Goal: Task Accomplishment & Management: Manage account settings

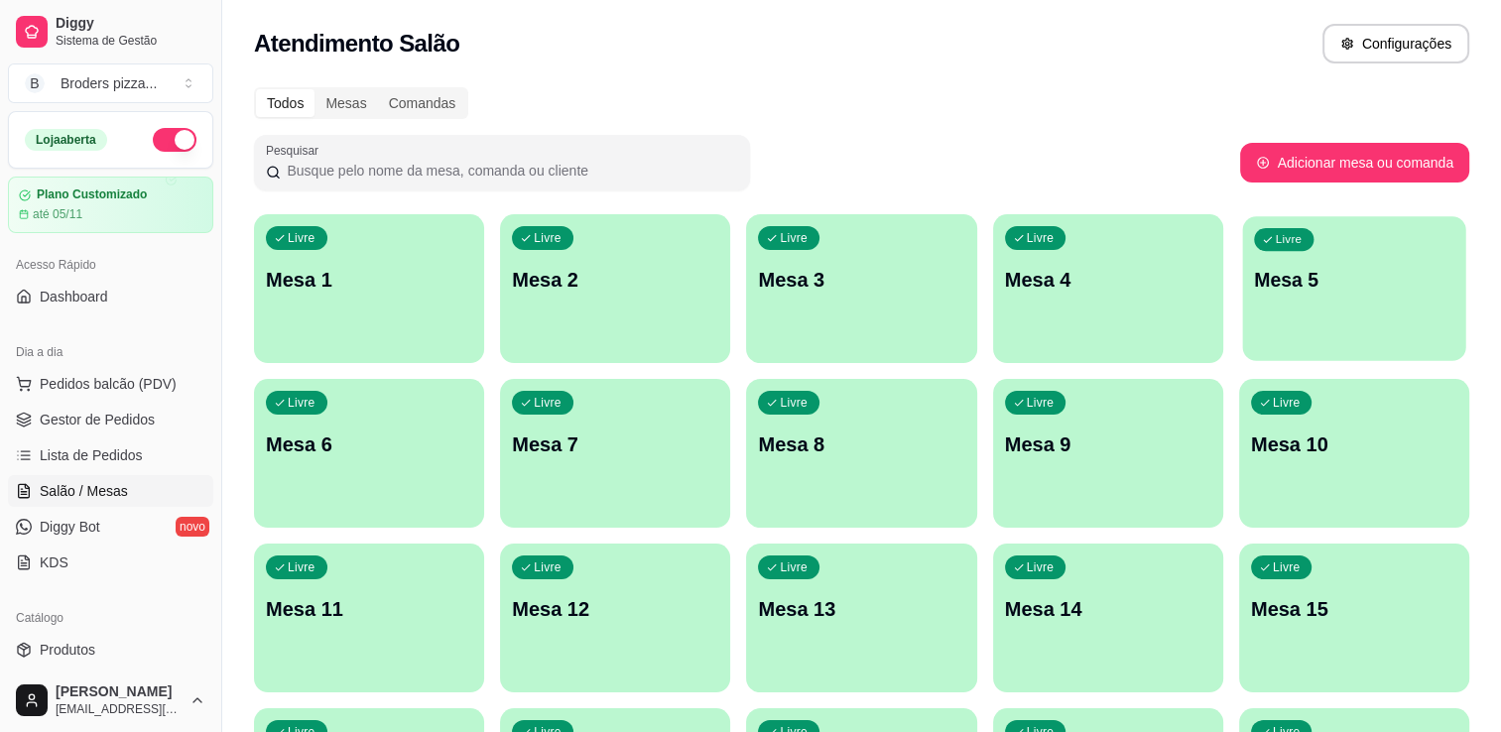
click at [1438, 284] on p "Mesa 5" at bounding box center [1354, 280] width 200 height 27
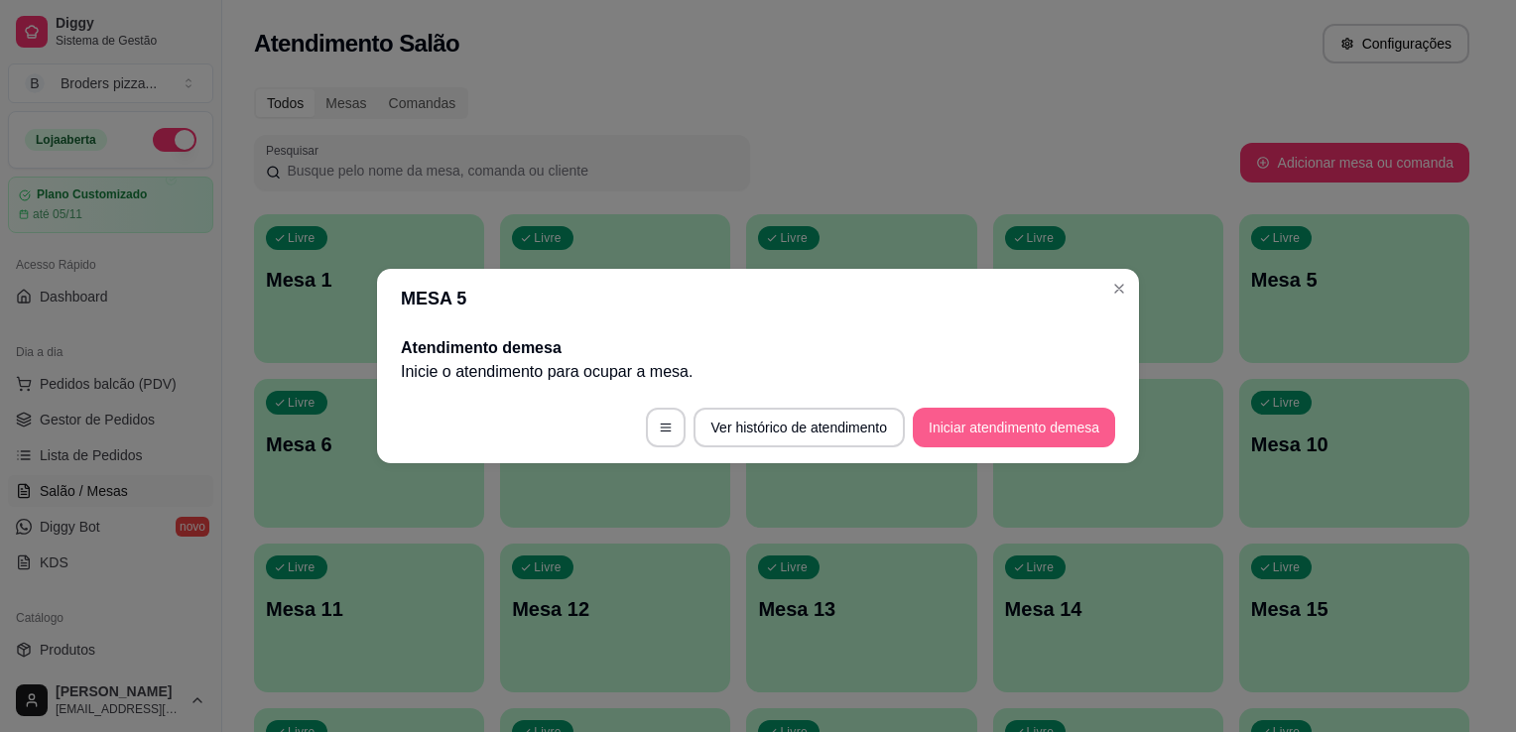
click at [1083, 428] on button "Iniciar atendimento de mesa" at bounding box center [1014, 428] width 202 height 40
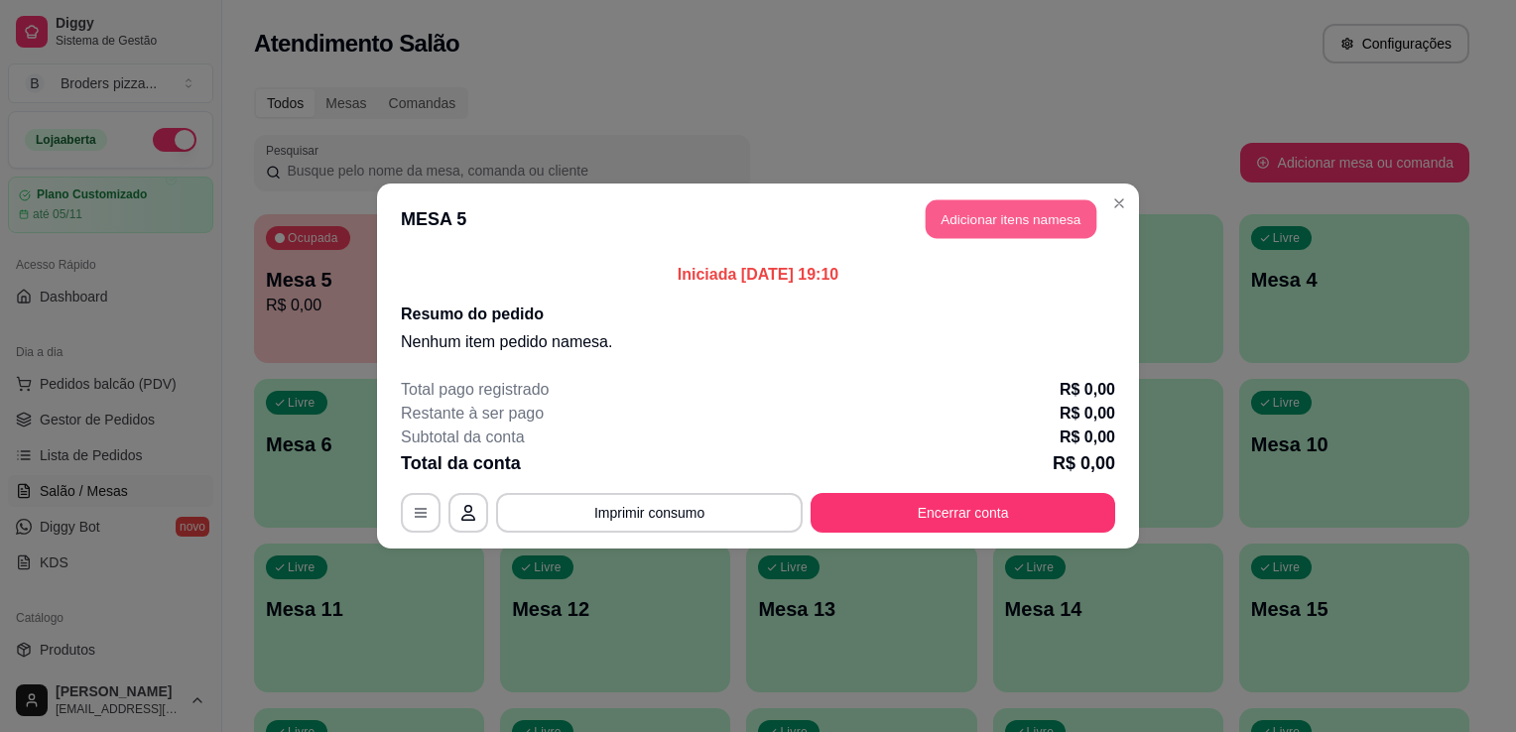
click at [943, 229] on button "Adicionar itens na mesa" at bounding box center [1011, 219] width 171 height 39
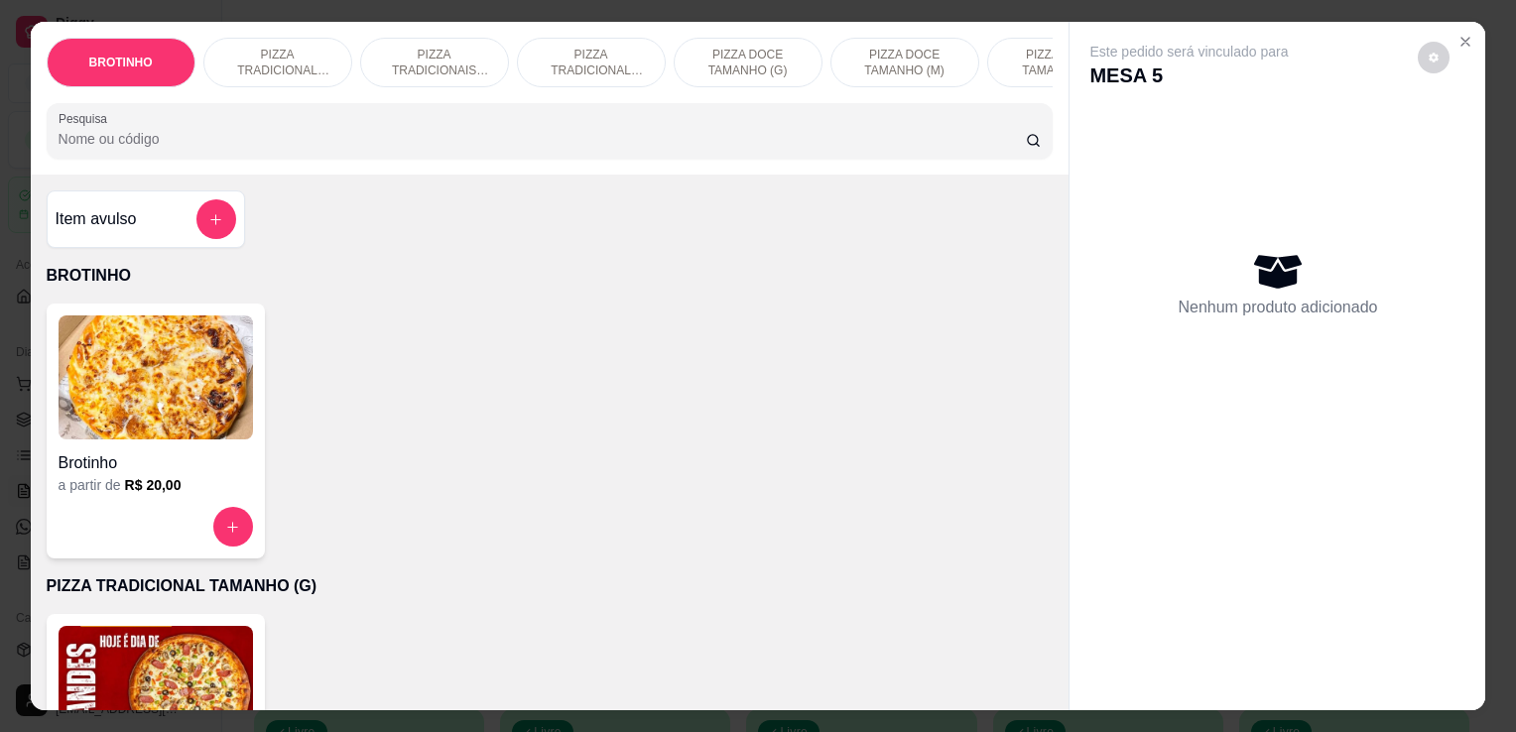
click at [163, 655] on img at bounding box center [156, 688] width 195 height 124
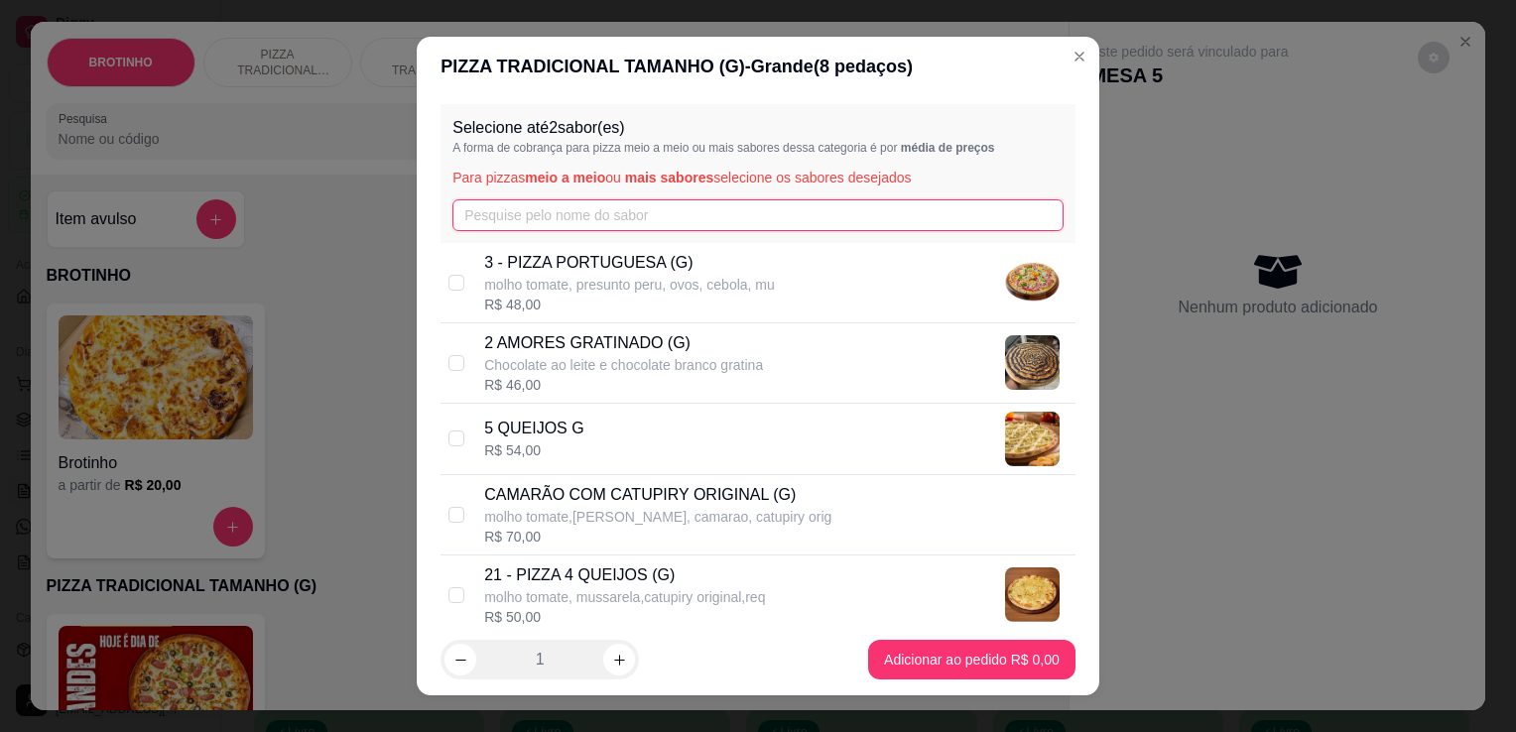
click at [687, 224] on input "text" at bounding box center [758, 215] width 611 height 32
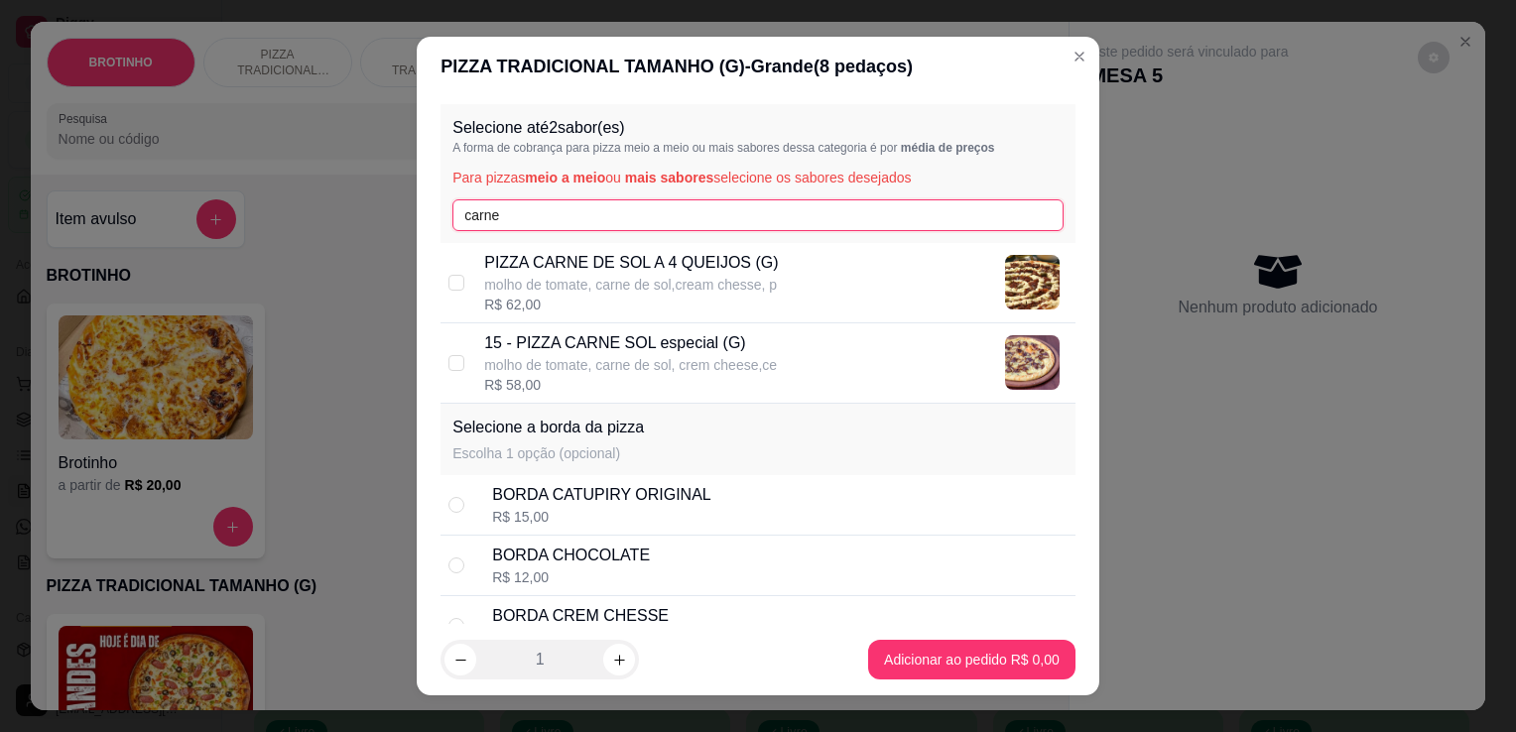
type input "carne"
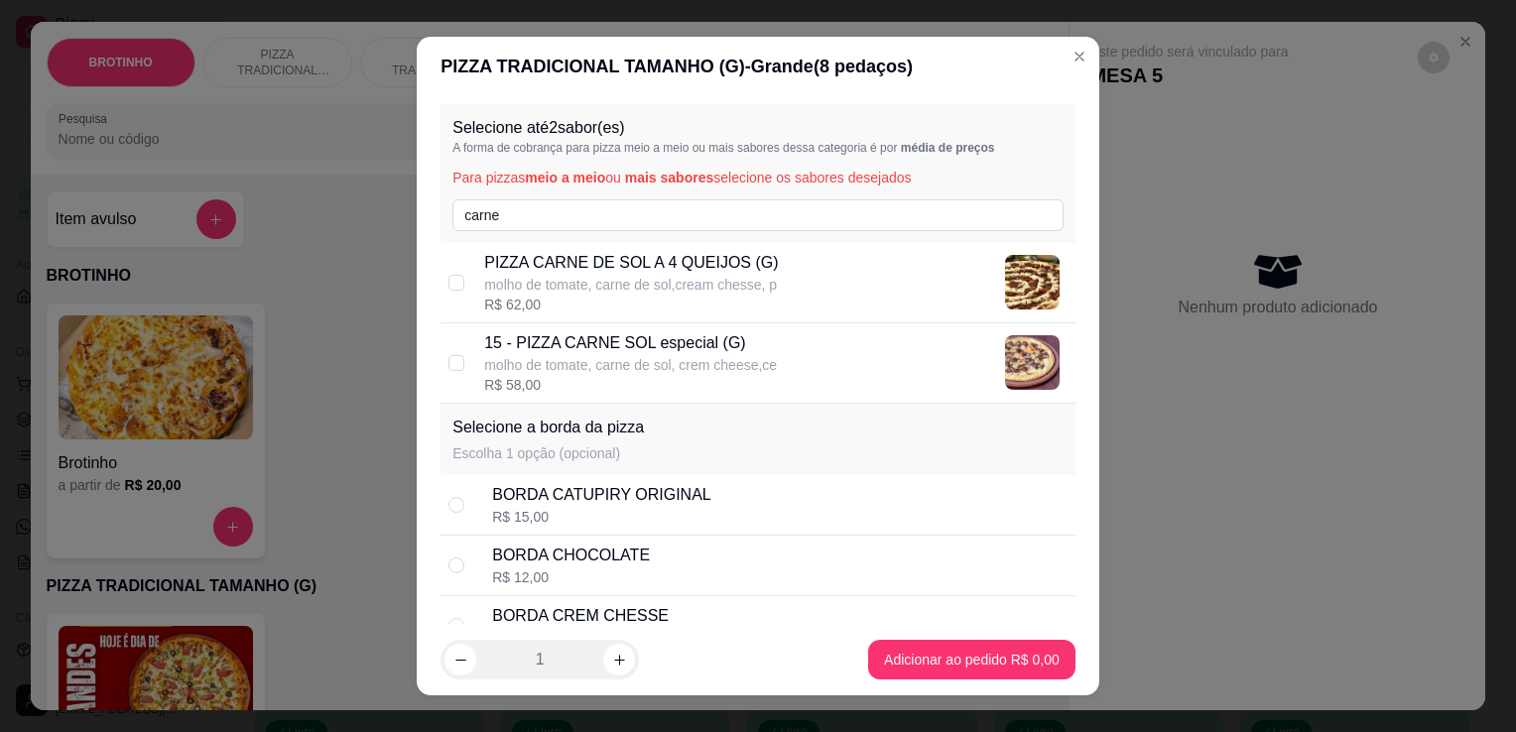
click at [687, 280] on p "molho de tomate, carne de sol,cream chesse, p" at bounding box center [631, 285] width 294 height 20
checkbox input "true"
click at [715, 371] on p "molho de tomate, carne de sol, crem cheese,ce" at bounding box center [630, 365] width 293 height 20
checkbox input "true"
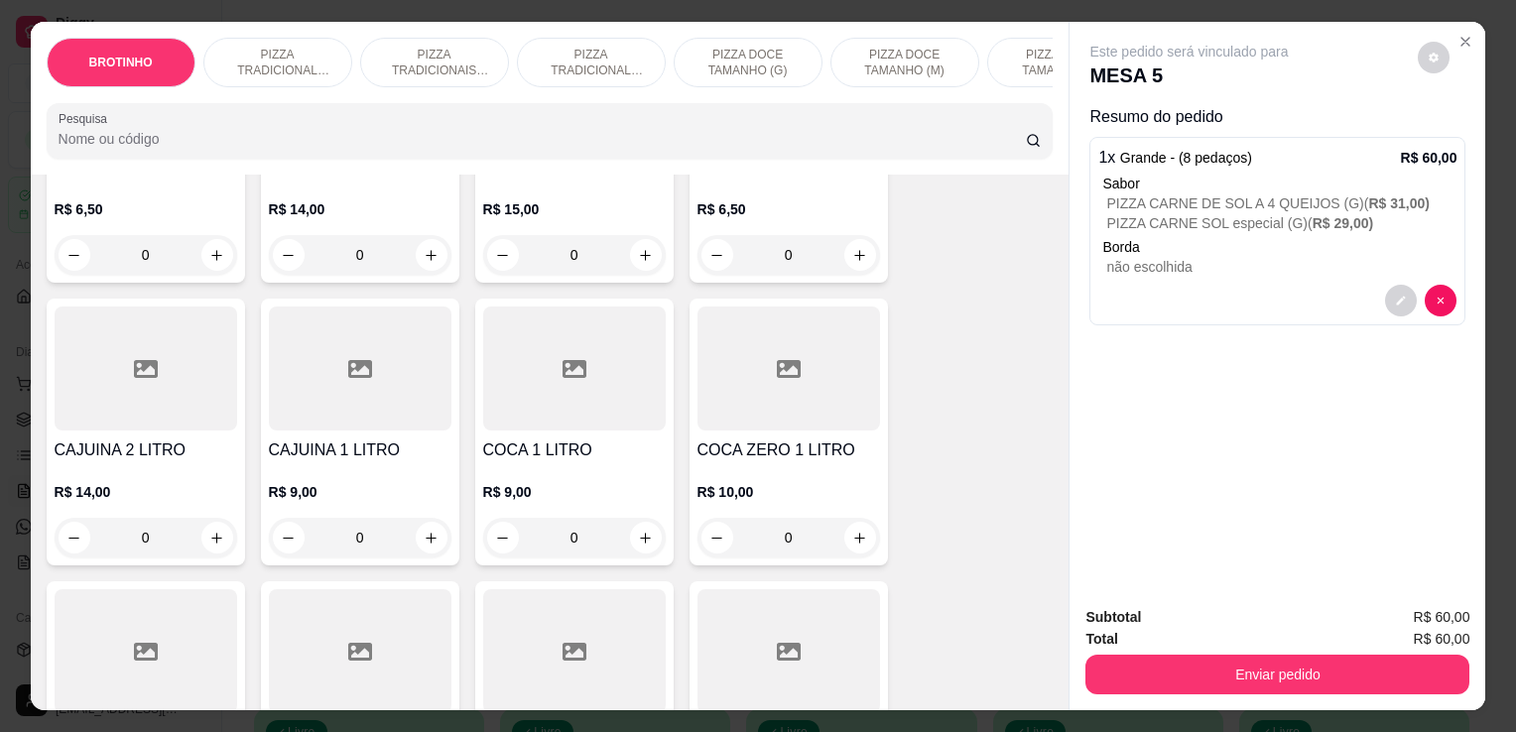
scroll to position [2485, 0]
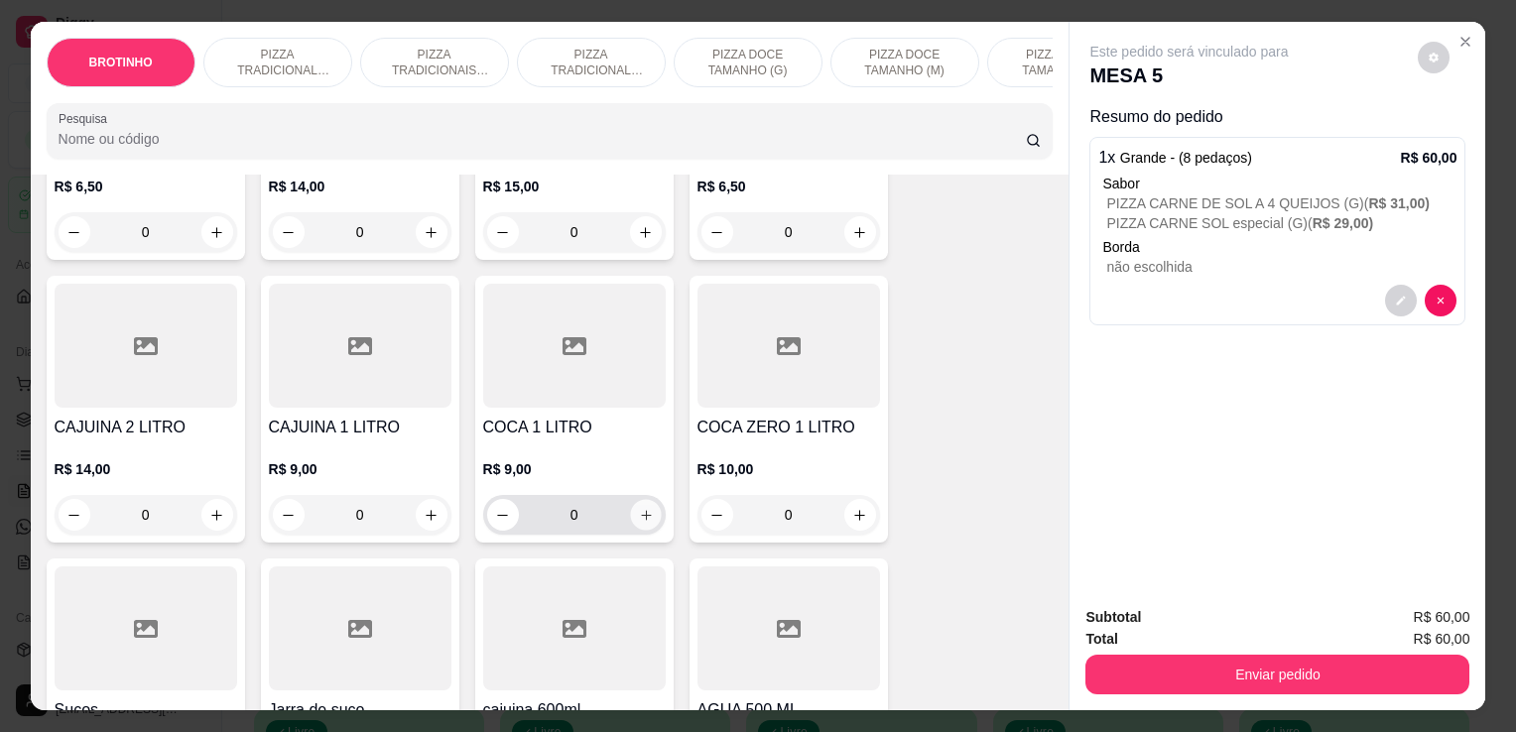
click at [640, 523] on icon "increase-product-quantity" at bounding box center [645, 515] width 15 height 15
type input "1"
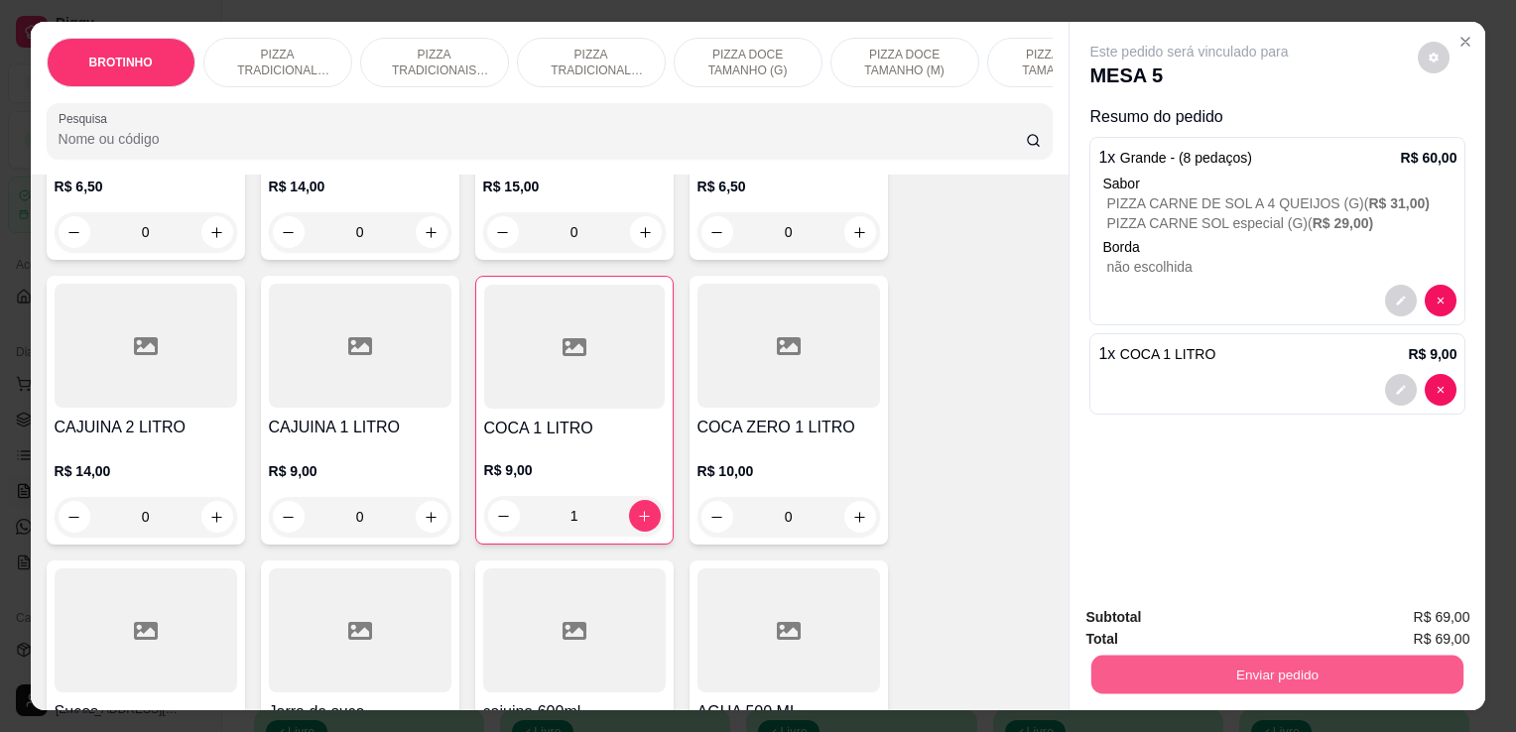
click at [1169, 685] on button "Enviar pedido" at bounding box center [1278, 674] width 372 height 39
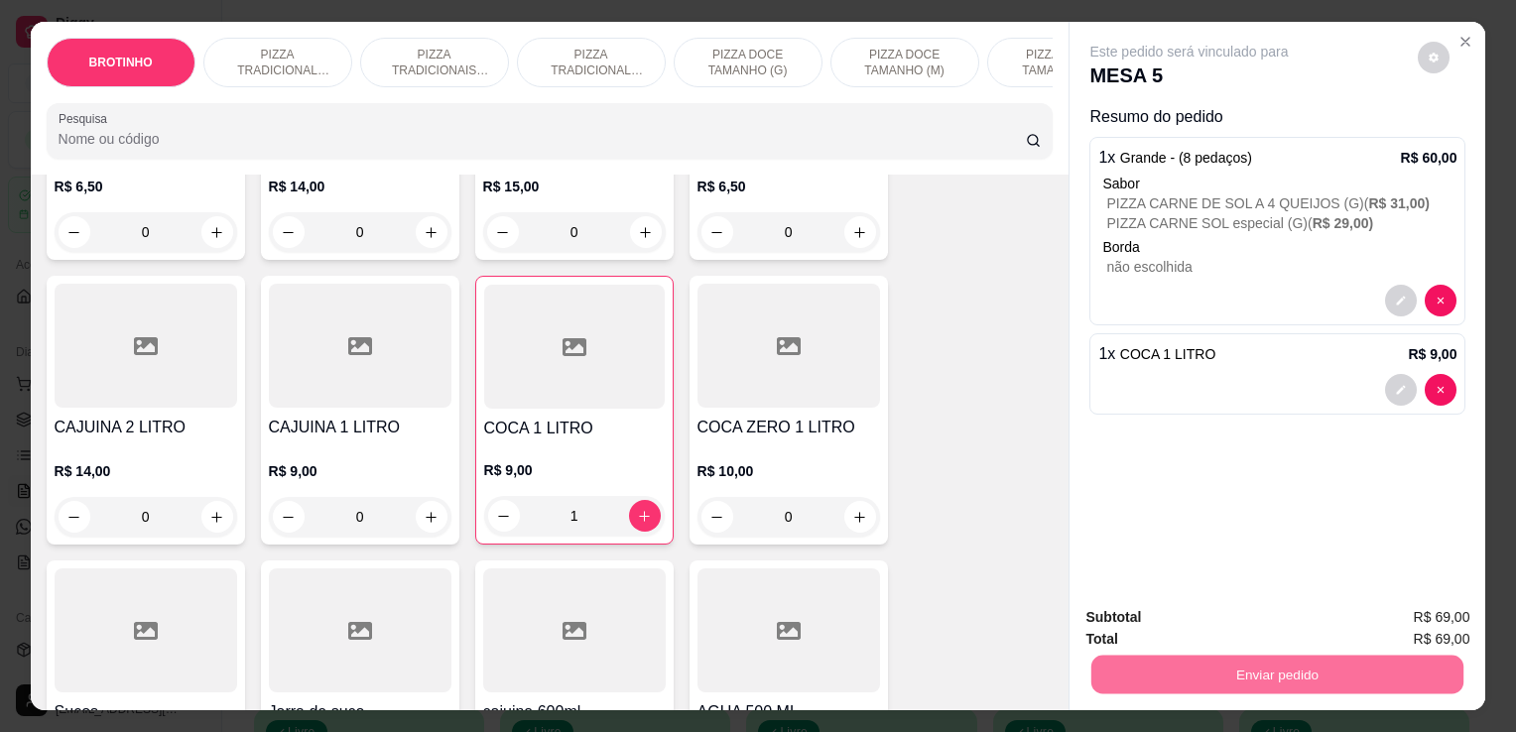
click at [1451, 626] on button "Enviar pedido" at bounding box center [1418, 618] width 109 height 37
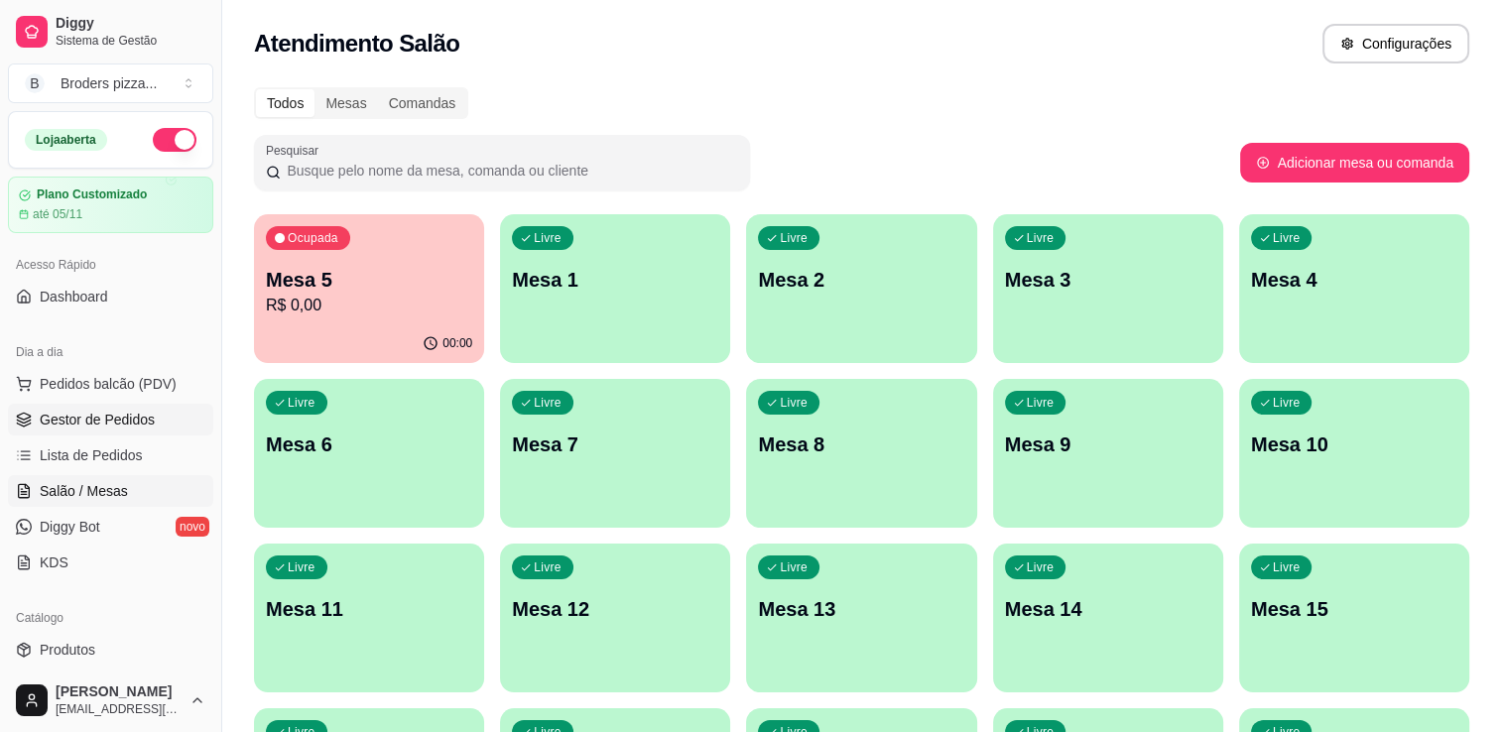
click at [61, 428] on span "Gestor de Pedidos" at bounding box center [97, 420] width 115 height 20
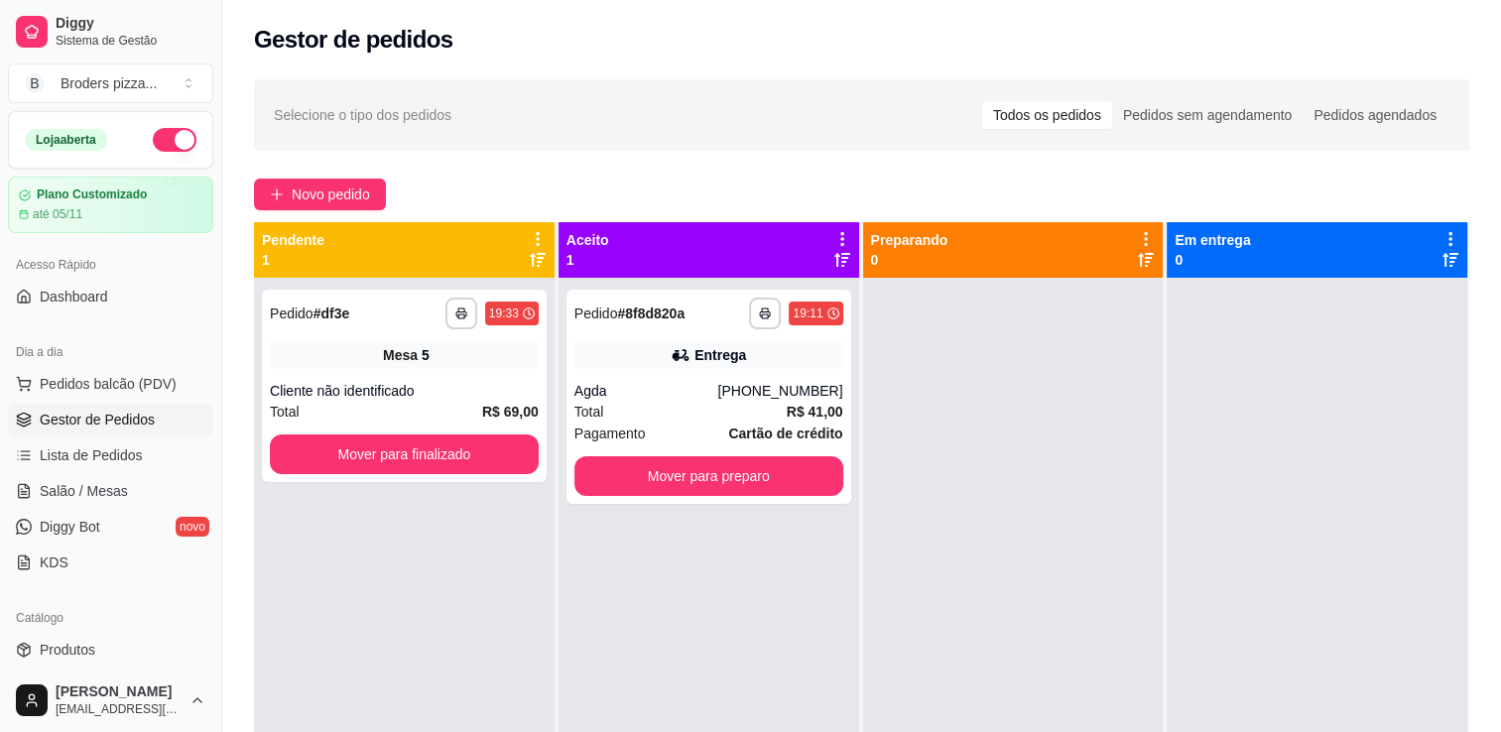
click at [334, 210] on div "**********" at bounding box center [861, 522] width 1279 height 911
click at [65, 484] on span "Salão / Mesas" at bounding box center [84, 491] width 88 height 20
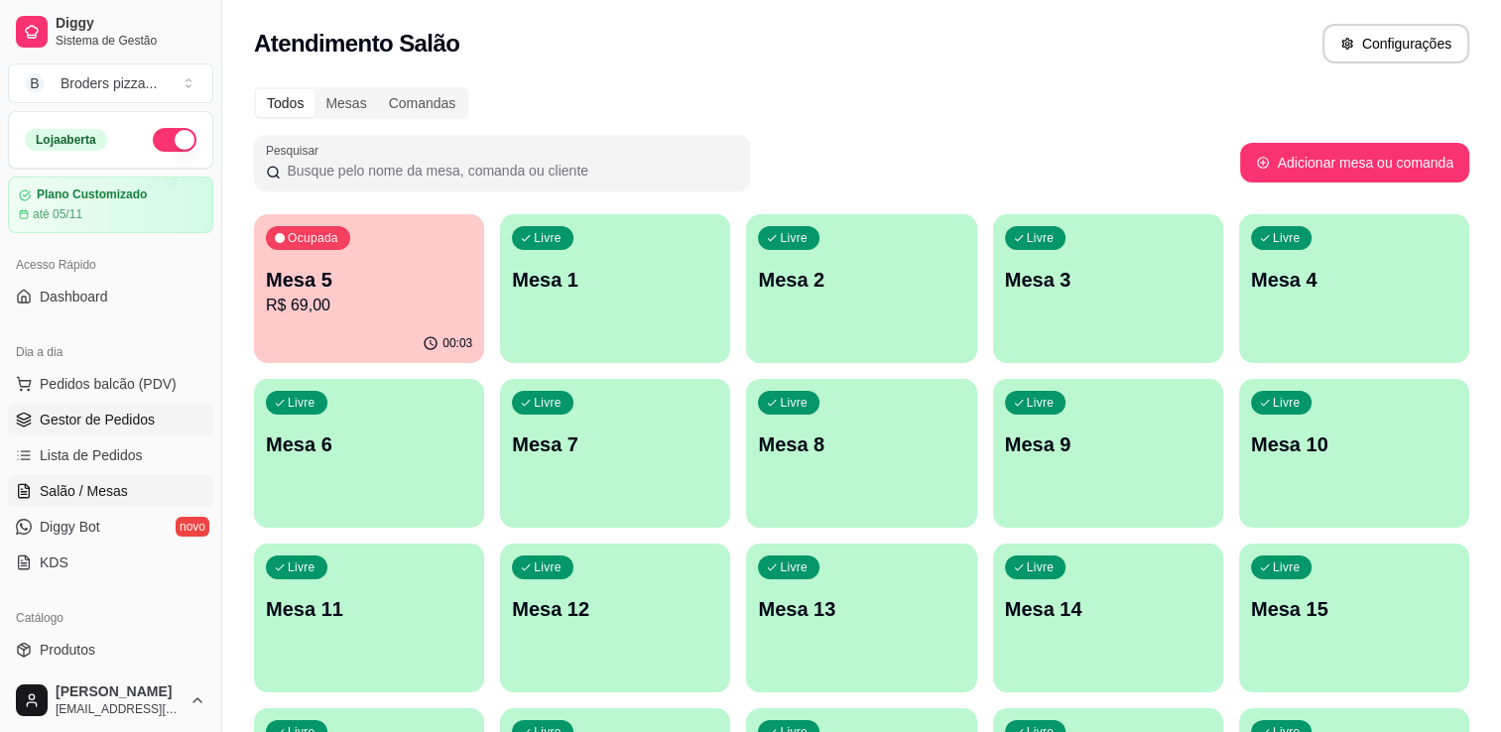
click at [78, 413] on span "Gestor de Pedidos" at bounding box center [97, 420] width 115 height 20
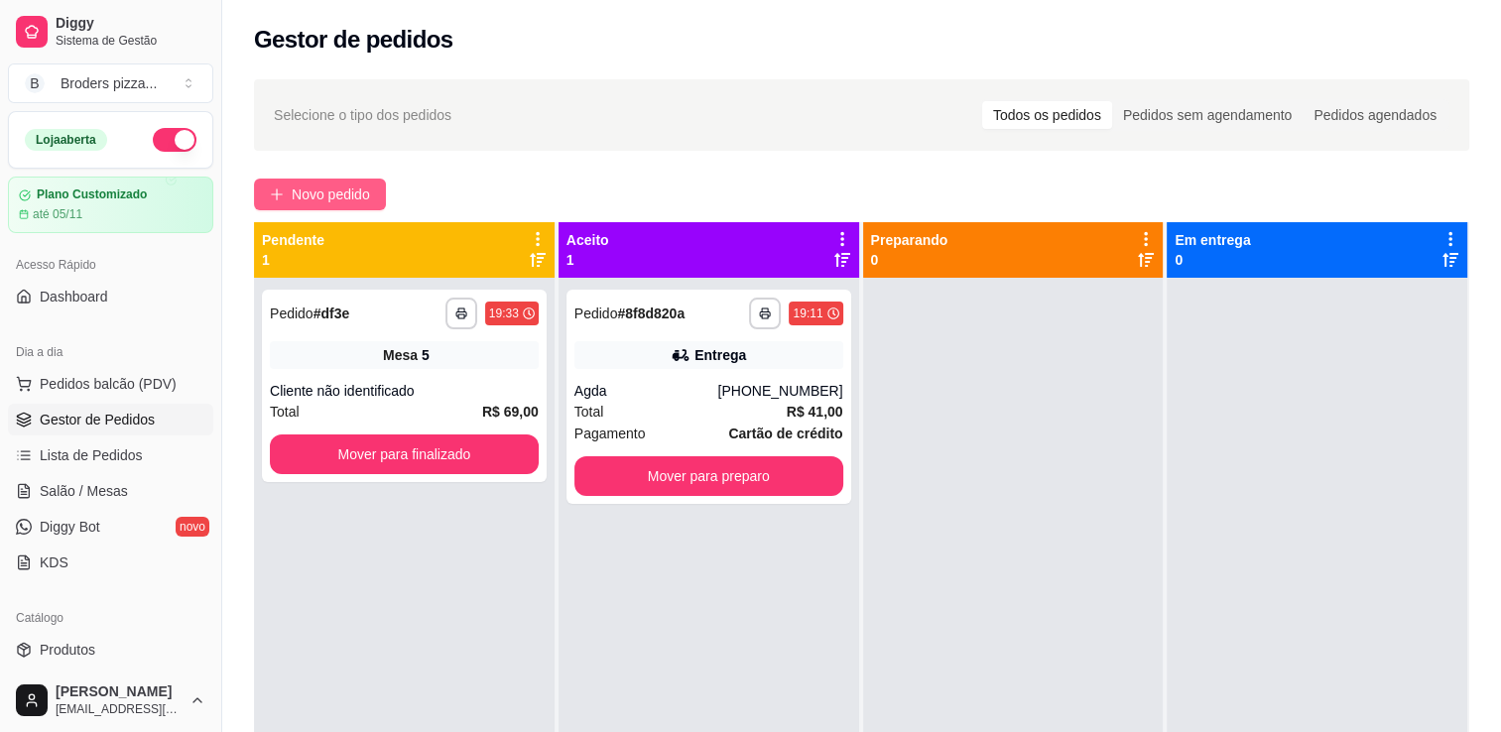
click at [318, 195] on span "Novo pedido" at bounding box center [331, 195] width 78 height 22
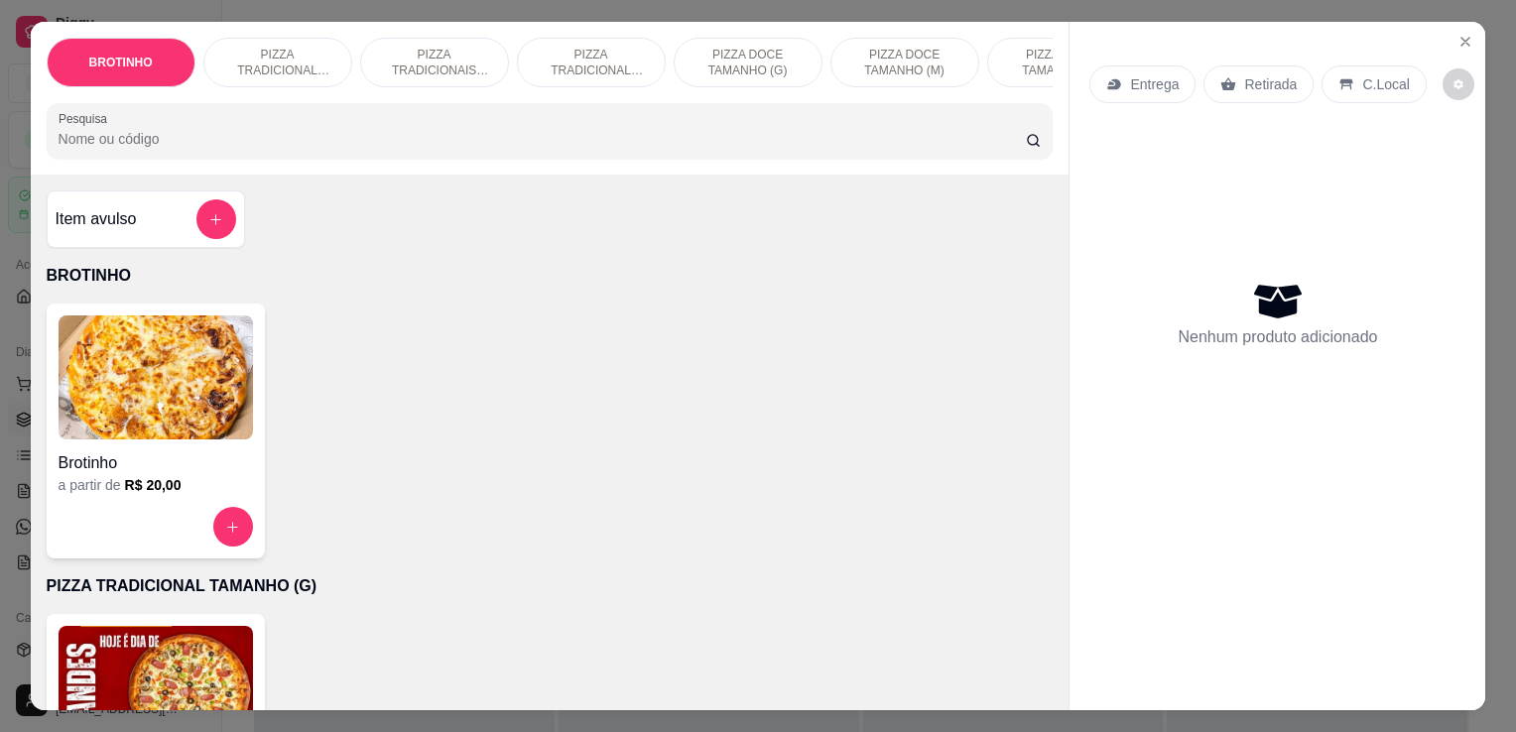
click at [435, 38] on div "PIZZA TRADICIONAIS TAMANHO (M)" at bounding box center [434, 63] width 149 height 50
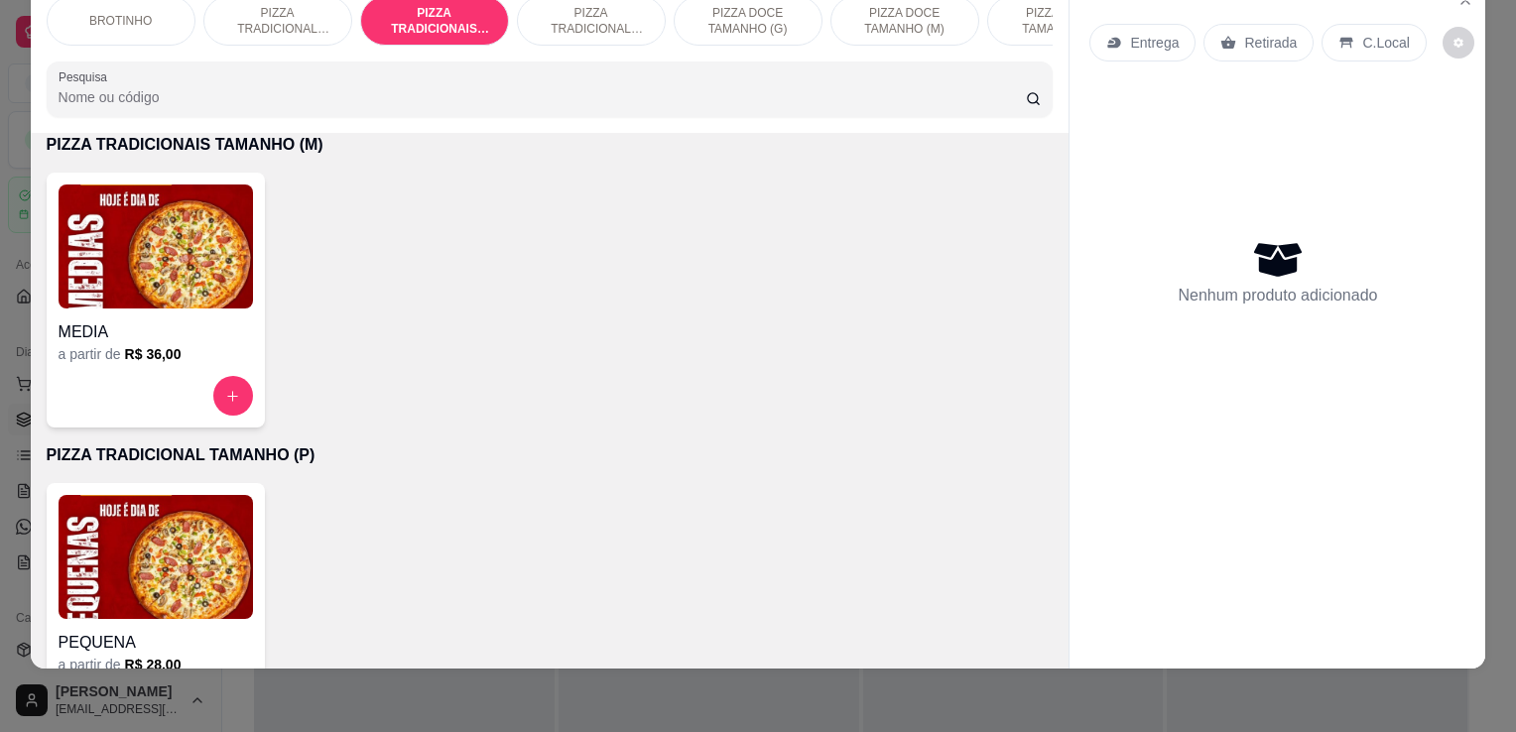
click at [221, 248] on img at bounding box center [156, 247] width 195 height 124
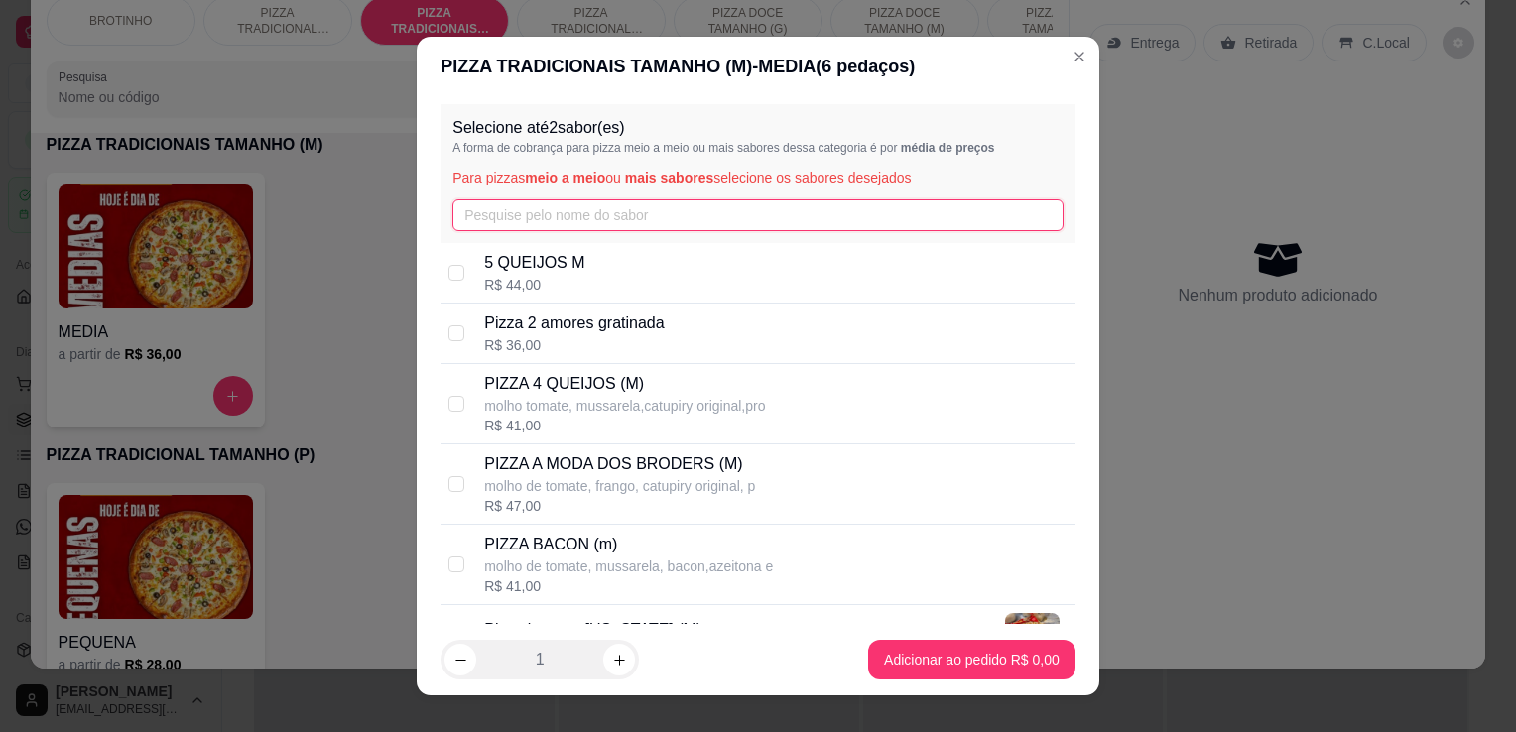
click at [589, 214] on input "text" at bounding box center [758, 215] width 611 height 32
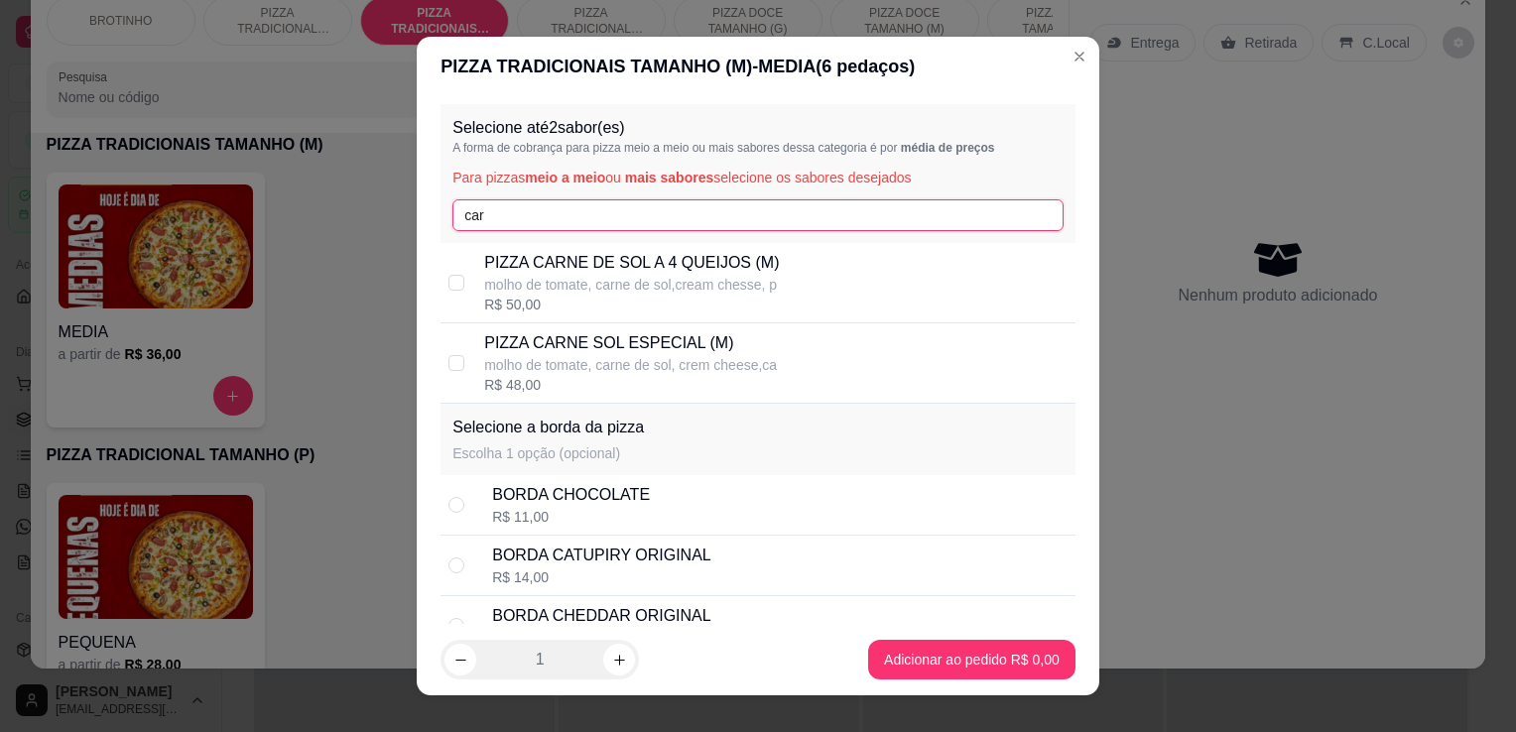
type input "car"
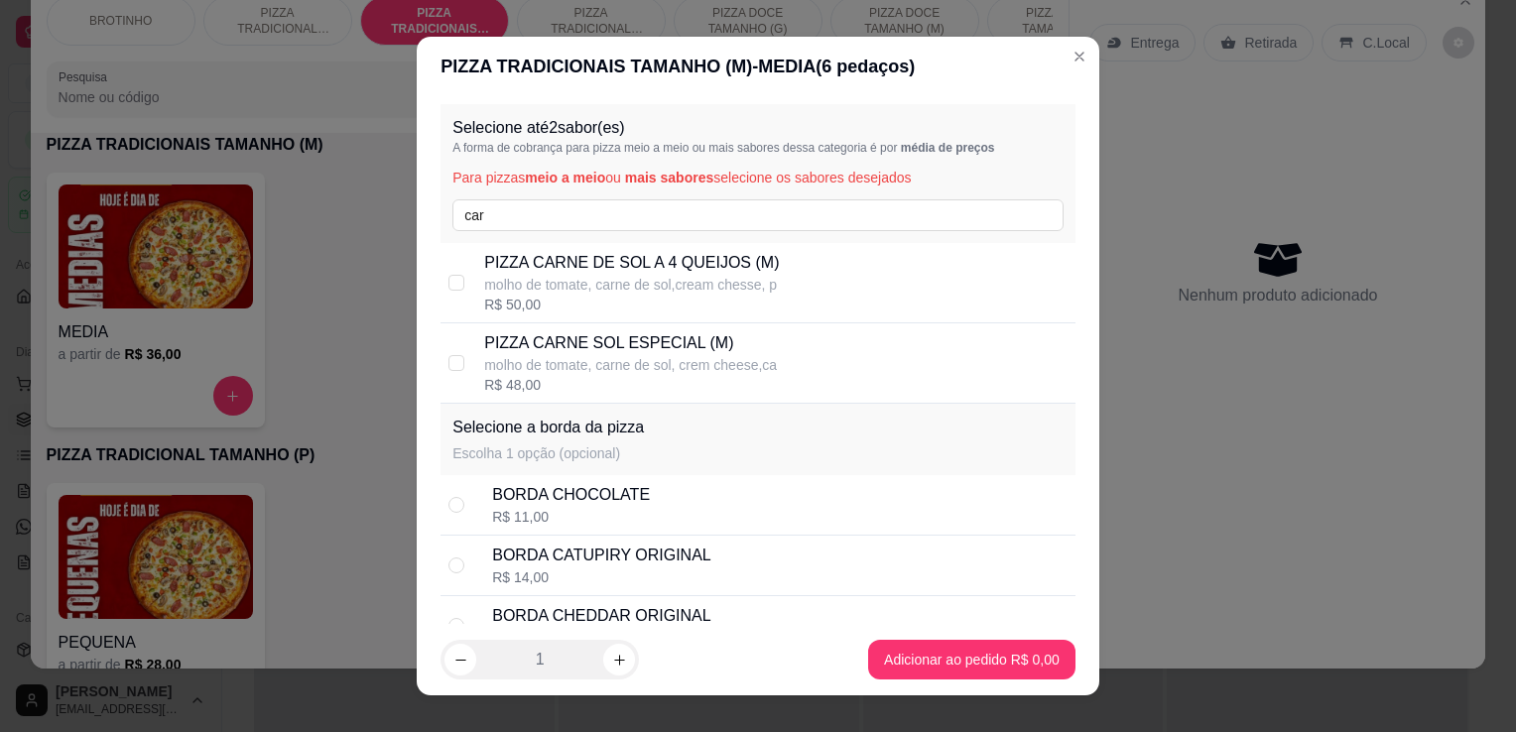
click at [696, 340] on p "PIZZA CARNE SOL ESPECIAL (M)" at bounding box center [630, 343] width 293 height 24
checkbox input "true"
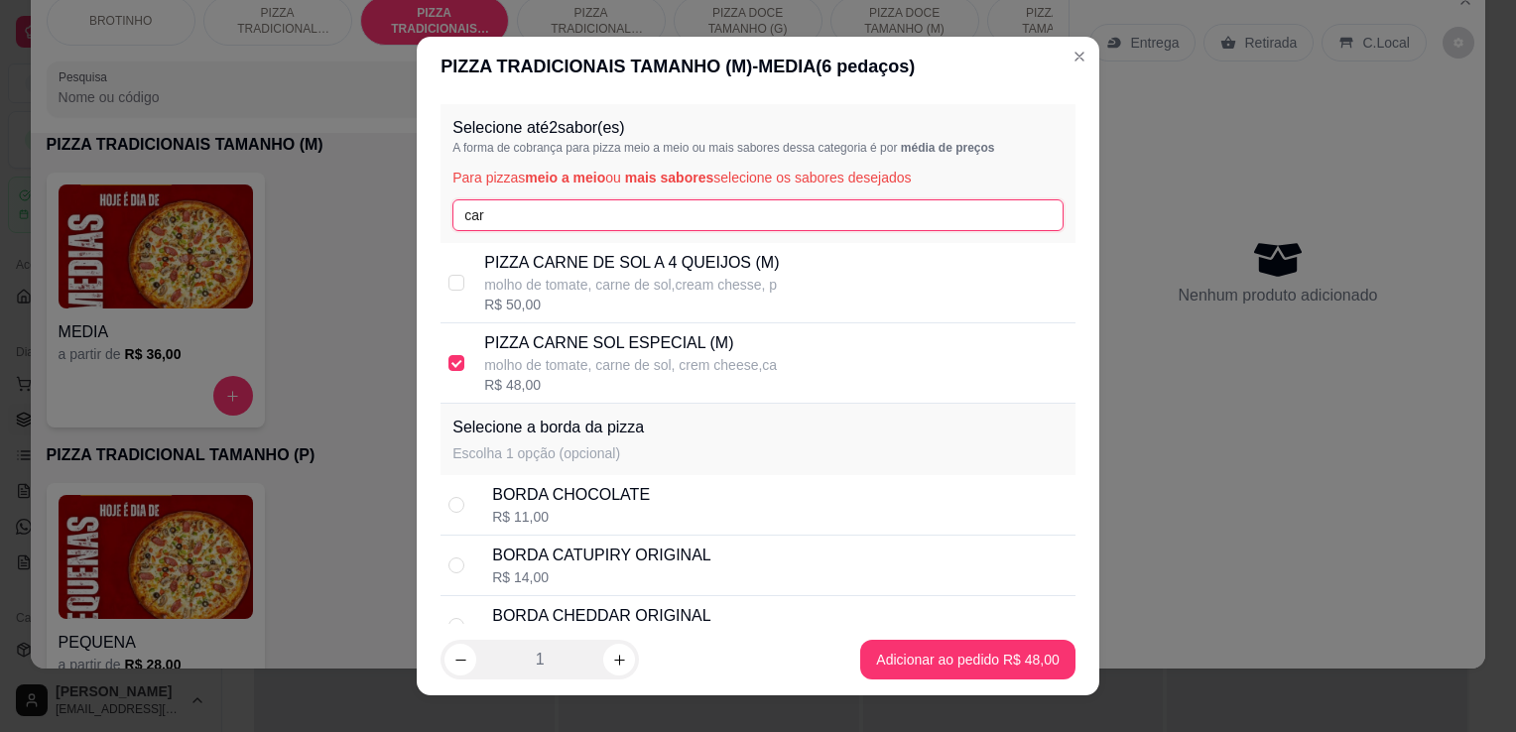
click at [678, 208] on input "car" at bounding box center [758, 215] width 611 height 32
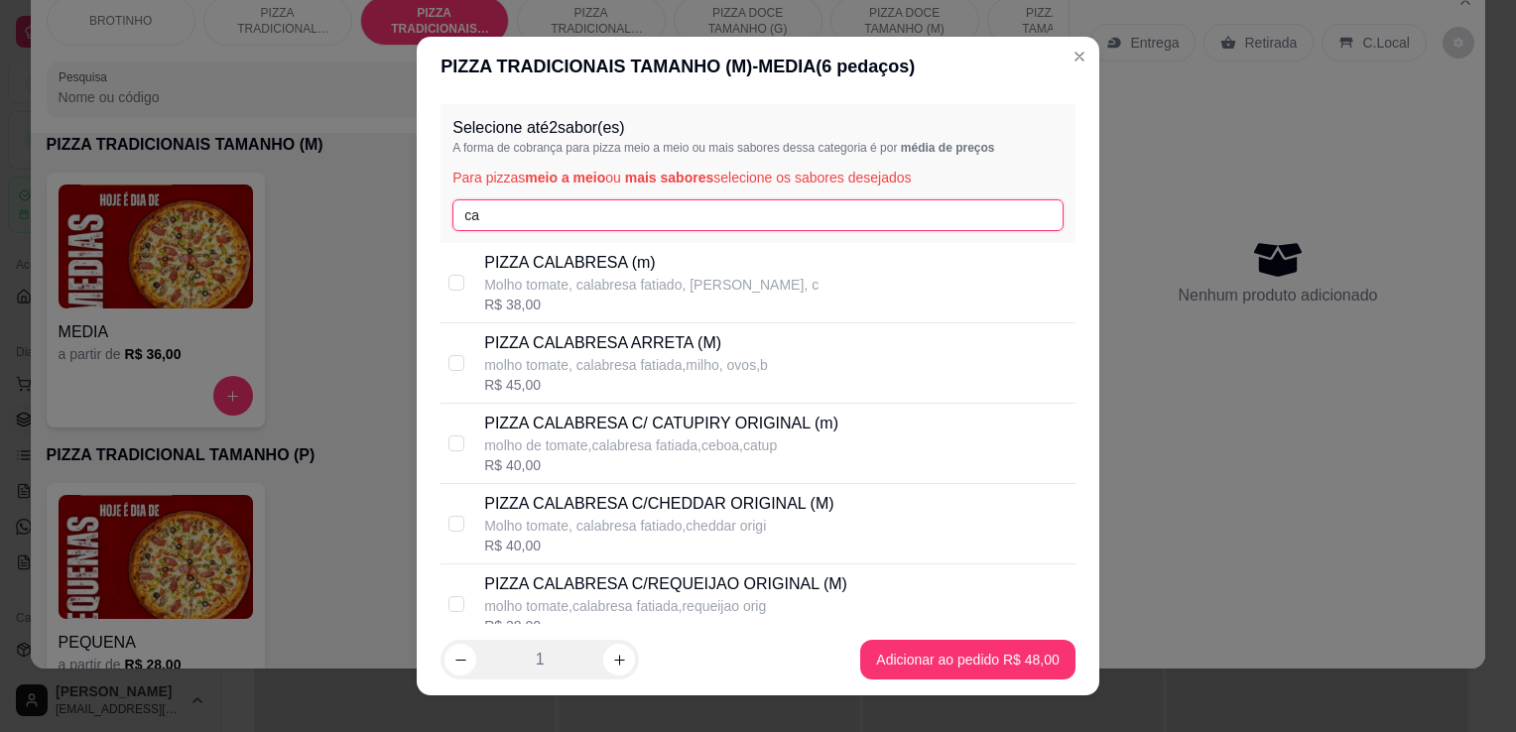
type input "c"
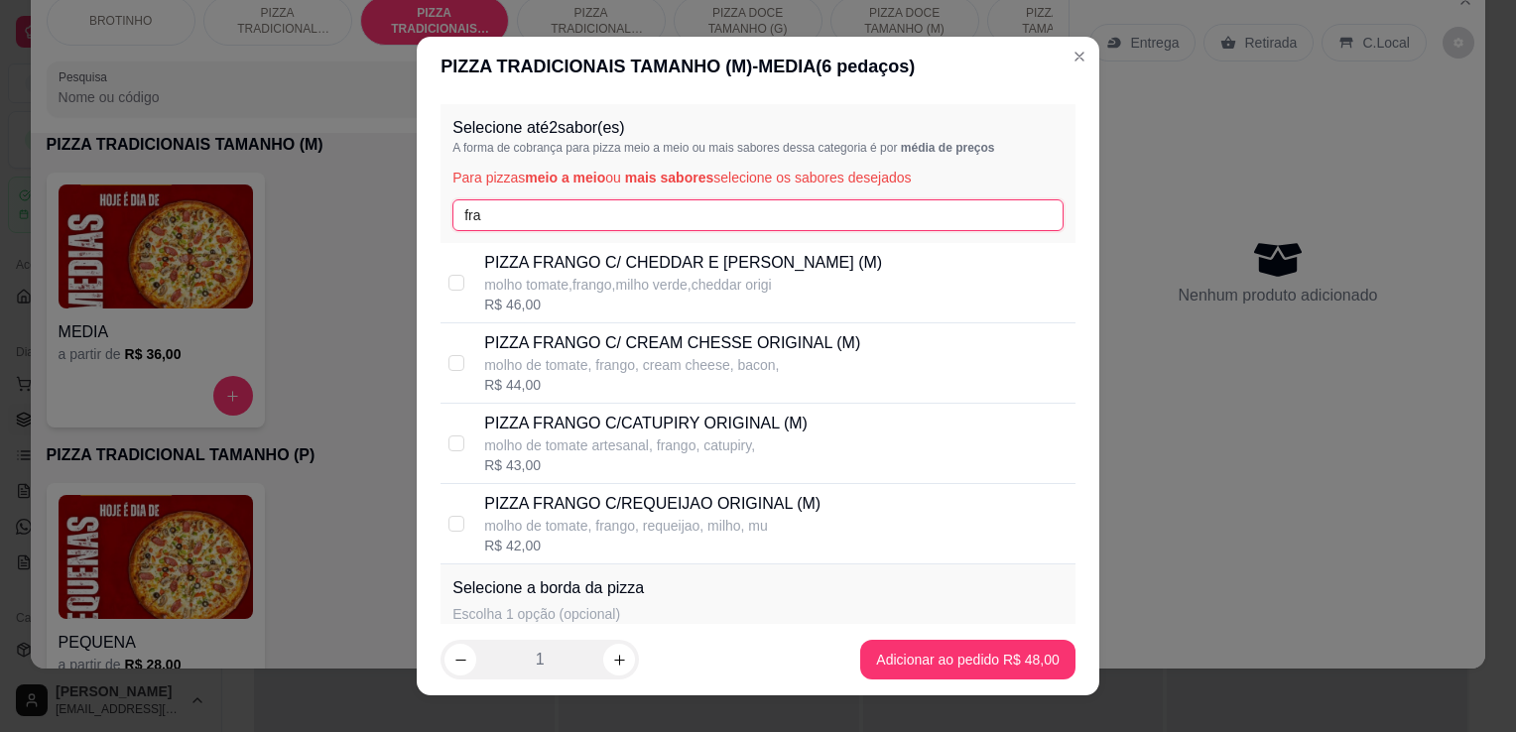
type input "fra"
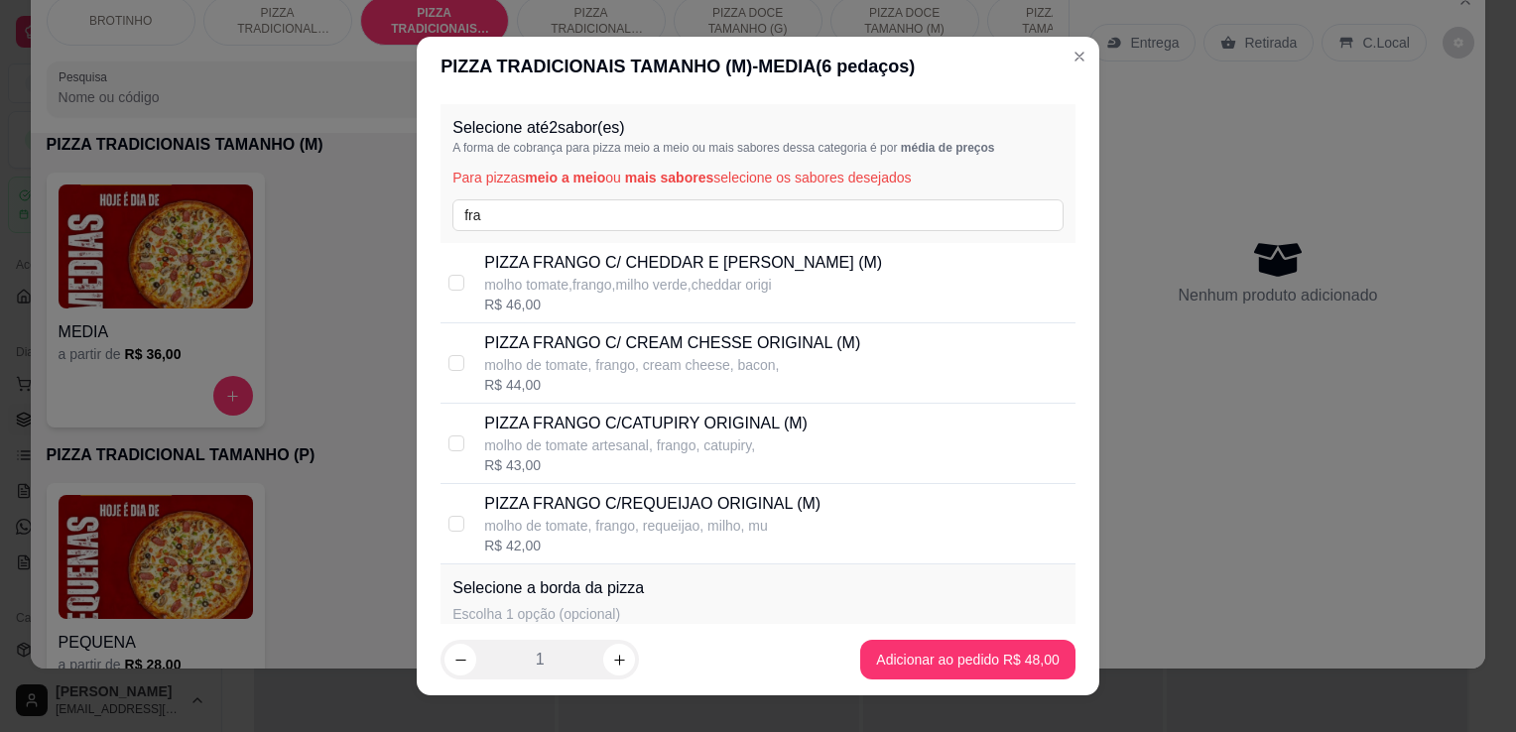
click at [688, 444] on p "molho de tomate artesanal, frango, catupiry," at bounding box center [646, 446] width 324 height 20
checkbox input "true"
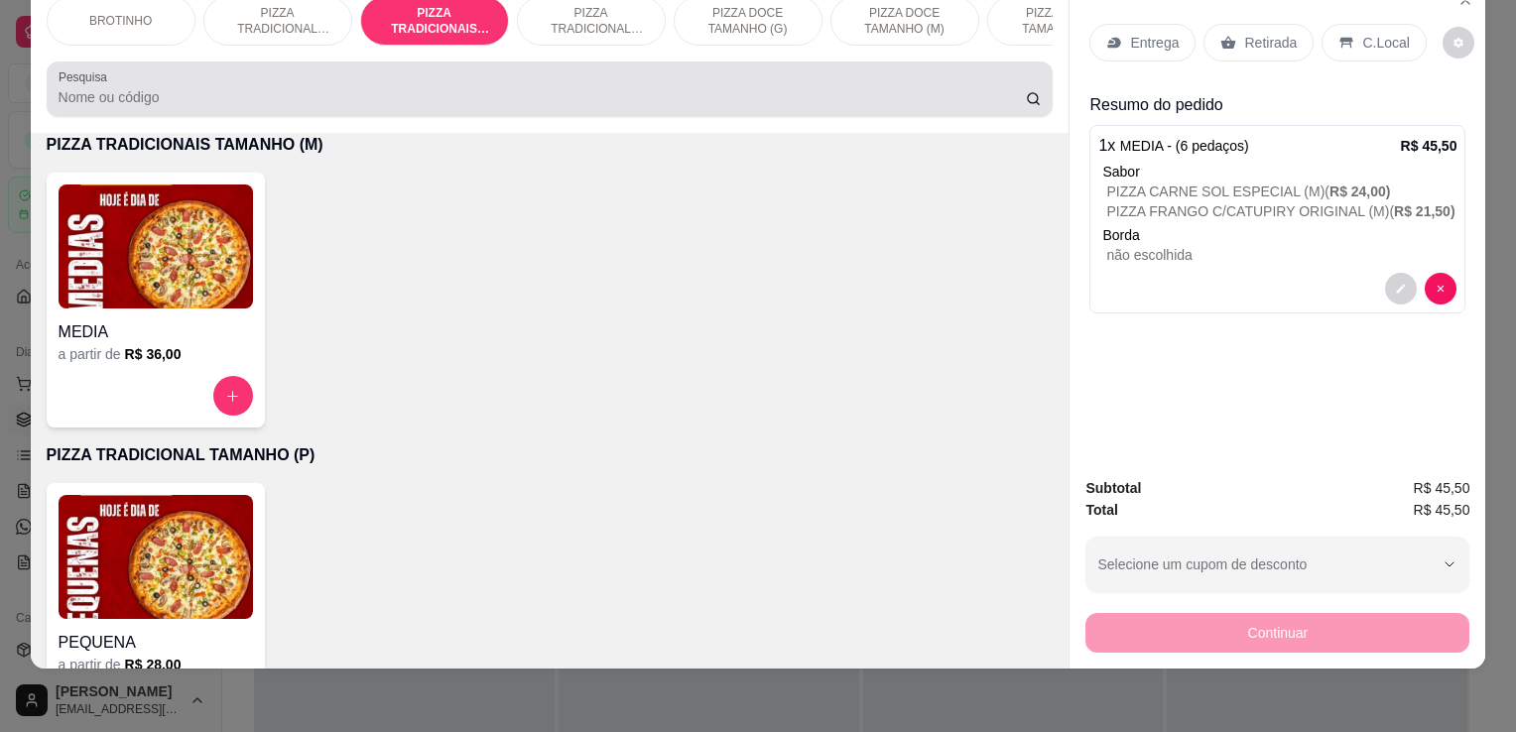
click at [397, 84] on div at bounding box center [550, 89] width 983 height 40
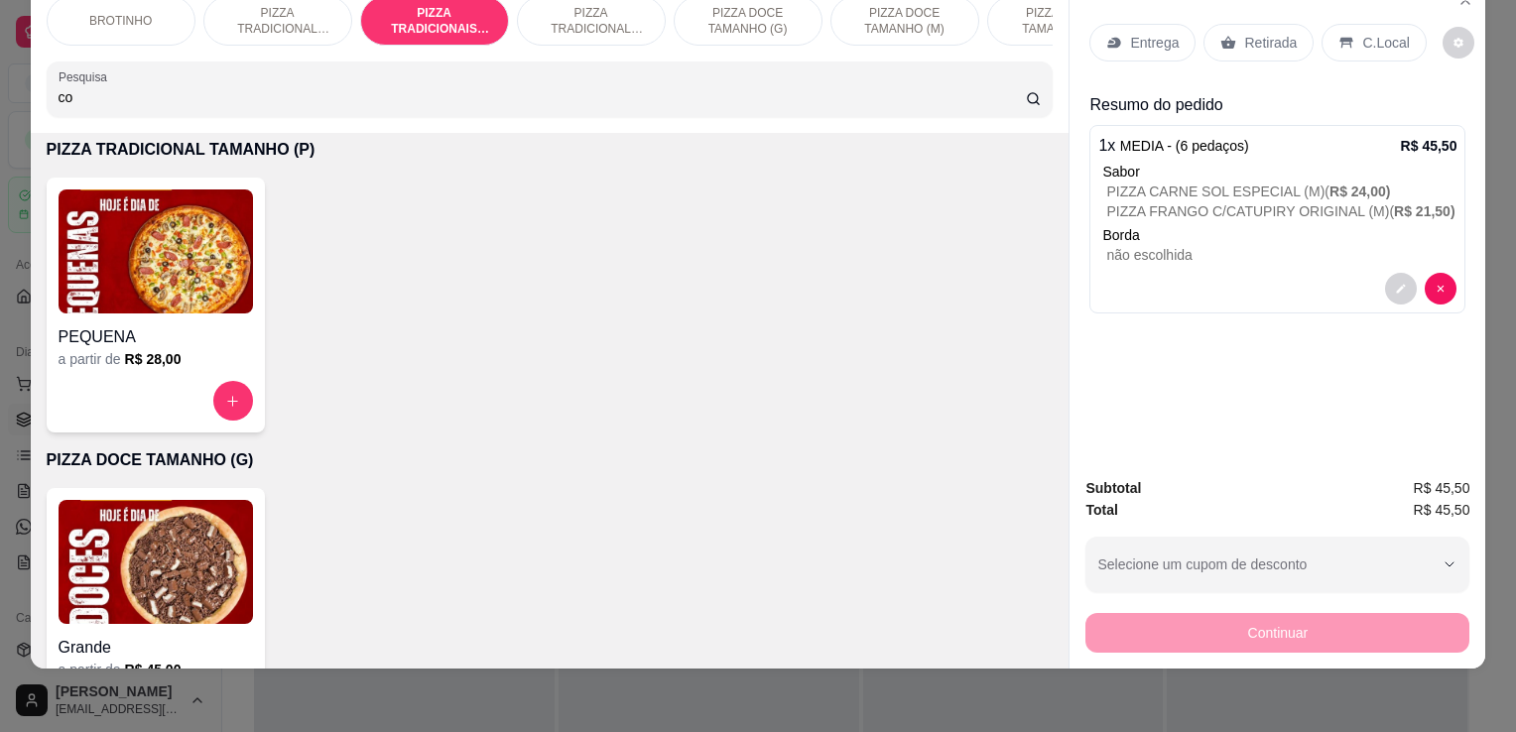
scroll to position [1315, 0]
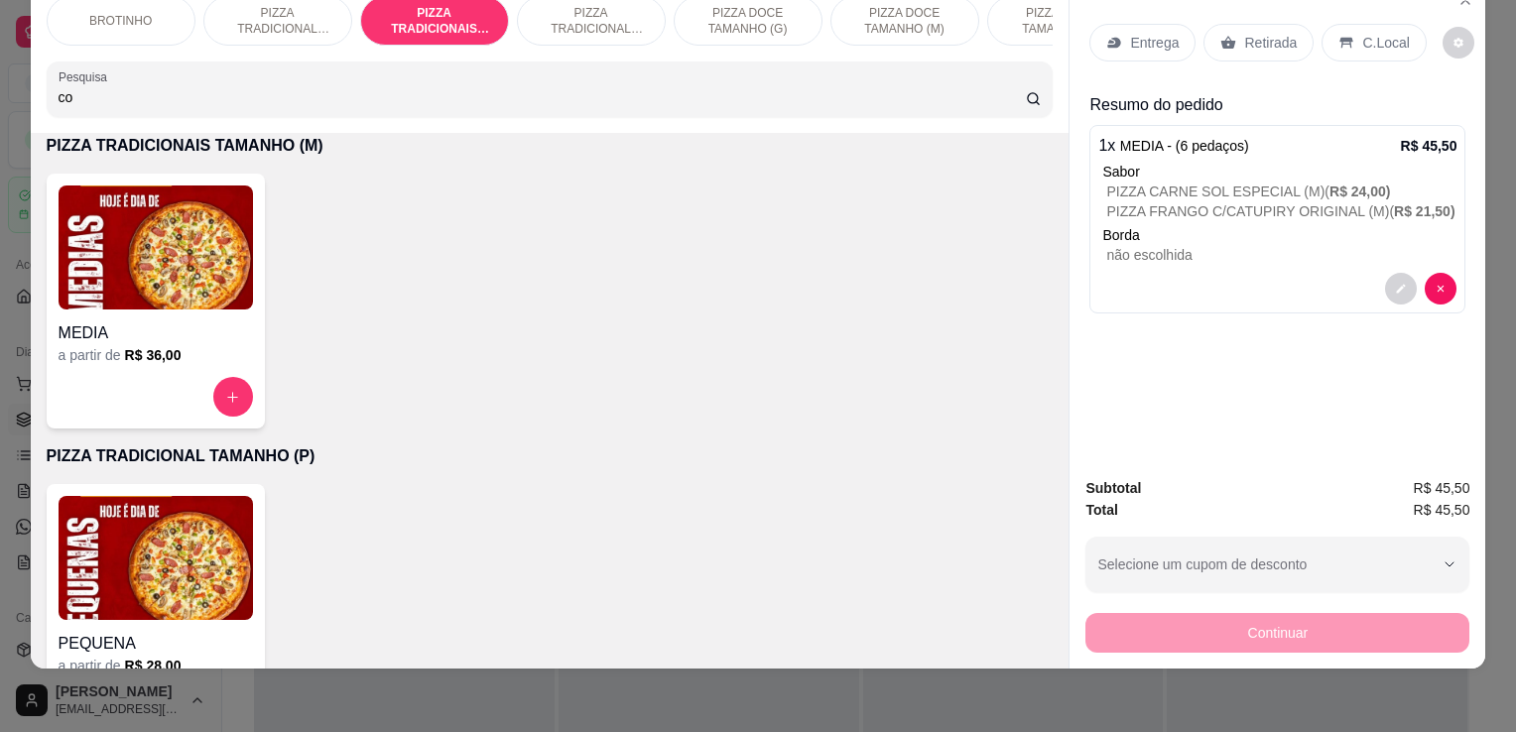
type input "co"
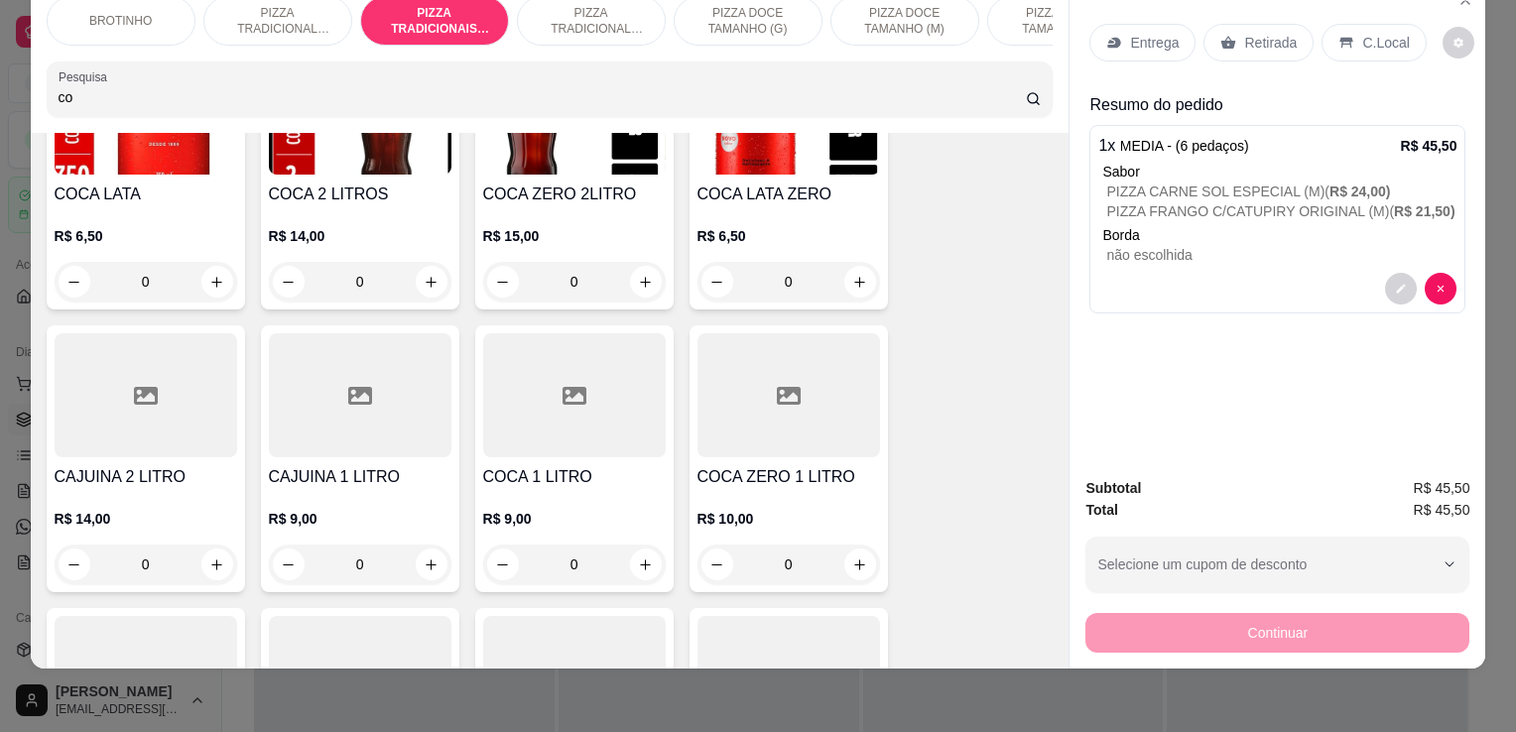
scroll to position [2998, 0]
click at [638, 561] on icon "increase-product-quantity" at bounding box center [645, 566] width 15 height 15
type input "1"
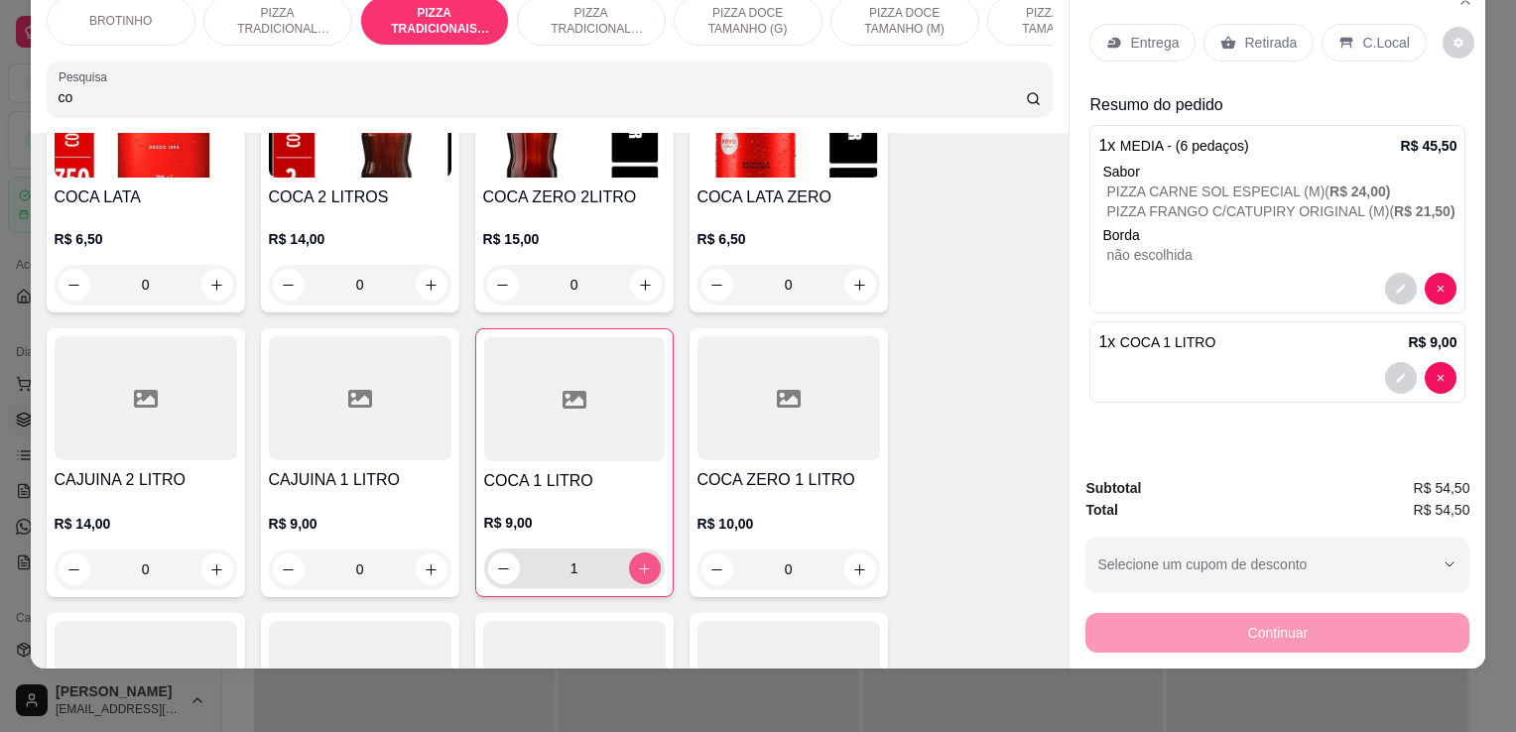
scroll to position [3000, 0]
click at [1396, 31] on div "C.Local" at bounding box center [1374, 43] width 104 height 38
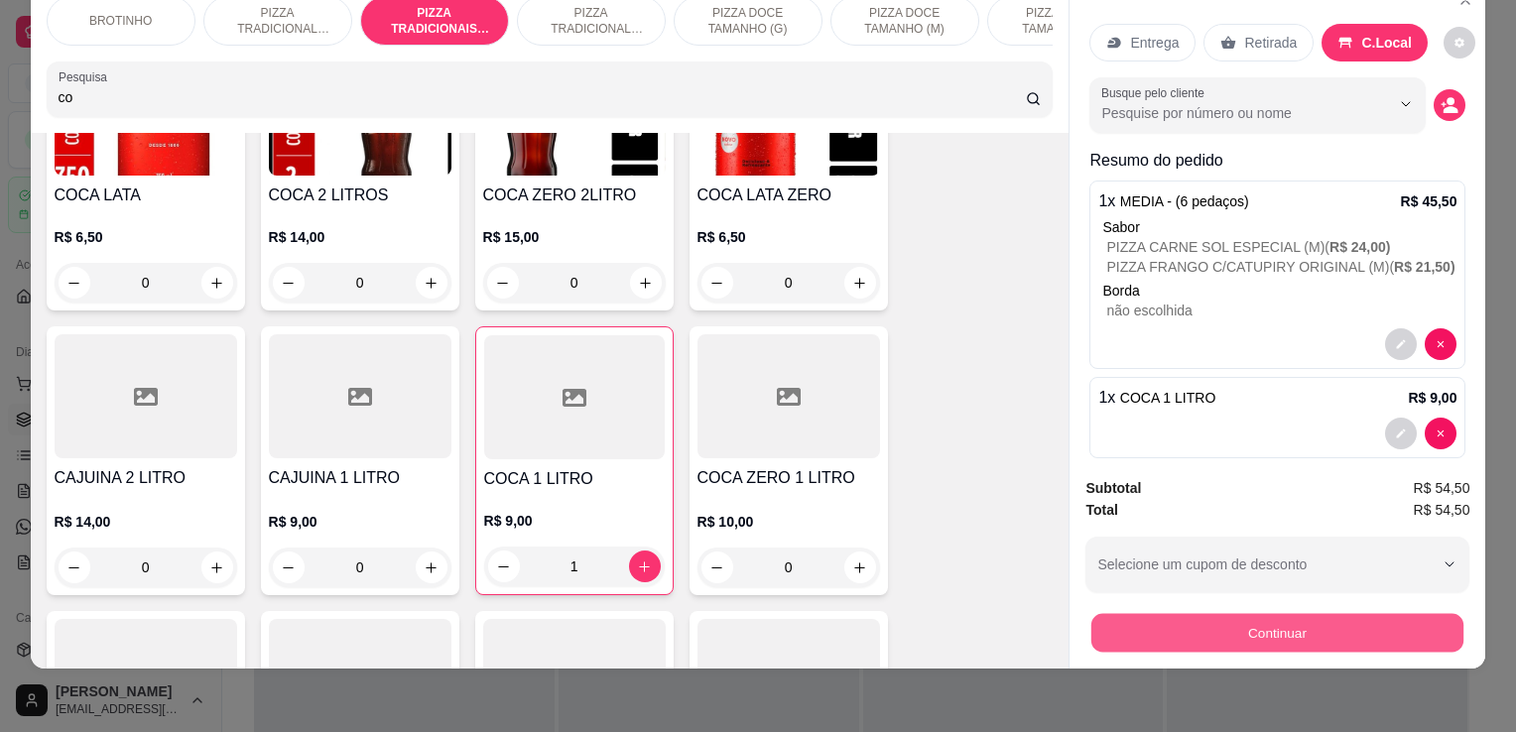
click at [1177, 627] on button "Continuar" at bounding box center [1278, 632] width 372 height 39
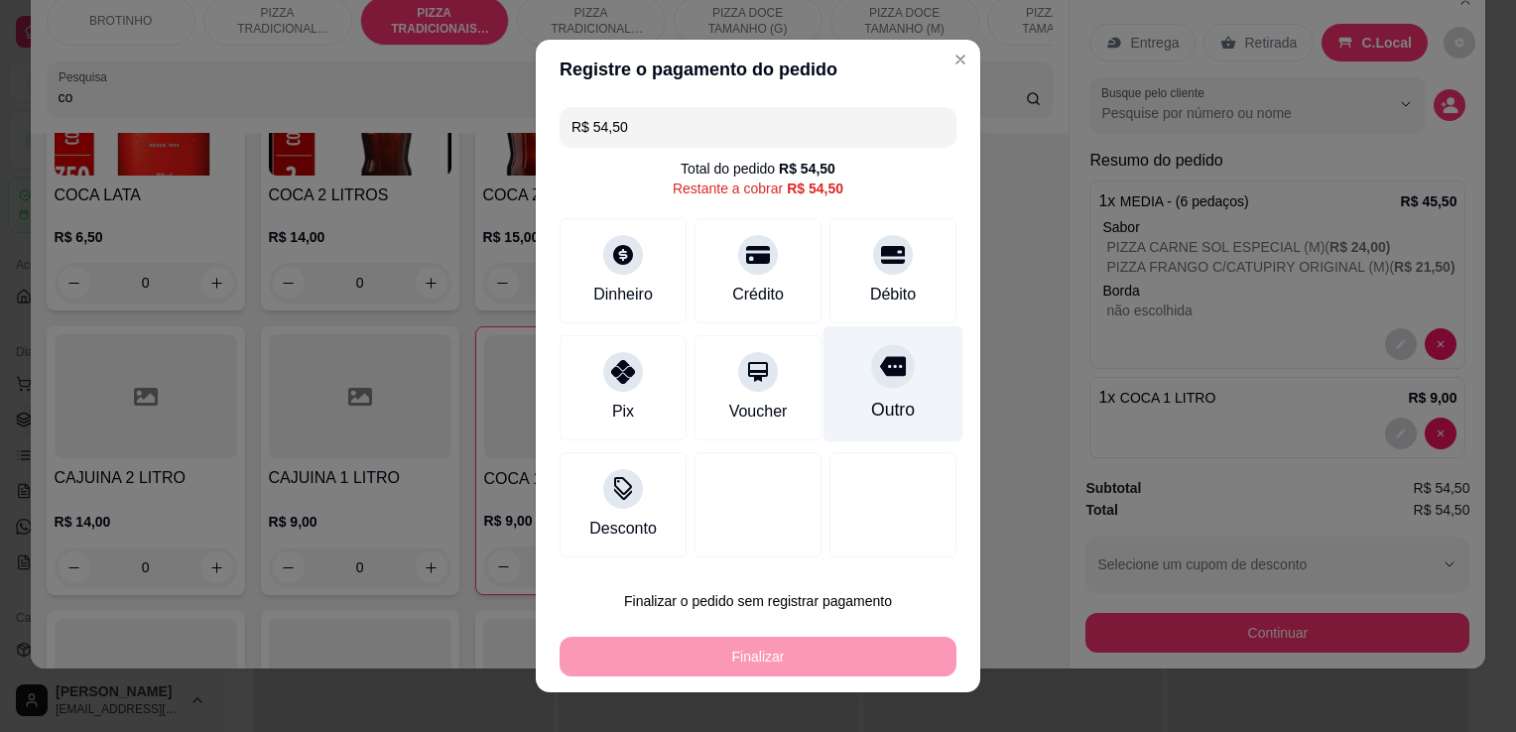
click at [880, 367] on icon at bounding box center [893, 366] width 26 height 26
type input "R$ 0,00"
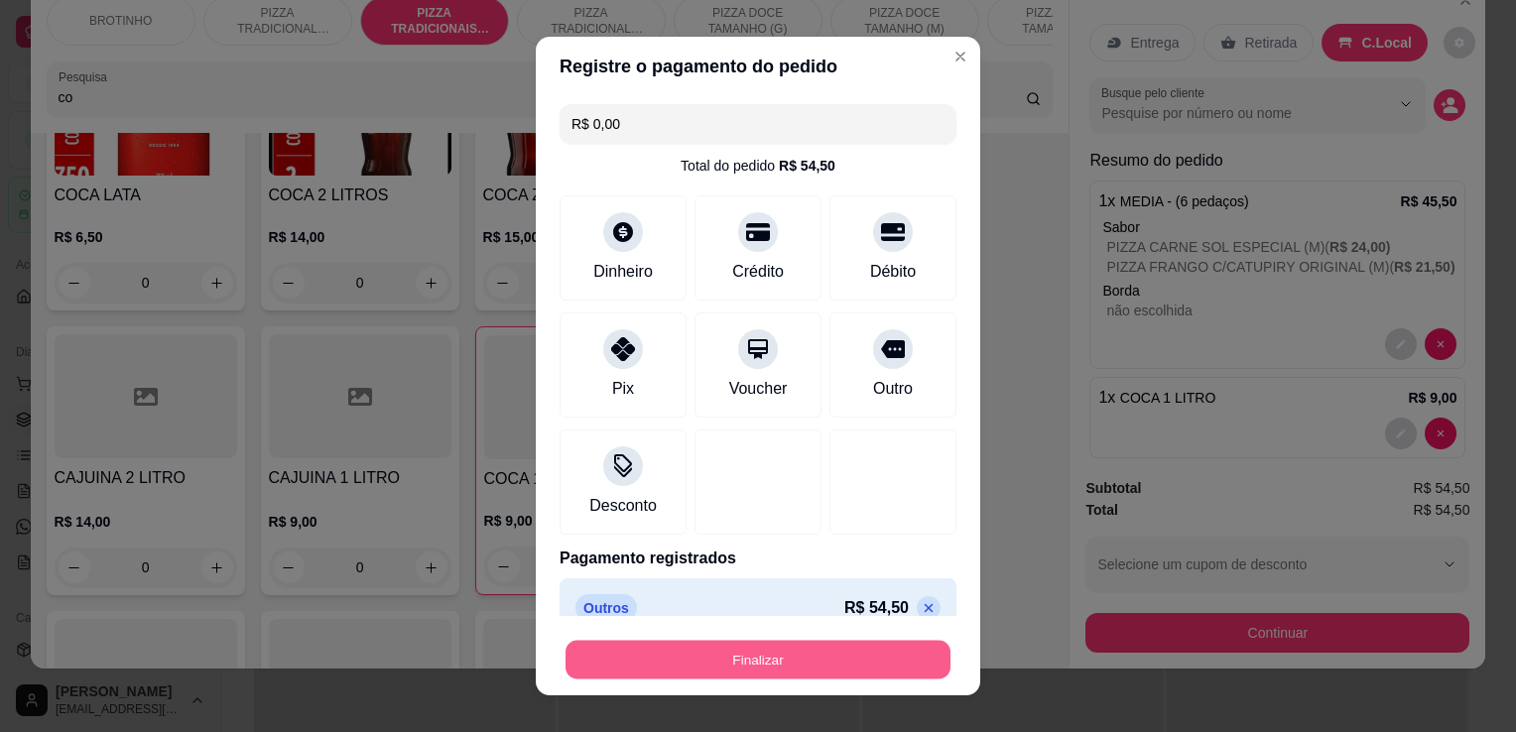
click at [709, 675] on button "Finalizar" at bounding box center [758, 660] width 385 height 39
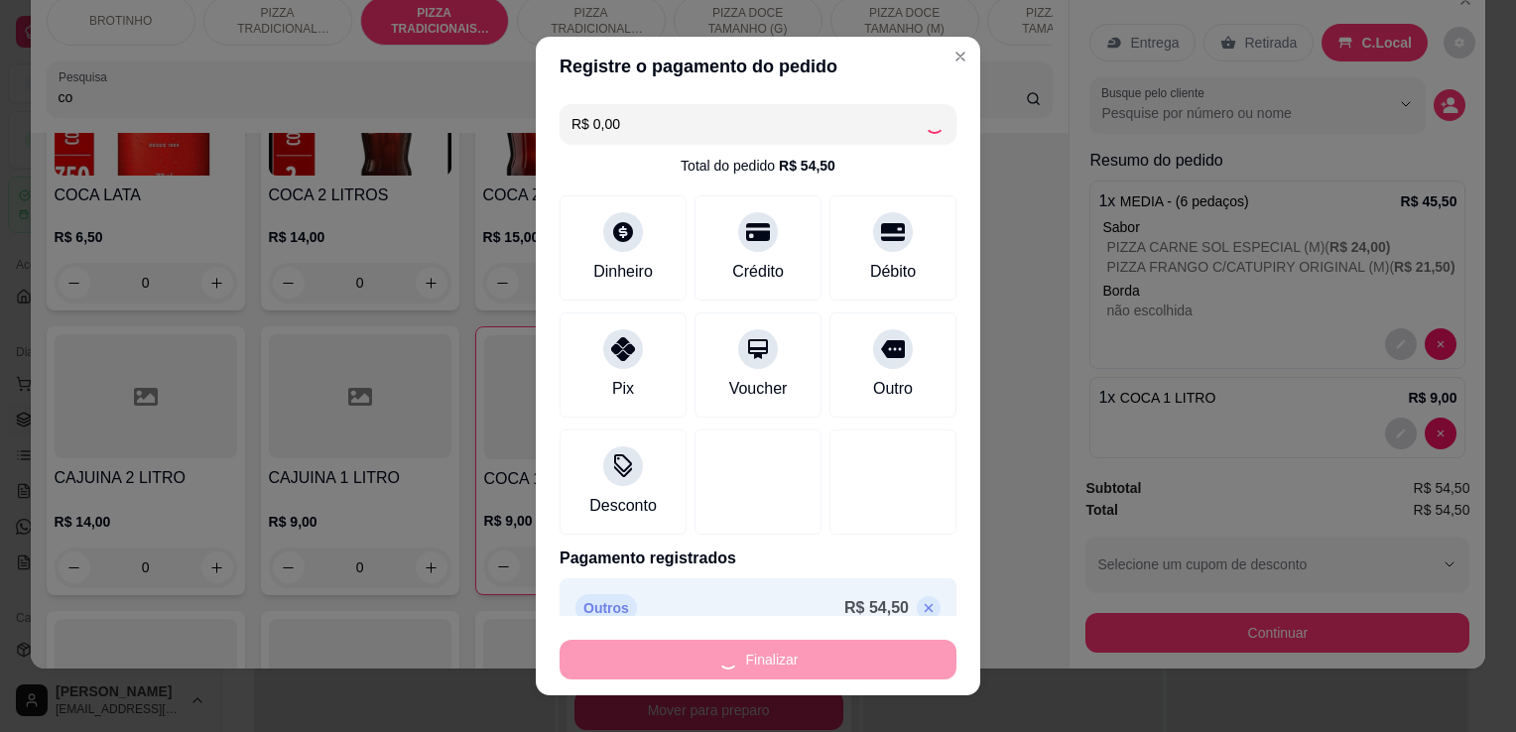
type input "0"
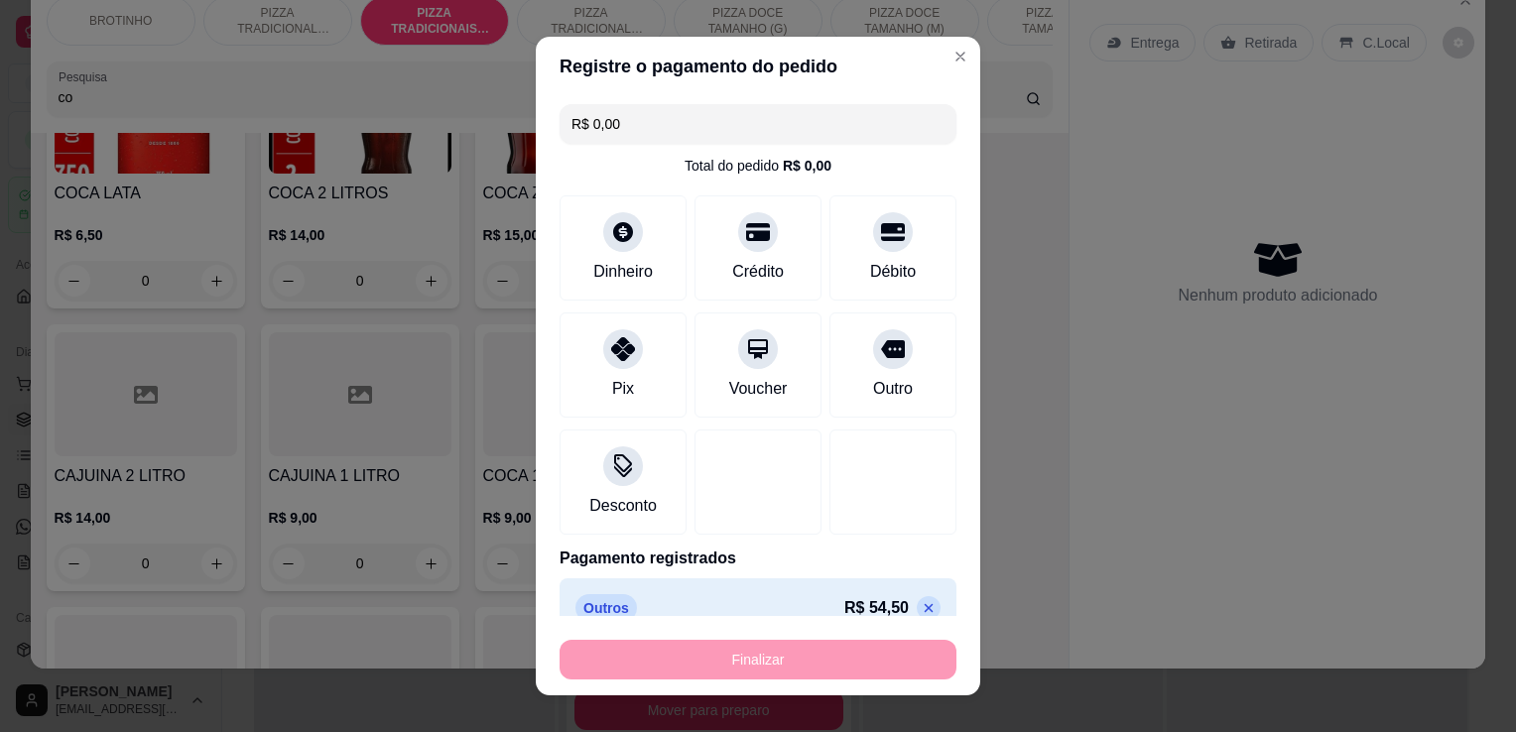
type input "-R$ 54,50"
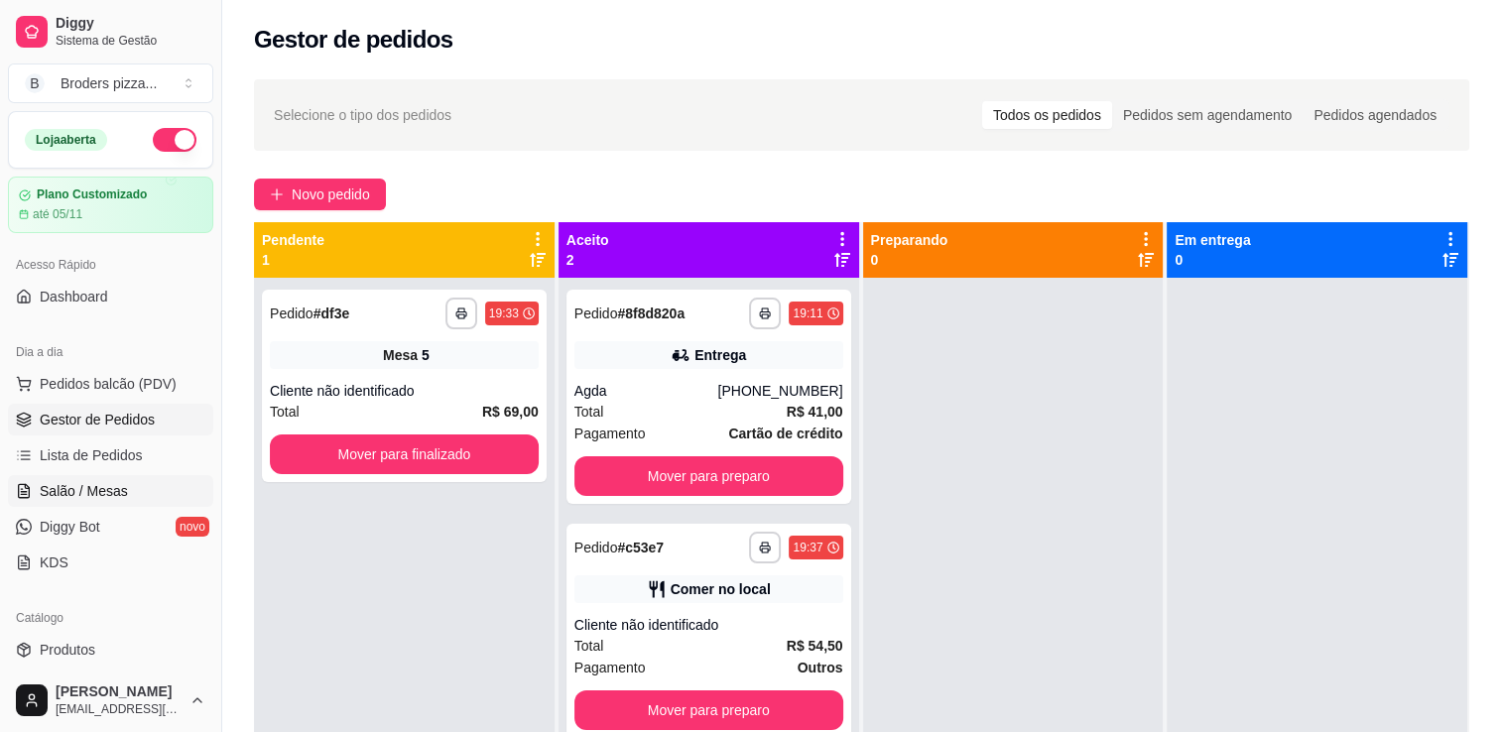
click at [123, 490] on span "Salão / Mesas" at bounding box center [84, 491] width 88 height 20
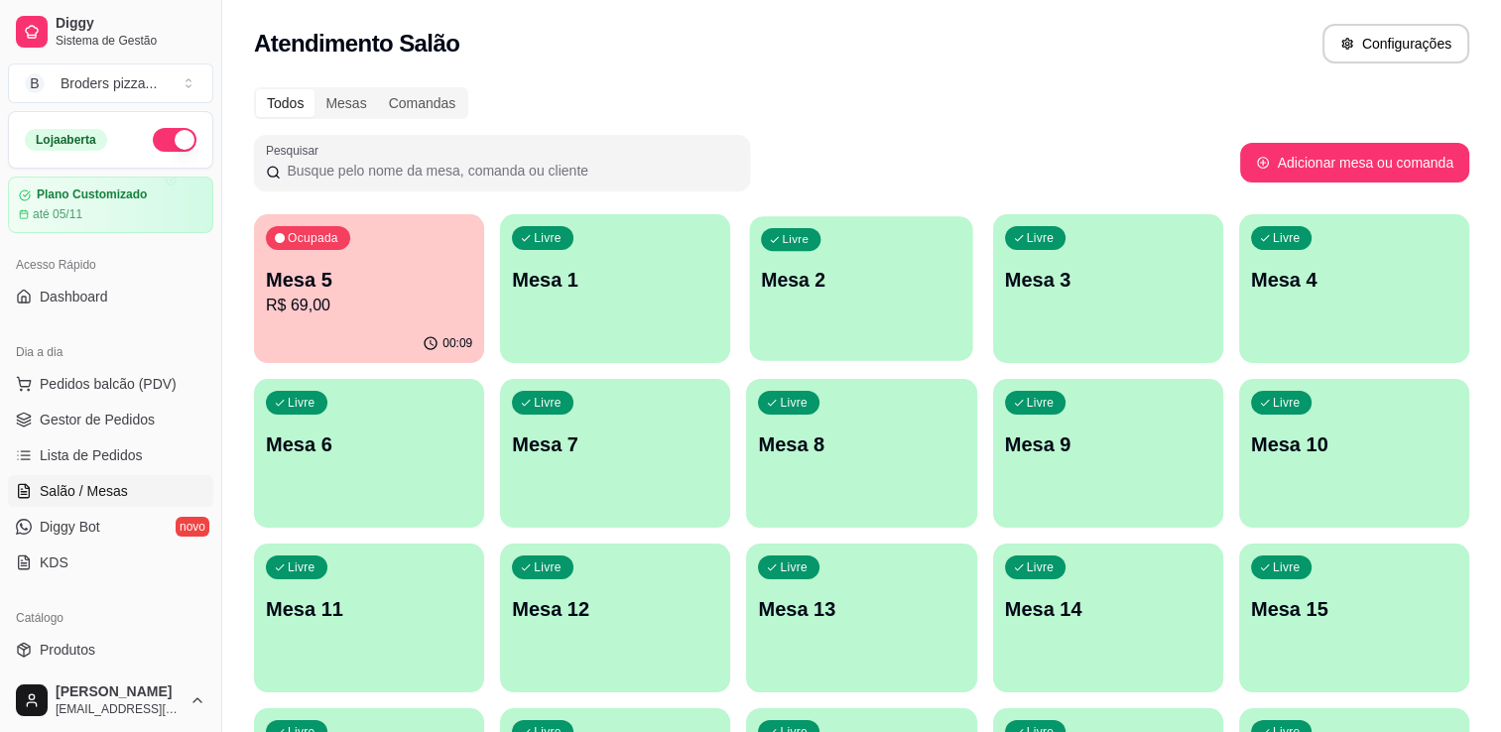
click at [785, 310] on div "Livre Mesa 2" at bounding box center [861, 276] width 223 height 121
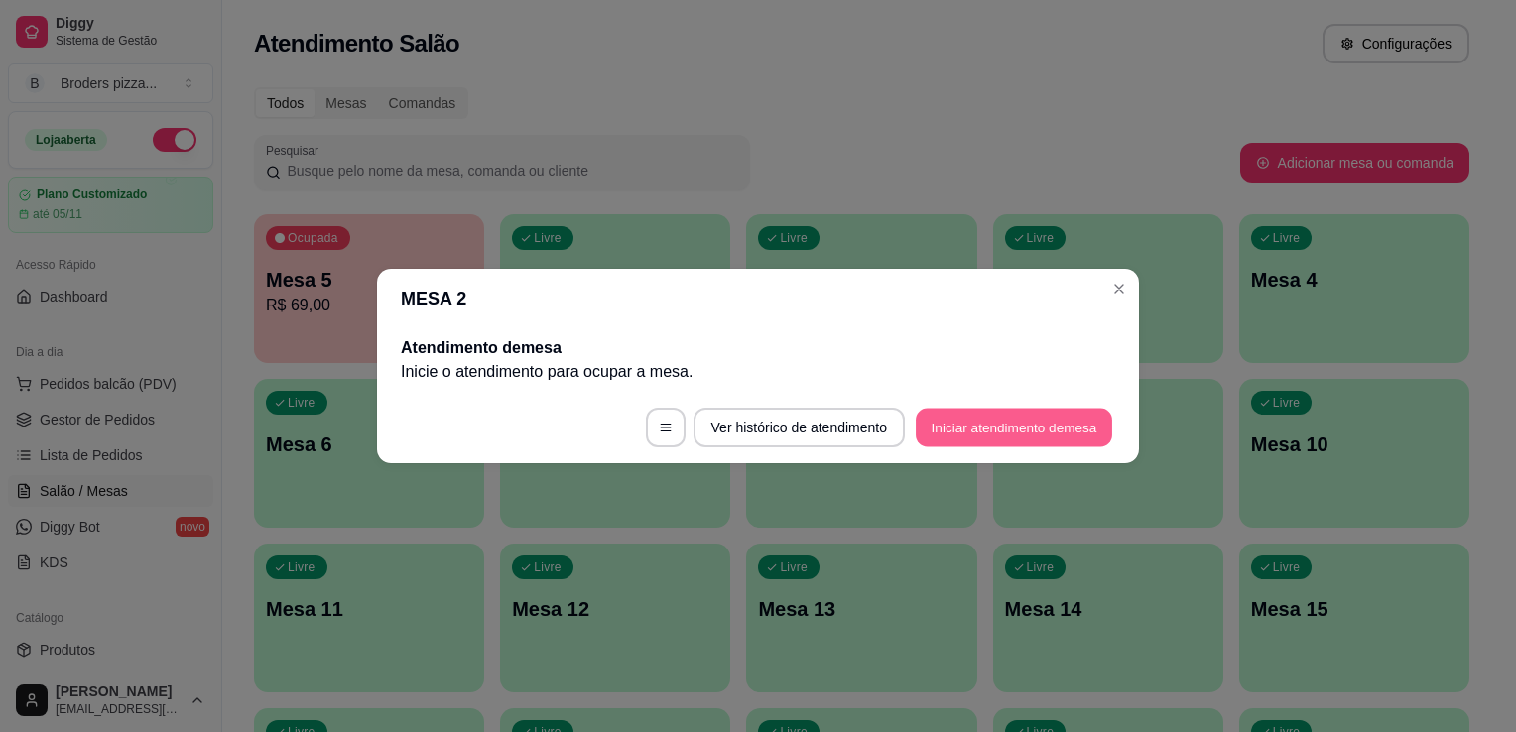
click at [970, 428] on button "Iniciar atendimento de mesa" at bounding box center [1014, 428] width 196 height 39
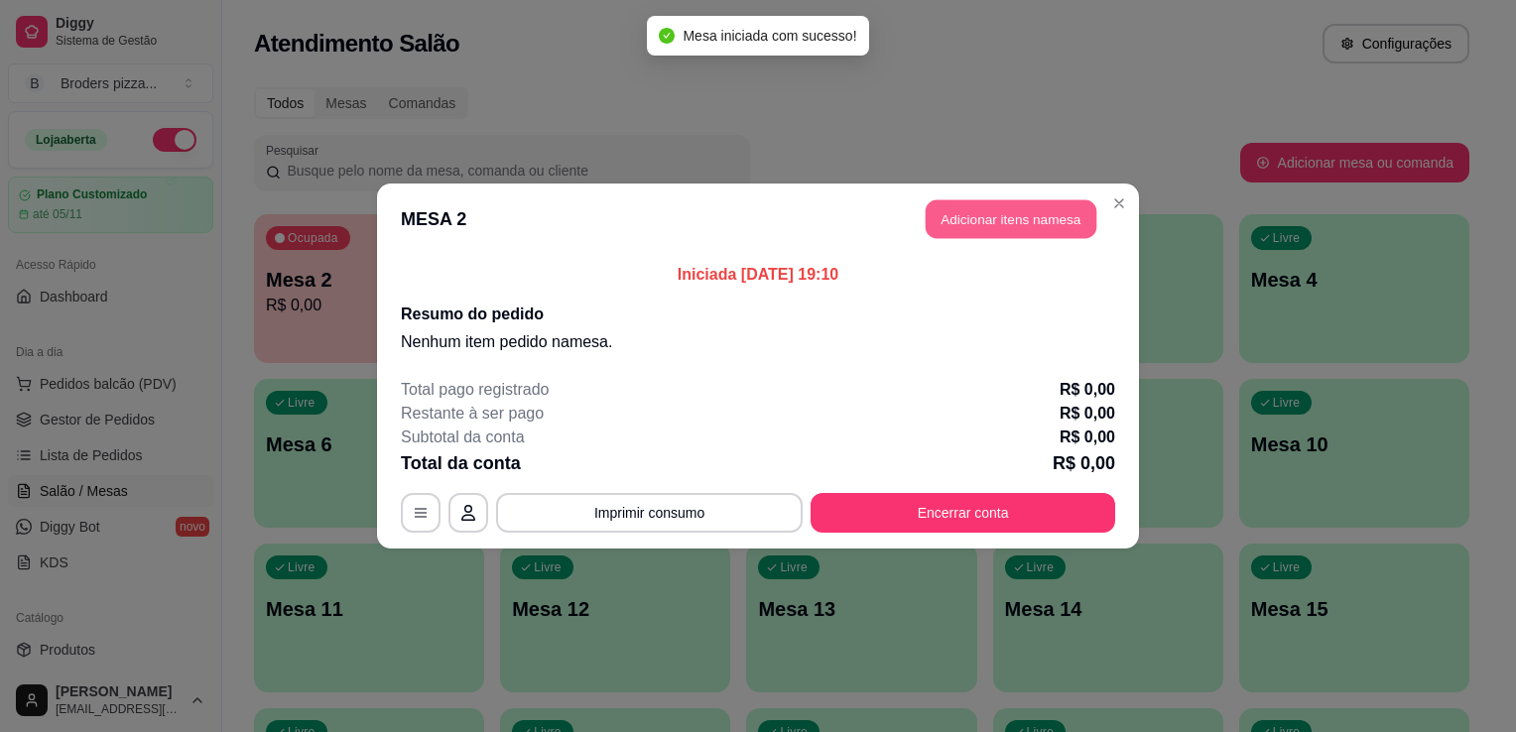
click at [1012, 220] on button "Adicionar itens na mesa" at bounding box center [1011, 219] width 171 height 39
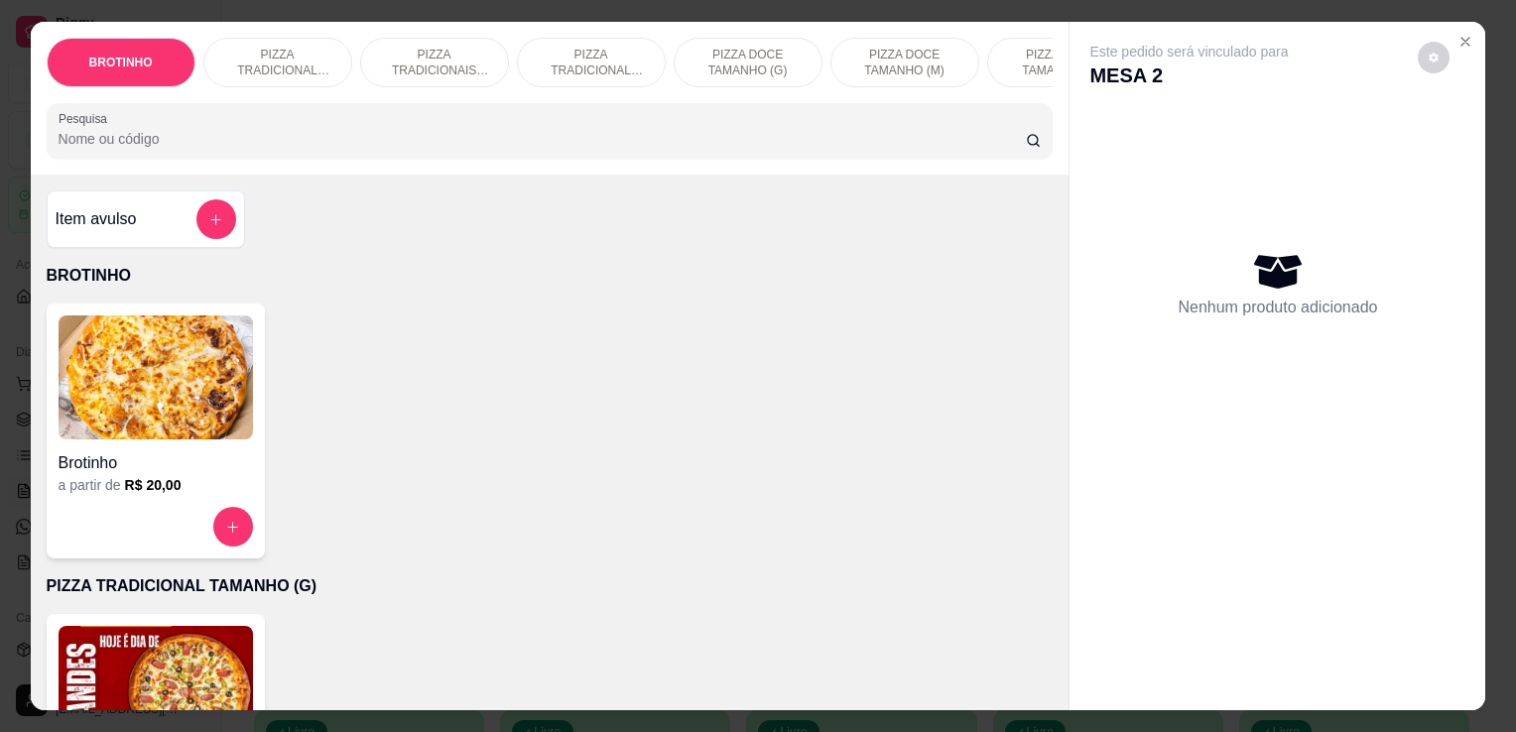
click at [154, 657] on img at bounding box center [156, 688] width 195 height 124
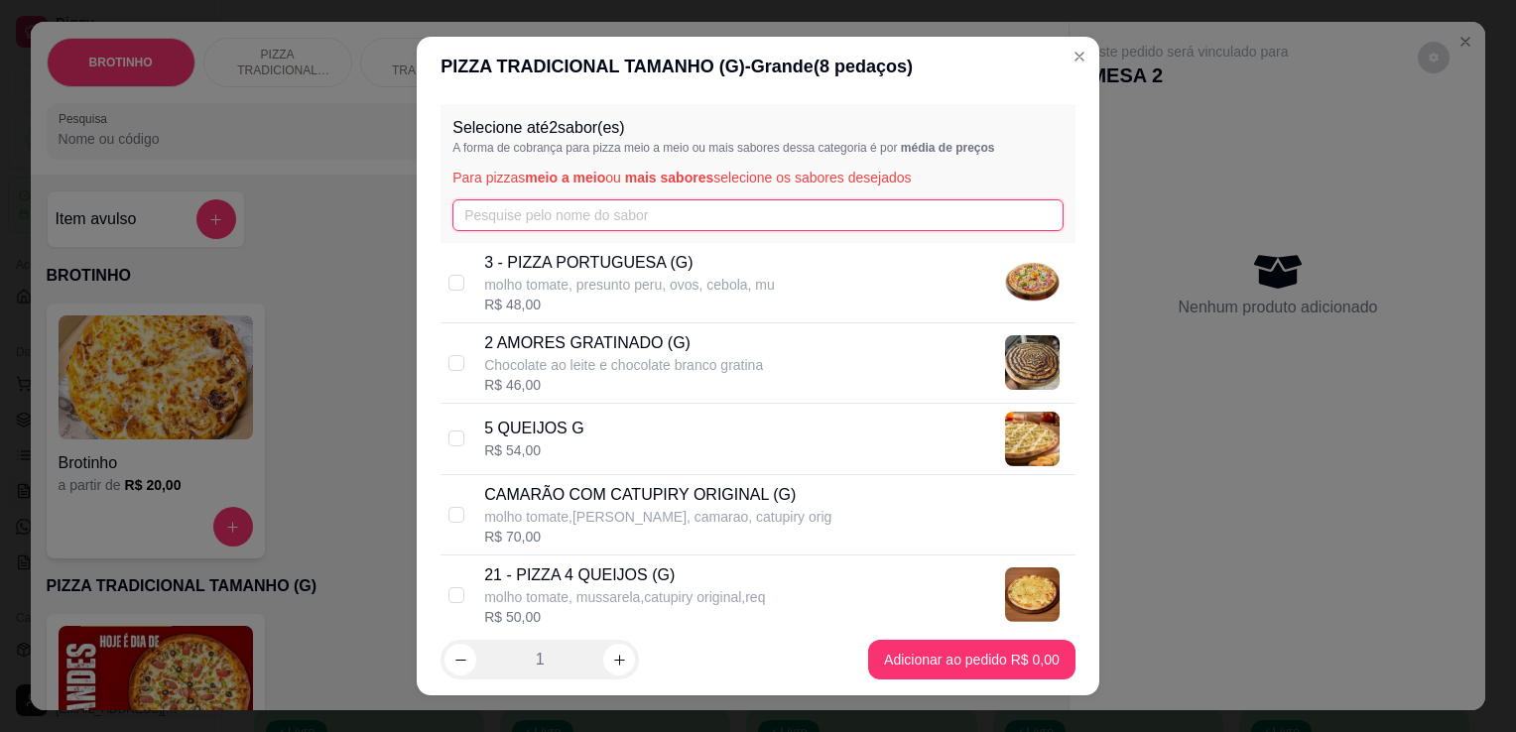
click at [604, 208] on input "text" at bounding box center [758, 215] width 611 height 32
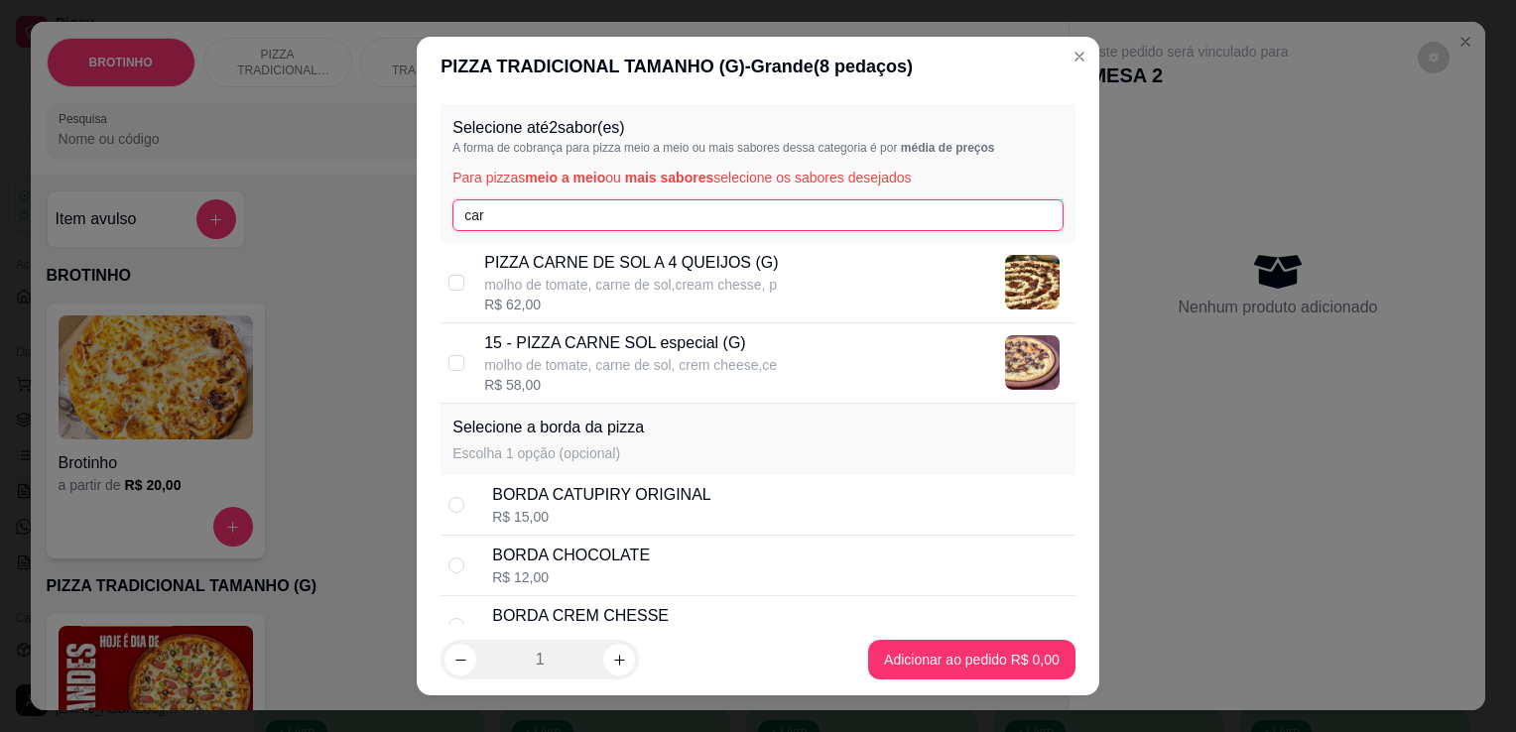
type input "car"
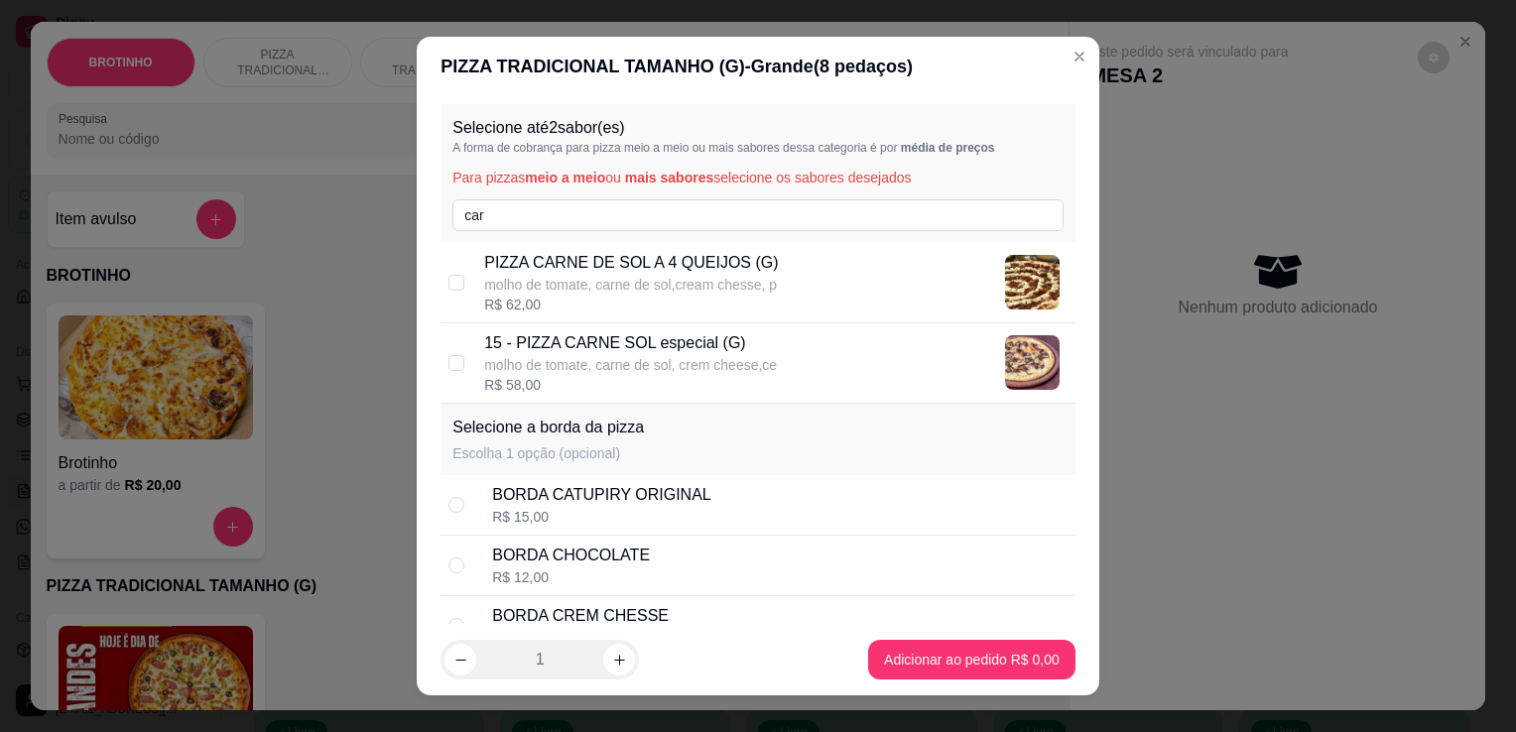
click at [667, 300] on div "R$ 62,00" at bounding box center [631, 305] width 294 height 20
checkbox input "true"
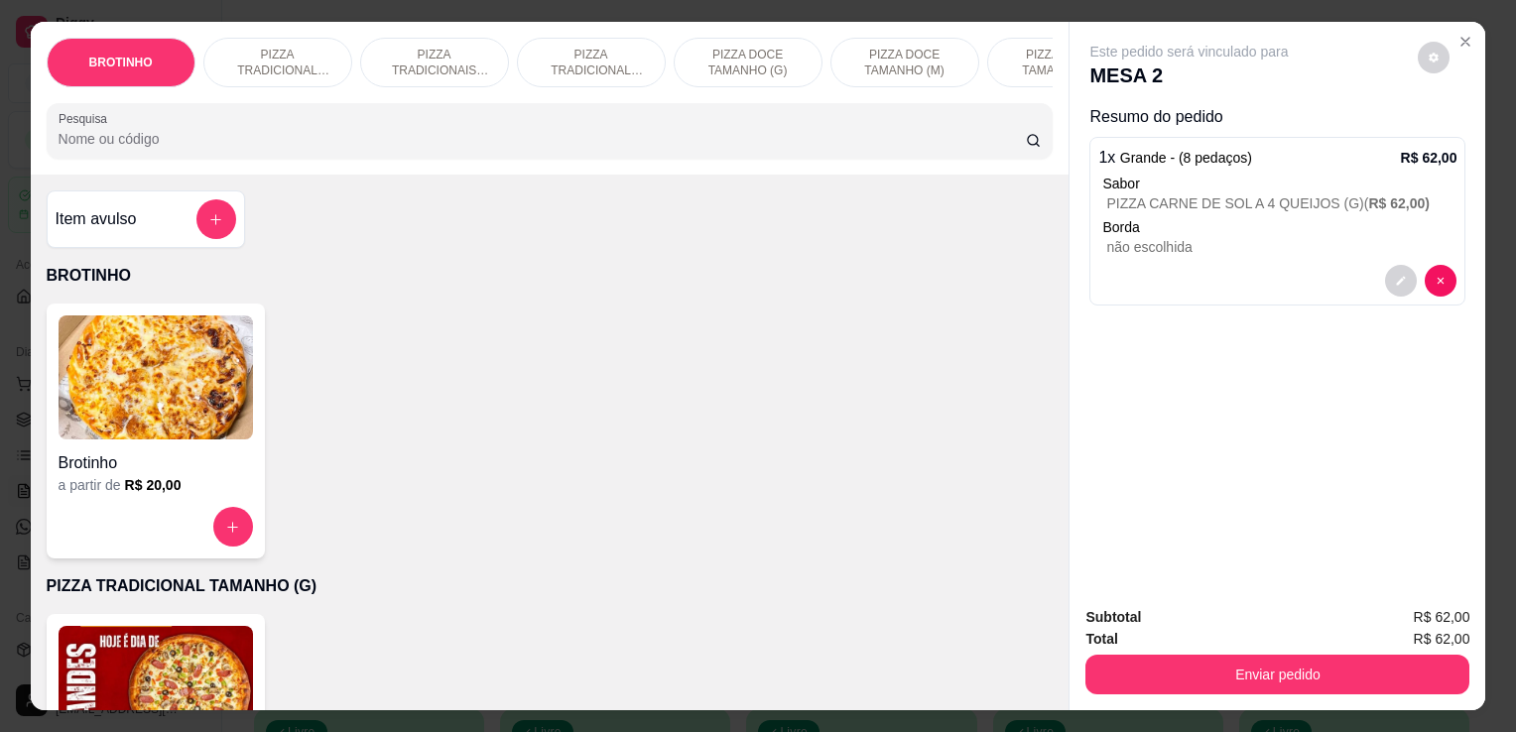
click at [464, 140] on input "Pesquisa" at bounding box center [543, 139] width 968 height 20
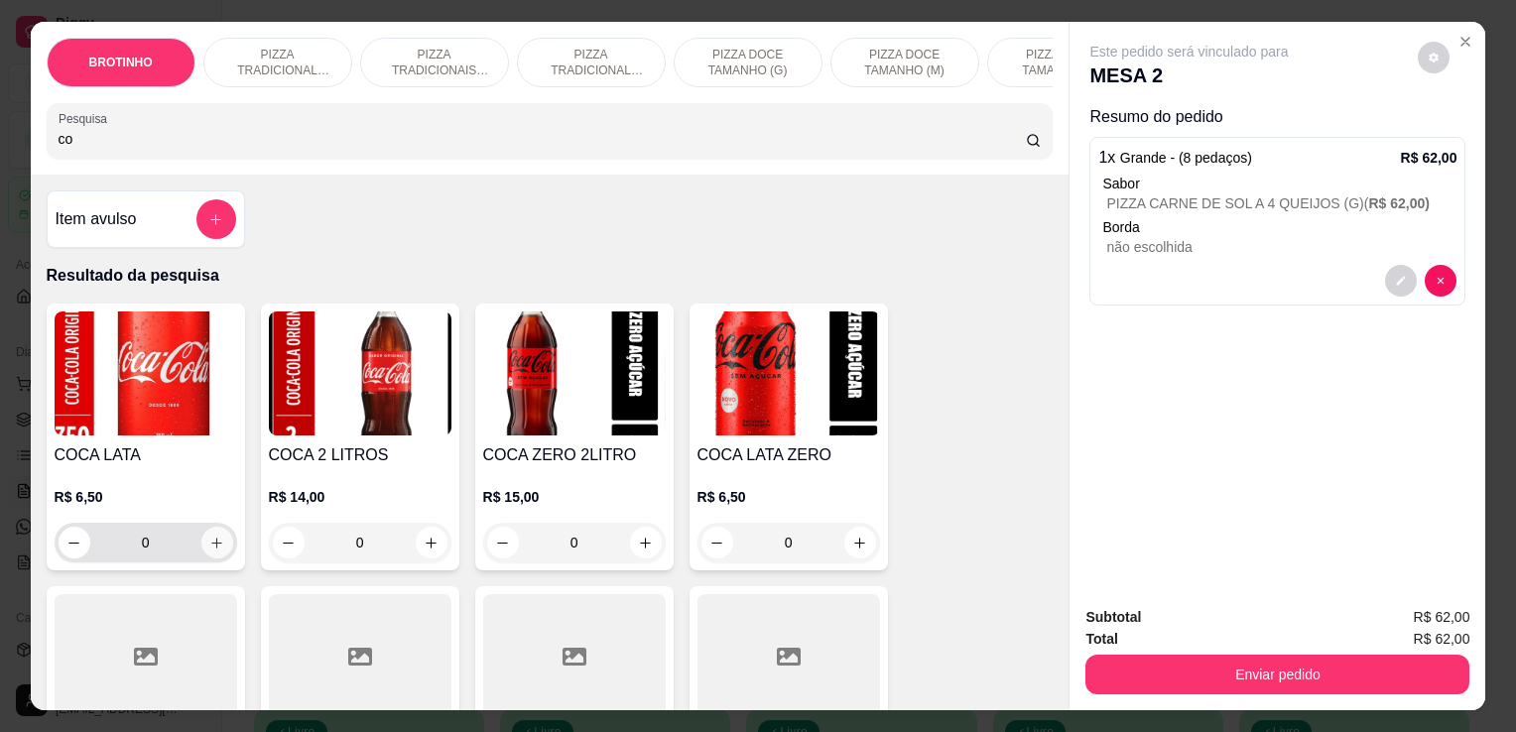
type input "co"
click at [214, 551] on icon "increase-product-quantity" at bounding box center [216, 543] width 15 height 15
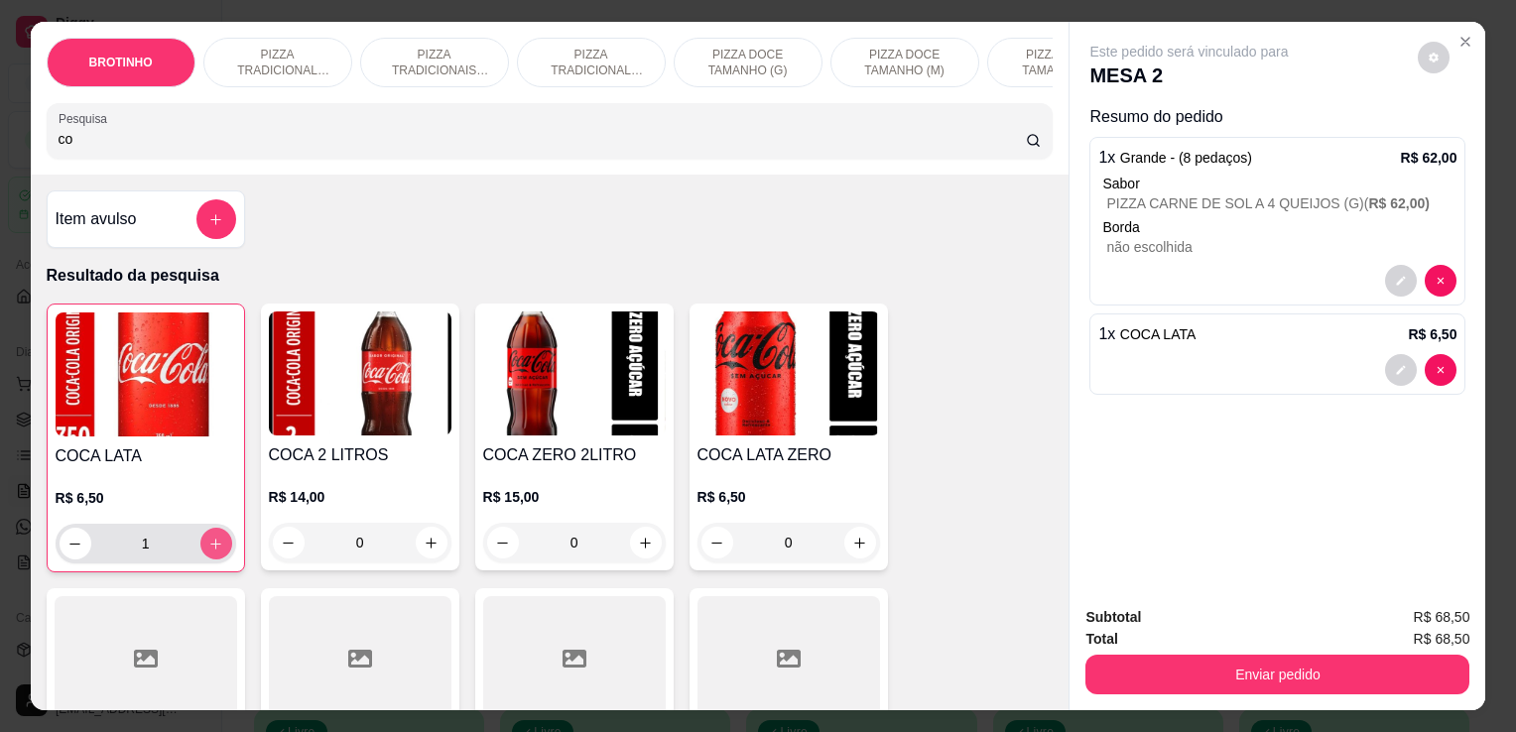
type input "1"
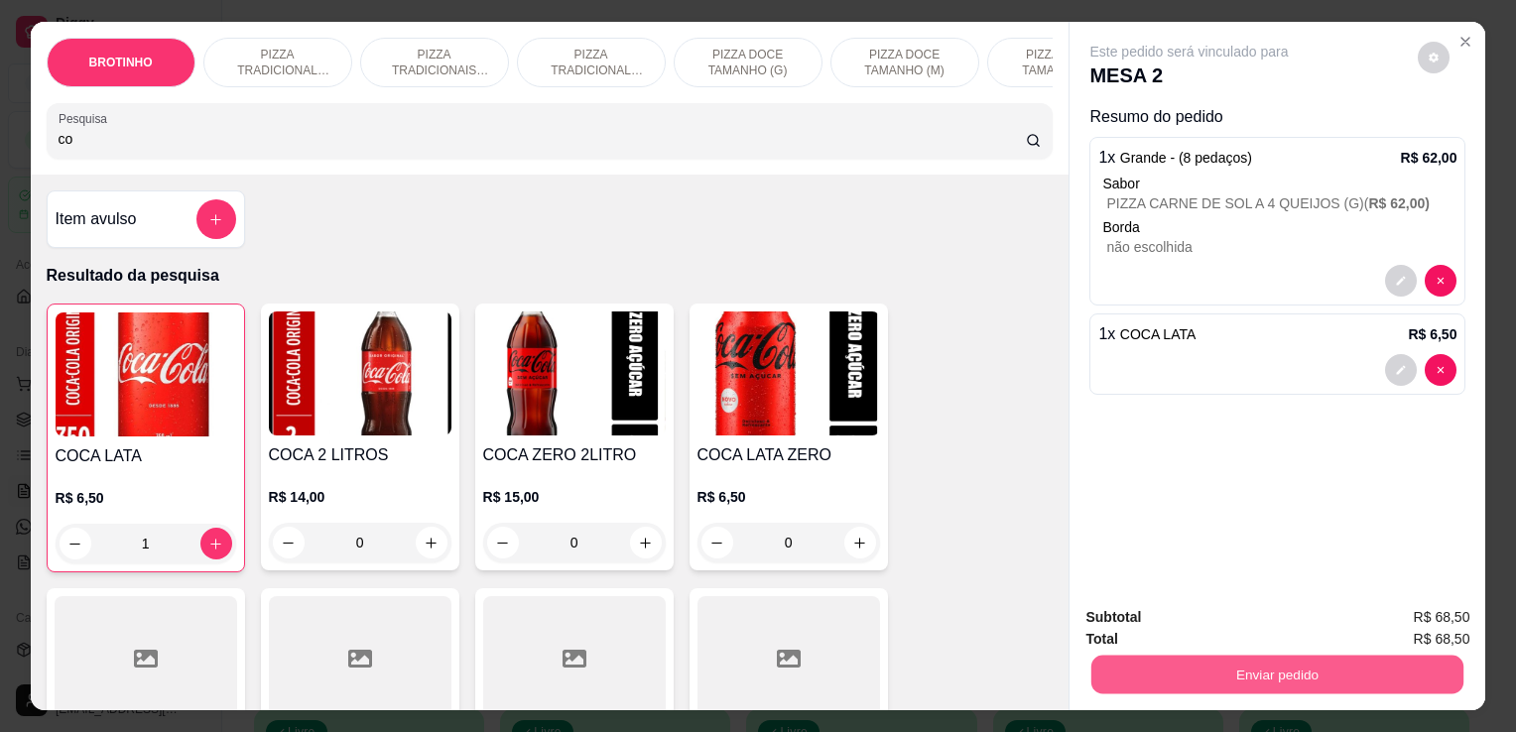
click at [1245, 681] on button "Enviar pedido" at bounding box center [1278, 674] width 372 height 39
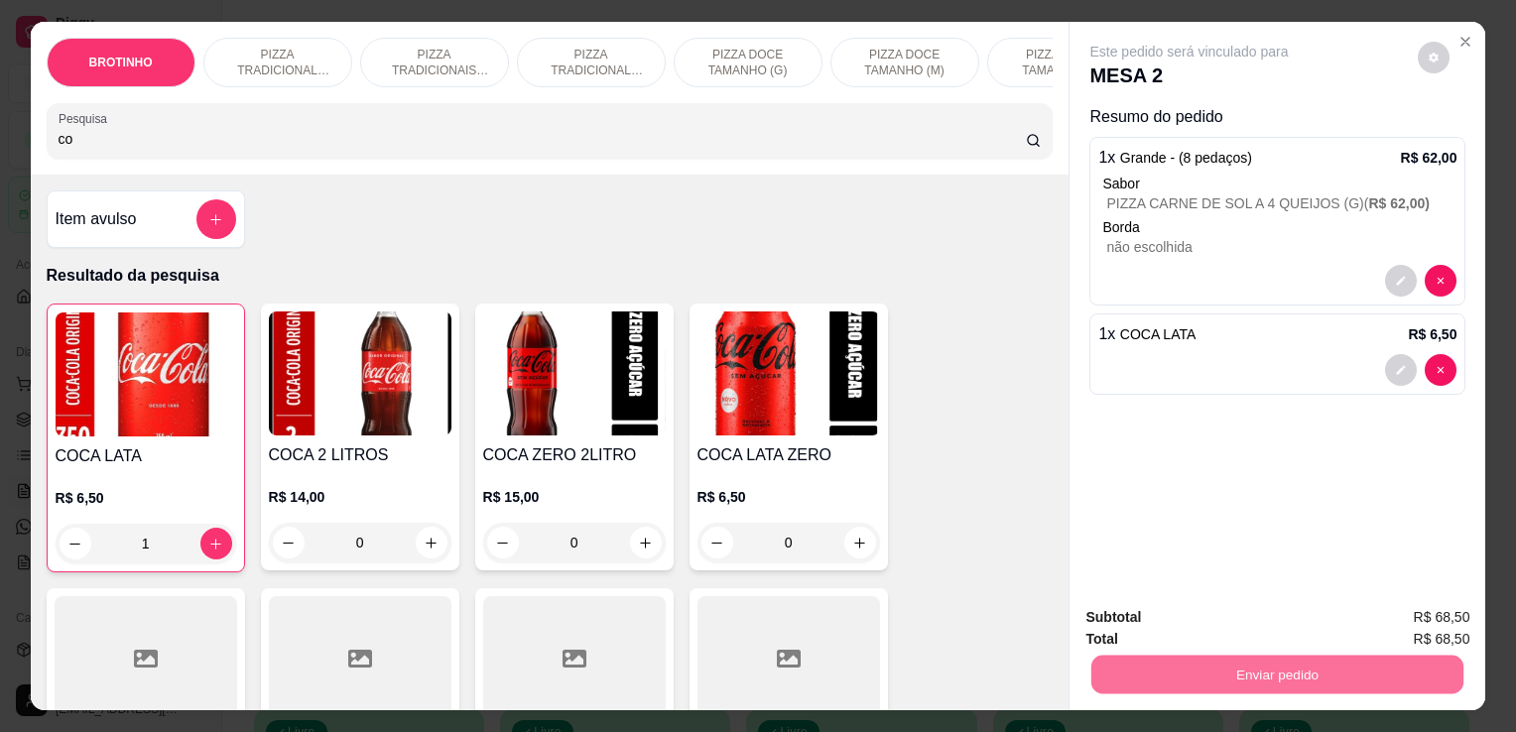
click at [1421, 617] on button "Enviar pedido" at bounding box center [1418, 618] width 109 height 37
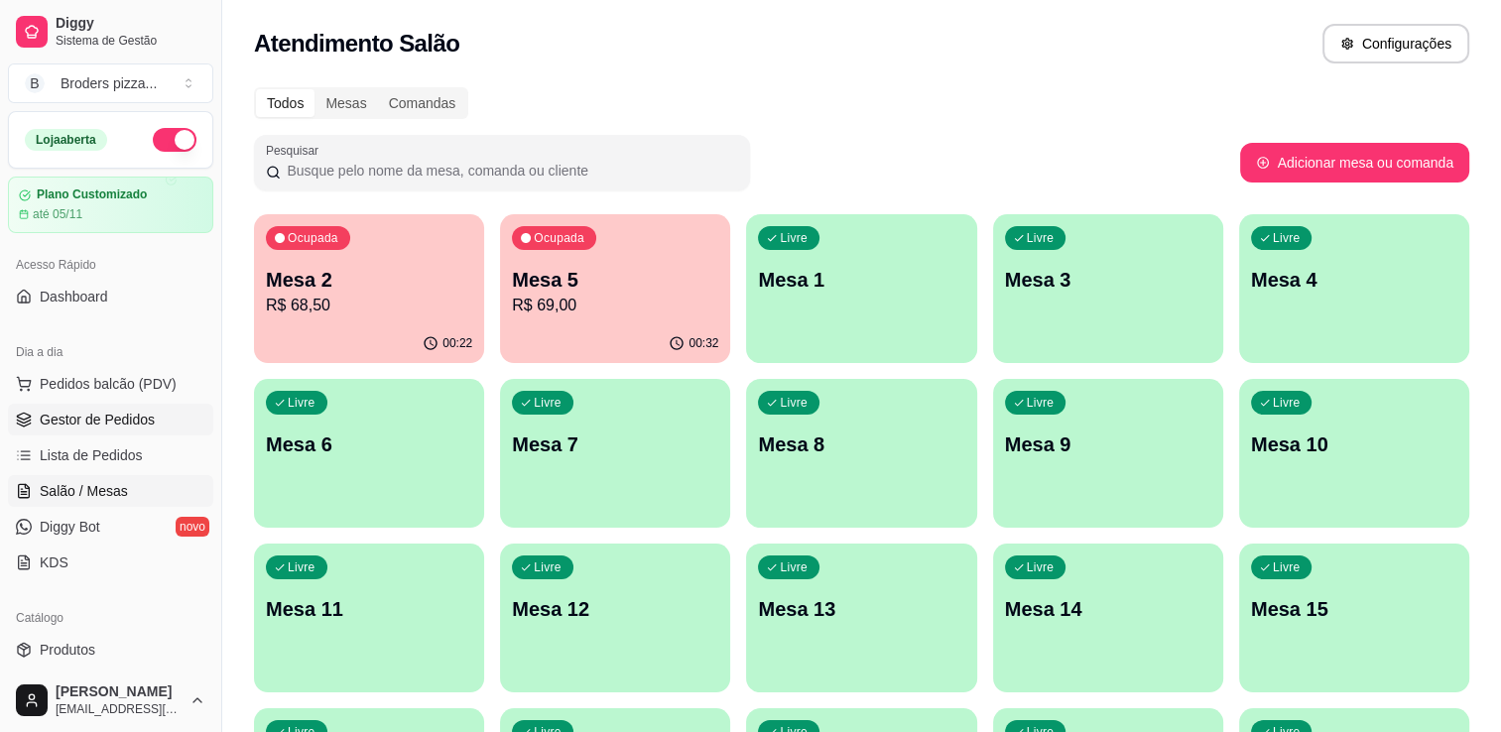
click at [67, 423] on span "Gestor de Pedidos" at bounding box center [97, 420] width 115 height 20
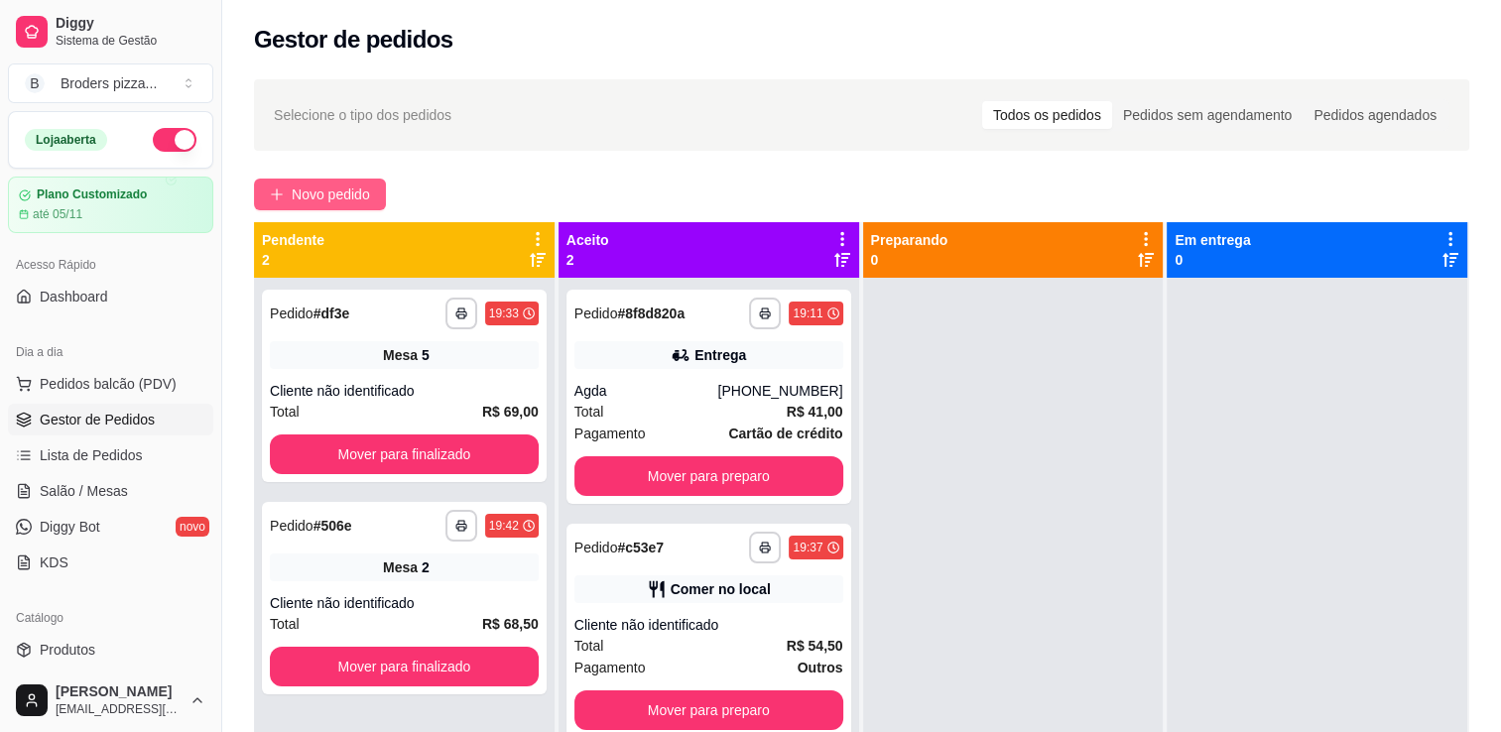
click at [341, 205] on button "Novo pedido" at bounding box center [320, 195] width 132 height 32
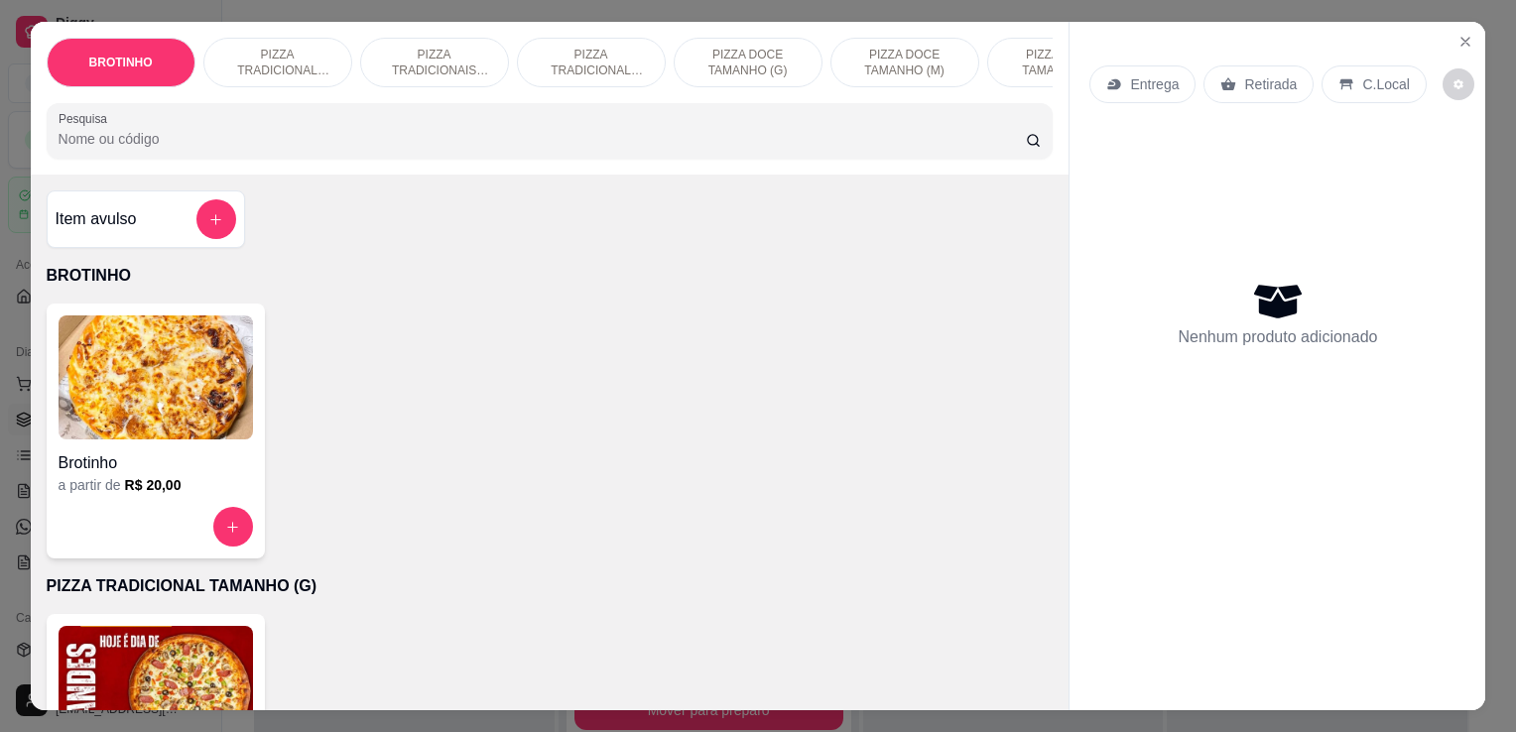
click at [565, 47] on p "PIZZA TRADICIONAL TAMANHO (P)" at bounding box center [591, 63] width 115 height 32
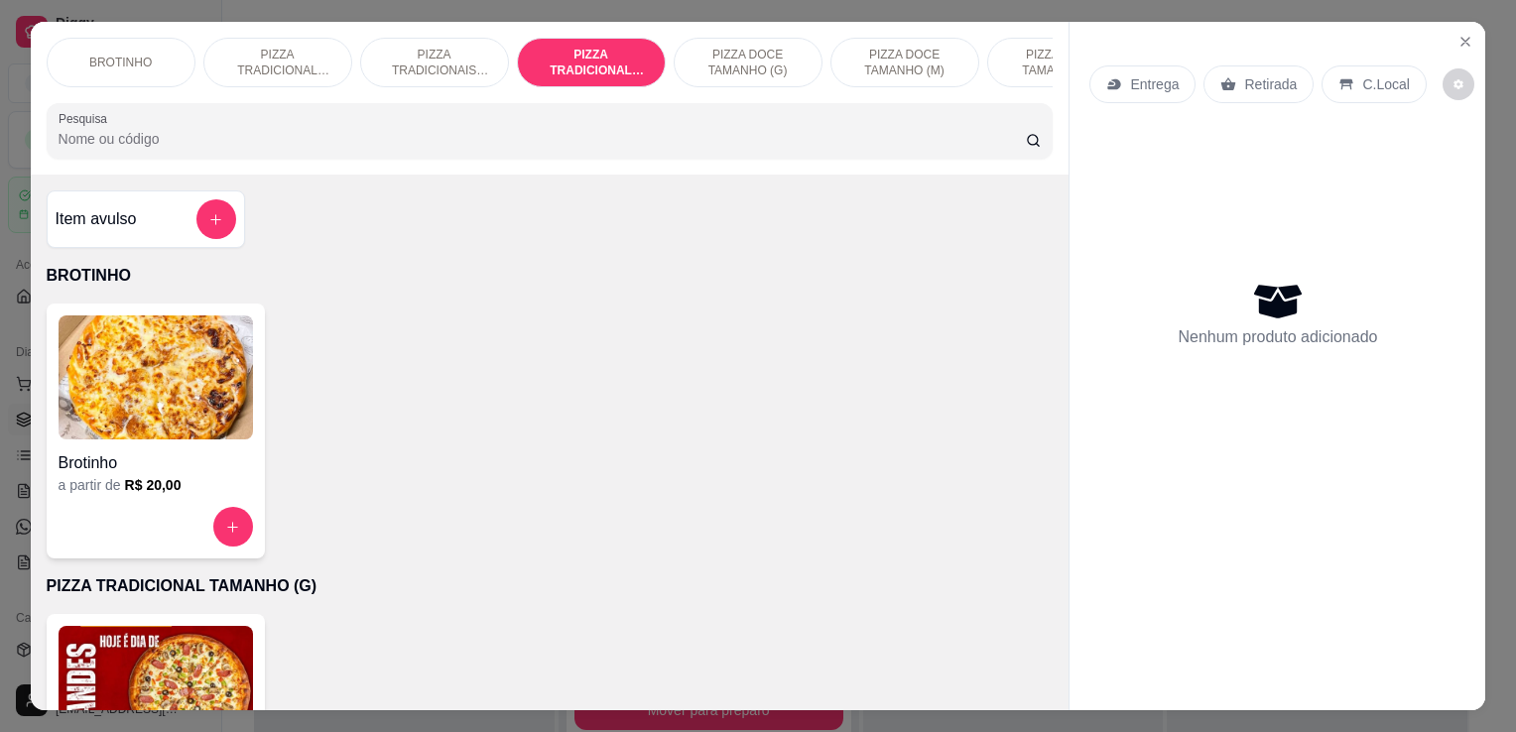
scroll to position [49, 0]
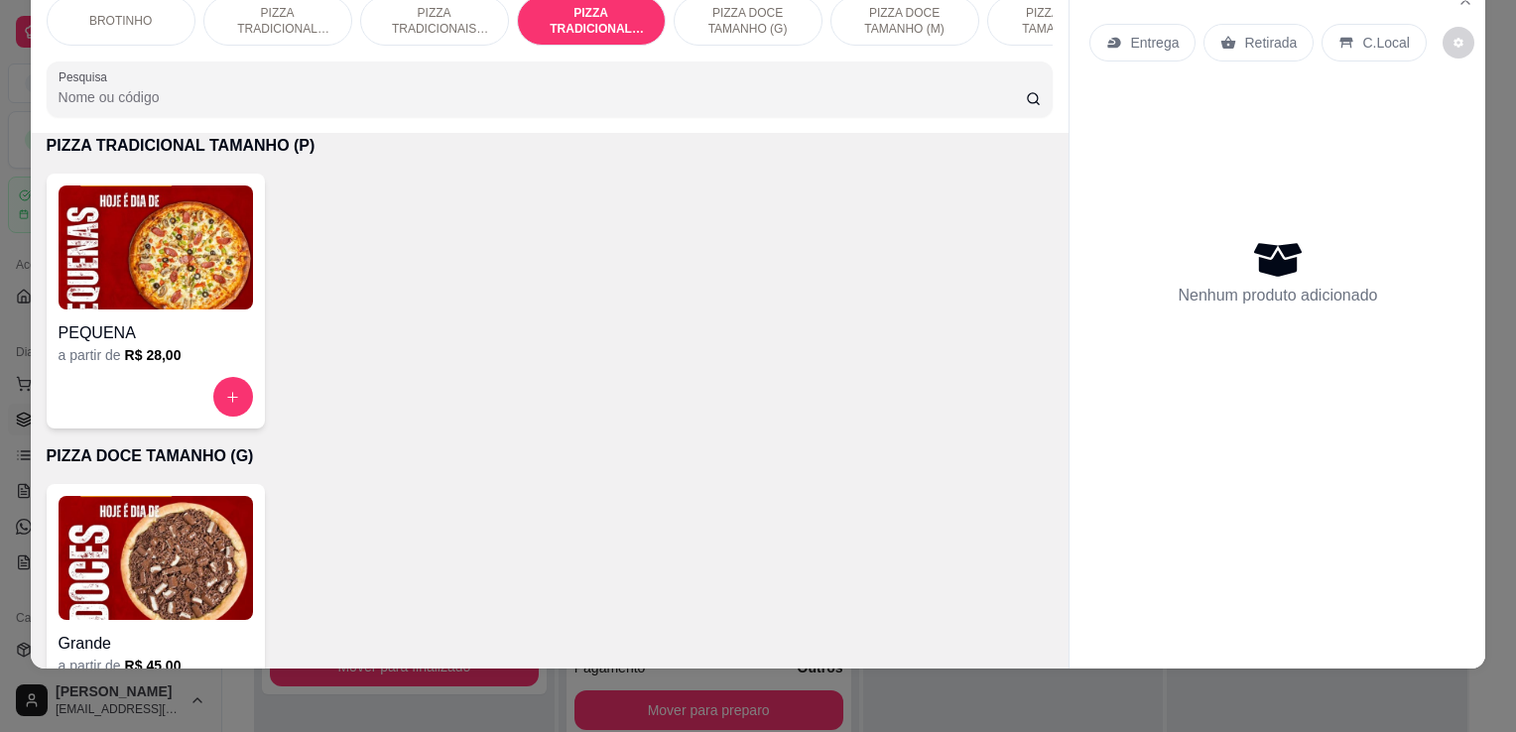
click at [197, 277] on img at bounding box center [156, 248] width 195 height 124
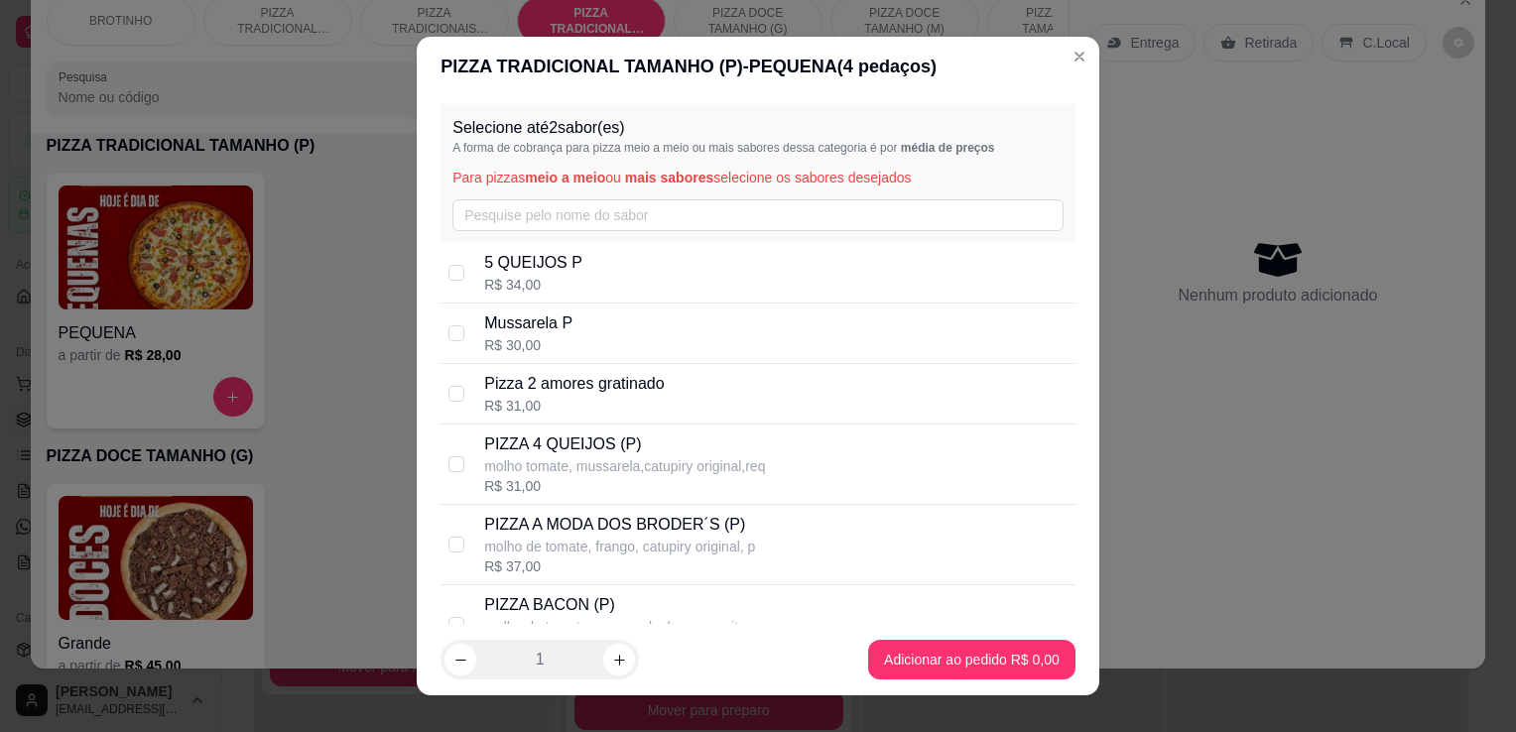
click at [559, 538] on p "molho de tomate, frango, catupiry original, p" at bounding box center [619, 547] width 271 height 20
checkbox input "true"
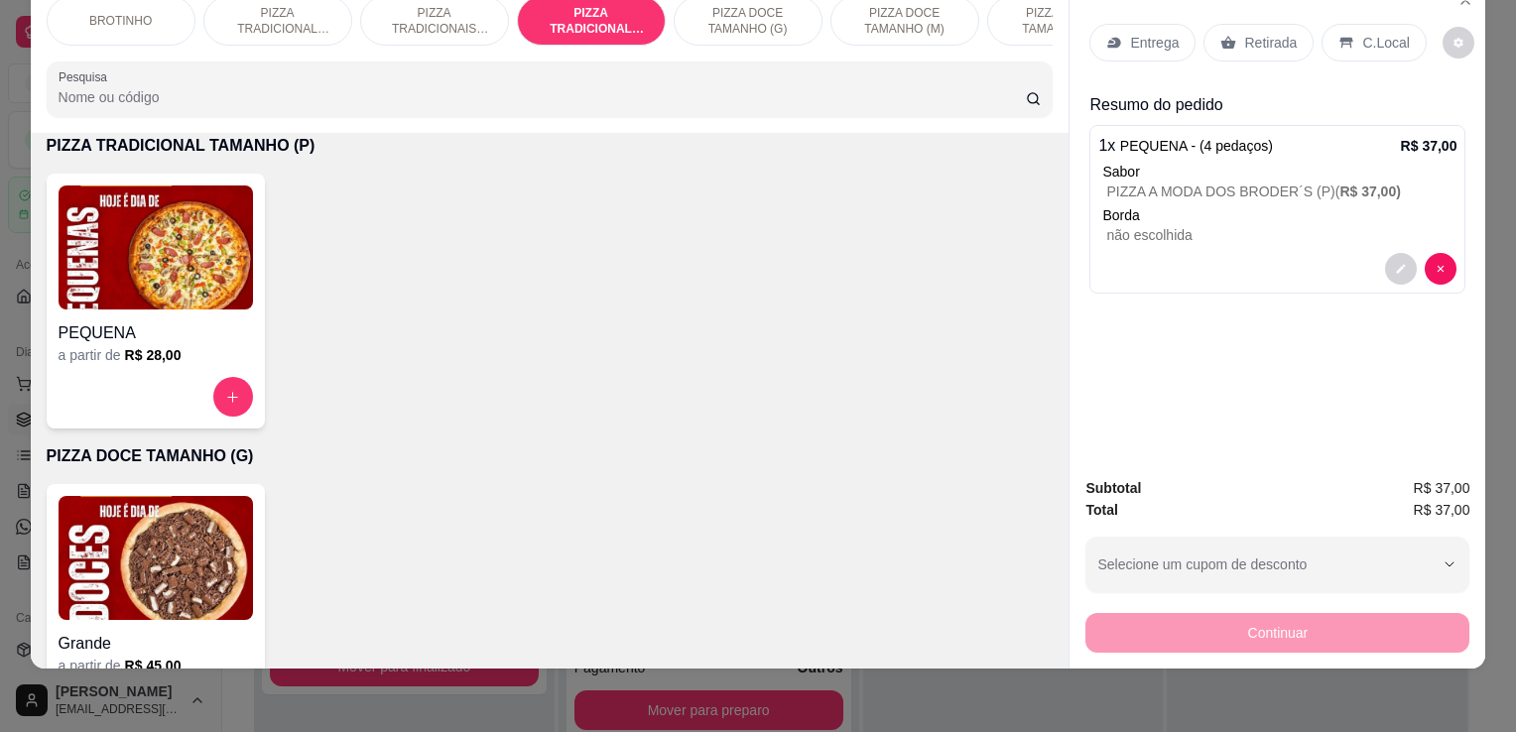
click at [1363, 33] on p "C.Local" at bounding box center [1386, 43] width 47 height 20
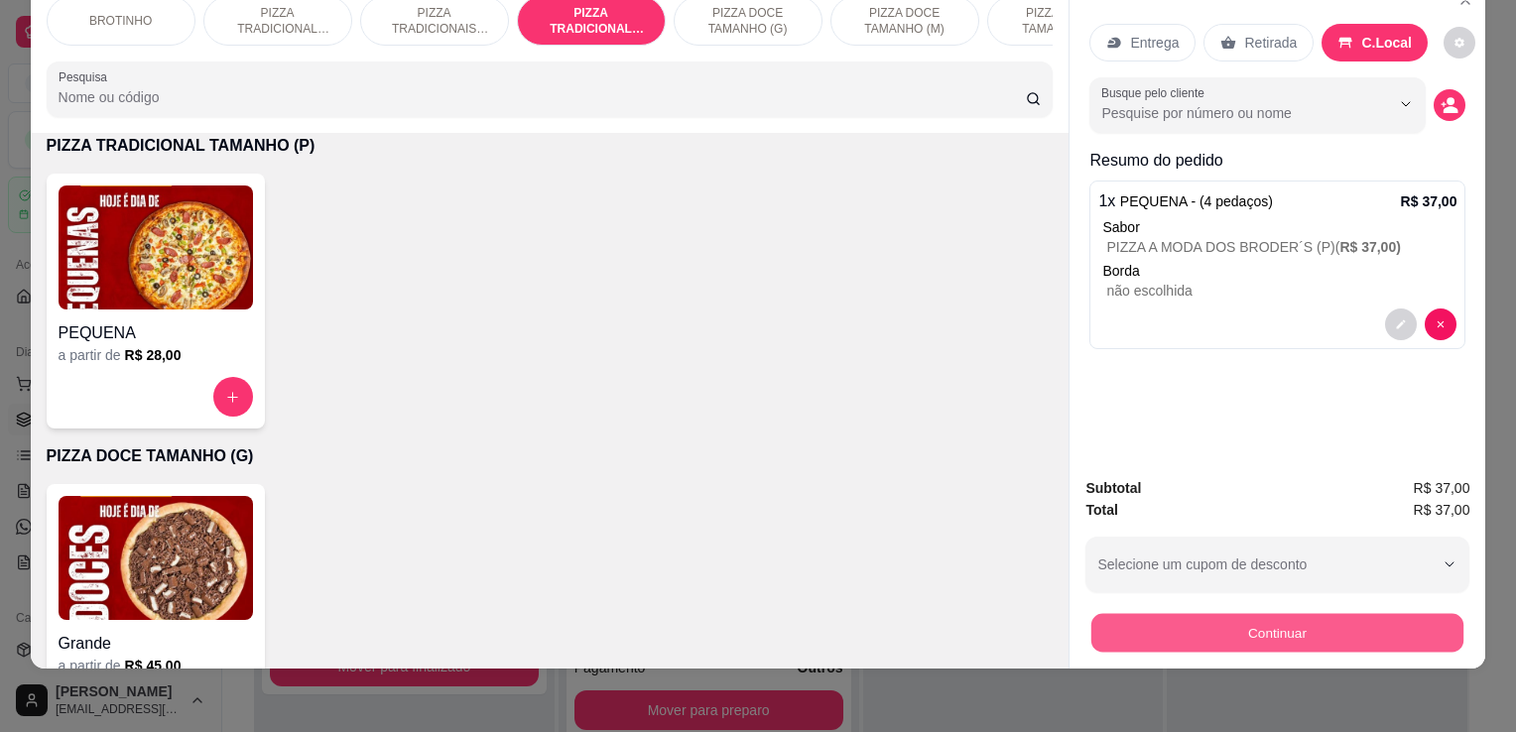
click at [1290, 634] on button "Continuar" at bounding box center [1278, 632] width 372 height 39
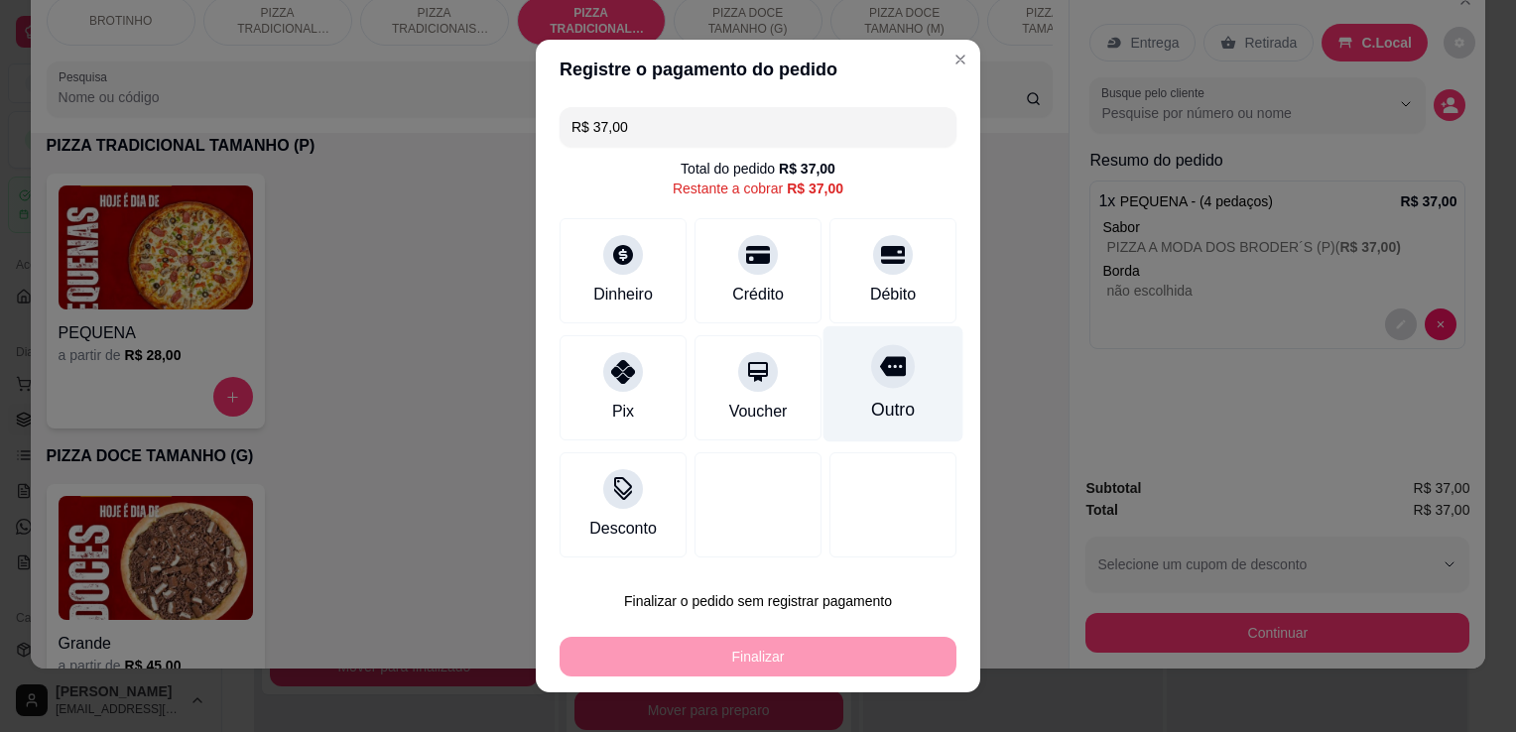
click at [845, 399] on div "Outro" at bounding box center [894, 384] width 140 height 116
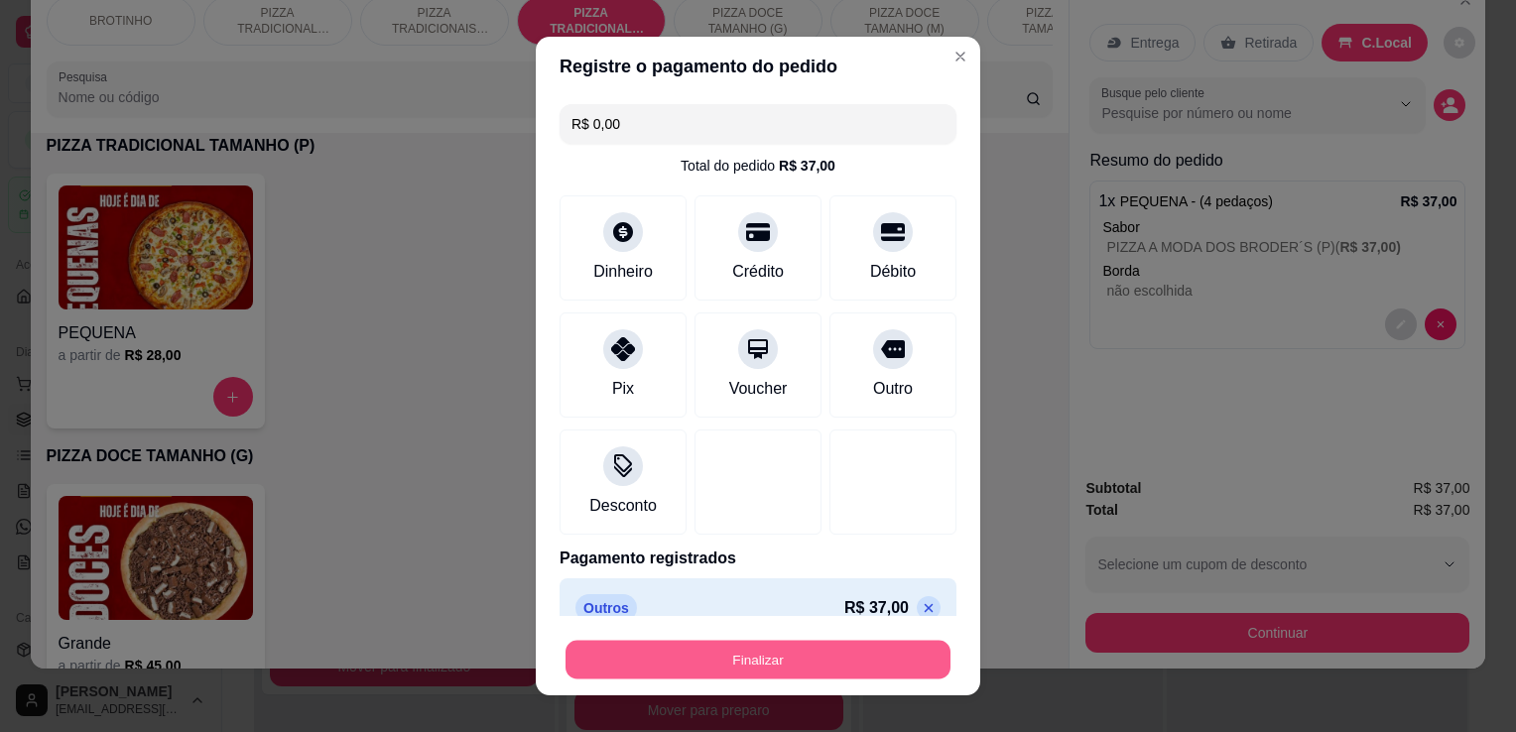
click at [760, 664] on button "Finalizar" at bounding box center [758, 660] width 385 height 39
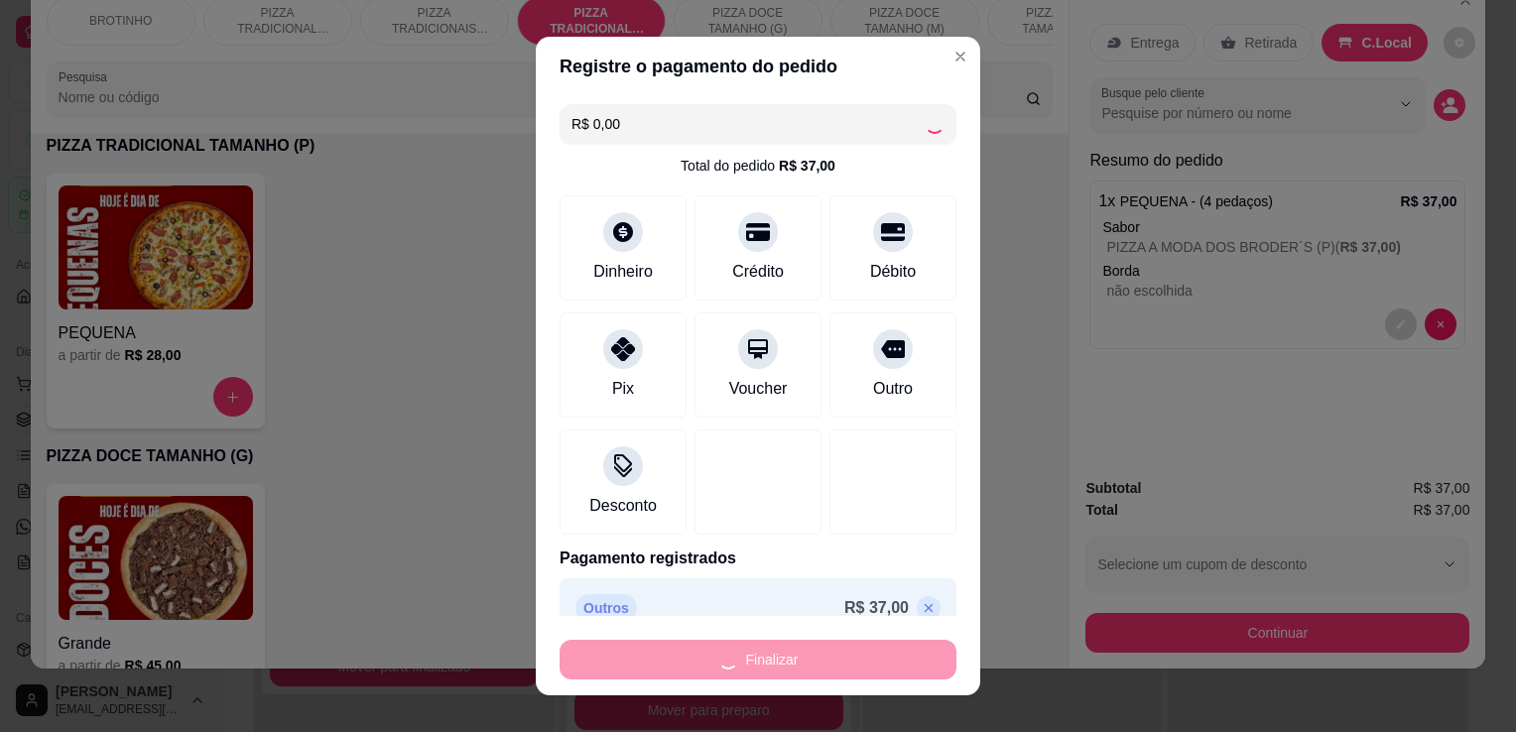
type input "-R$ 37,00"
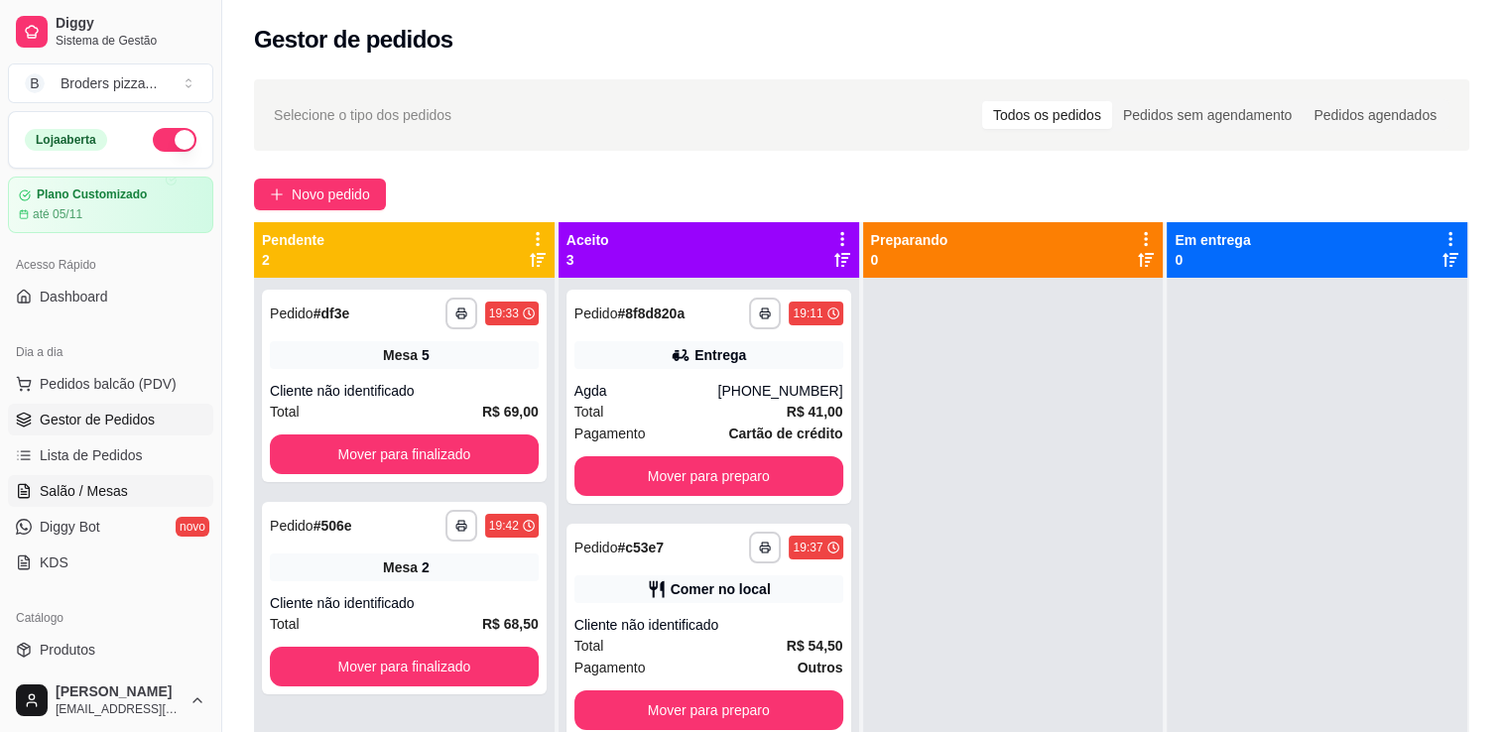
click at [83, 504] on link "Salão / Mesas" at bounding box center [110, 491] width 205 height 32
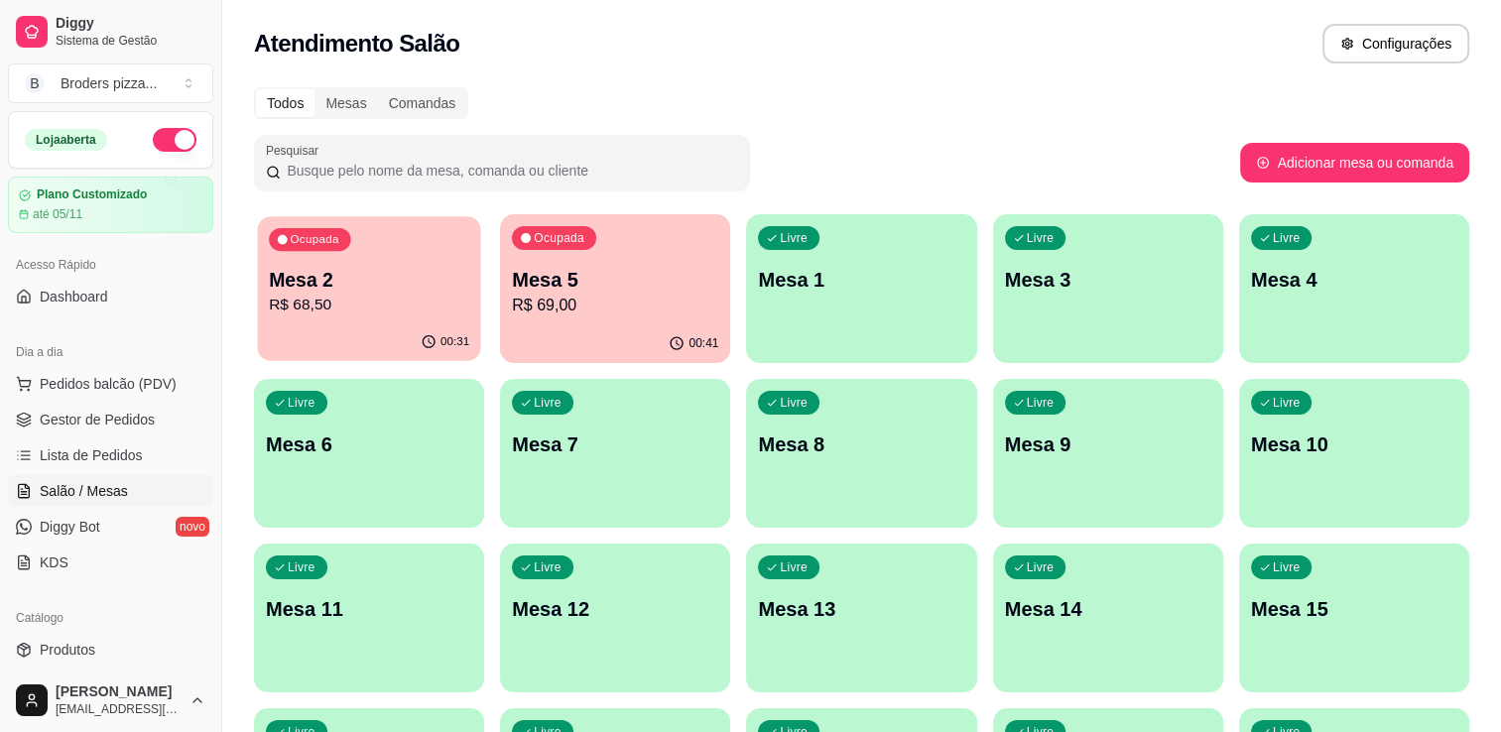
click at [421, 333] on div "00:31" at bounding box center [368, 343] width 223 height 38
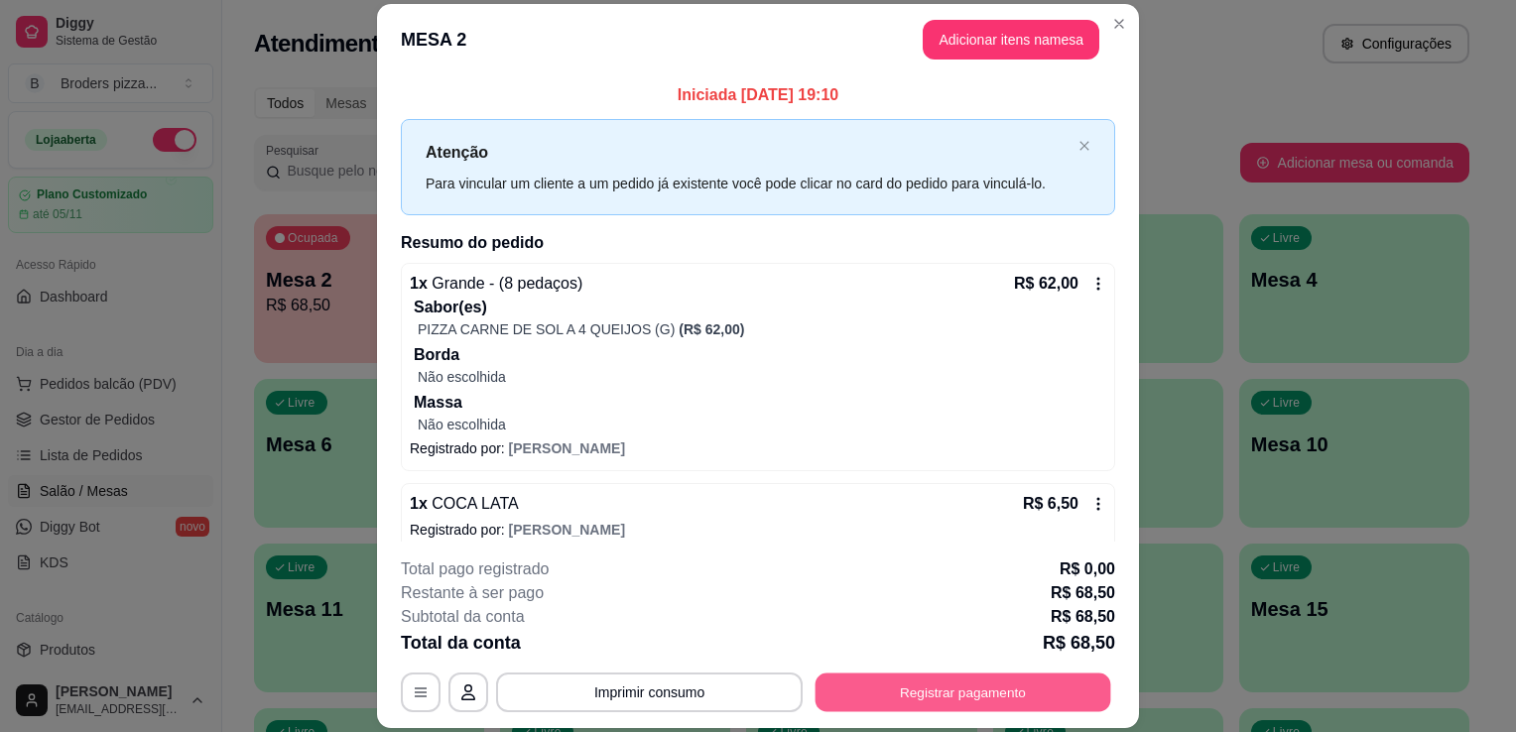
click at [939, 685] on button "Registrar pagamento" at bounding box center [964, 693] width 296 height 39
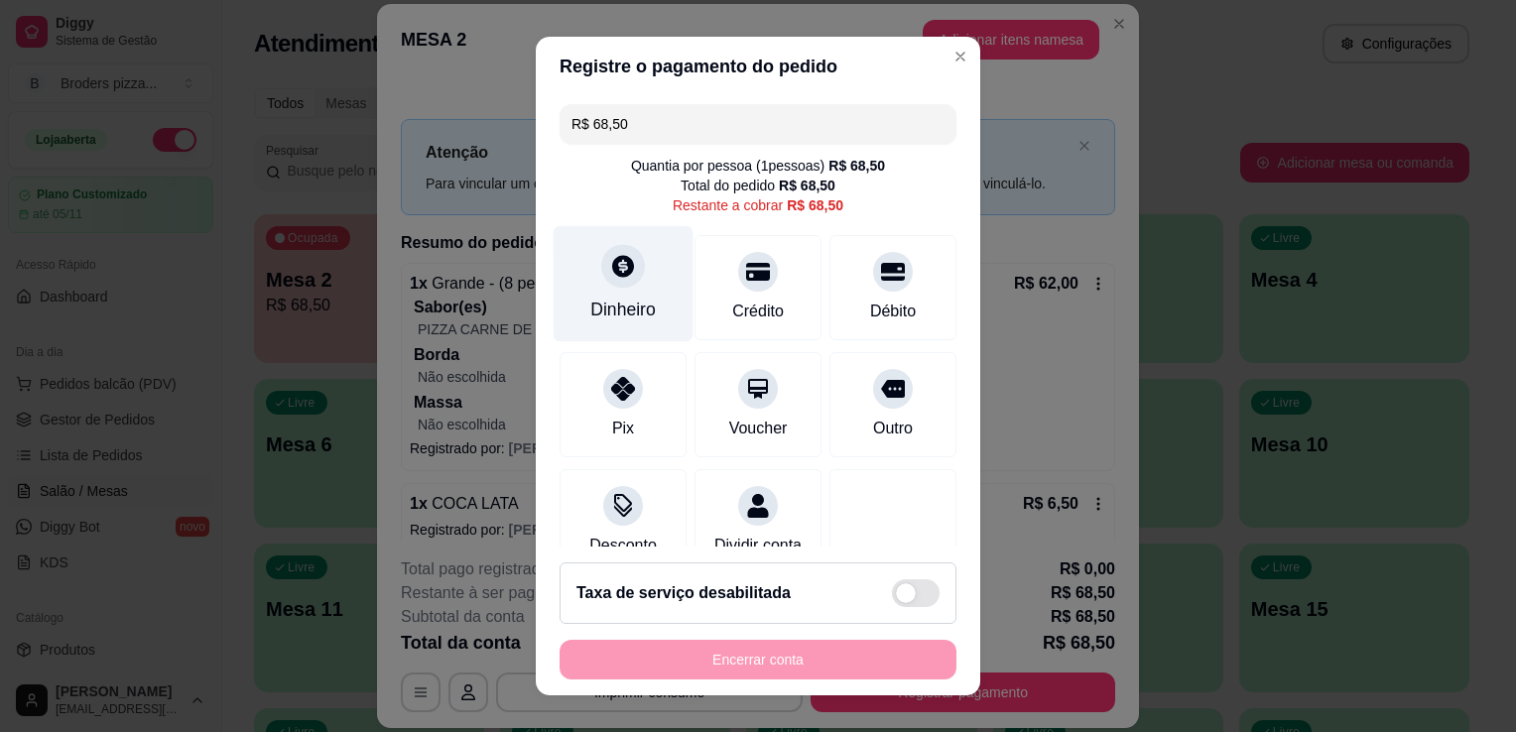
click at [613, 298] on div "Dinheiro" at bounding box center [622, 310] width 65 height 26
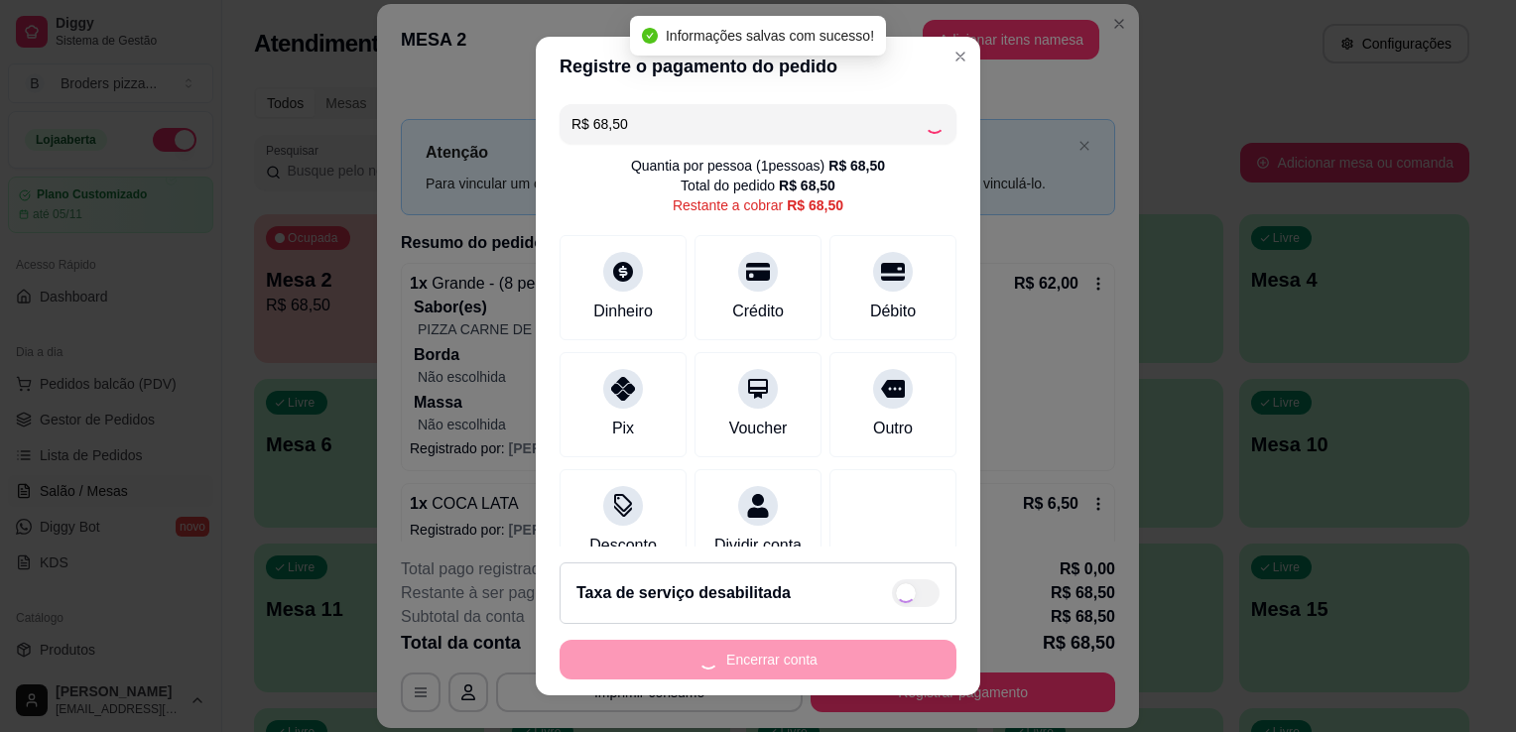
type input "R$ 0,00"
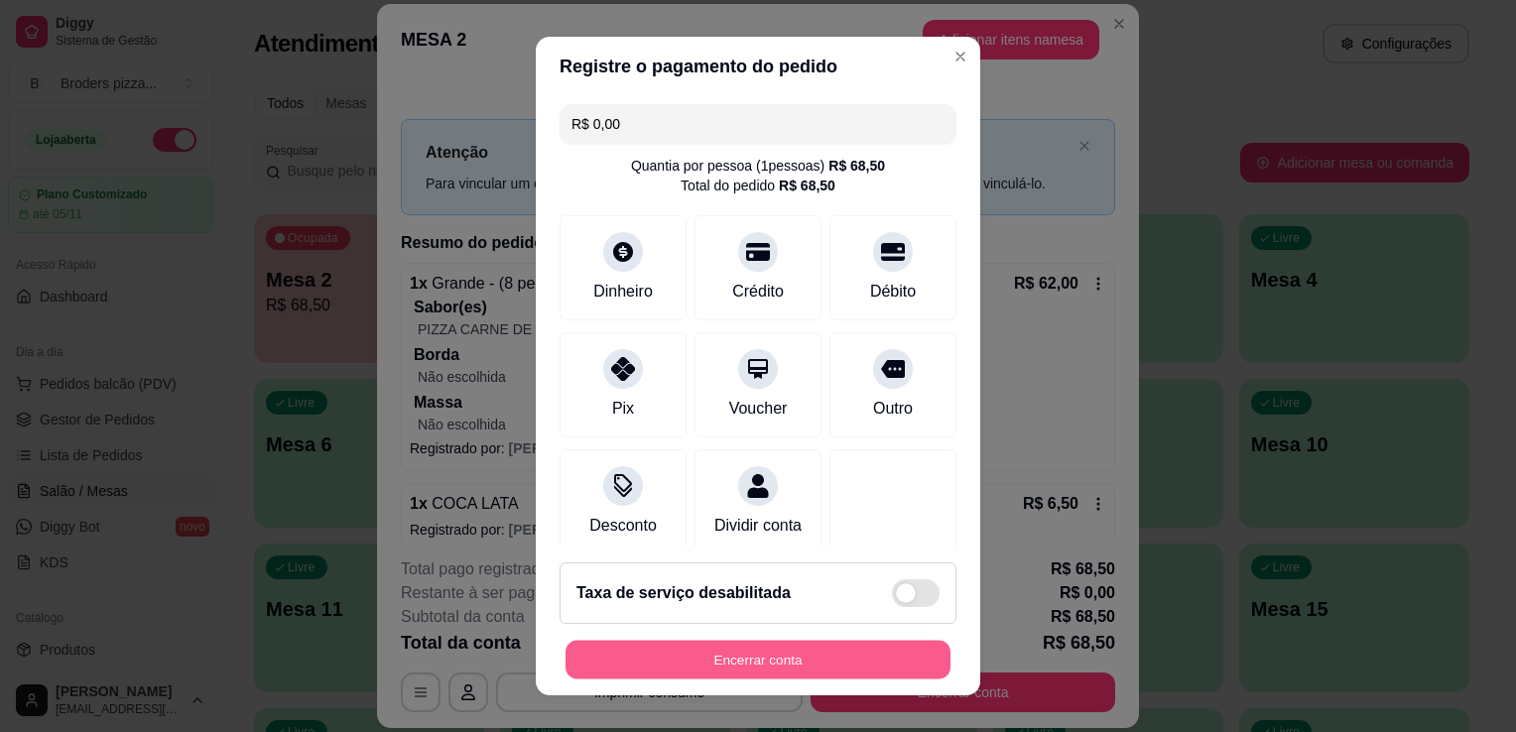
click at [675, 669] on button "Encerrar conta" at bounding box center [758, 660] width 385 height 39
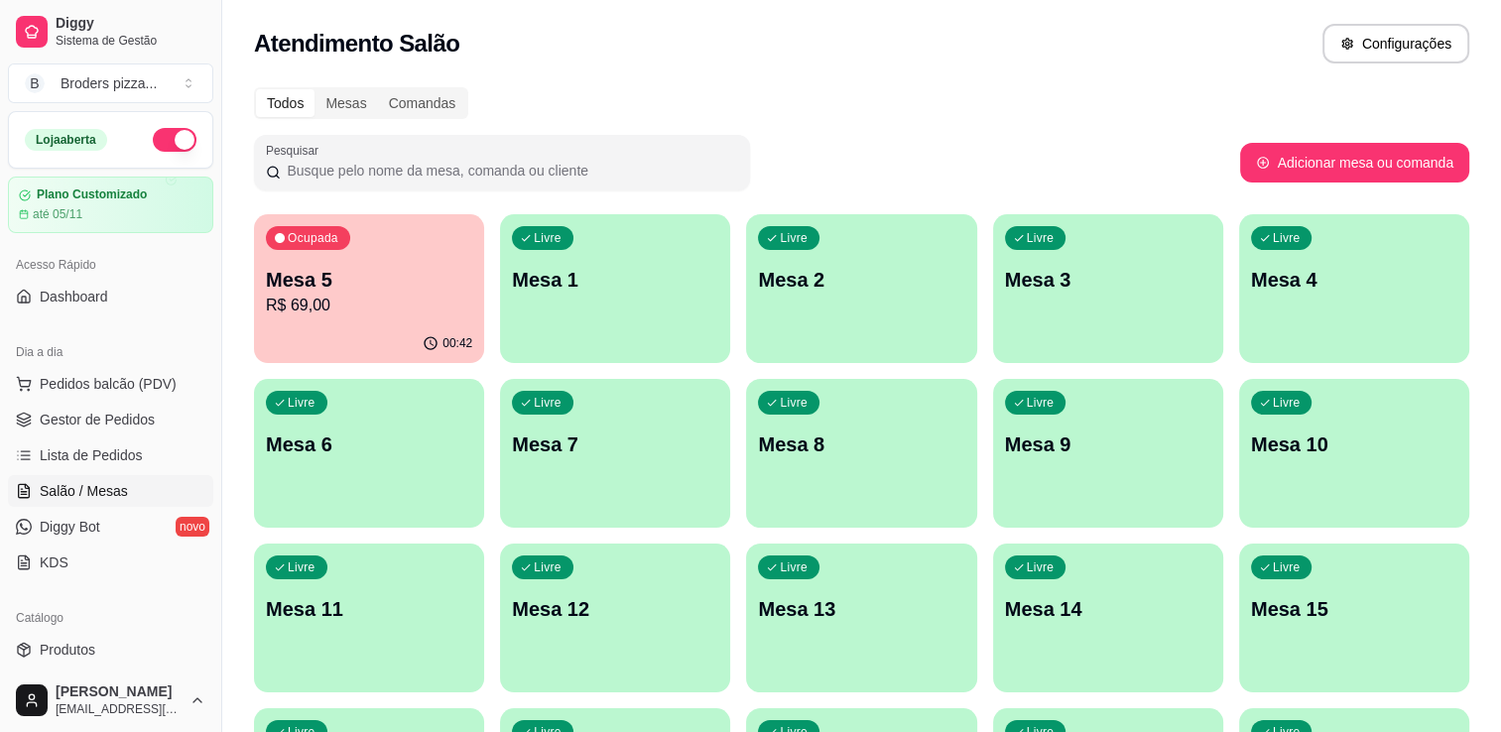
click at [373, 214] on div "Ocupada Mesa 5 R$ 69,00 00:42 Livre Mesa 1 Livre Mesa 2 Livre Mesa 3 Livre Mesa…" at bounding box center [862, 535] width 1216 height 643
click at [328, 302] on p "R$ 69,00" at bounding box center [369, 305] width 200 height 23
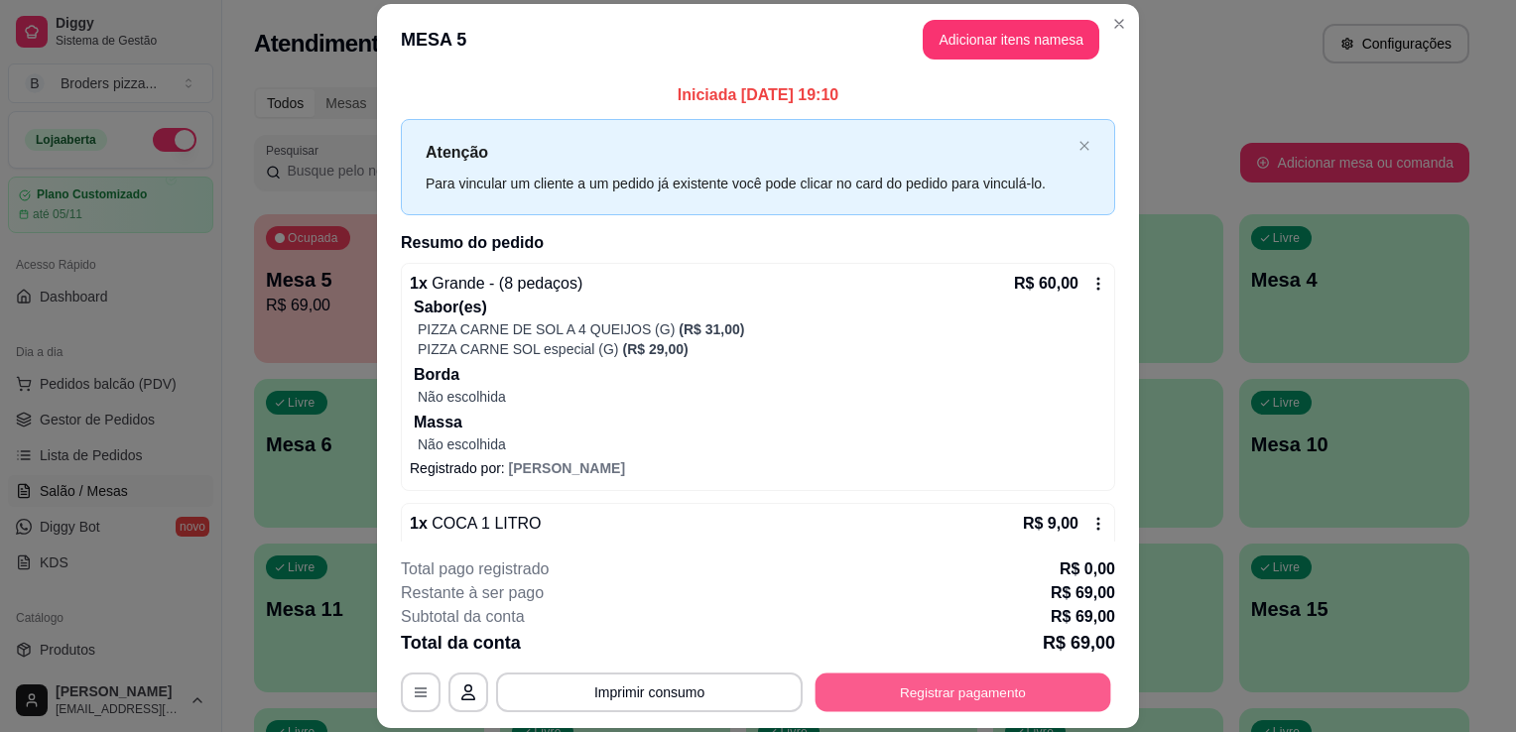
click at [996, 679] on button "Registrar pagamento" at bounding box center [964, 693] width 296 height 39
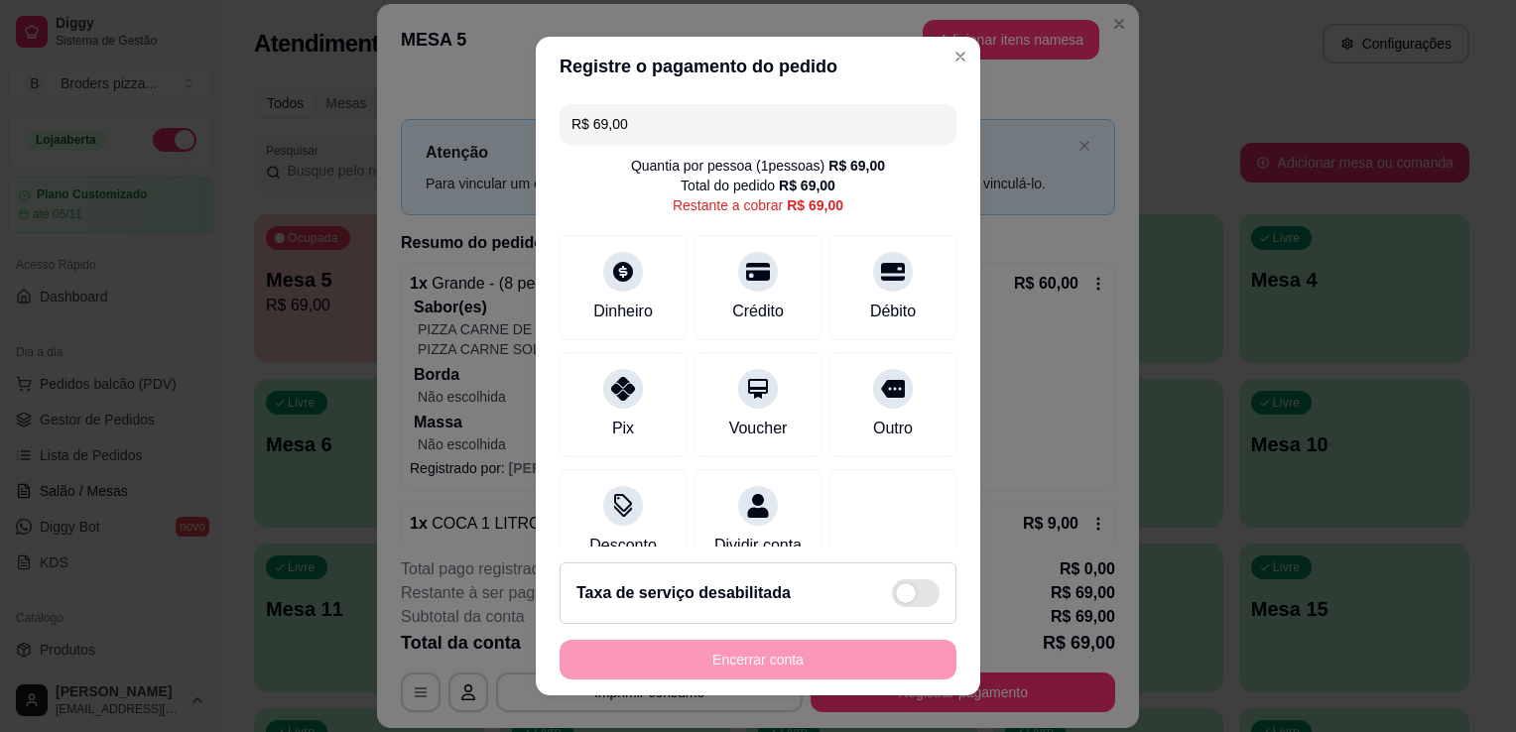
click at [654, 119] on input "R$ 69,00" at bounding box center [758, 124] width 373 height 40
click at [678, 117] on input "R$ 23,20" at bounding box center [758, 124] width 373 height 40
click at [678, 117] on input "R$ 232,00" at bounding box center [758, 124] width 373 height 40
click at [873, 296] on div "Débito" at bounding box center [894, 284] width 140 height 116
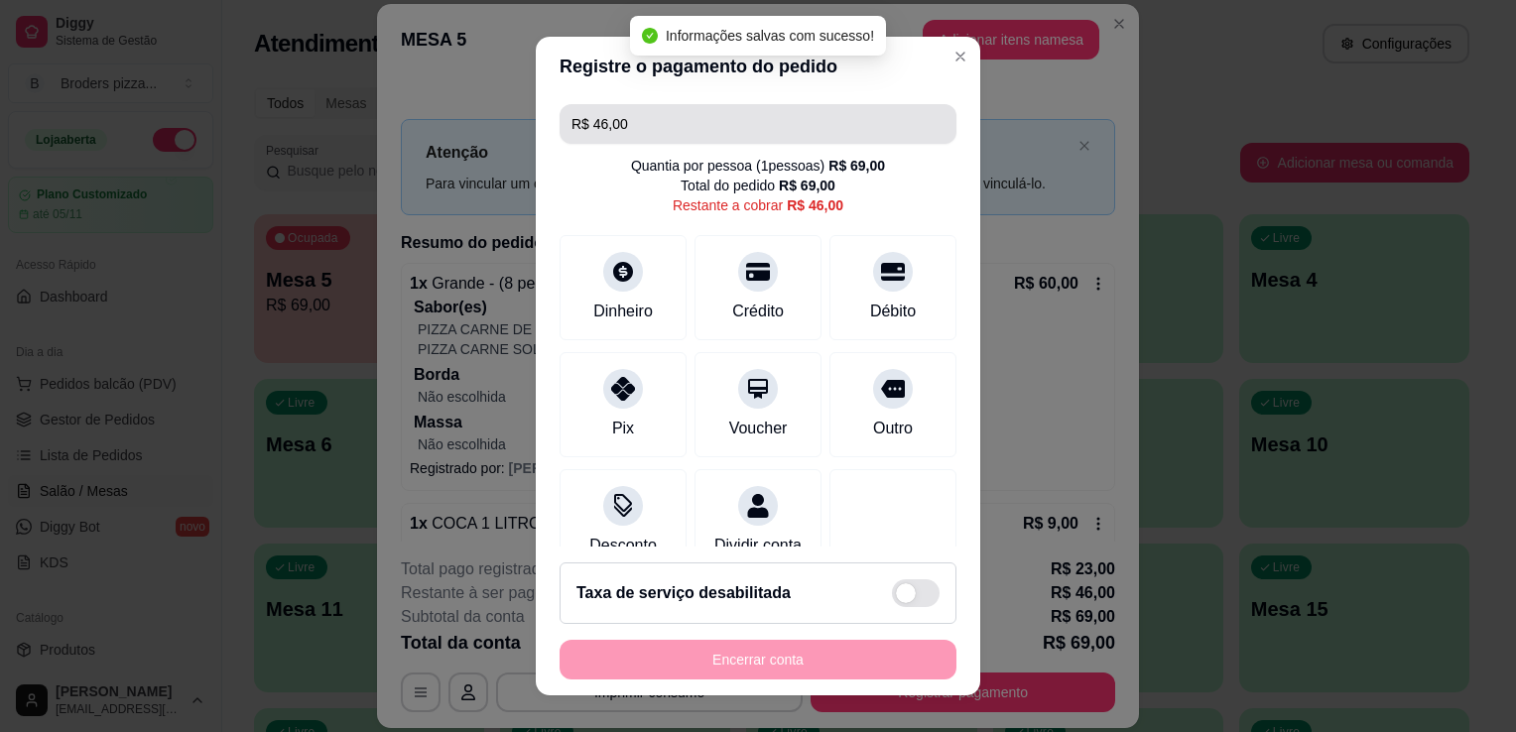
click at [685, 133] on input "R$ 46,00" at bounding box center [758, 124] width 373 height 40
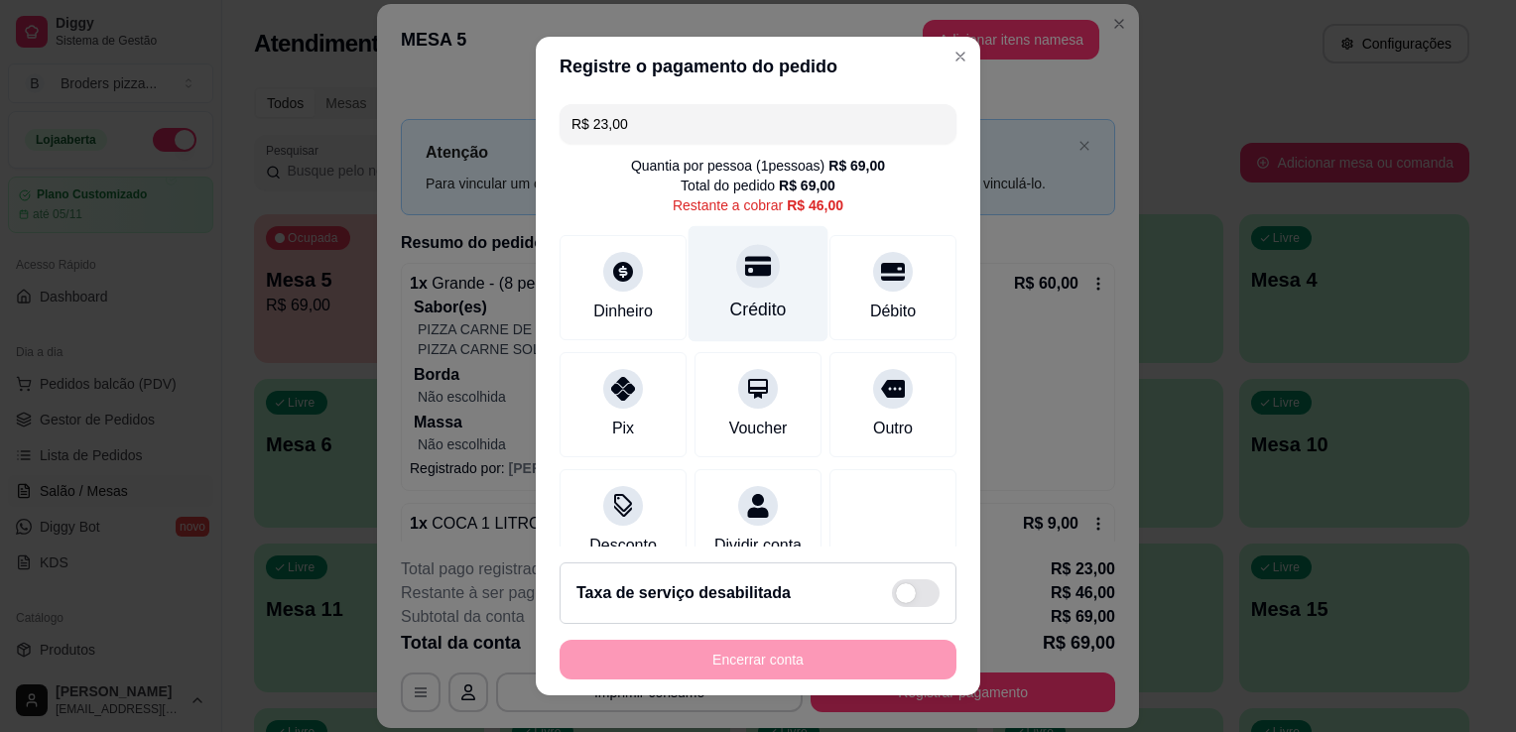
click at [742, 288] on div "Crédito" at bounding box center [759, 284] width 140 height 116
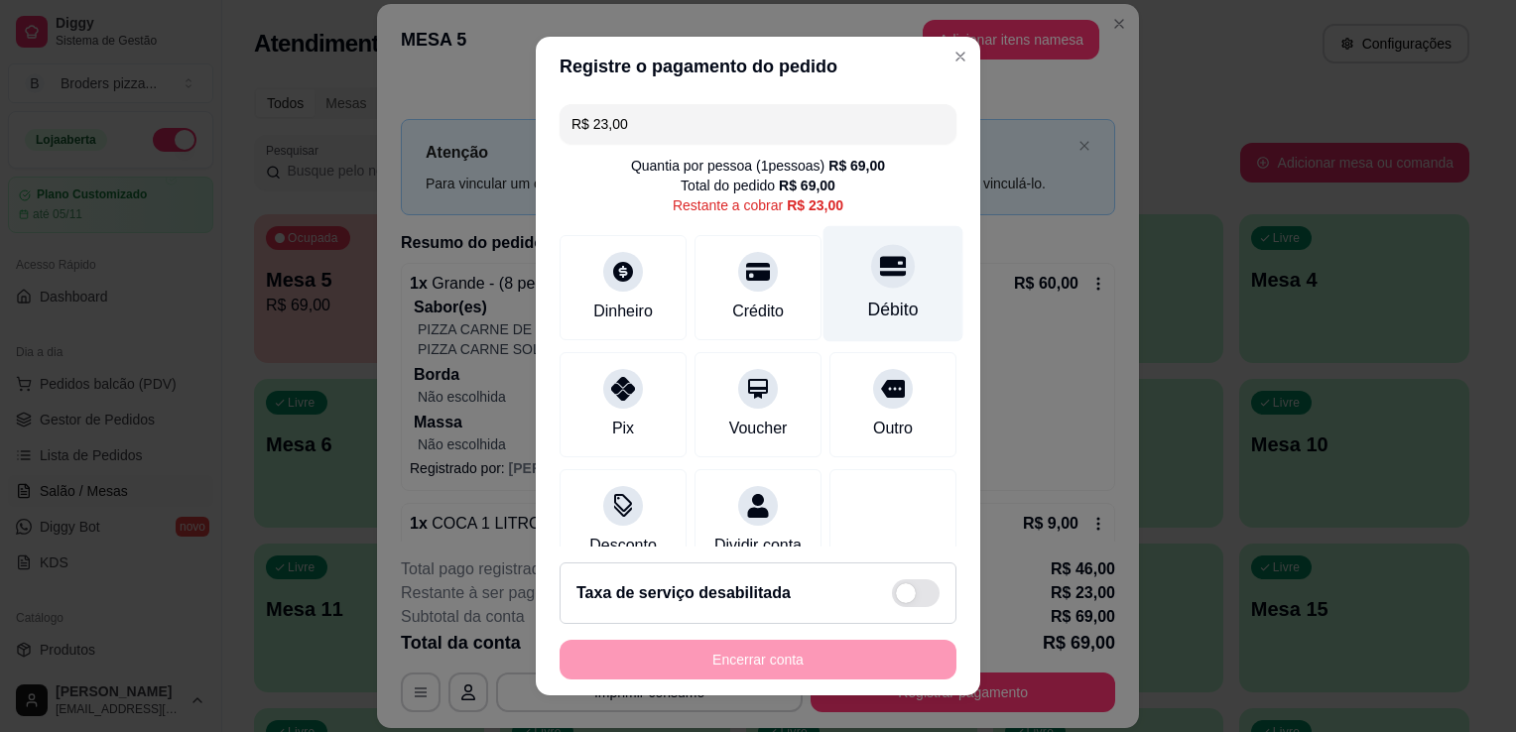
click at [868, 301] on div "Débito" at bounding box center [893, 310] width 51 height 26
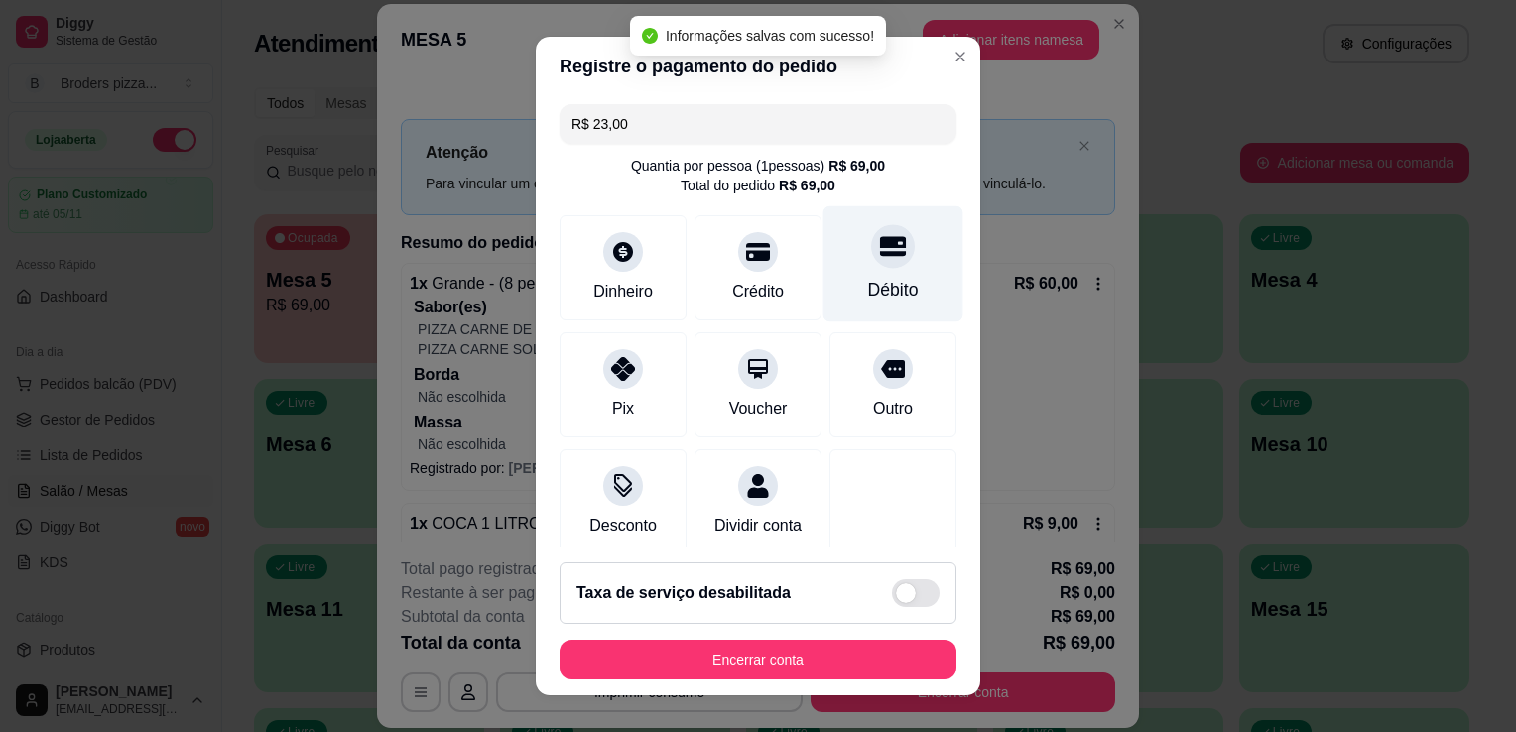
type input "R$ 0,00"
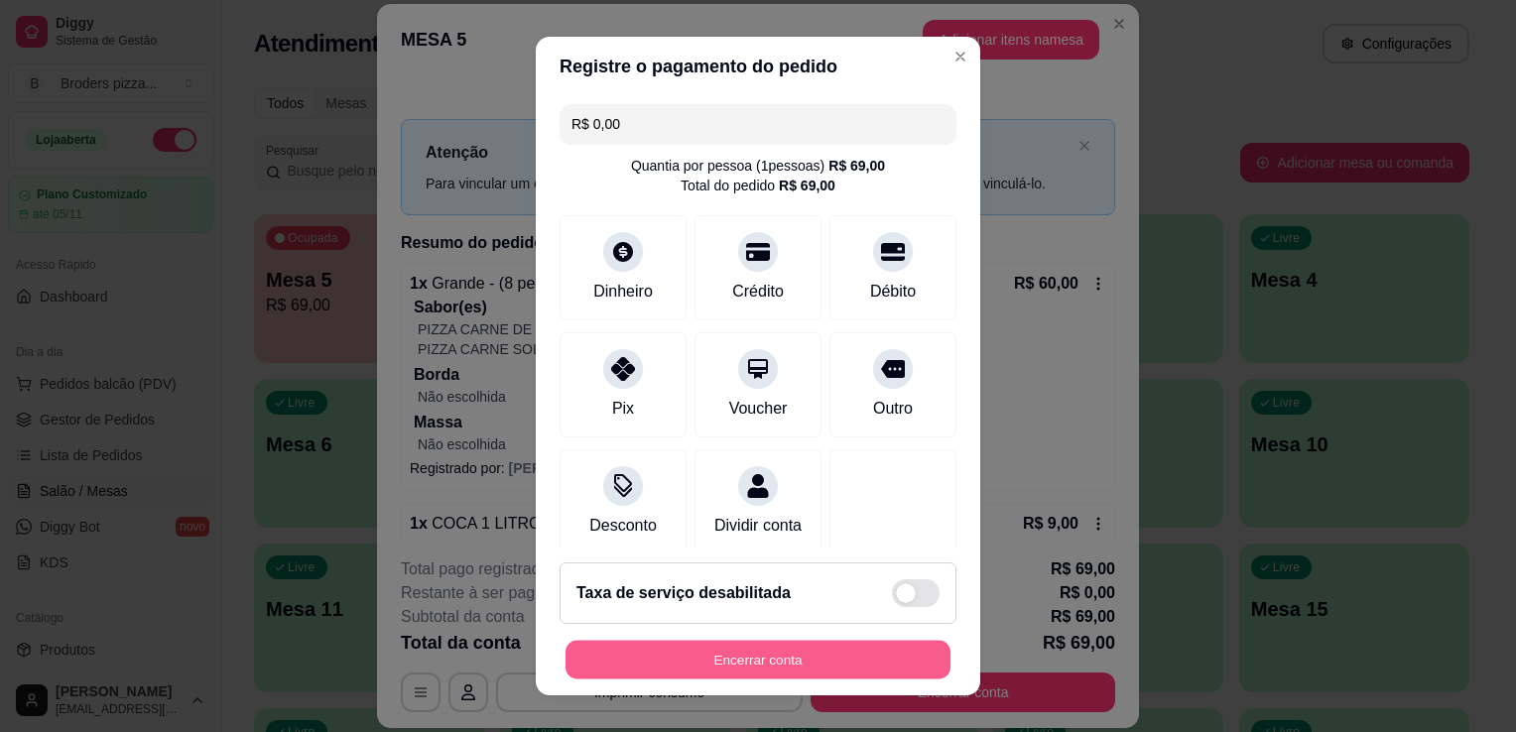
click at [722, 671] on button "Encerrar conta" at bounding box center [758, 660] width 385 height 39
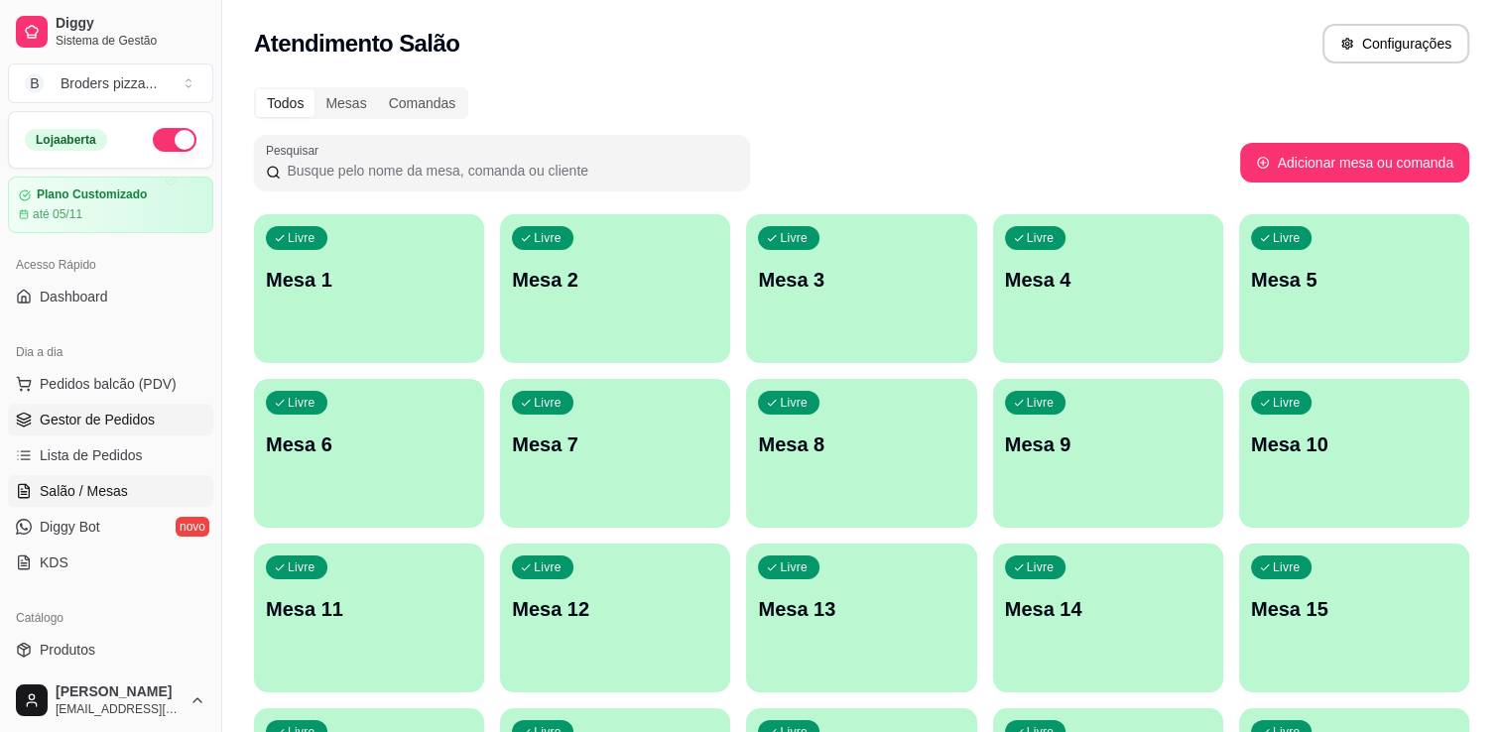
click at [122, 413] on span "Gestor de Pedidos" at bounding box center [97, 420] width 115 height 20
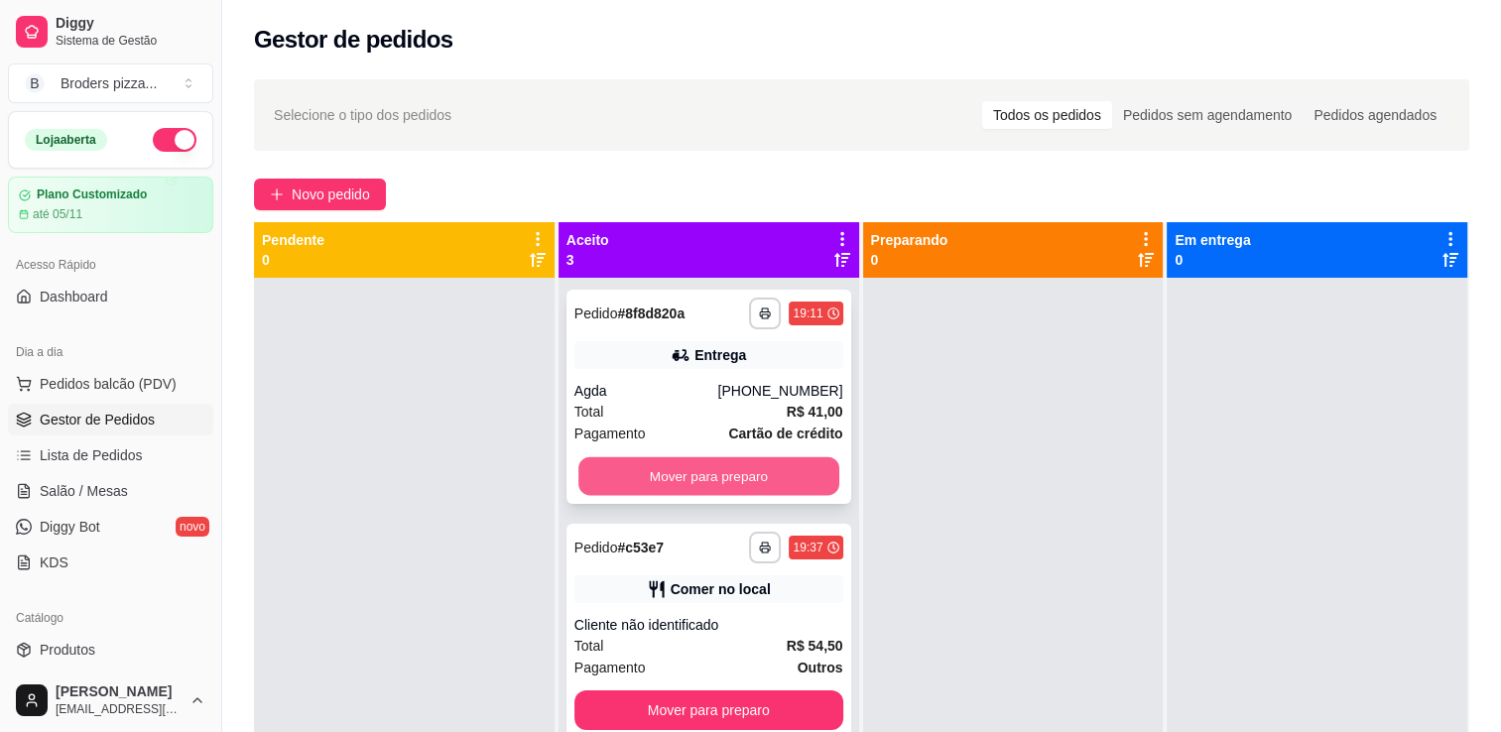
click at [684, 482] on button "Mover para preparo" at bounding box center [709, 476] width 261 height 39
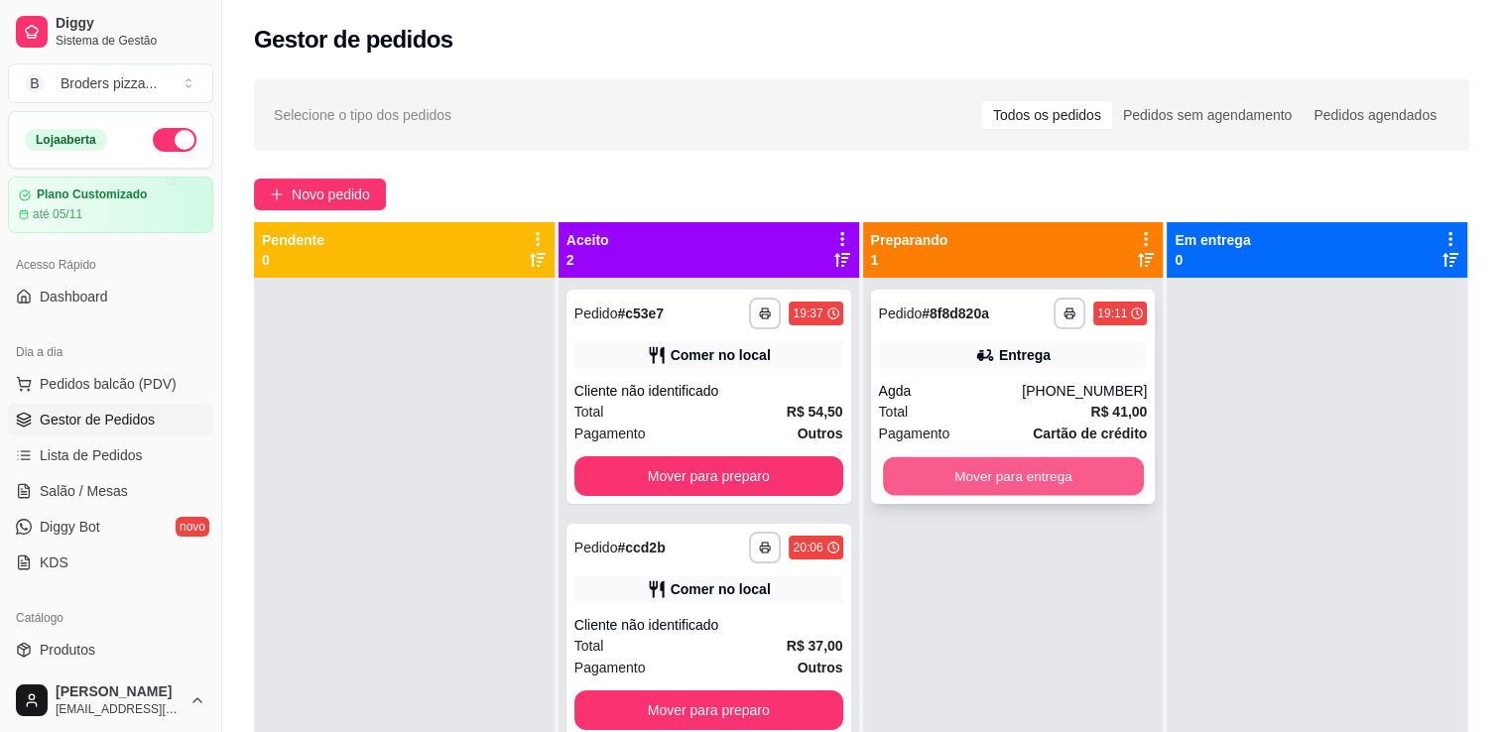
click at [942, 480] on button "Mover para entrega" at bounding box center [1013, 476] width 261 height 39
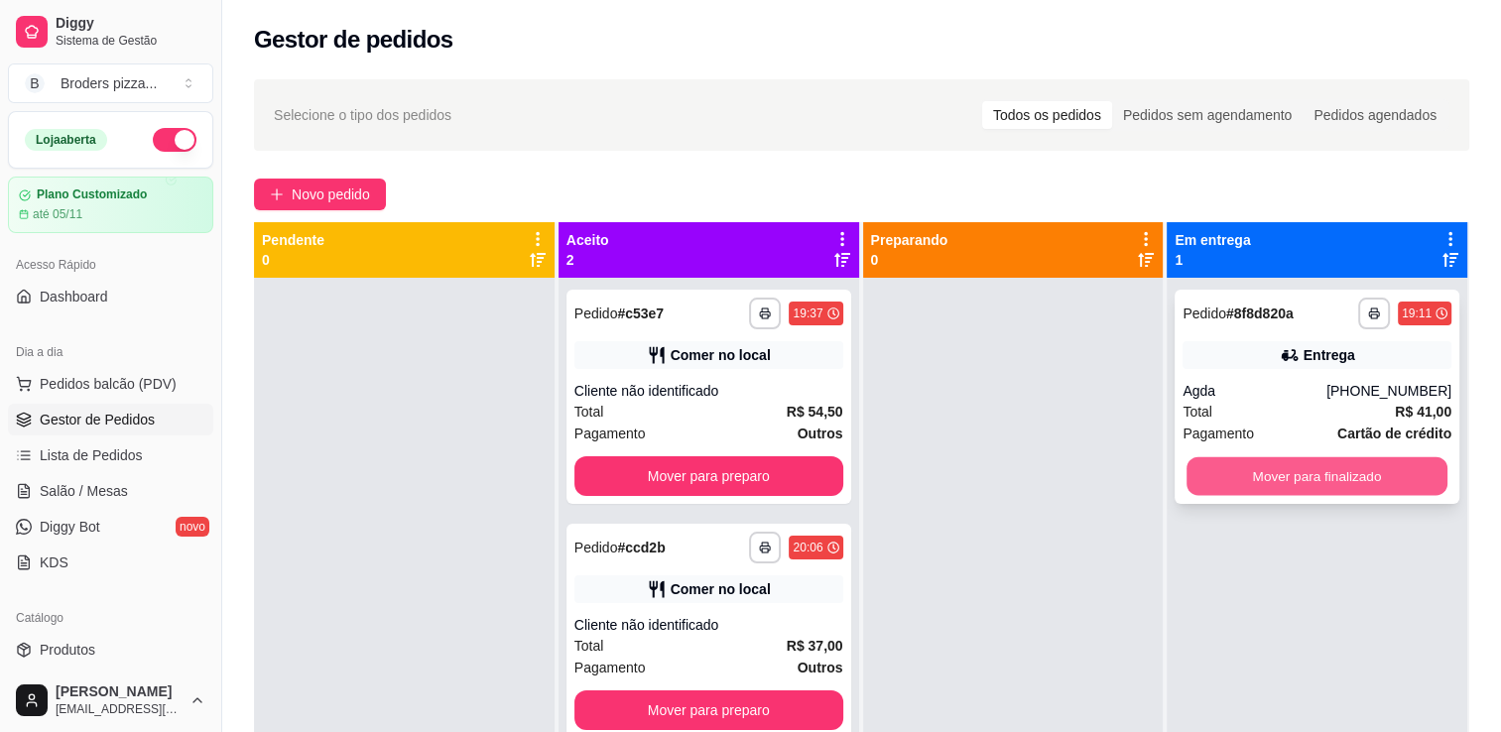
click at [1227, 465] on button "Mover para finalizado" at bounding box center [1317, 476] width 261 height 39
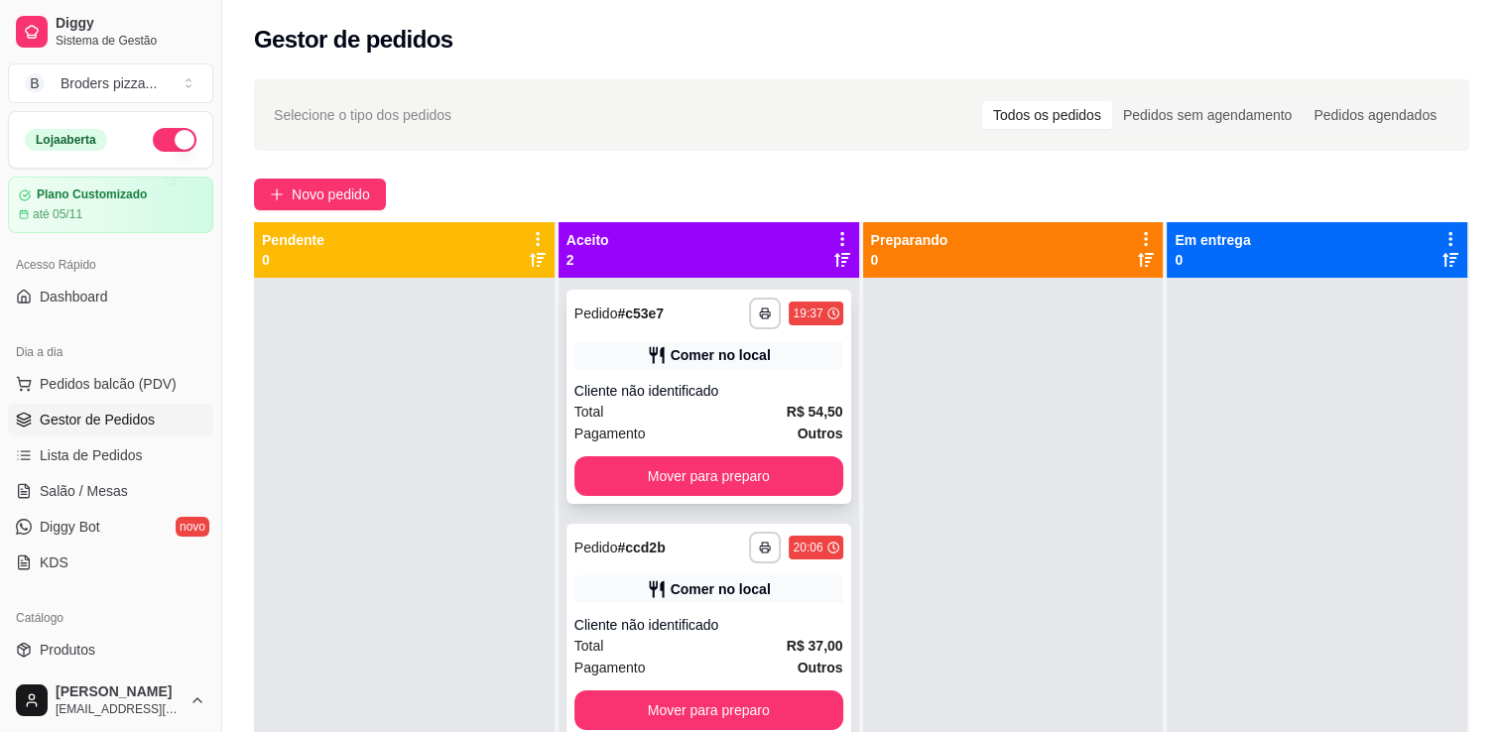
click at [672, 399] on div "Cliente não identificado" at bounding box center [709, 391] width 269 height 20
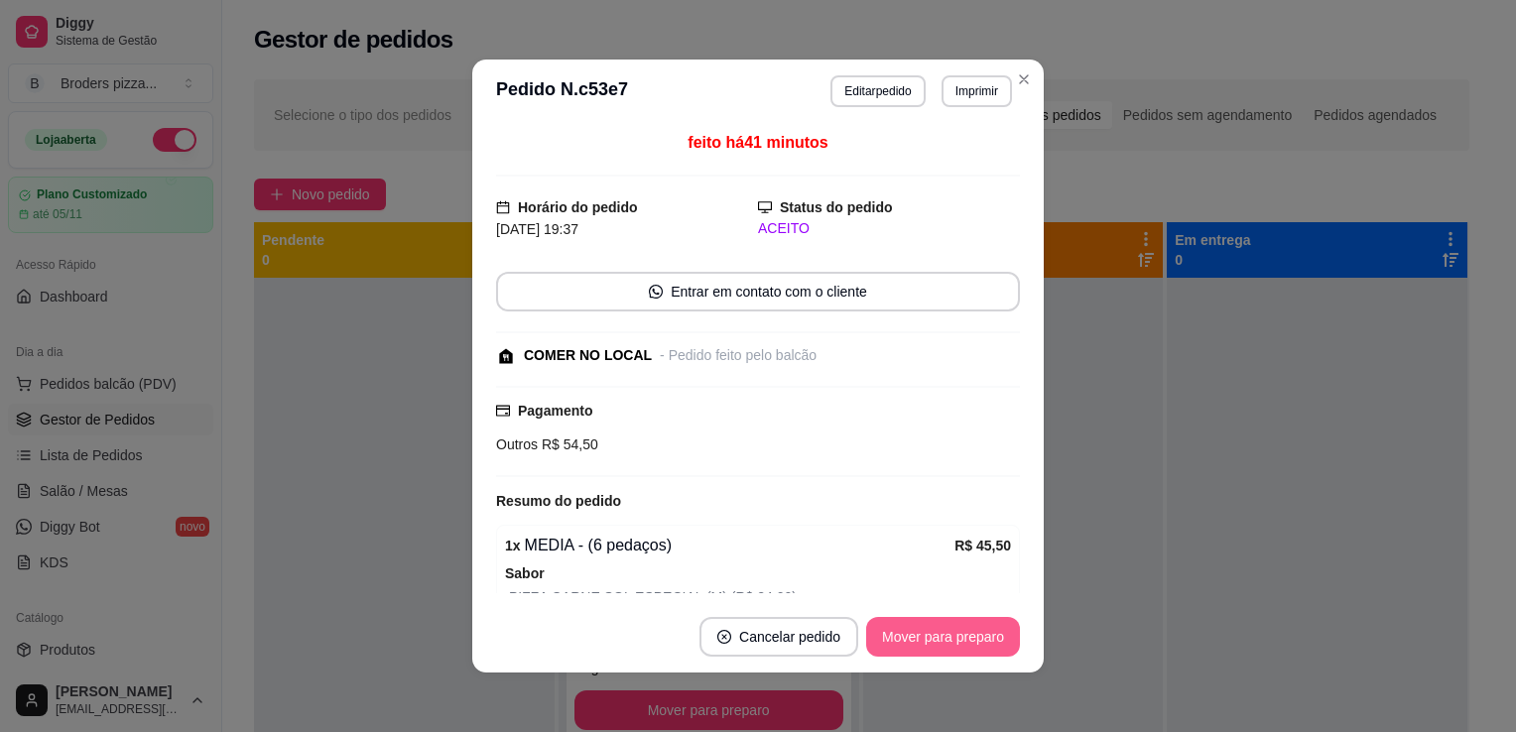
click at [924, 632] on button "Mover para preparo" at bounding box center [943, 637] width 154 height 40
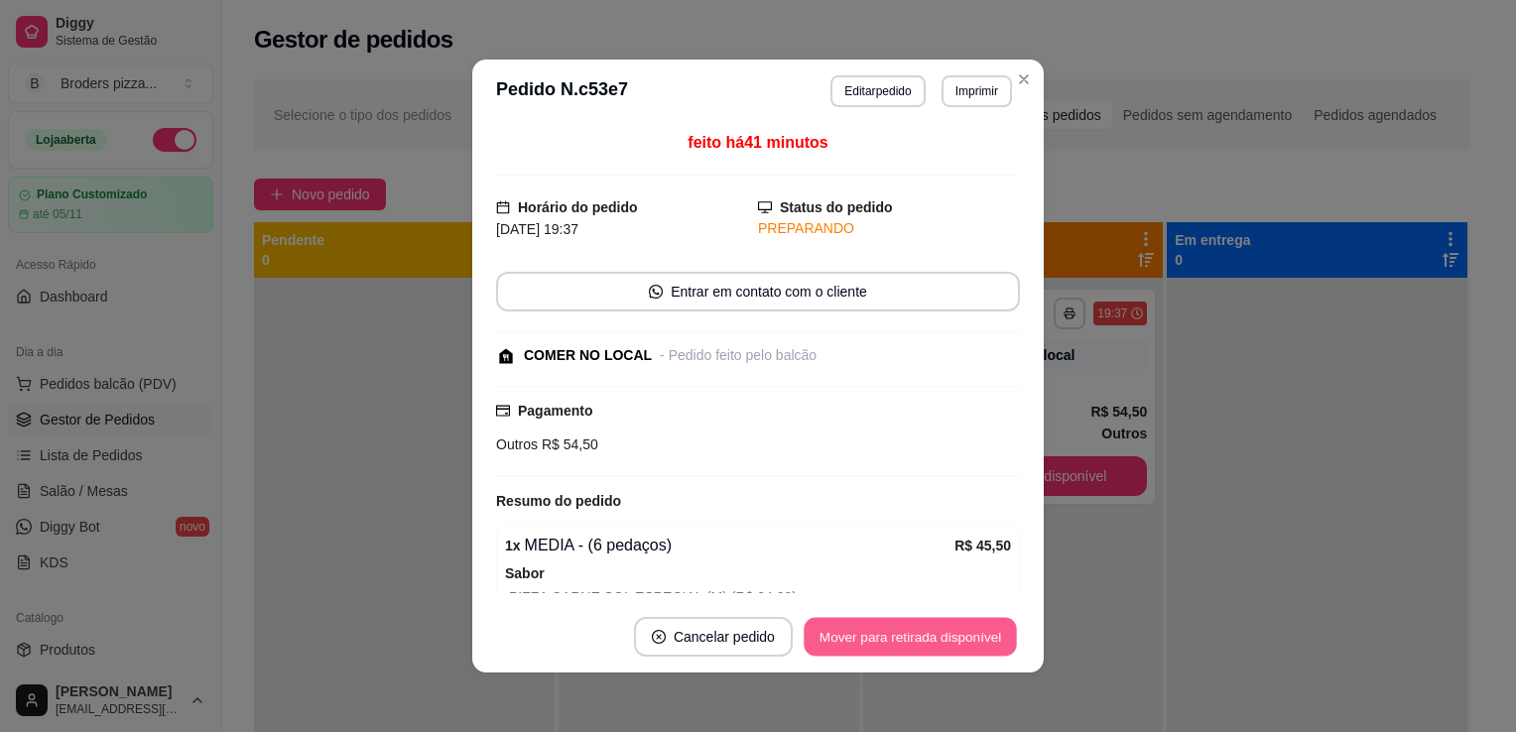
click at [924, 632] on button "Mover para retirada disponível" at bounding box center [910, 637] width 212 height 39
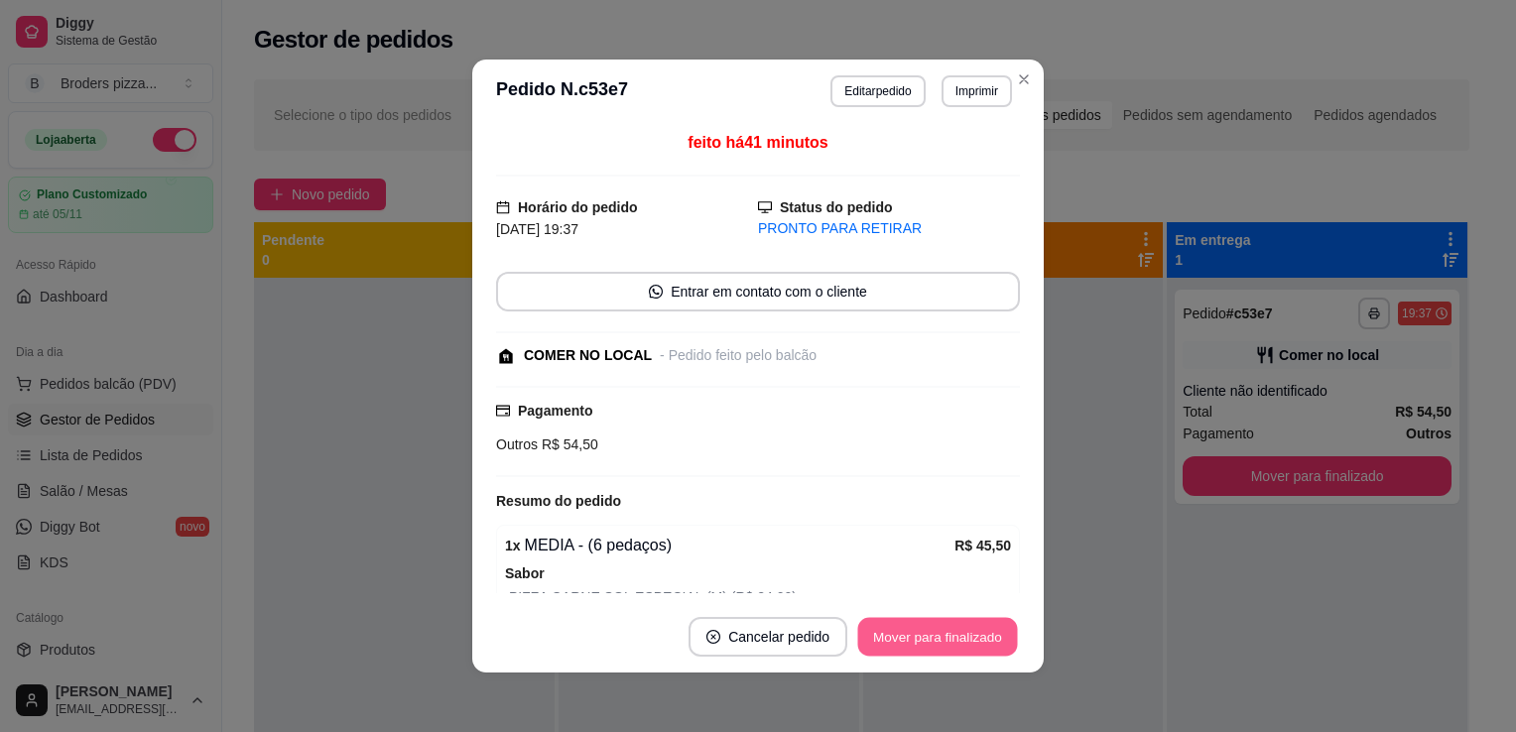
click at [924, 632] on button "Mover para finalizado" at bounding box center [938, 637] width 160 height 39
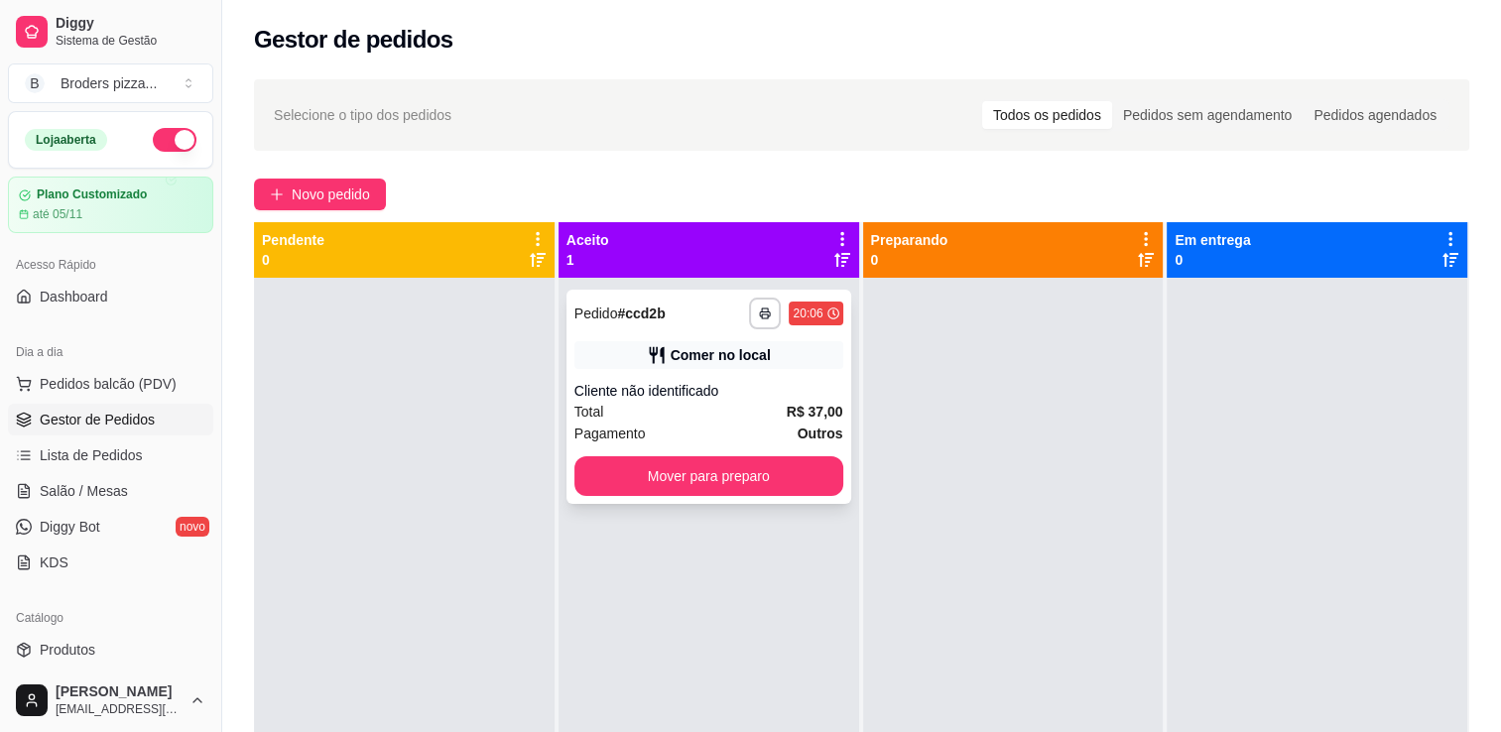
click at [754, 397] on div "Cliente não identificado" at bounding box center [709, 391] width 269 height 20
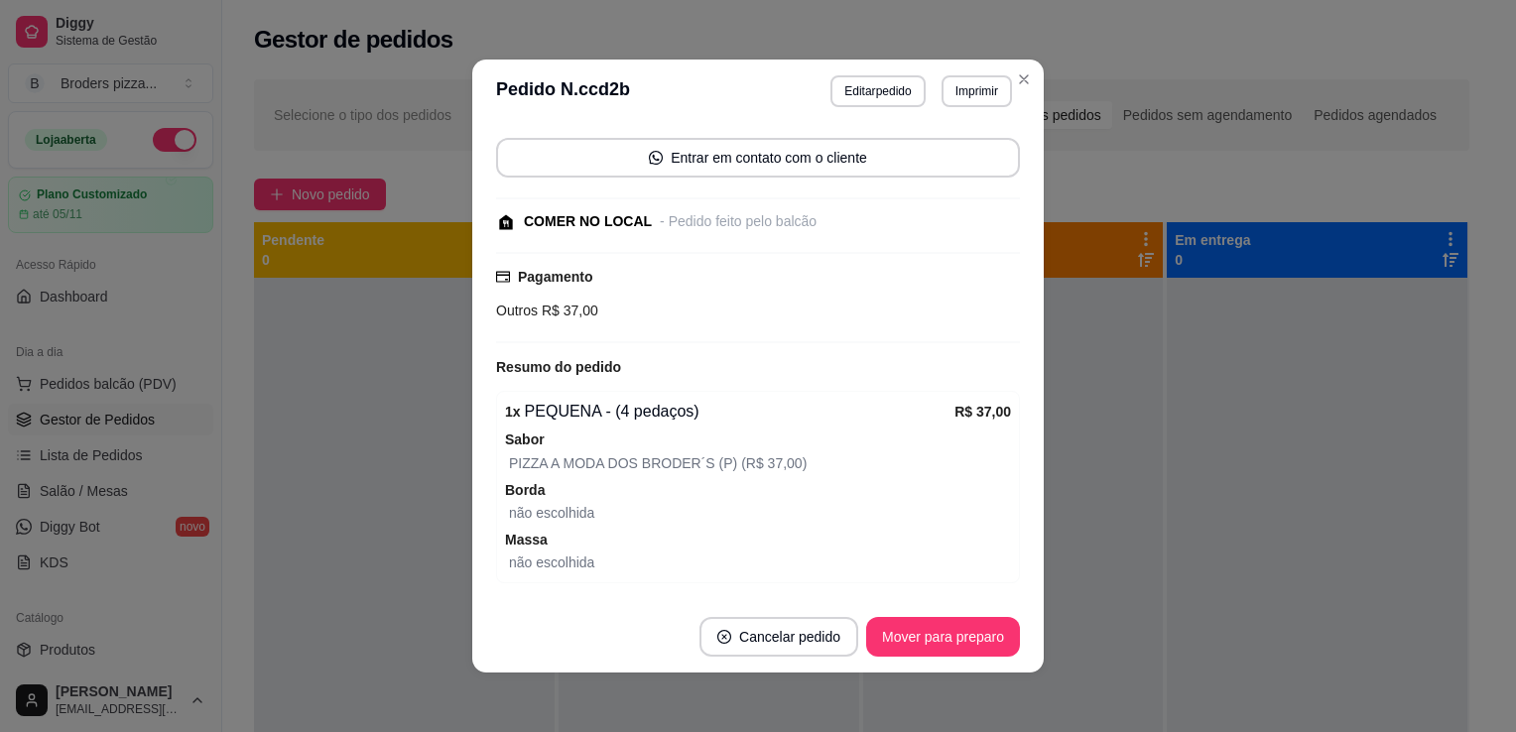
scroll to position [148, 0]
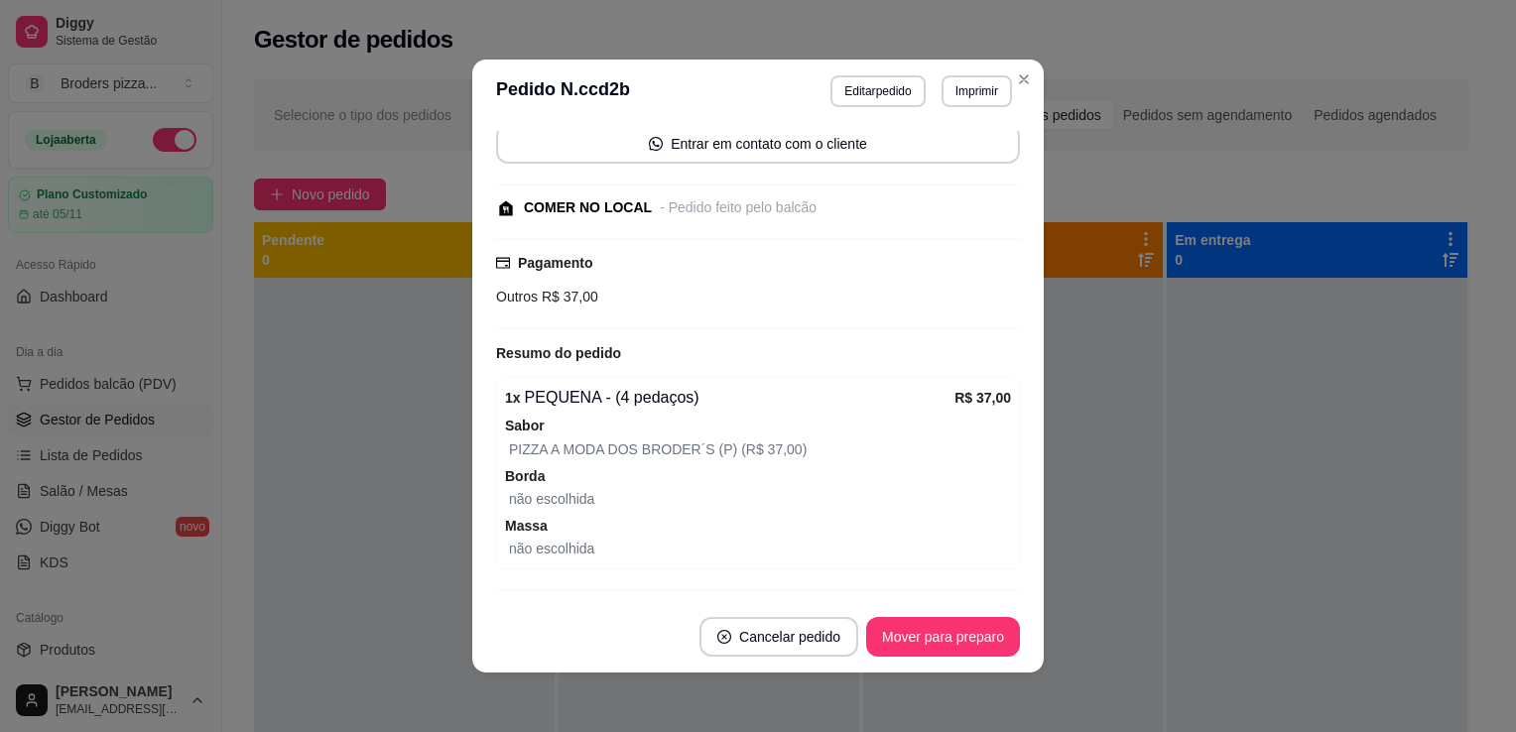
click at [1014, 516] on div "feito há 12 minutos Horário do pedido [DATE] 20:06 Status do pedido ACEITO Entr…" at bounding box center [758, 362] width 572 height 478
click at [990, 607] on footer "Cancelar pedido Mover para preparo" at bounding box center [758, 636] width 572 height 71
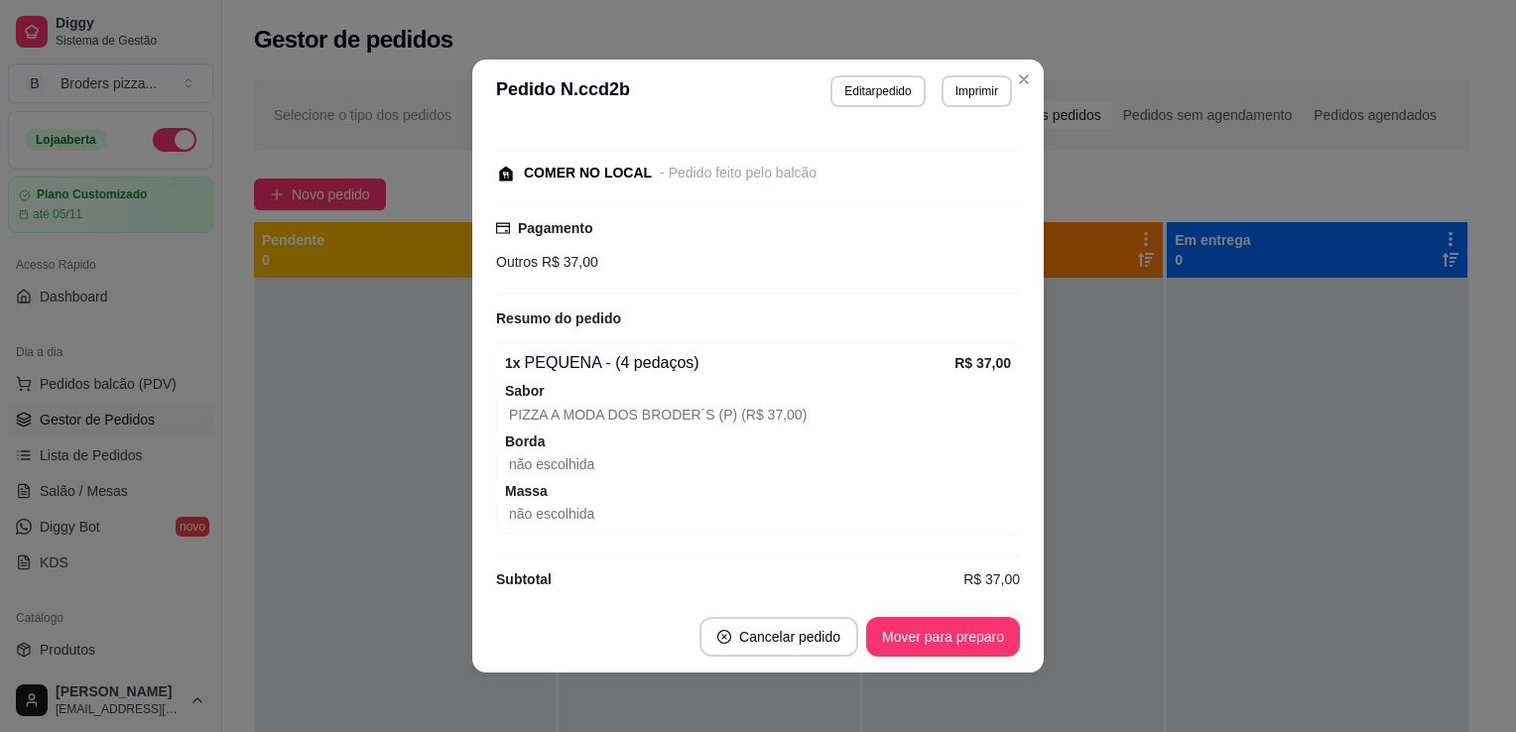
scroll to position [198, 0]
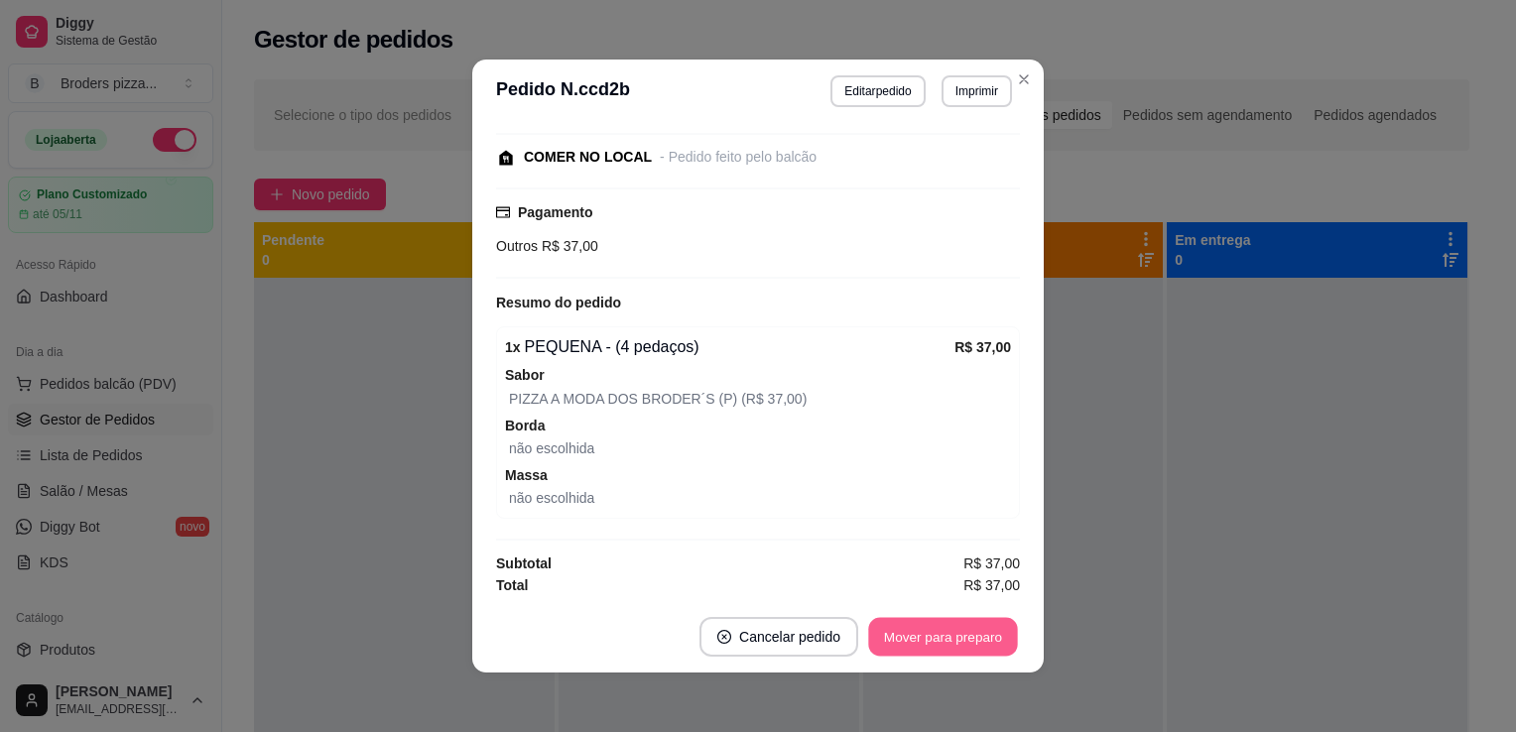
click at [951, 656] on button "Mover para preparo" at bounding box center [942, 637] width 149 height 39
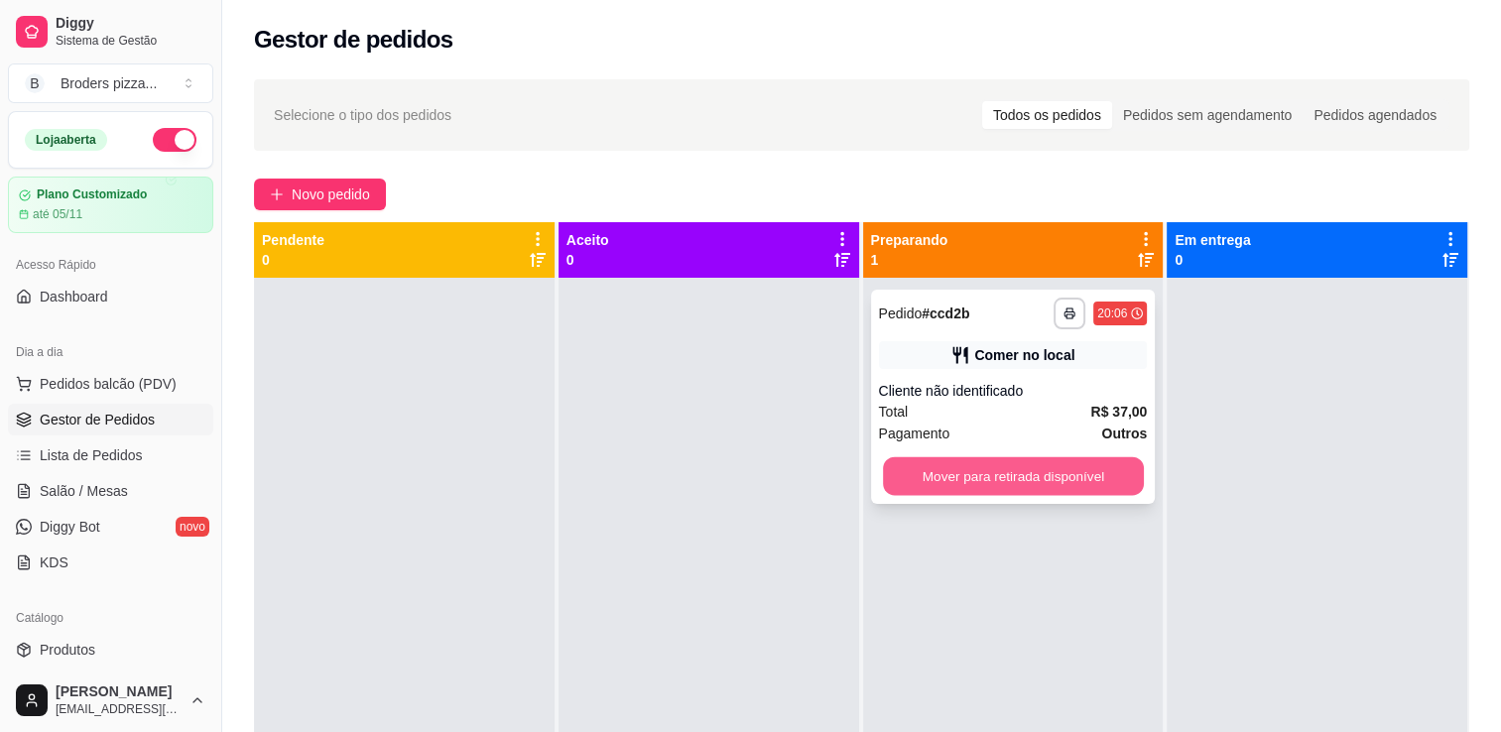
click at [1054, 469] on button "Mover para retirada disponível" at bounding box center [1013, 476] width 261 height 39
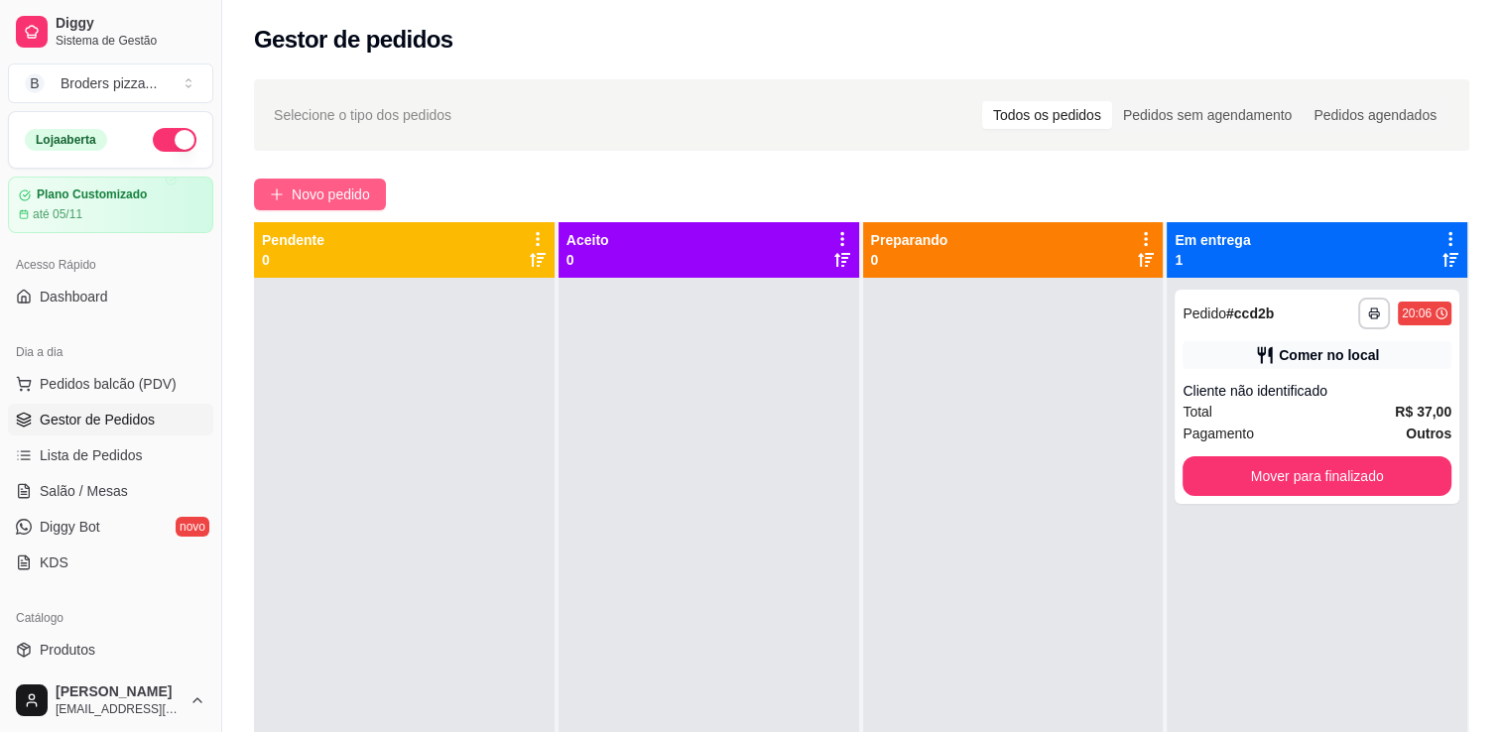
click at [323, 197] on span "Novo pedido" at bounding box center [331, 195] width 78 height 22
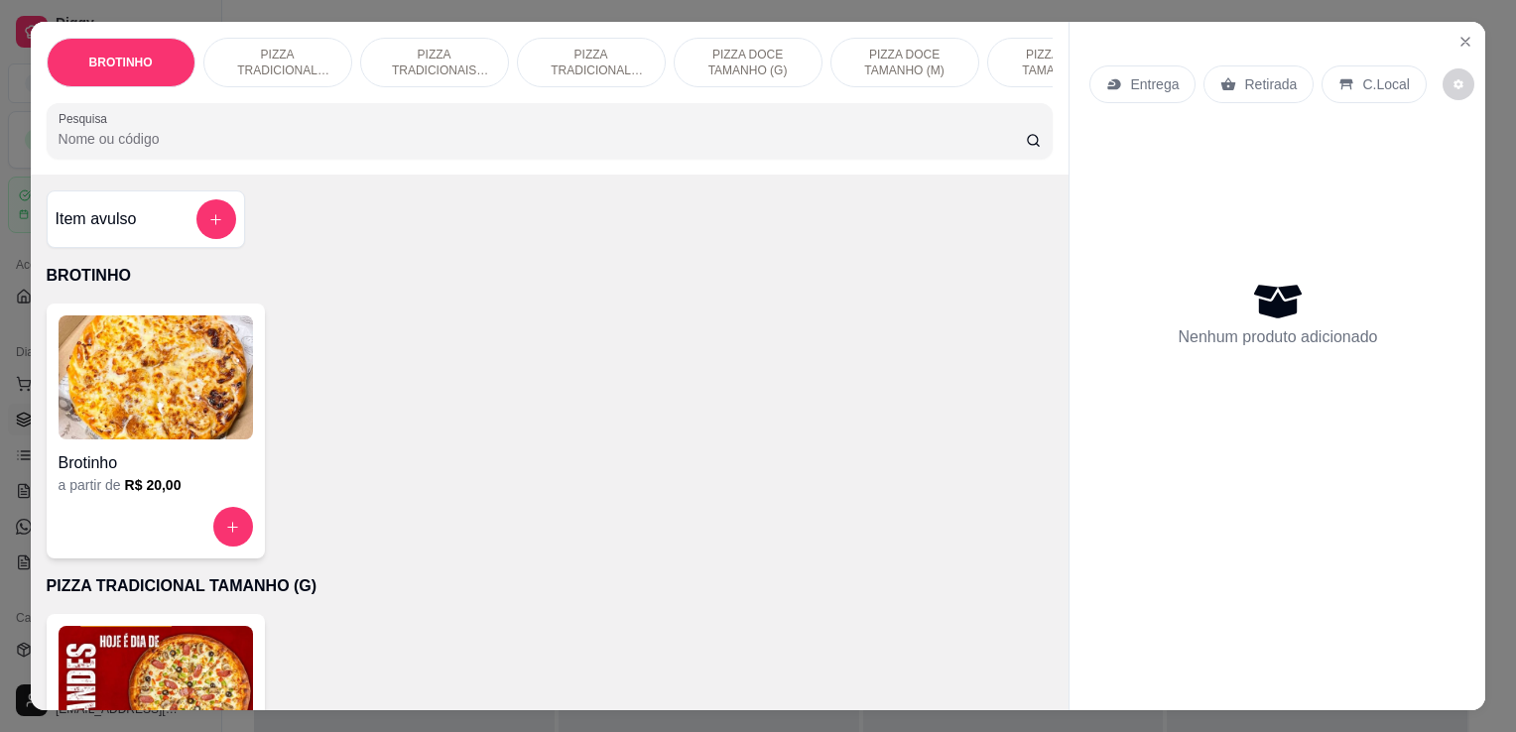
click at [203, 639] on img at bounding box center [156, 688] width 195 height 124
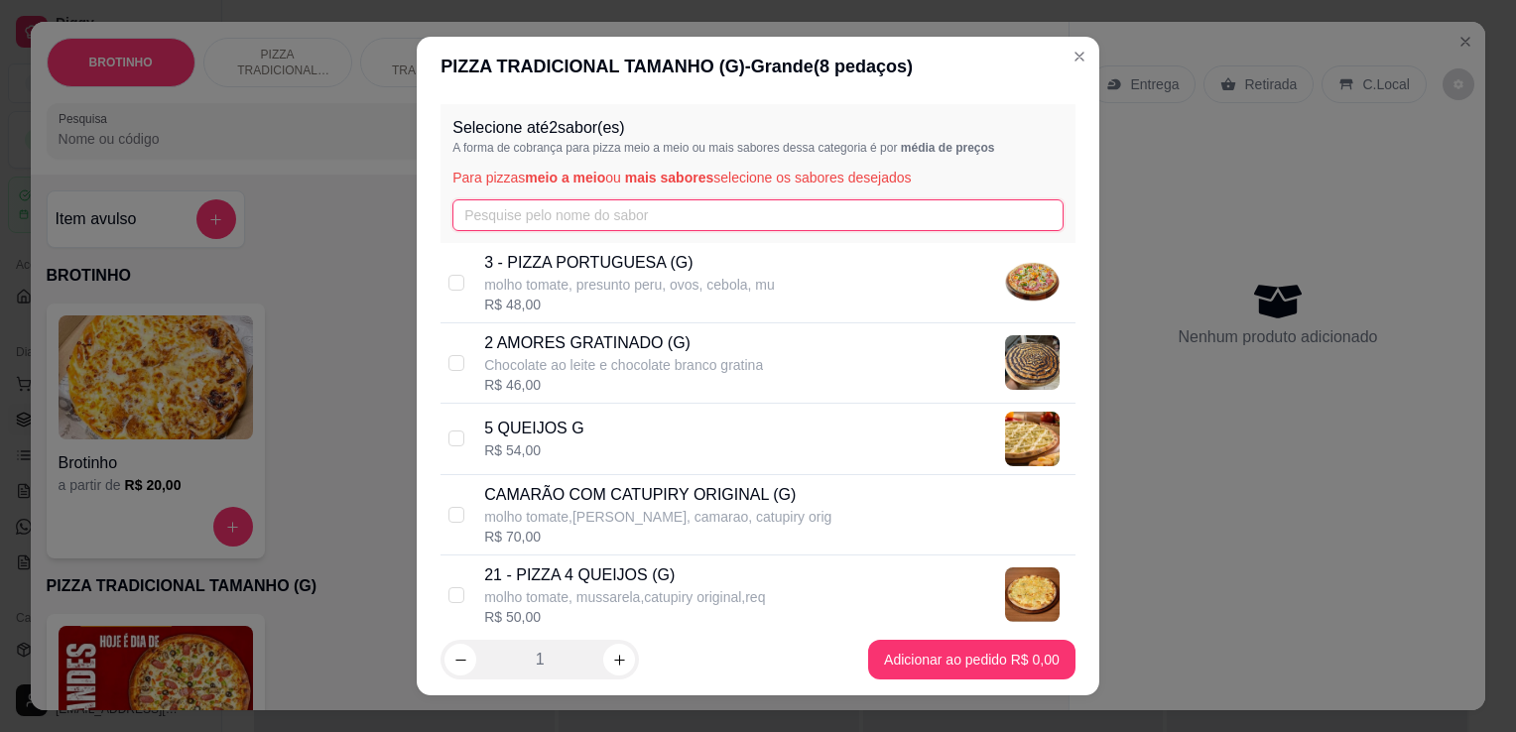
click at [597, 220] on input "text" at bounding box center [758, 215] width 611 height 32
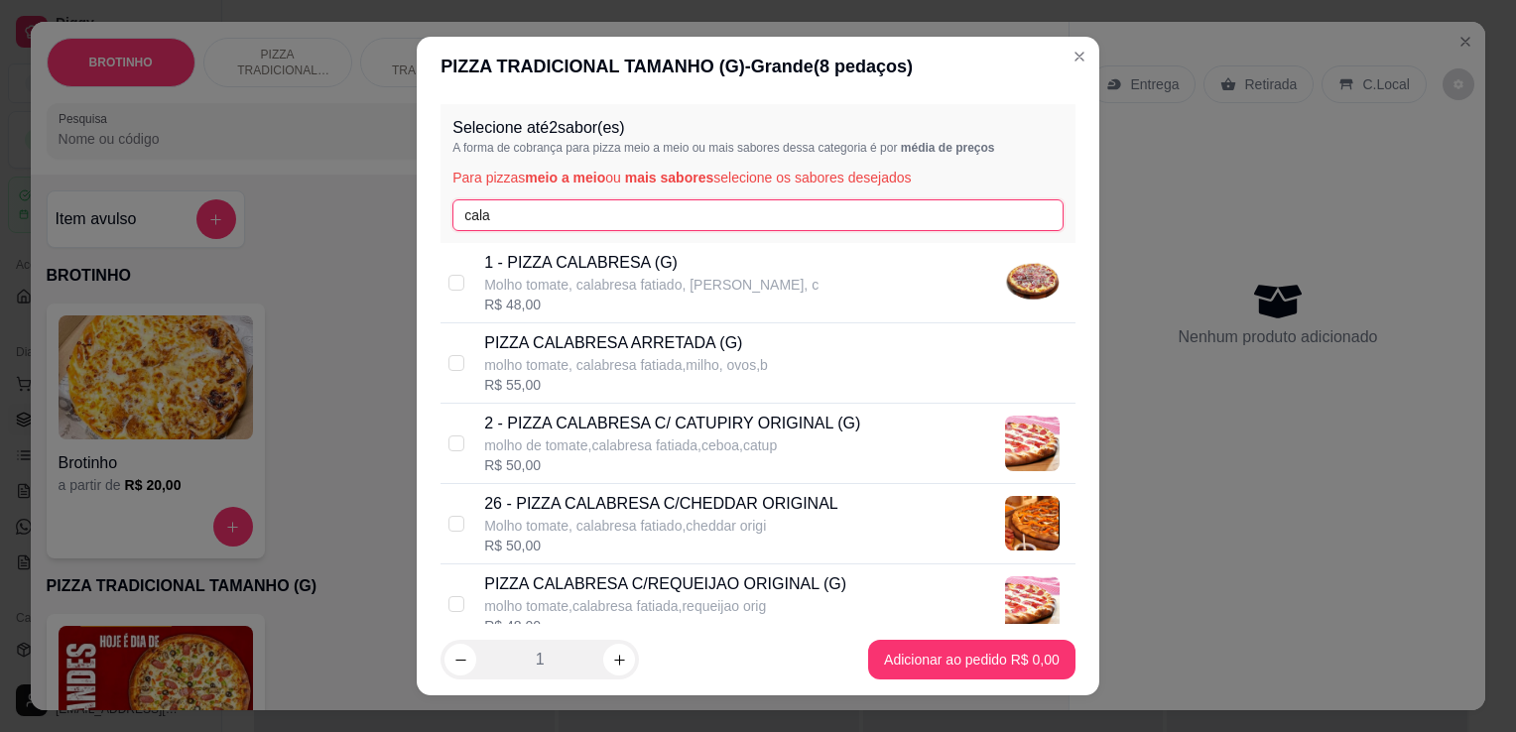
type input "cala"
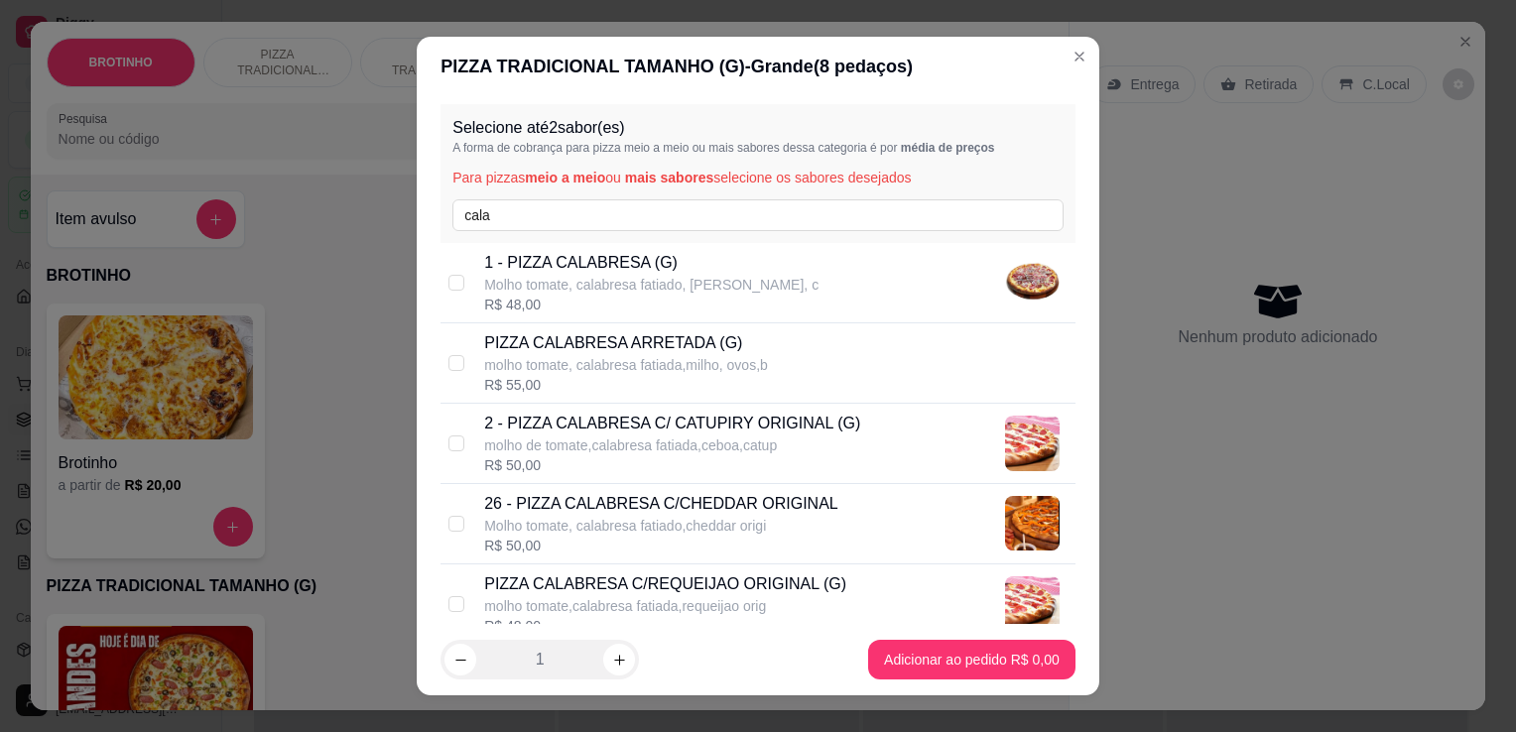
click at [651, 284] on p "Molho tomate, calabresa fatiado, [PERSON_NAME], c" at bounding box center [651, 285] width 334 height 20
checkbox input "true"
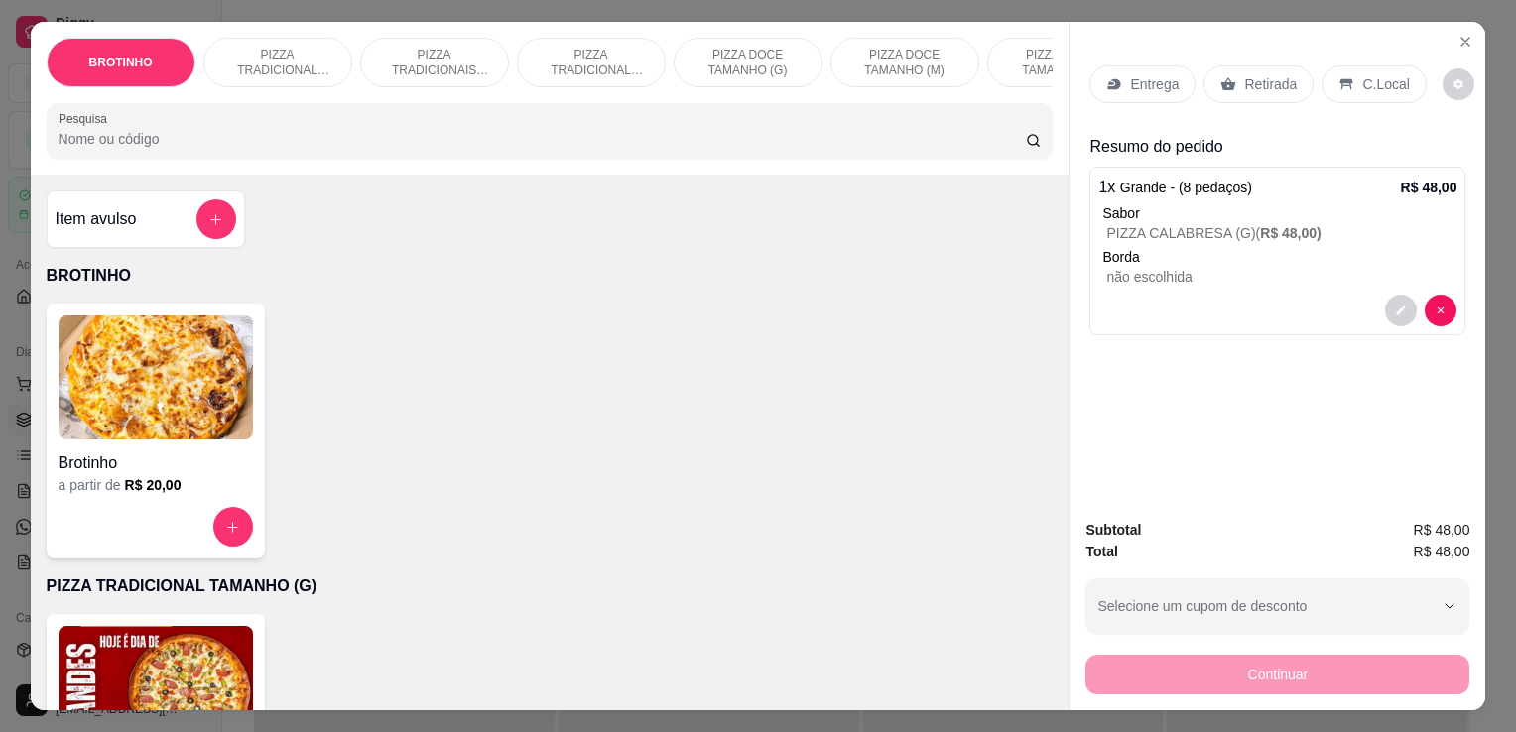
click at [135, 432] on img at bounding box center [156, 378] width 195 height 124
click at [159, 640] on img at bounding box center [156, 688] width 195 height 124
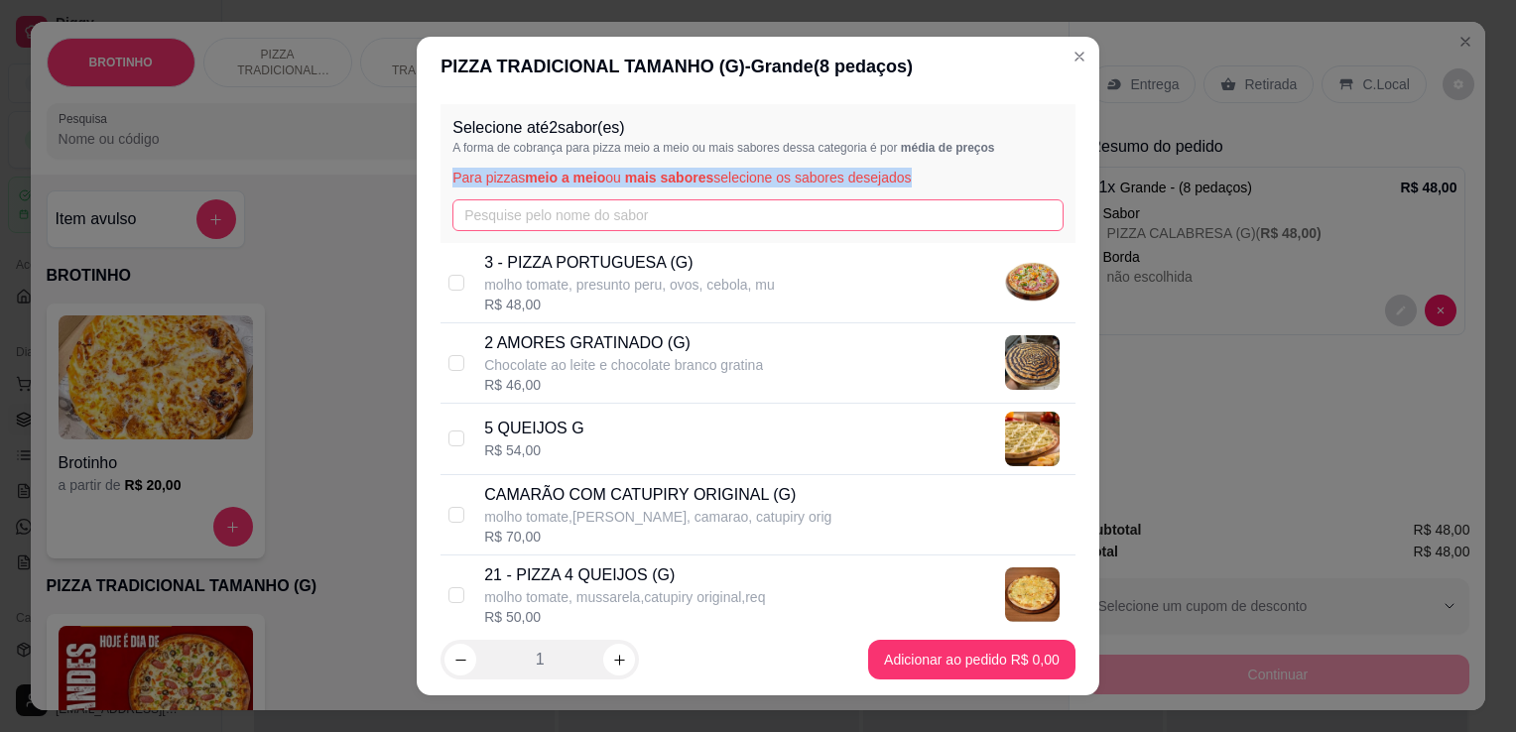
drag, startPoint x: 603, startPoint y: 239, endPoint x: 608, endPoint y: 212, distance: 27.3
click at [608, 212] on div "Selecione até 2 sabor(es) A forma de cobrança para pizza meio a meio ou mais sa…" at bounding box center [758, 173] width 635 height 139
click at [608, 212] on input "text" at bounding box center [758, 215] width 611 height 32
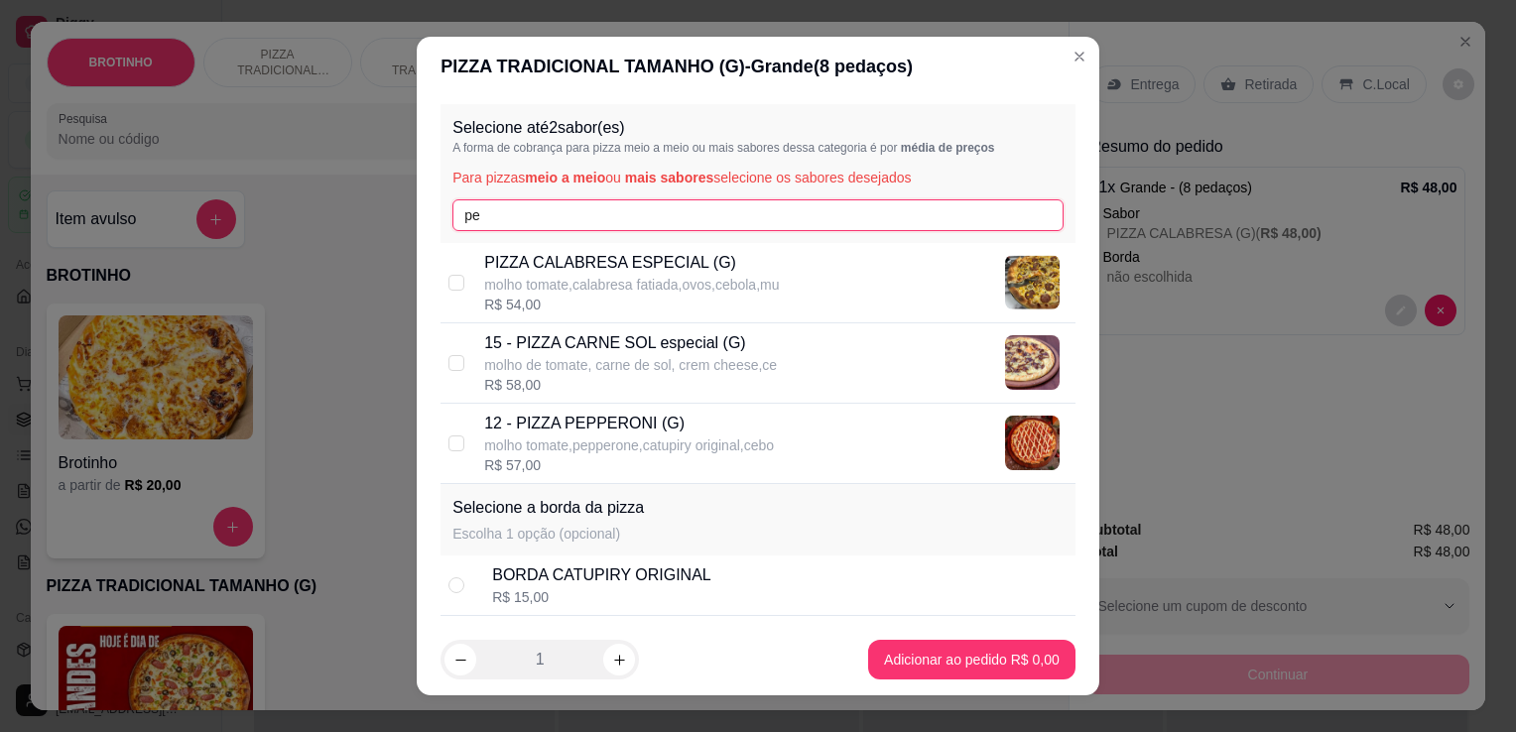
type input "pe"
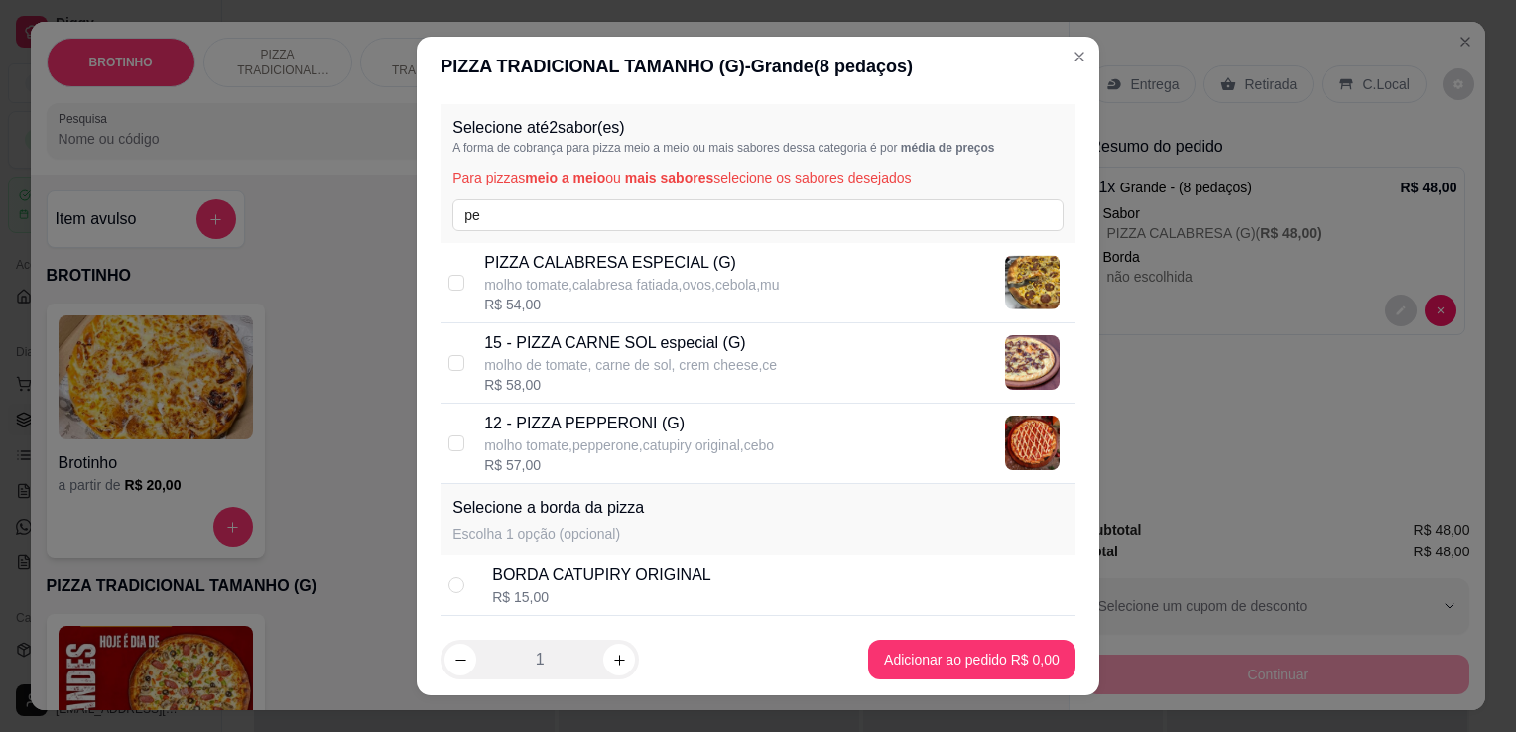
click at [691, 434] on p "12 - PIZZA PEPPERONI (G)" at bounding box center [629, 424] width 290 height 24
checkbox input "true"
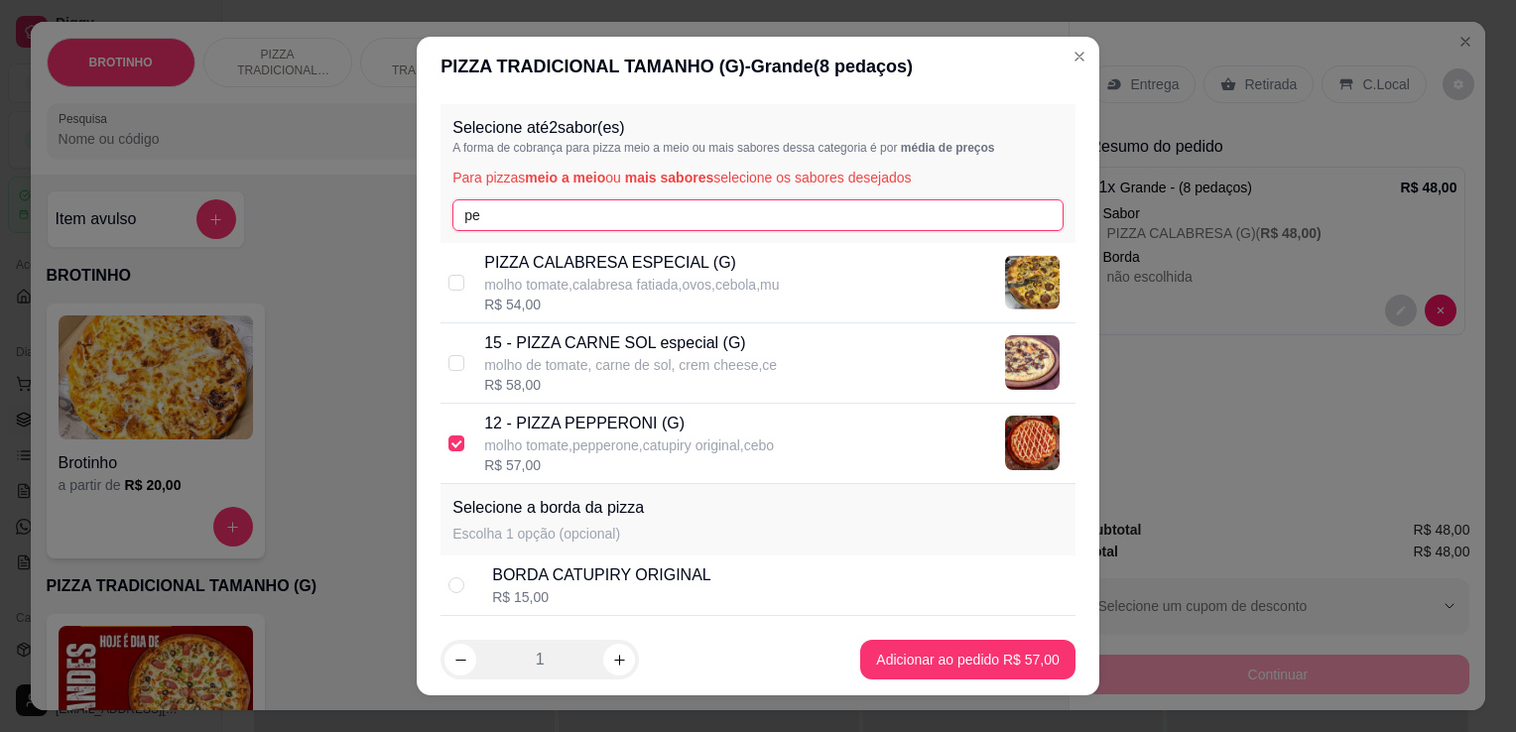
click at [635, 213] on input "pe" at bounding box center [758, 215] width 611 height 32
type input "p"
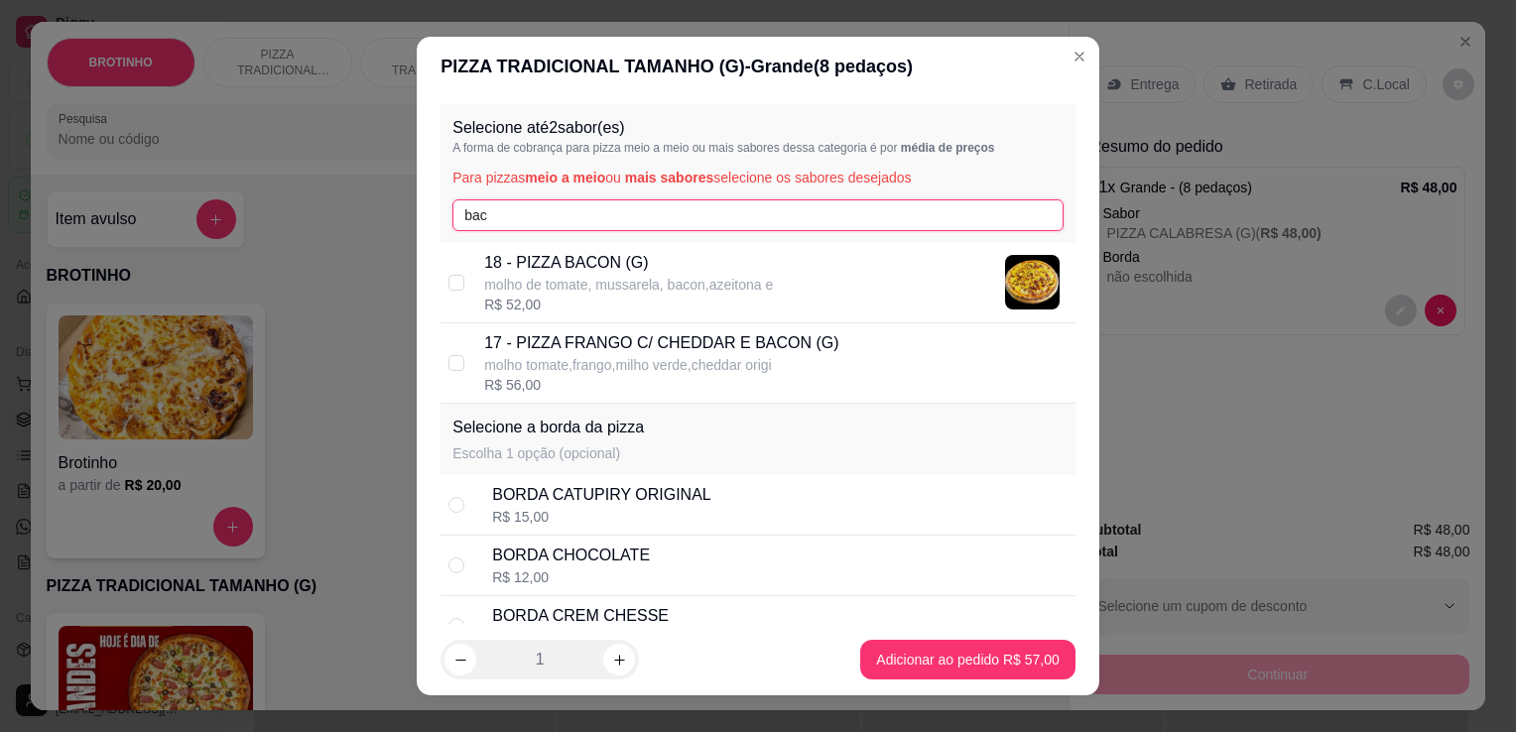
type input "bac"
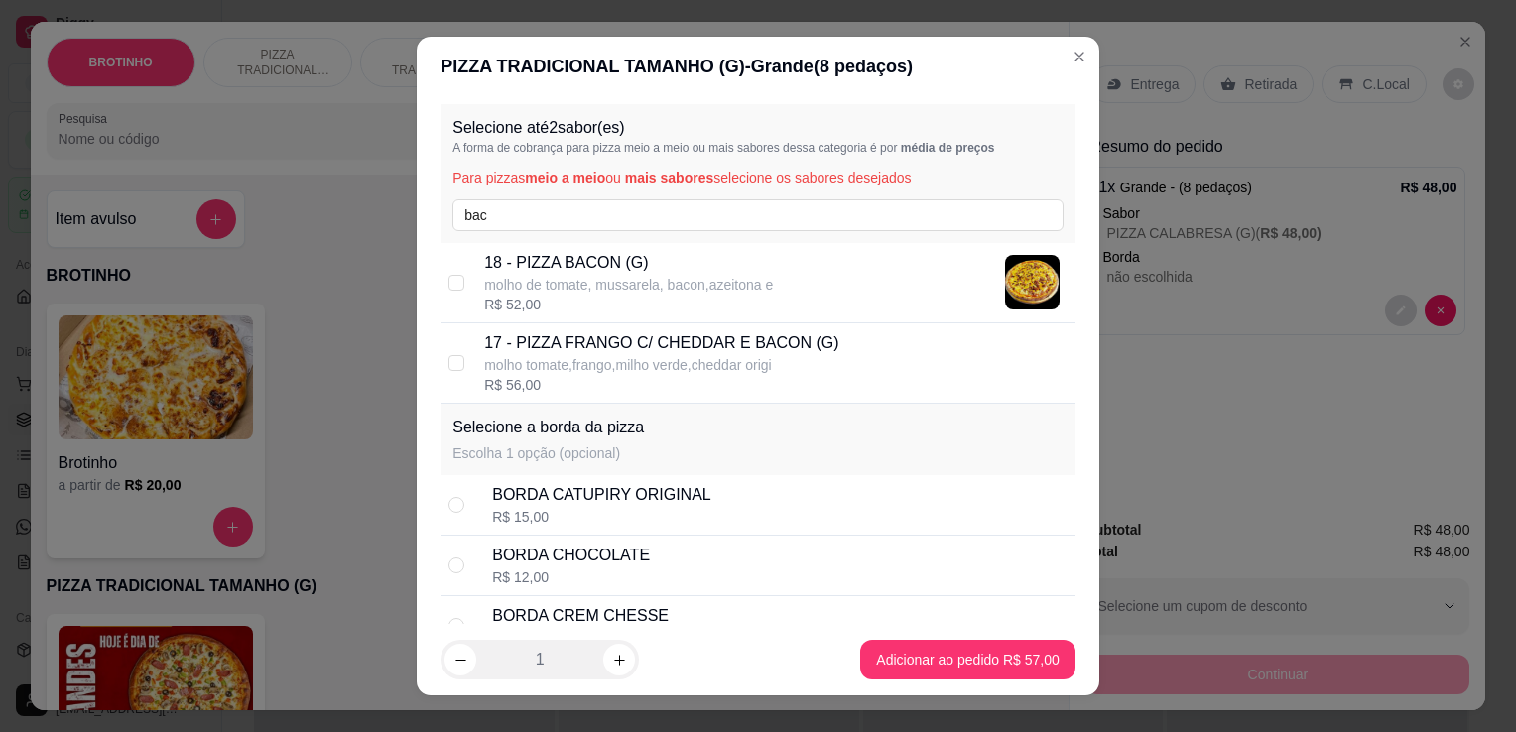
click at [623, 296] on div "R$ 52,00" at bounding box center [628, 305] width 289 height 20
checkbox input "true"
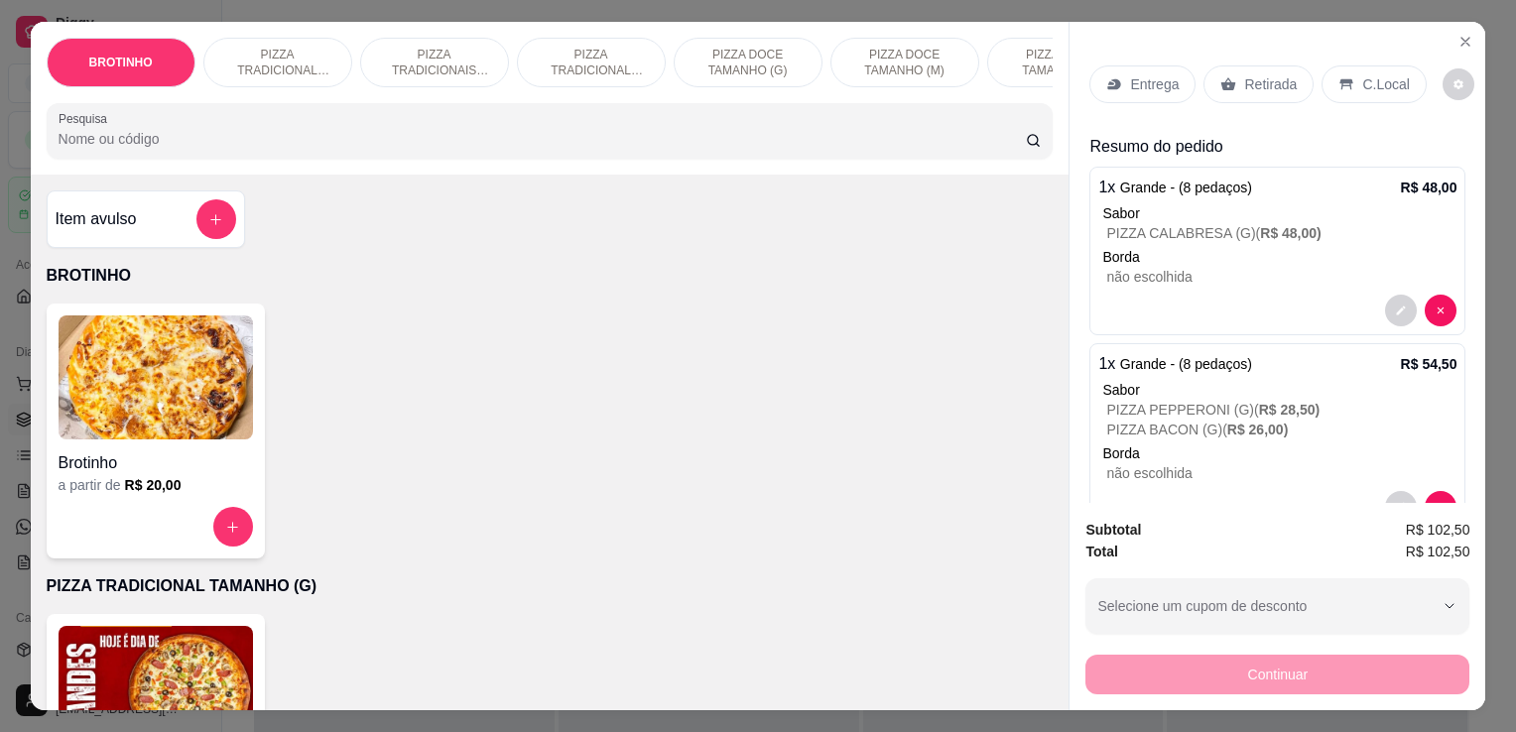
click at [1366, 83] on p "C.Local" at bounding box center [1386, 84] width 47 height 20
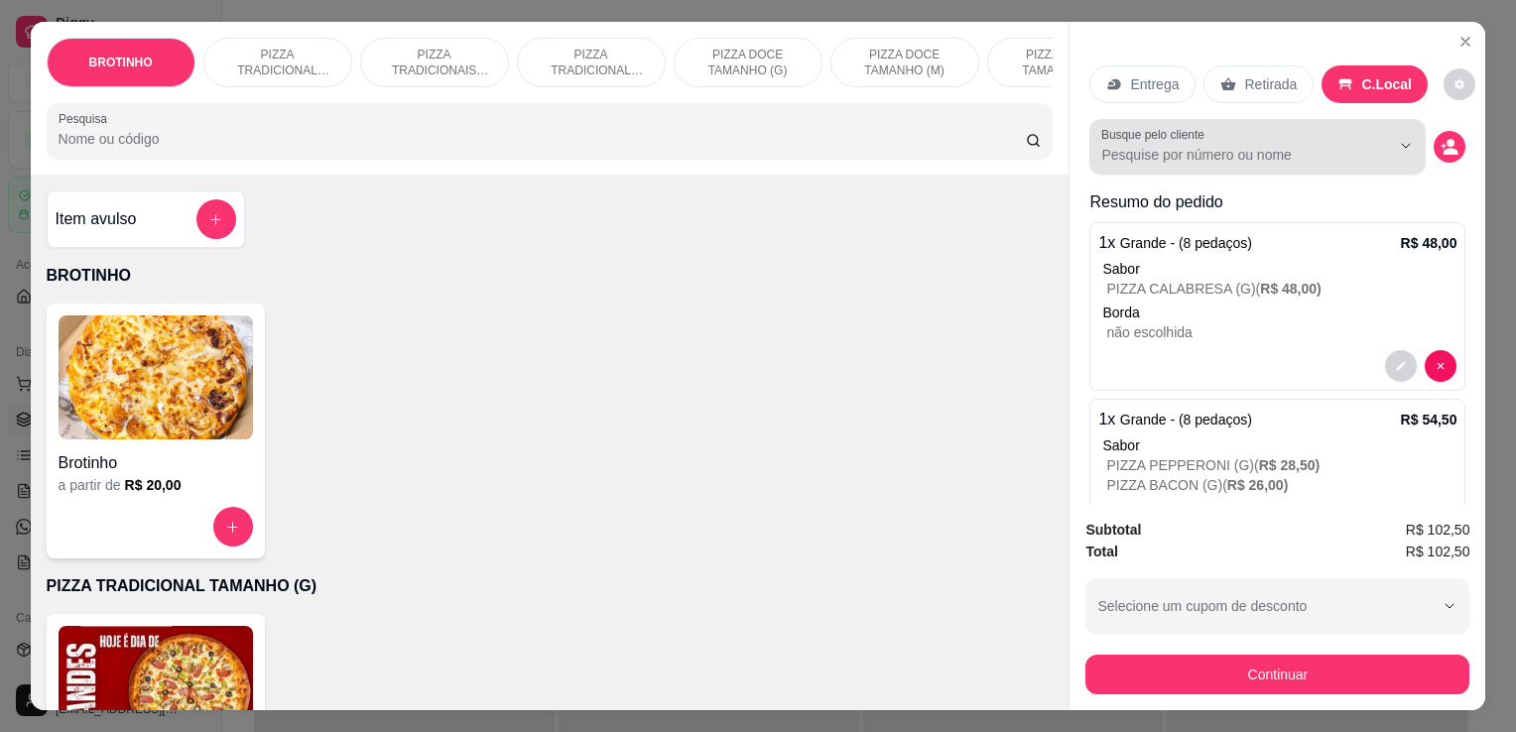
click at [1261, 127] on div at bounding box center [1258, 147] width 313 height 40
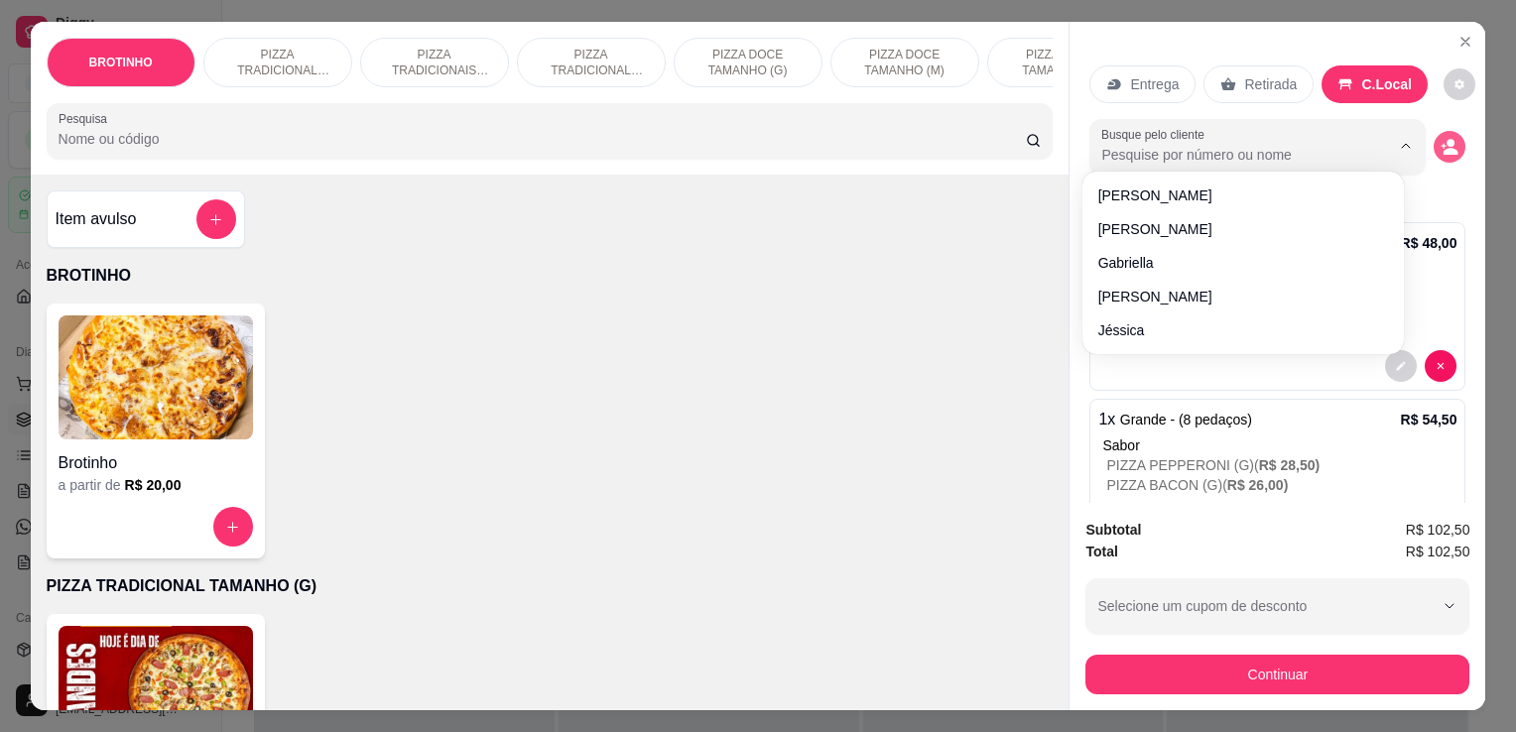
click at [1444, 148] on icon "decrease-product-quantity" at bounding box center [1451, 151] width 15 height 7
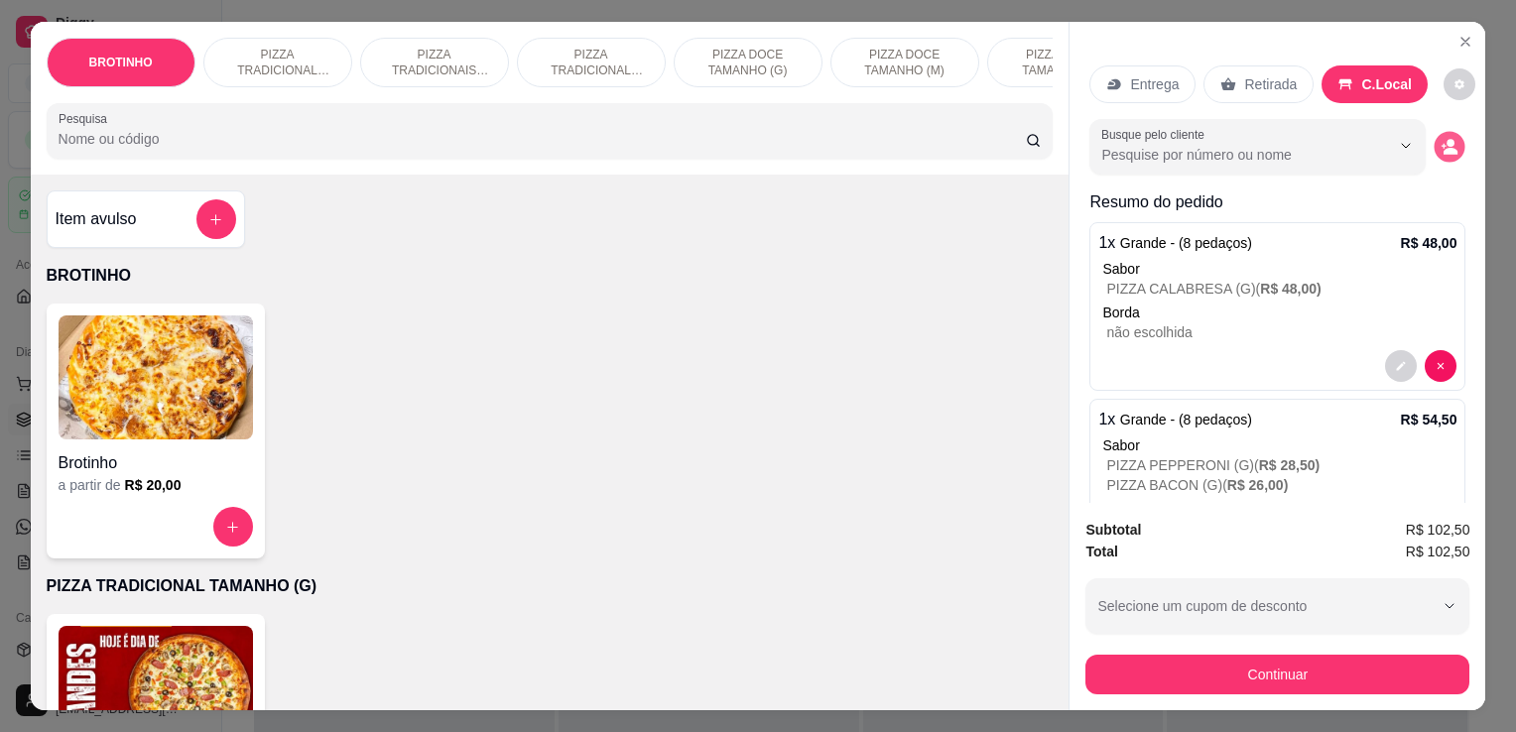
click at [1442, 144] on icon "decrease-product-quantity" at bounding box center [1444, 146] width 5 height 5
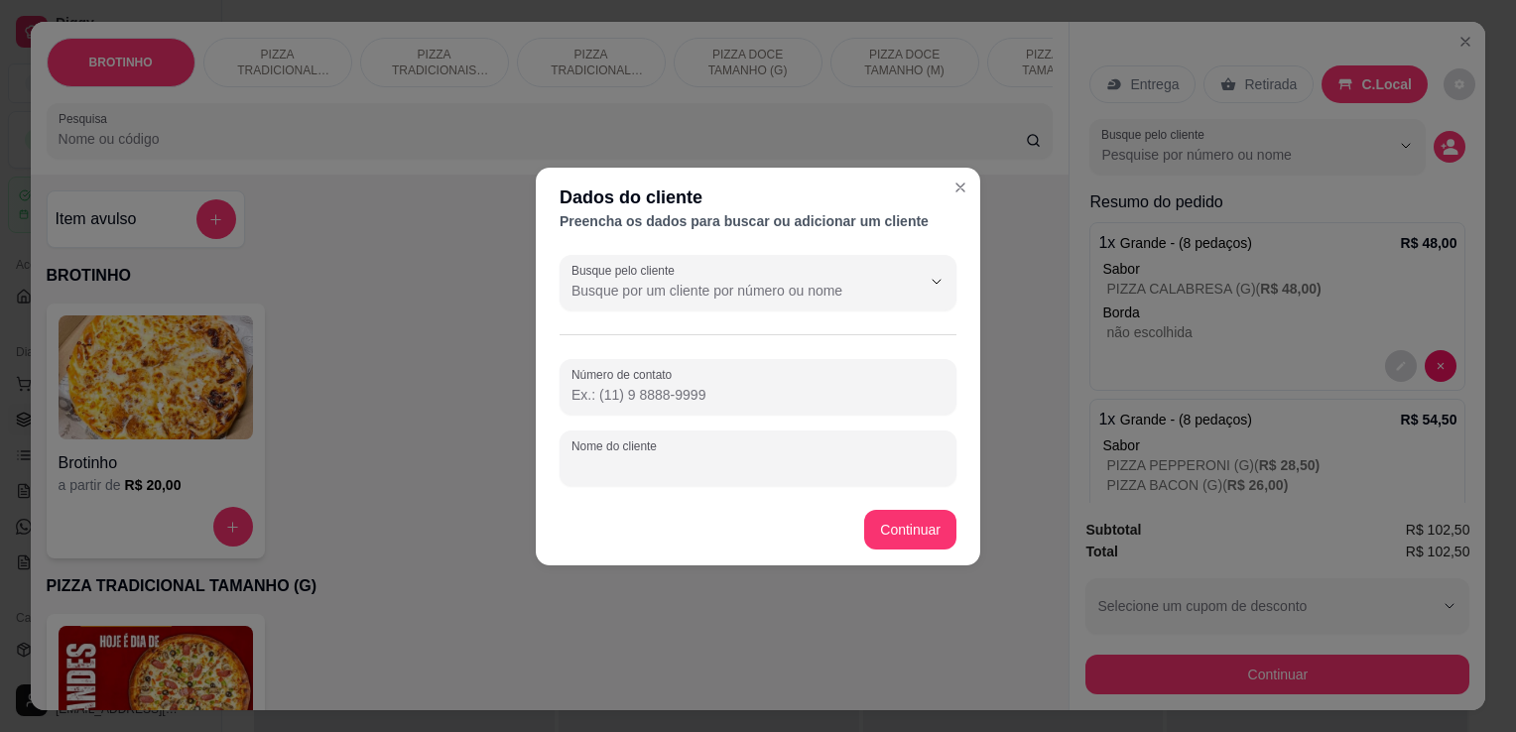
click at [744, 462] on input "Nome do cliente" at bounding box center [758, 467] width 373 height 20
type input "mesa churrascaria"
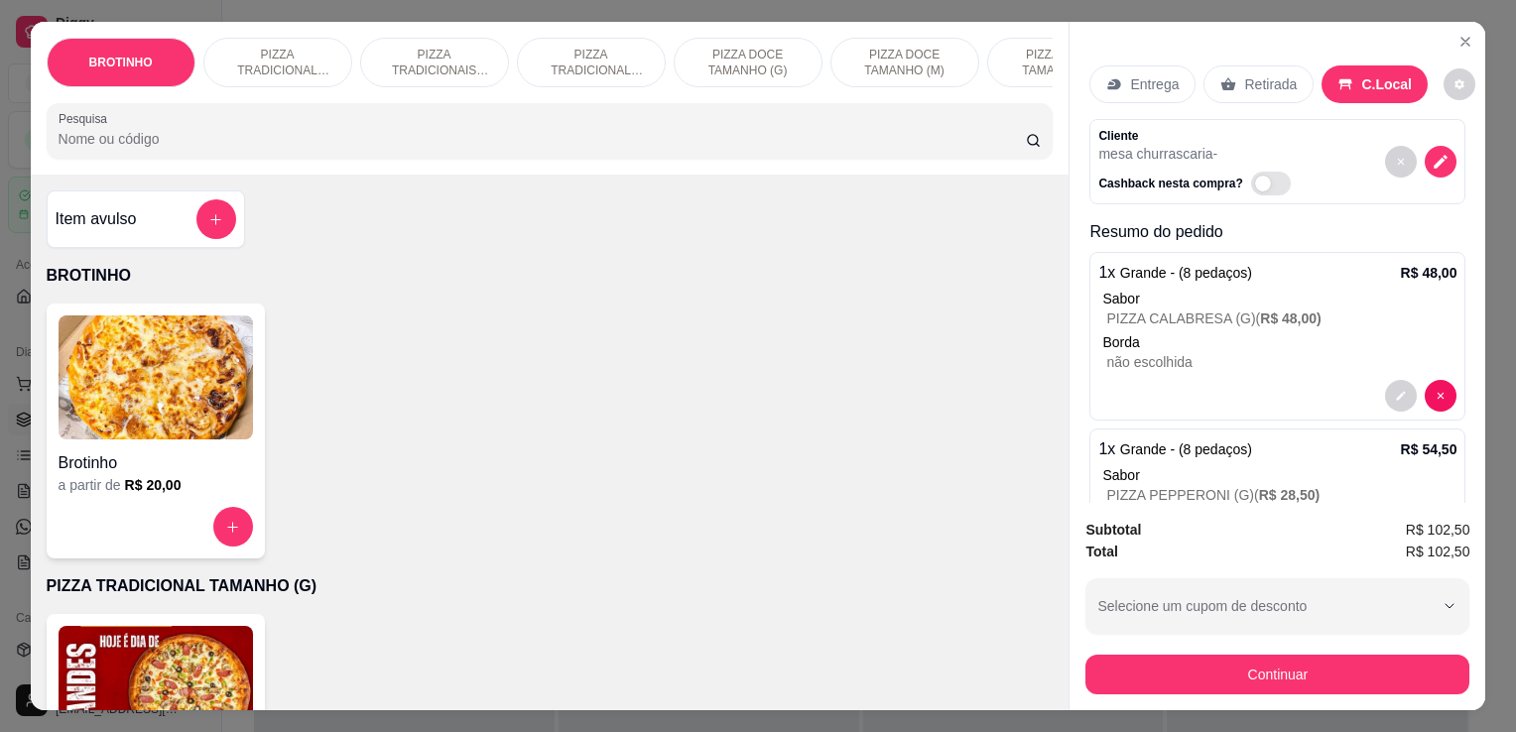
click at [1162, 688] on div "Subtotal R$ 102,50 Total R$ 102,50 Selecione um cupom de desconto SEXTOU10 Sele…" at bounding box center [1278, 606] width 416 height 207
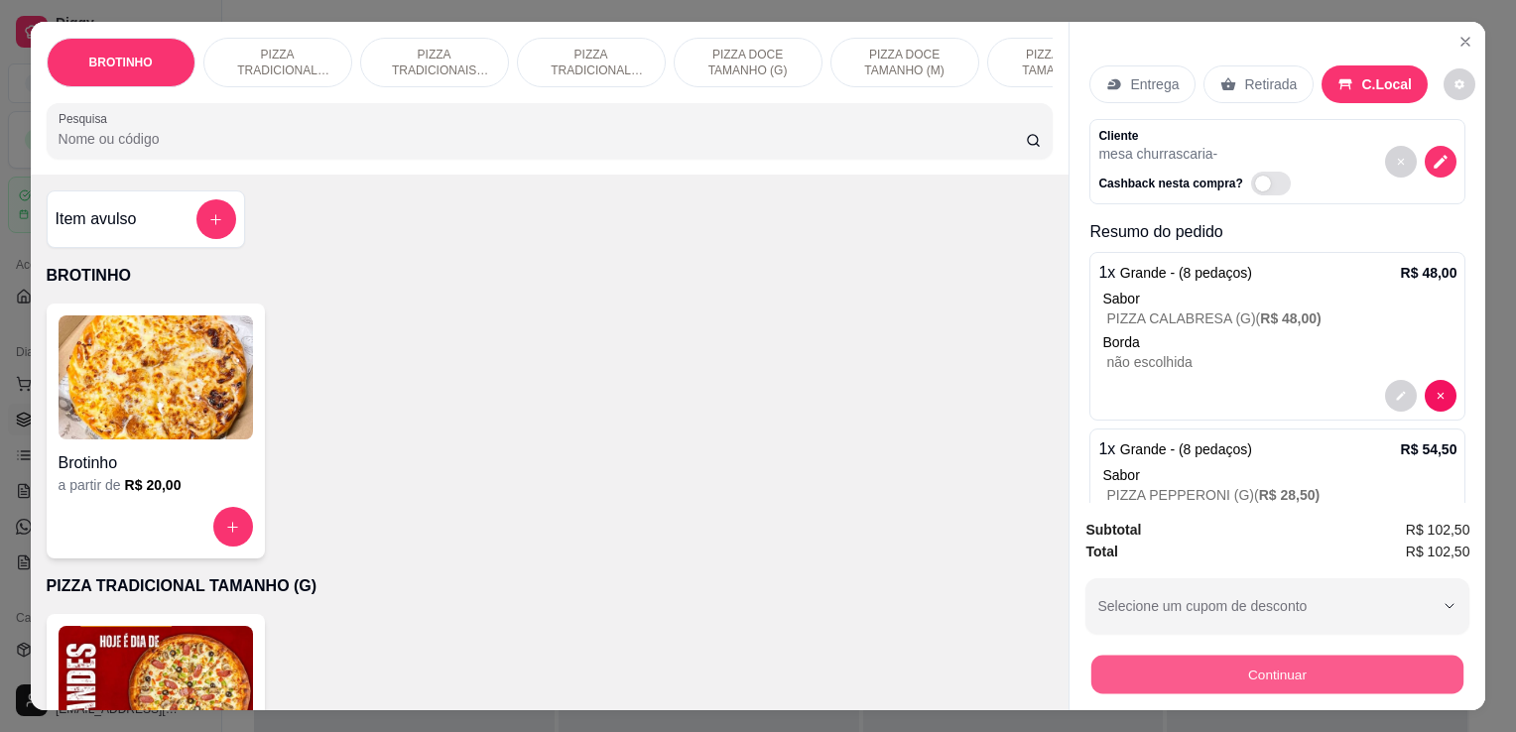
click at [1183, 660] on button "Continuar" at bounding box center [1278, 674] width 372 height 39
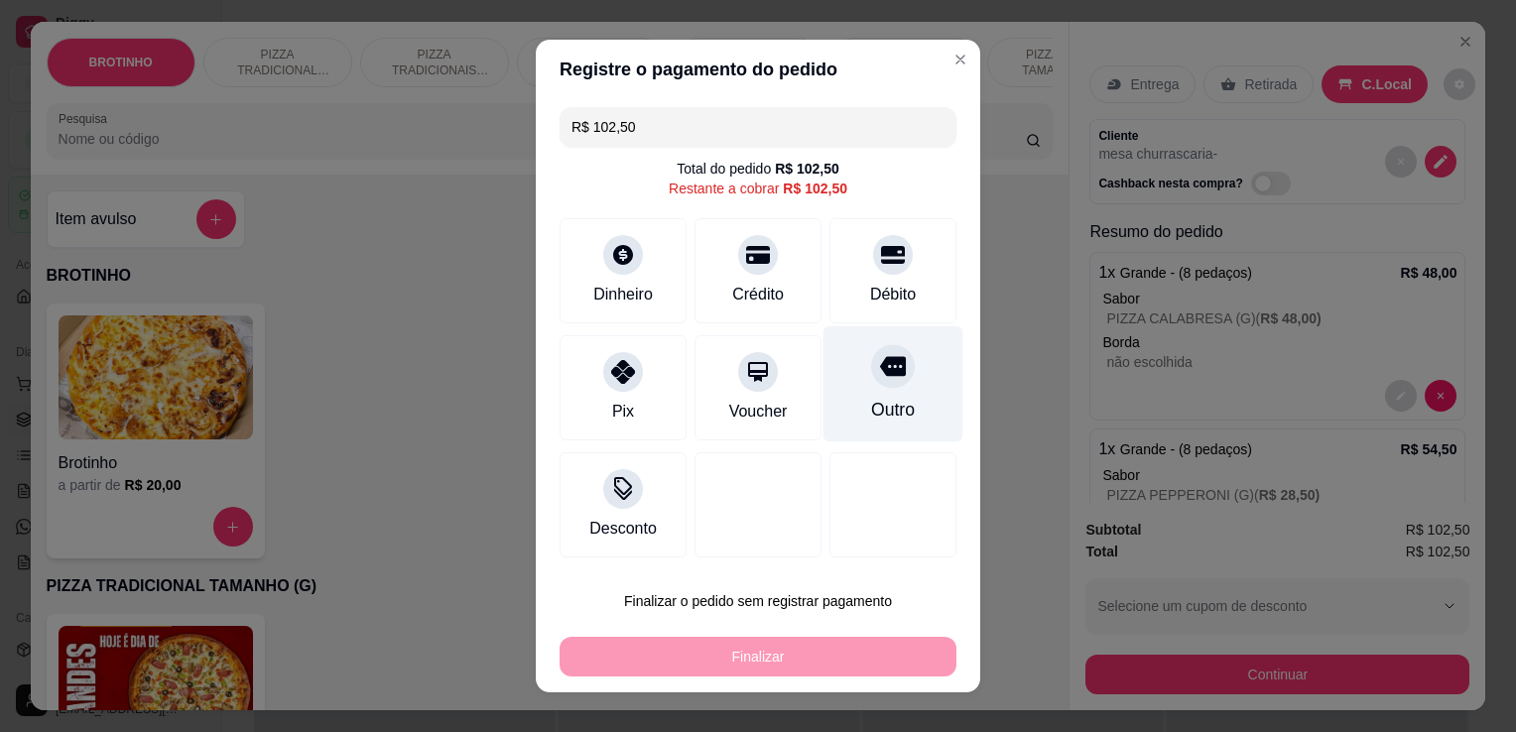
click at [891, 418] on div "Outro" at bounding box center [893, 410] width 44 height 26
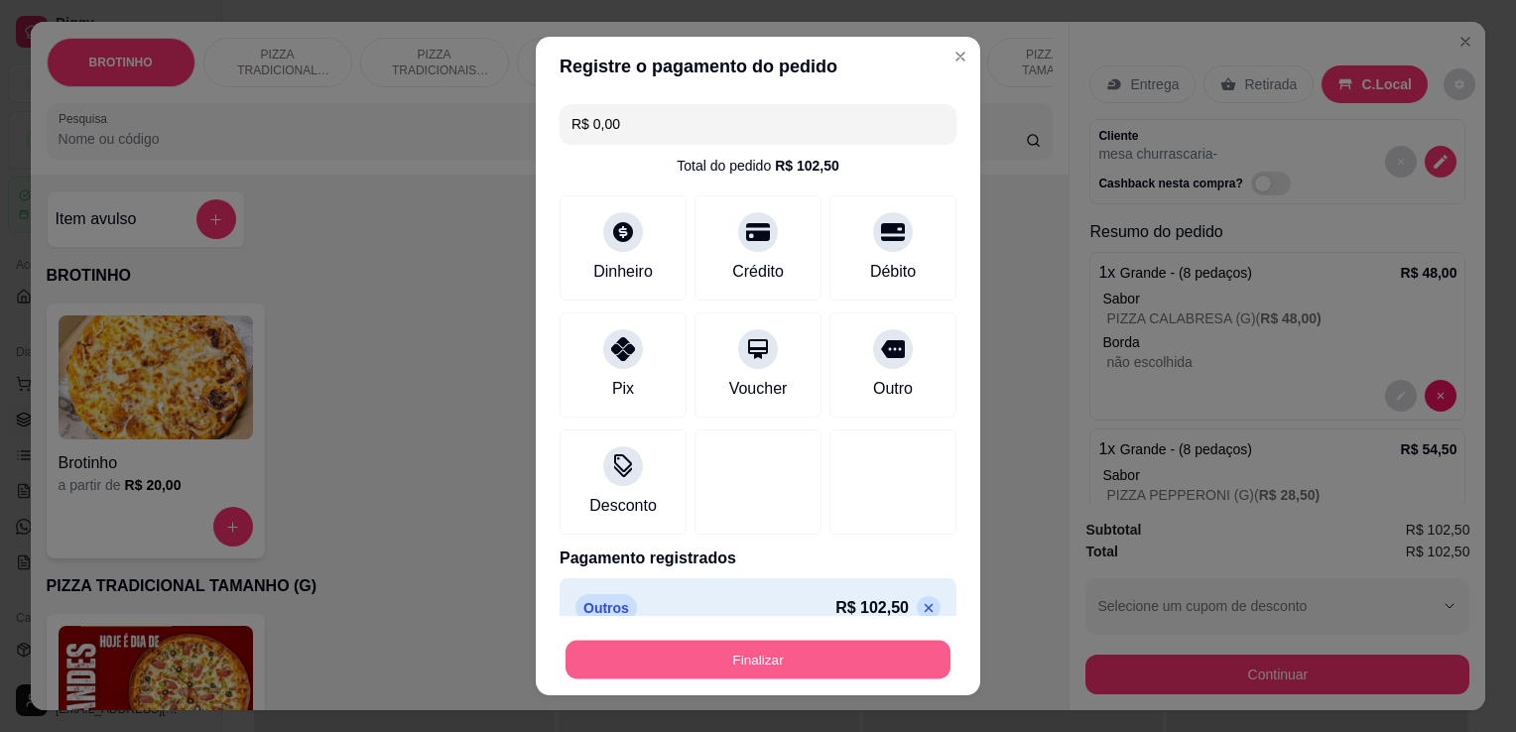
click at [816, 671] on button "Finalizar" at bounding box center [758, 660] width 385 height 39
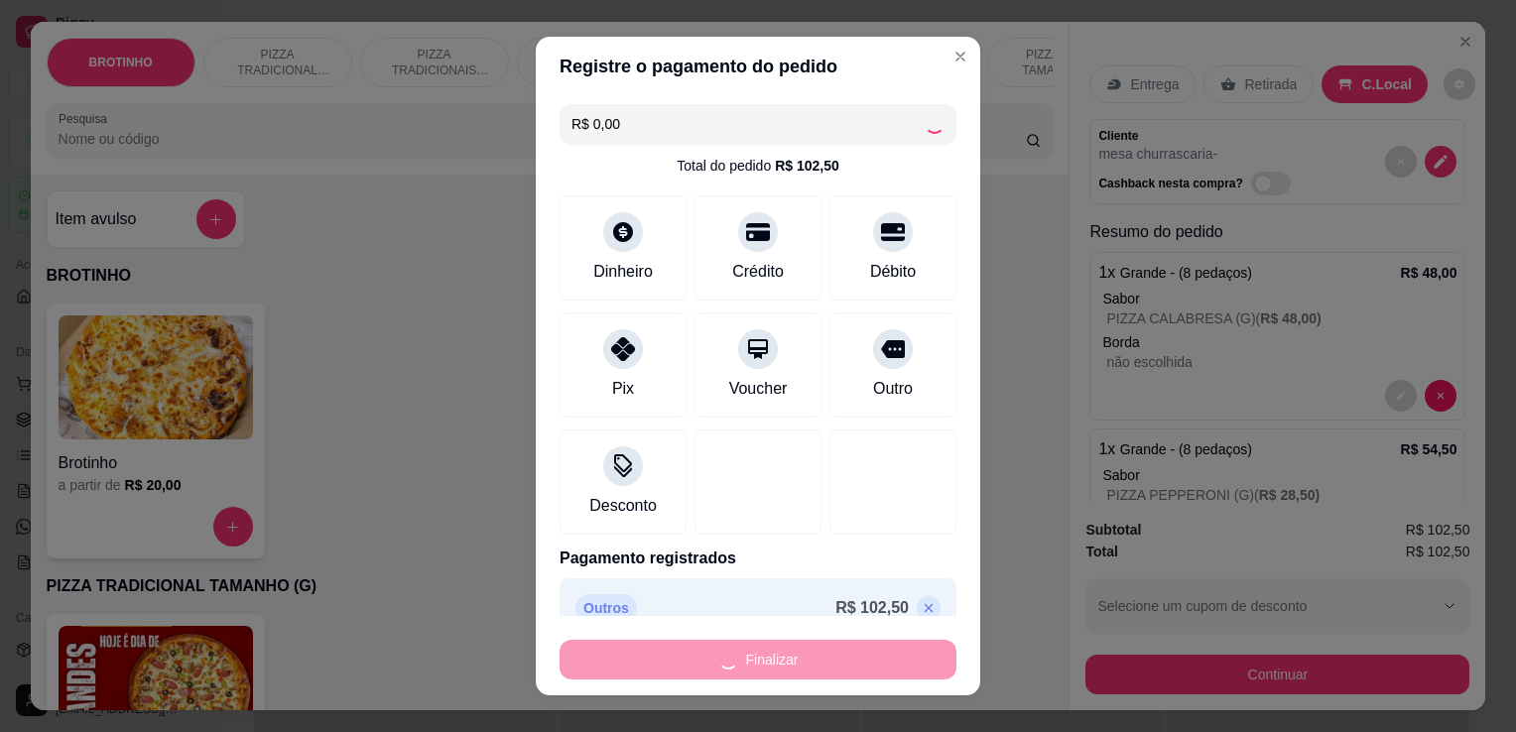
type input "-R$ 102,50"
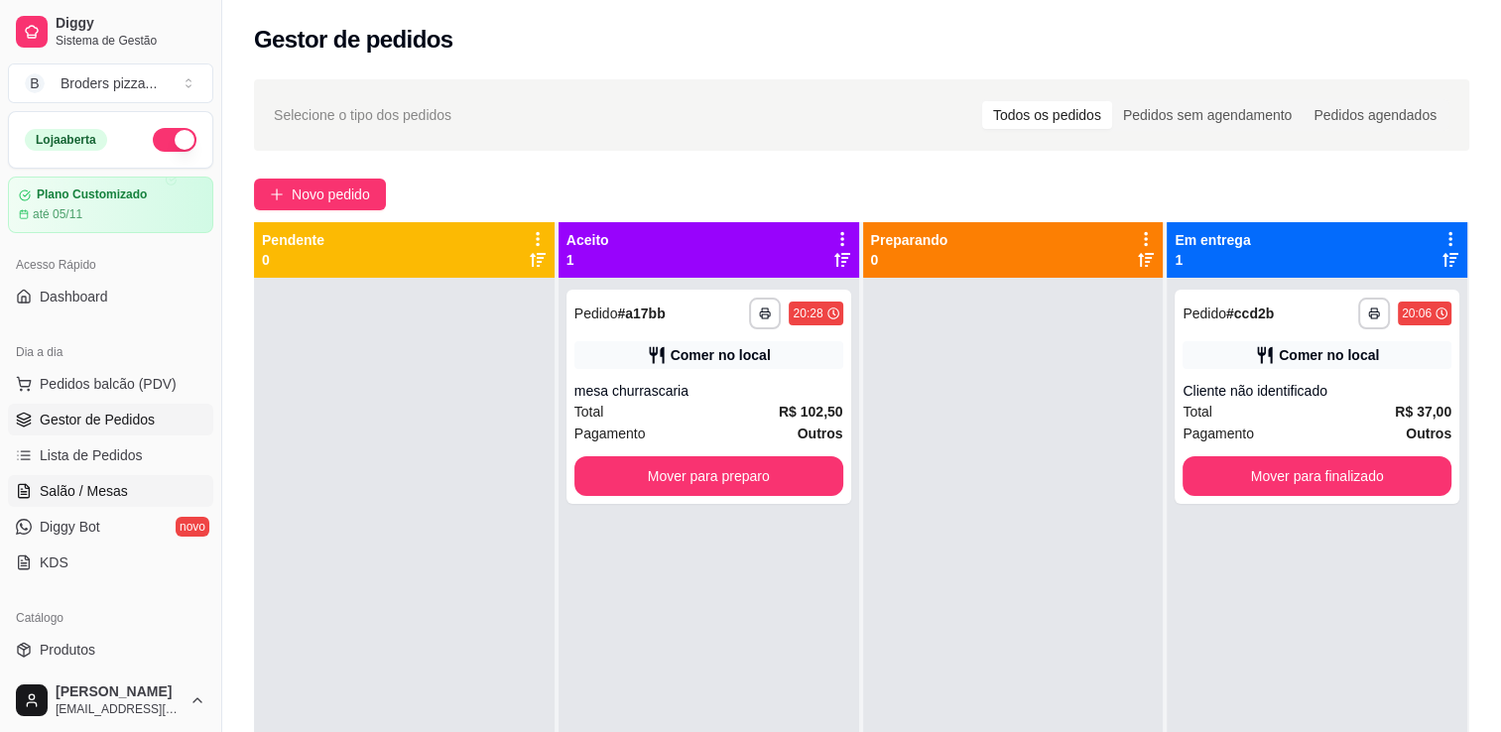
click at [103, 477] on link "Salão / Mesas" at bounding box center [110, 491] width 205 height 32
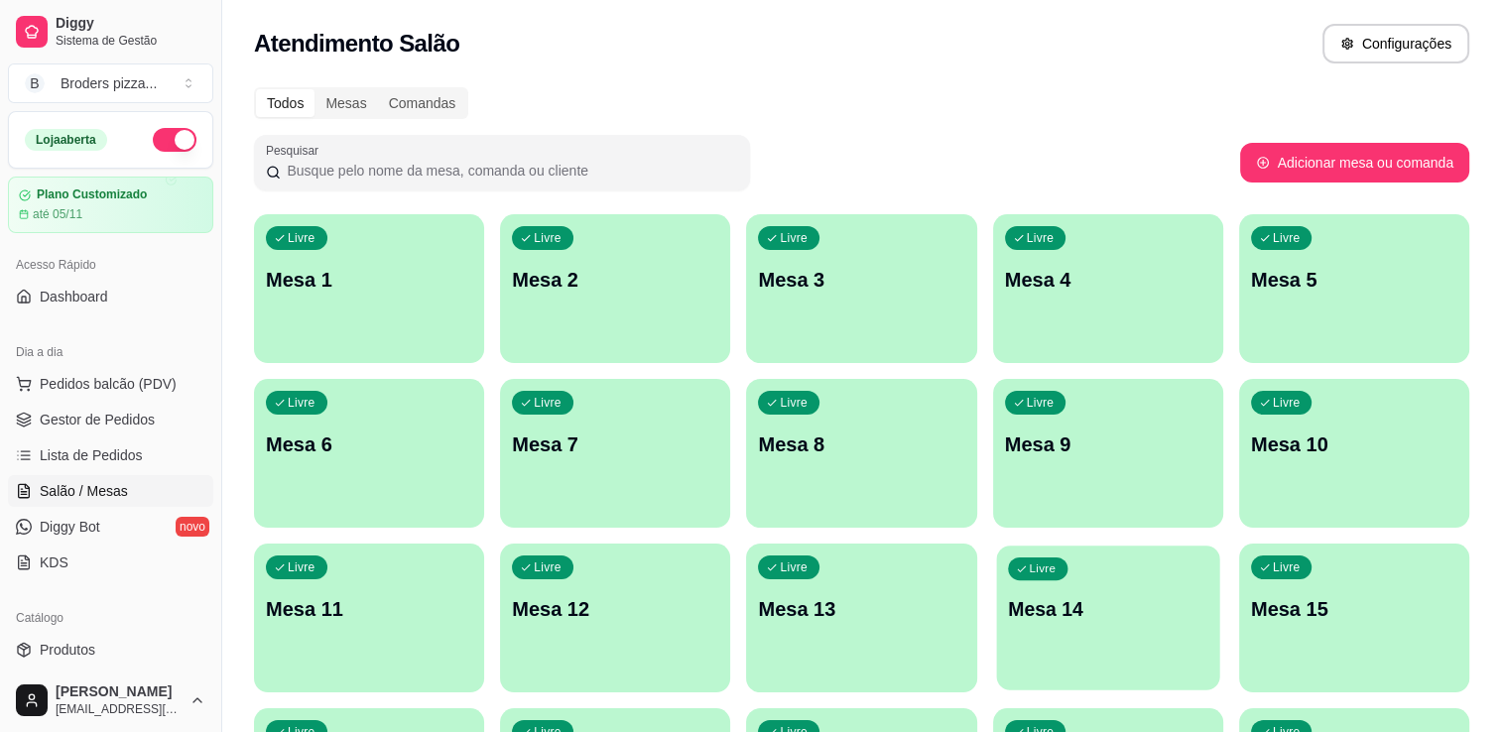
click at [1000, 593] on div "Livre Mesa 14" at bounding box center [1107, 606] width 223 height 121
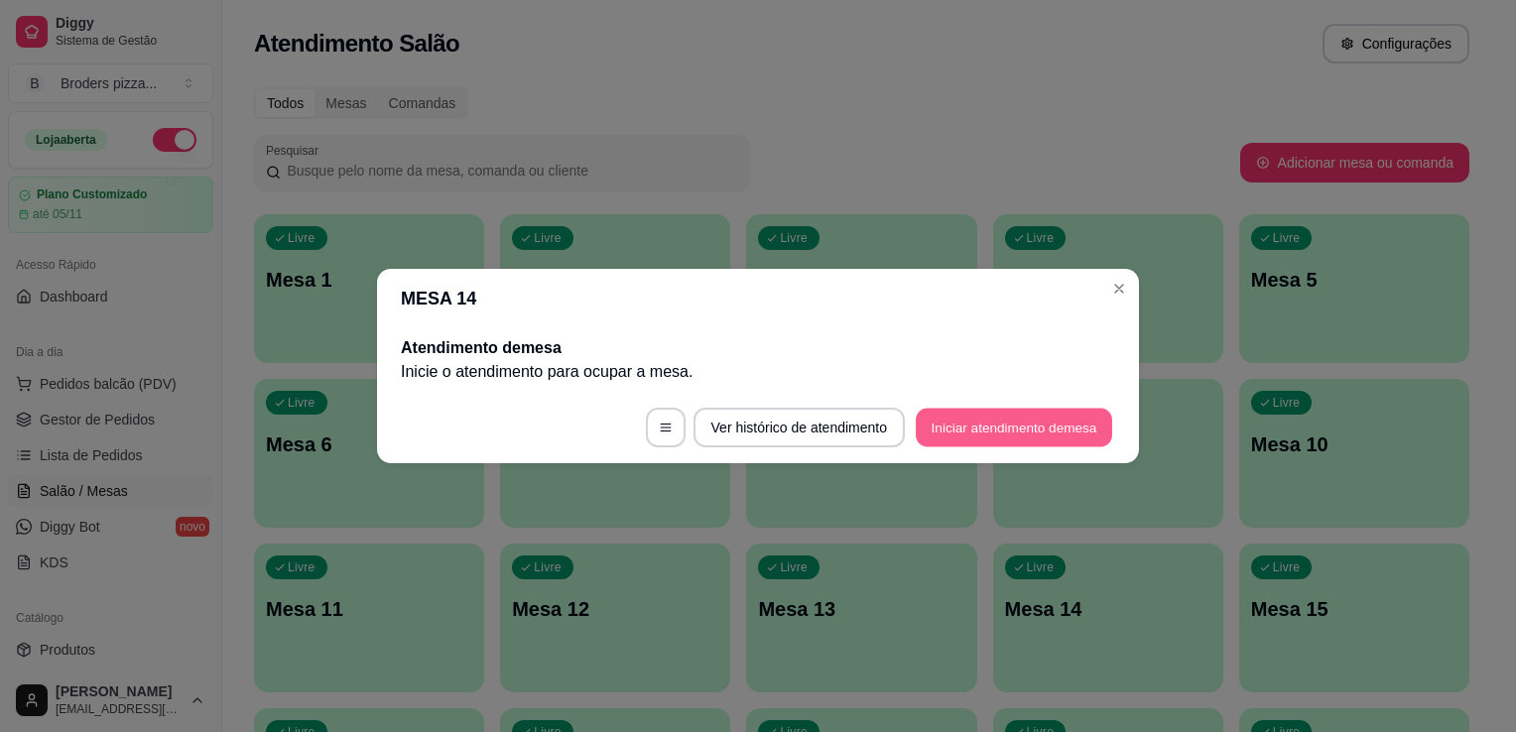
click at [1011, 424] on button "Iniciar atendimento de mesa" at bounding box center [1014, 428] width 196 height 39
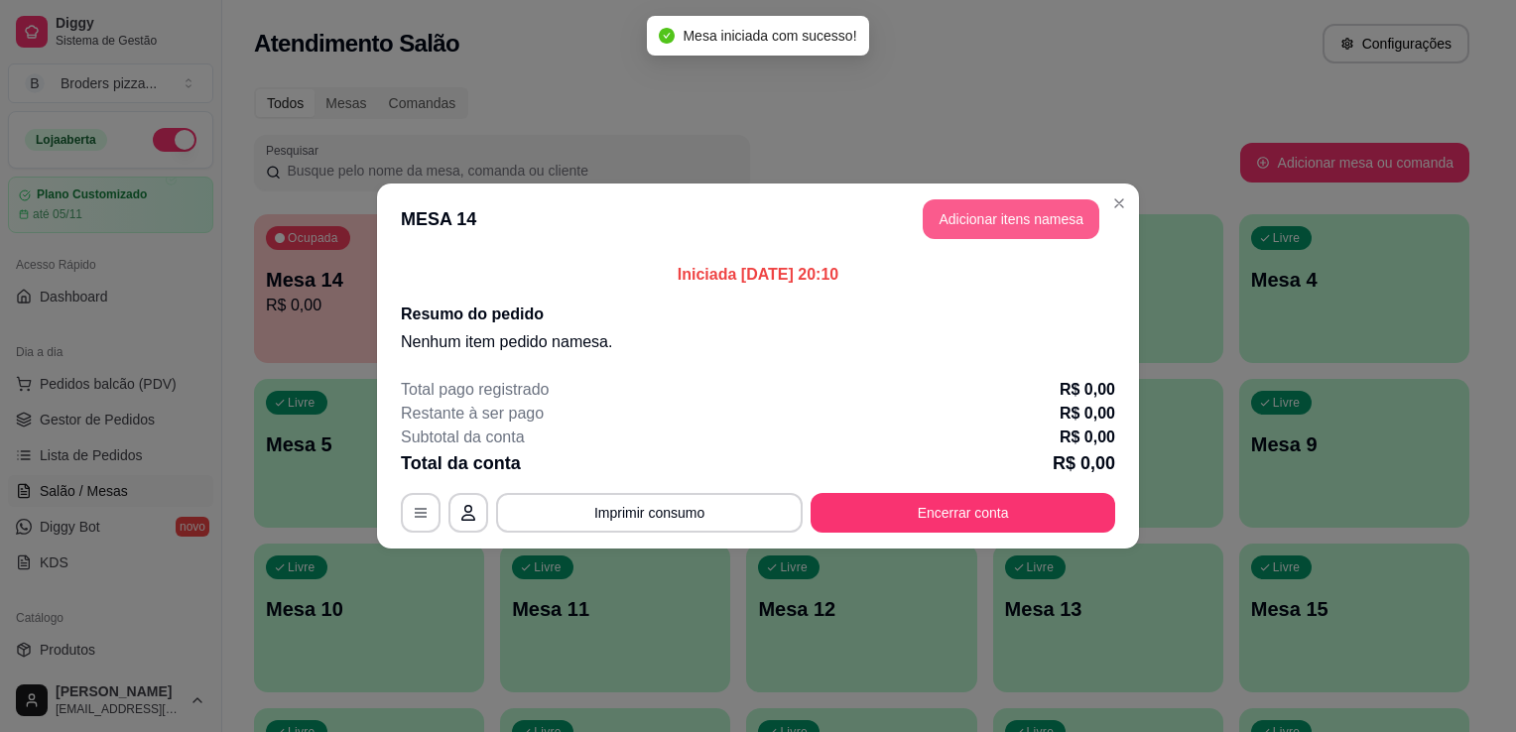
click at [1044, 230] on button "Adicionar itens na mesa" at bounding box center [1011, 219] width 177 height 40
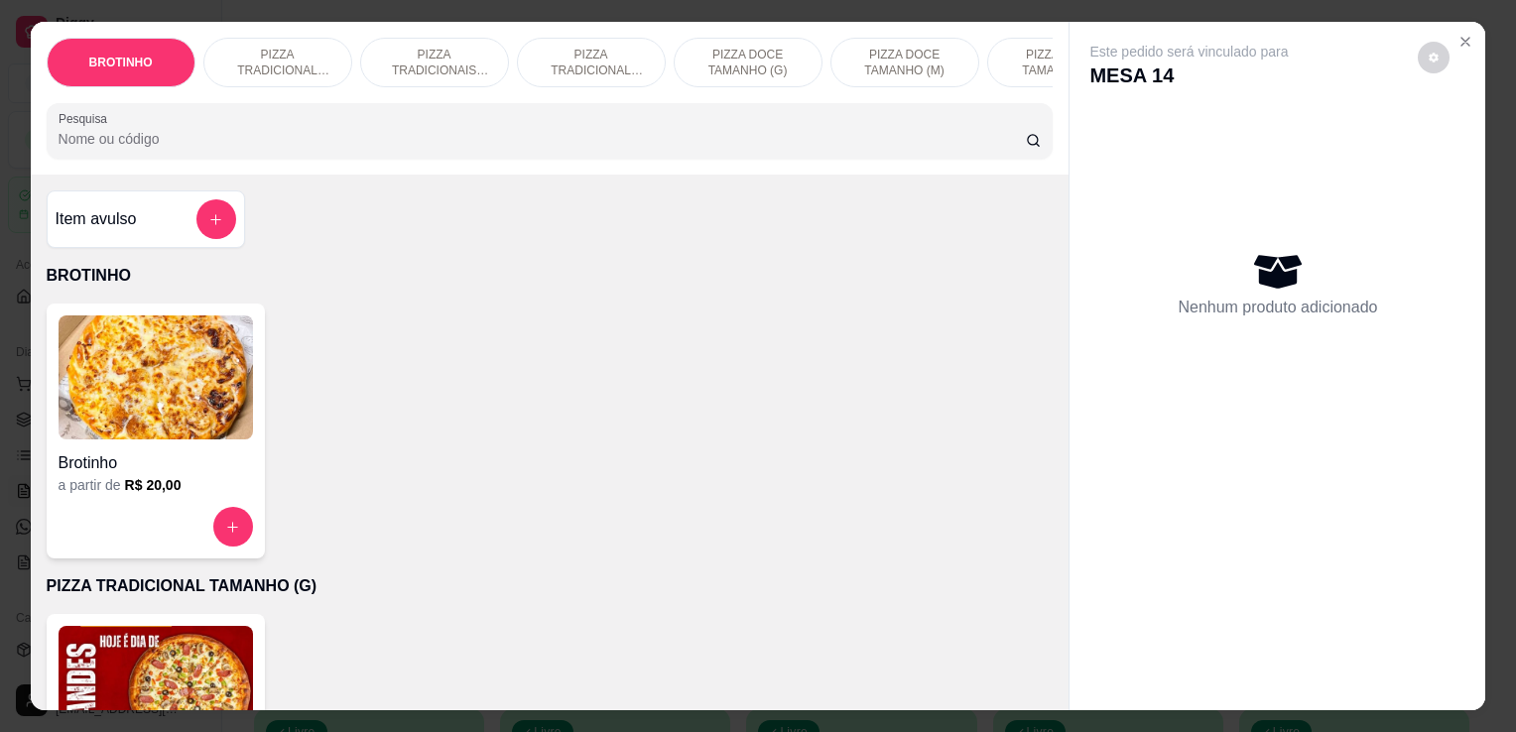
click at [466, 62] on p "PIZZA TRADICIONAIS TAMANHO (M)" at bounding box center [434, 63] width 115 height 32
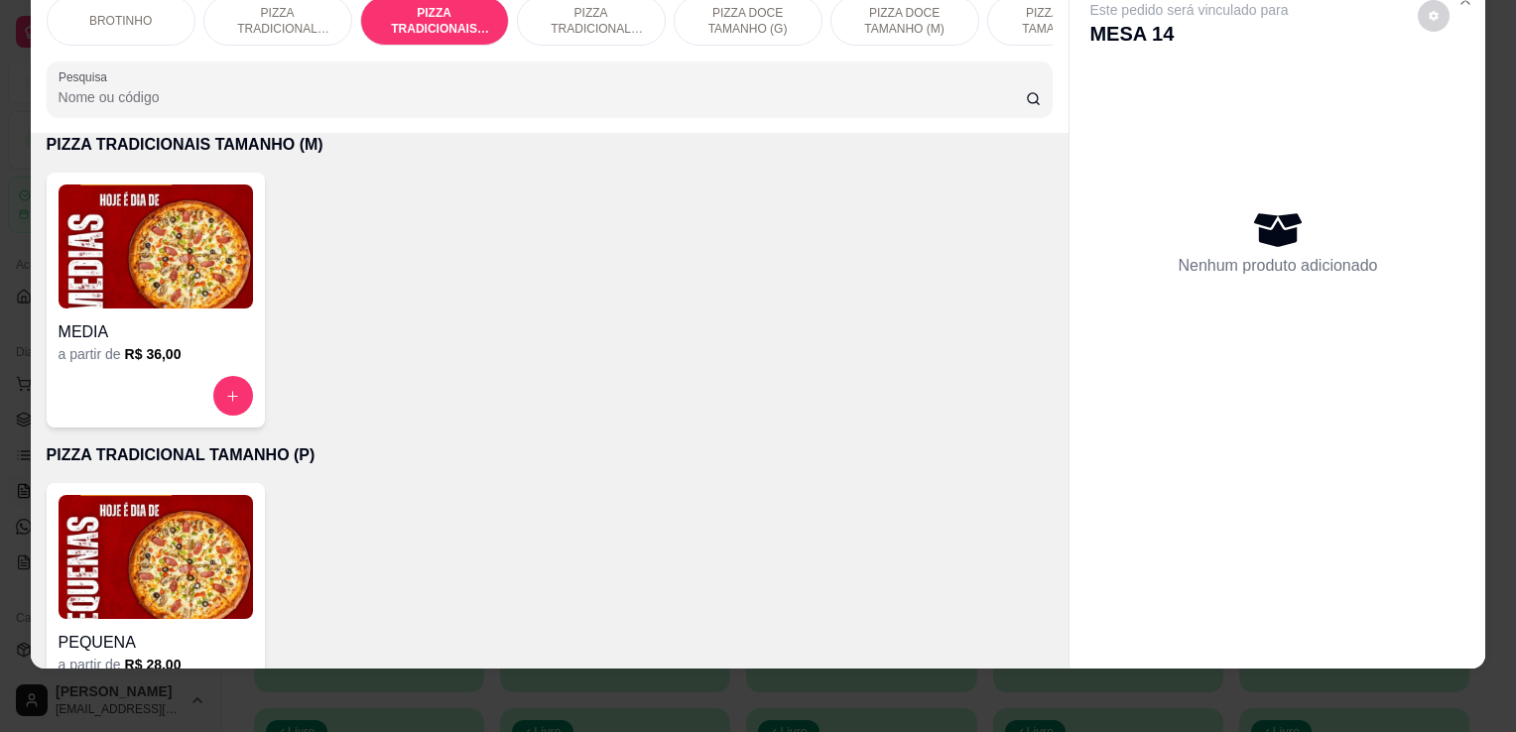
click at [140, 259] on img at bounding box center [156, 247] width 195 height 124
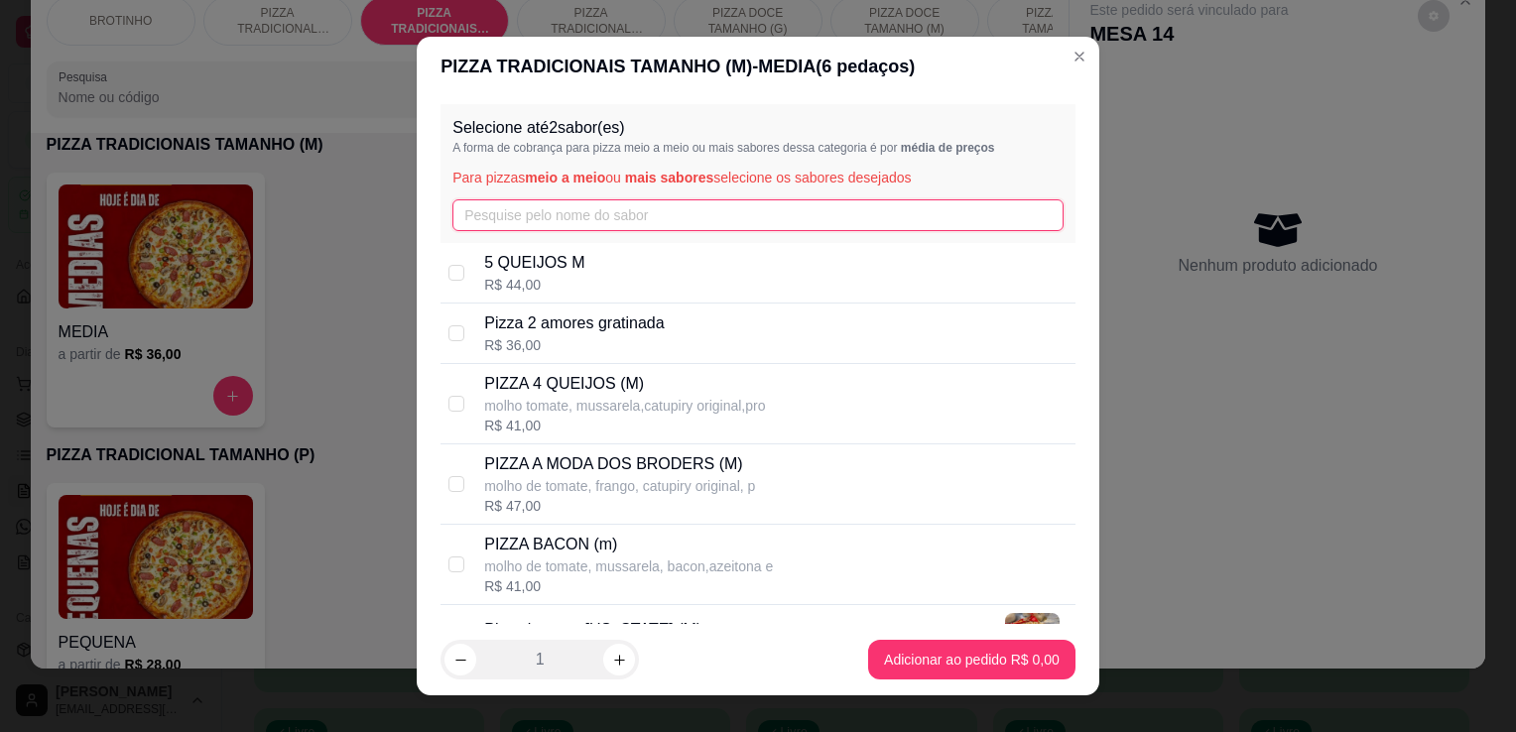
click at [515, 212] on input "text" at bounding box center [758, 215] width 611 height 32
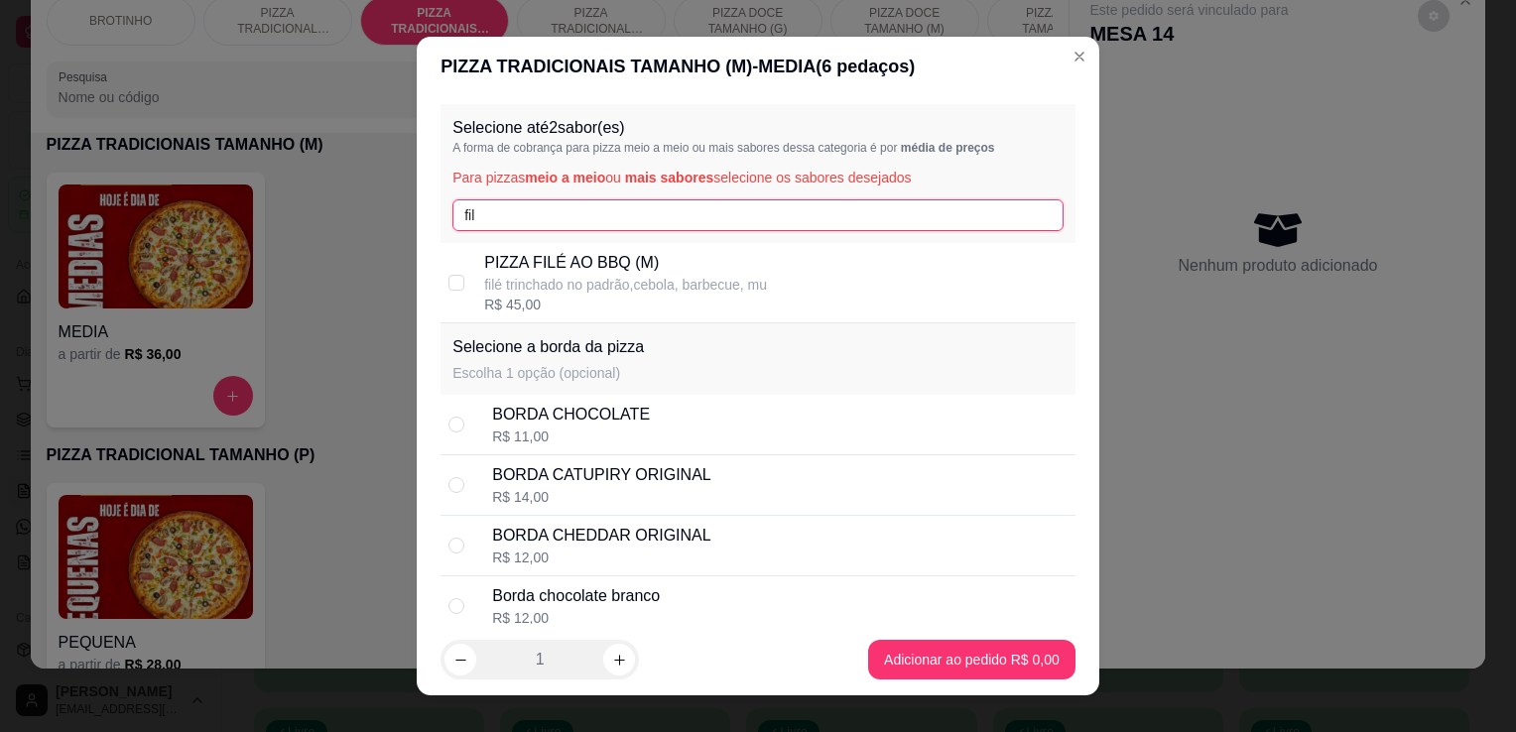
type input "fil"
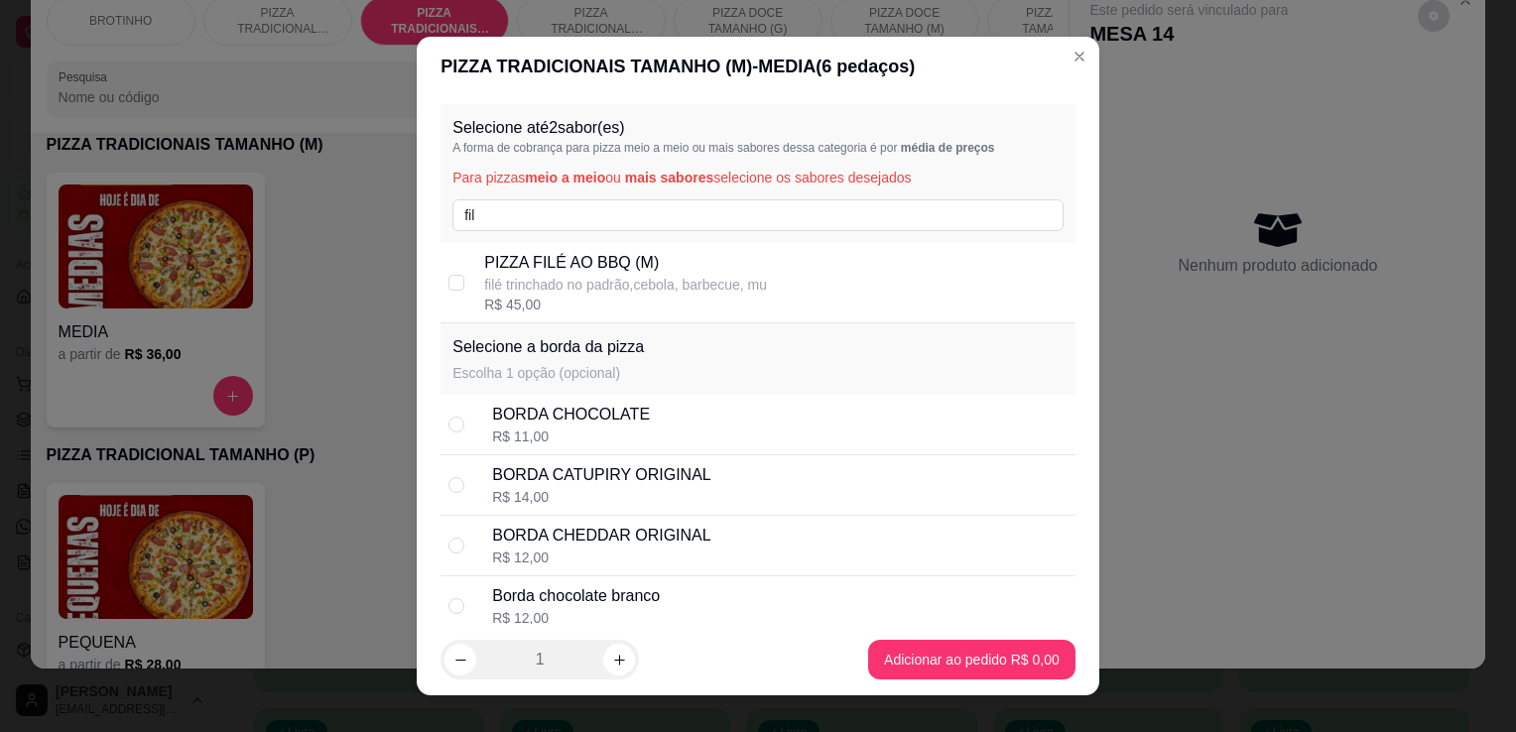
click at [555, 282] on p "filé trinchado no padrão,cebola, barbecue, mu" at bounding box center [625, 285] width 283 height 20
checkbox input "true"
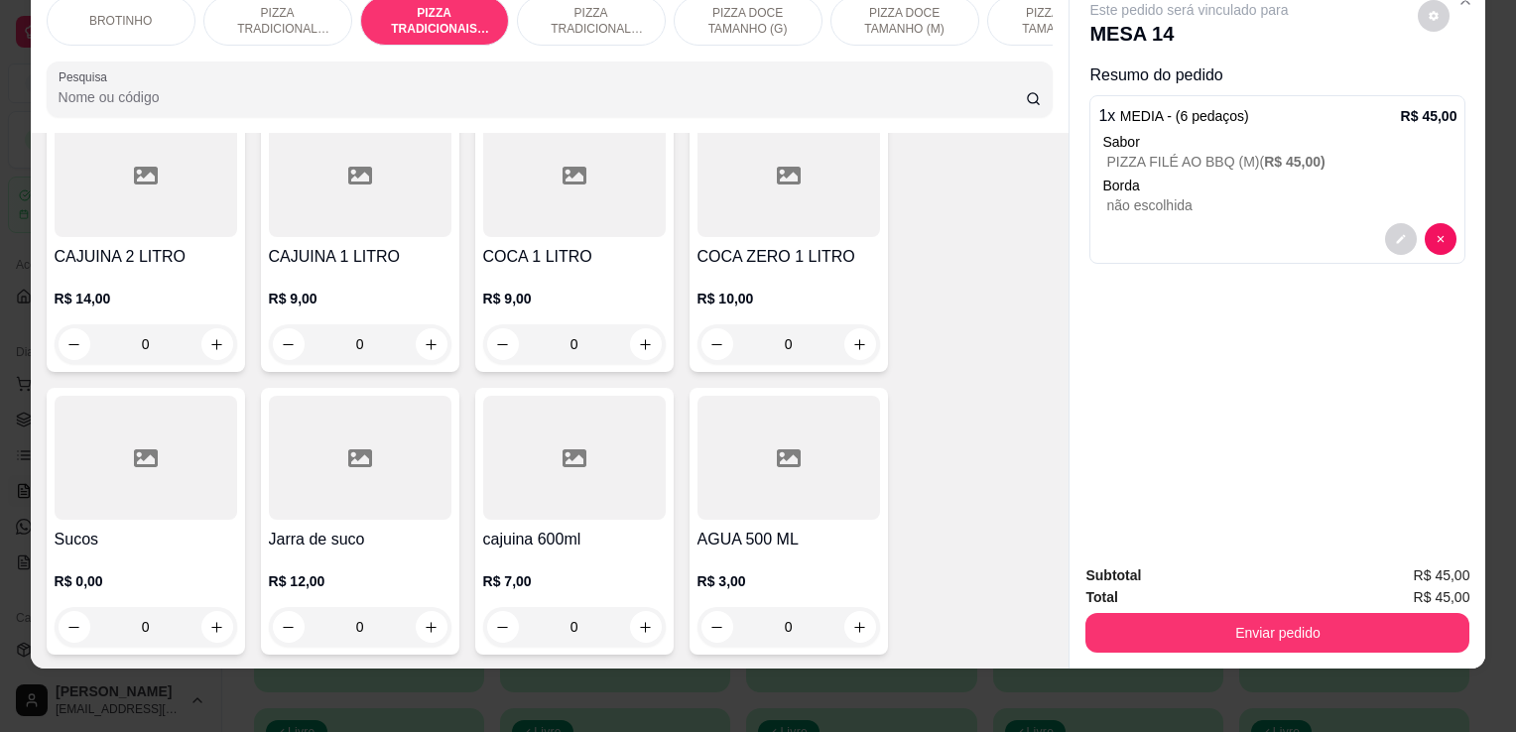
scroll to position [2976, 0]
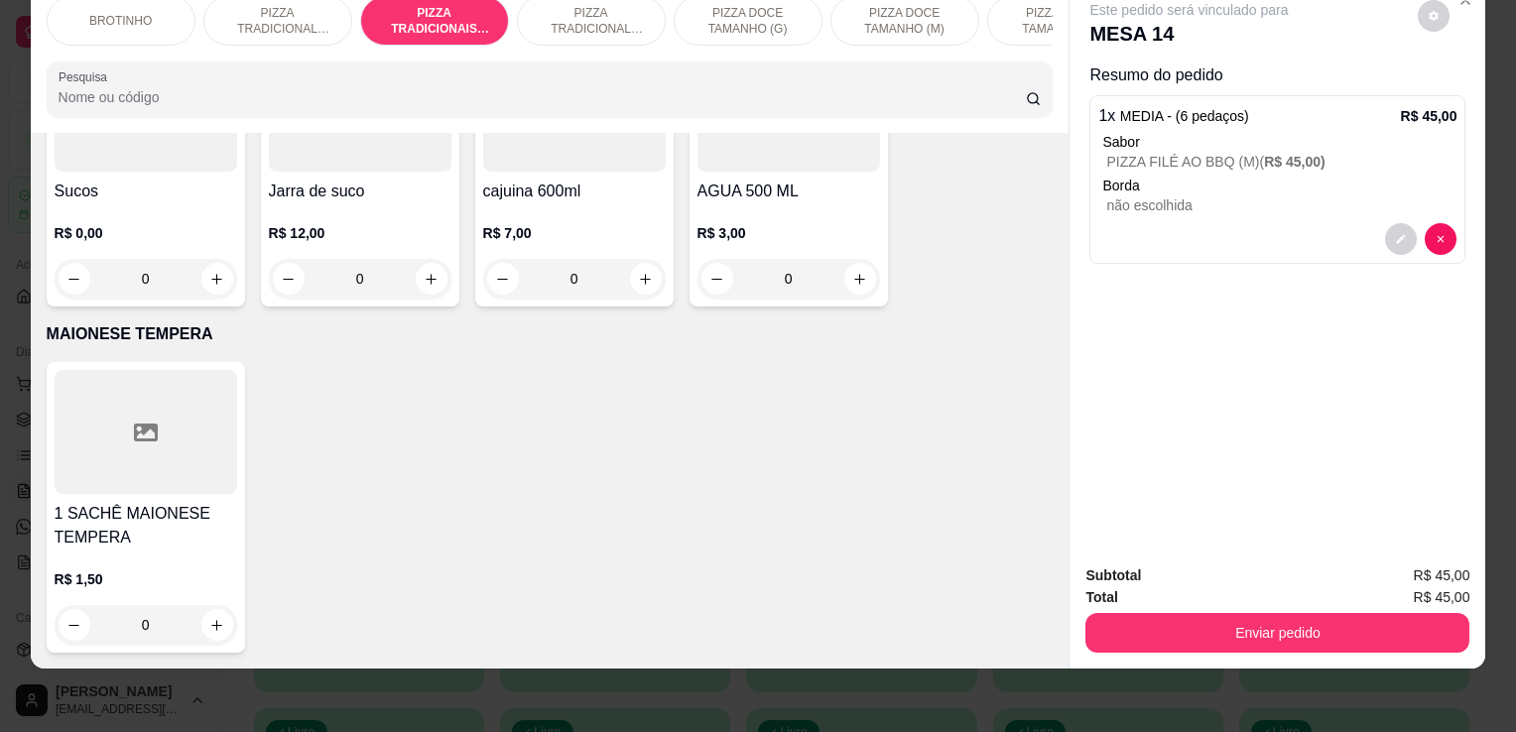
click at [423, 268] on div "0" at bounding box center [360, 279] width 183 height 40
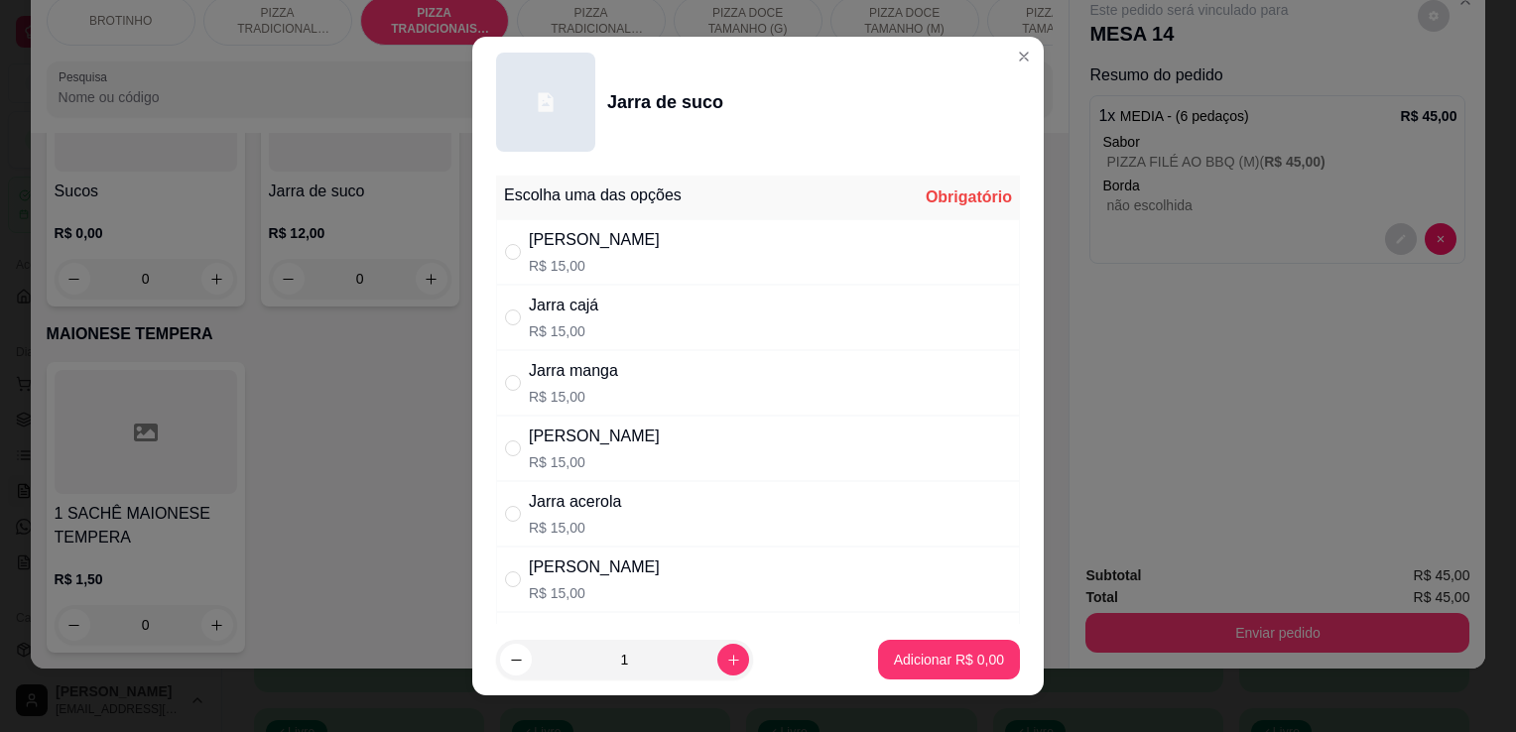
click at [663, 248] on div "[PERSON_NAME] R$ 15,00" at bounding box center [758, 251] width 524 height 65
radio input "true"
click at [915, 679] on button "Adicionar R$ 15,00" at bounding box center [945, 660] width 146 height 39
type input "1"
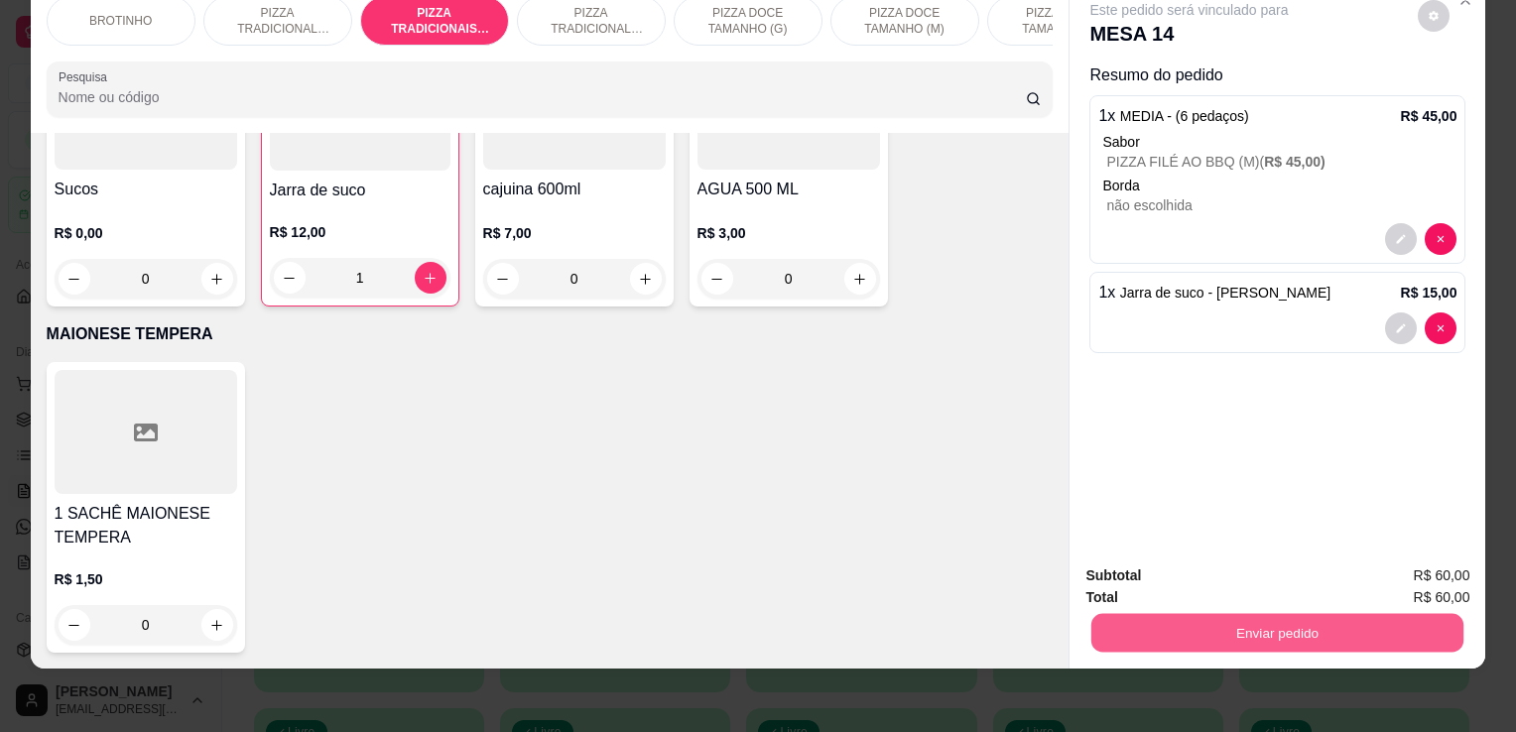
click at [1139, 613] on button "Enviar pedido" at bounding box center [1278, 632] width 372 height 39
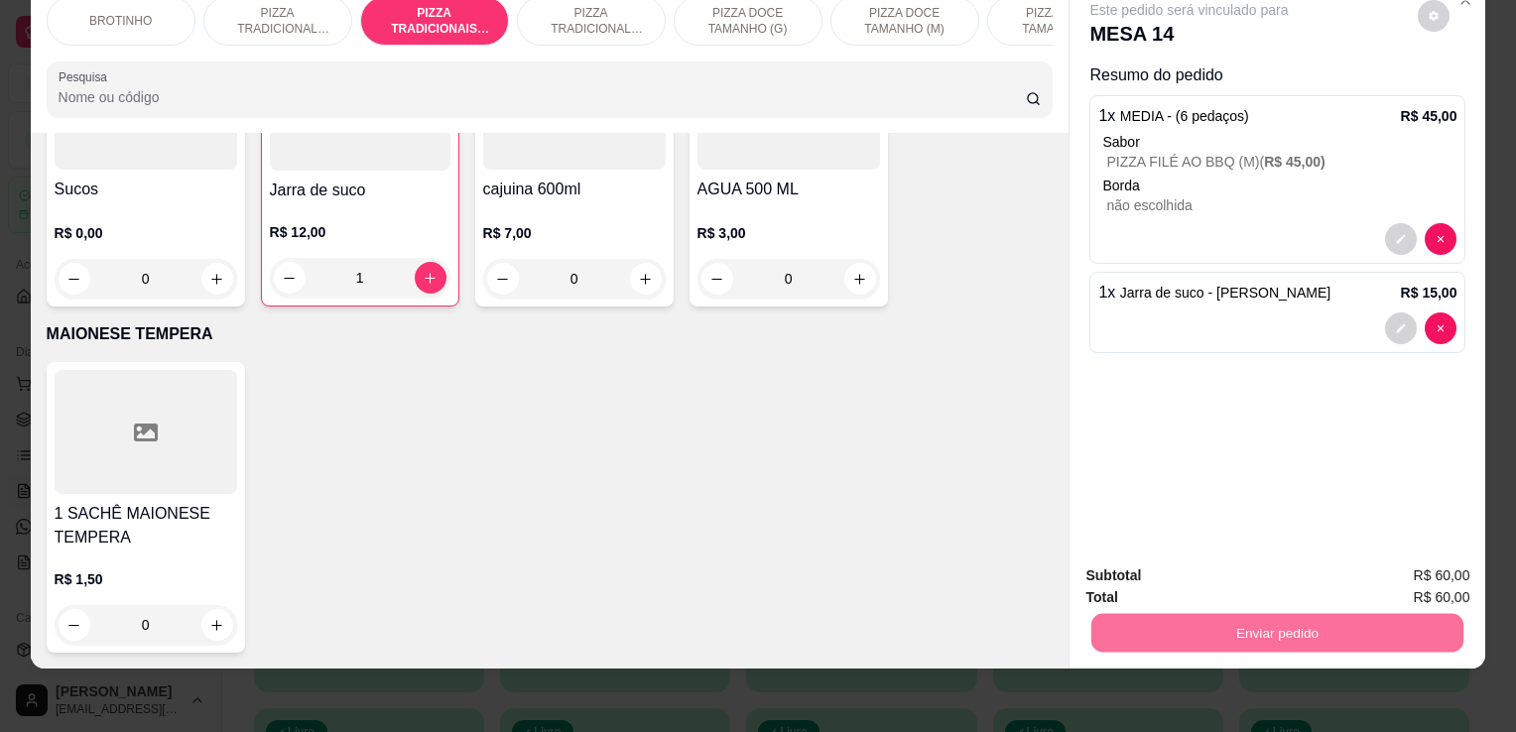
click at [1443, 573] on button "Enviar pedido" at bounding box center [1418, 569] width 109 height 37
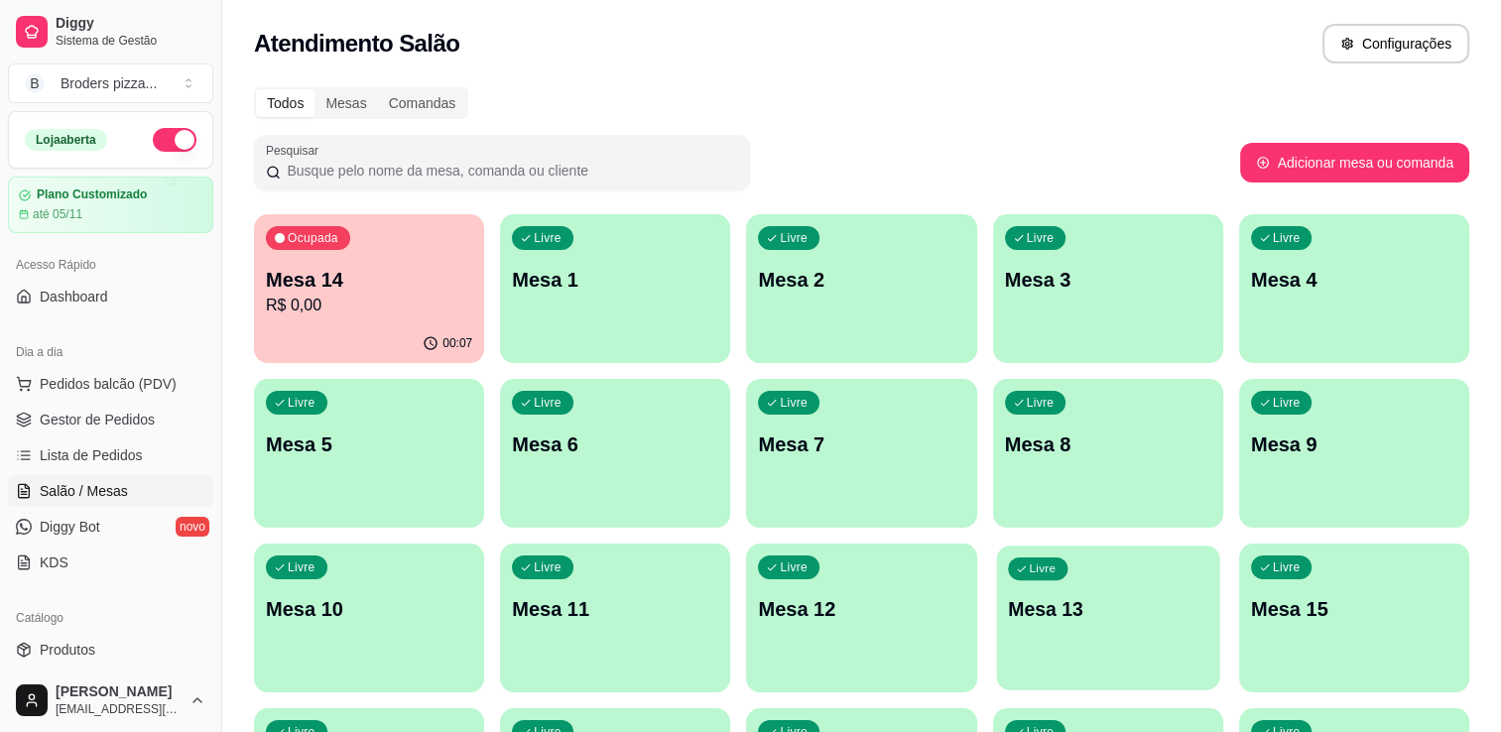
click at [1056, 593] on div "Livre Mesa 13" at bounding box center [1107, 606] width 223 height 121
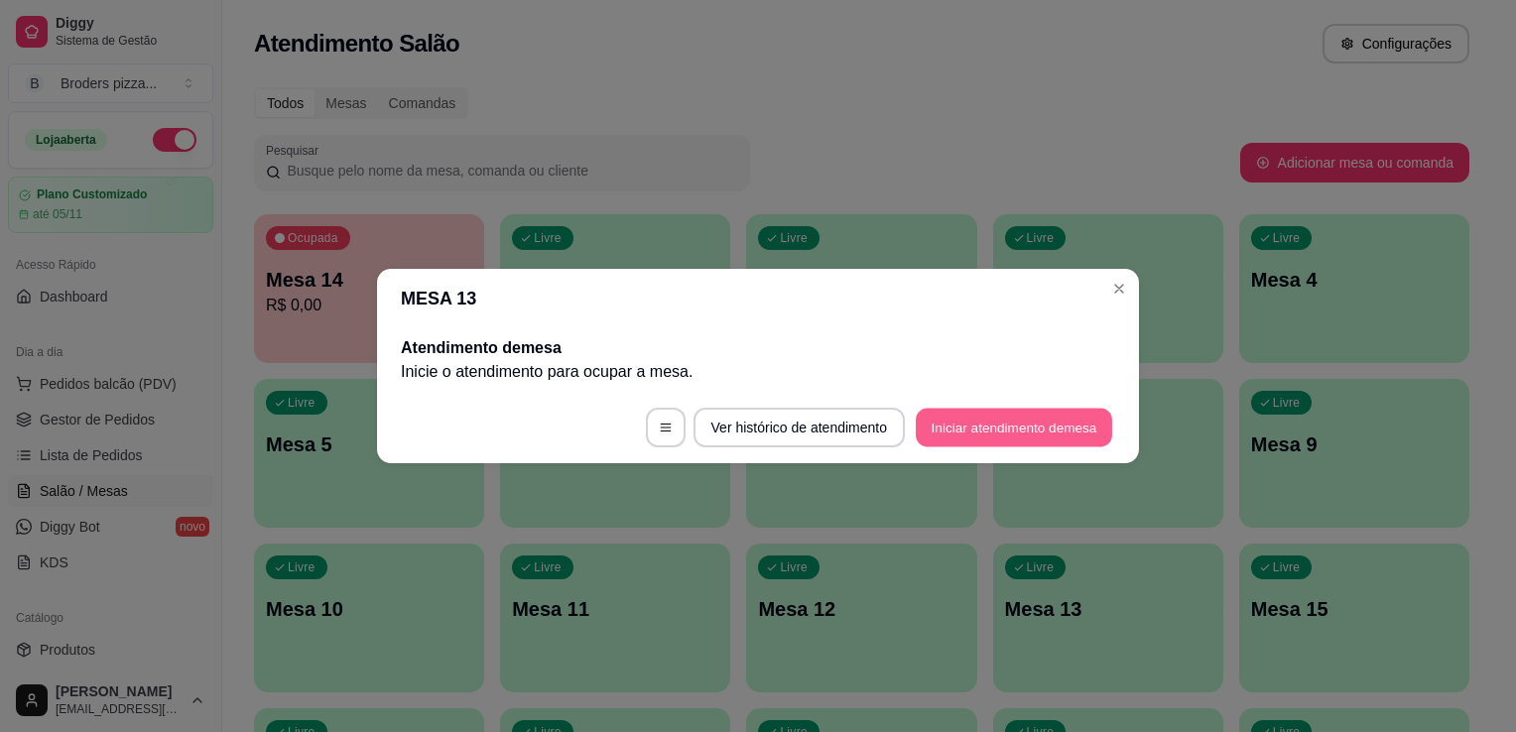
click at [959, 429] on button "Iniciar atendimento de mesa" at bounding box center [1014, 428] width 196 height 39
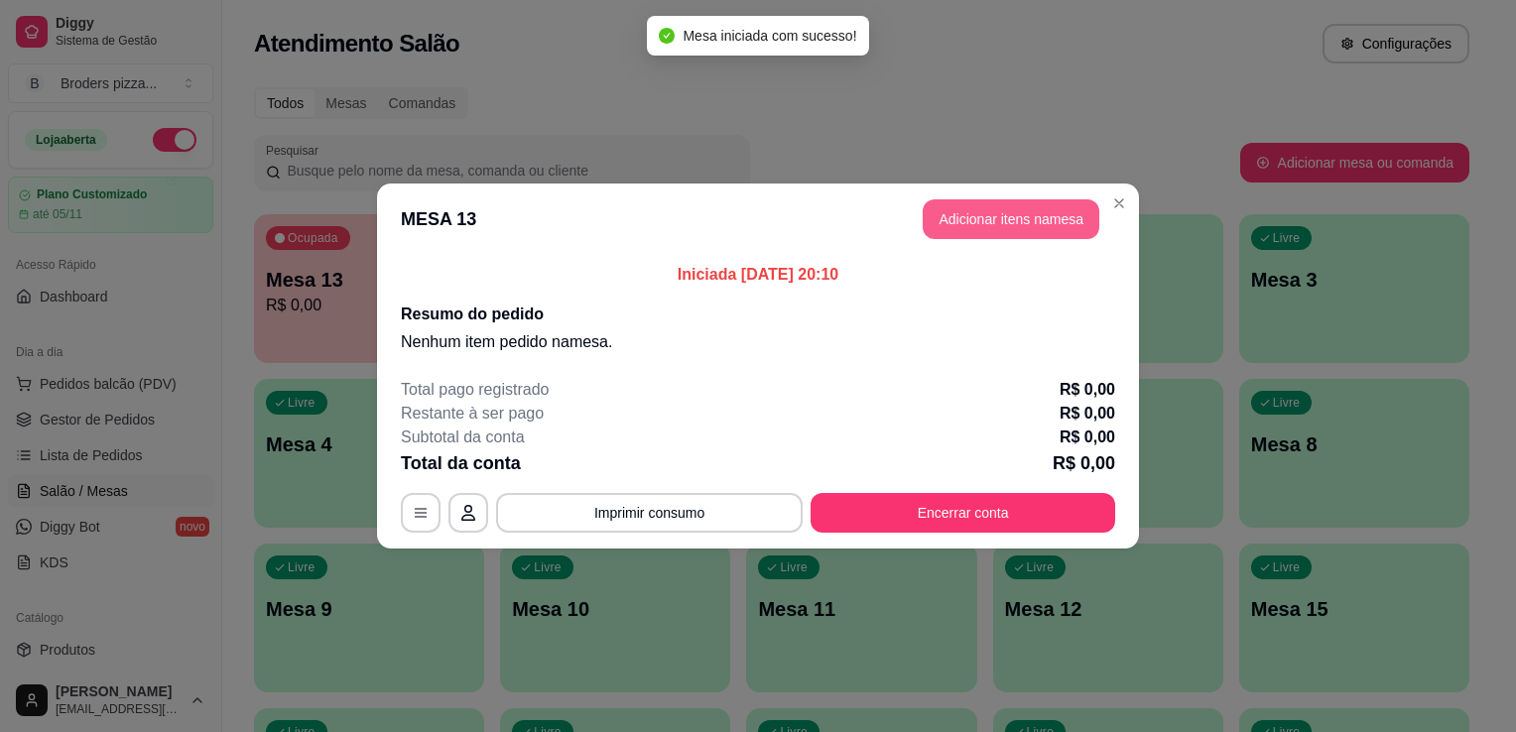
click at [942, 221] on button "Adicionar itens na mesa" at bounding box center [1011, 219] width 177 height 40
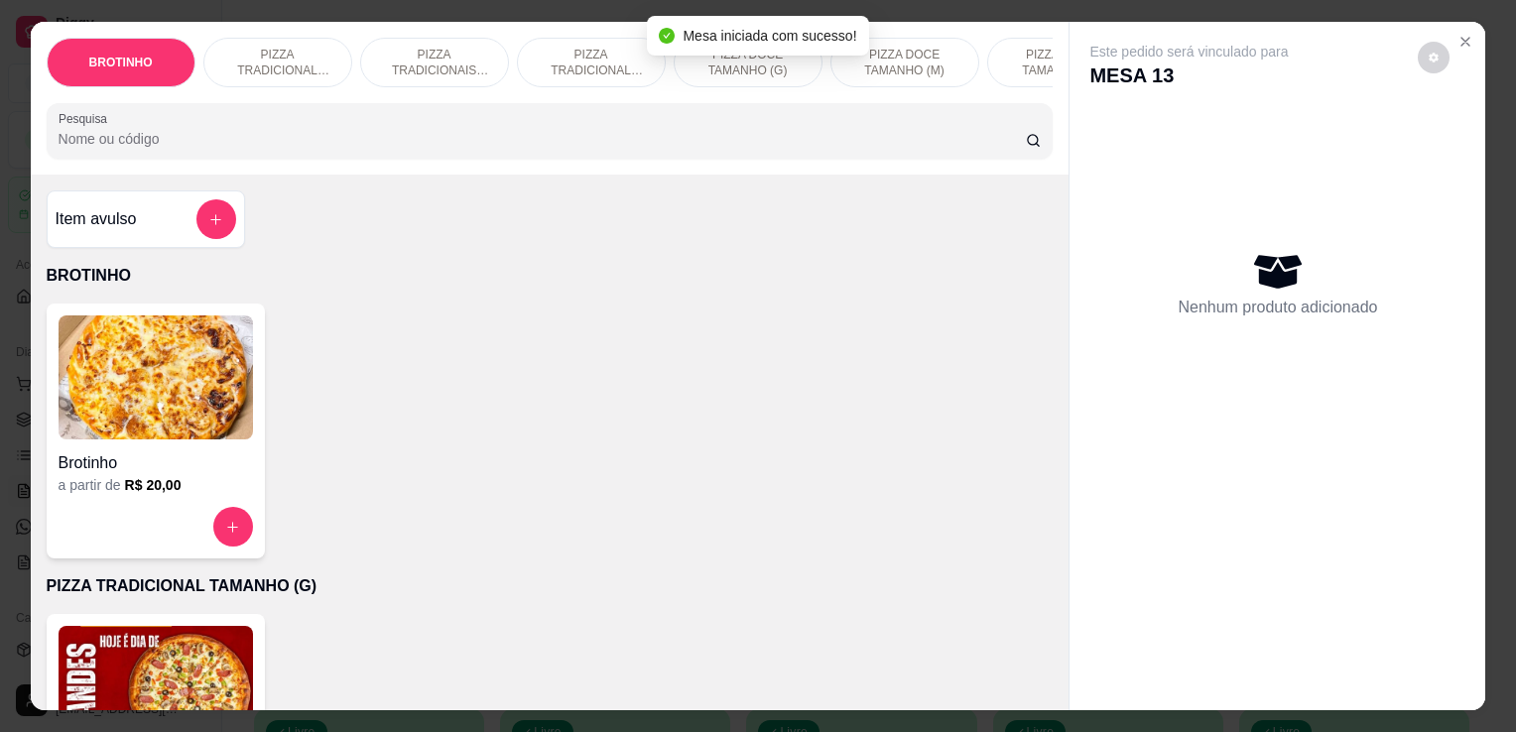
click at [220, 475] on h4 "Brotinho" at bounding box center [156, 464] width 195 height 24
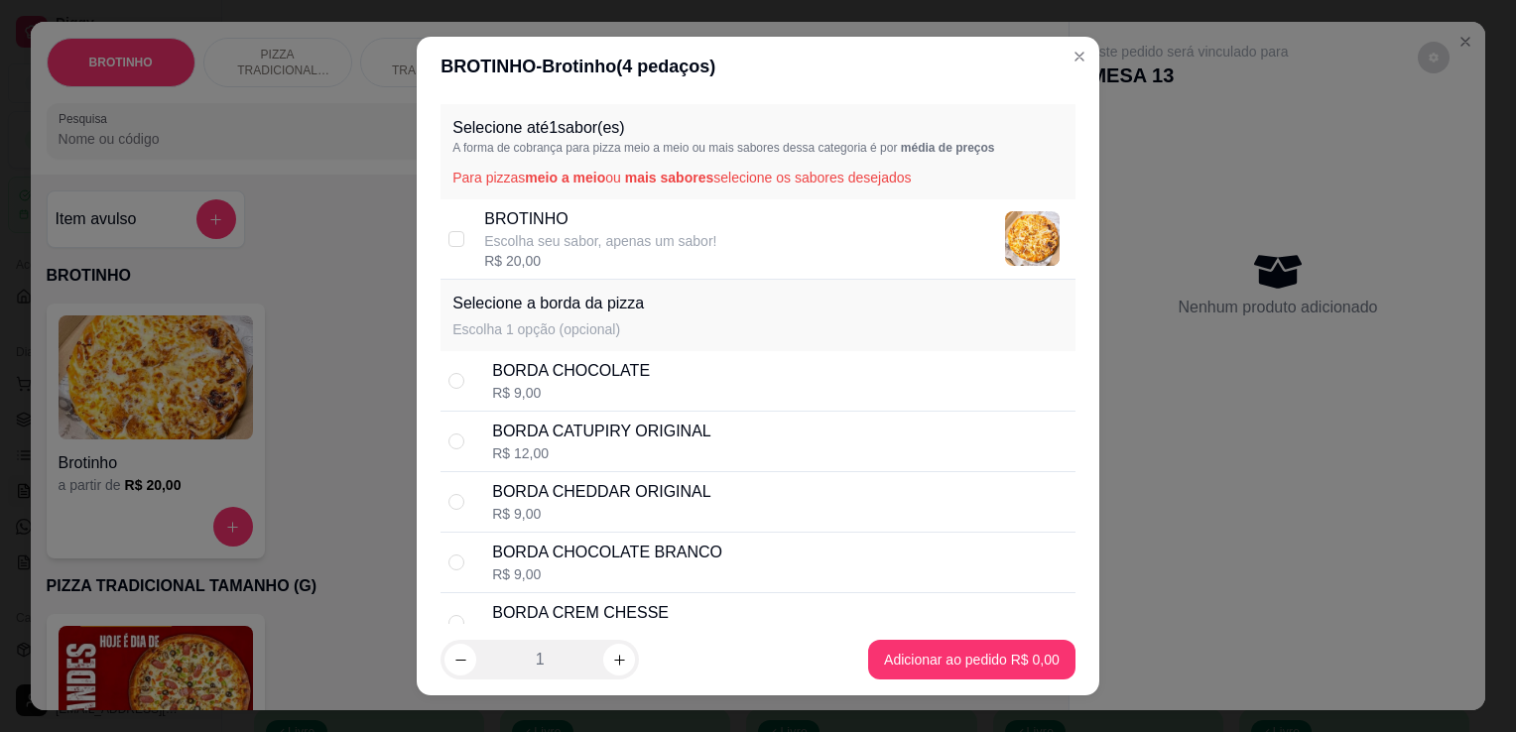
click at [578, 229] on p "BROTINHO" at bounding box center [600, 219] width 232 height 24
checkbox input "true"
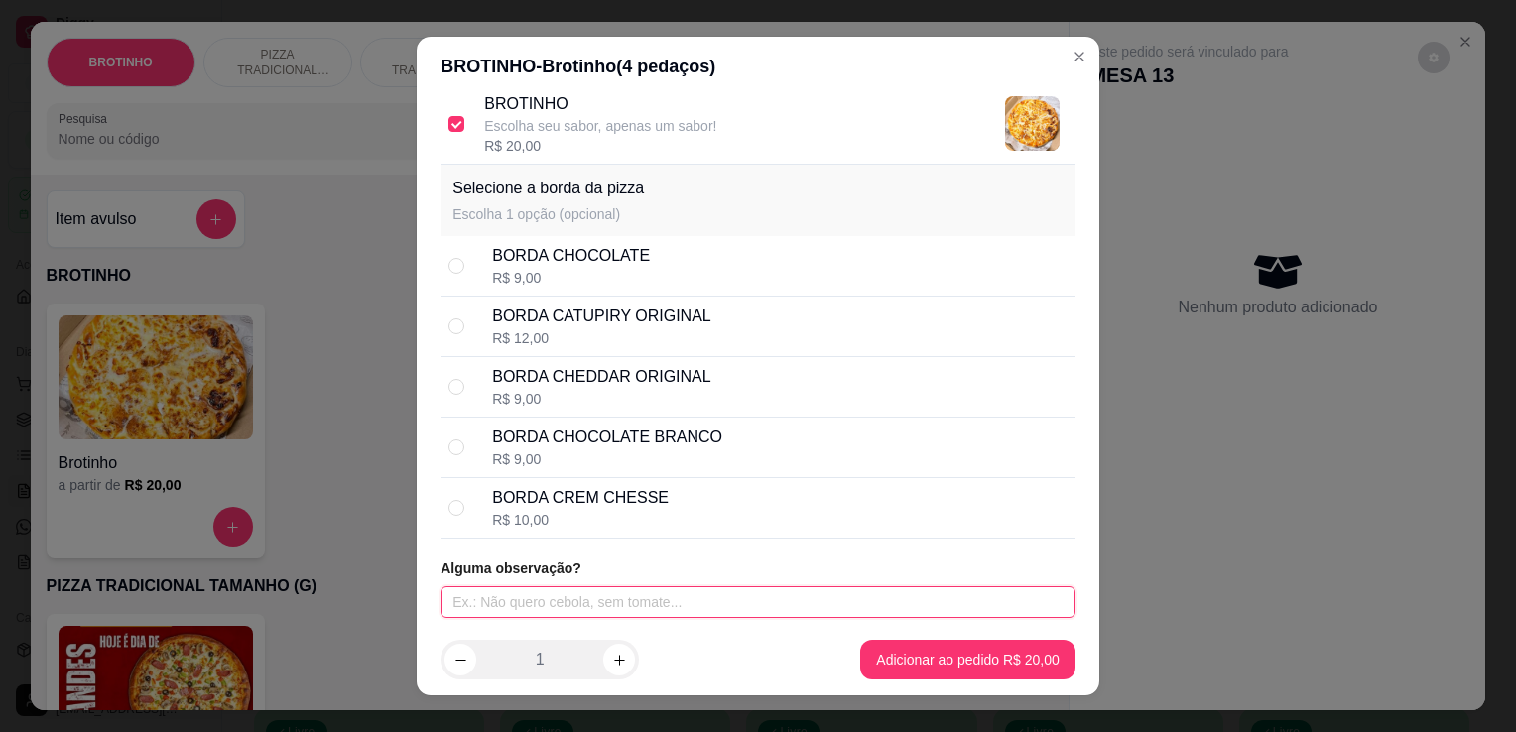
click at [742, 602] on input "text" at bounding box center [758, 603] width 635 height 32
type input "costela"
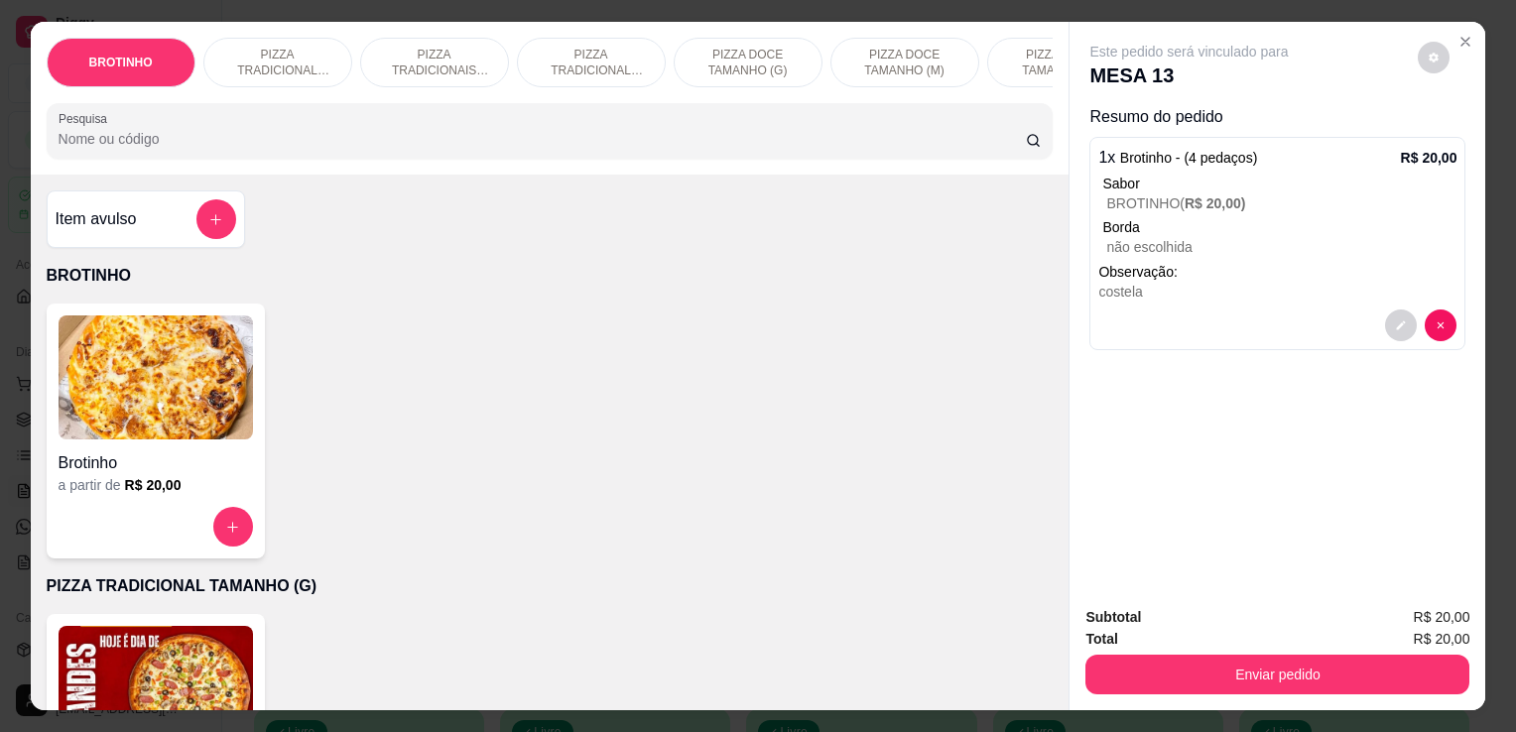
click at [439, 149] on input "Pesquisa" at bounding box center [543, 139] width 968 height 20
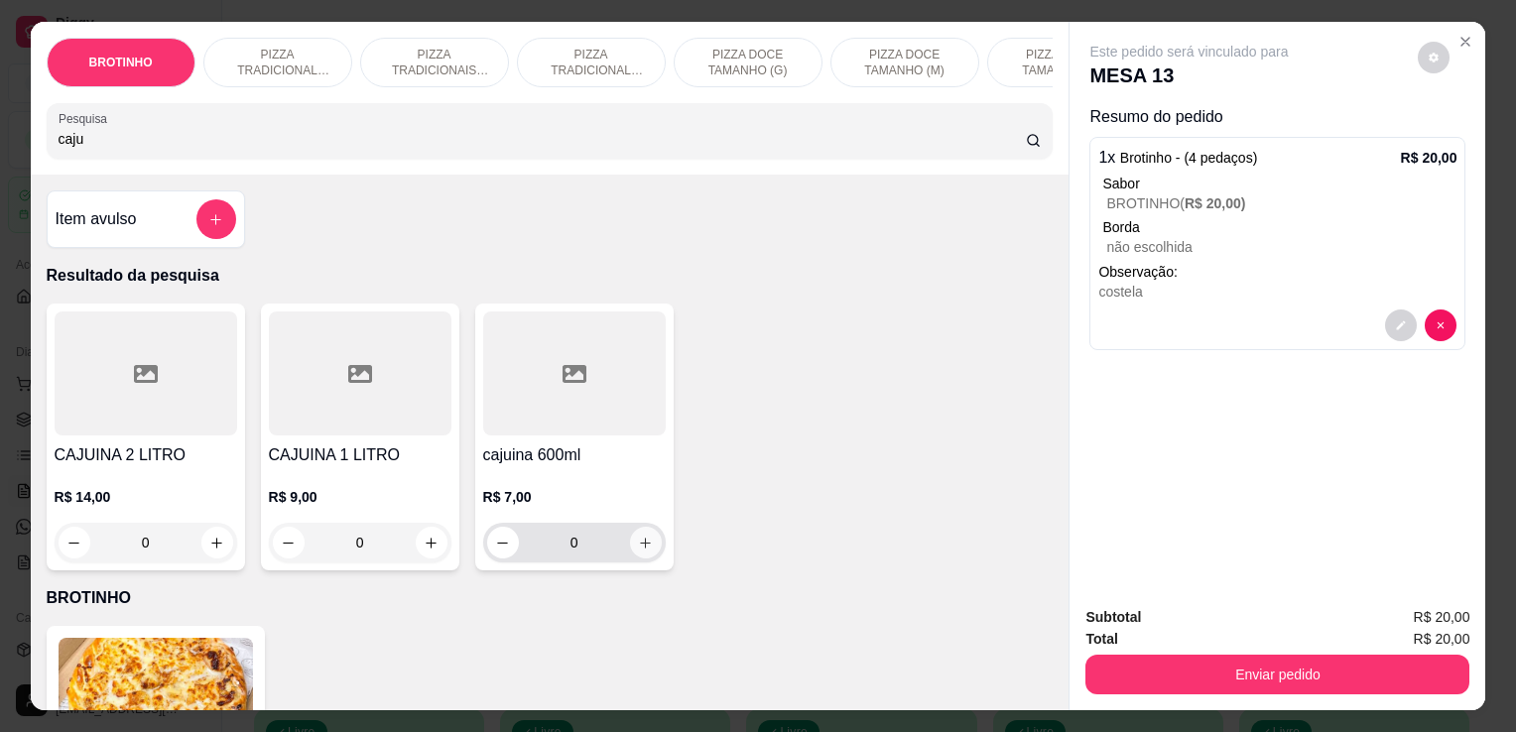
type input "caju"
click at [643, 551] on icon "increase-product-quantity" at bounding box center [645, 543] width 15 height 15
type input "1"
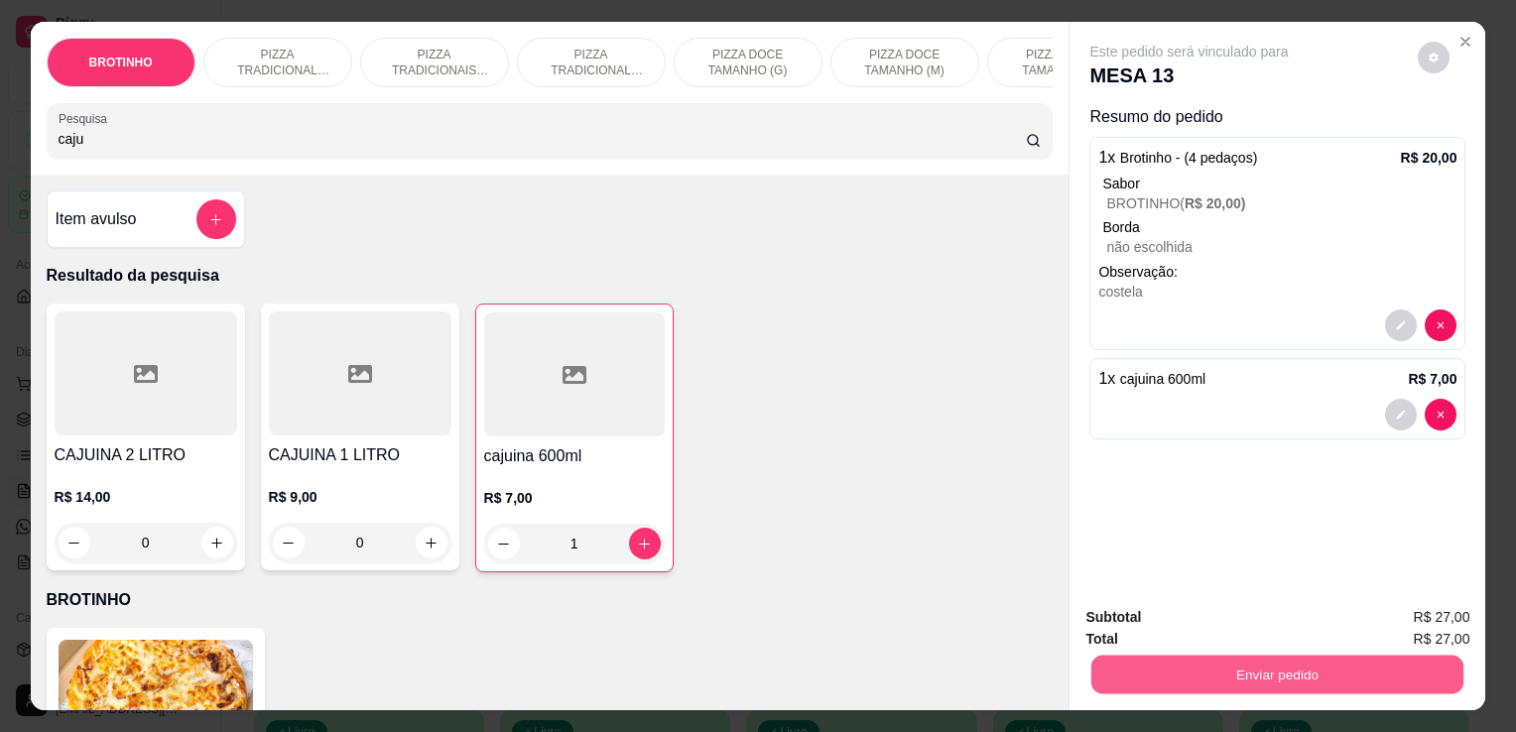
click at [1116, 673] on button "Enviar pedido" at bounding box center [1278, 674] width 372 height 39
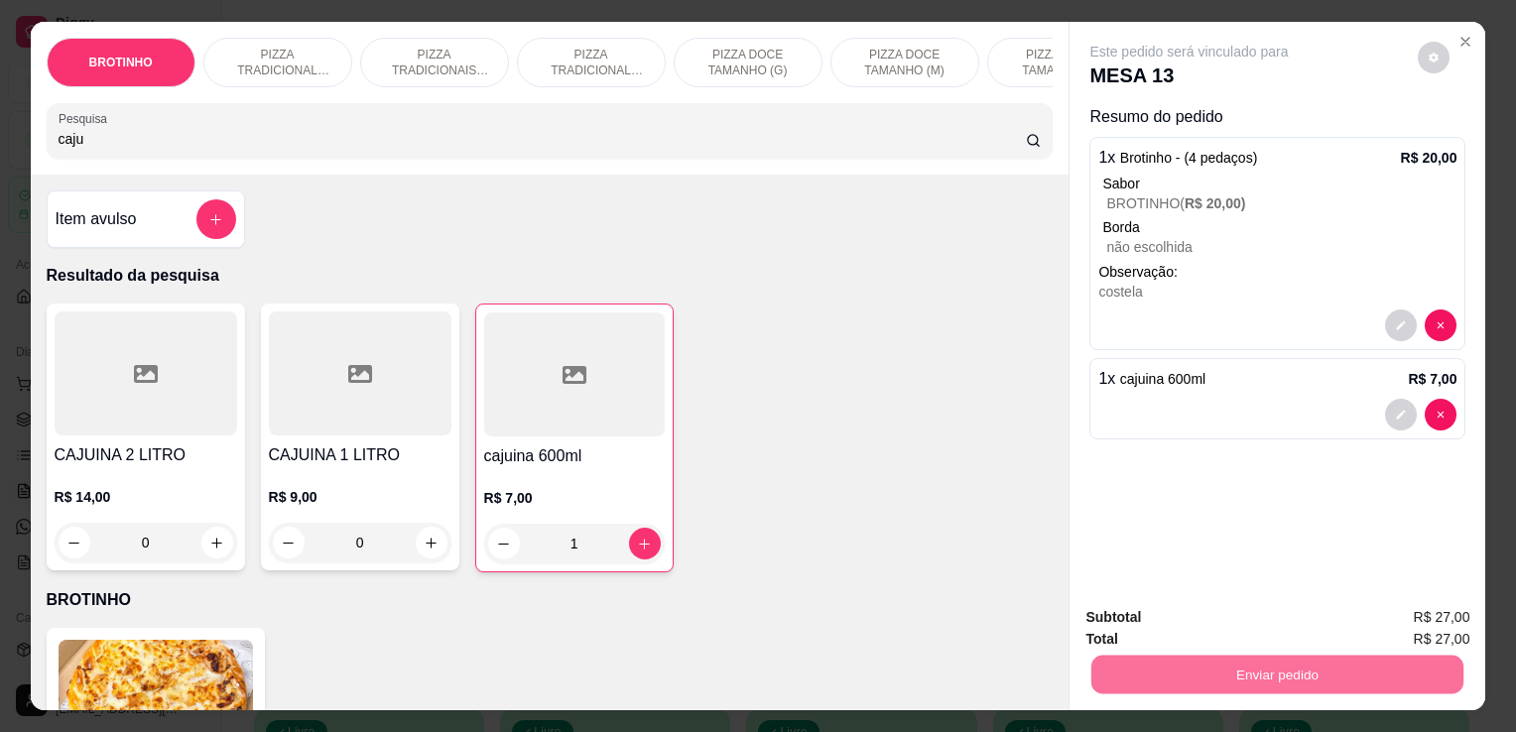
click at [1415, 629] on button "Enviar pedido" at bounding box center [1418, 618] width 109 height 37
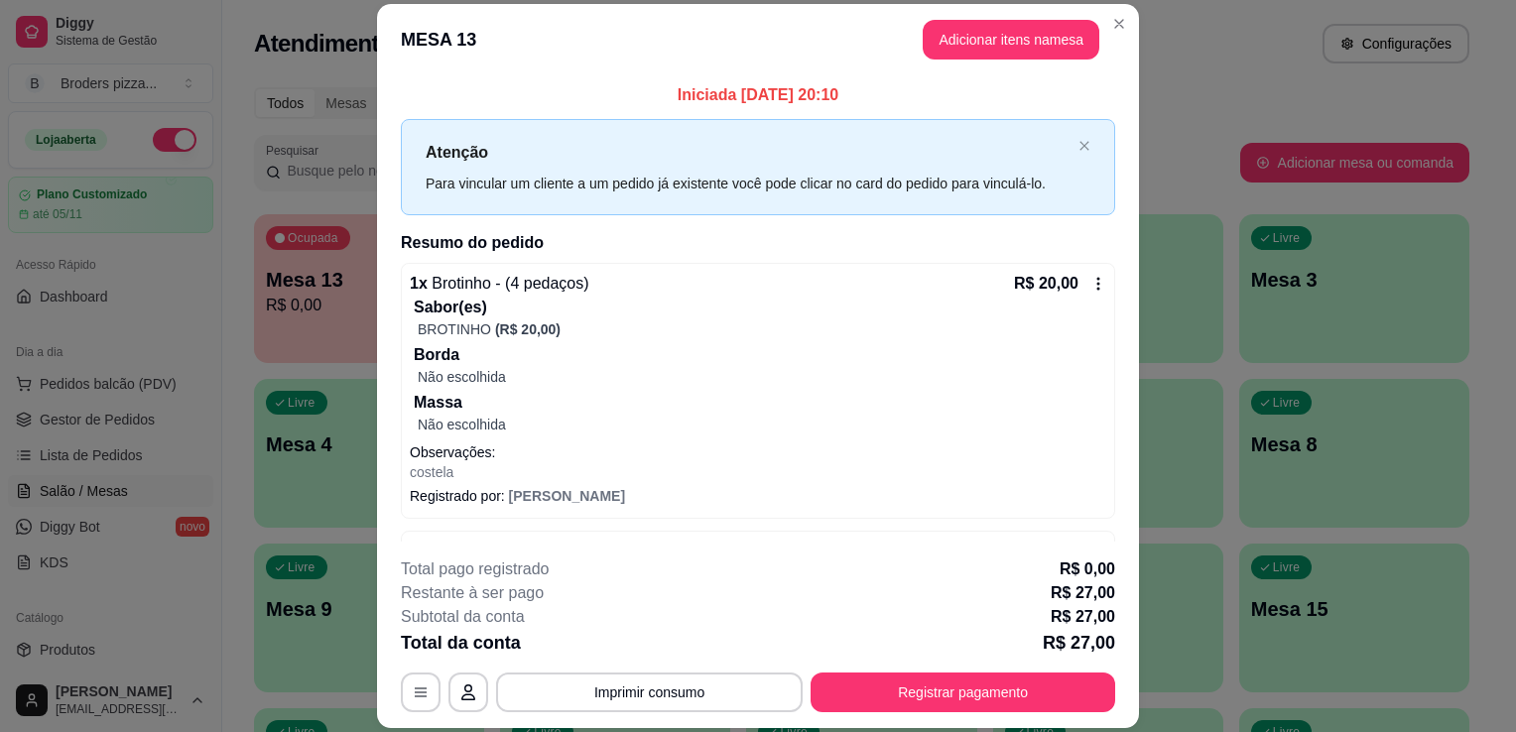
click at [377, 522] on div "Iniciada [DATE] 20:10 Atenção Para vincular um cliente a um pedido já existente…" at bounding box center [758, 308] width 762 height 467
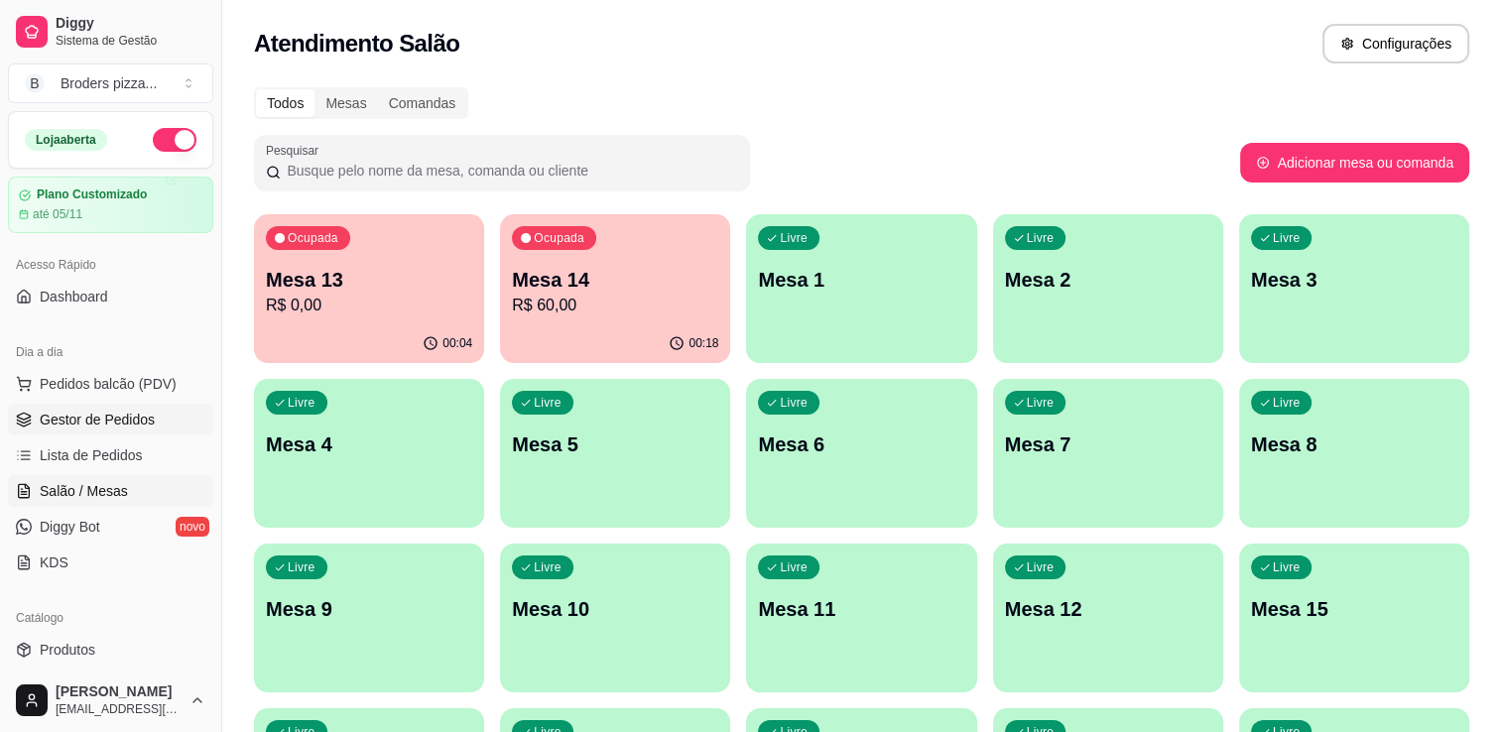
click at [126, 421] on span "Gestor de Pedidos" at bounding box center [97, 420] width 115 height 20
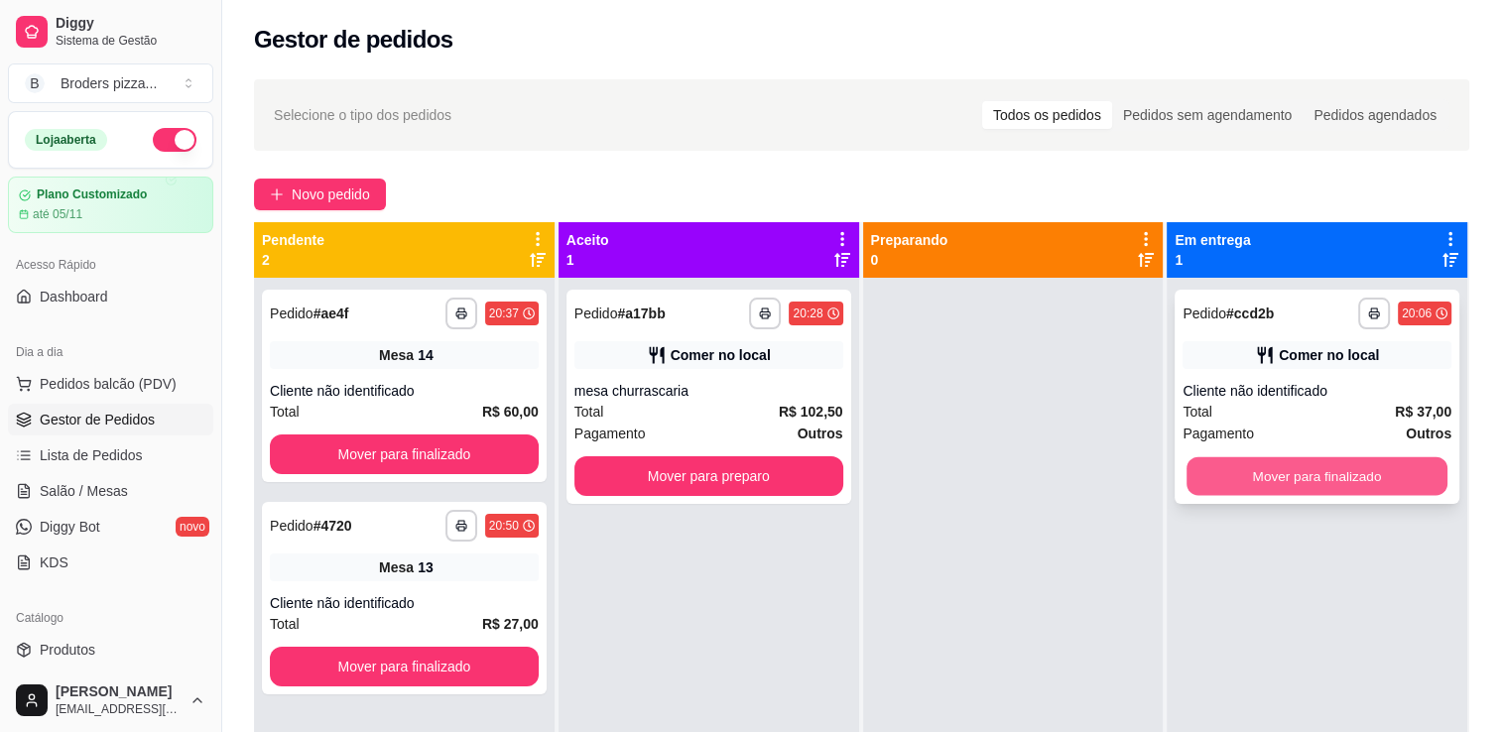
click at [1297, 478] on button "Mover para finalizado" at bounding box center [1317, 476] width 261 height 39
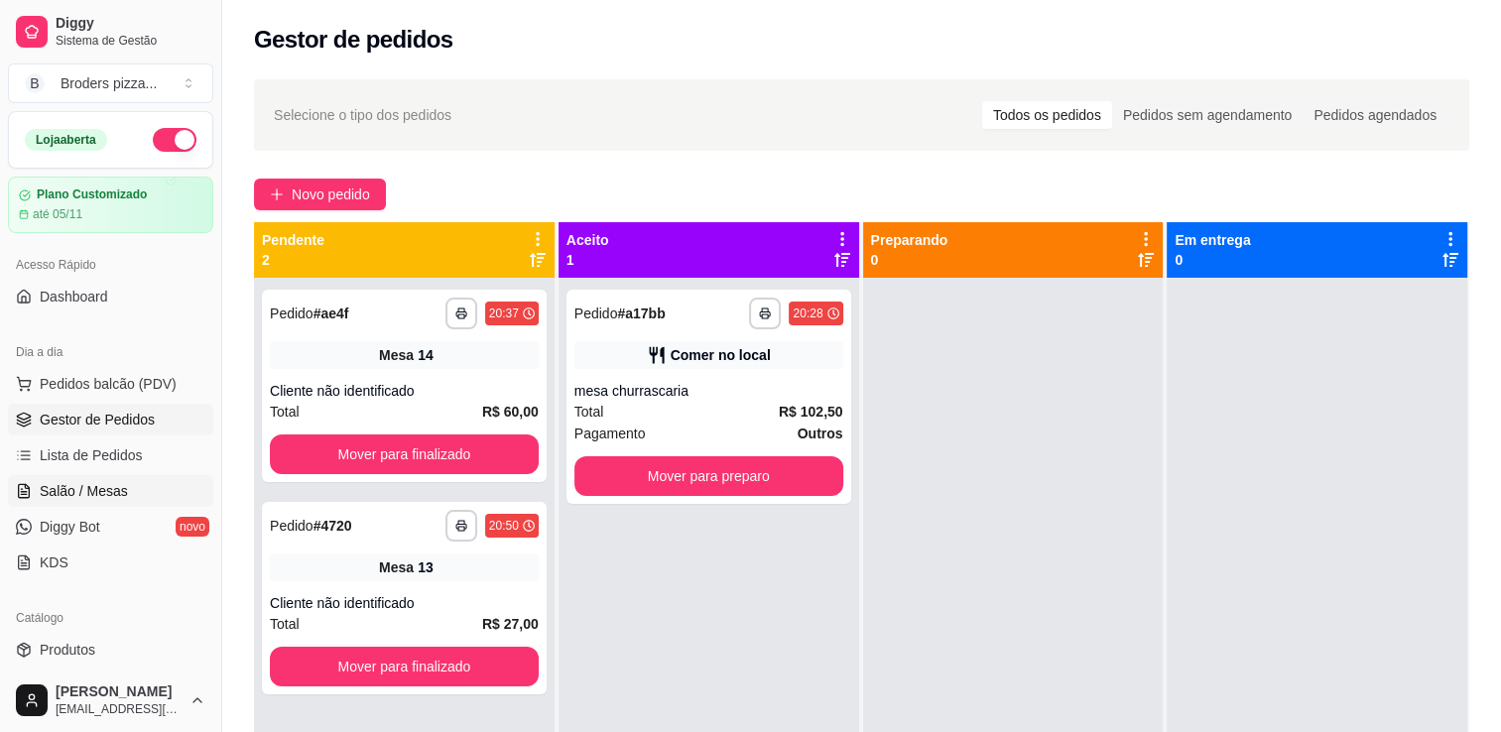
click at [99, 490] on span "Salão / Mesas" at bounding box center [84, 491] width 88 height 20
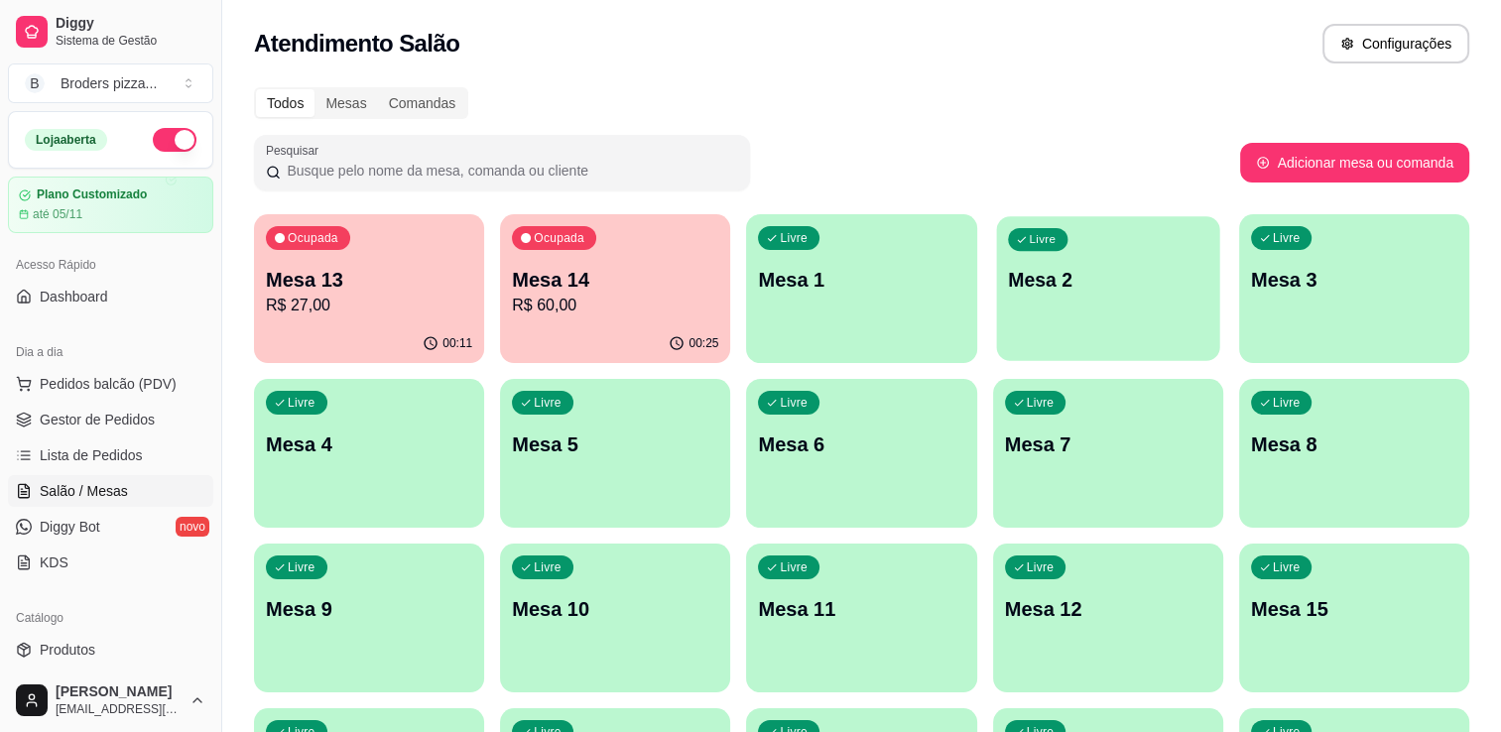
click at [1006, 322] on div "Livre Mesa 2" at bounding box center [1107, 276] width 223 height 121
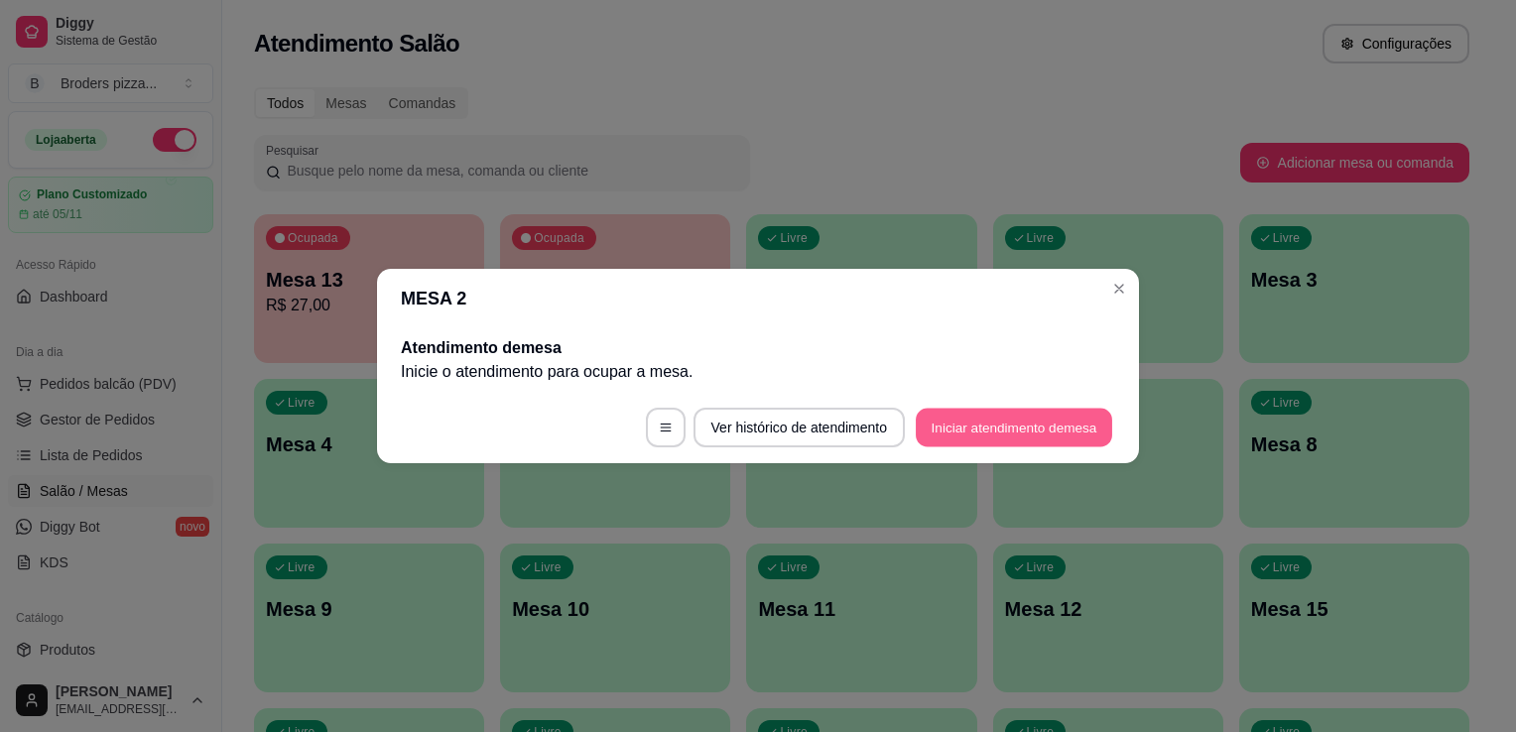
click at [1090, 431] on button "Iniciar atendimento de mesa" at bounding box center [1014, 428] width 196 height 39
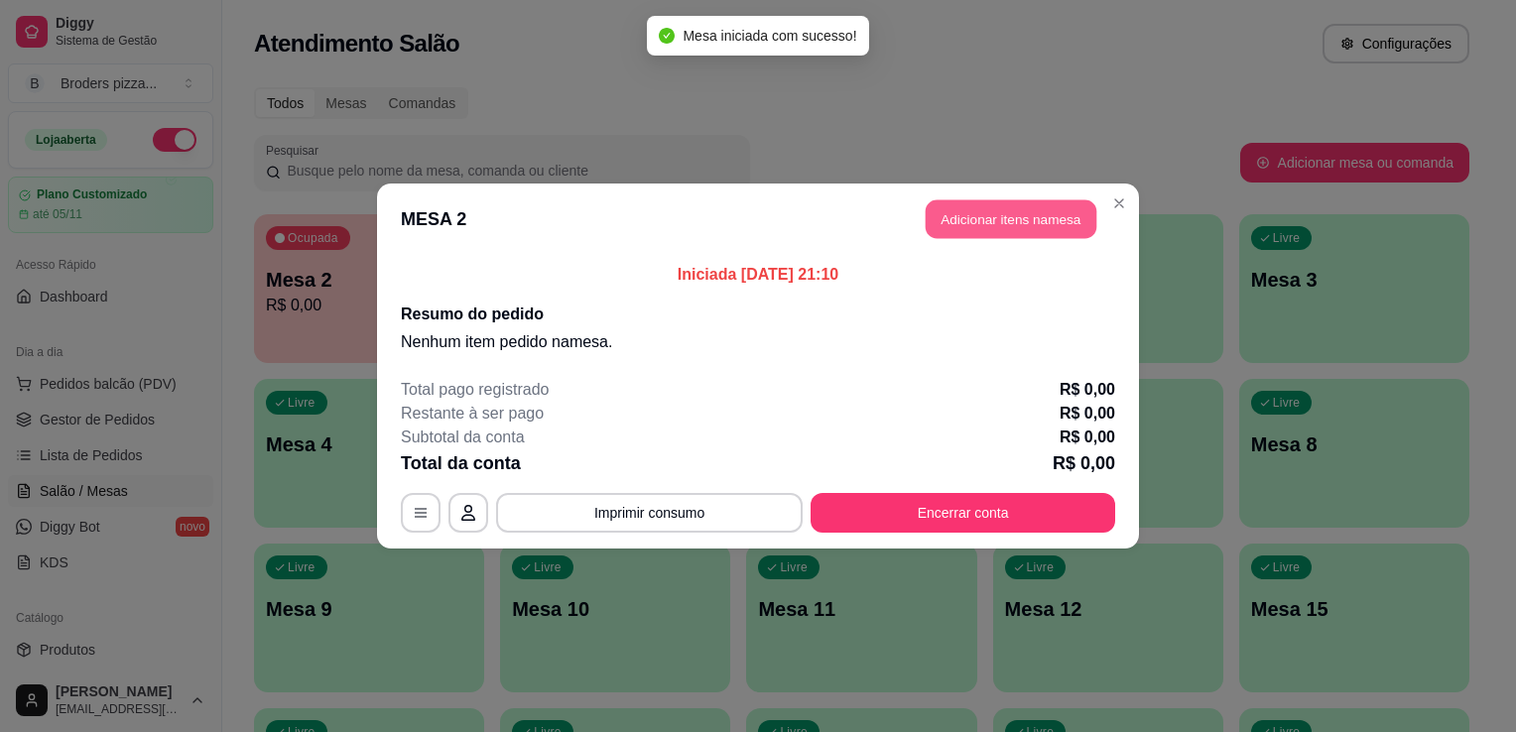
click at [997, 225] on button "Adicionar itens na mesa" at bounding box center [1011, 219] width 171 height 39
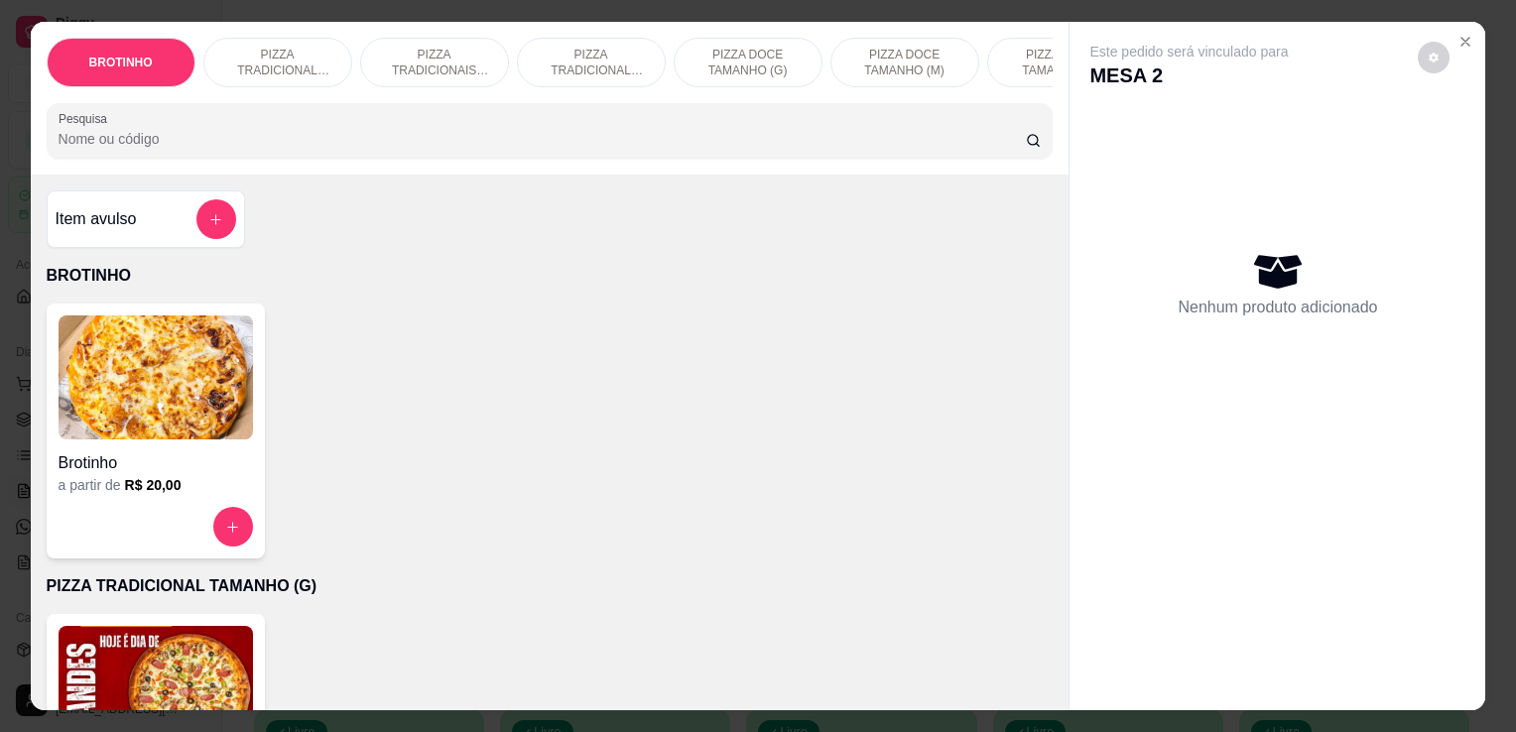
click at [474, 53] on p "PIZZA TRADICIONAIS TAMANHO (M)" at bounding box center [434, 63] width 115 height 32
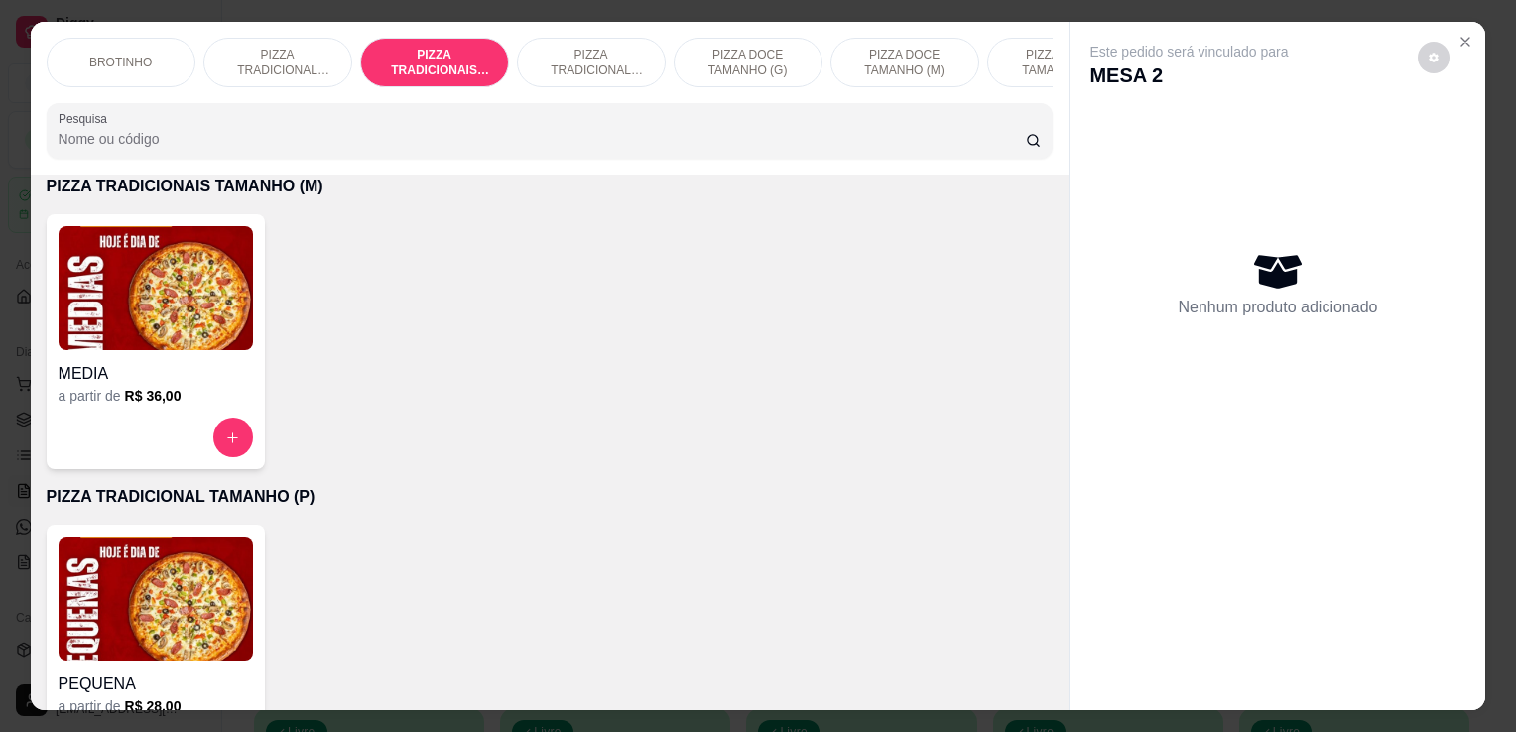
scroll to position [49, 0]
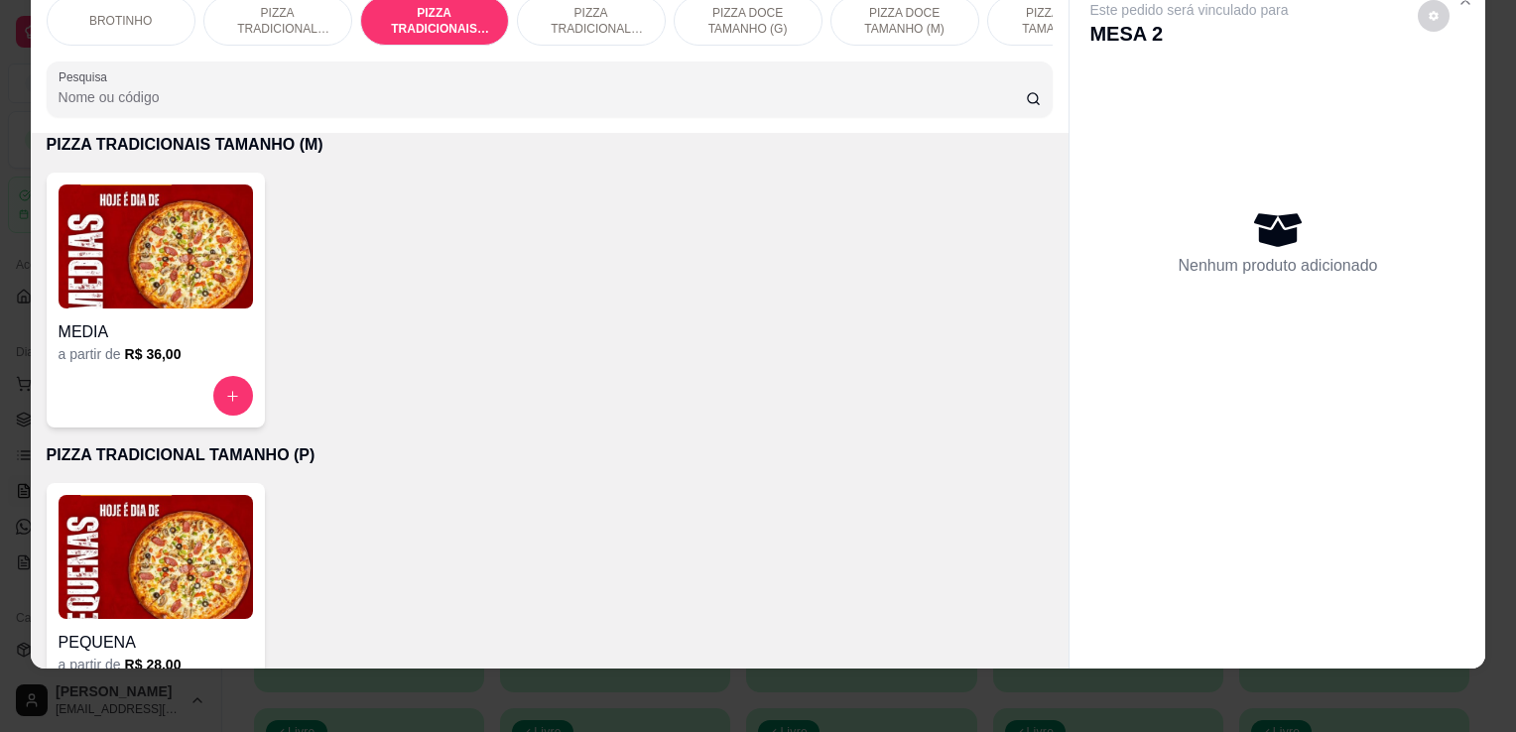
click at [152, 302] on img at bounding box center [156, 247] width 195 height 124
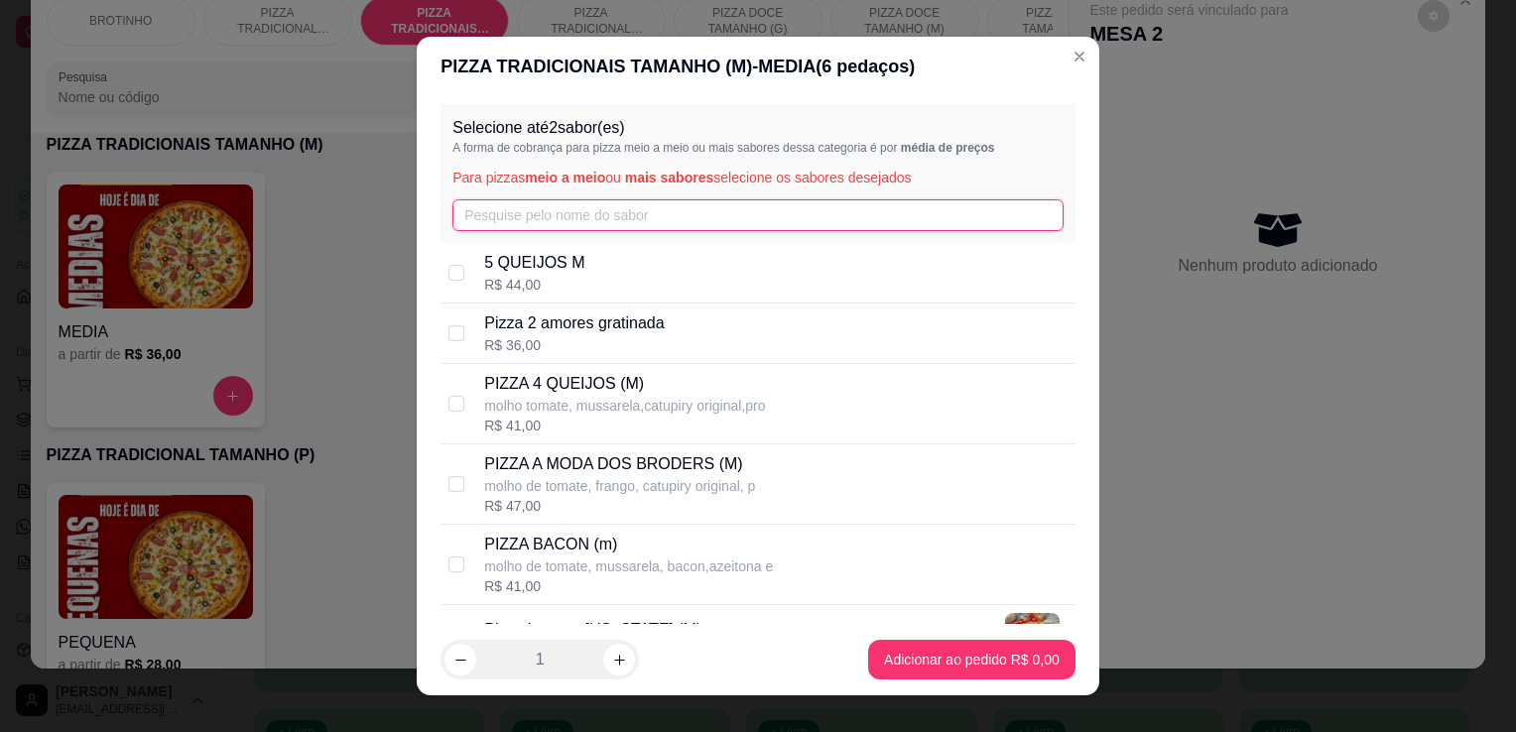
click at [557, 225] on input "text" at bounding box center [758, 215] width 611 height 32
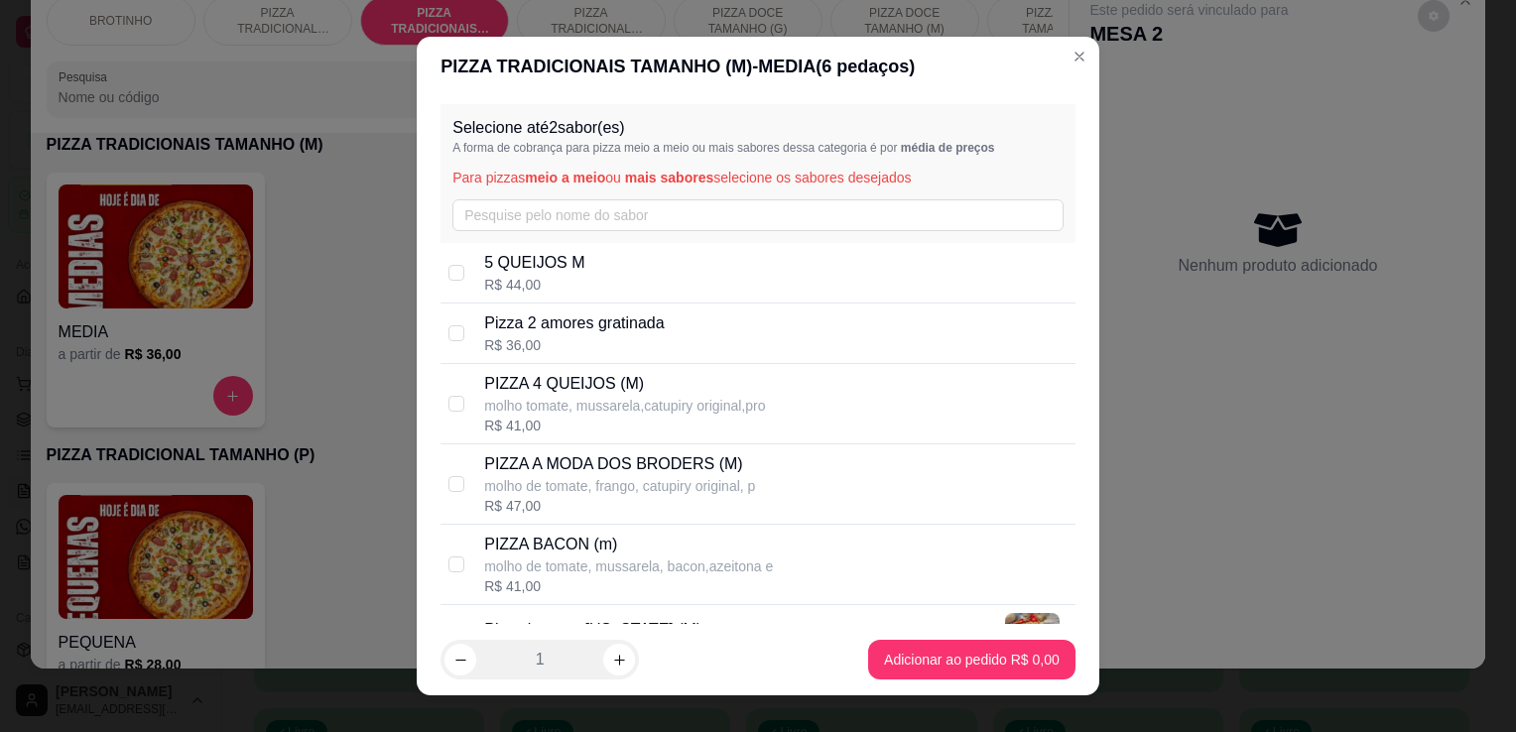
click at [679, 486] on p "molho de tomate, frango, catupiry original, p" at bounding box center [619, 486] width 271 height 20
checkbox input "true"
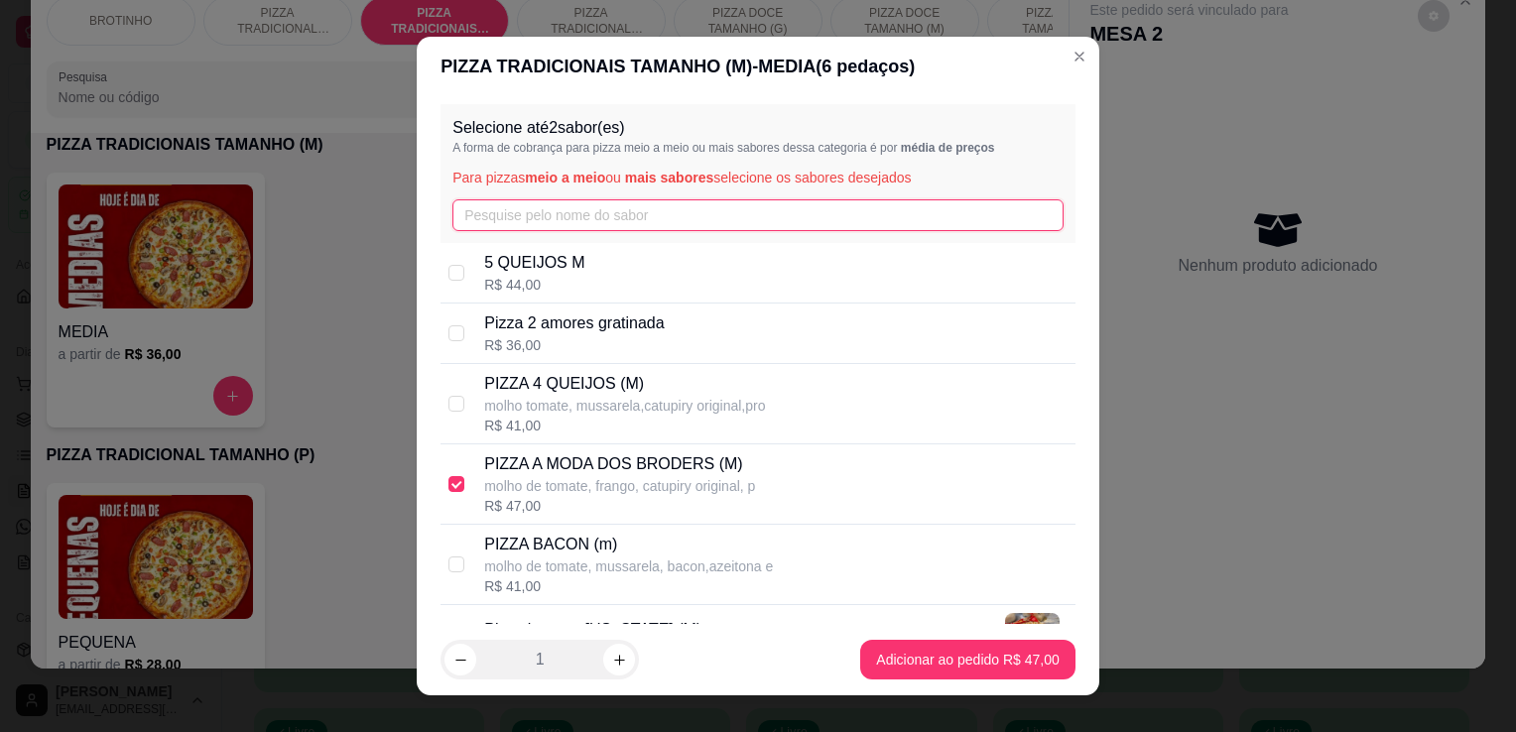
click at [601, 222] on input "text" at bounding box center [758, 215] width 611 height 32
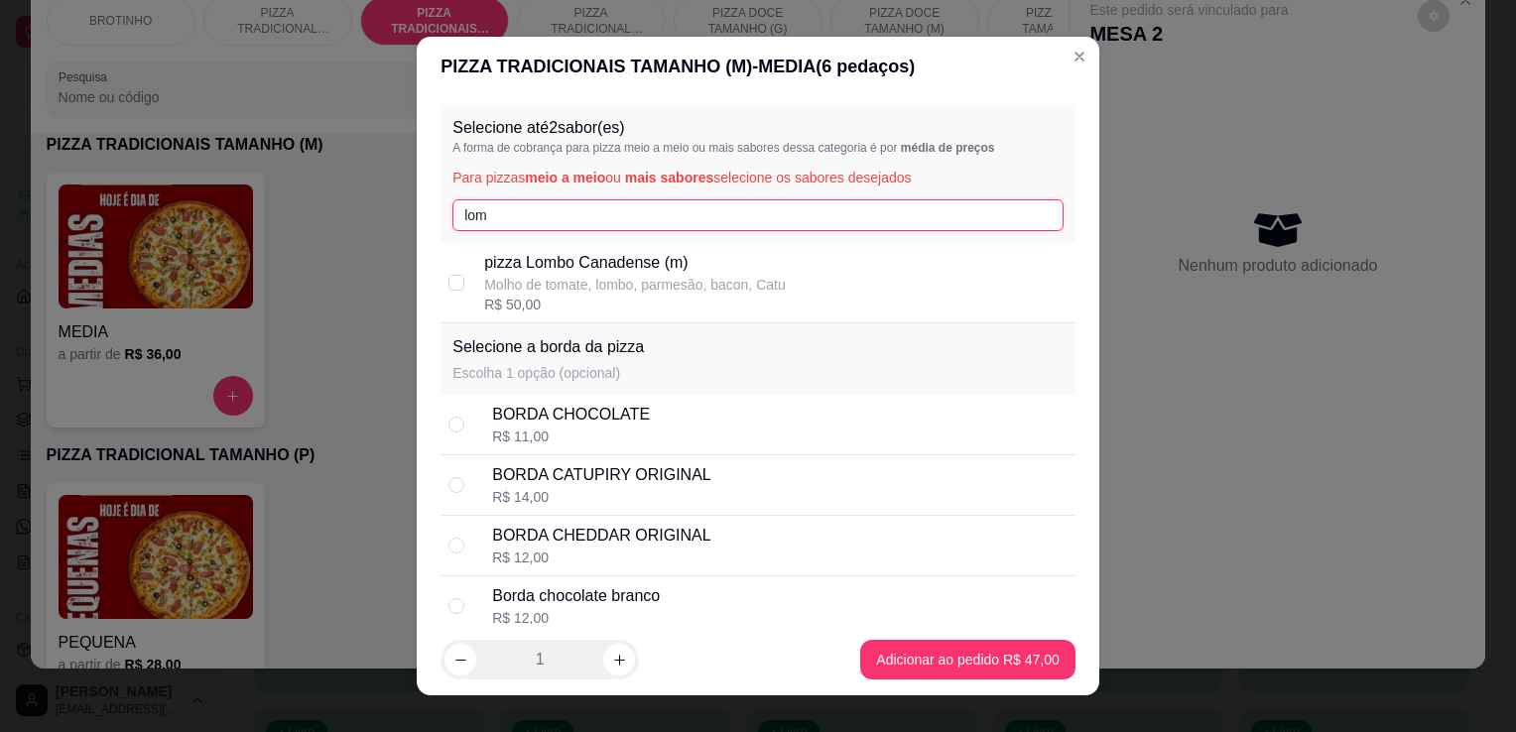
type input "lom"
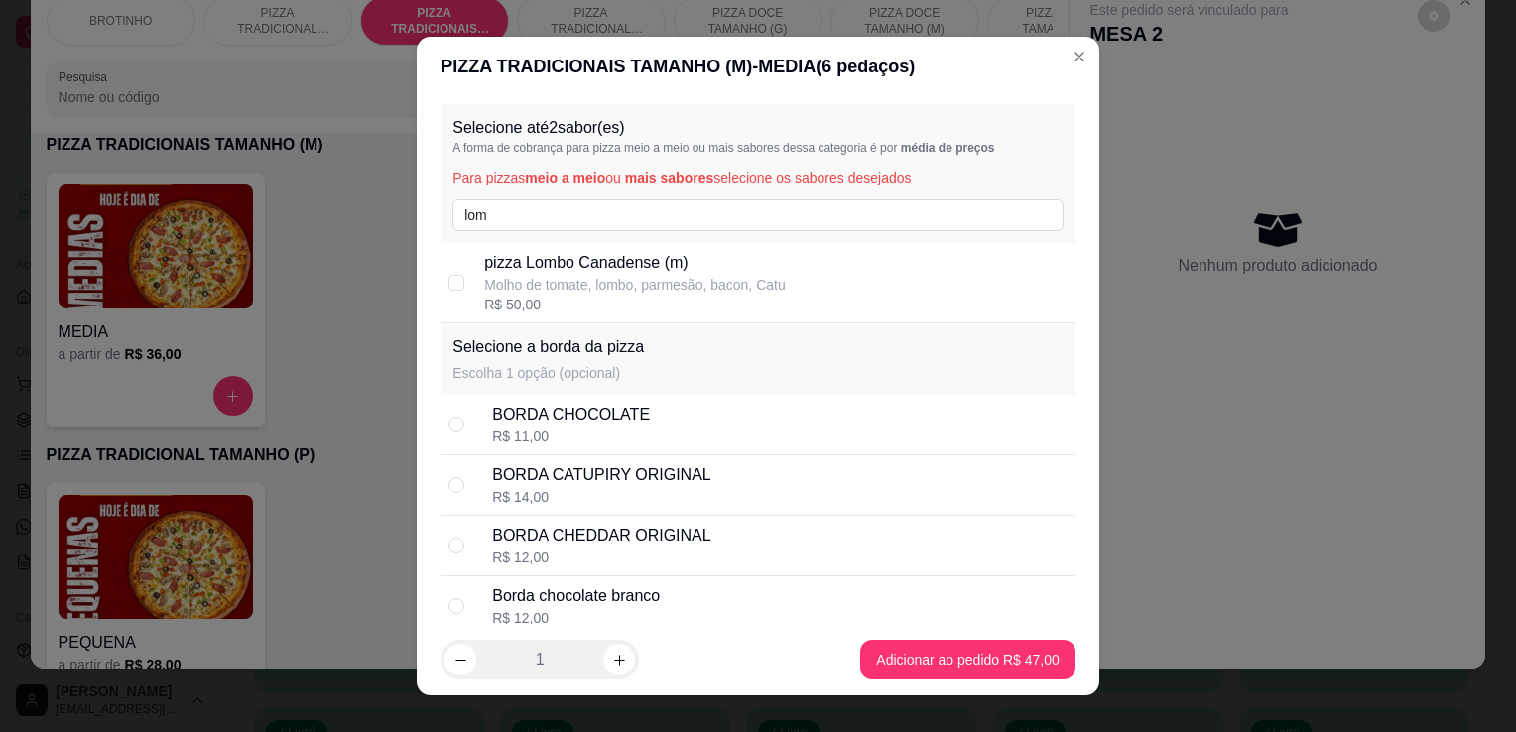
click at [608, 272] on p "pizza Lombo Canadense (m)" at bounding box center [635, 263] width 302 height 24
checkbox input "true"
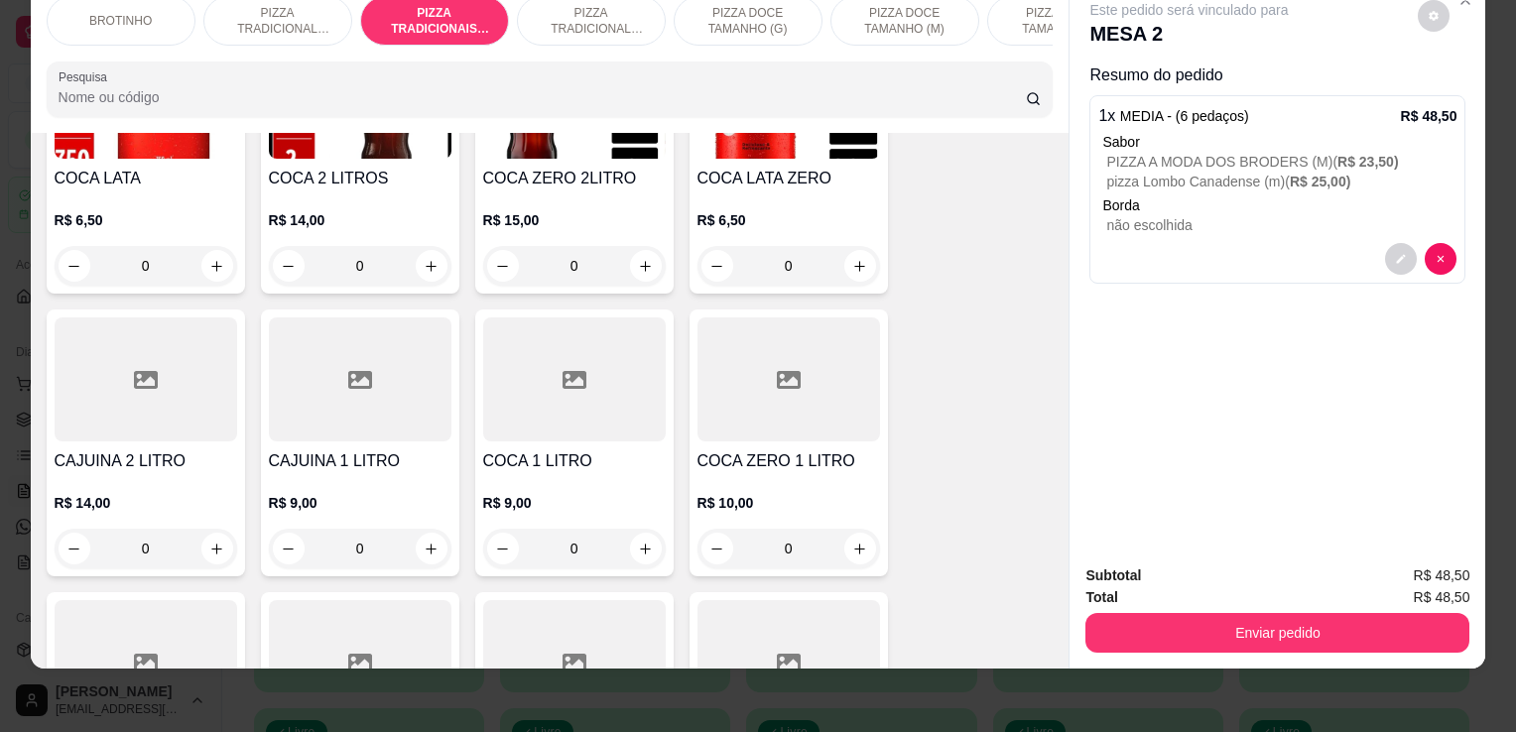
scroll to position [2433, 0]
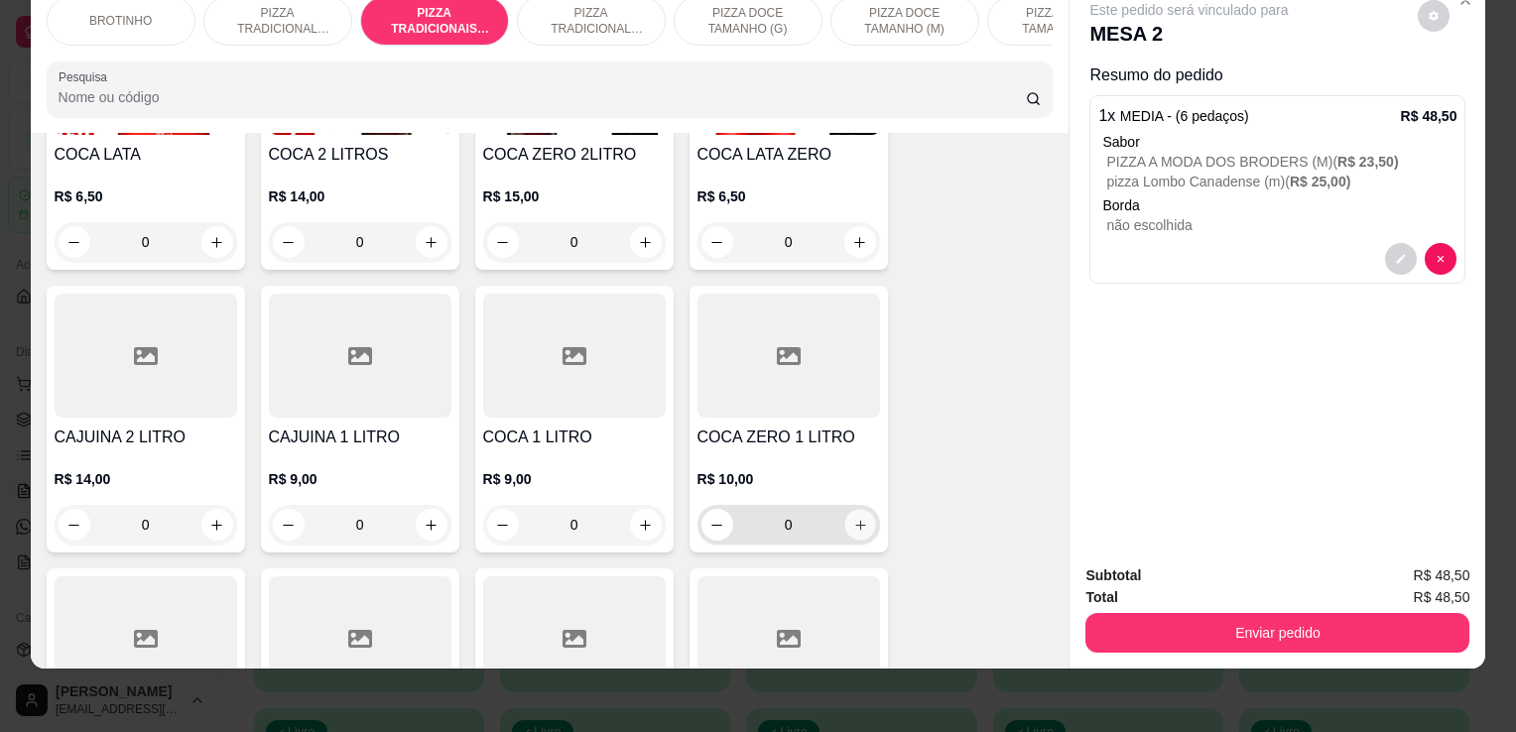
click at [850, 532] on button "increase-product-quantity" at bounding box center [860, 525] width 31 height 31
type input "1"
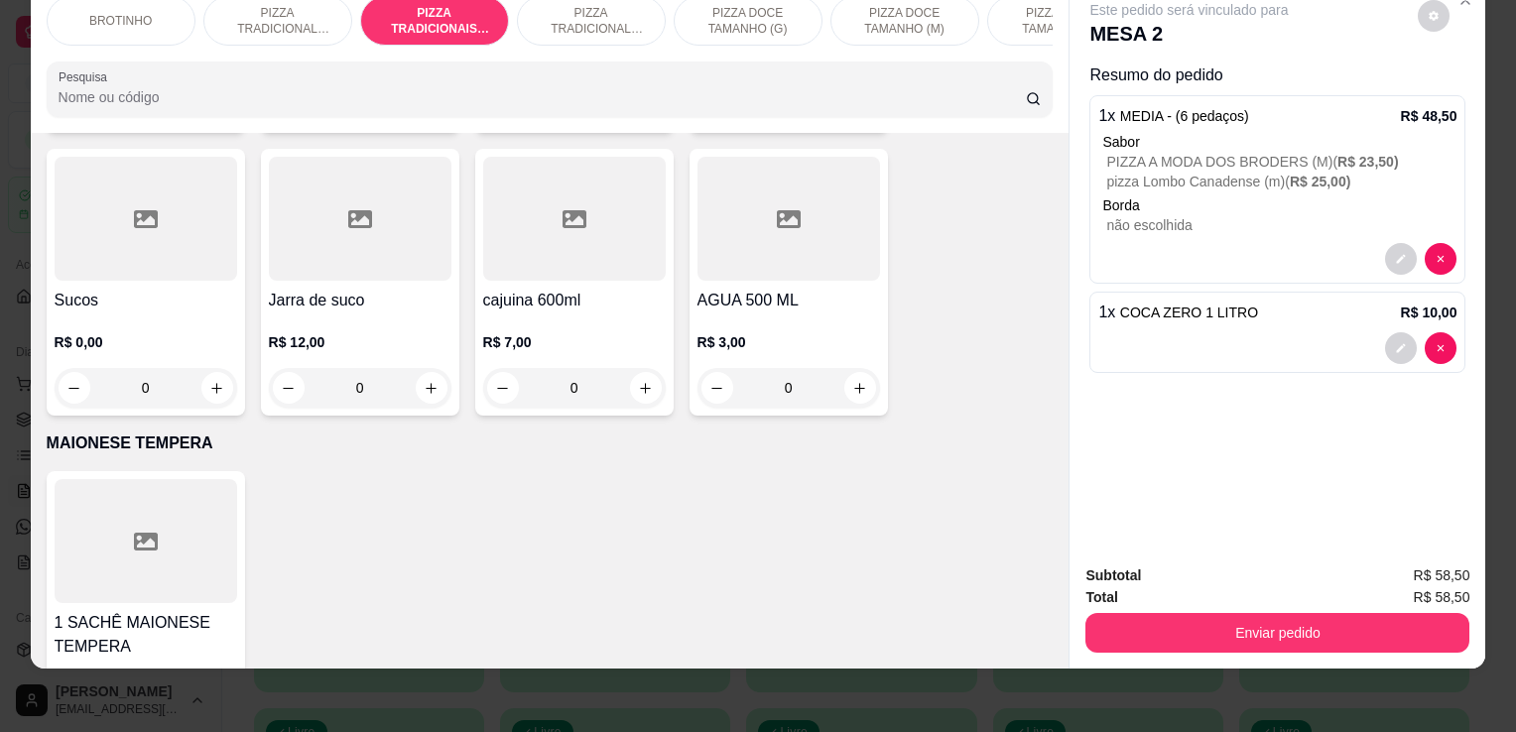
scroll to position [2866, 0]
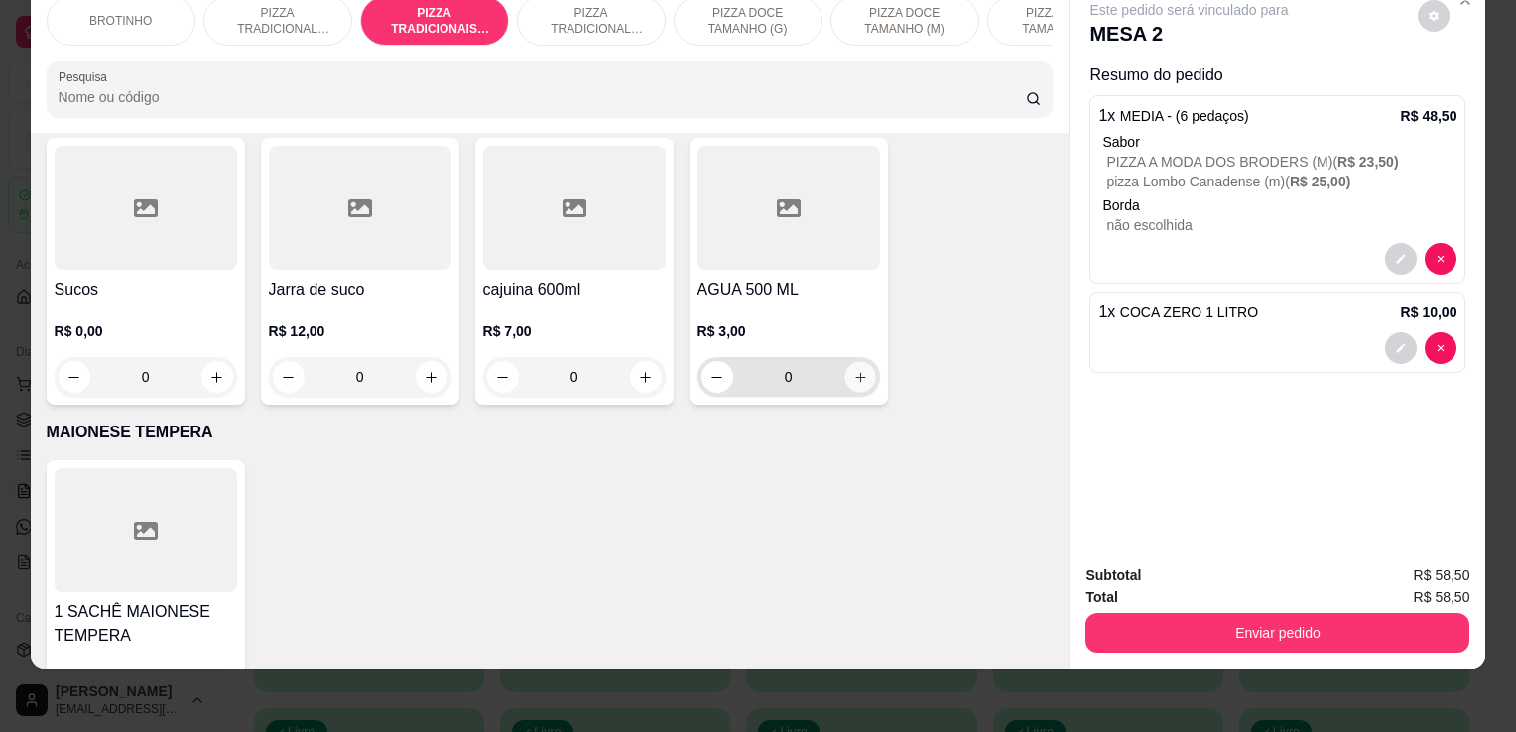
click at [860, 367] on button "increase-product-quantity" at bounding box center [860, 377] width 31 height 31
type input "1"
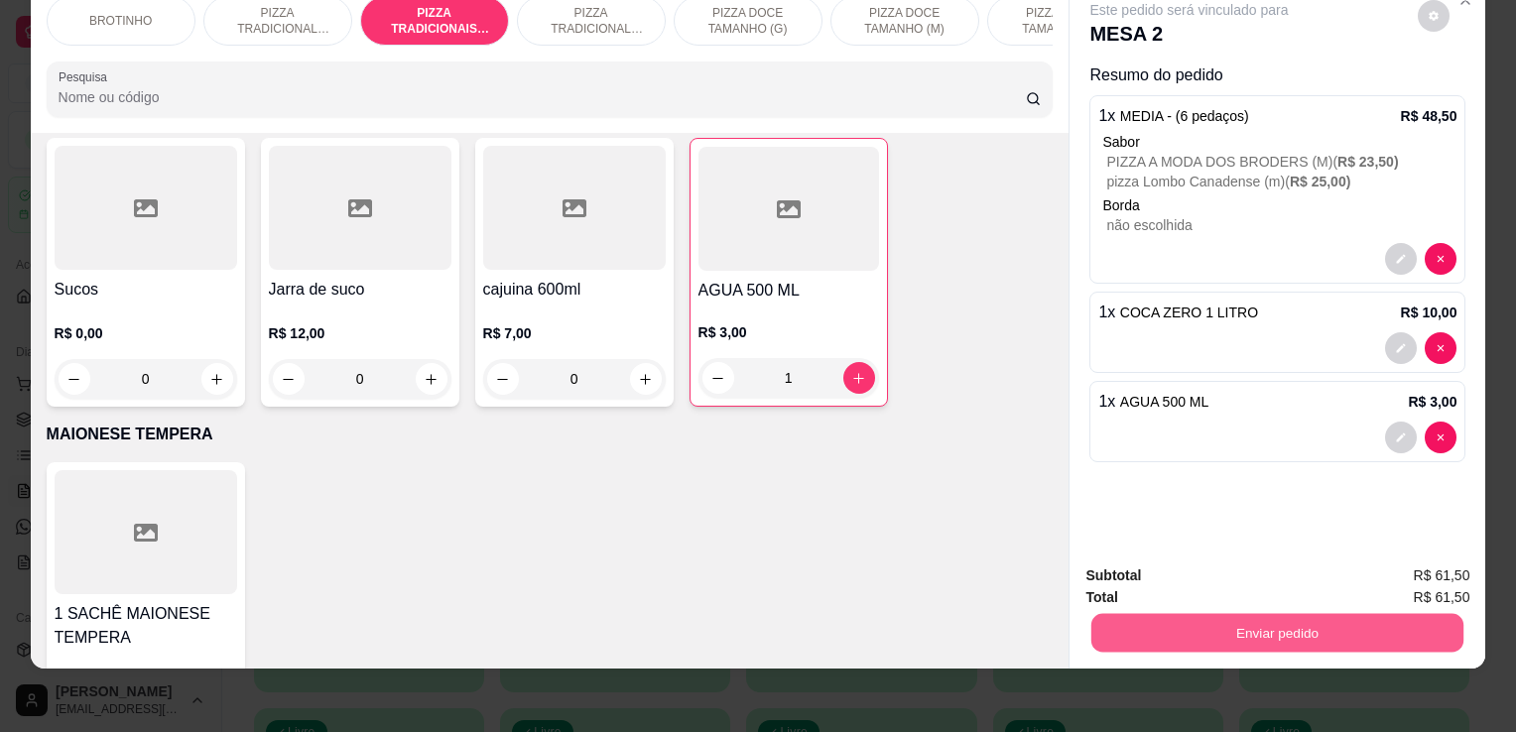
click at [1363, 625] on button "Enviar pedido" at bounding box center [1278, 632] width 372 height 39
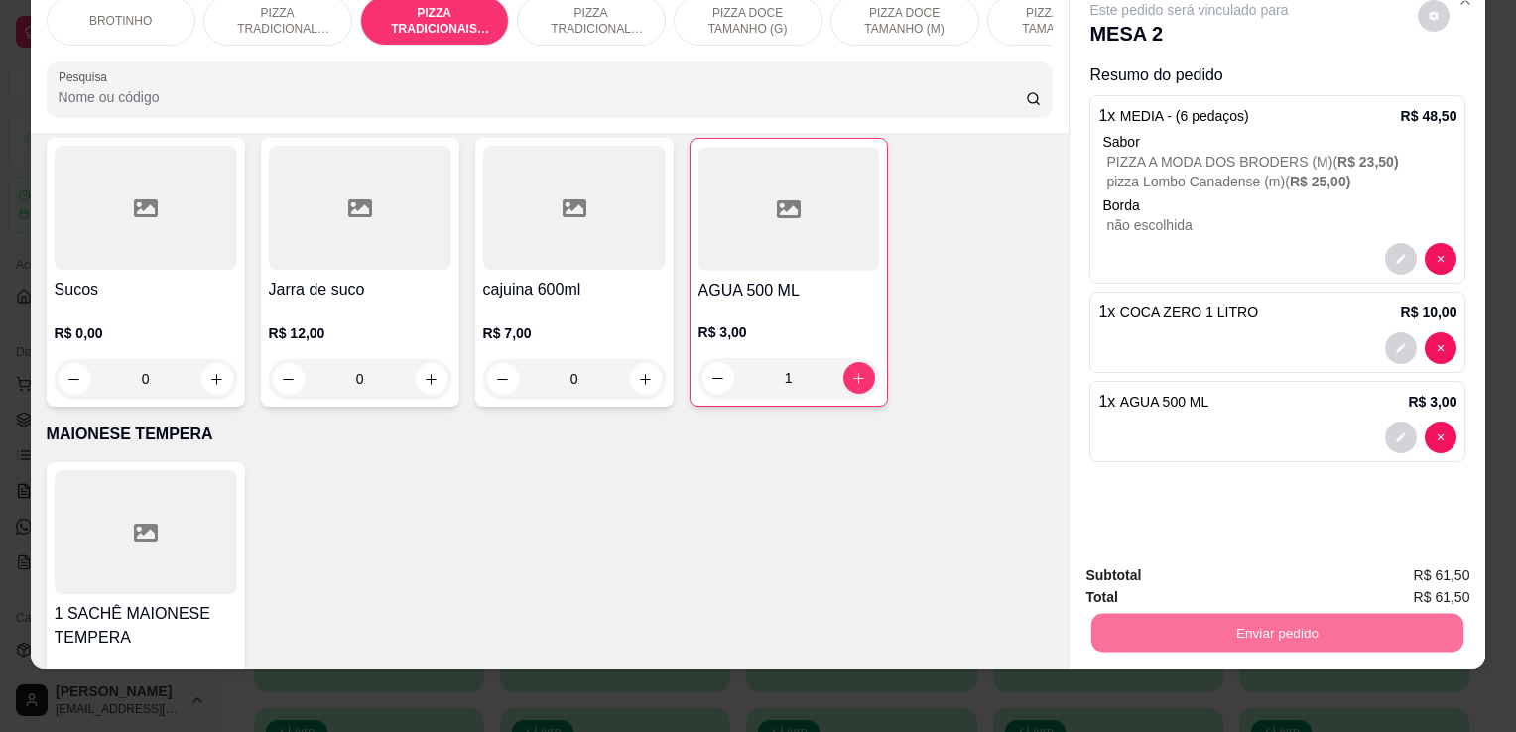
click at [1432, 578] on button "Enviar pedido" at bounding box center [1418, 569] width 109 height 37
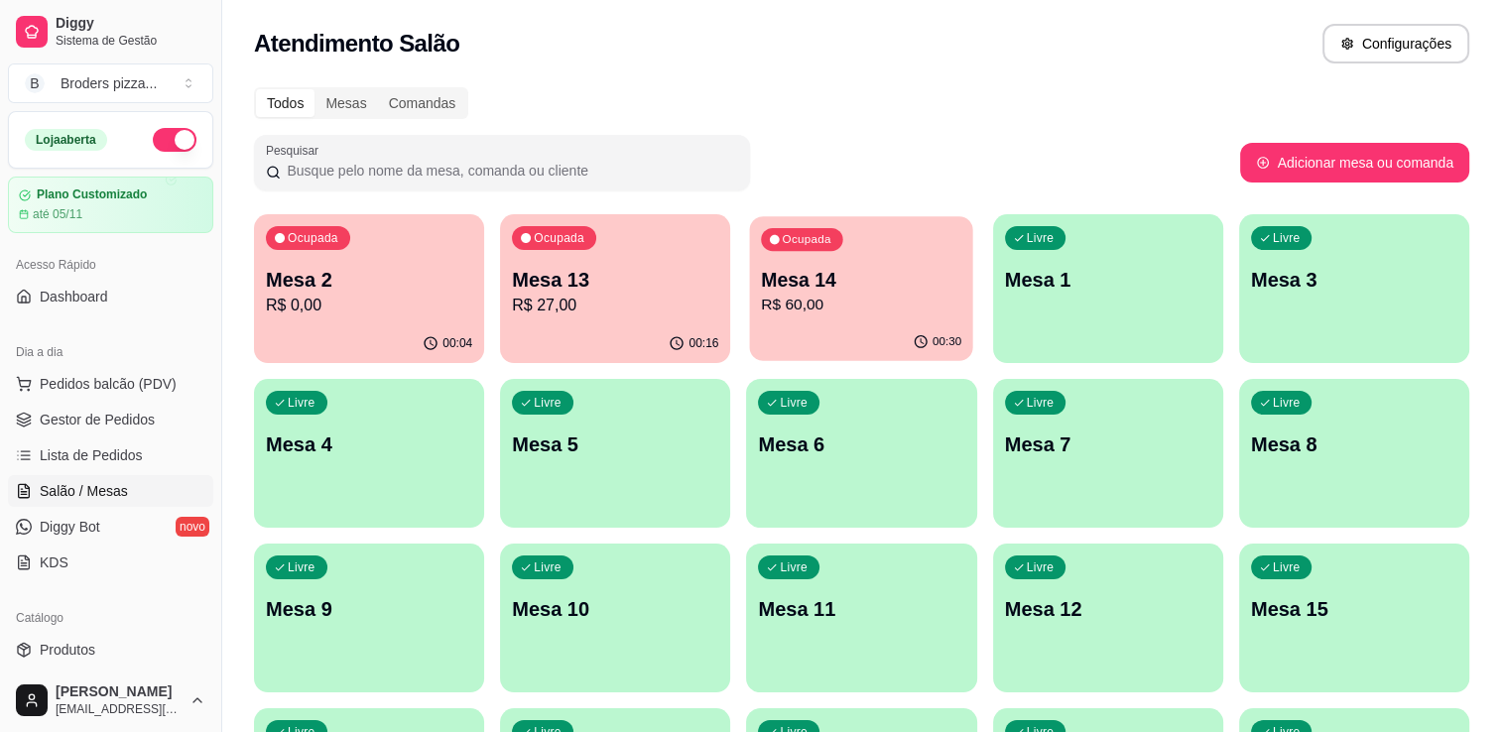
click at [829, 309] on p "R$ 60,00" at bounding box center [862, 305] width 200 height 23
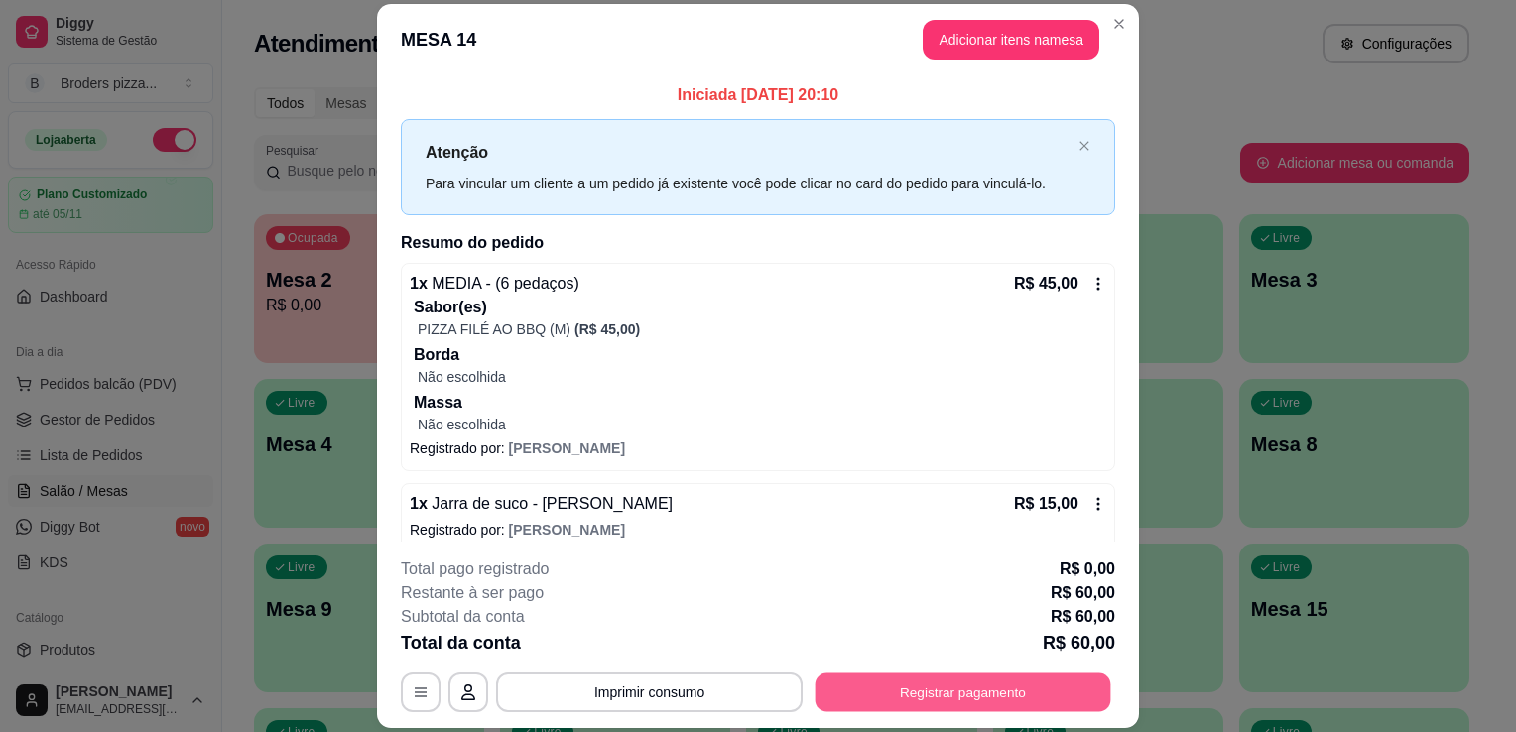
click at [922, 705] on button "Registrar pagamento" at bounding box center [964, 693] width 296 height 39
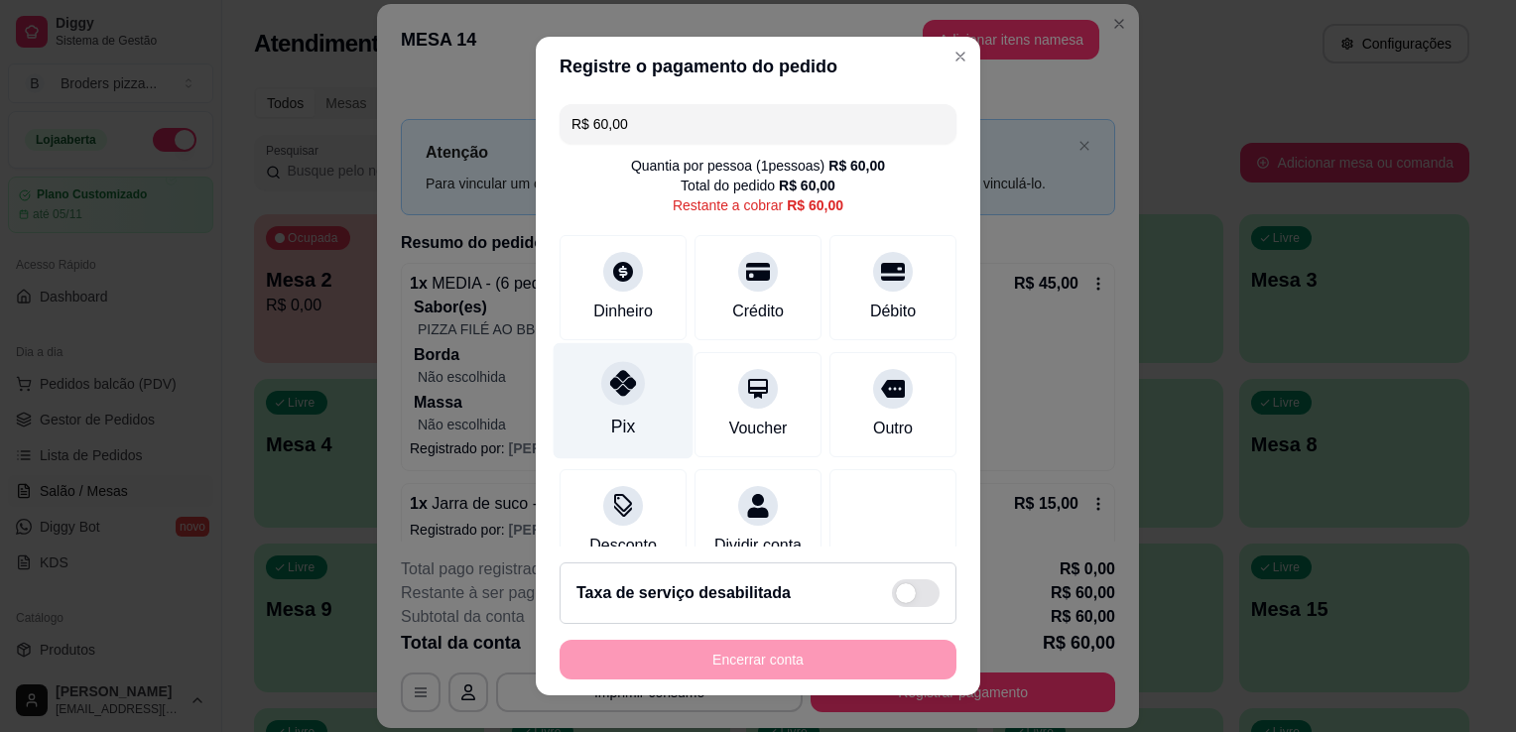
click at [601, 389] on div at bounding box center [623, 383] width 44 height 44
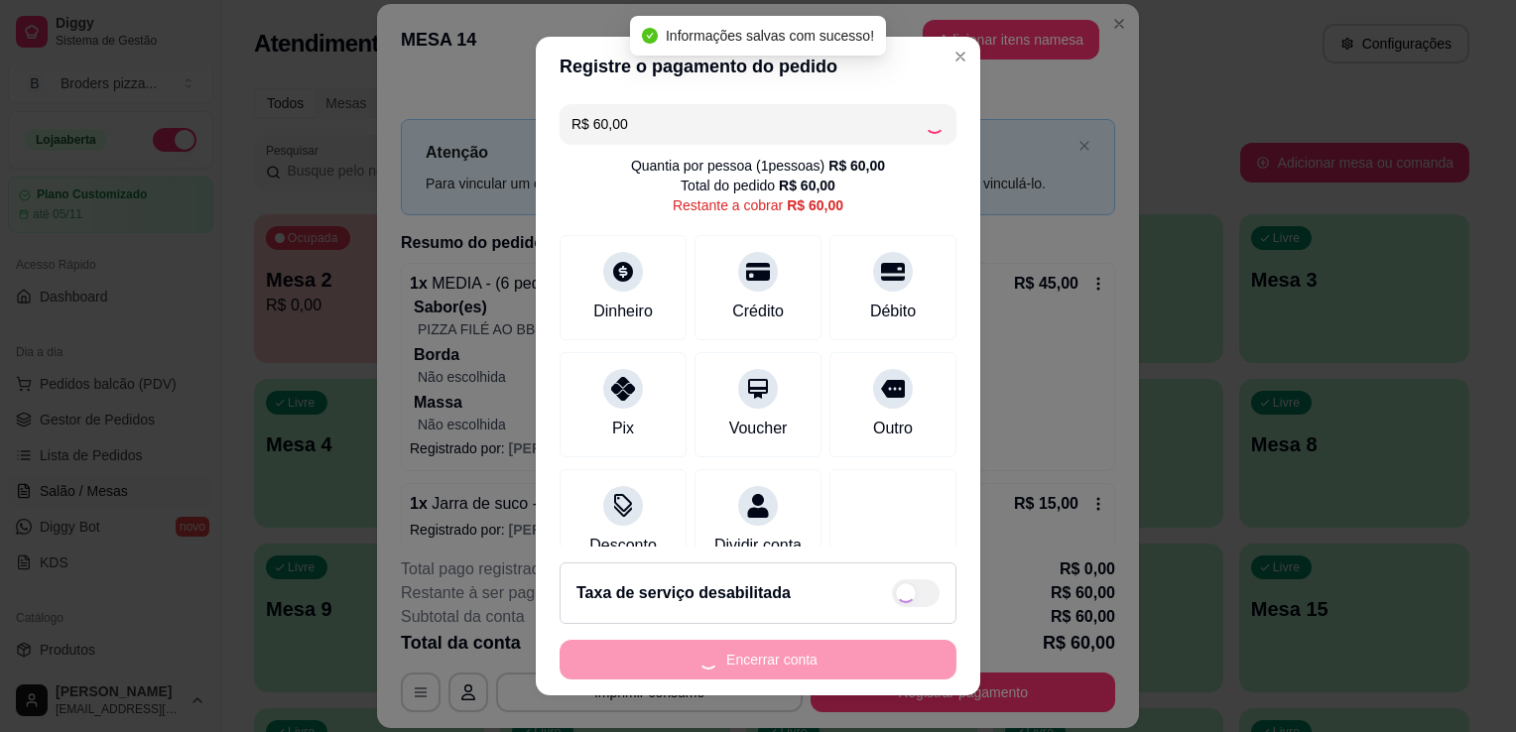
type input "R$ 0,00"
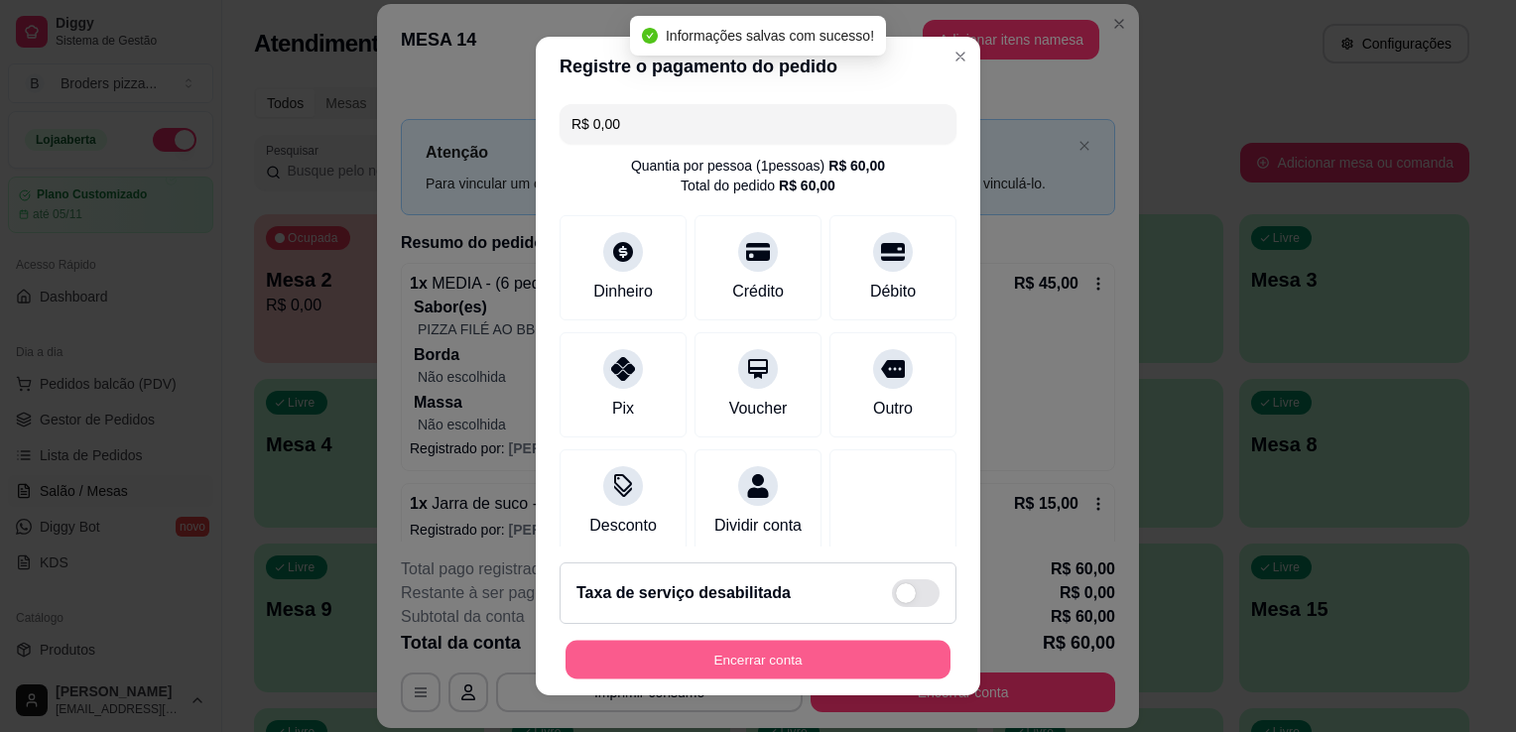
click at [762, 670] on button "Encerrar conta" at bounding box center [758, 660] width 385 height 39
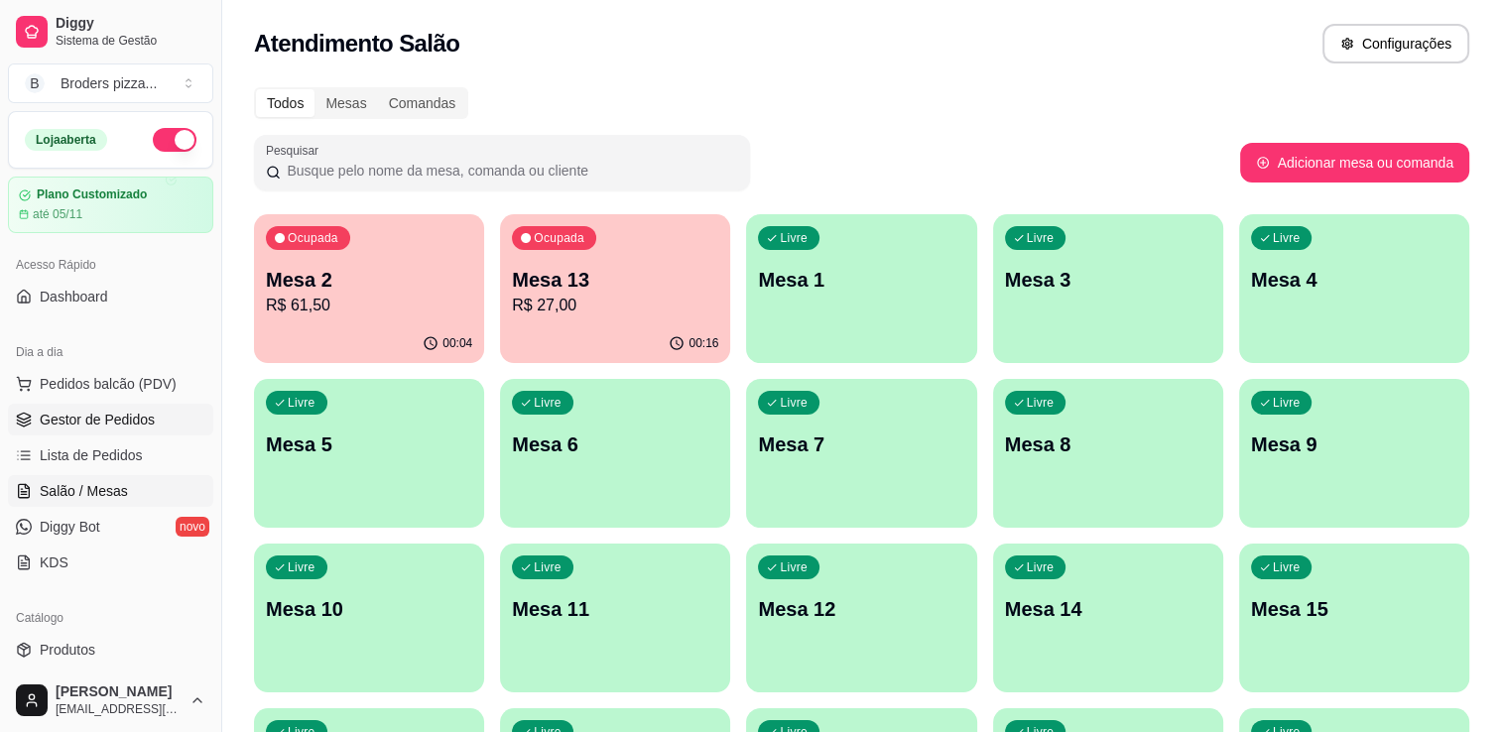
click at [57, 415] on span "Gestor de Pedidos" at bounding box center [97, 420] width 115 height 20
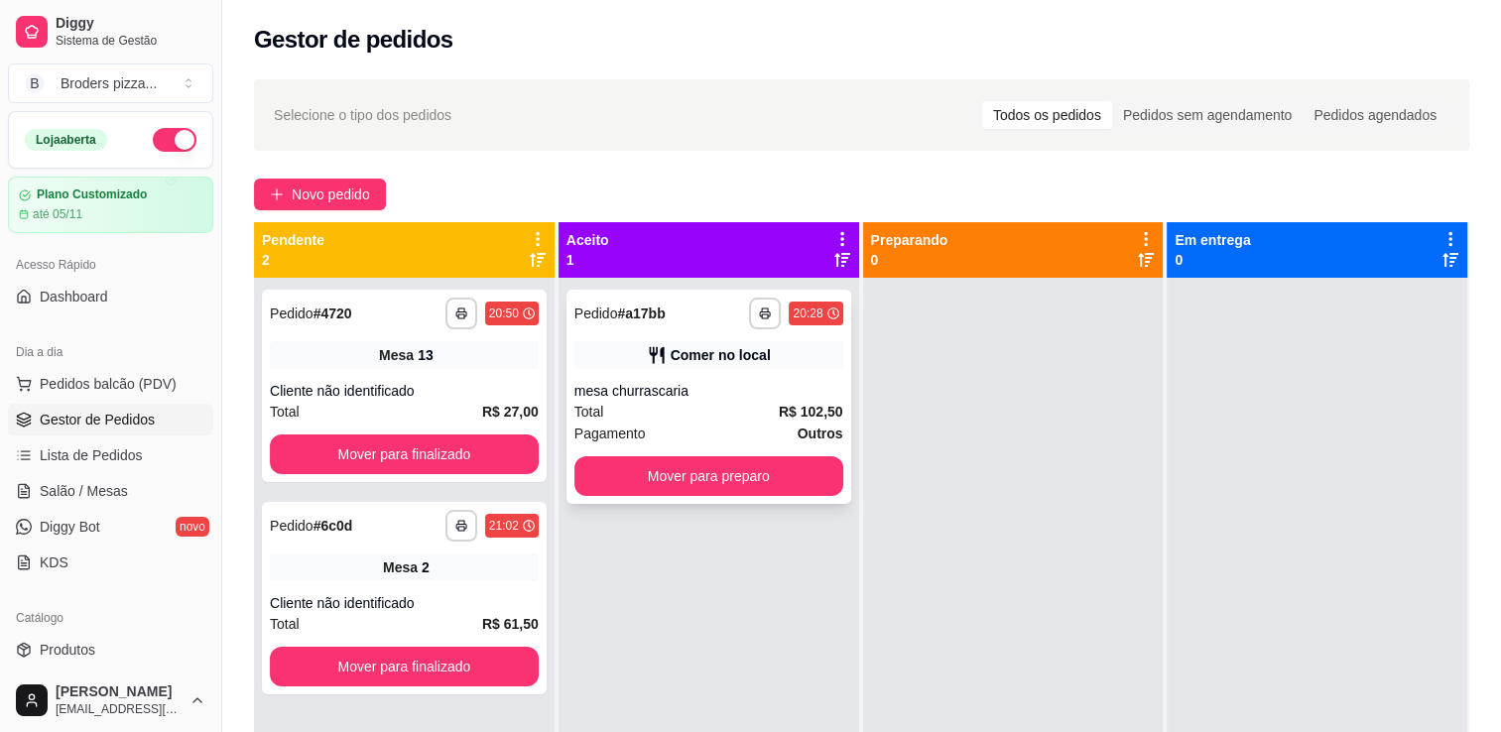
click at [714, 414] on div "Total R$ 102,50" at bounding box center [709, 412] width 269 height 22
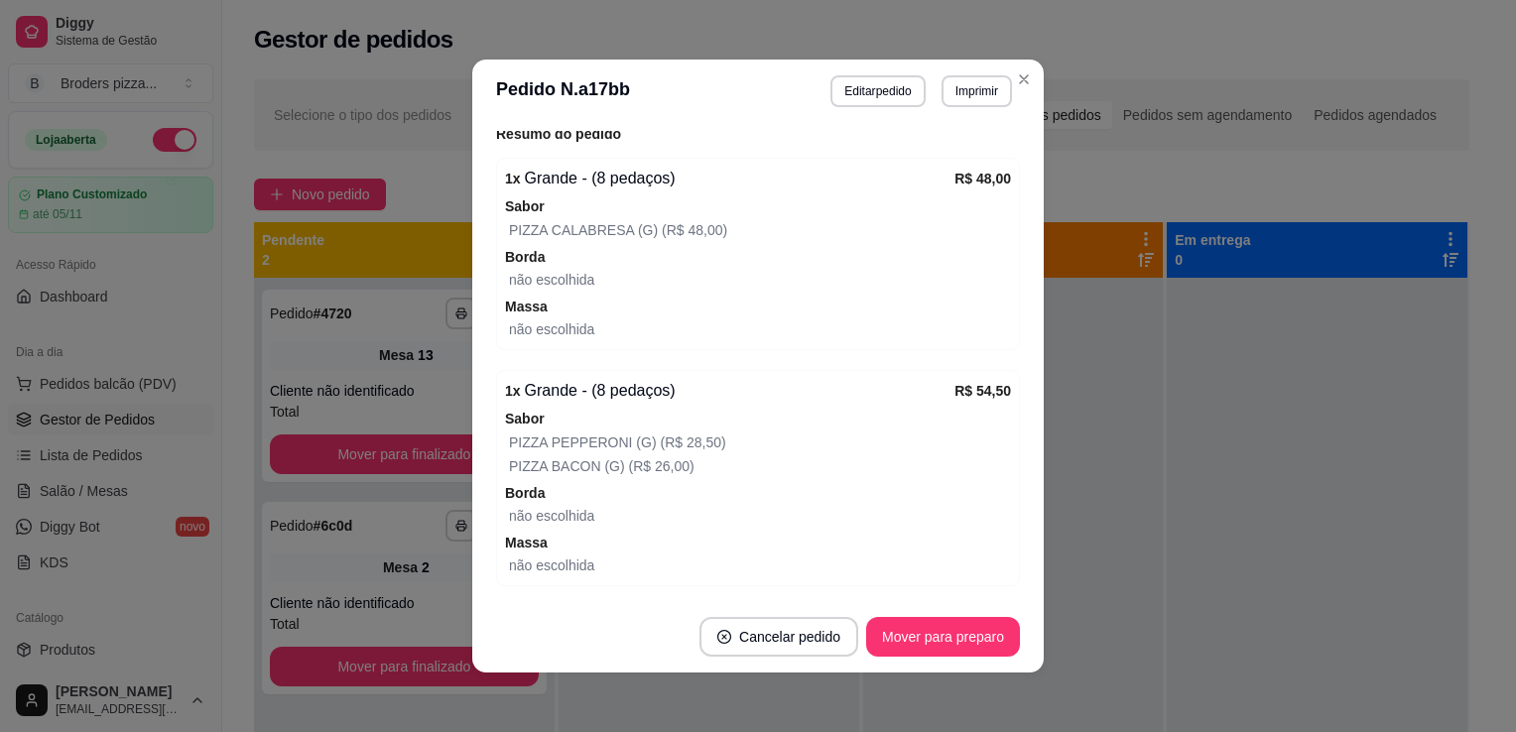
scroll to position [467, 0]
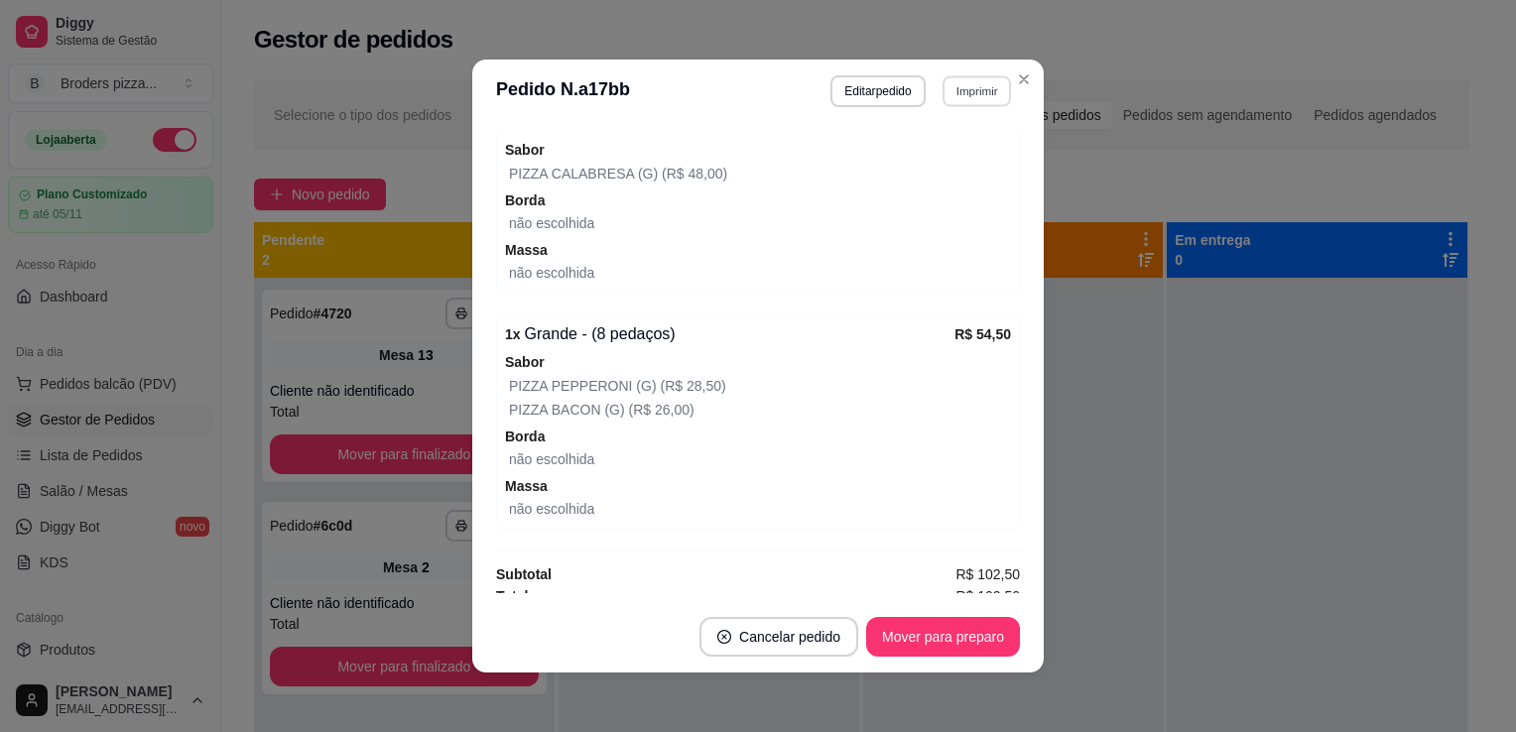
click at [961, 106] on div "**********" at bounding box center [922, 91] width 182 height 32
click at [905, 168] on button "IMPRESSORA" at bounding box center [933, 160] width 139 height 31
click at [935, 628] on button "Mover para preparo" at bounding box center [942, 637] width 149 height 39
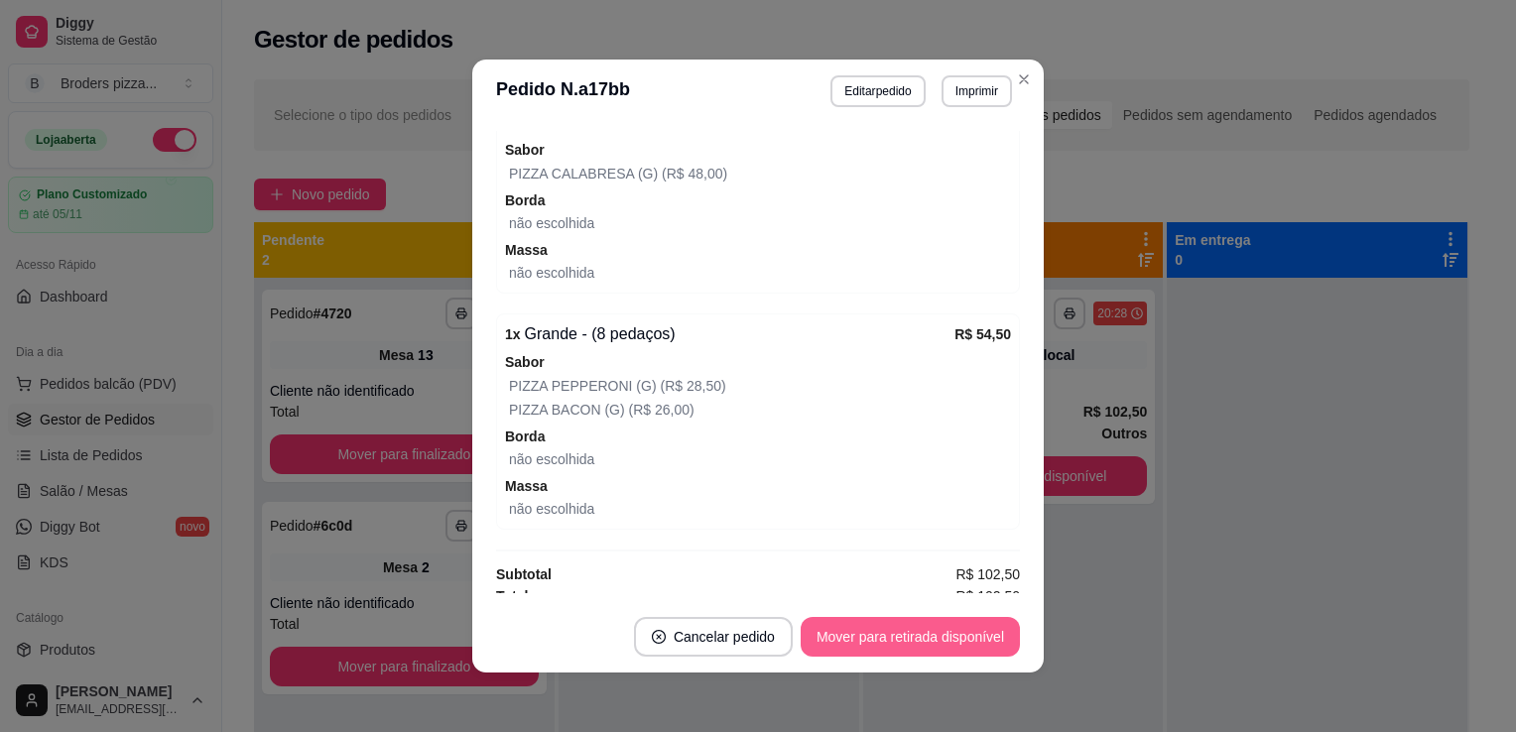
click at [930, 638] on button "Mover para retirada disponível" at bounding box center [910, 637] width 219 height 40
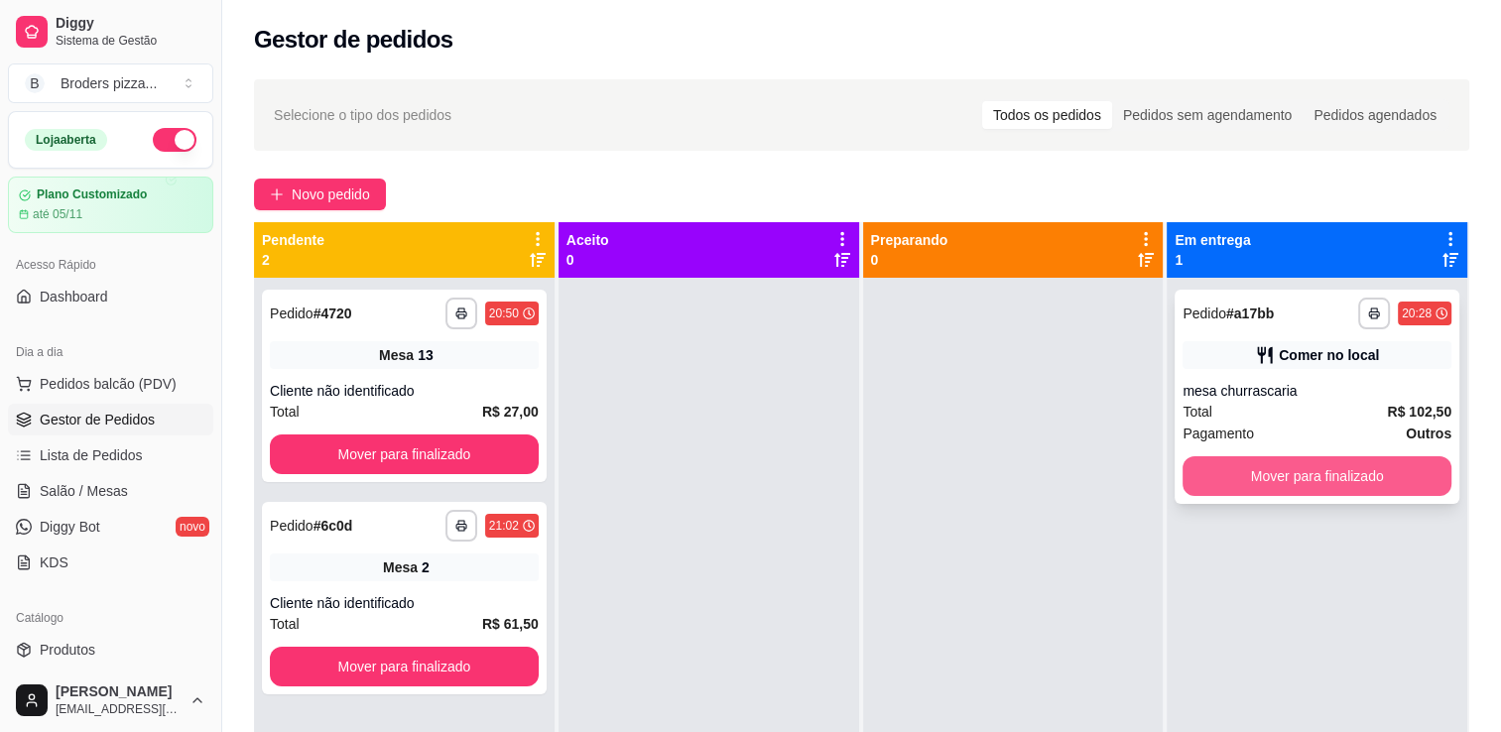
click at [1342, 484] on button "Mover para finalizado" at bounding box center [1317, 477] width 269 height 40
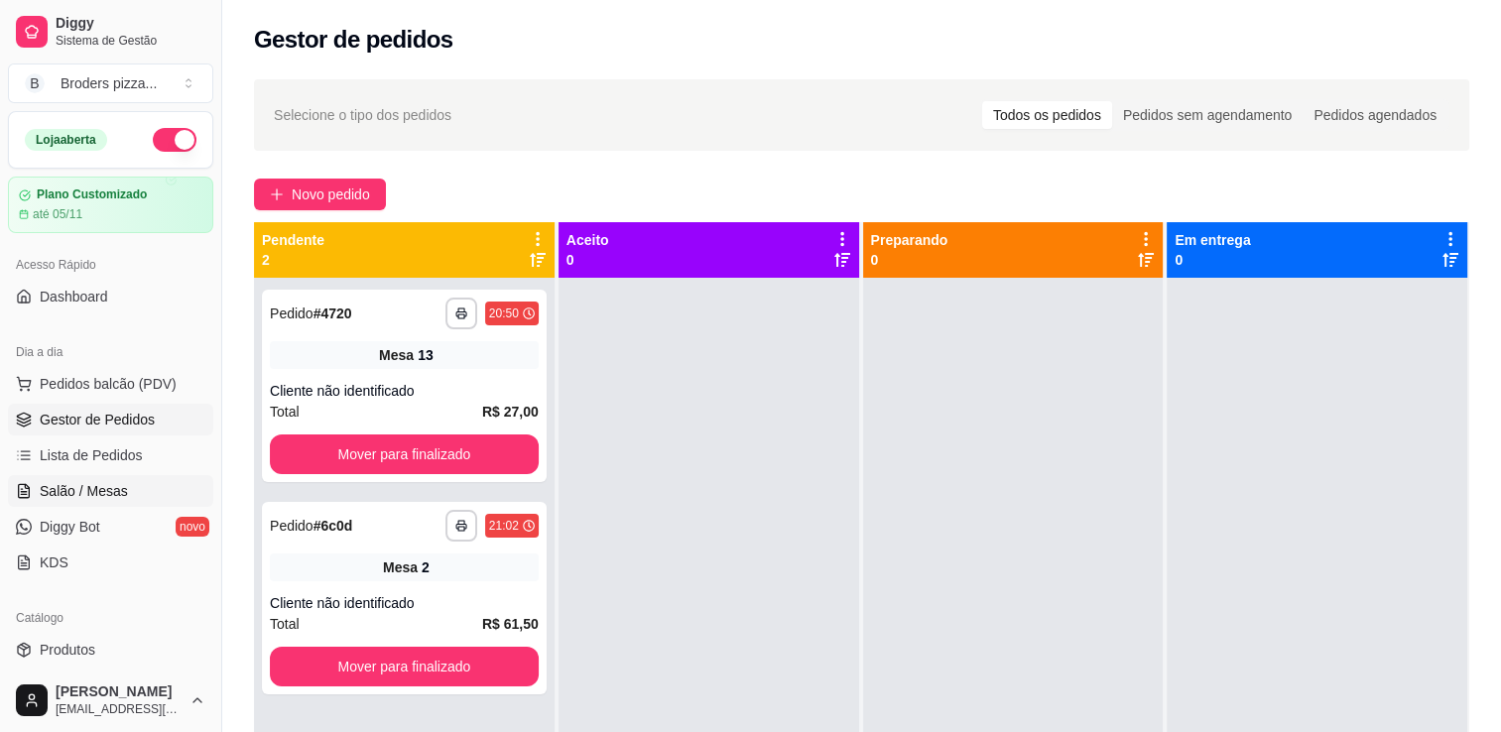
click at [105, 497] on span "Salão / Mesas" at bounding box center [84, 491] width 88 height 20
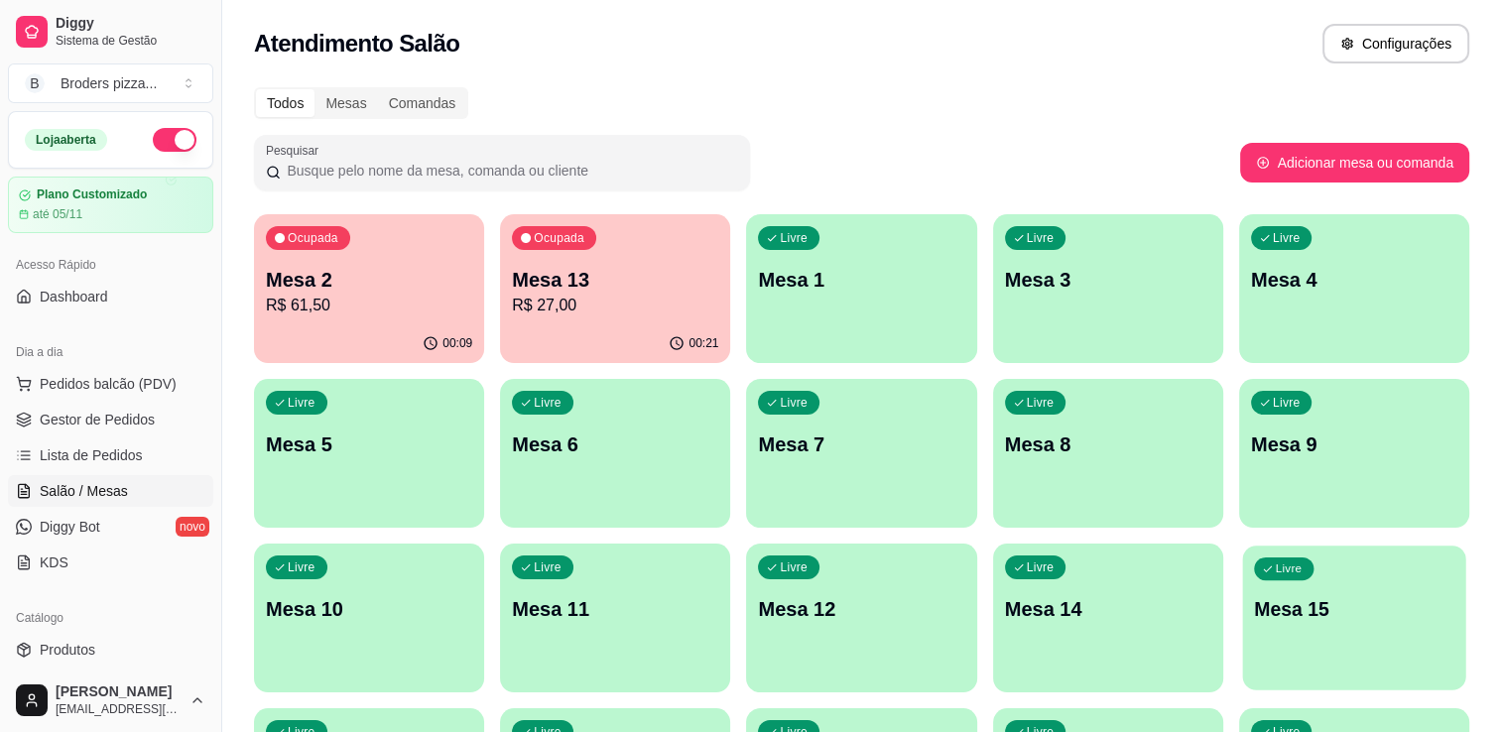
click at [1351, 601] on p "Mesa 15" at bounding box center [1354, 609] width 200 height 27
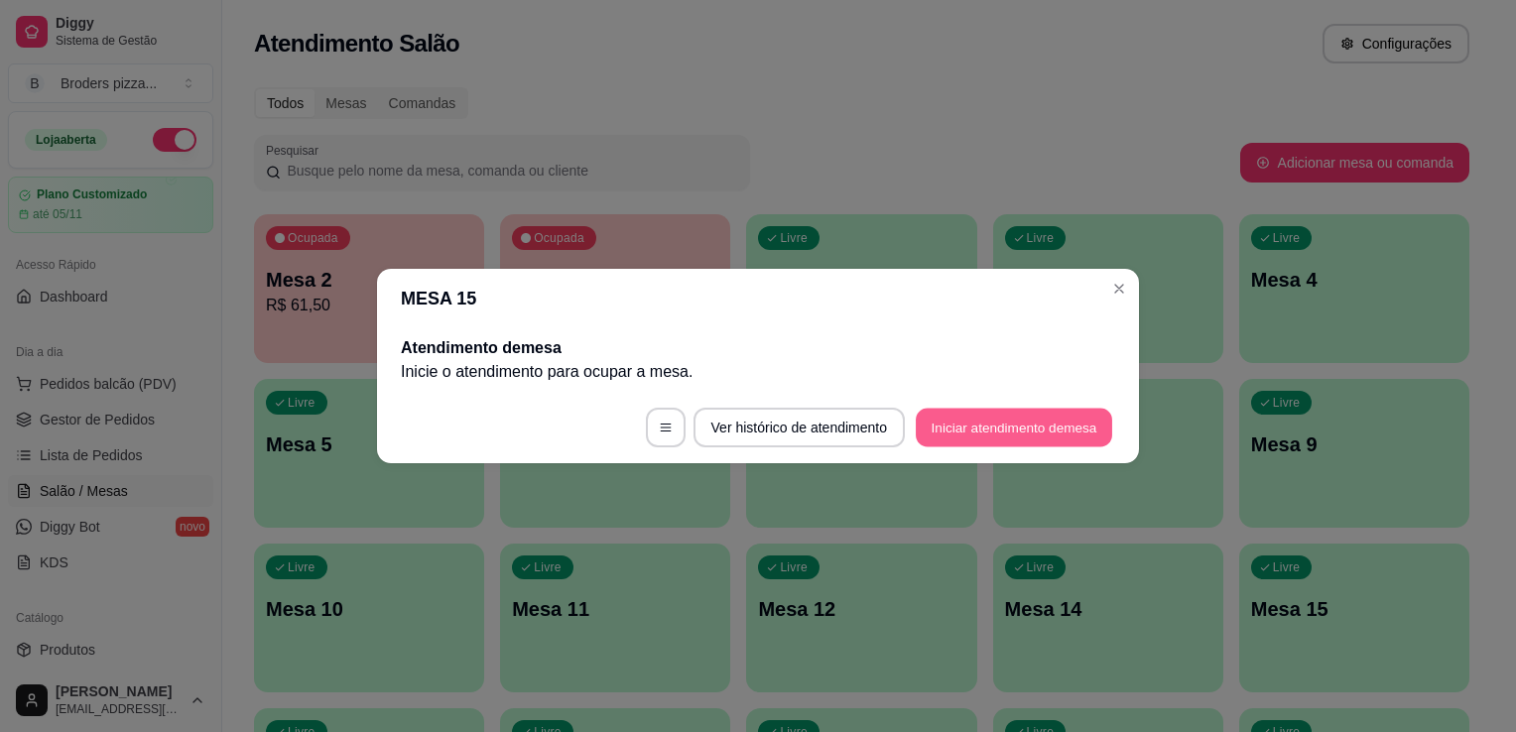
click at [974, 434] on button "Iniciar atendimento de mesa" at bounding box center [1014, 428] width 196 height 39
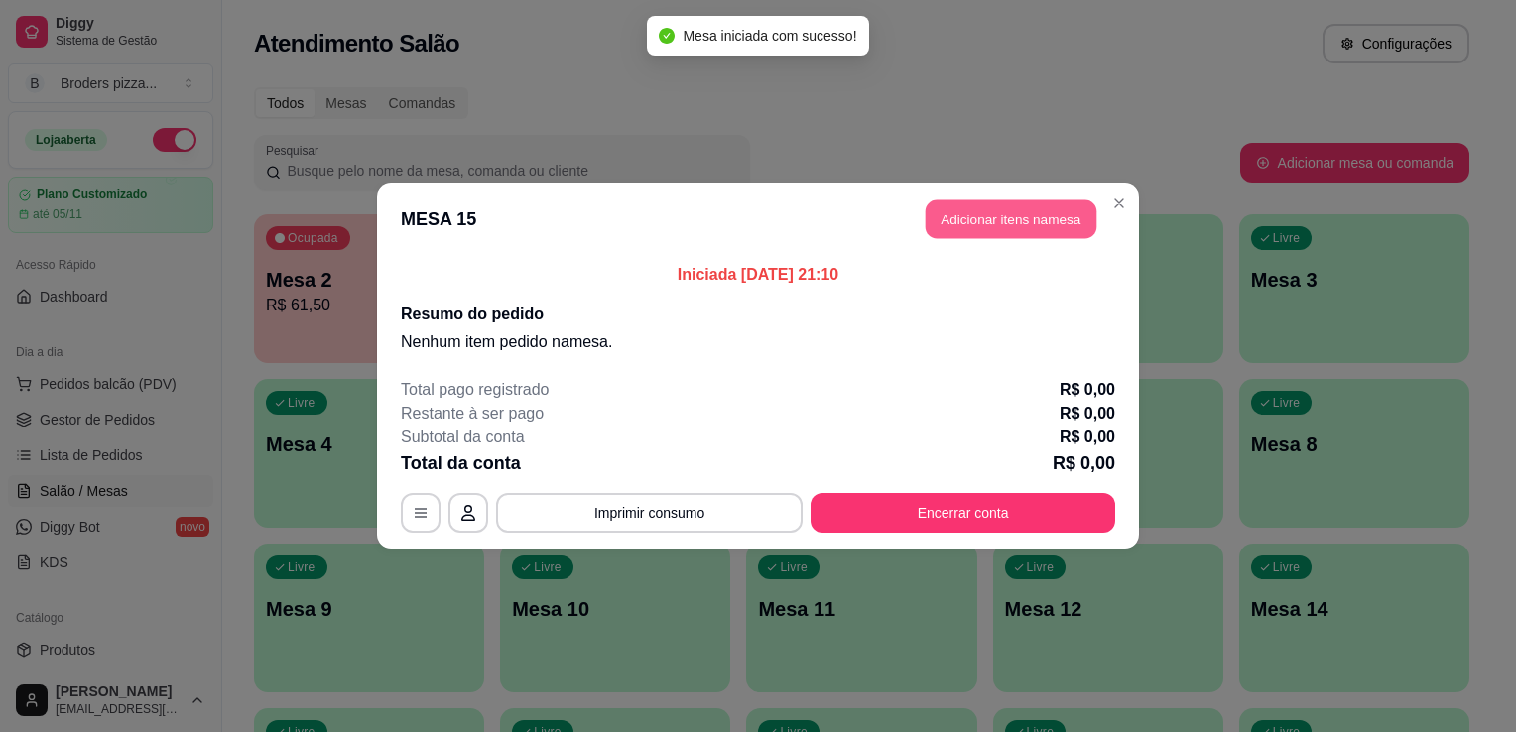
click at [1019, 219] on button "Adicionar itens na mesa" at bounding box center [1011, 219] width 171 height 39
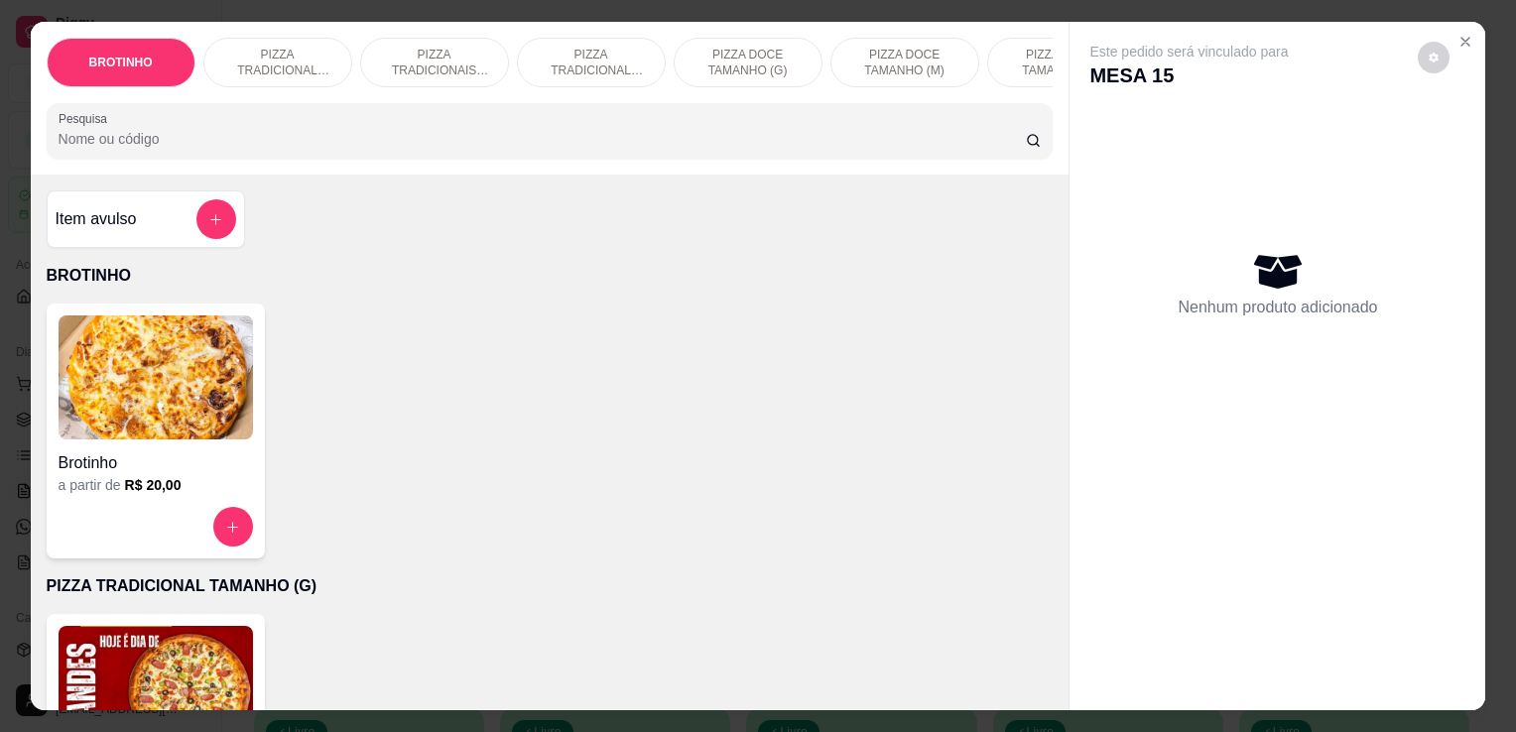
click at [115, 488] on div "a partir de R$ 20,00" at bounding box center [156, 485] width 195 height 20
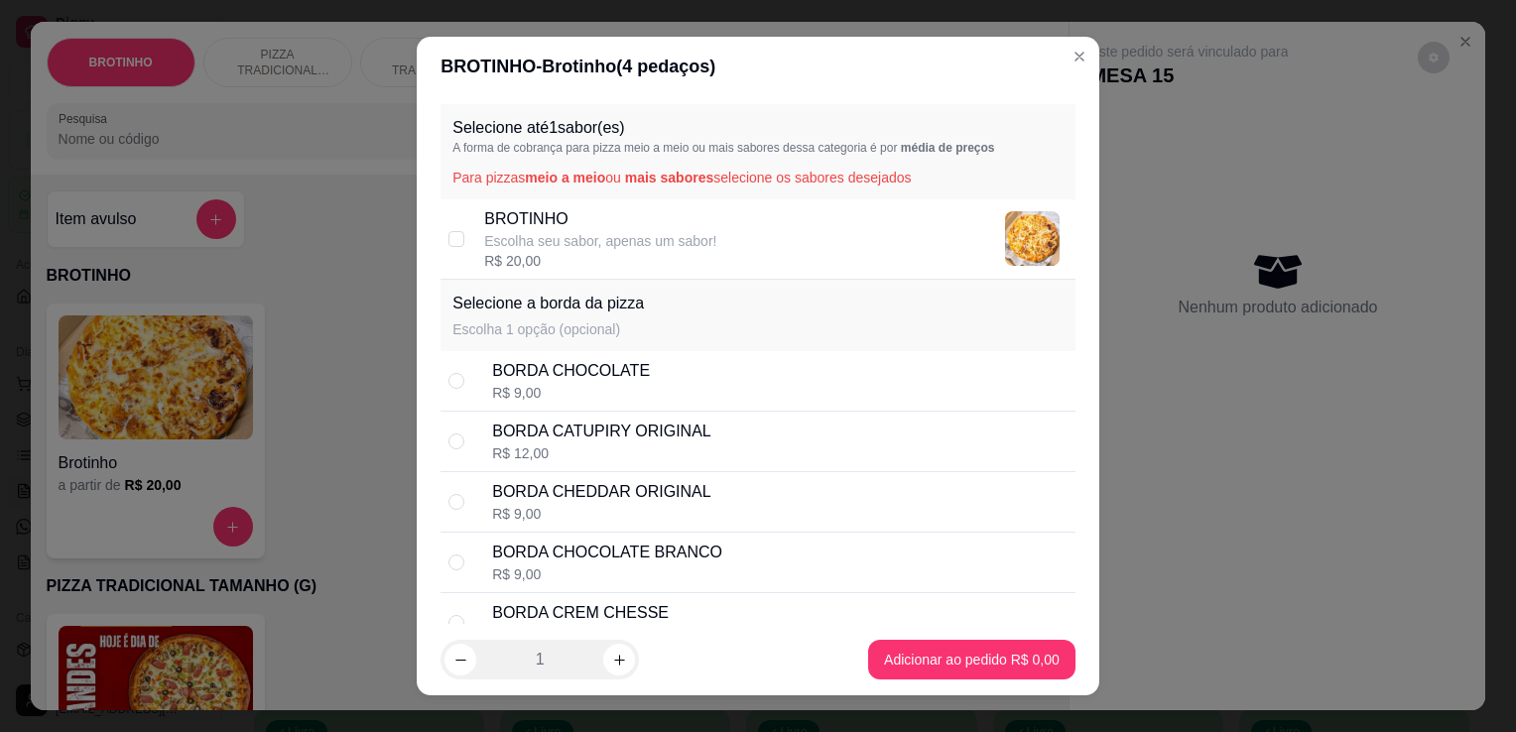
click at [524, 233] on p "Escolha seu sabor, apenas um sabor!" at bounding box center [600, 241] width 232 height 20
checkbox input "true"
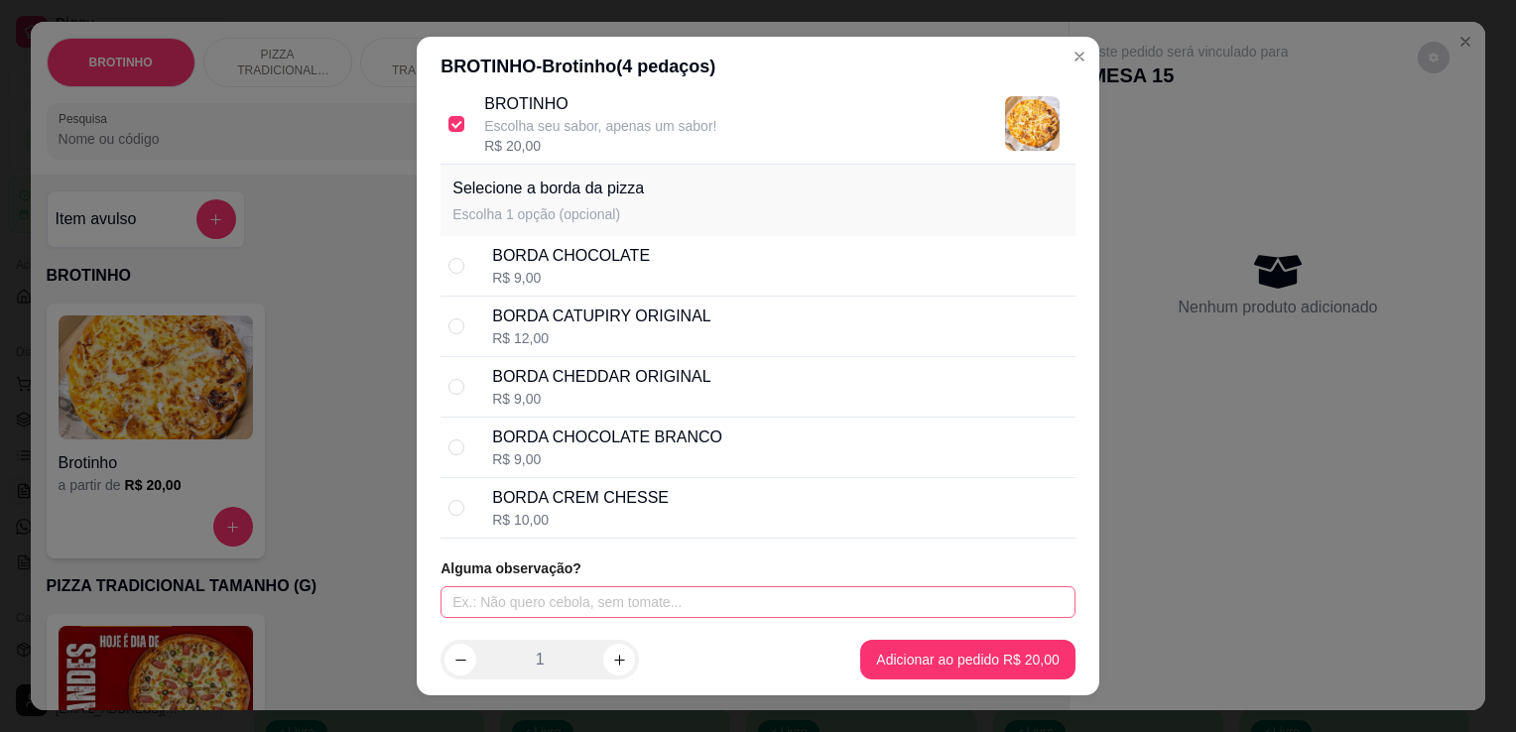
drag, startPoint x: 786, startPoint y: 583, endPoint x: 800, endPoint y: 616, distance: 36.5
click at [800, 616] on div "Alguma observação?" at bounding box center [758, 589] width 635 height 60
click at [800, 616] on input "text" at bounding box center [758, 603] width 635 height 32
type input "a moda"
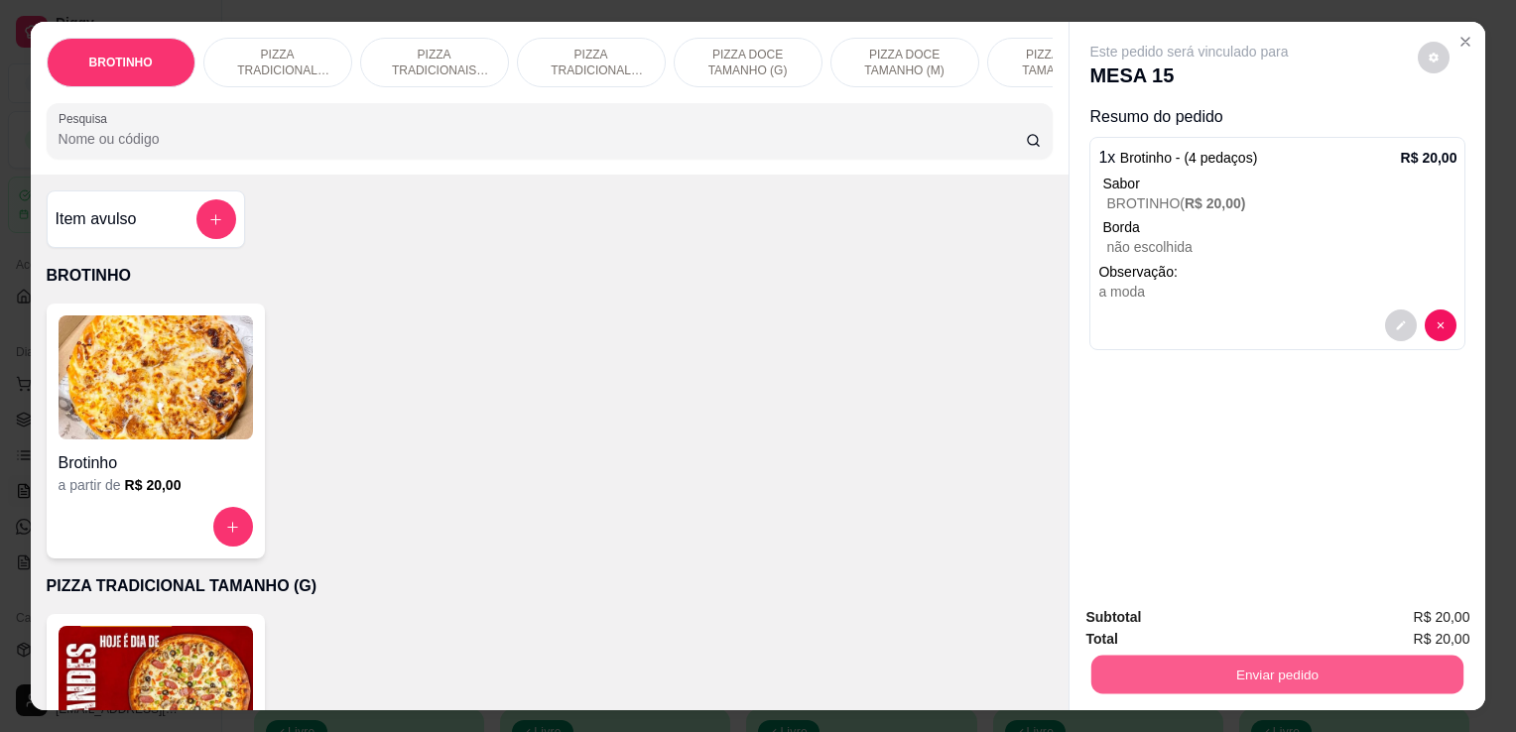
click at [1174, 667] on button "Enviar pedido" at bounding box center [1278, 674] width 372 height 39
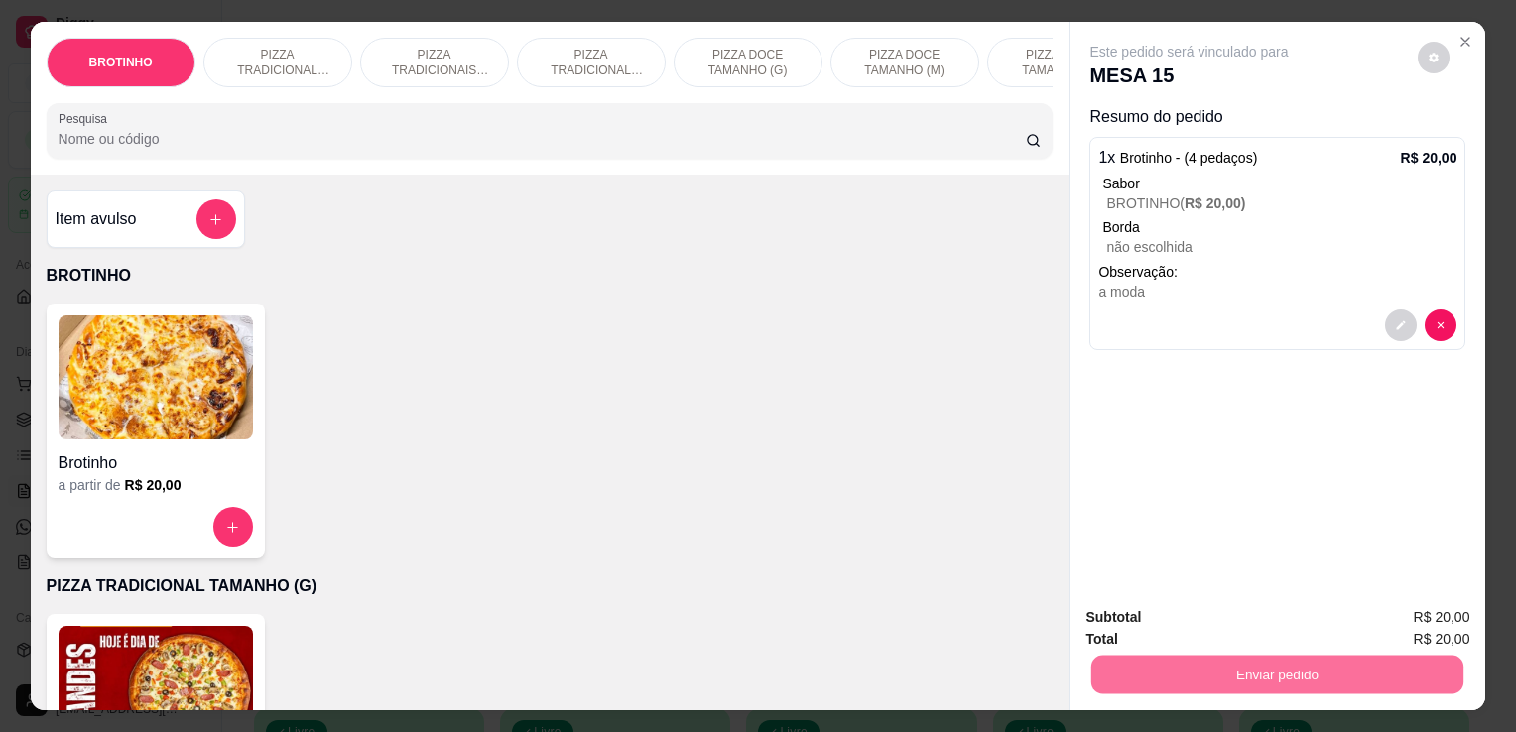
click at [1404, 615] on button "Enviar pedido" at bounding box center [1418, 618] width 109 height 37
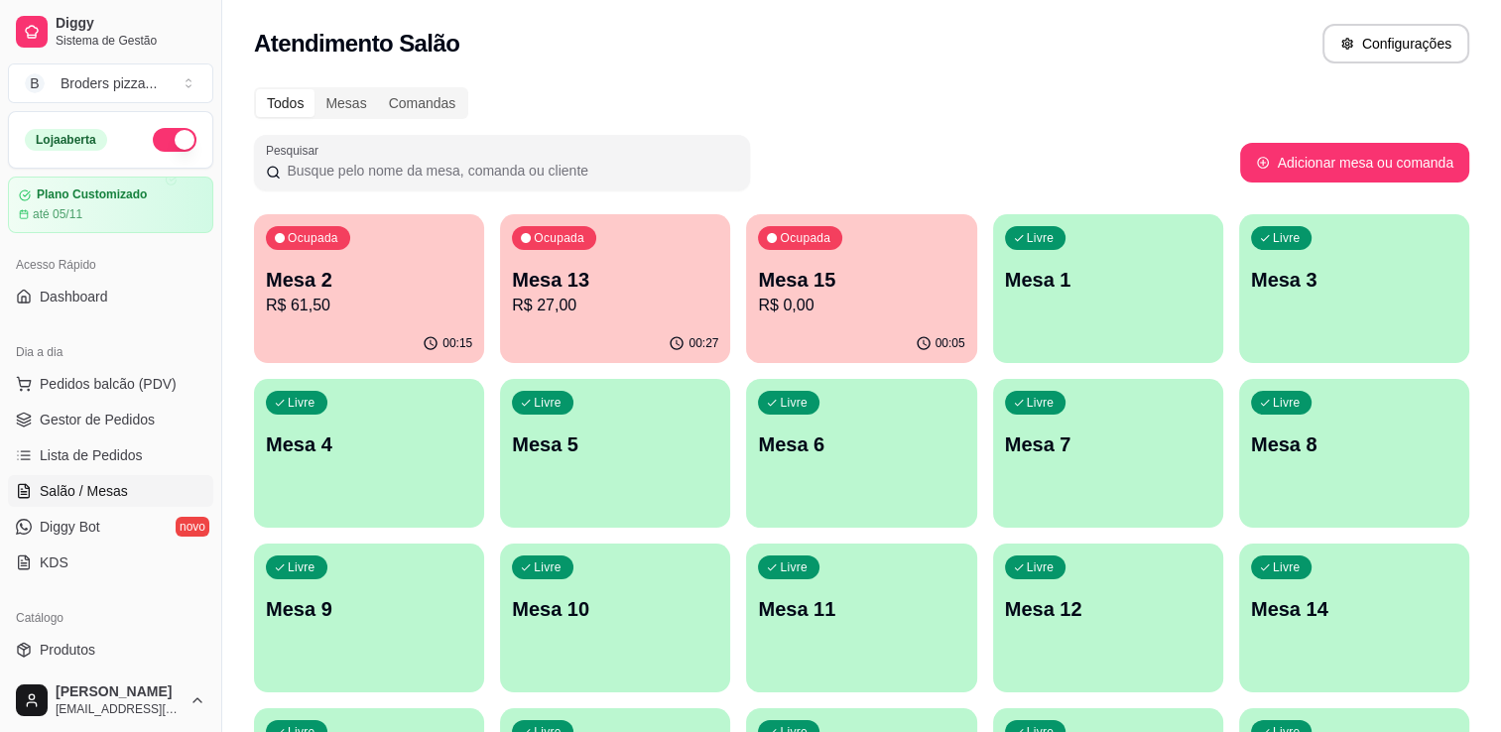
click at [1501, 496] on html "Diggy Sistema de Gestão B Broders pizza ... Loja aberta Plano Customizado até 0…" at bounding box center [750, 366] width 1501 height 732
click at [331, 256] on div "Ocupada Mesa 2 R$ 61,50" at bounding box center [368, 269] width 223 height 107
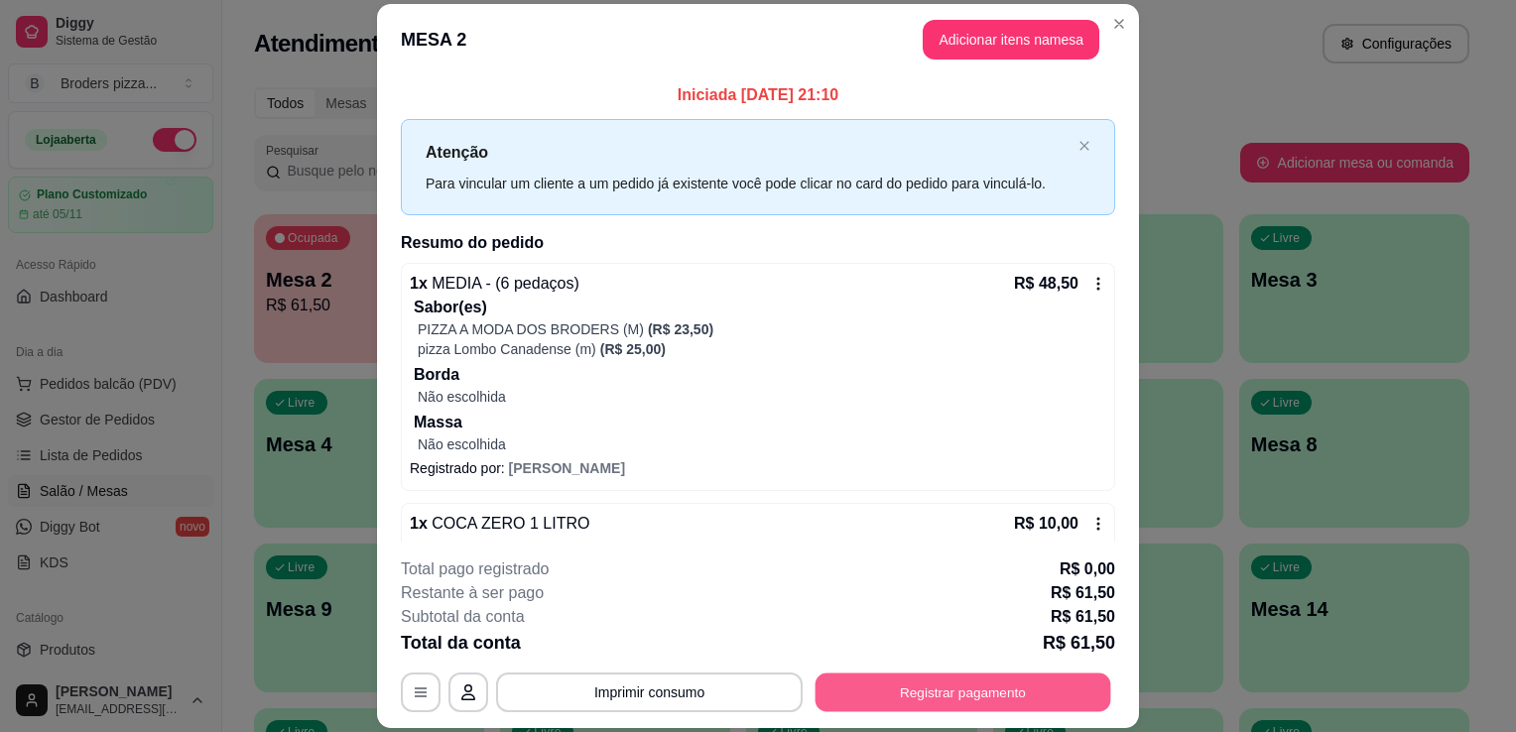
click at [938, 701] on button "Registrar pagamento" at bounding box center [964, 693] width 296 height 39
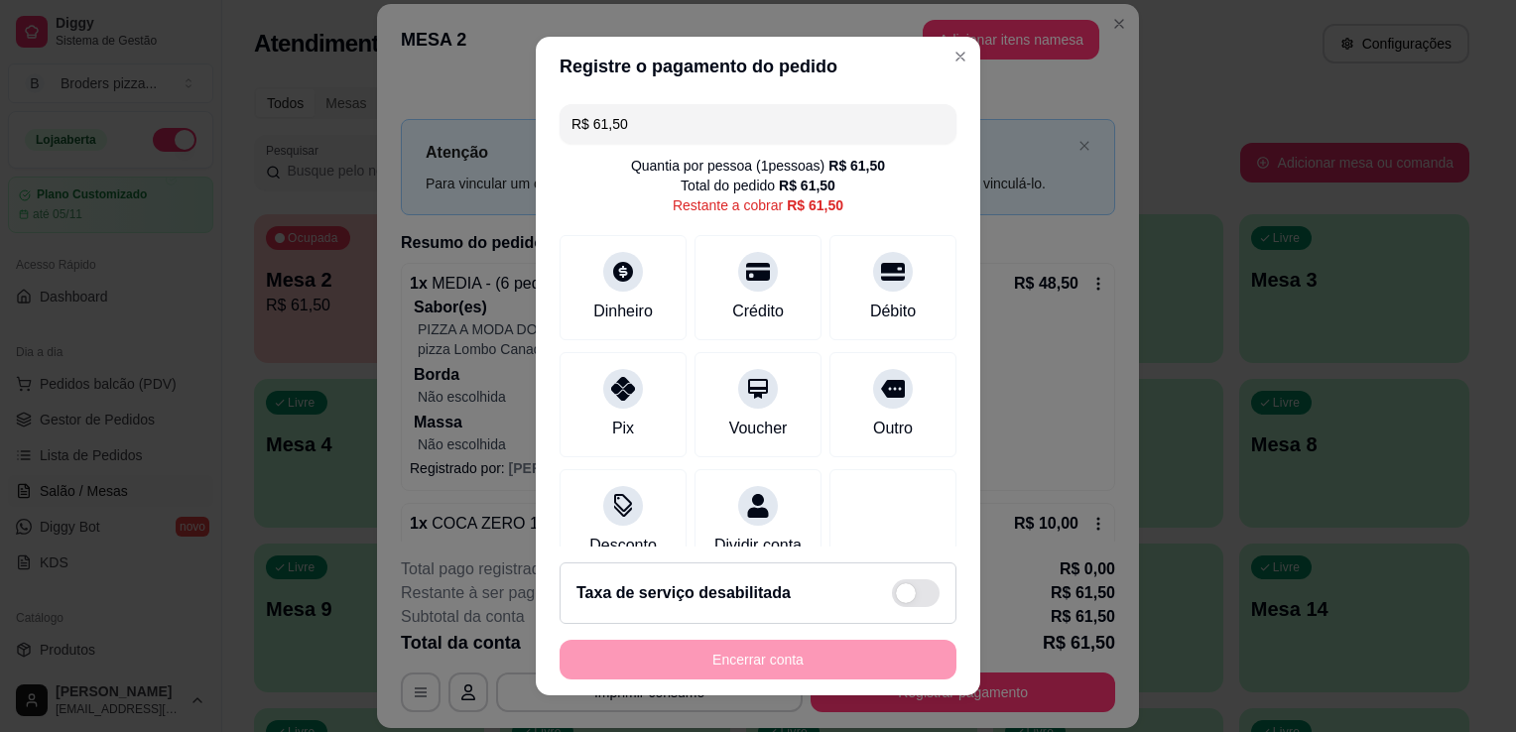
click at [691, 125] on input "R$ 61,50" at bounding box center [758, 124] width 373 height 40
click at [612, 416] on div "Pix" at bounding box center [623, 427] width 24 height 26
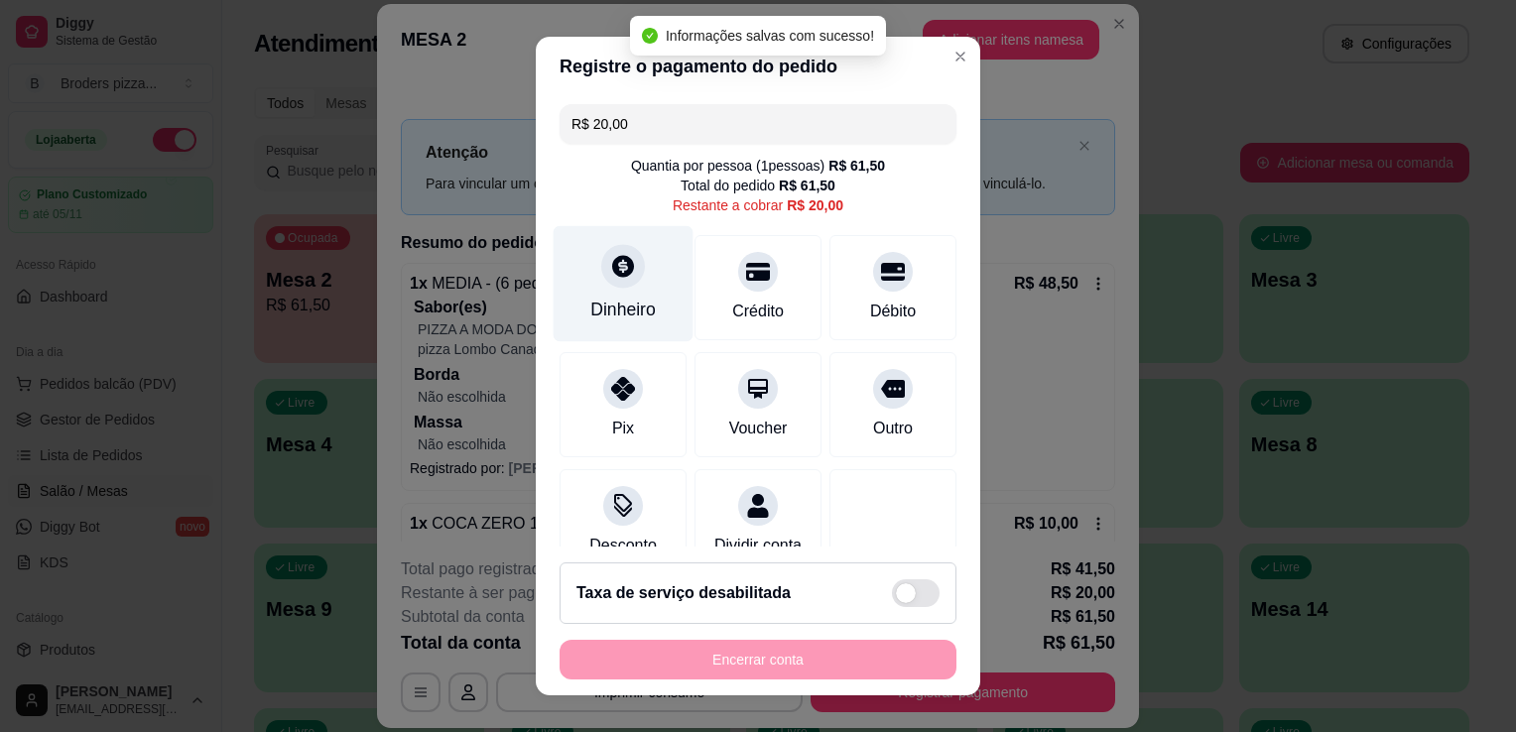
click at [645, 308] on div "Dinheiro" at bounding box center [624, 284] width 140 height 116
type input "R$ 0,00"
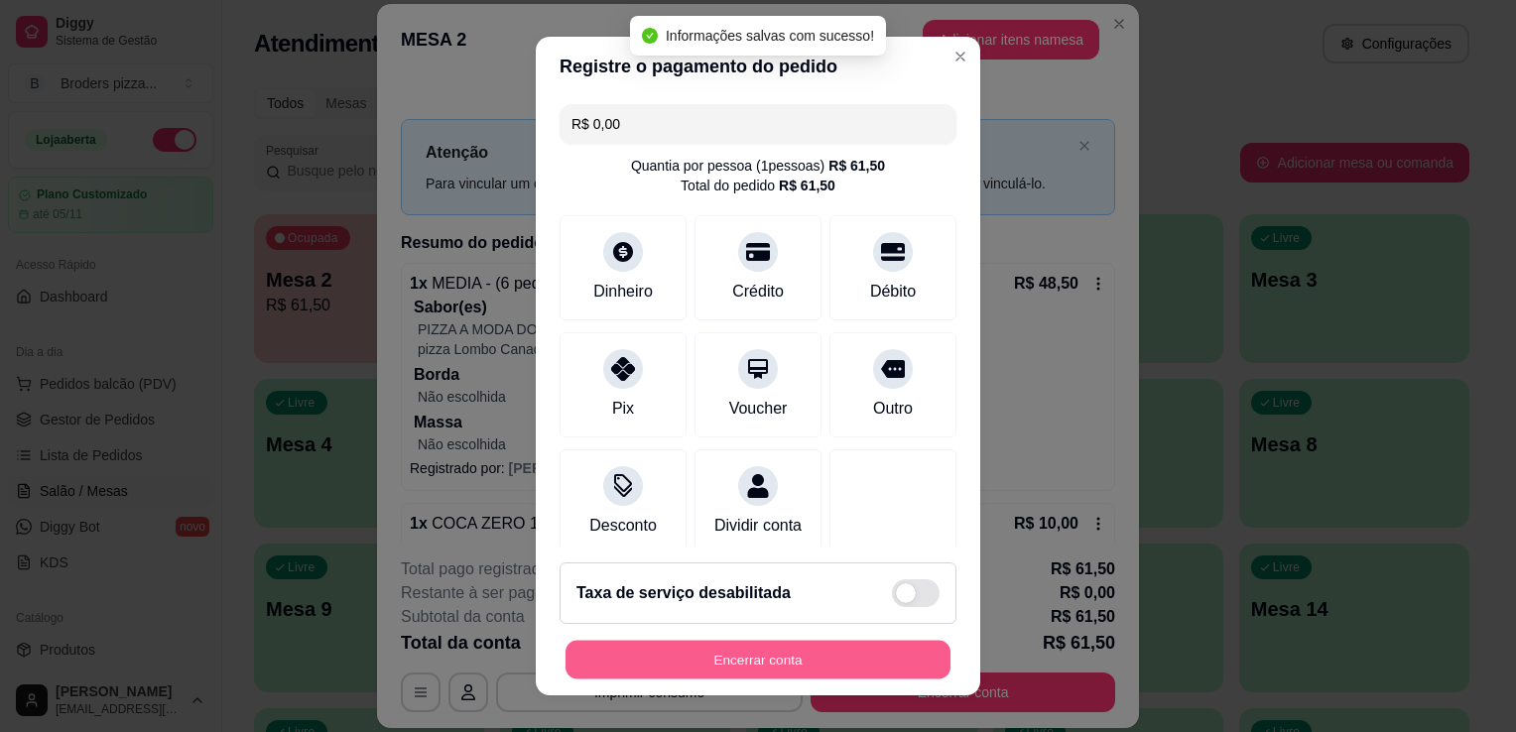
click at [769, 676] on button "Encerrar conta" at bounding box center [758, 660] width 385 height 39
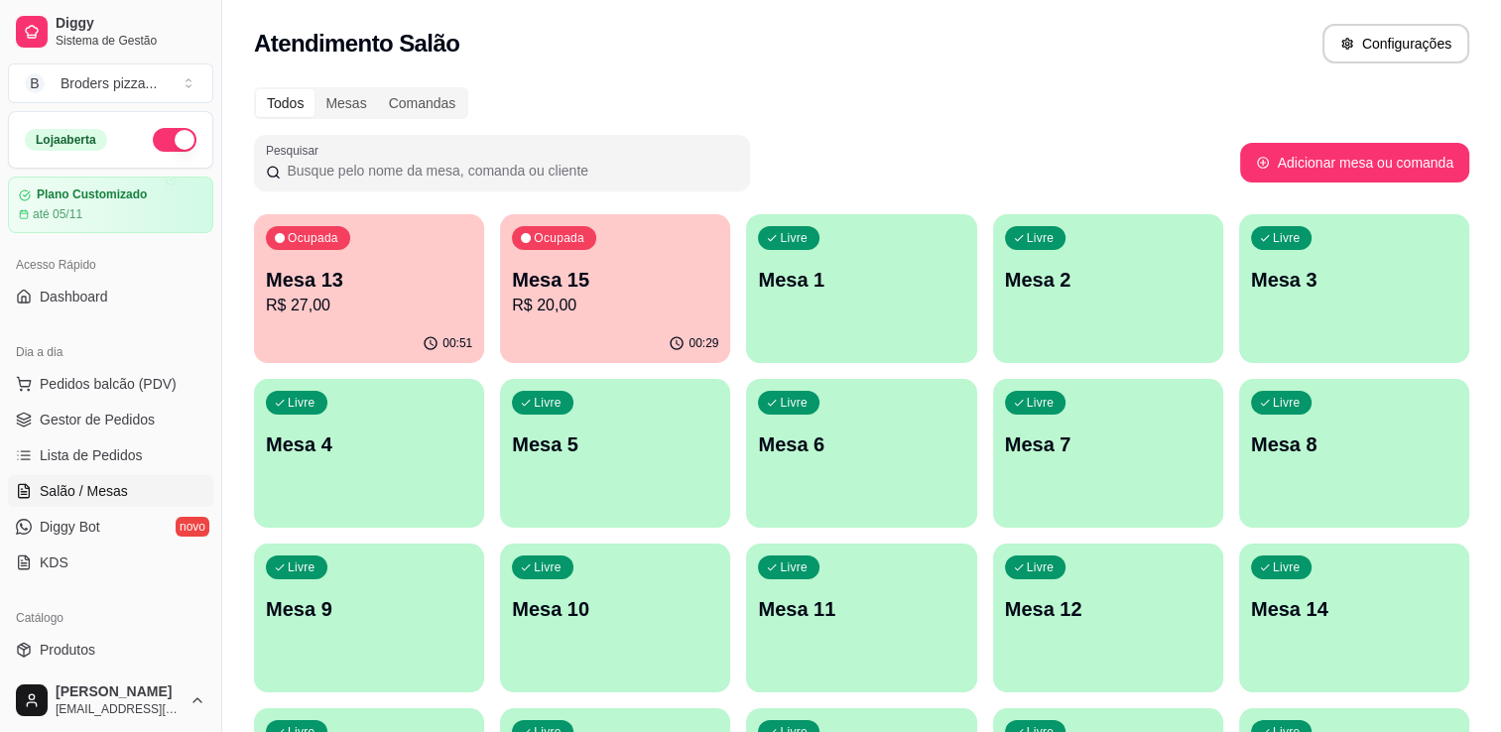
click at [572, 627] on div "Livre Mesa 10" at bounding box center [615, 606] width 230 height 125
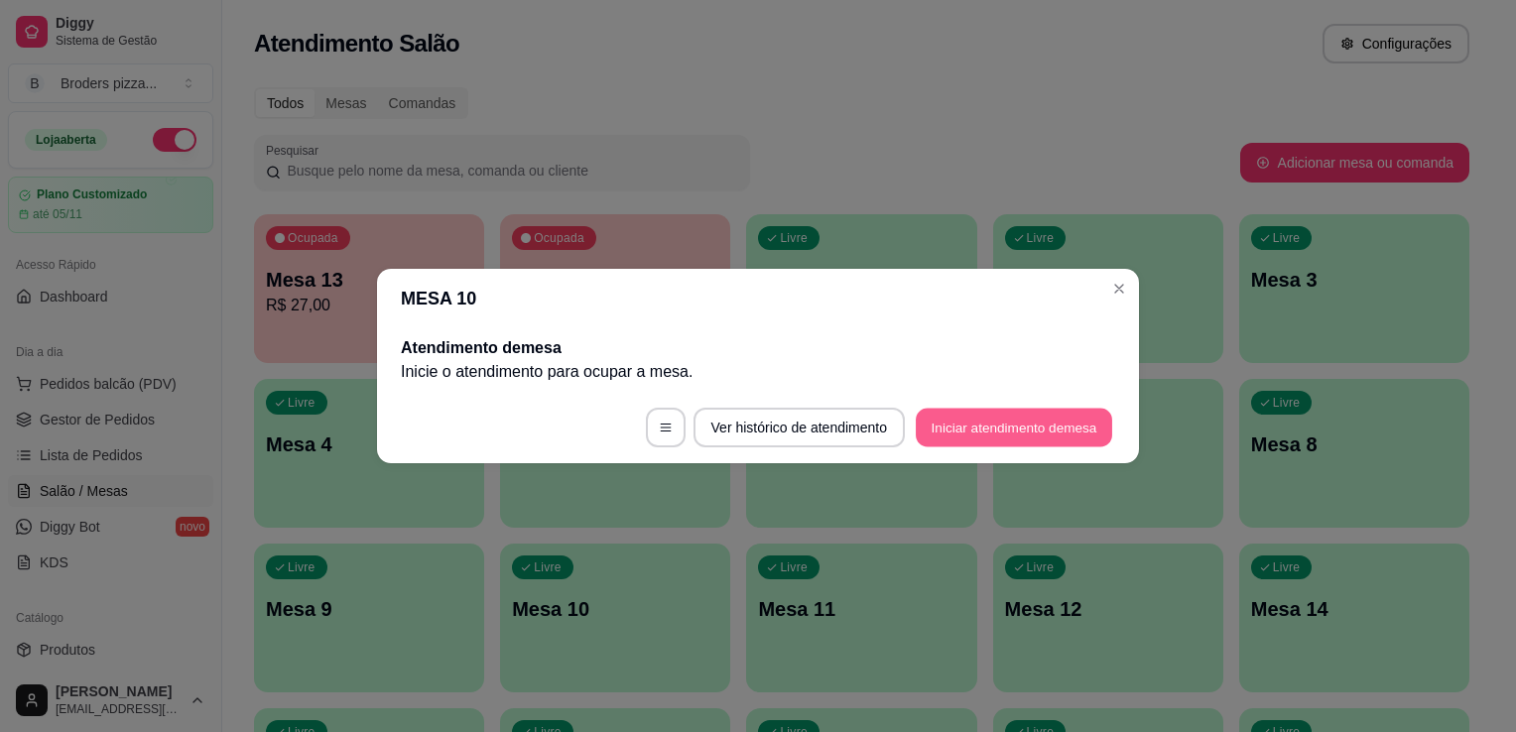
click at [934, 444] on button "Iniciar atendimento de mesa" at bounding box center [1014, 428] width 196 height 39
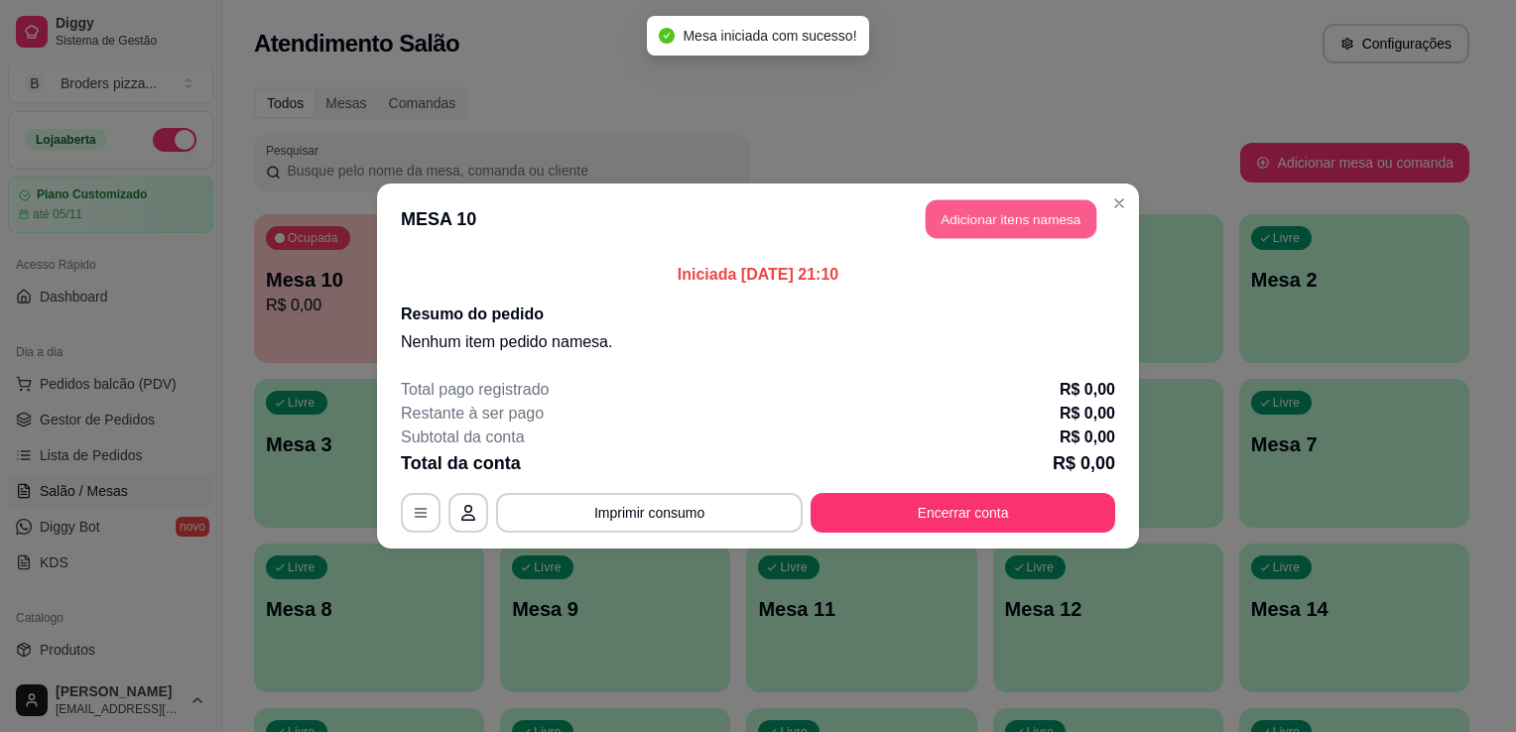
click at [1008, 206] on button "Adicionar itens na mesa" at bounding box center [1011, 219] width 171 height 39
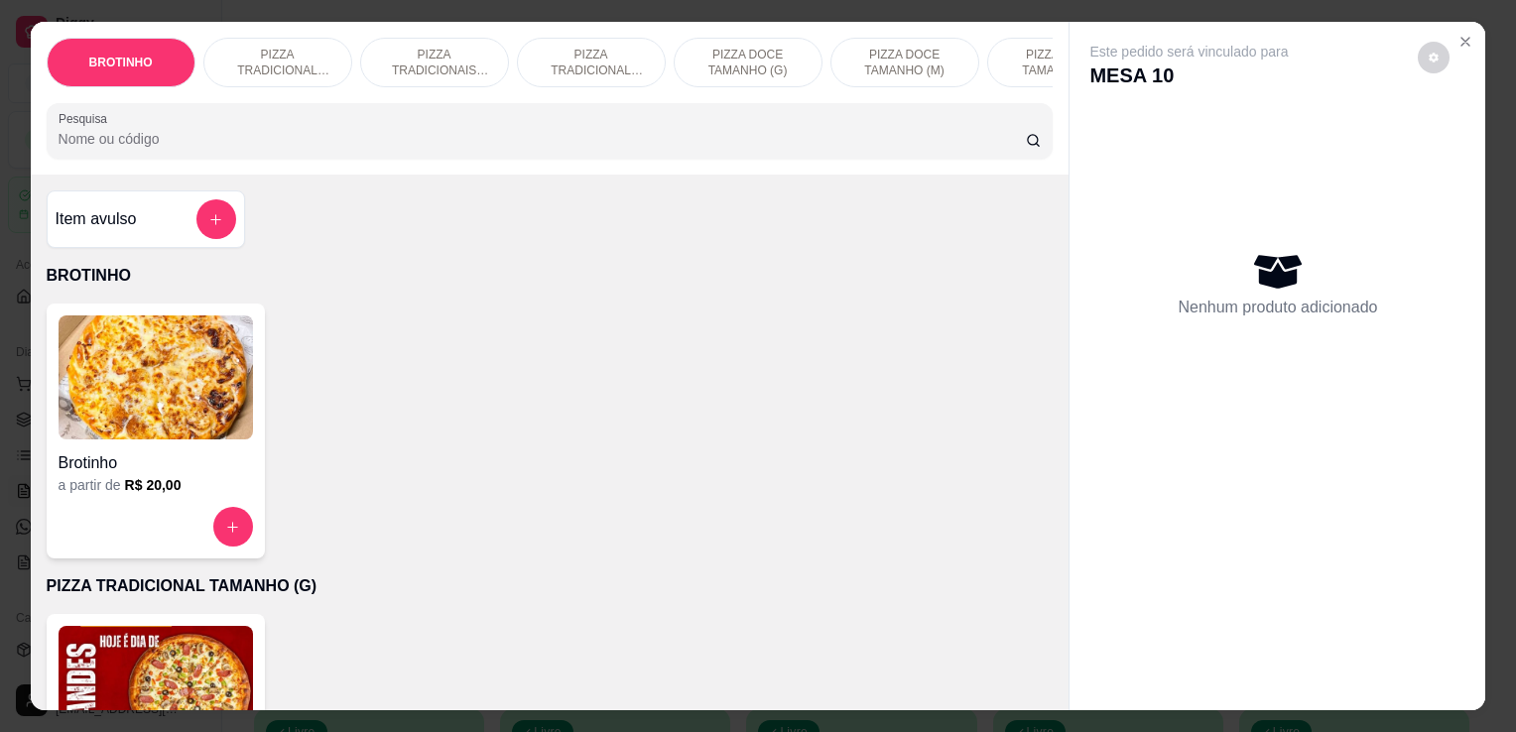
click at [147, 654] on img at bounding box center [156, 688] width 195 height 124
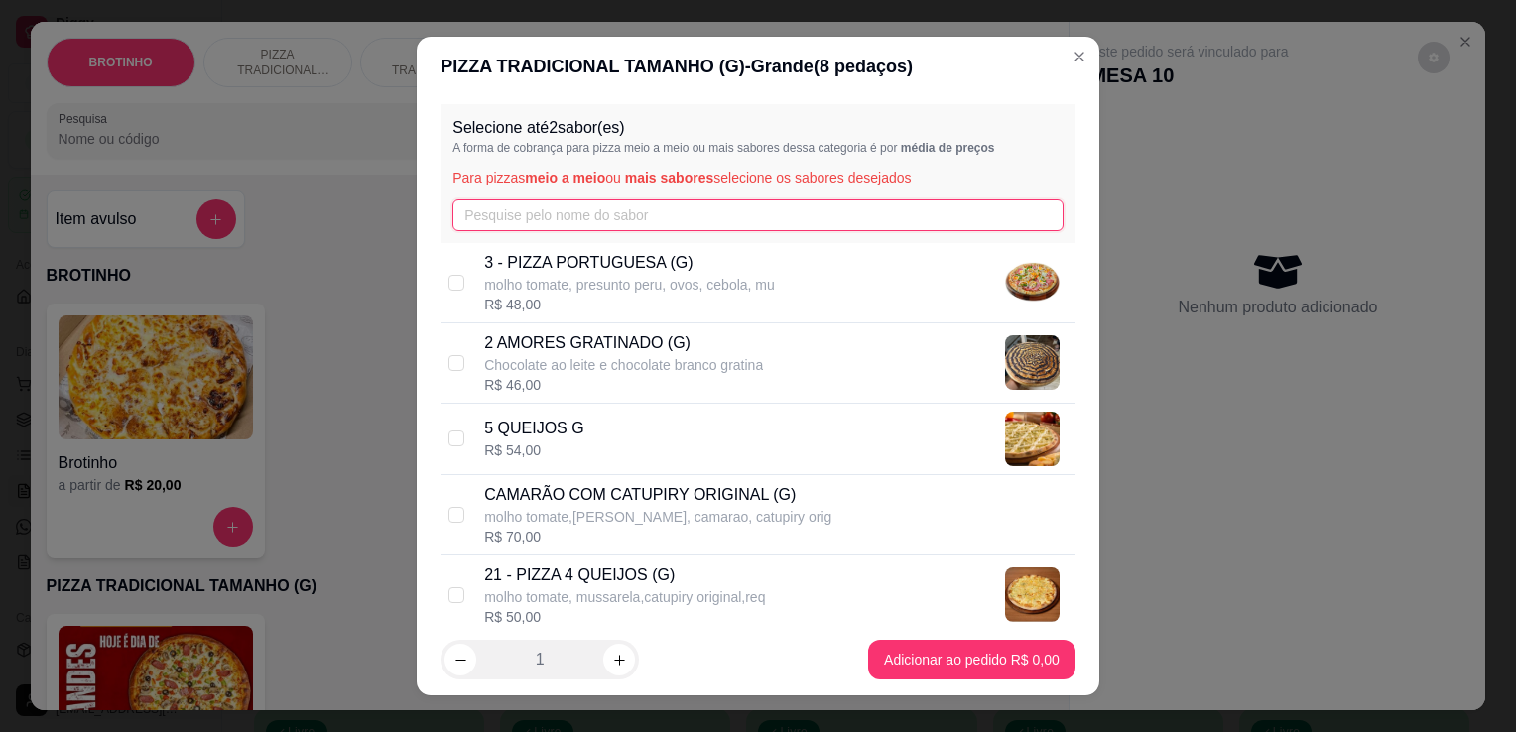
click at [614, 220] on input "text" at bounding box center [758, 215] width 611 height 32
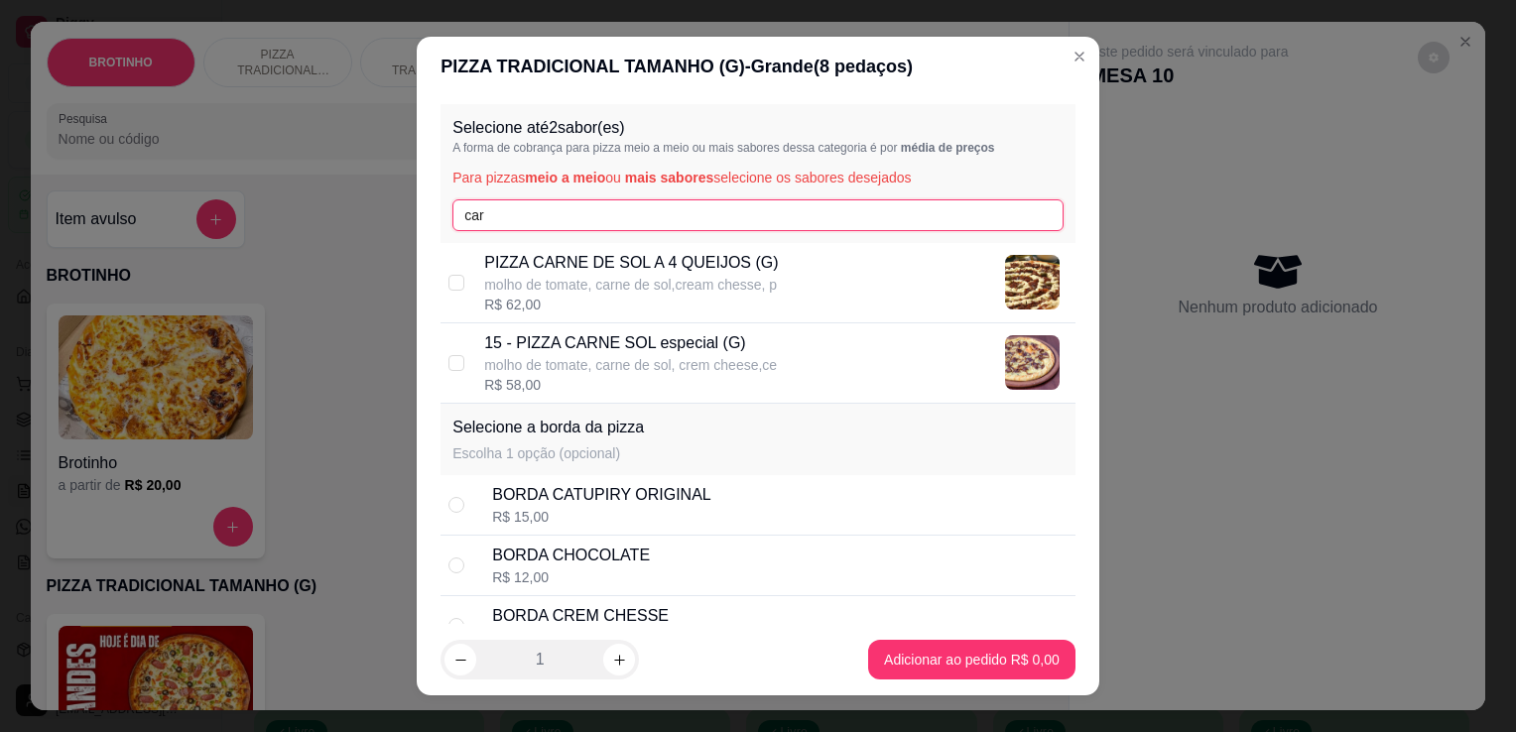
type input "car"
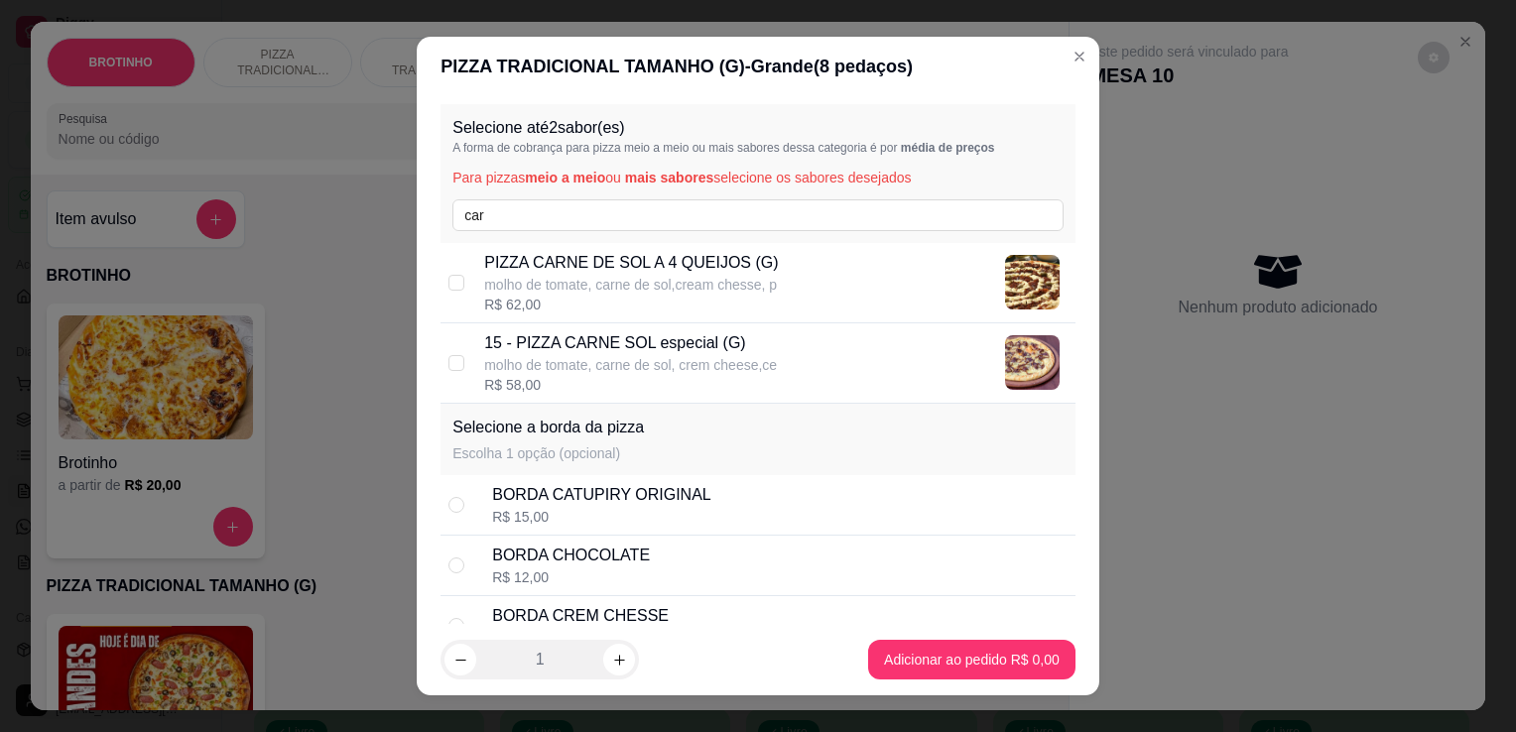
click at [707, 355] on p "molho de tomate, carne de sol, crem cheese,ce" at bounding box center [630, 365] width 293 height 20
checkbox input "true"
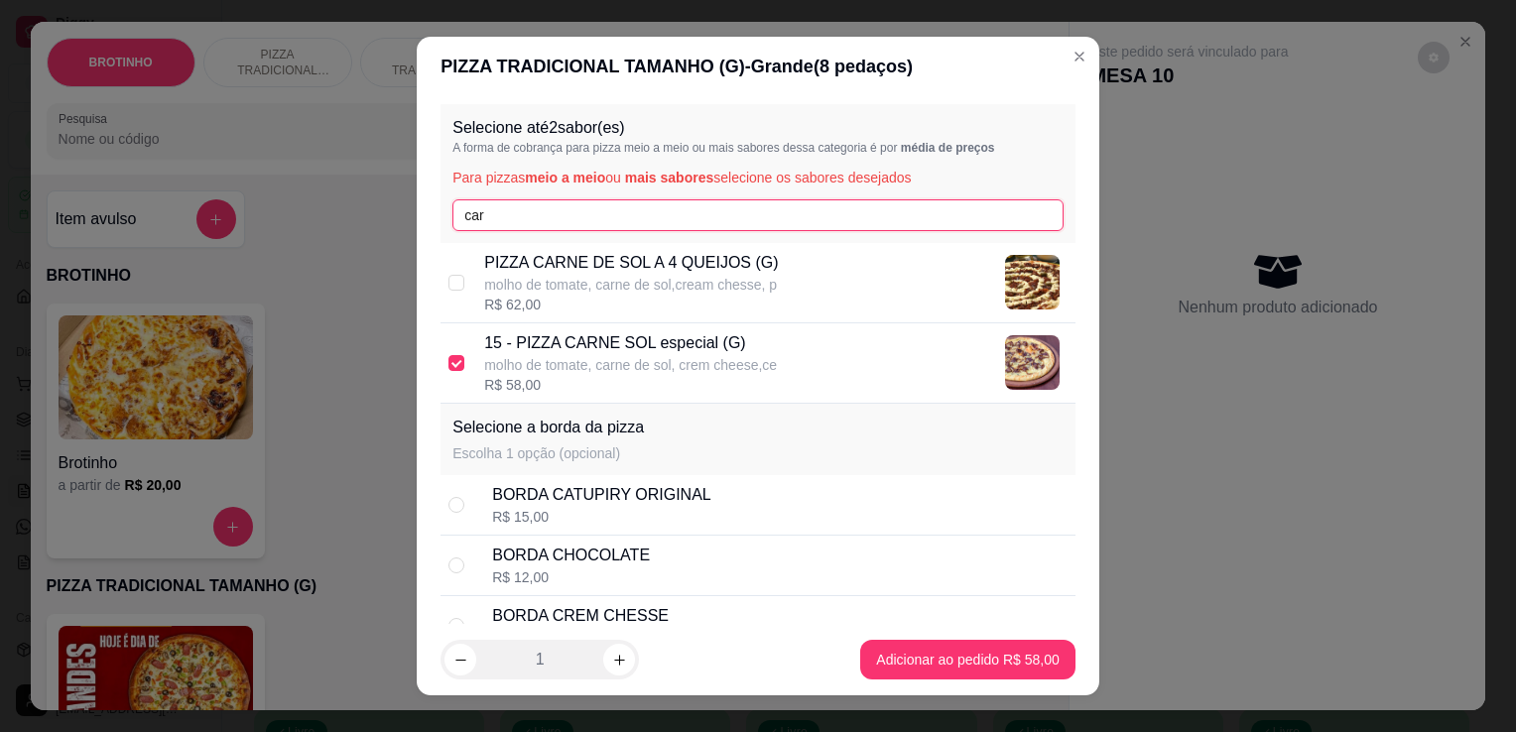
click at [707, 224] on input "car" at bounding box center [758, 215] width 611 height 32
type input "c"
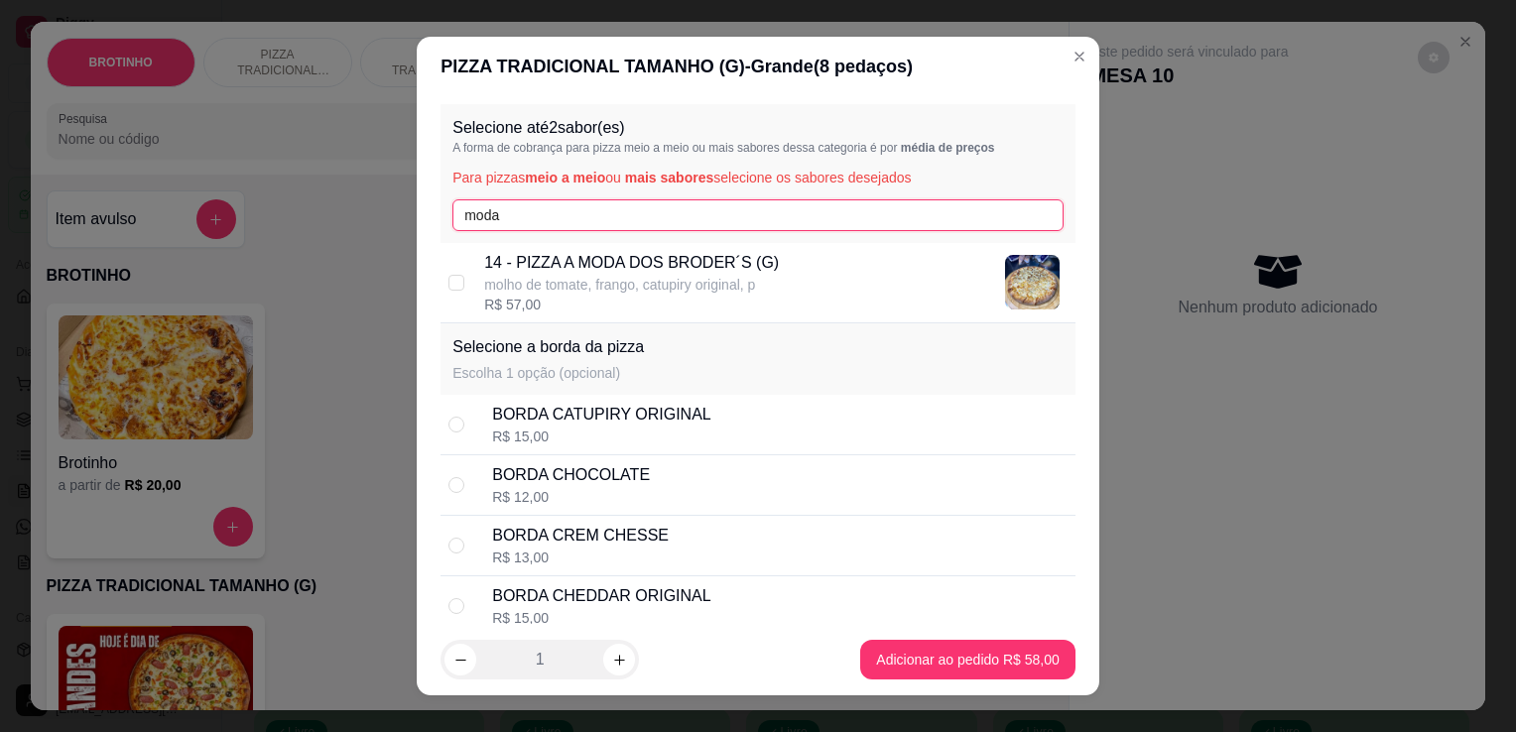
type input "moda"
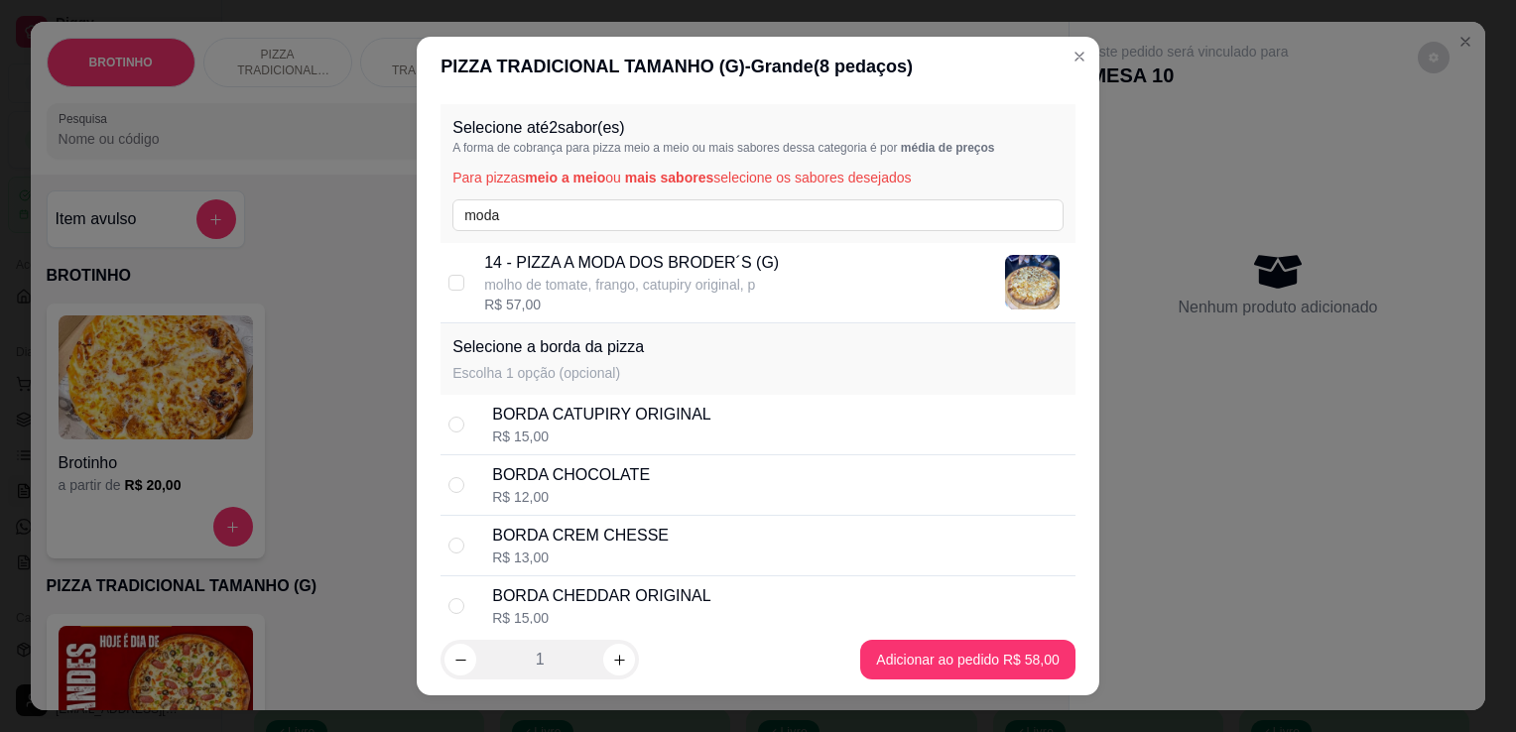
click at [701, 285] on p "molho de tomate, frango, catupiry original, p" at bounding box center [631, 285] width 295 height 20
checkbox input "true"
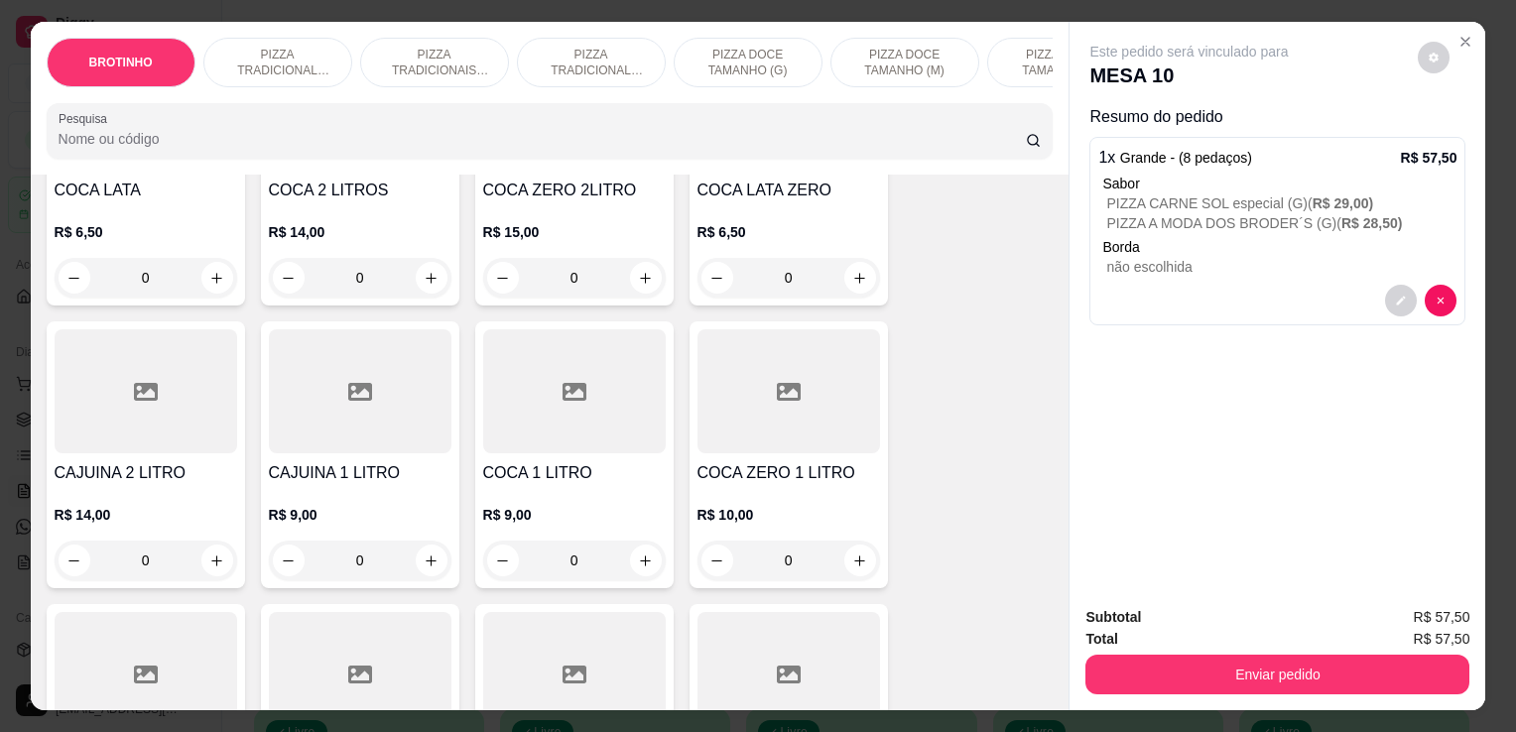
scroll to position [2450, 0]
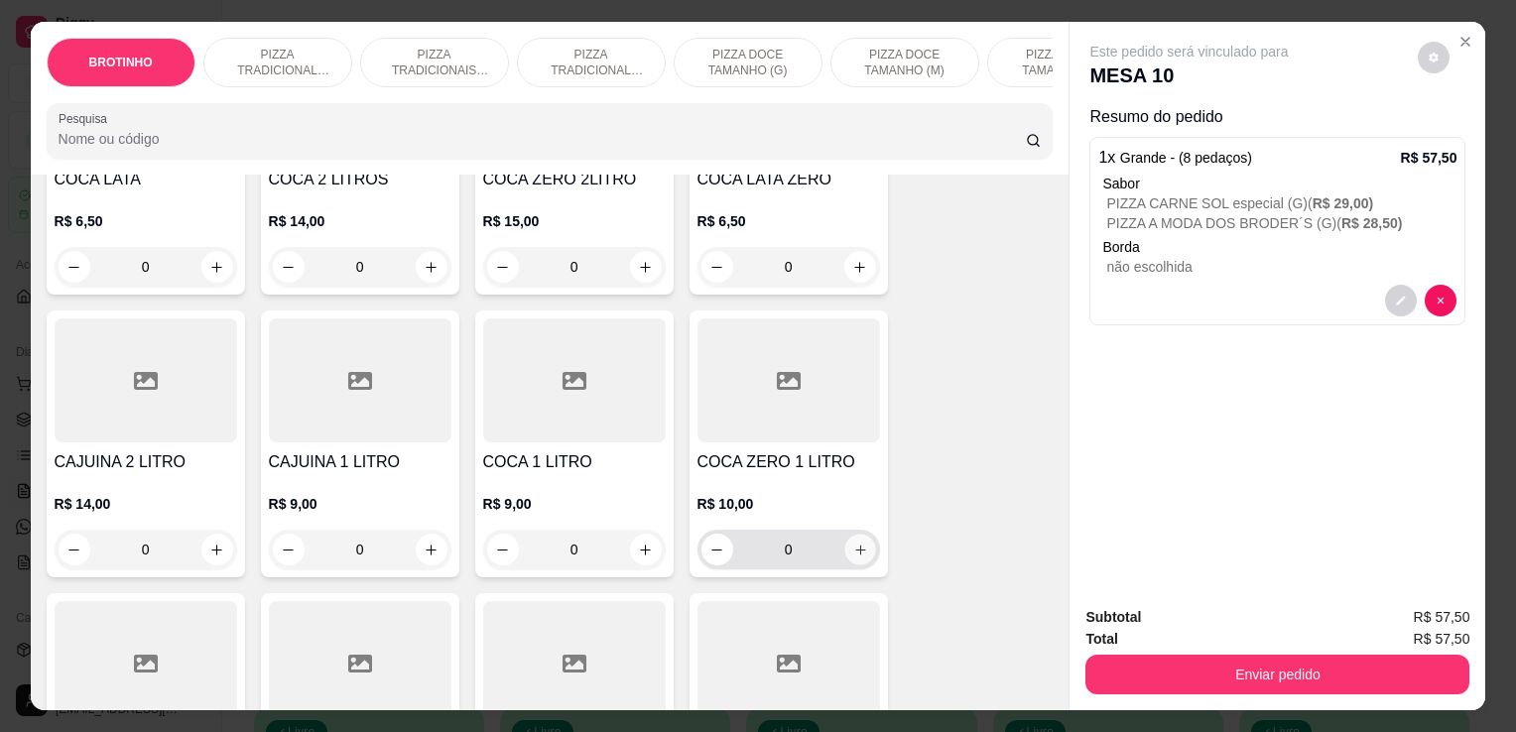
click at [845, 546] on button "increase-product-quantity" at bounding box center [860, 550] width 31 height 31
type input "1"
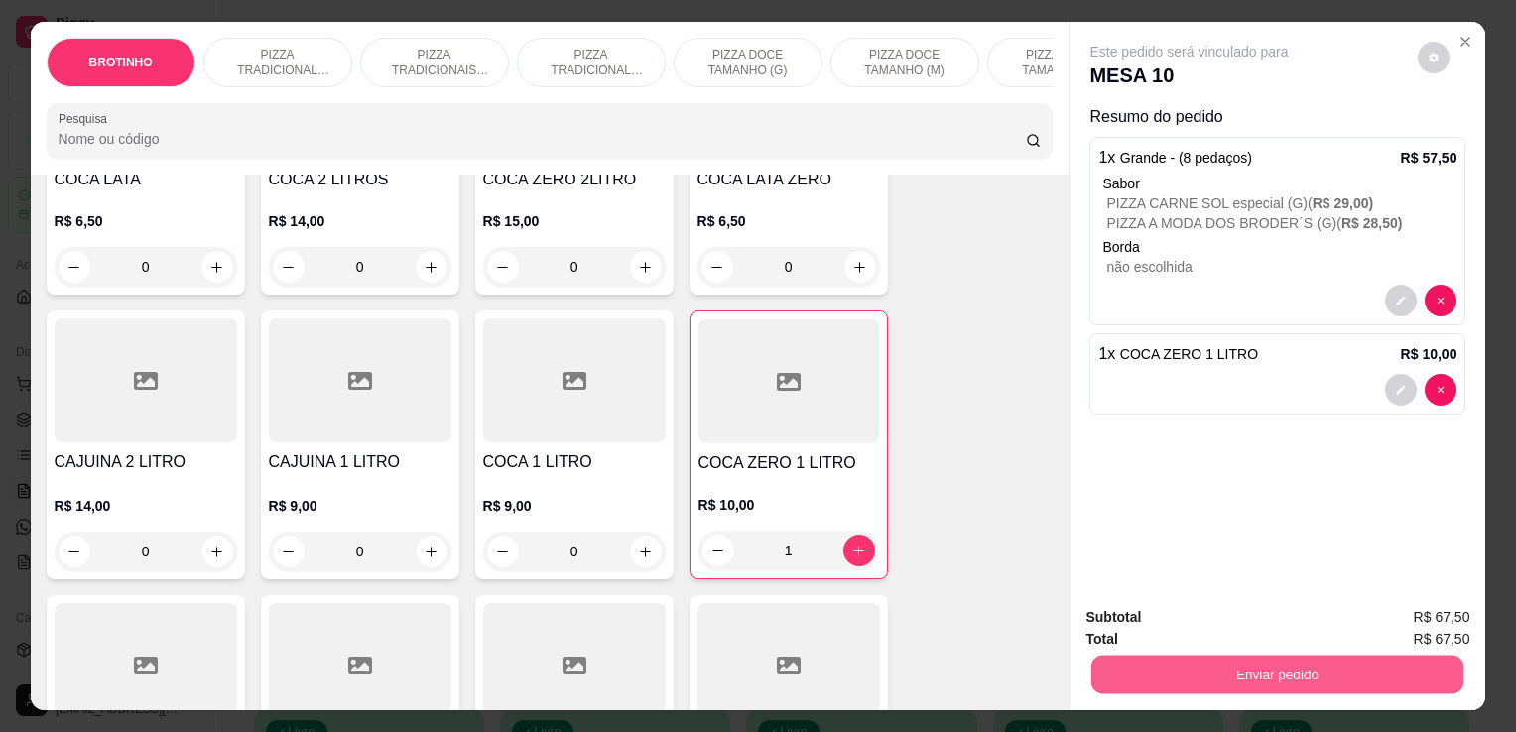
click at [1199, 685] on button "Enviar pedido" at bounding box center [1278, 674] width 372 height 39
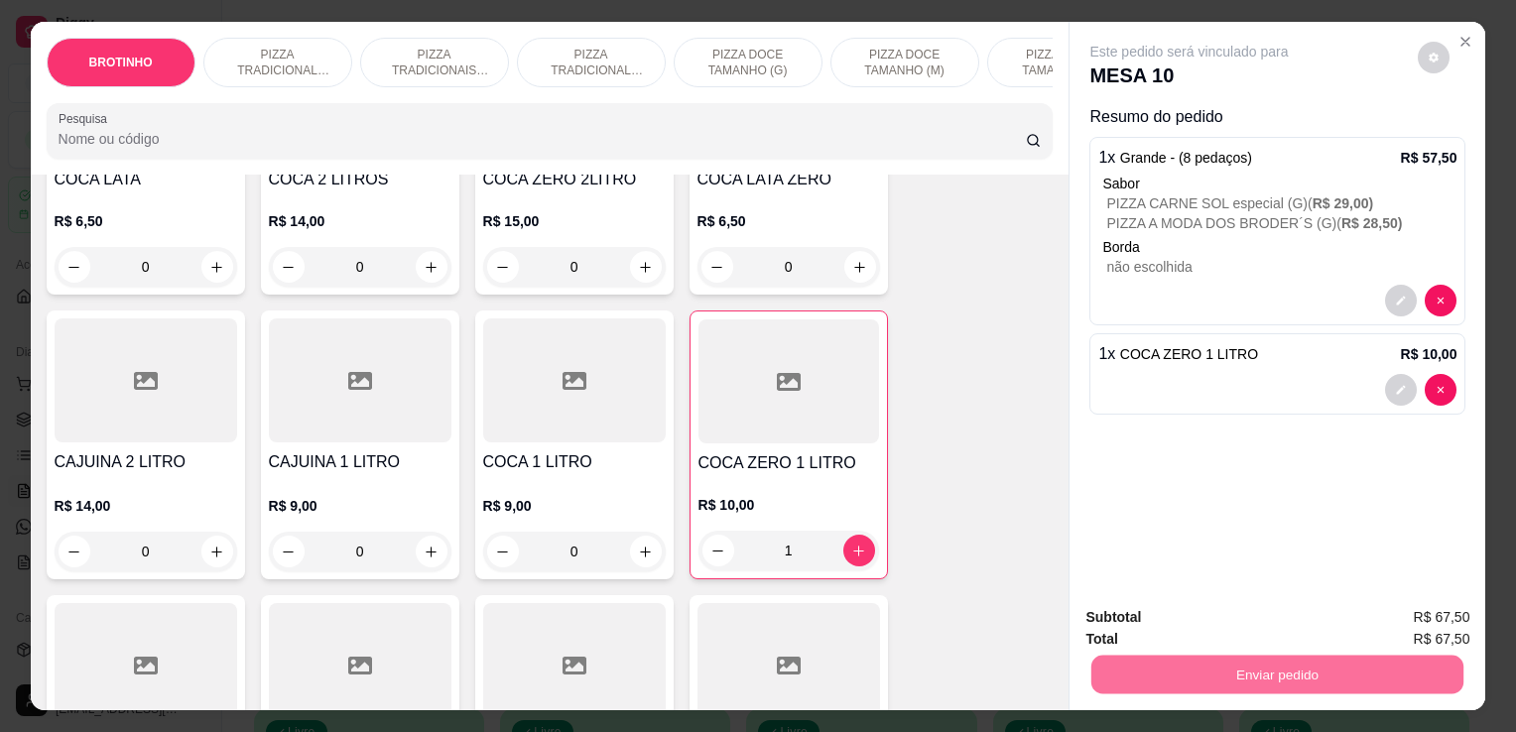
click at [1336, 618] on button "Registrar cliente" at bounding box center [1286, 618] width 127 height 37
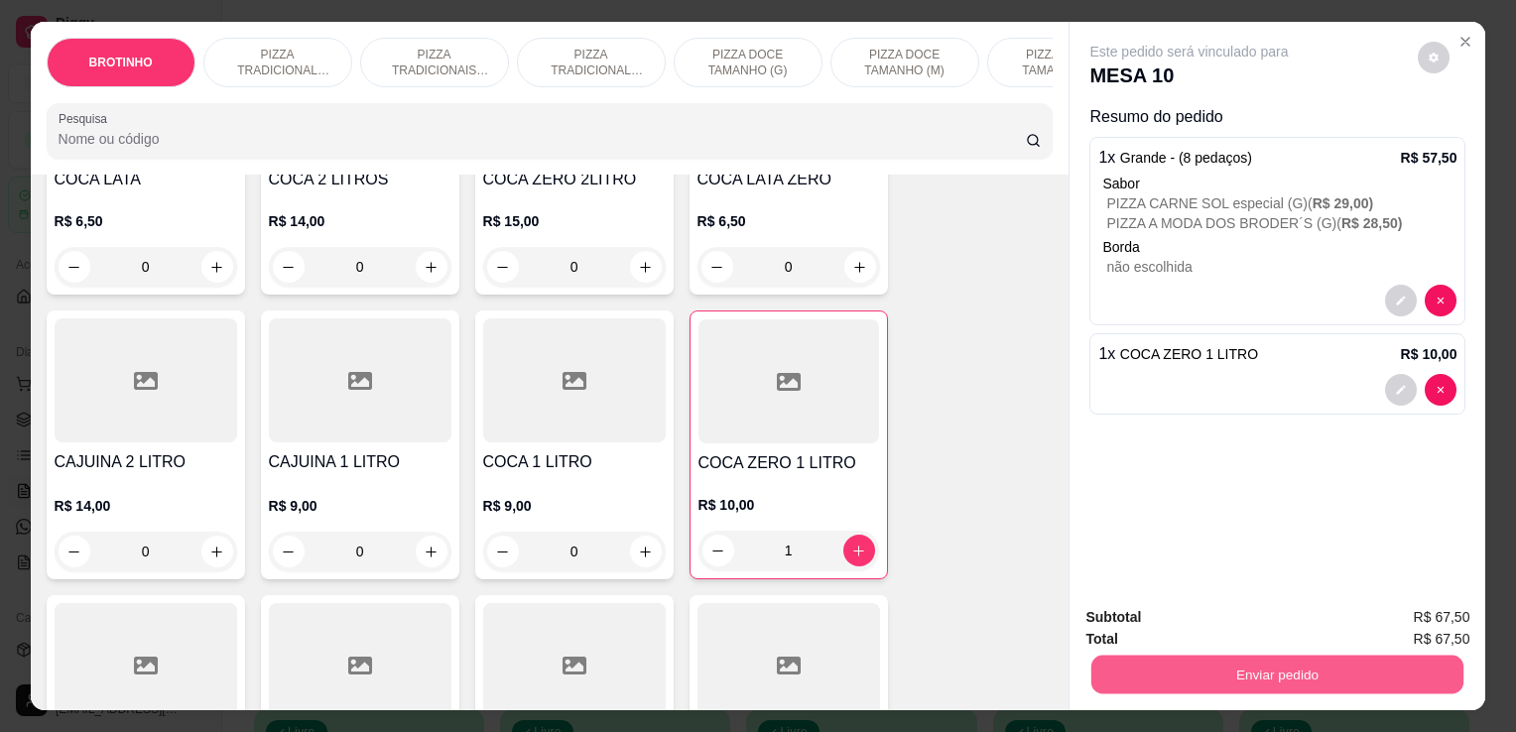
click at [1264, 657] on button "Enviar pedido" at bounding box center [1278, 674] width 372 height 39
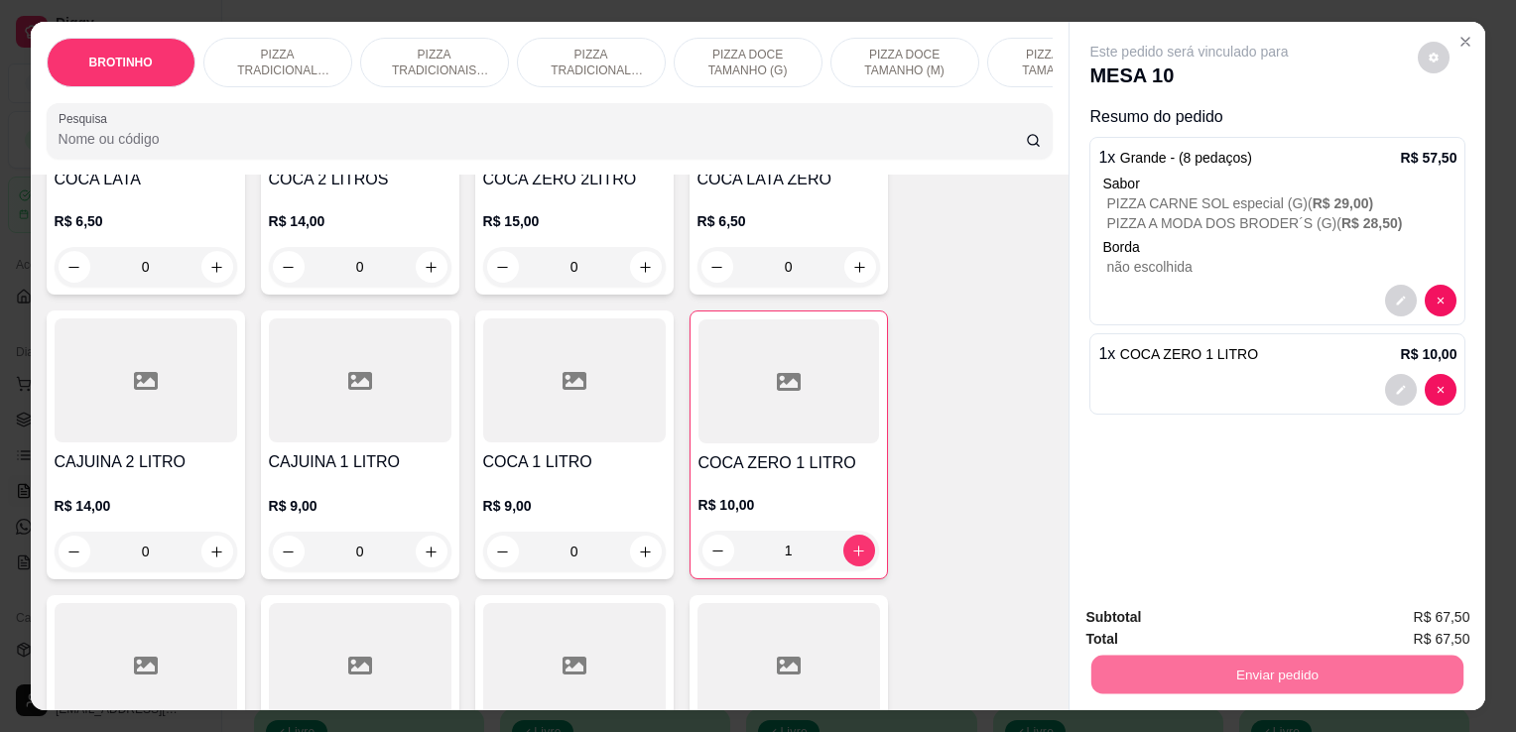
click at [1292, 607] on button "Registrar cliente" at bounding box center [1286, 618] width 127 height 37
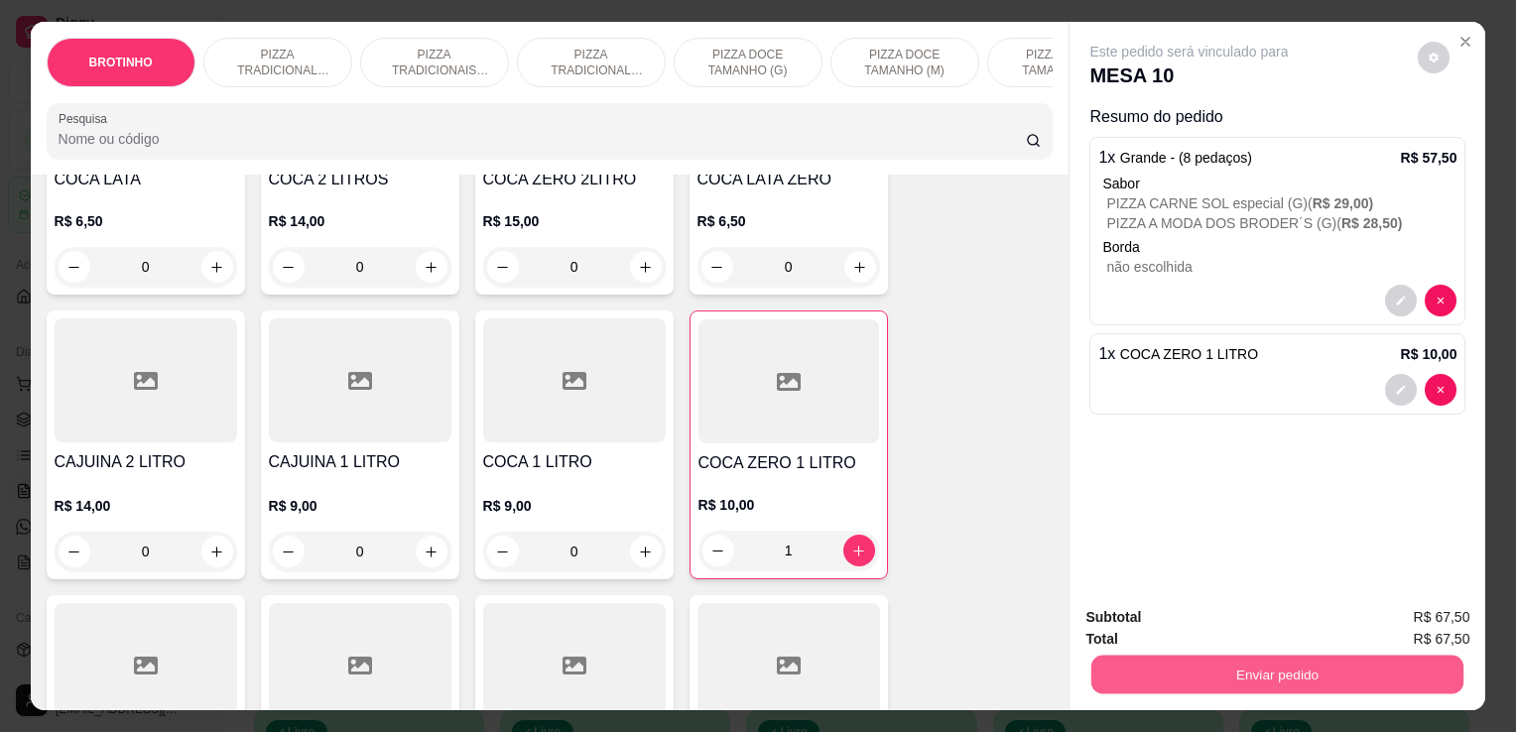
click at [1247, 662] on button "Enviar pedido" at bounding box center [1278, 674] width 372 height 39
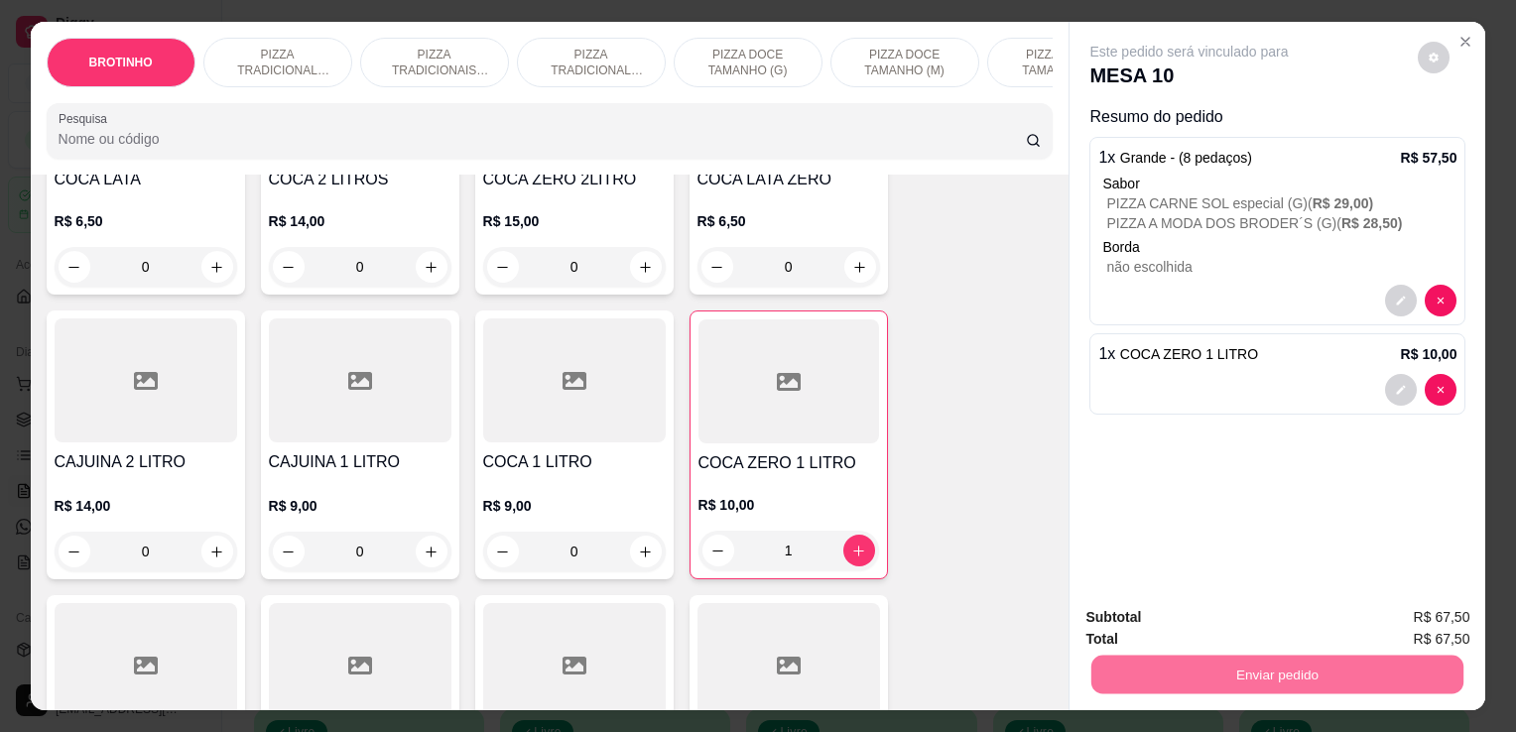
click at [1397, 615] on button "Enviar pedido" at bounding box center [1418, 618] width 109 height 37
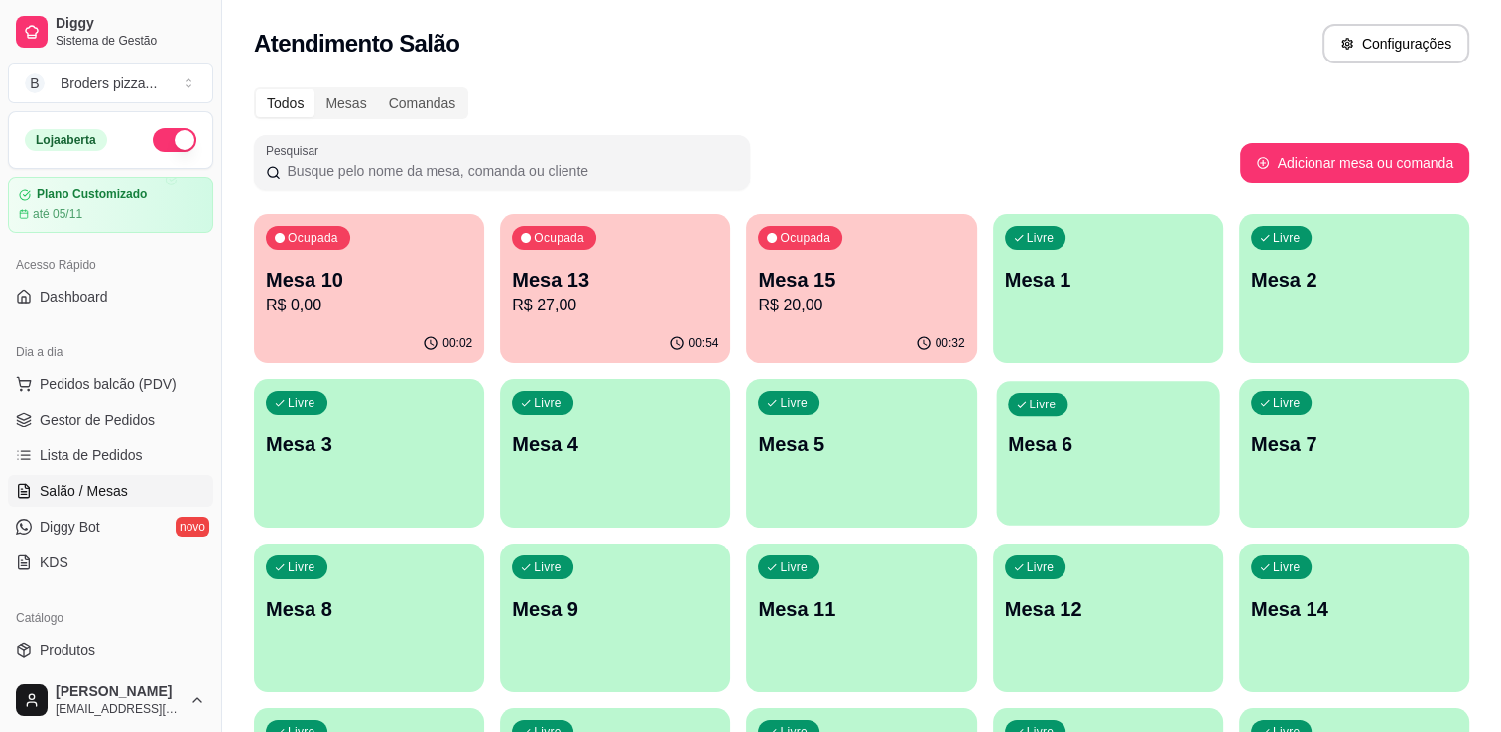
click at [1166, 470] on div "Livre Mesa 6" at bounding box center [1107, 441] width 223 height 121
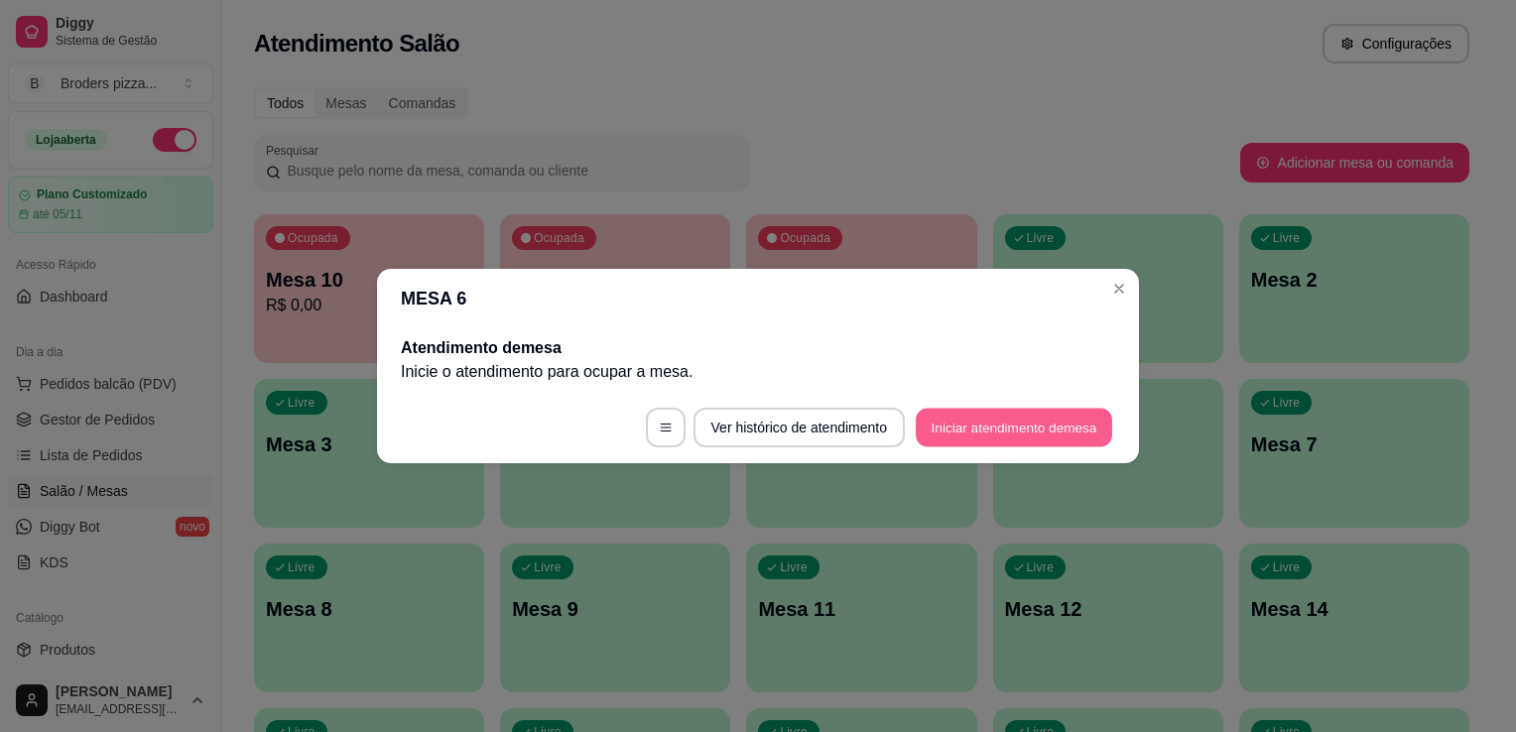
click at [994, 429] on button "Iniciar atendimento de mesa" at bounding box center [1014, 428] width 196 height 39
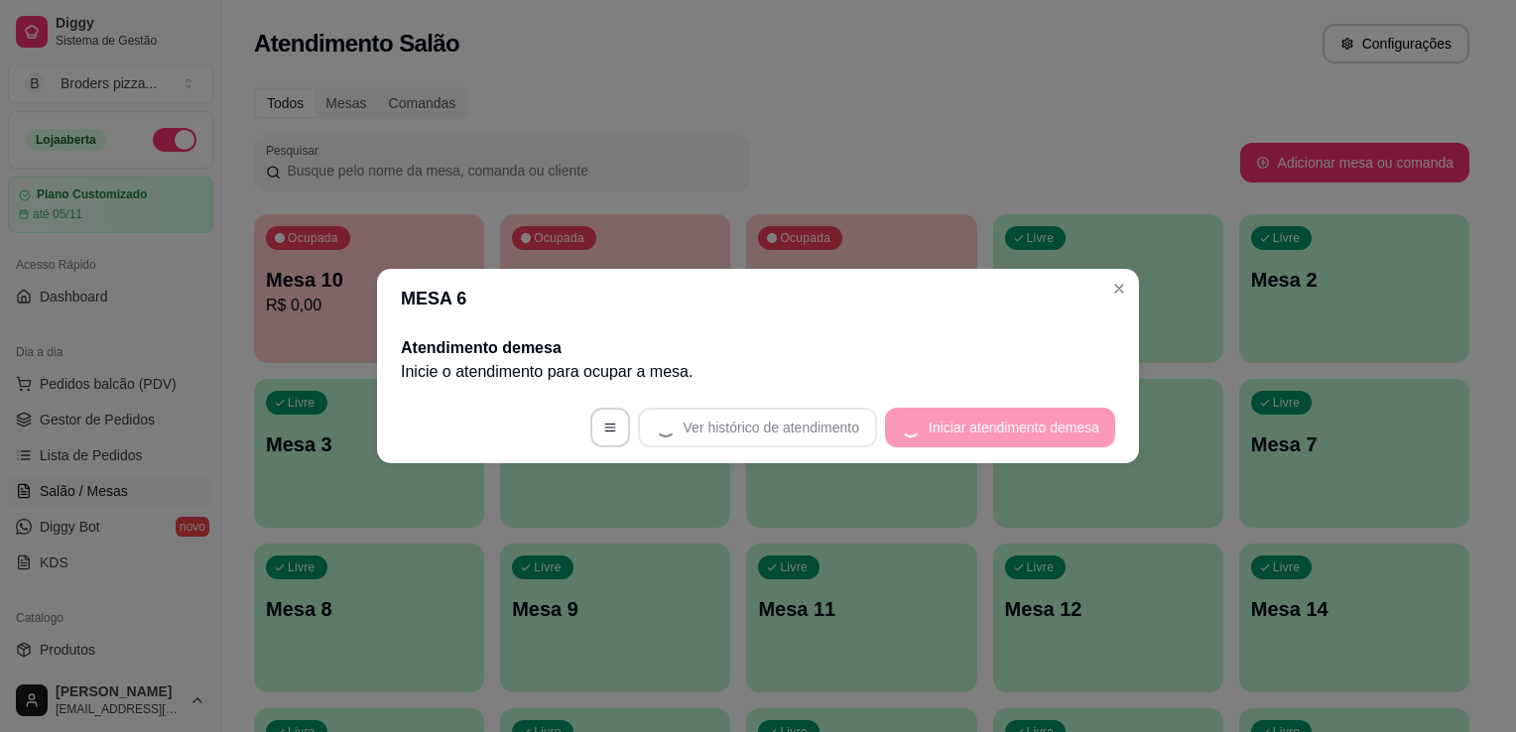
click at [994, 429] on footer "Ver histórico de atendimento Iniciar atendimento de mesa" at bounding box center [758, 427] width 762 height 71
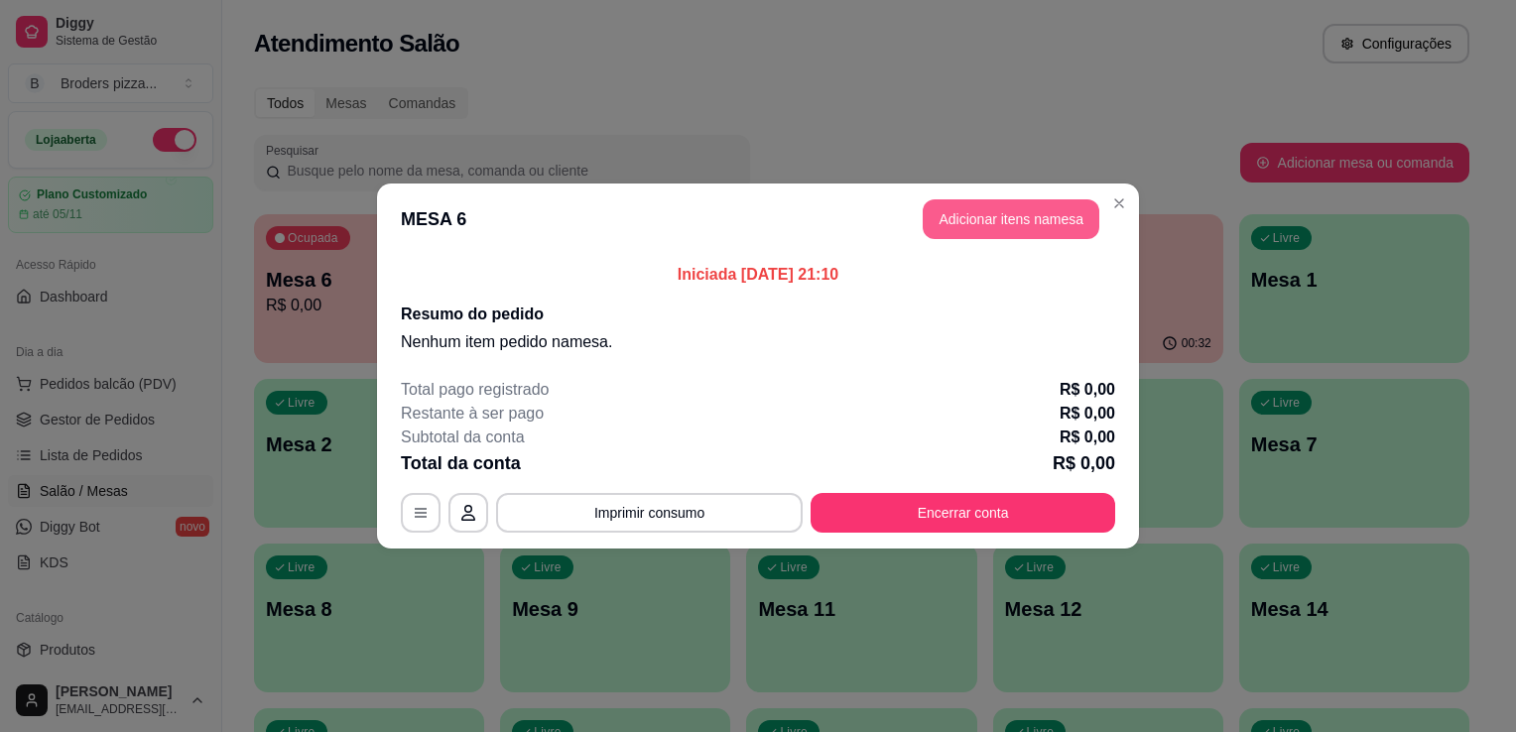
click at [1019, 227] on button "Adicionar itens na mesa" at bounding box center [1011, 219] width 177 height 40
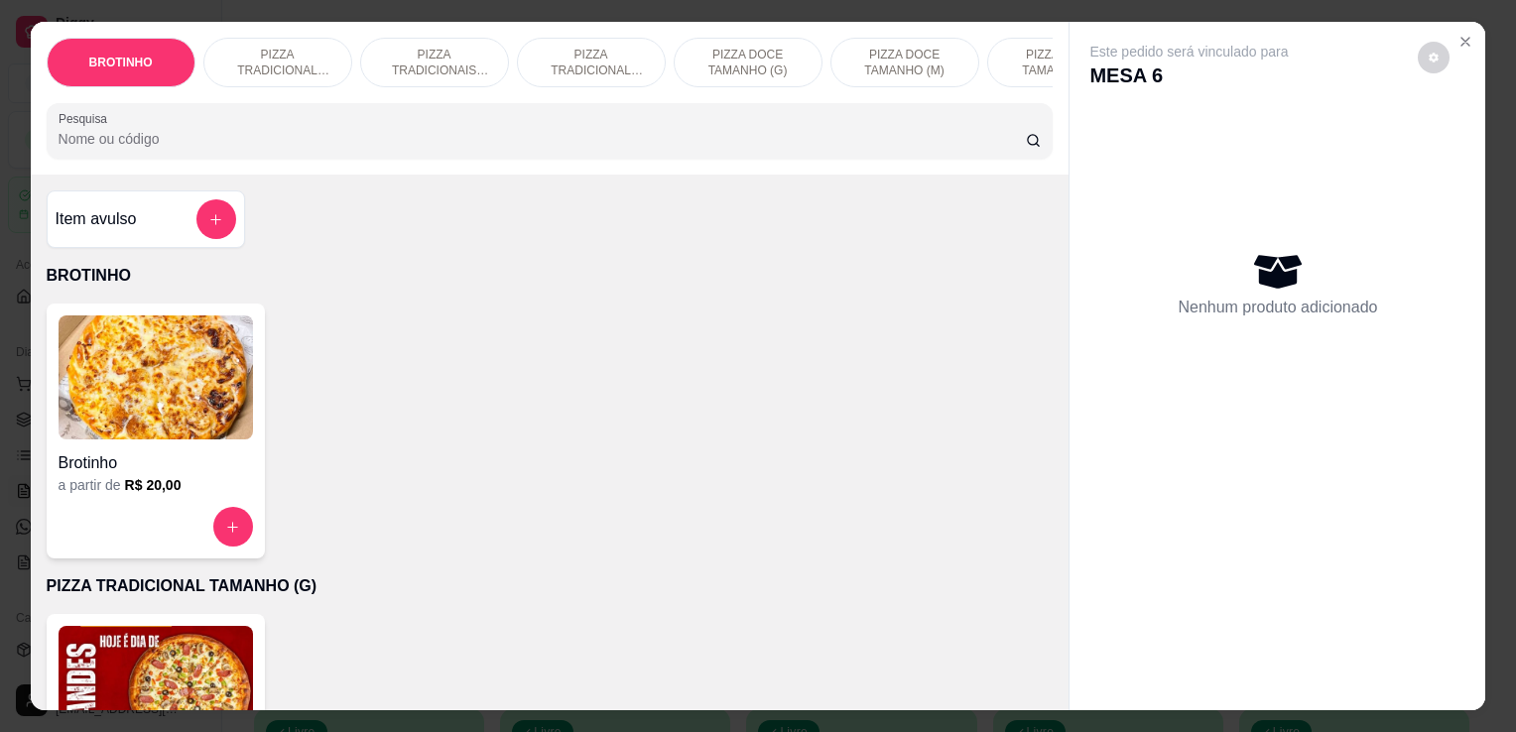
click at [131, 661] on img at bounding box center [156, 688] width 195 height 124
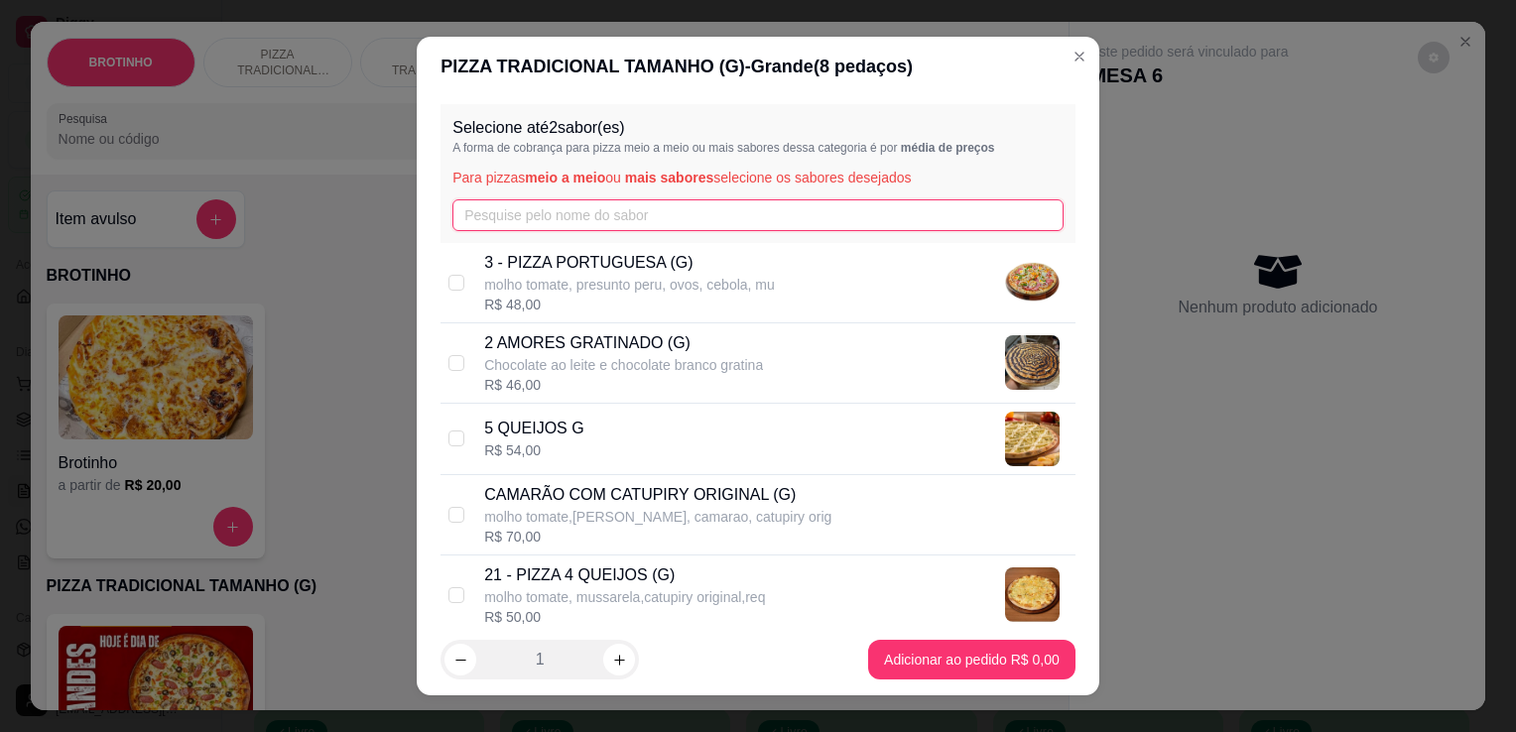
click at [619, 211] on input "text" at bounding box center [758, 215] width 611 height 32
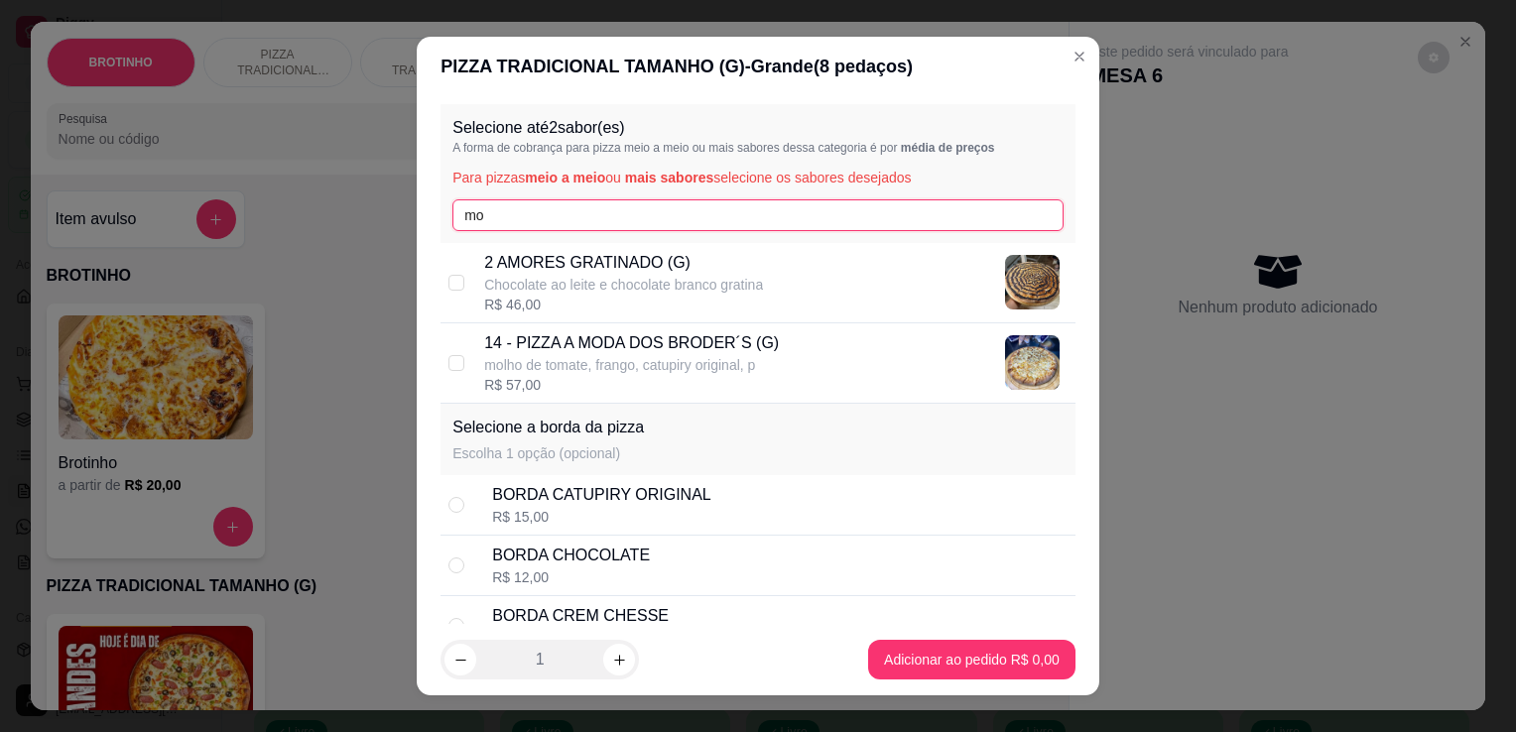
type input "mo"
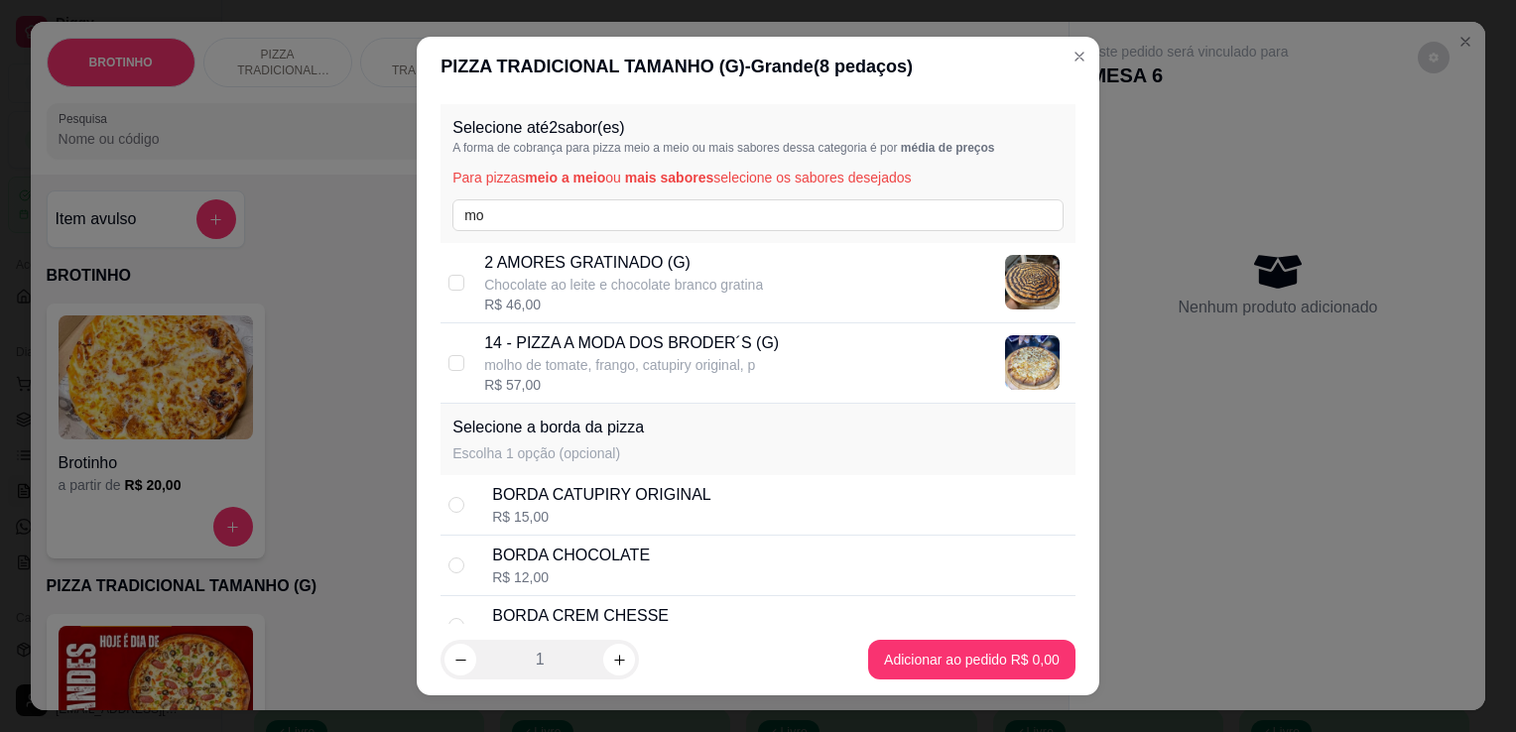
click at [654, 349] on p "14 - PIZZA A MODA DOS BRODER´S (G)" at bounding box center [631, 343] width 295 height 24
checkbox input "true"
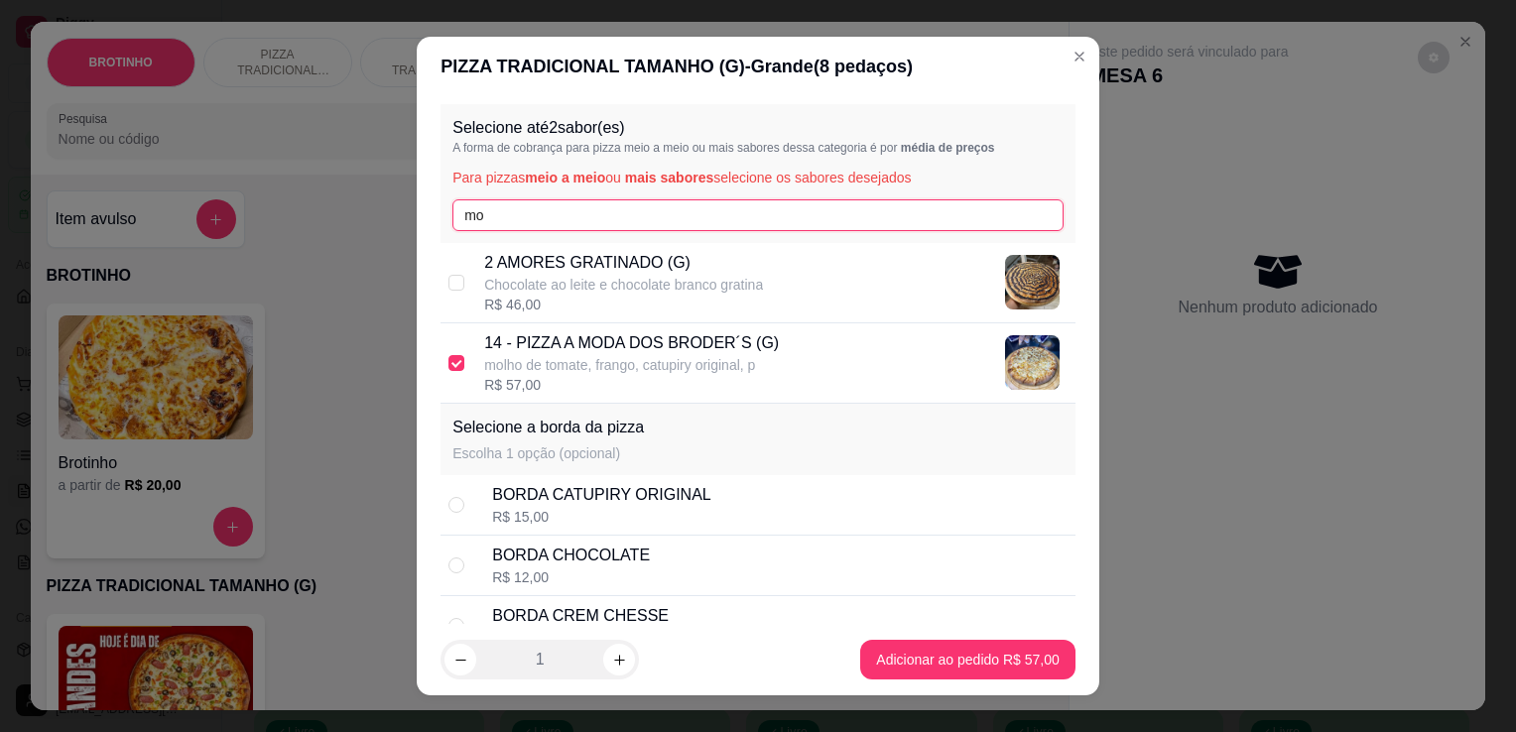
click at [508, 219] on input "mo" at bounding box center [758, 215] width 611 height 32
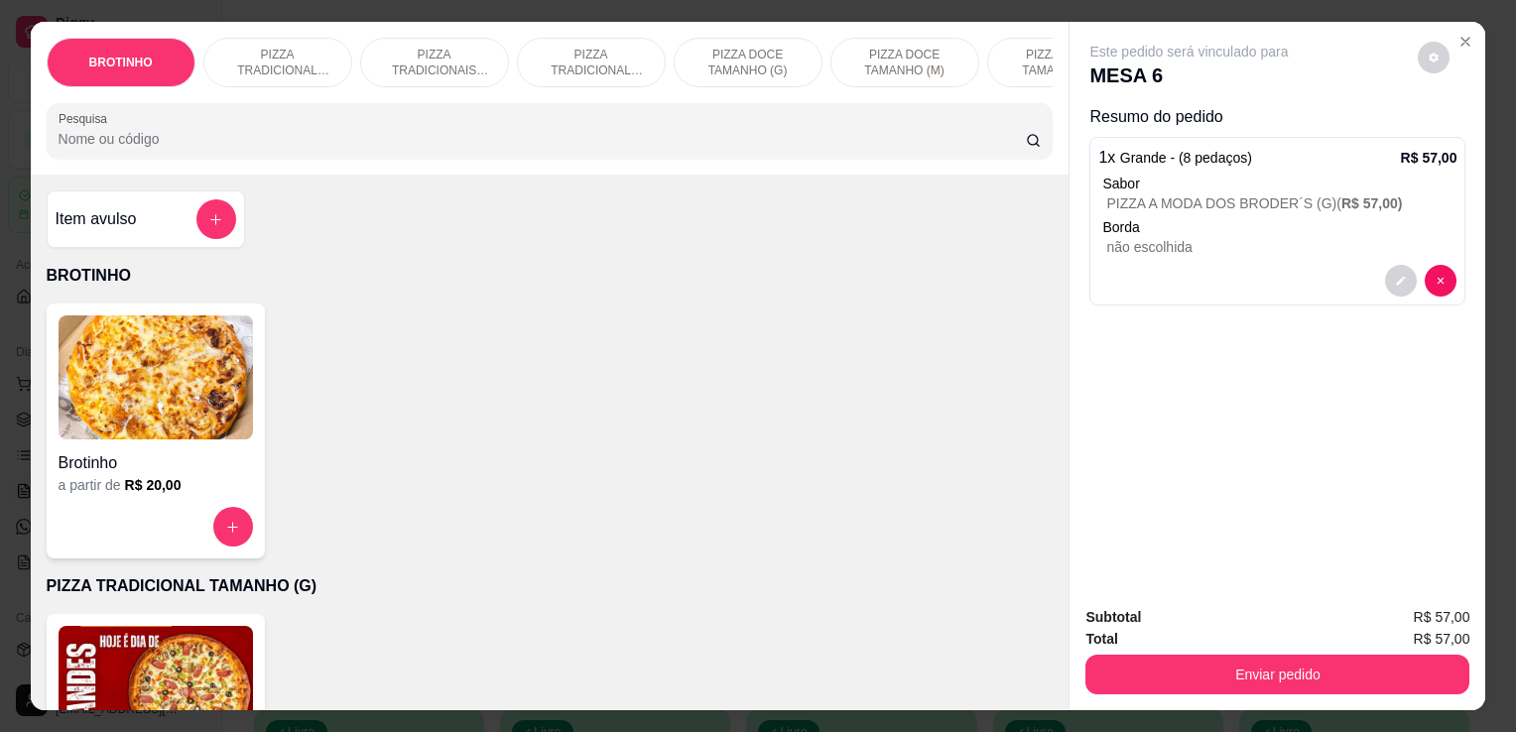
click at [215, 681] on img at bounding box center [156, 688] width 195 height 124
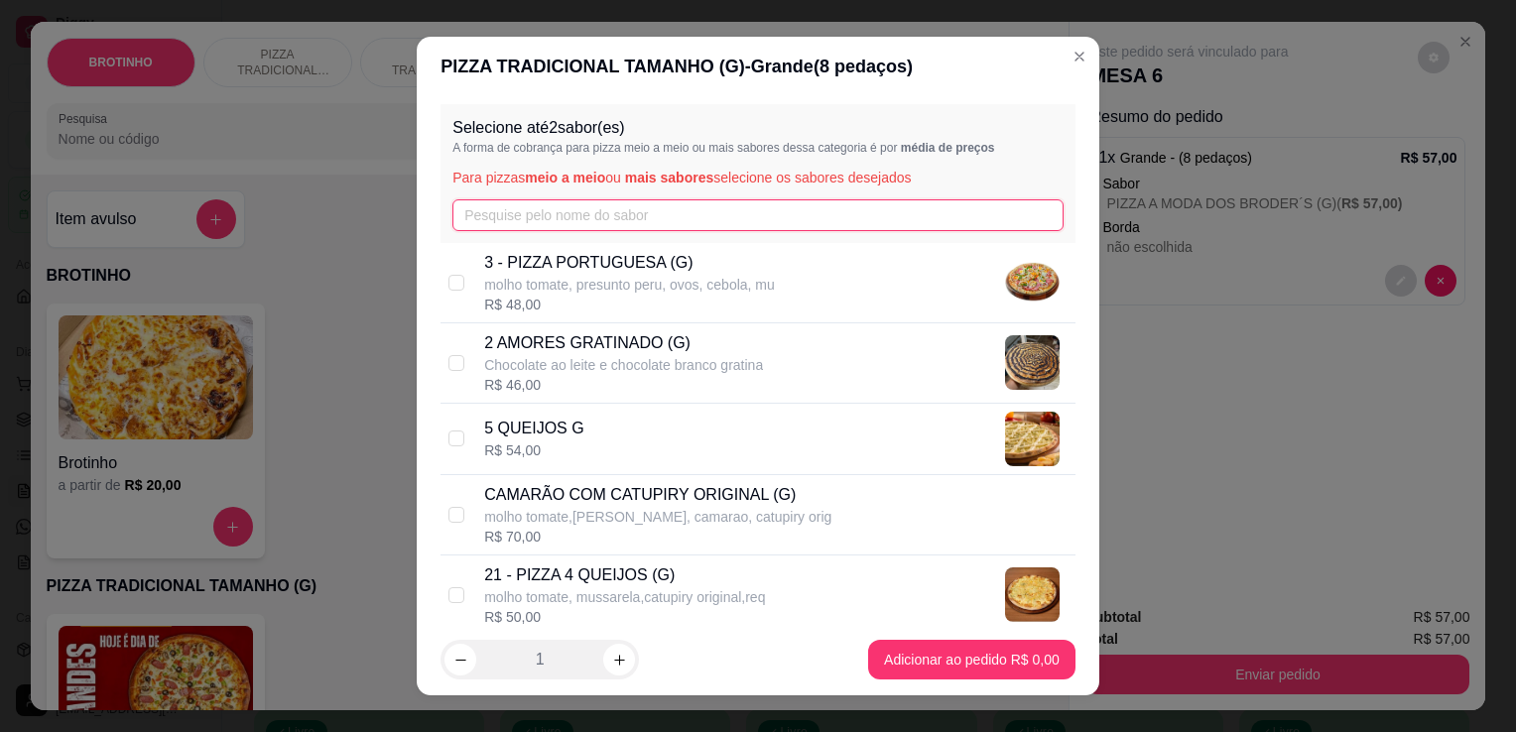
click at [530, 205] on input "text" at bounding box center [758, 215] width 611 height 32
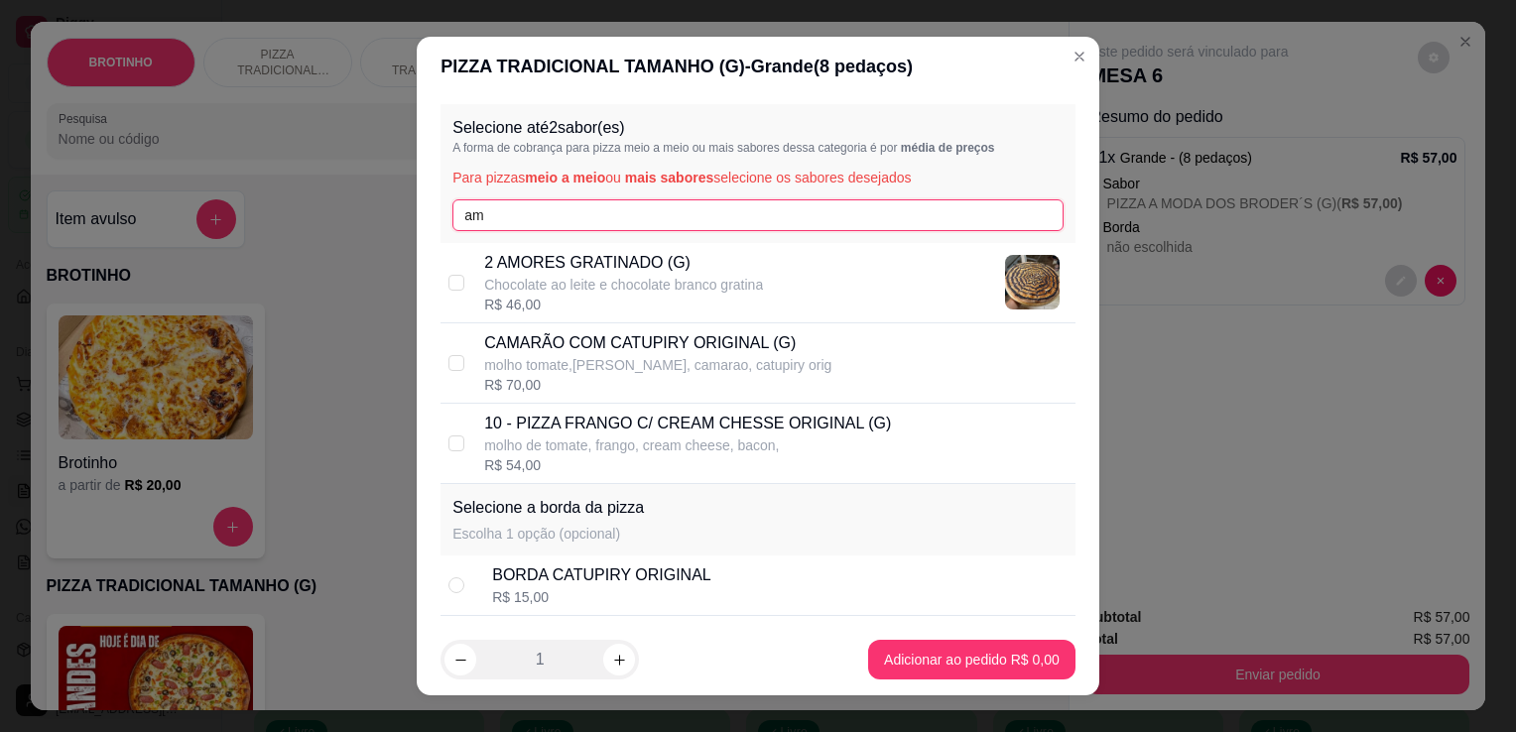
type input "a"
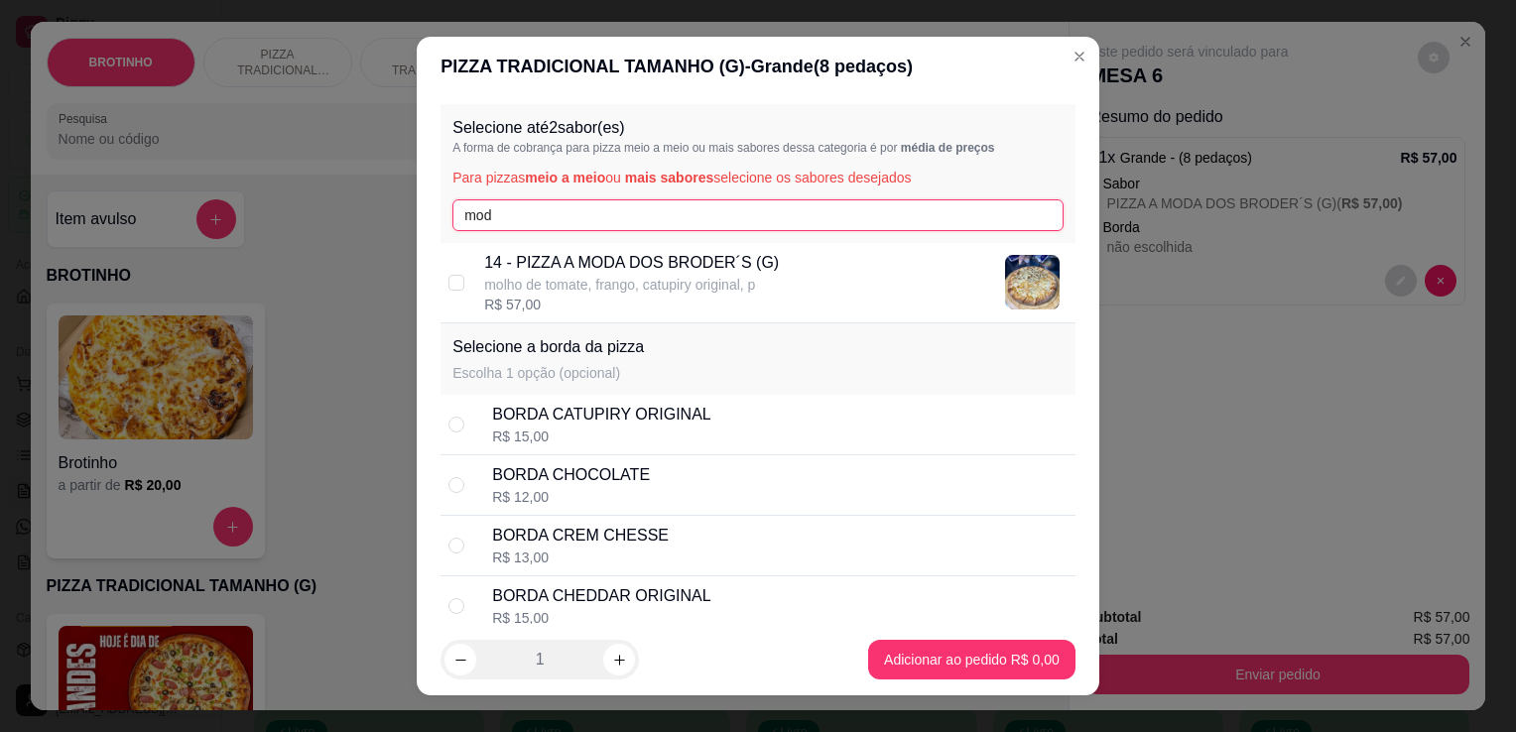
type input "mod"
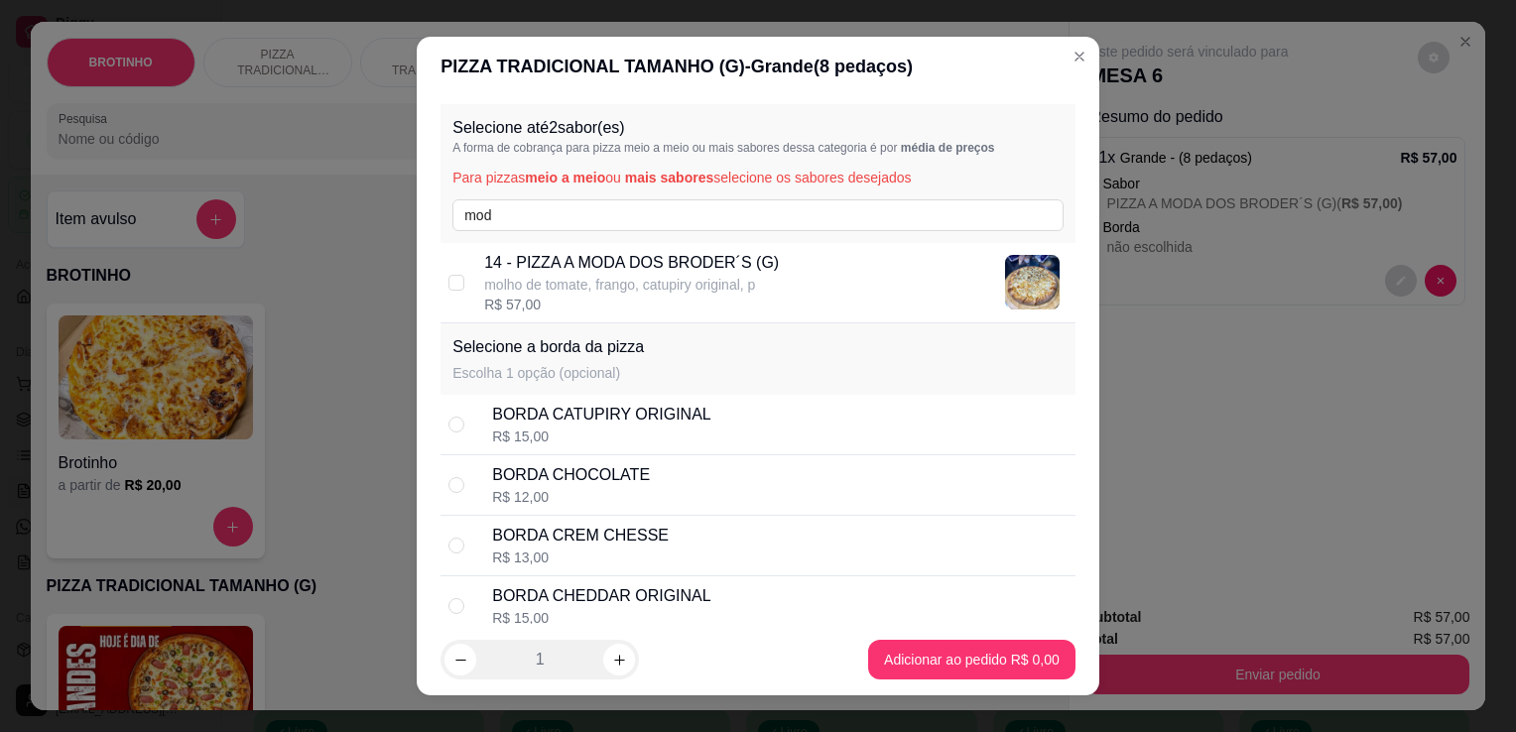
click at [649, 291] on p "molho de tomate, frango, catupiry original, p" at bounding box center [631, 285] width 295 height 20
checkbox input "true"
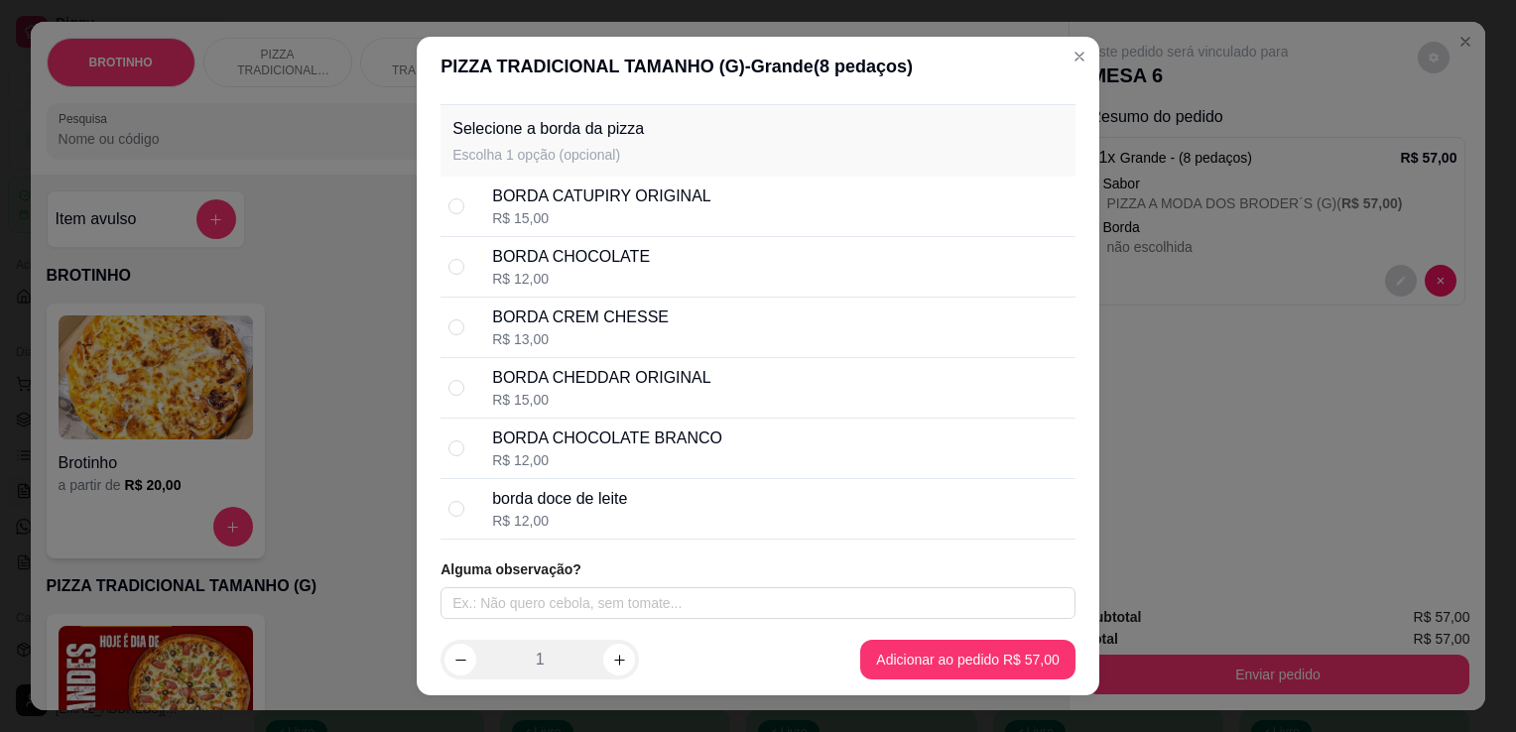
click at [670, 282] on div "BORDA CHOCOLATE R$ 12,00" at bounding box center [780, 267] width 576 height 44
radio input "true"
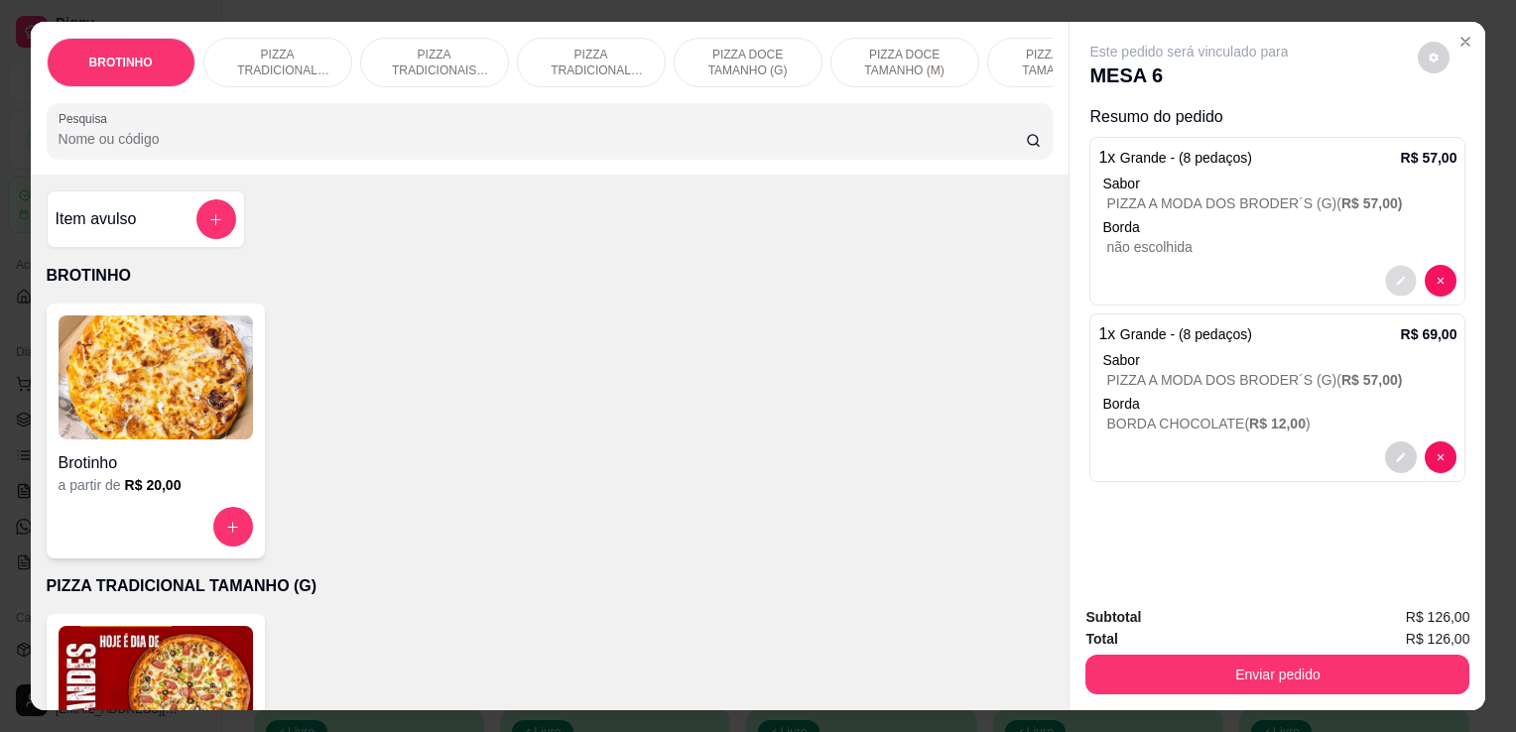
click at [1395, 282] on button "decrease-product-quantity" at bounding box center [1401, 281] width 31 height 31
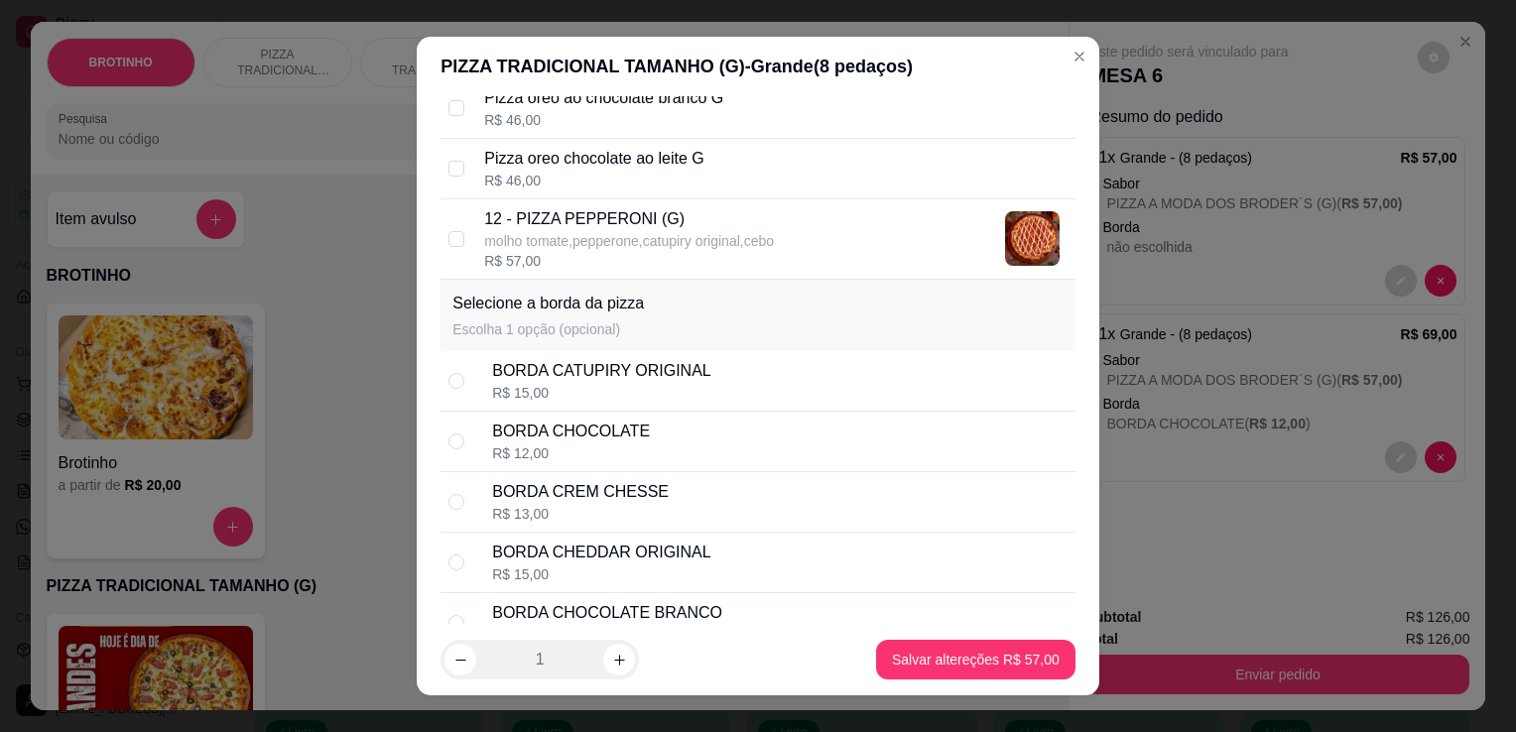
scroll to position [2758, 0]
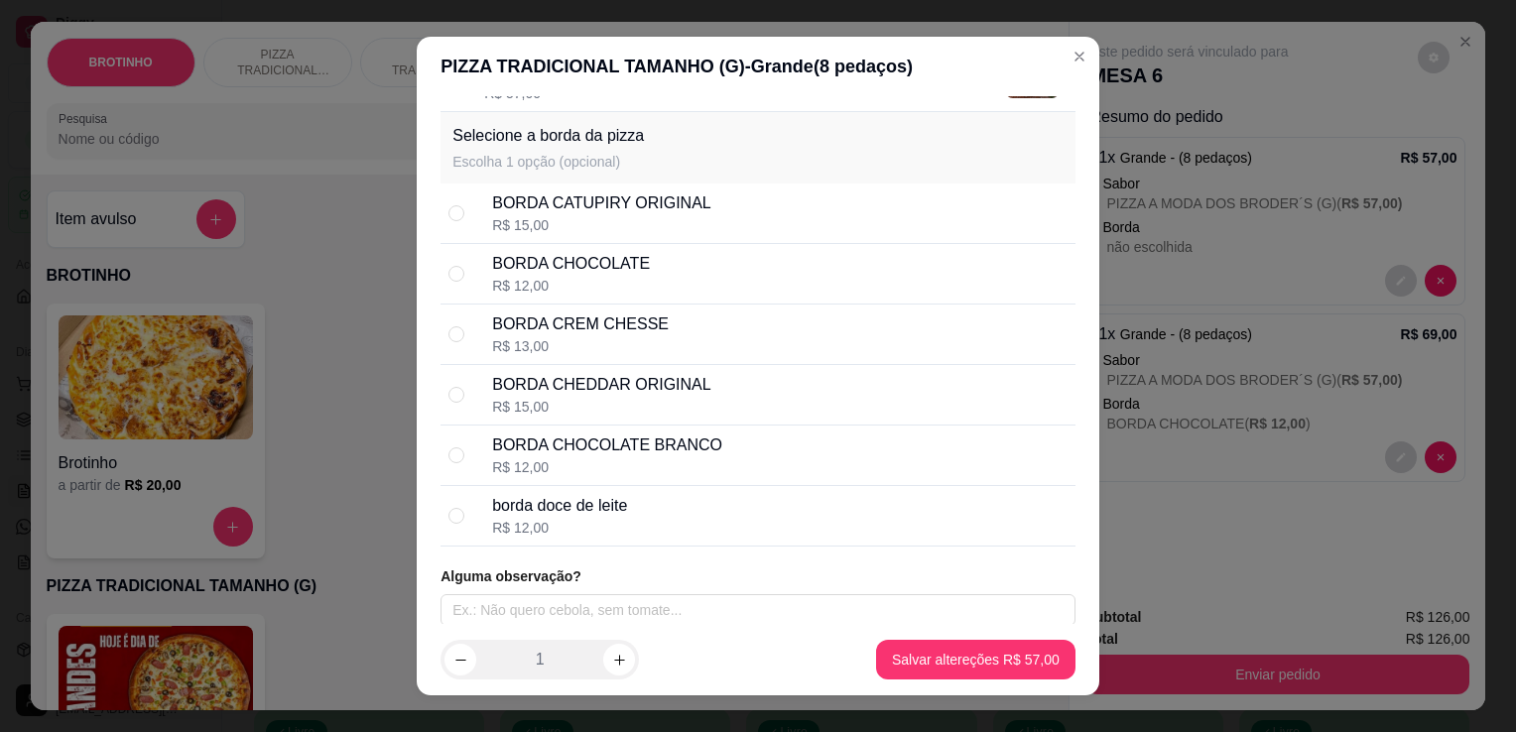
click at [635, 232] on div "BORDA CATUPIRY ORIGINAL R$ 15,00" at bounding box center [758, 214] width 635 height 61
click at [635, 260] on div "BORDA CHOCOLATE R$ 12,00" at bounding box center [780, 274] width 576 height 44
radio input "false"
radio input "true"
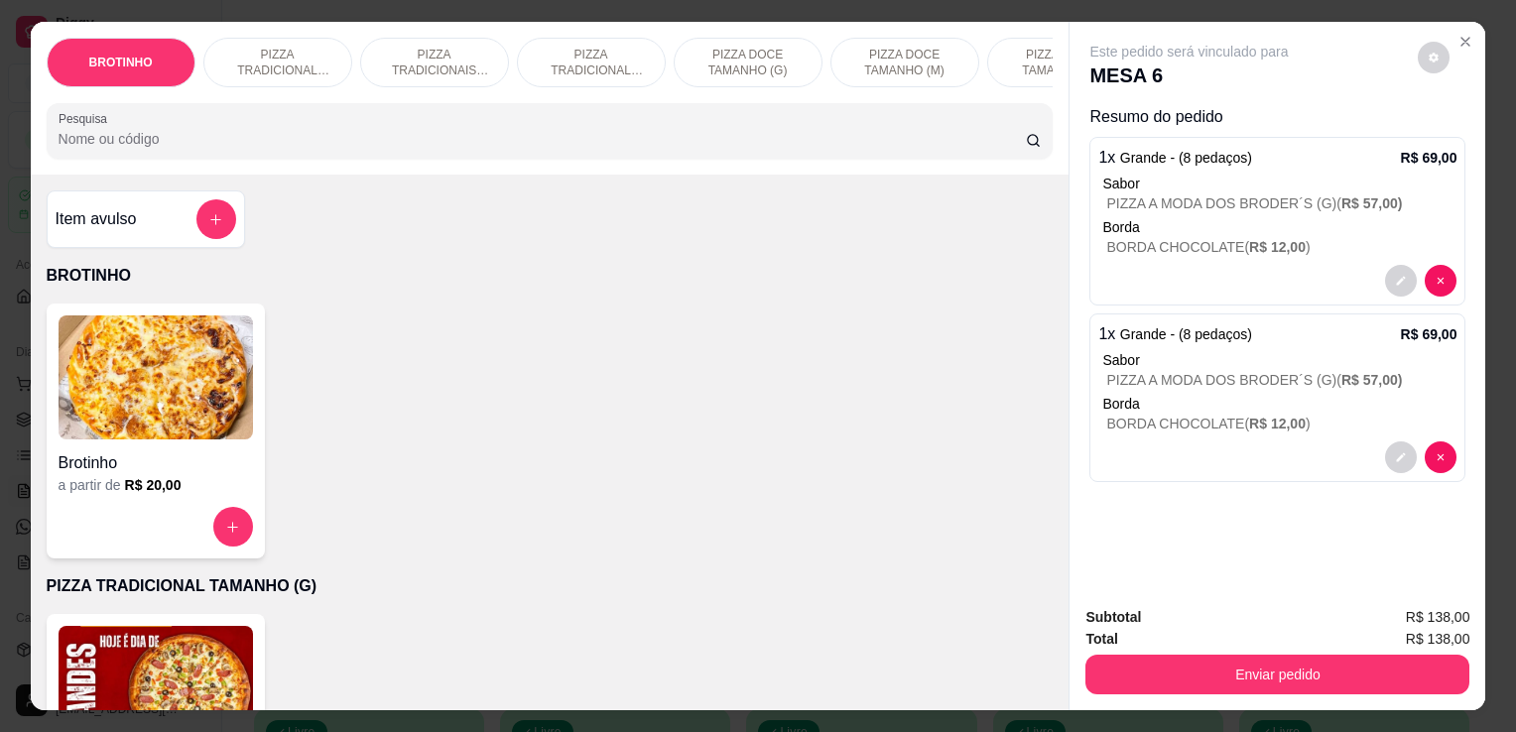
click at [591, 149] on input "Pesquisa" at bounding box center [543, 139] width 968 height 20
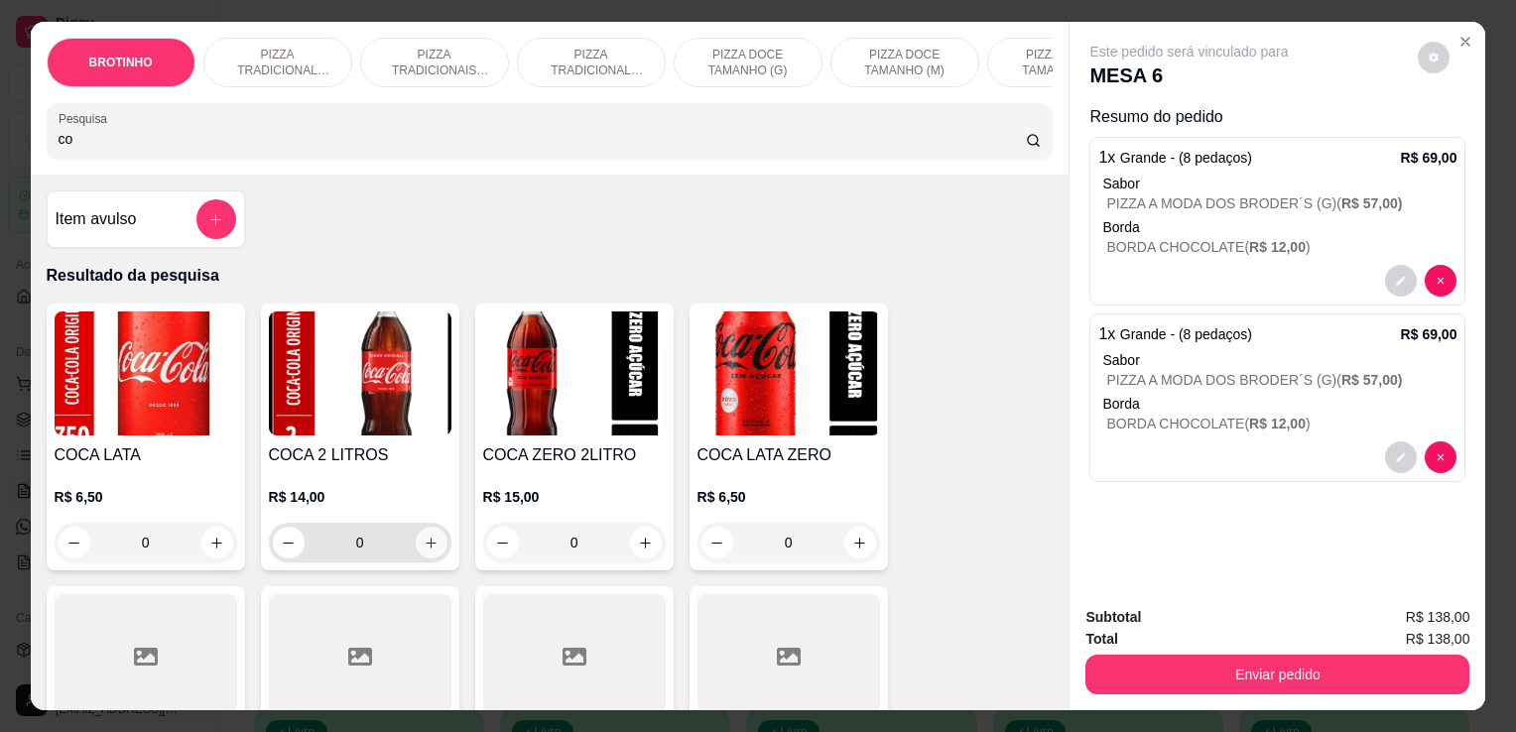
type input "co"
click at [426, 548] on icon "increase-product-quantity" at bounding box center [431, 543] width 10 height 10
type input "1"
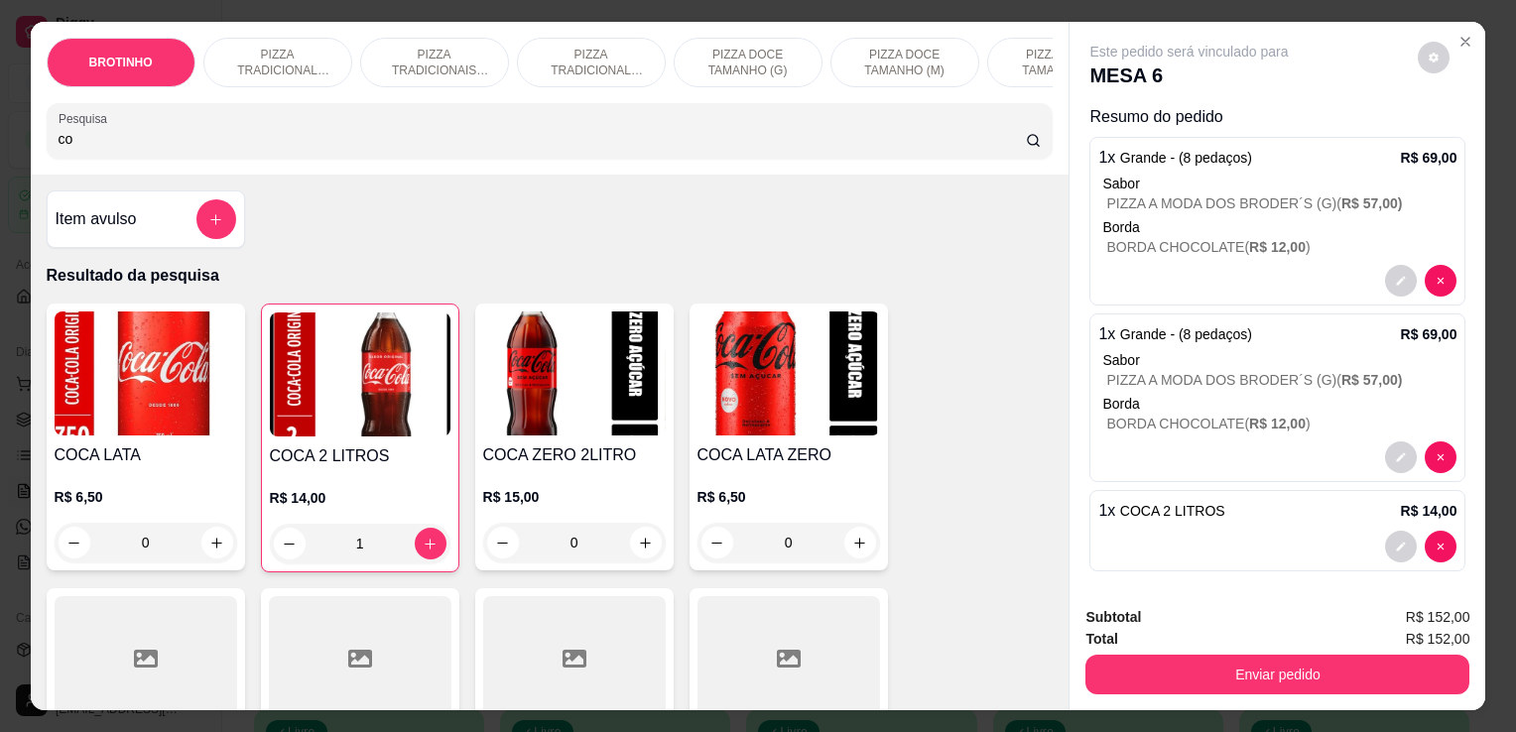
click at [342, 149] on input "co" at bounding box center [543, 139] width 968 height 20
type input "c"
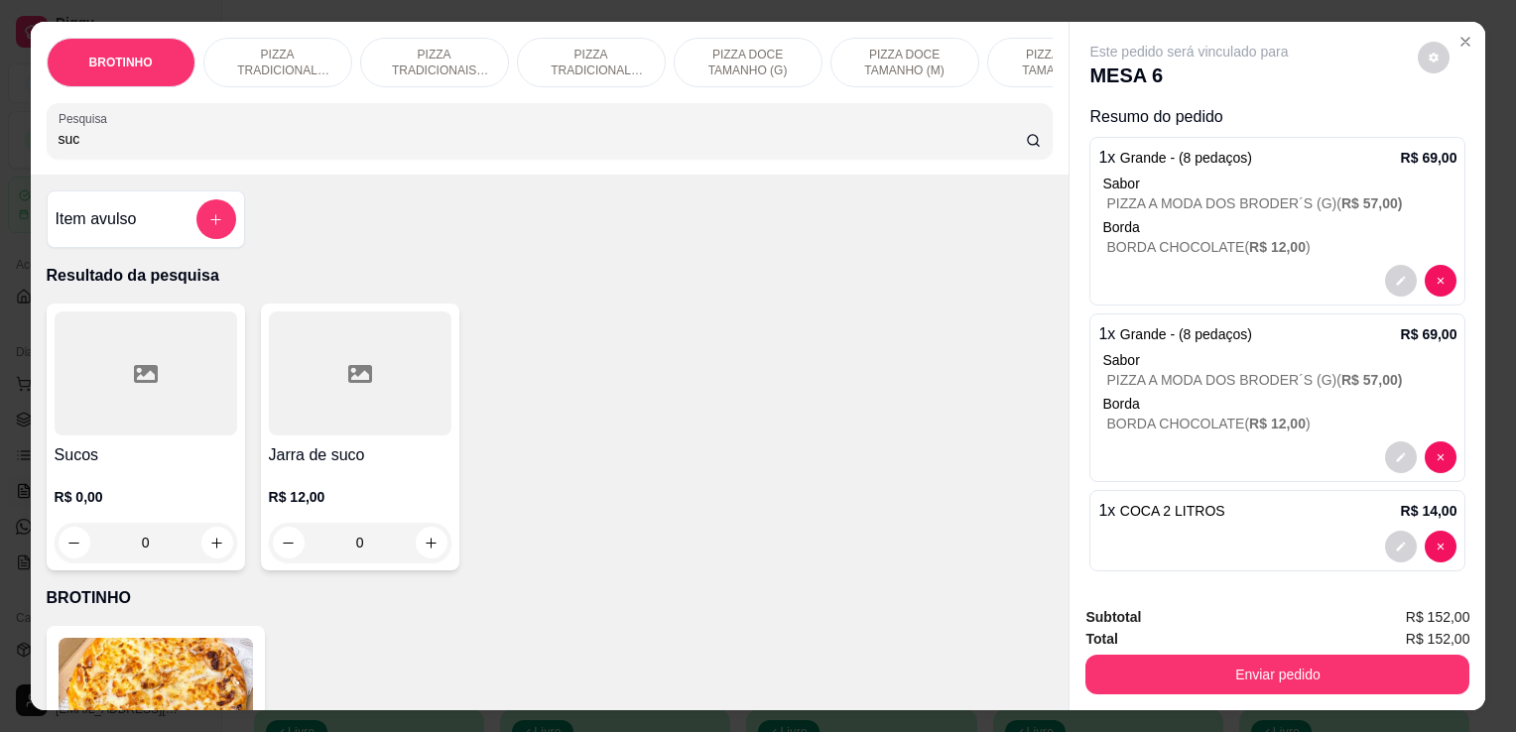
type input "suc"
click at [168, 423] on div at bounding box center [146, 374] width 183 height 124
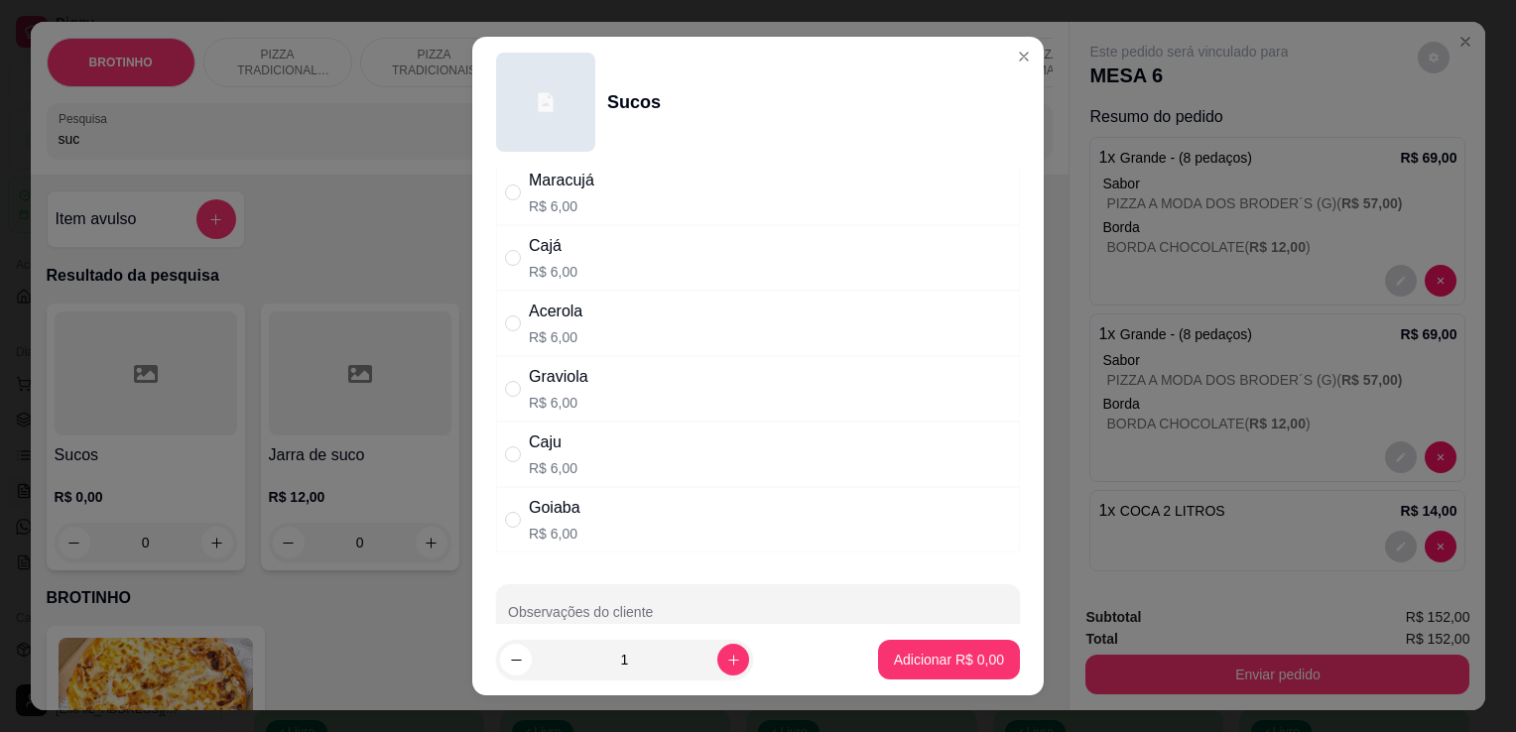
scroll to position [204, 0]
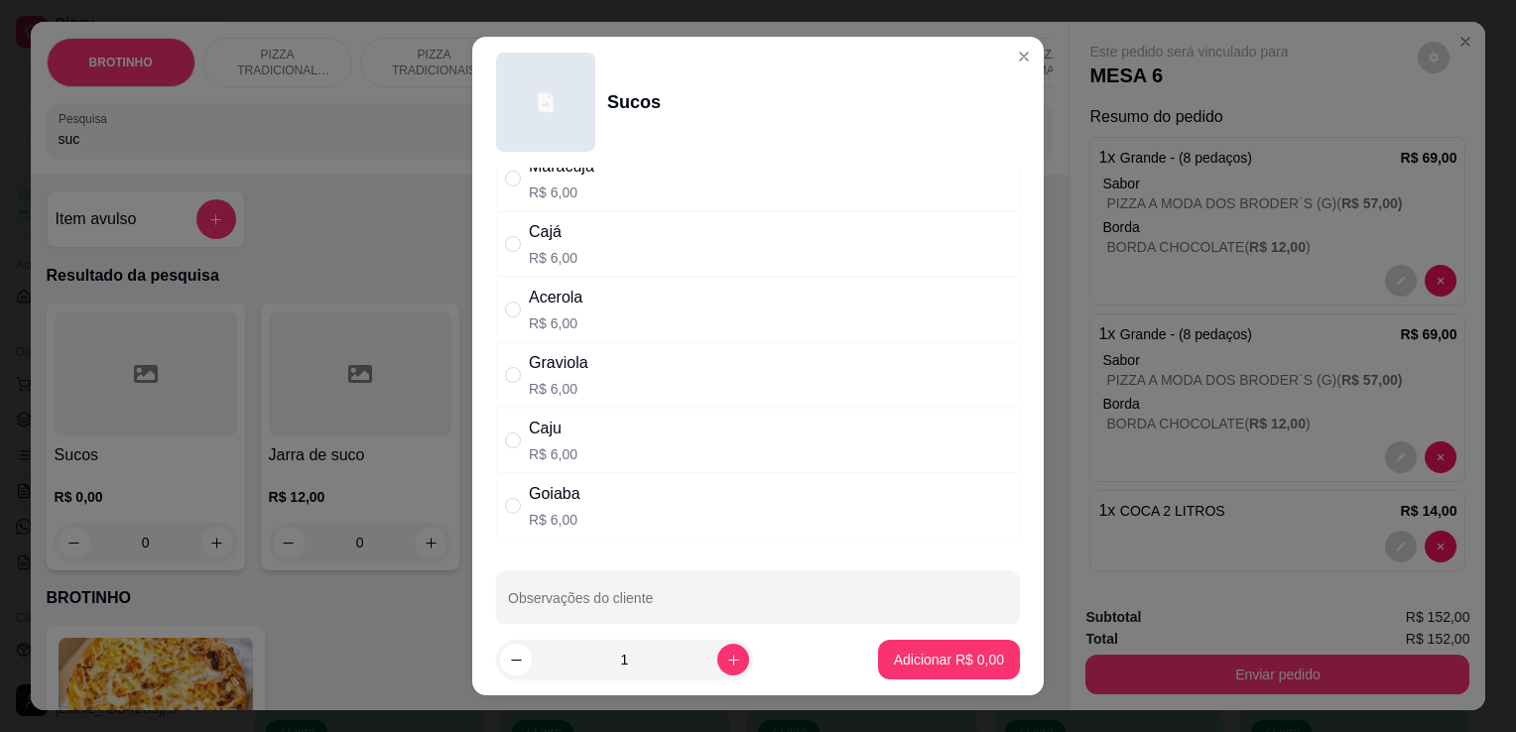
click at [666, 506] on div "Goiaba R$ 6,00" at bounding box center [758, 505] width 524 height 65
radio input "true"
click at [927, 659] on p "Adicionar R$ 6,00" at bounding box center [949, 660] width 110 height 20
type input "1"
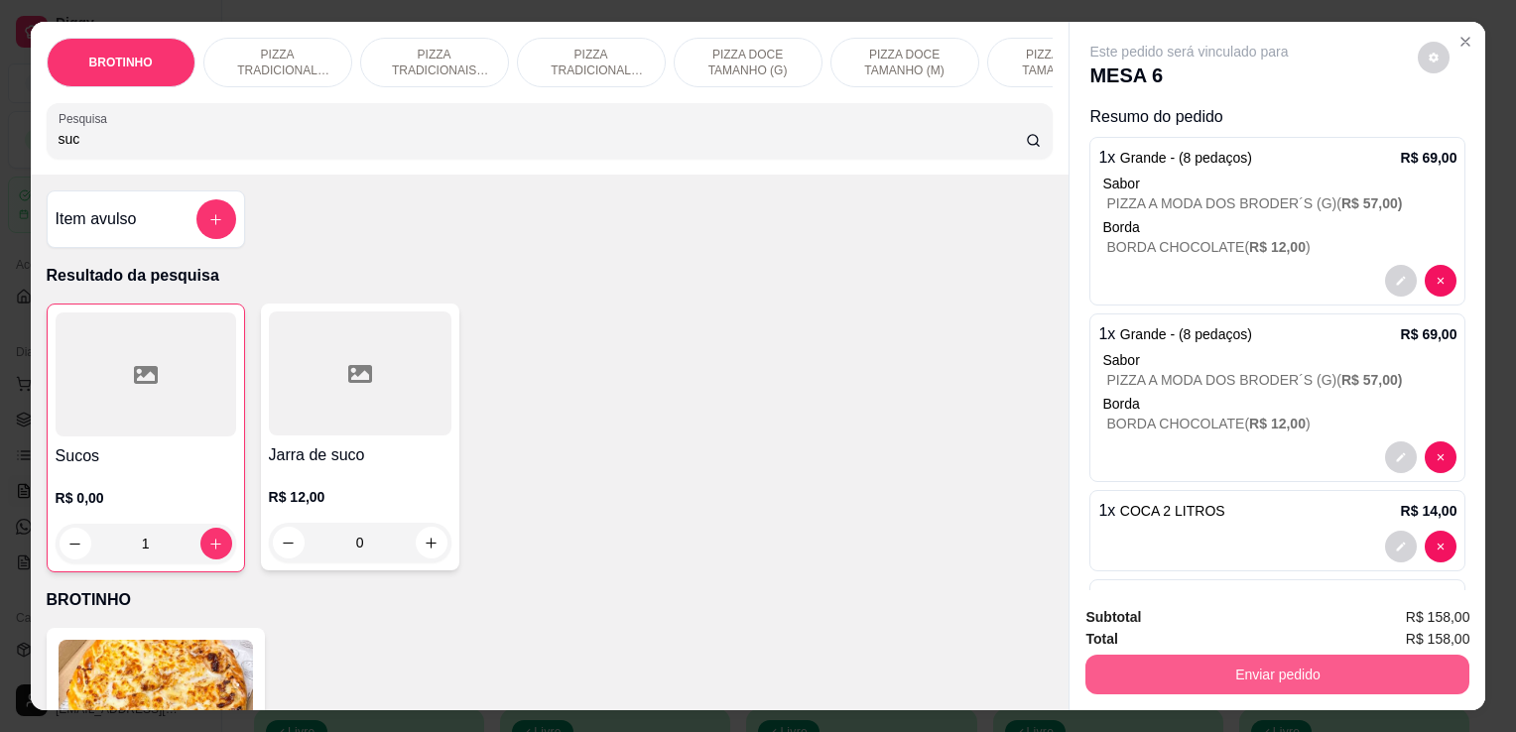
click at [1224, 672] on button "Enviar pedido" at bounding box center [1278, 675] width 384 height 40
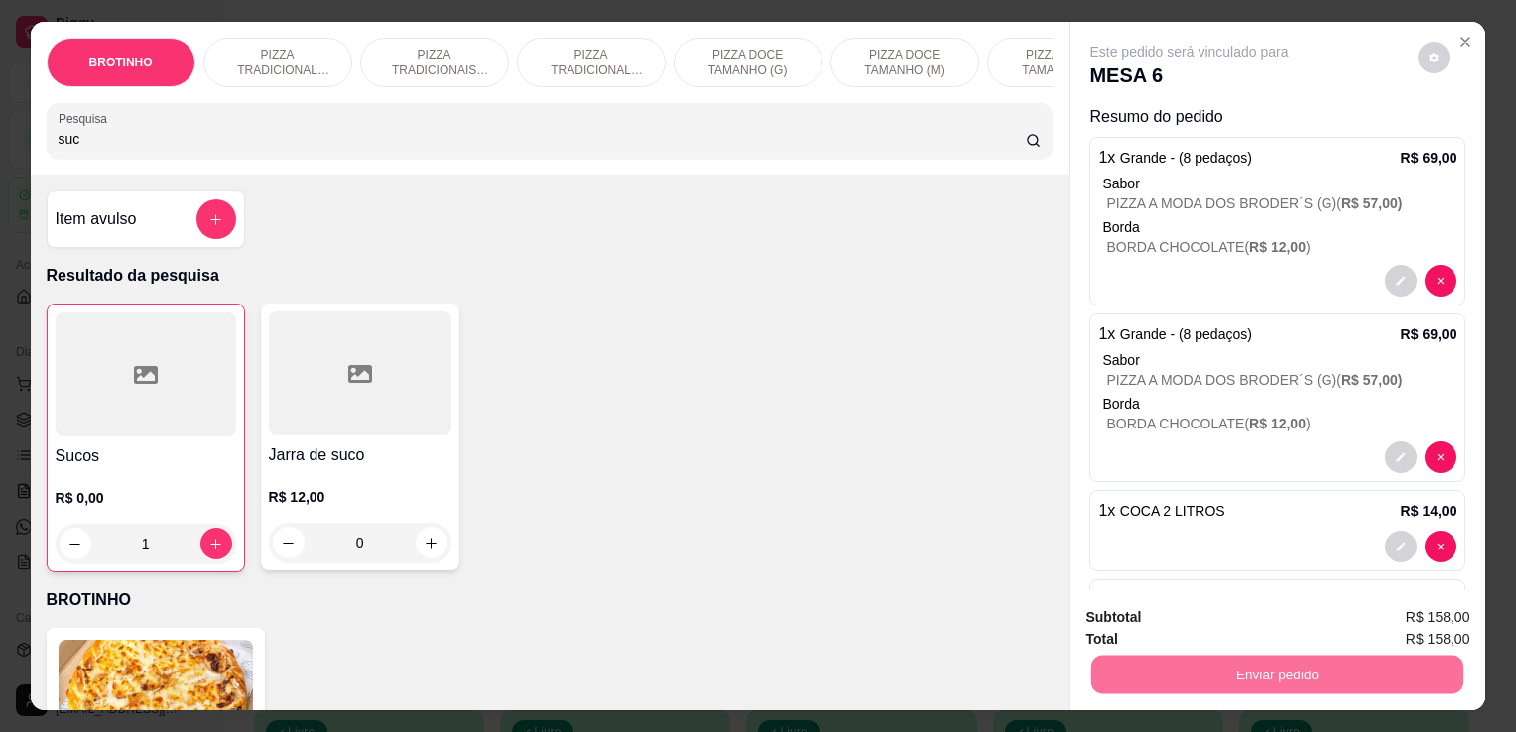
click at [1401, 618] on button "Enviar pedido" at bounding box center [1418, 618] width 109 height 37
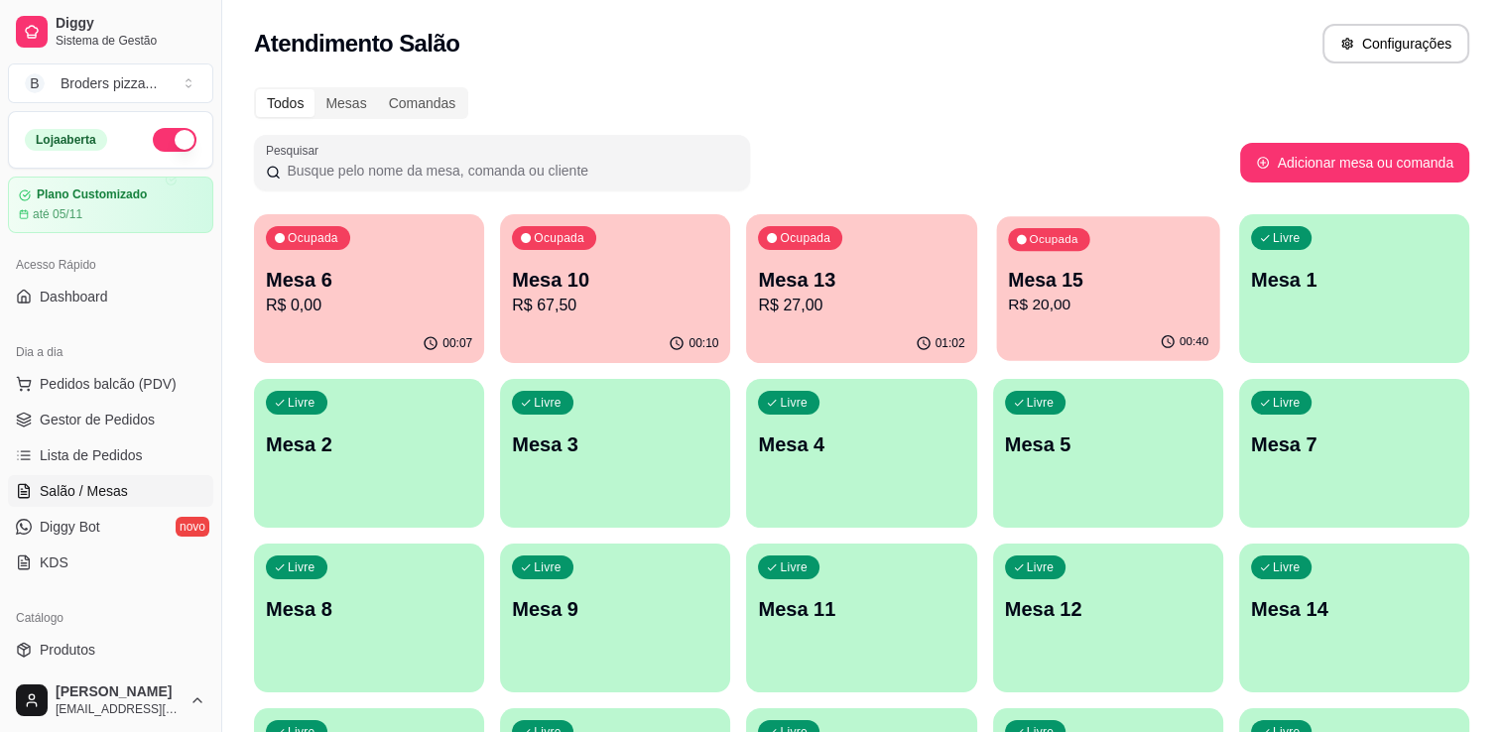
click at [1133, 326] on div "00:40" at bounding box center [1107, 343] width 223 height 38
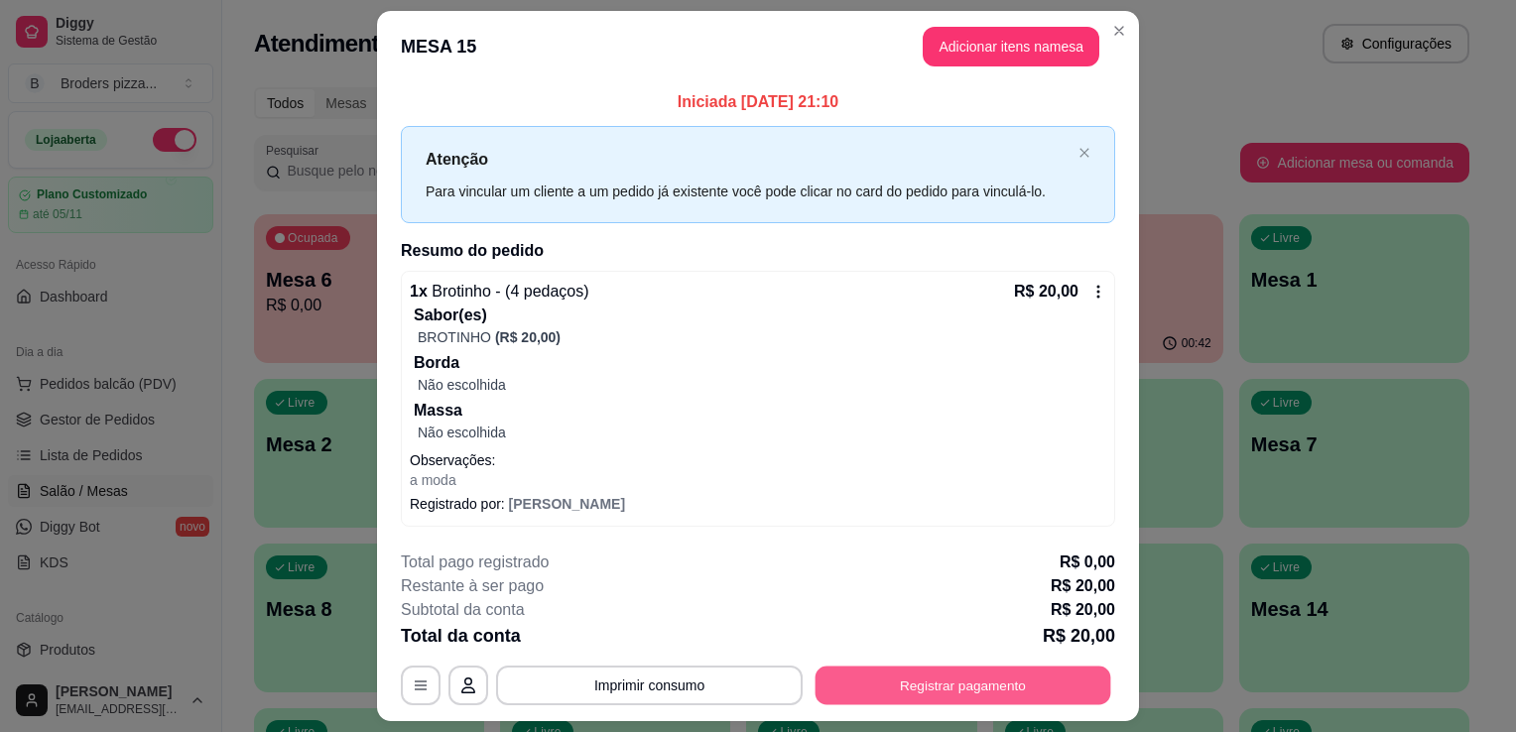
click at [897, 687] on button "Registrar pagamento" at bounding box center [964, 685] width 296 height 39
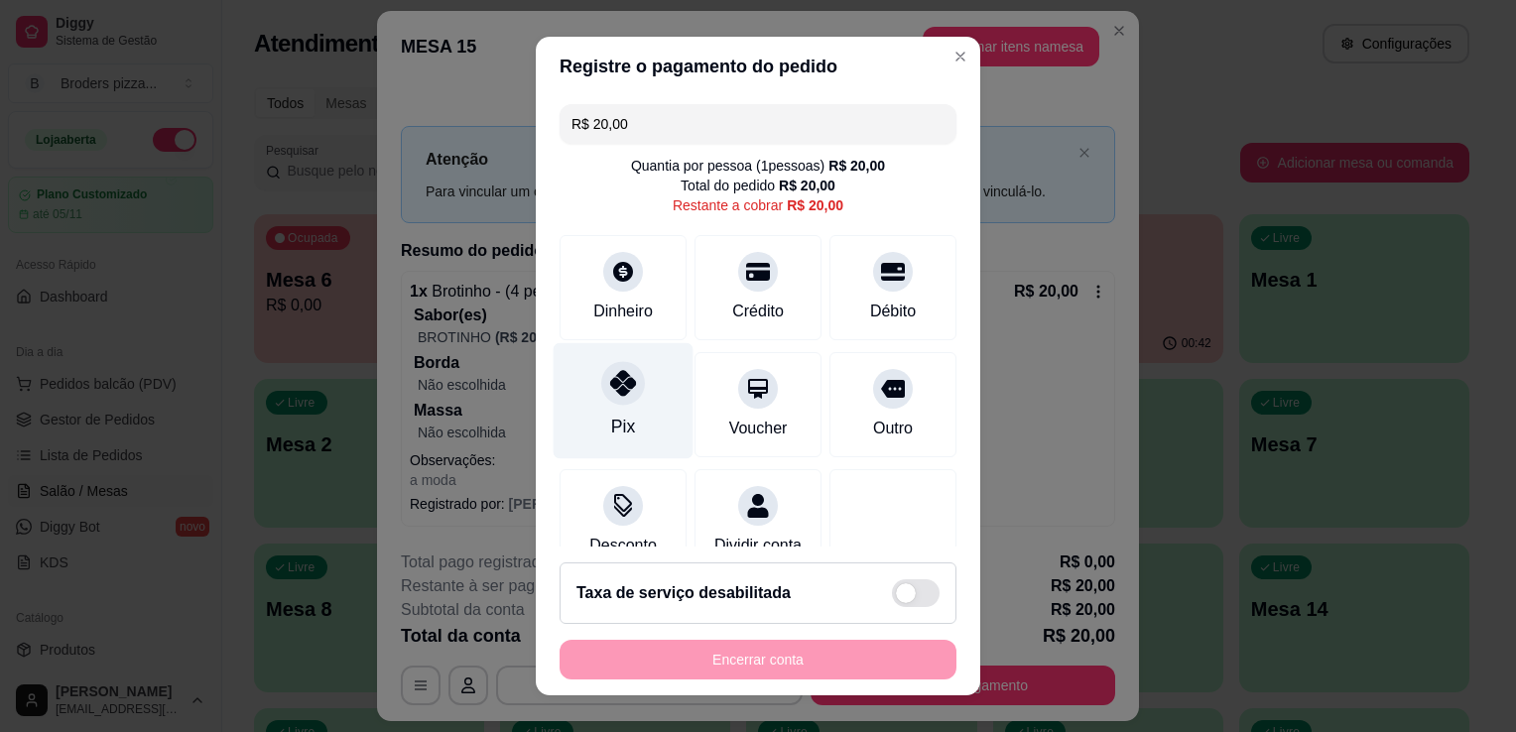
click at [623, 395] on icon at bounding box center [623, 383] width 26 height 26
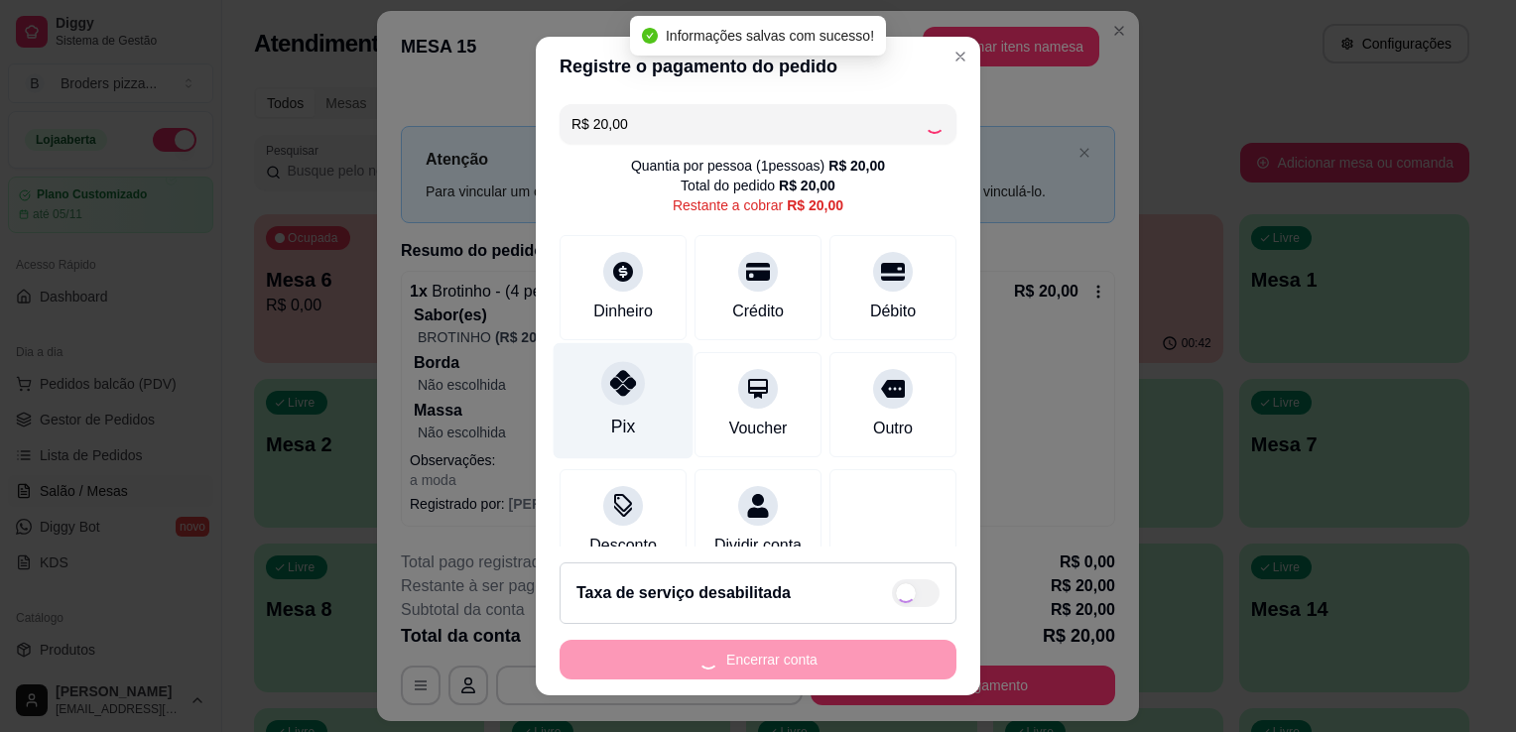
type input "R$ 0,00"
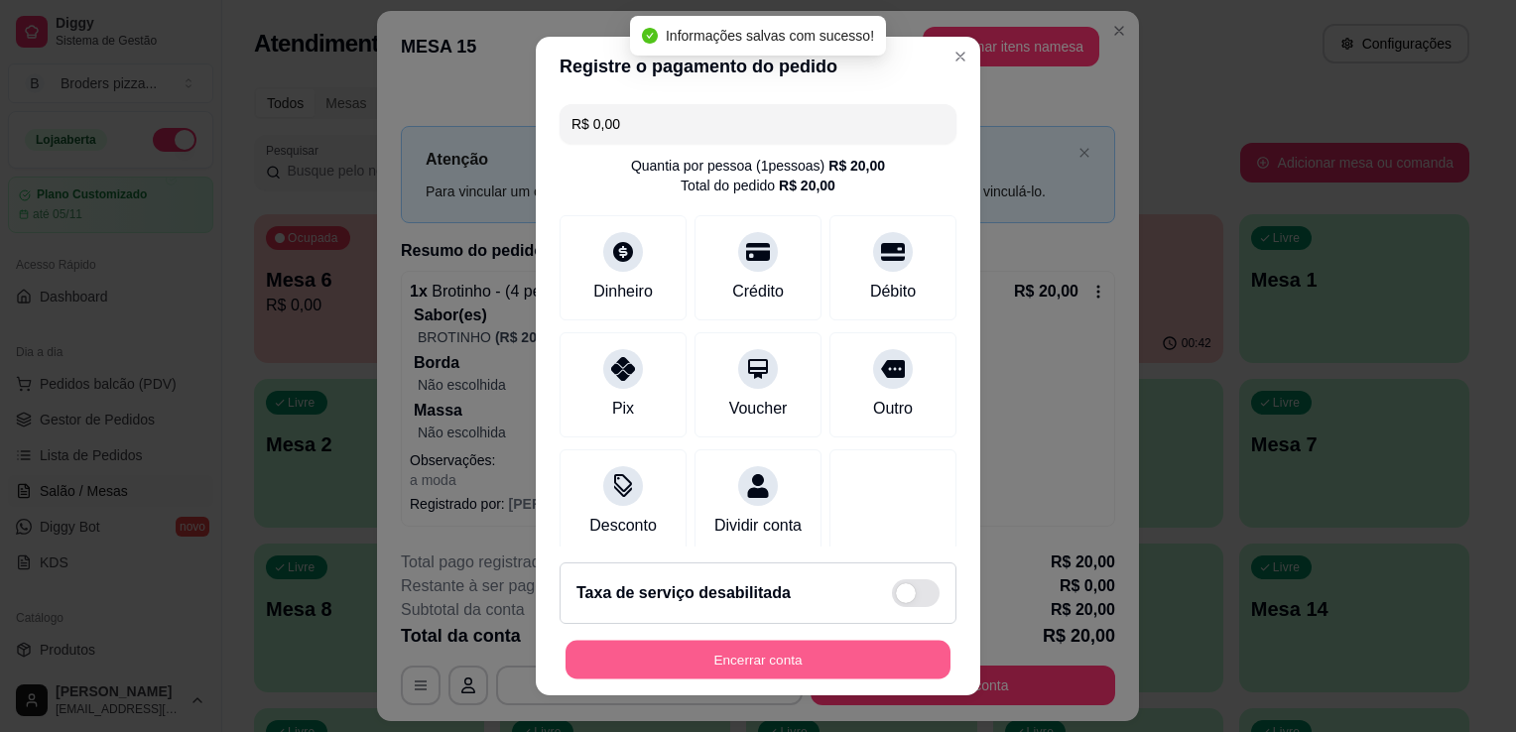
click at [793, 660] on button "Encerrar conta" at bounding box center [758, 660] width 385 height 39
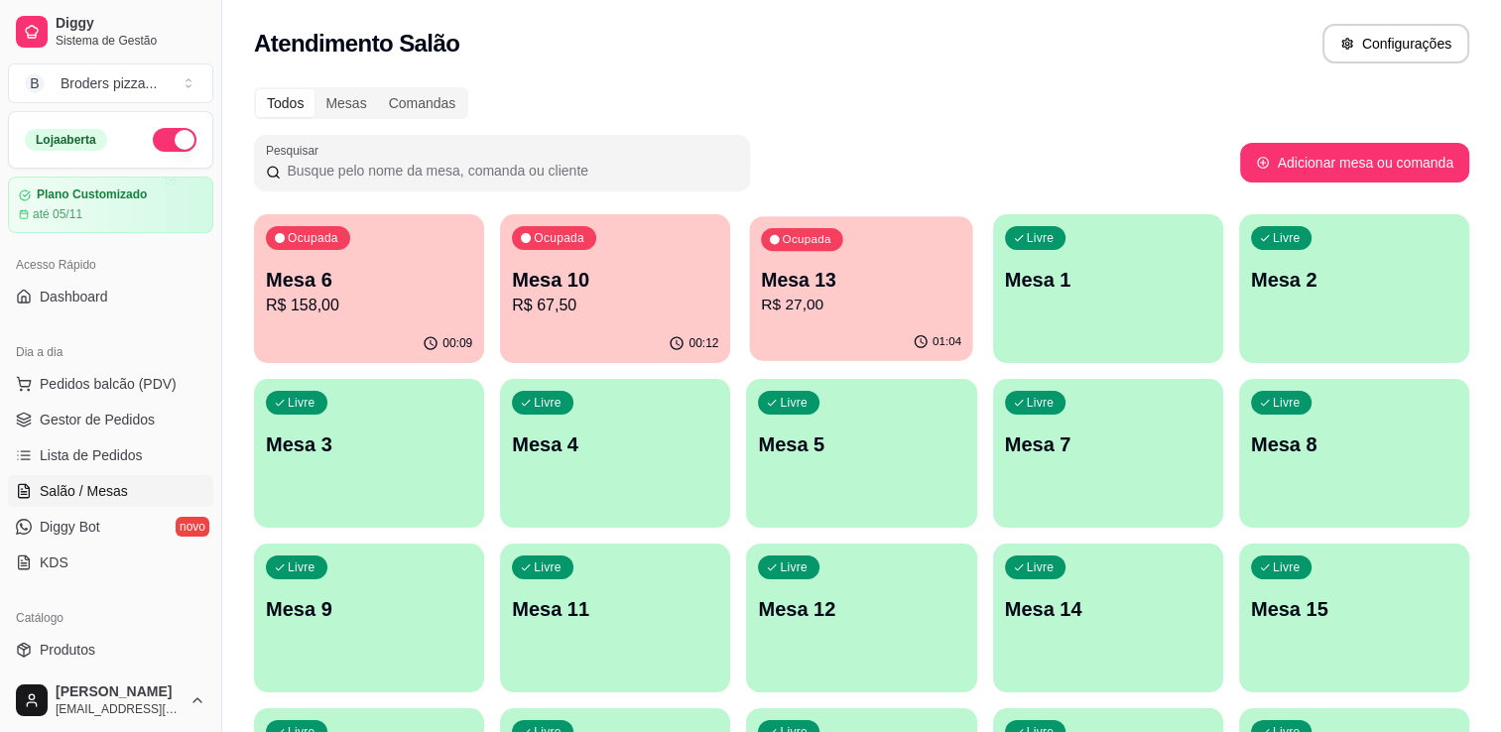
click at [897, 309] on p "R$ 27,00" at bounding box center [862, 305] width 200 height 23
click at [949, 329] on div "01:04" at bounding box center [861, 343] width 223 height 38
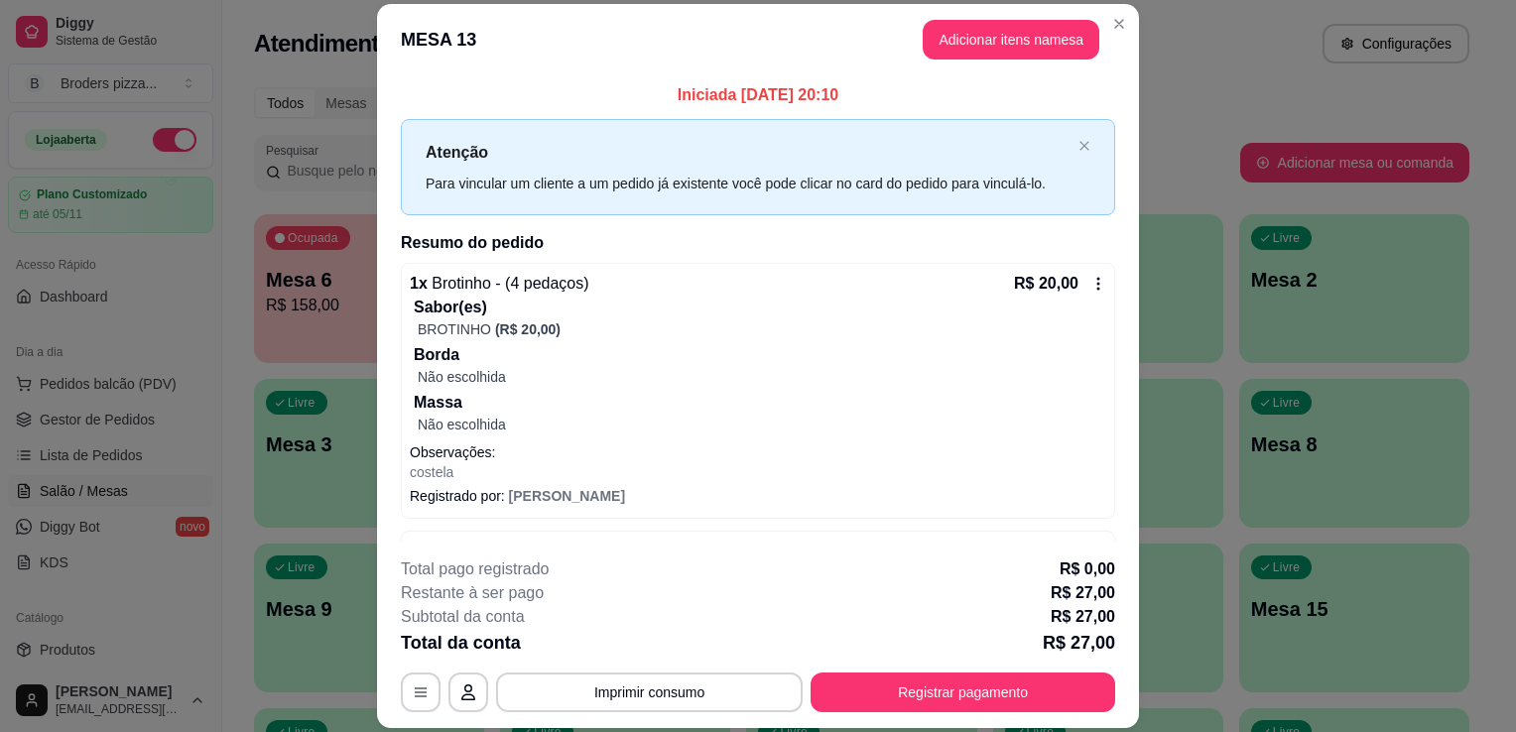
scroll to position [48, 0]
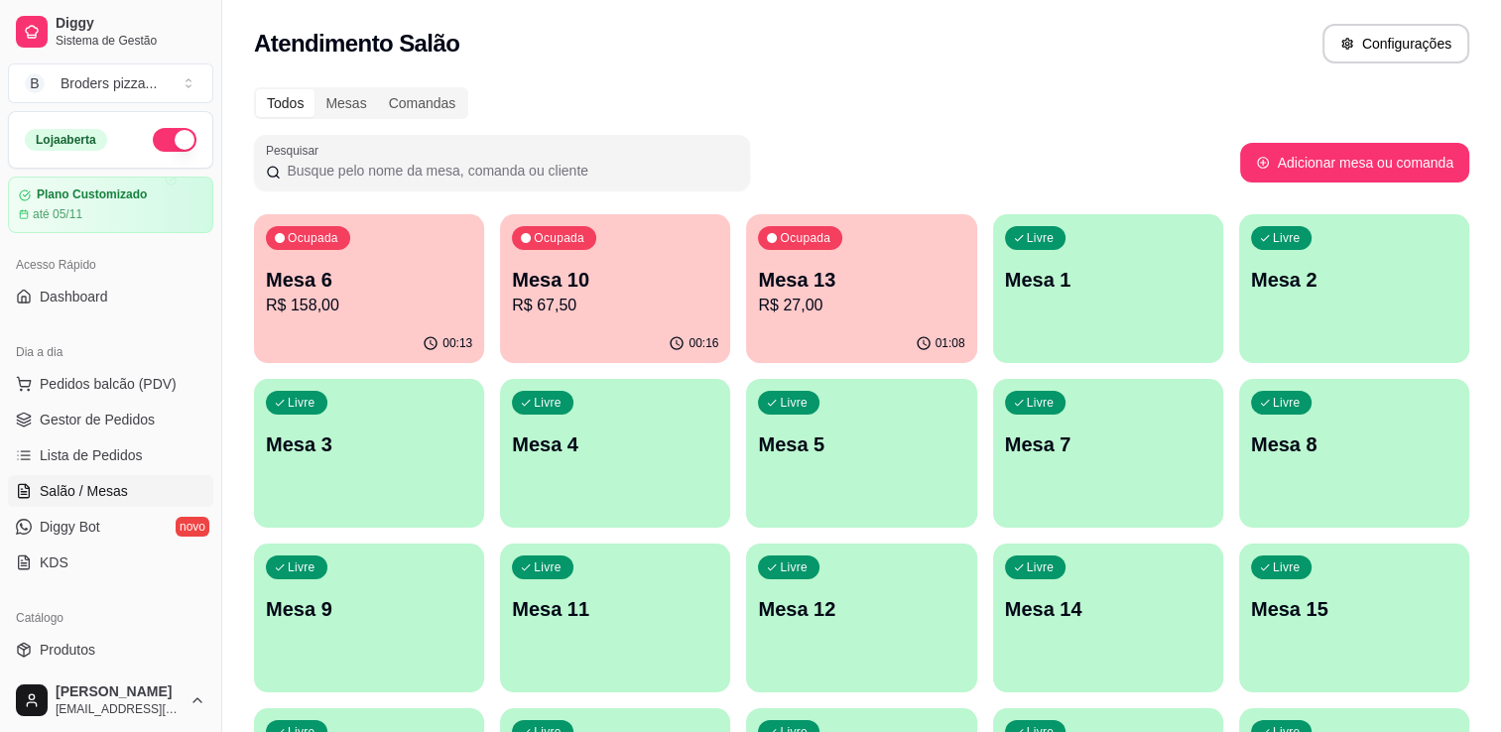
drag, startPoint x: 825, startPoint y: 370, endPoint x: 821, endPoint y: 327, distance: 42.9
click at [821, 327] on div "Ocupada Mesa 6 R$ 158,00 00:13 Ocupada Mesa 10 R$ 67,50 00:16 Ocupada Mesa 13 R…" at bounding box center [862, 535] width 1216 height 643
click at [821, 327] on div "01:08" at bounding box center [861, 343] width 223 height 38
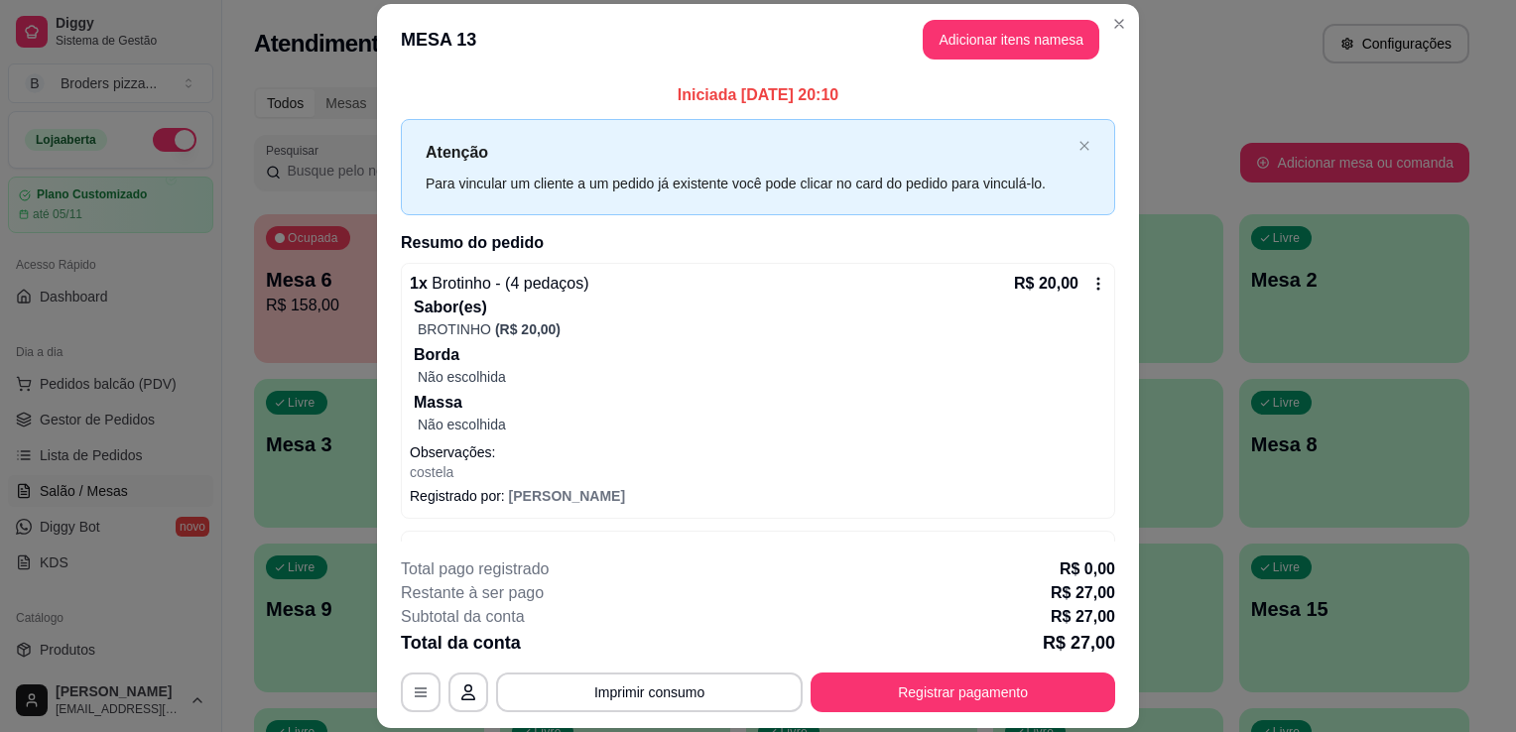
drag, startPoint x: 877, startPoint y: 659, endPoint x: 883, endPoint y: 681, distance: 22.6
click at [883, 681] on div "**********" at bounding box center [758, 635] width 715 height 155
click at [883, 681] on button "Registrar pagamento" at bounding box center [964, 693] width 296 height 39
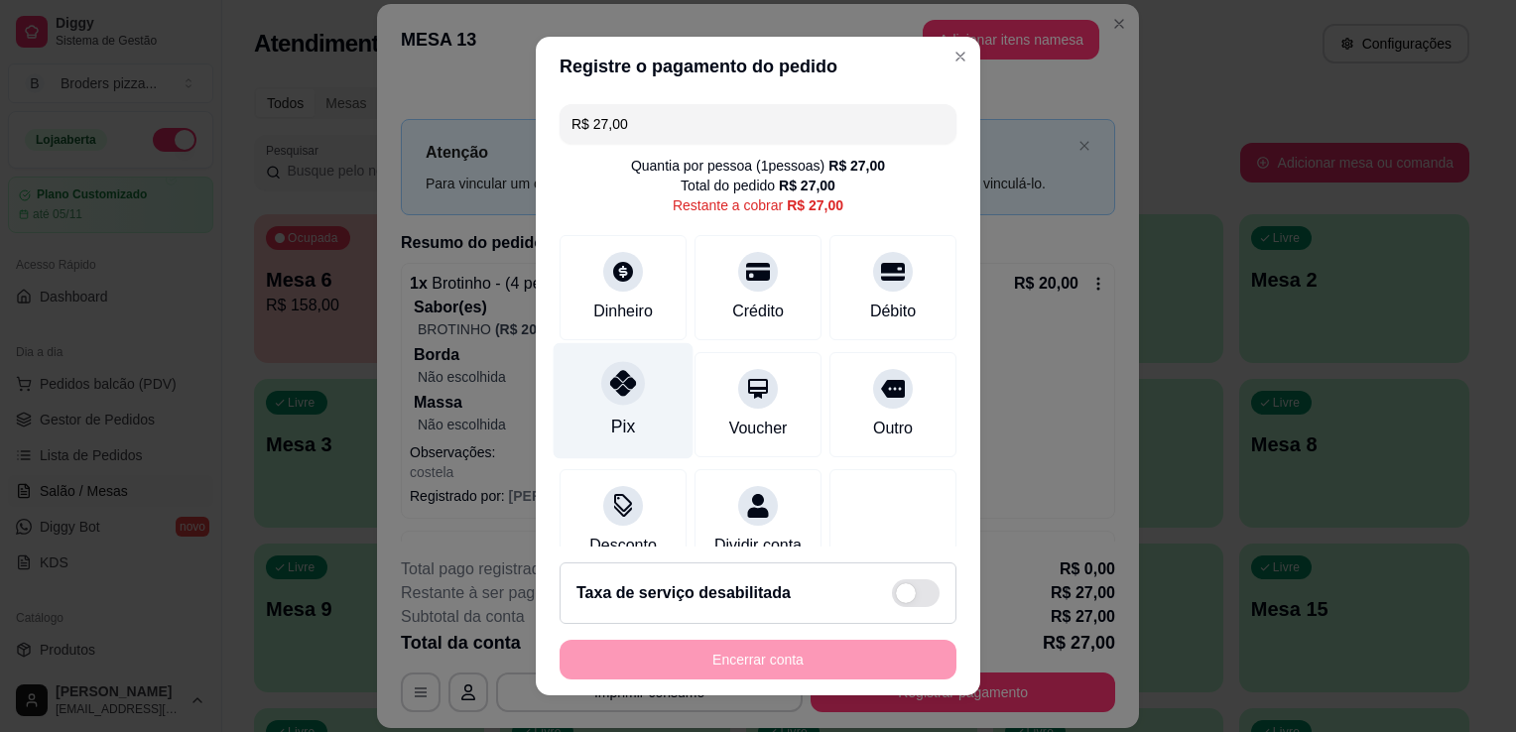
click at [602, 399] on div at bounding box center [623, 383] width 44 height 44
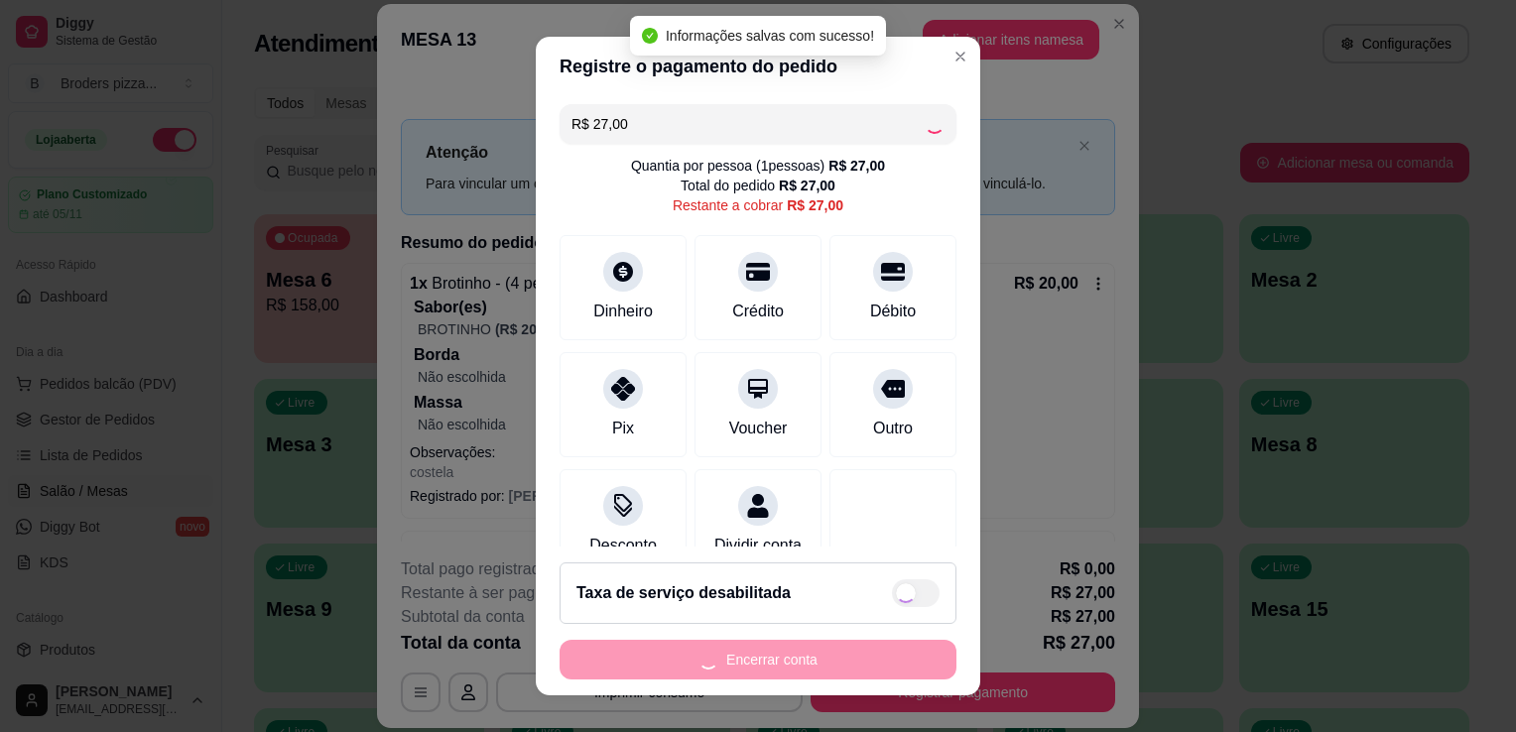
type input "R$ 0,00"
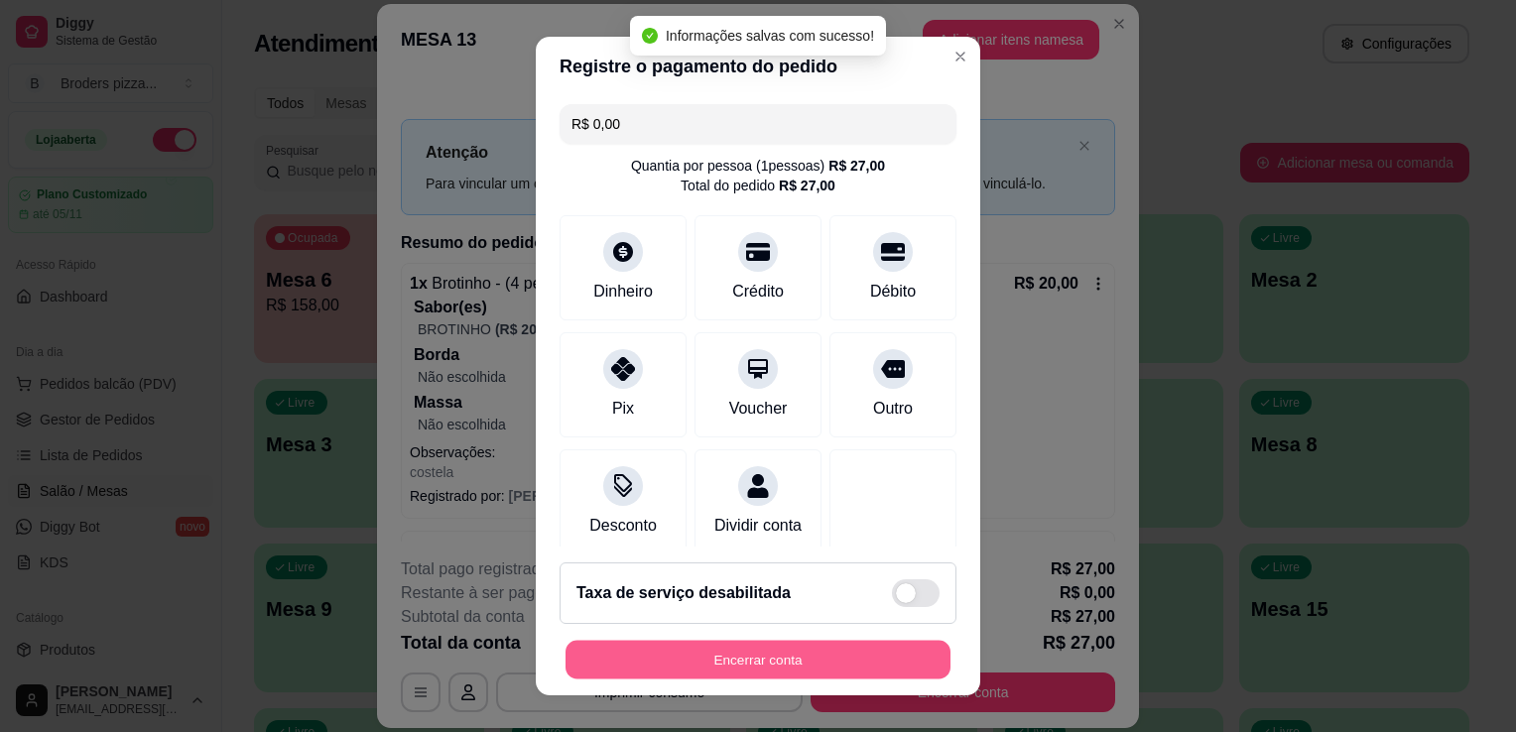
click at [735, 657] on button "Encerrar conta" at bounding box center [758, 660] width 385 height 39
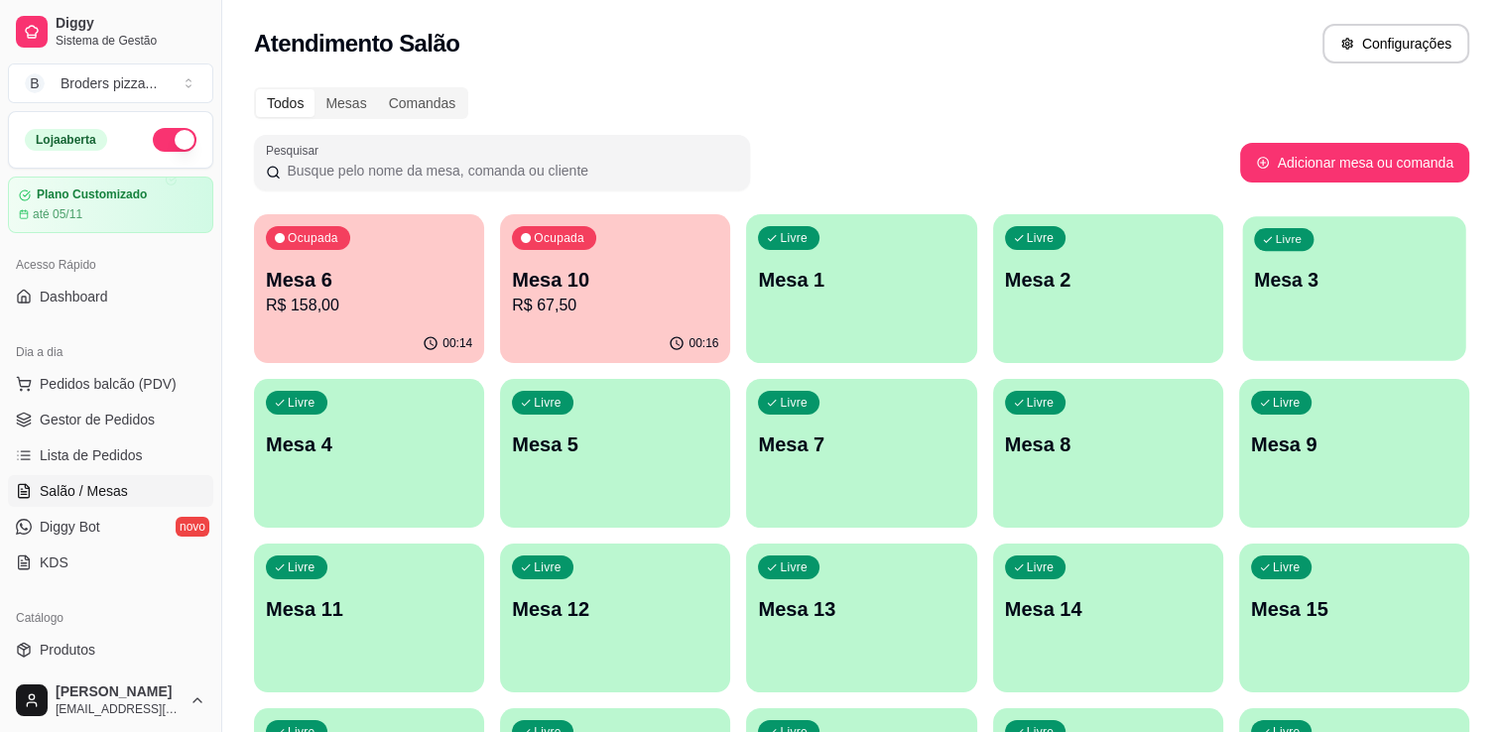
click at [1315, 268] on p "Mesa 3" at bounding box center [1354, 280] width 200 height 27
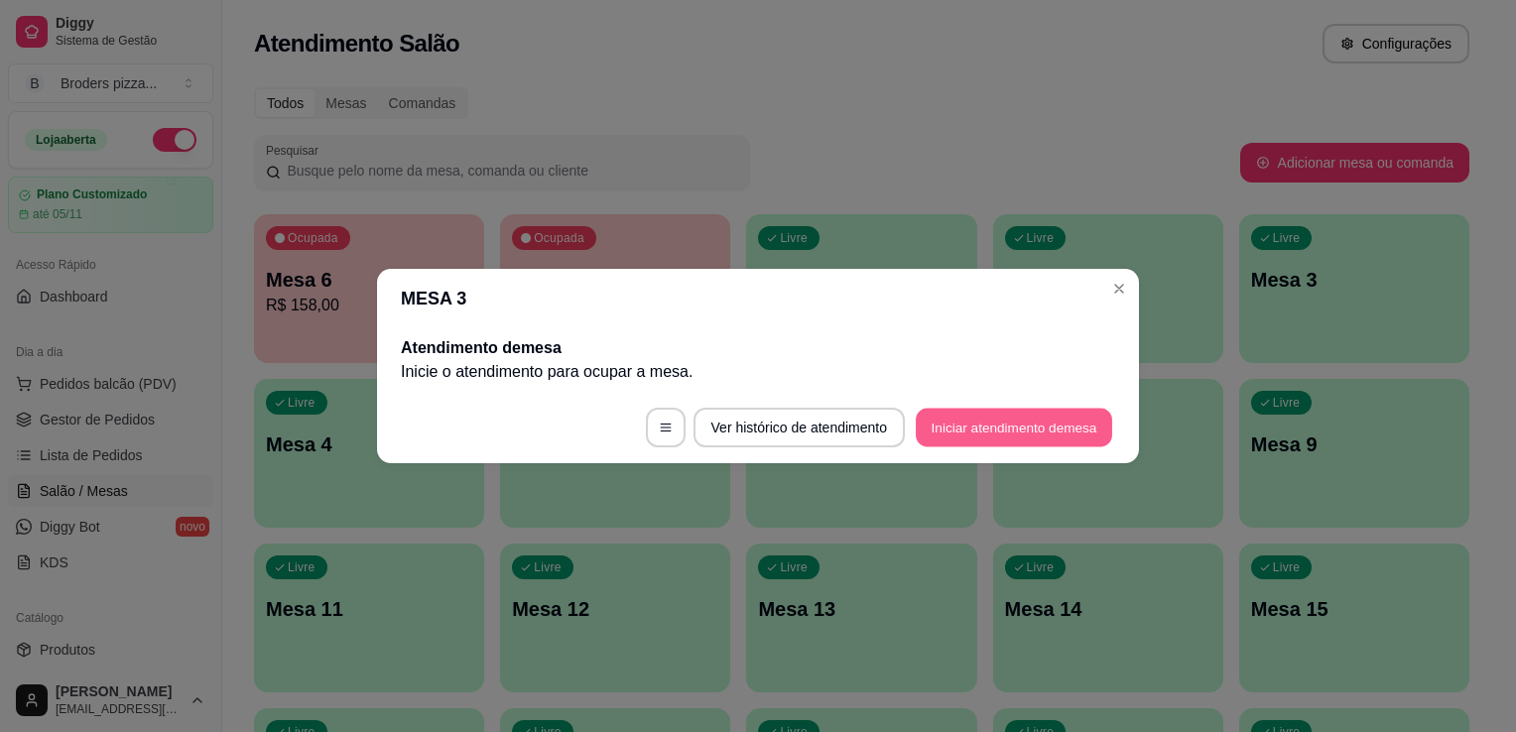
click at [1003, 424] on button "Iniciar atendimento de mesa" at bounding box center [1014, 428] width 196 height 39
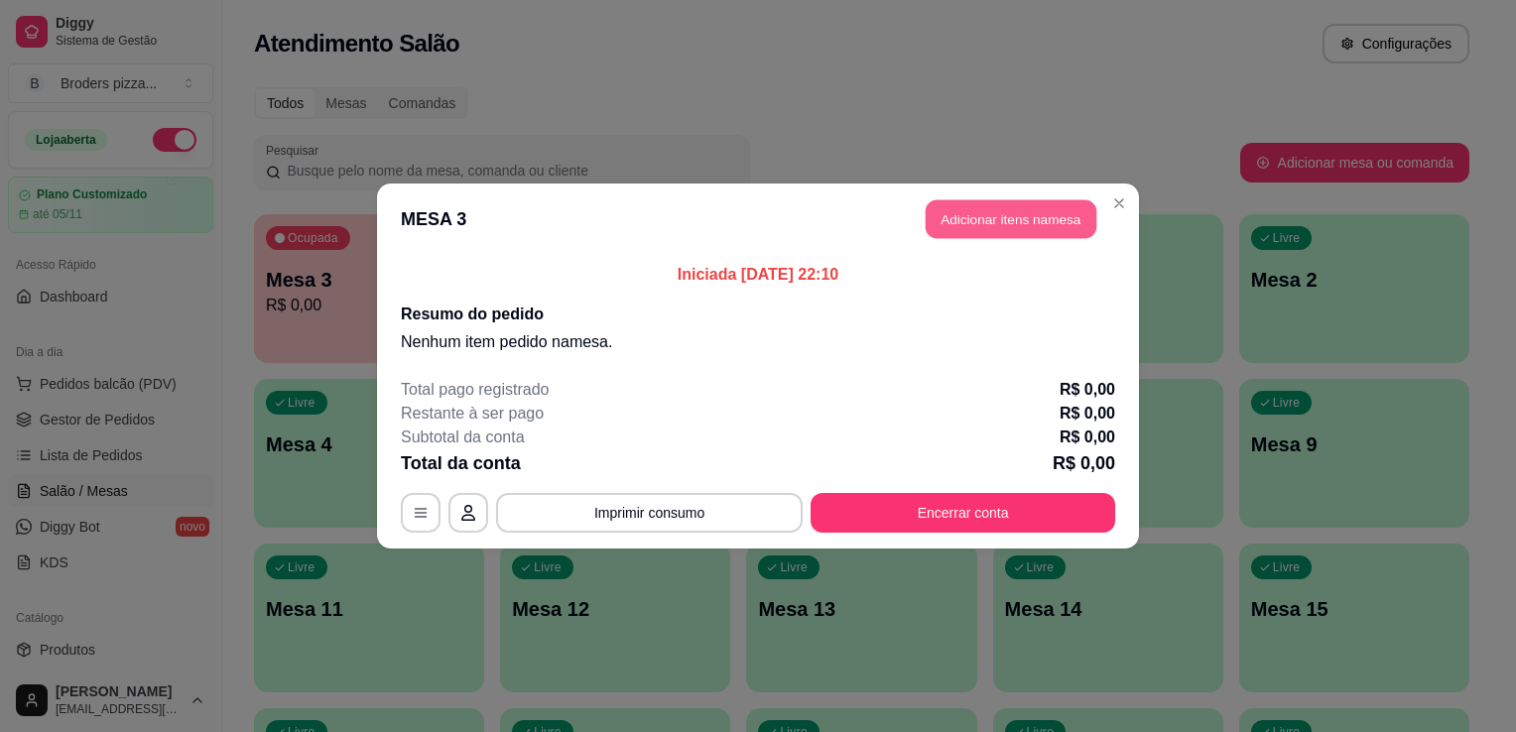
click at [1033, 207] on button "Adicionar itens na mesa" at bounding box center [1011, 219] width 171 height 39
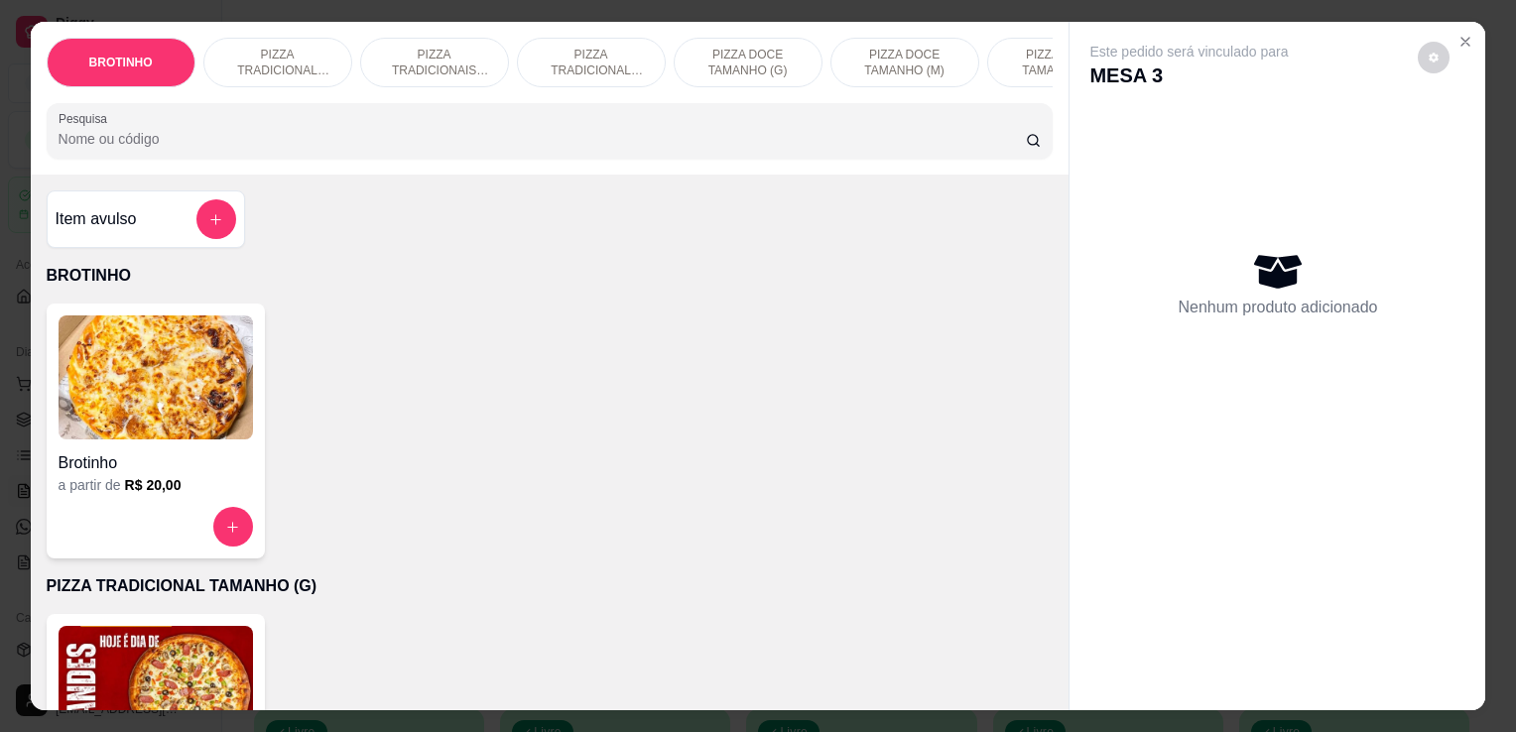
click at [449, 54] on p "PIZZA TRADICIONAIS TAMANHO (M)" at bounding box center [434, 63] width 115 height 32
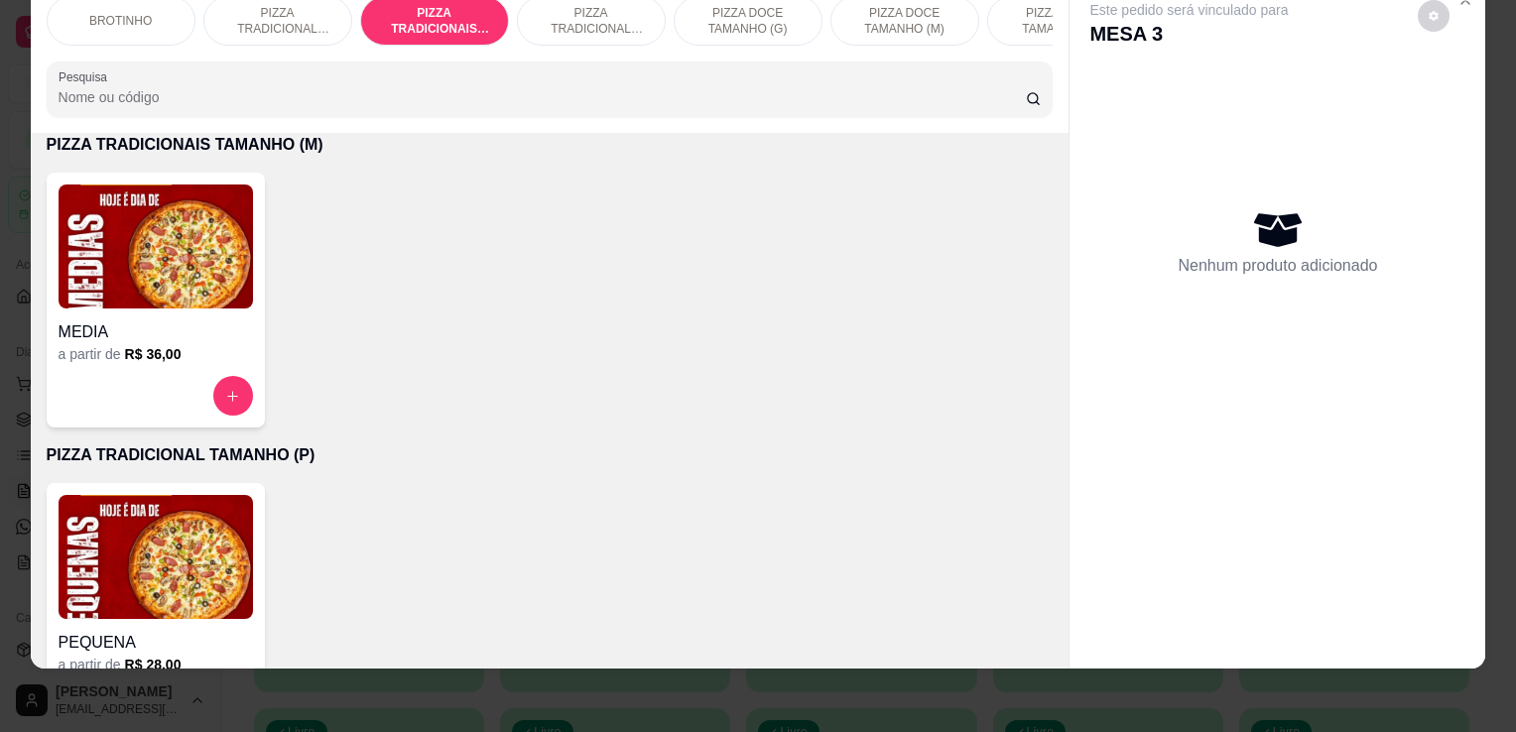
click at [242, 276] on img at bounding box center [156, 247] width 195 height 124
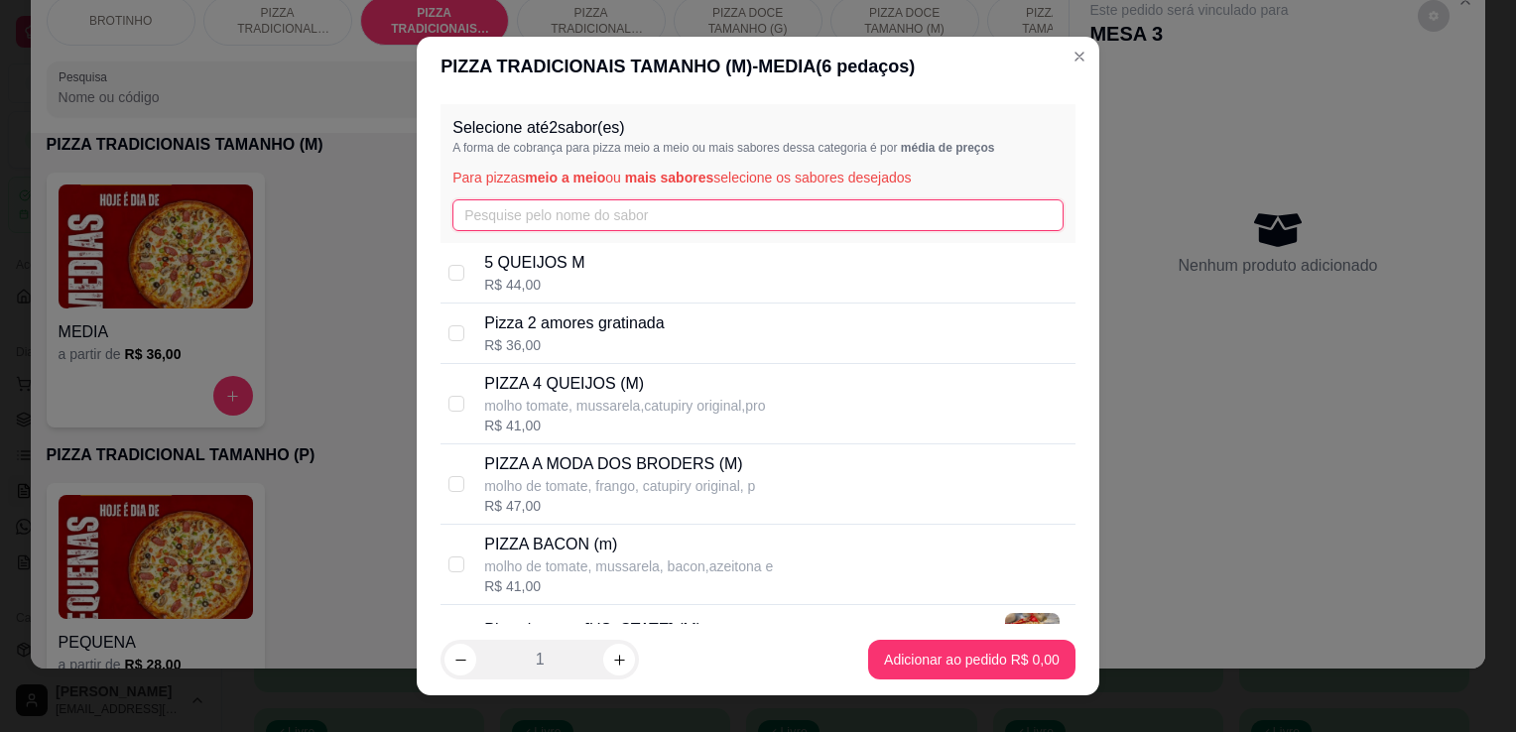
click at [617, 218] on input "text" at bounding box center [758, 215] width 611 height 32
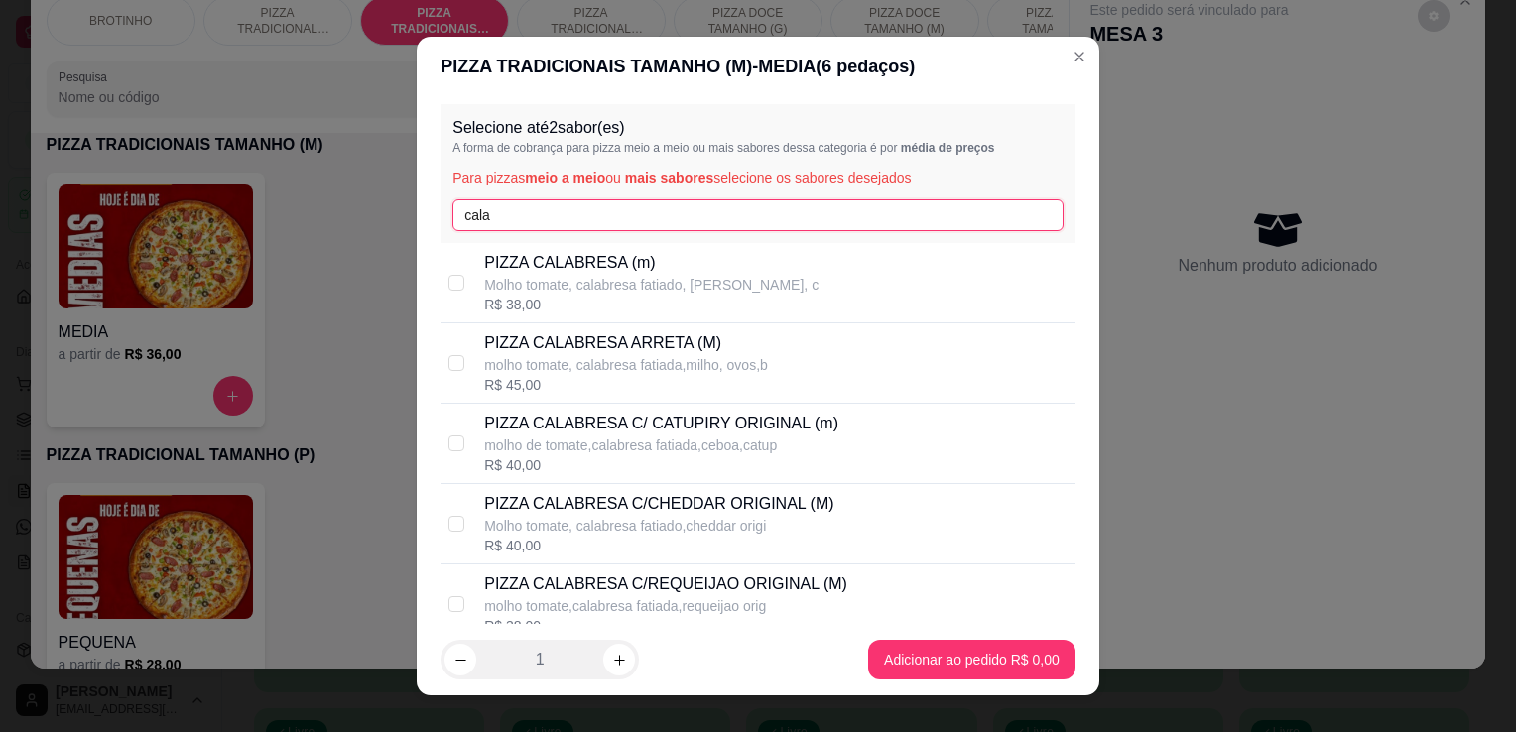
type input "cala"
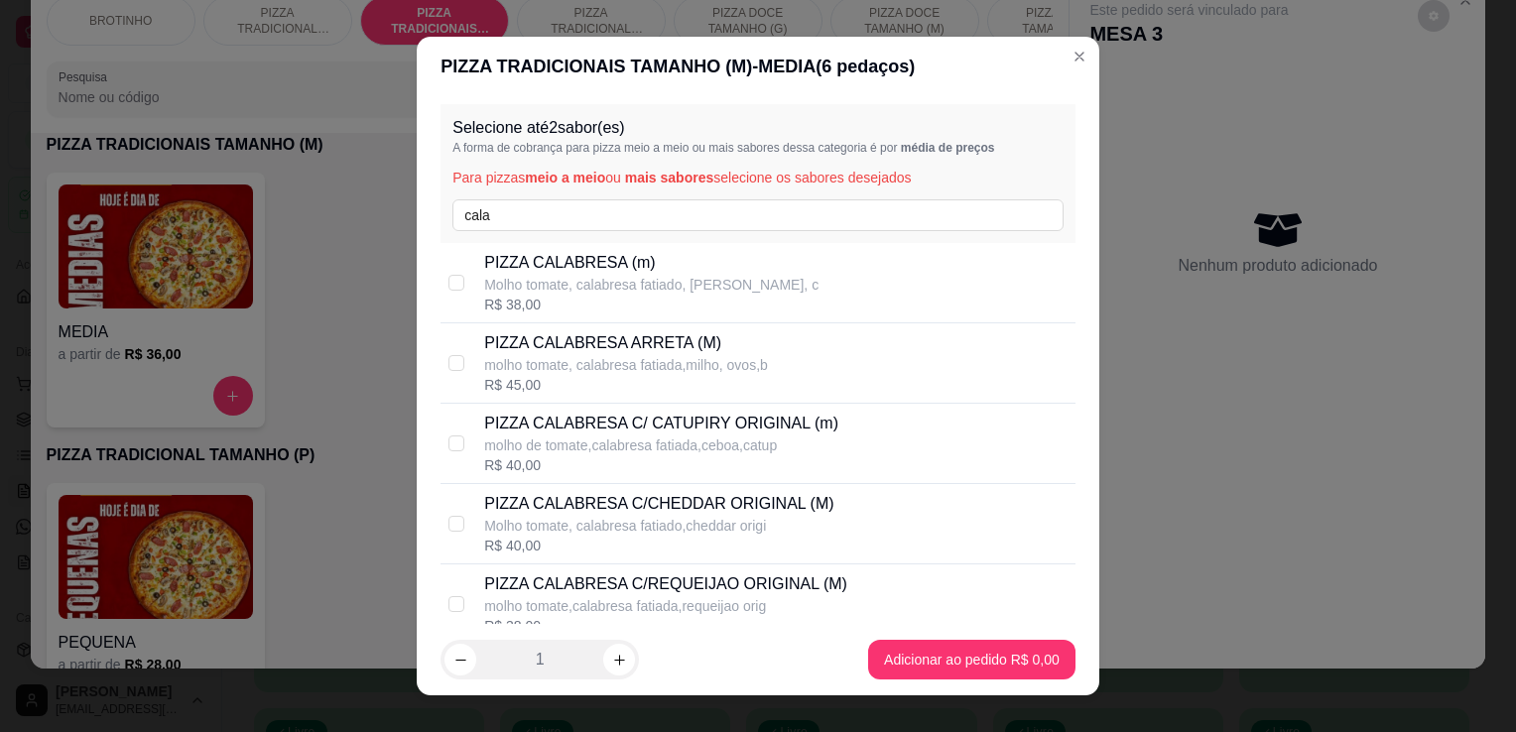
click at [610, 434] on p "PIZZA CALABRESA C/ CATUPIRY ORIGINAL (m)" at bounding box center [661, 424] width 354 height 24
checkbox input "true"
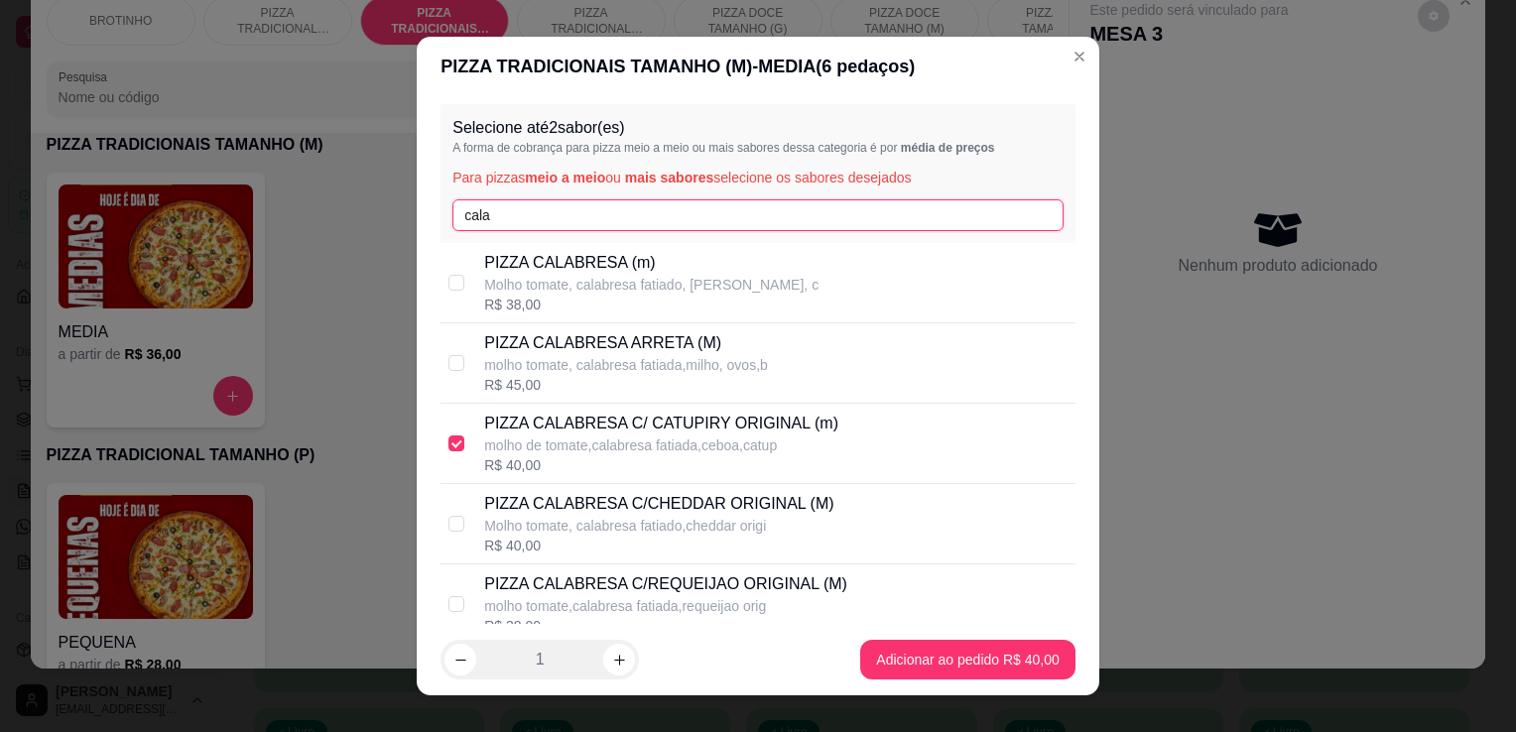
click at [567, 216] on input "cala" at bounding box center [758, 215] width 611 height 32
type input "c"
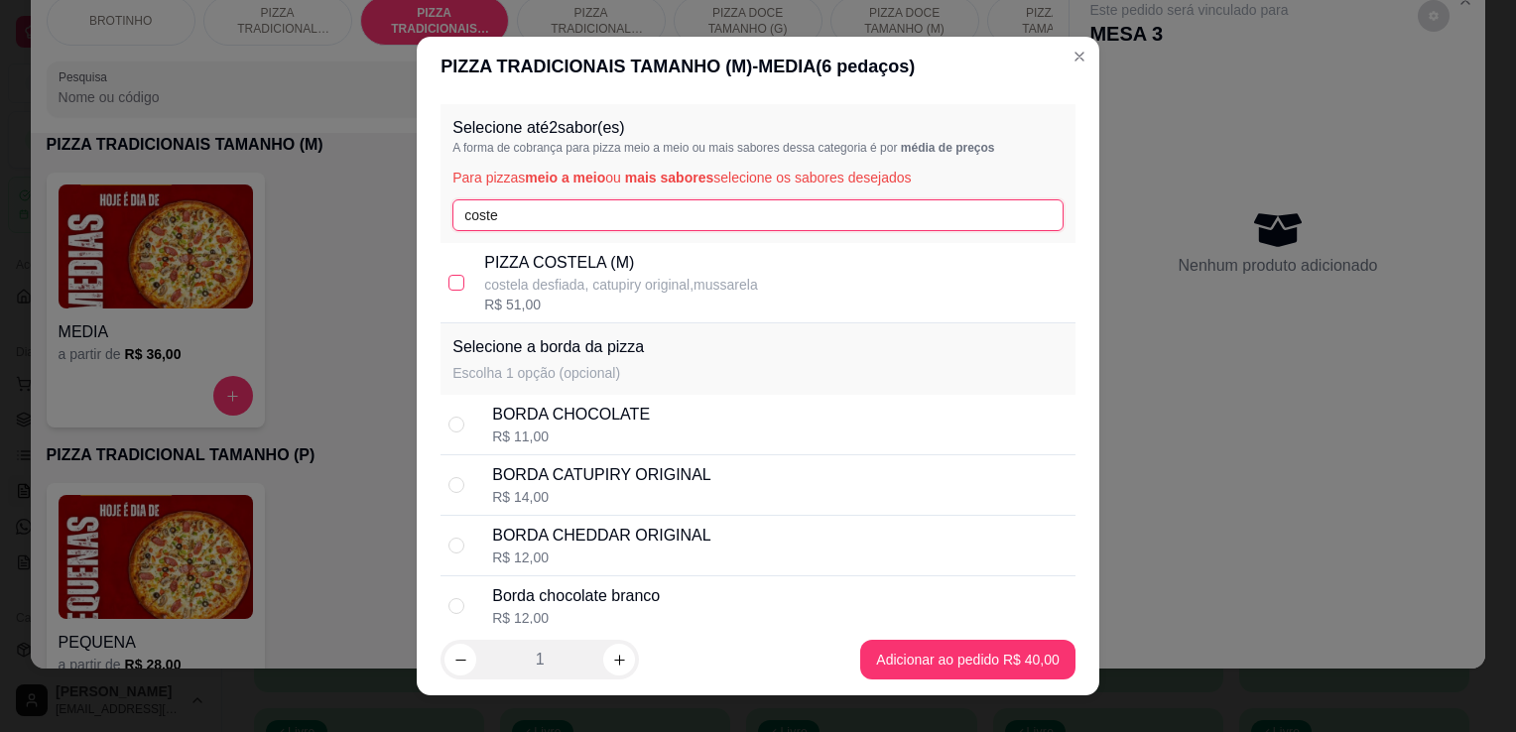
type input "coste"
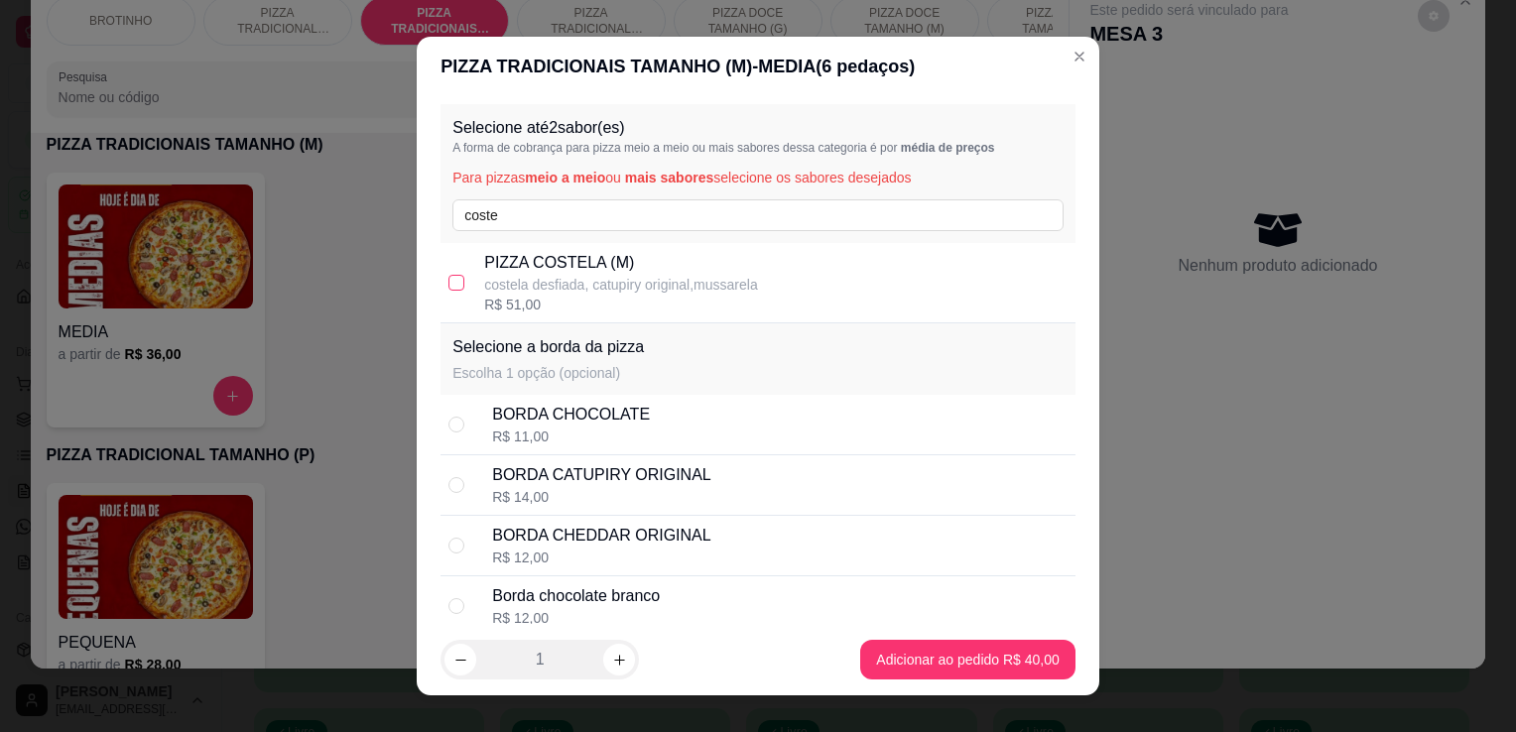
click at [449, 272] on label at bounding box center [457, 283] width 16 height 22
click at [449, 275] on input "checkbox" at bounding box center [457, 283] width 16 height 16
click at [454, 283] on input "checkbox" at bounding box center [457, 283] width 16 height 16
checkbox input "true"
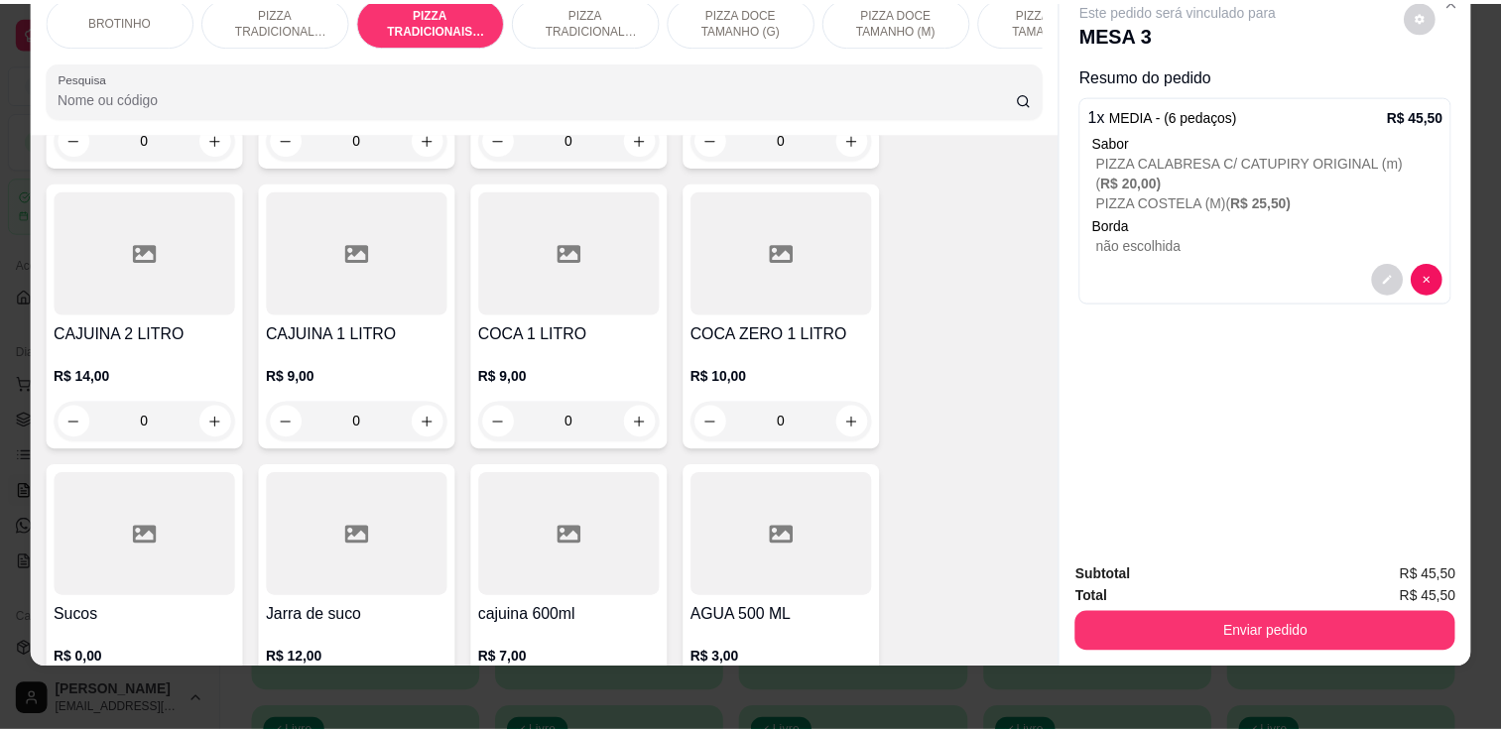
scroll to position [2976, 0]
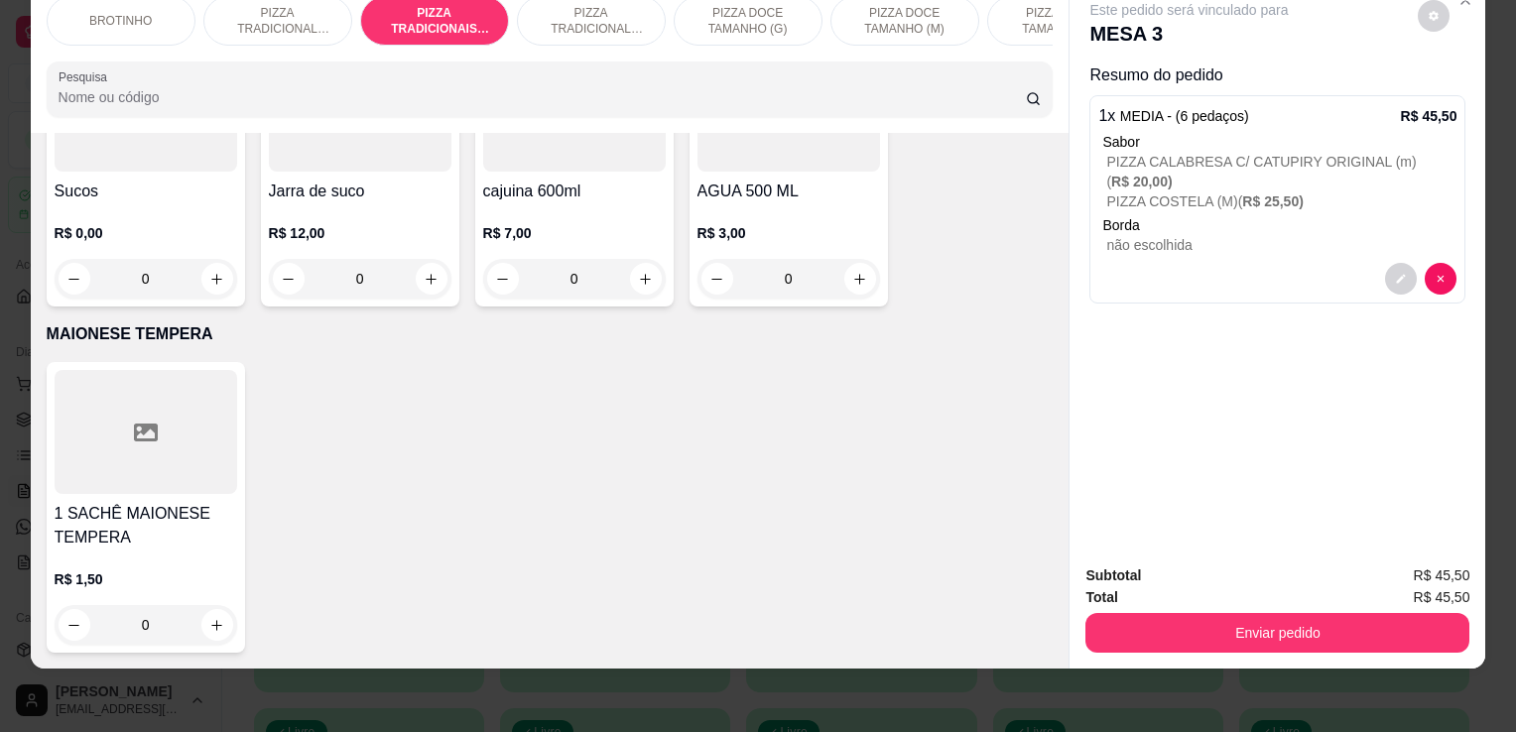
click at [810, 203] on div "R$ 3,00 0" at bounding box center [789, 250] width 183 height 95
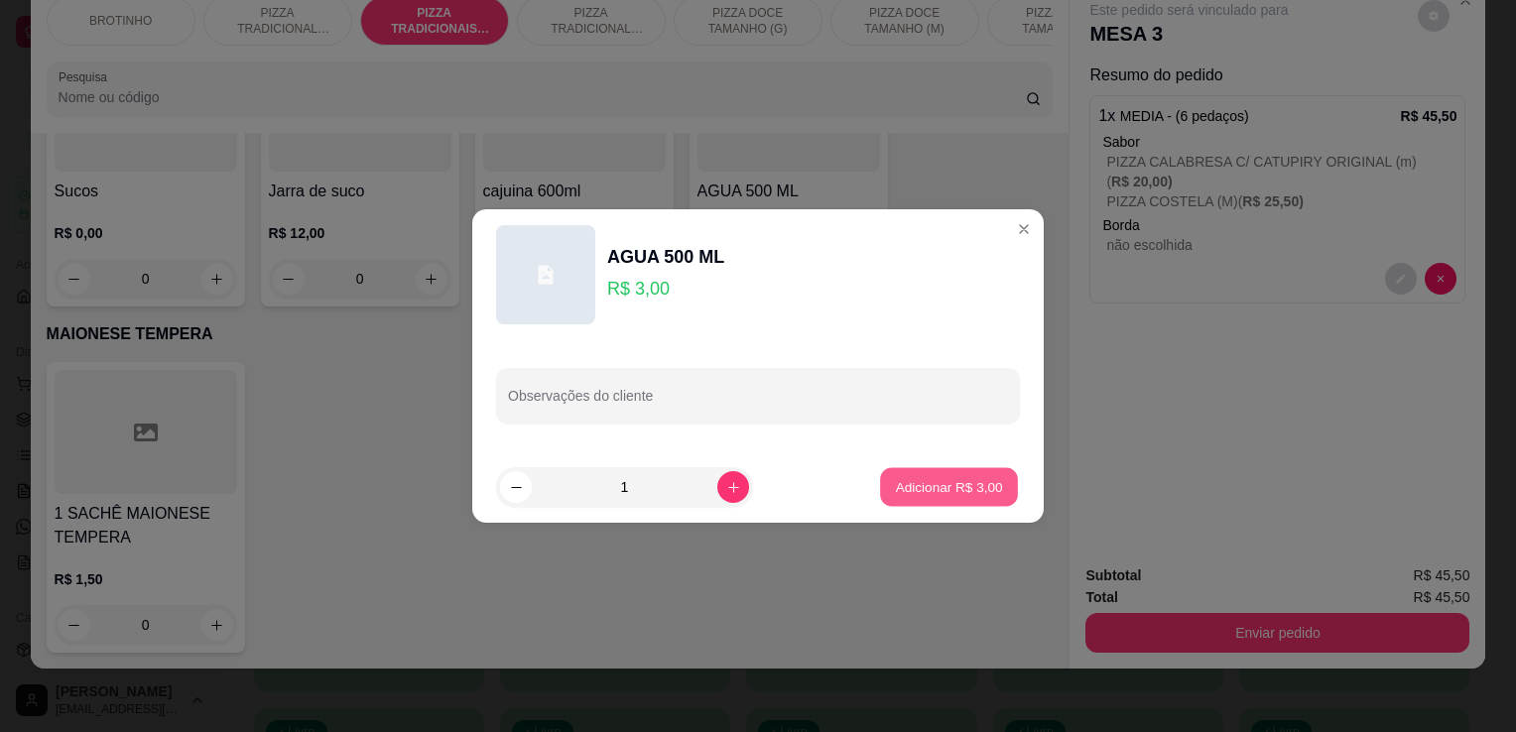
click at [936, 484] on p "Adicionar R$ 3,00" at bounding box center [948, 486] width 107 height 19
type input "1"
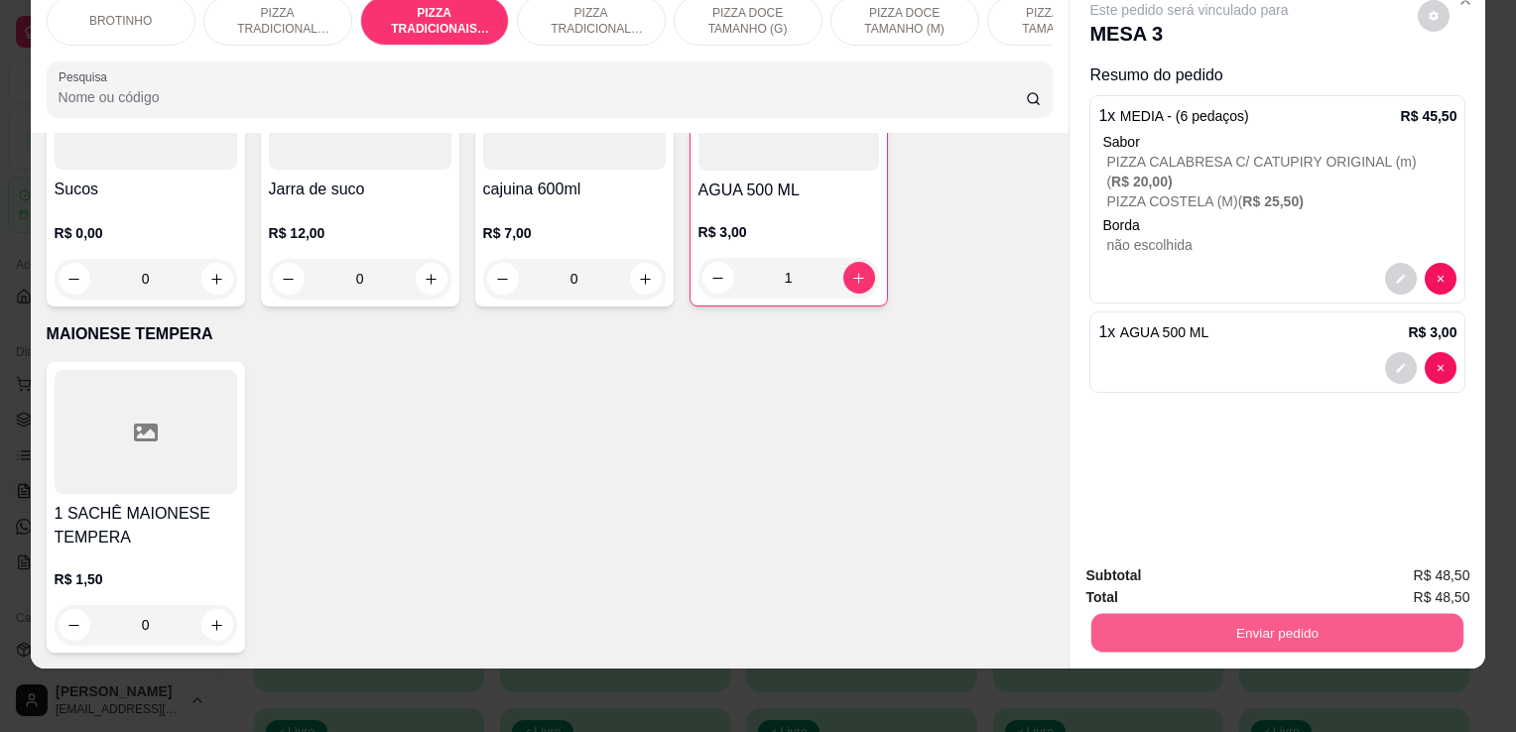
click at [1330, 615] on button "Enviar pedido" at bounding box center [1278, 632] width 372 height 39
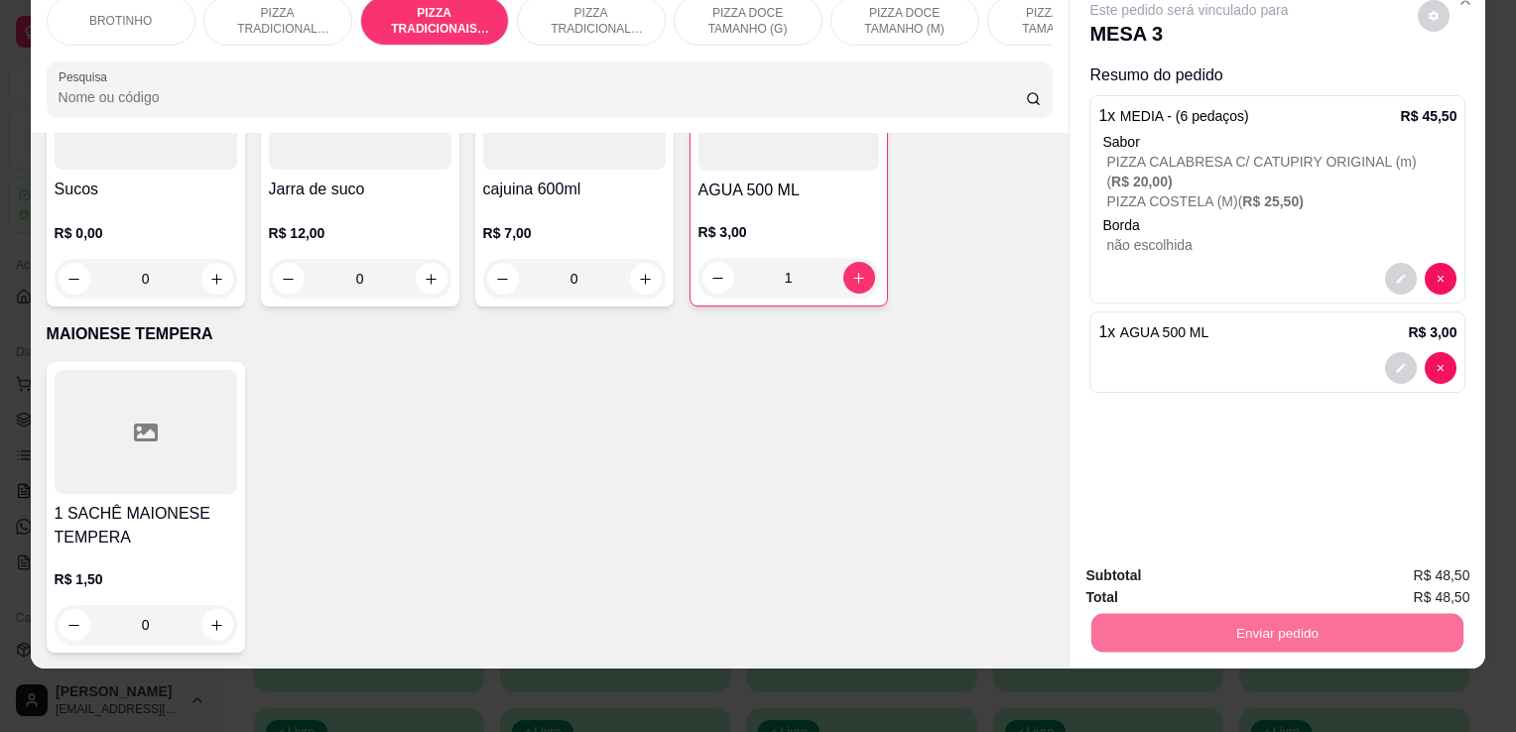
click at [1414, 573] on button "Enviar pedido" at bounding box center [1419, 570] width 112 height 38
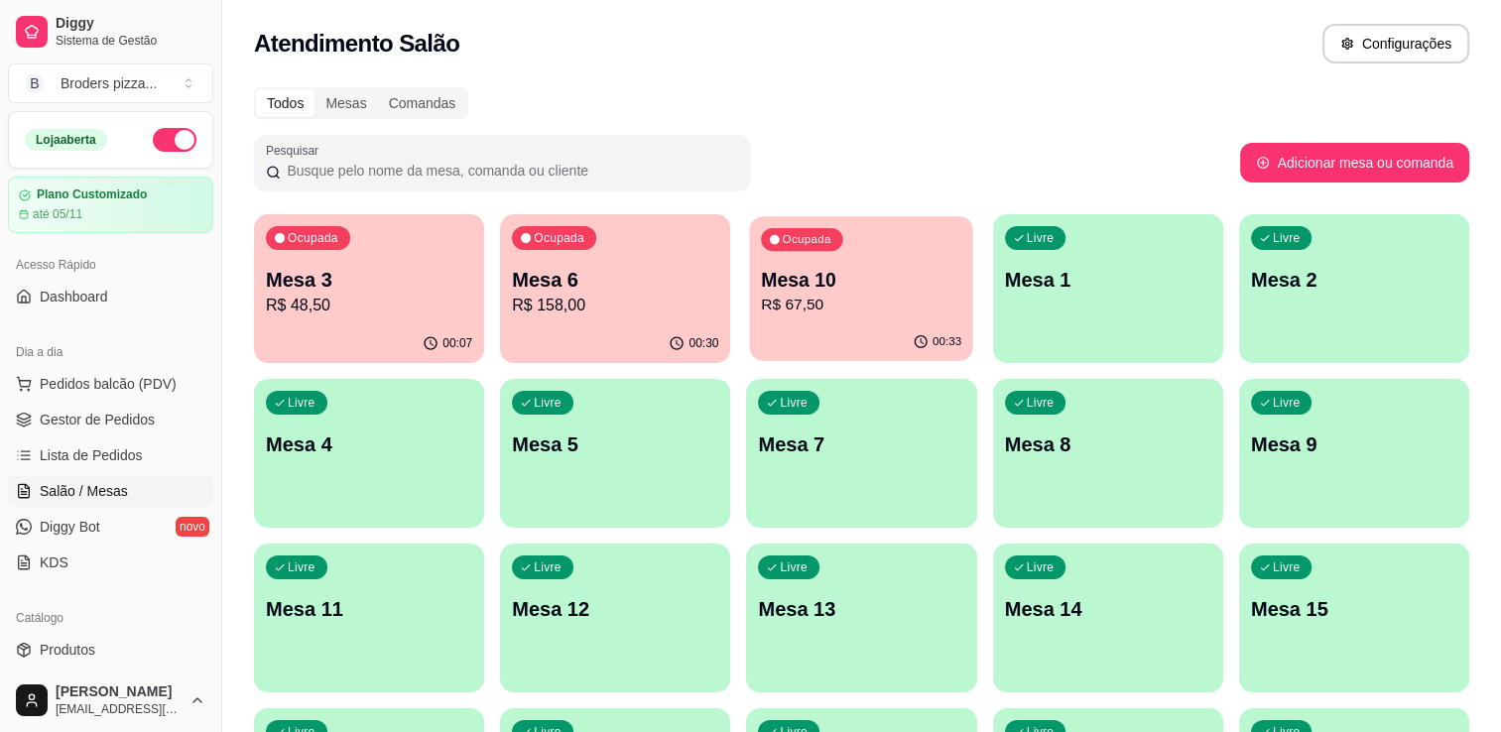
click at [848, 331] on div "00:33" at bounding box center [861, 343] width 223 height 38
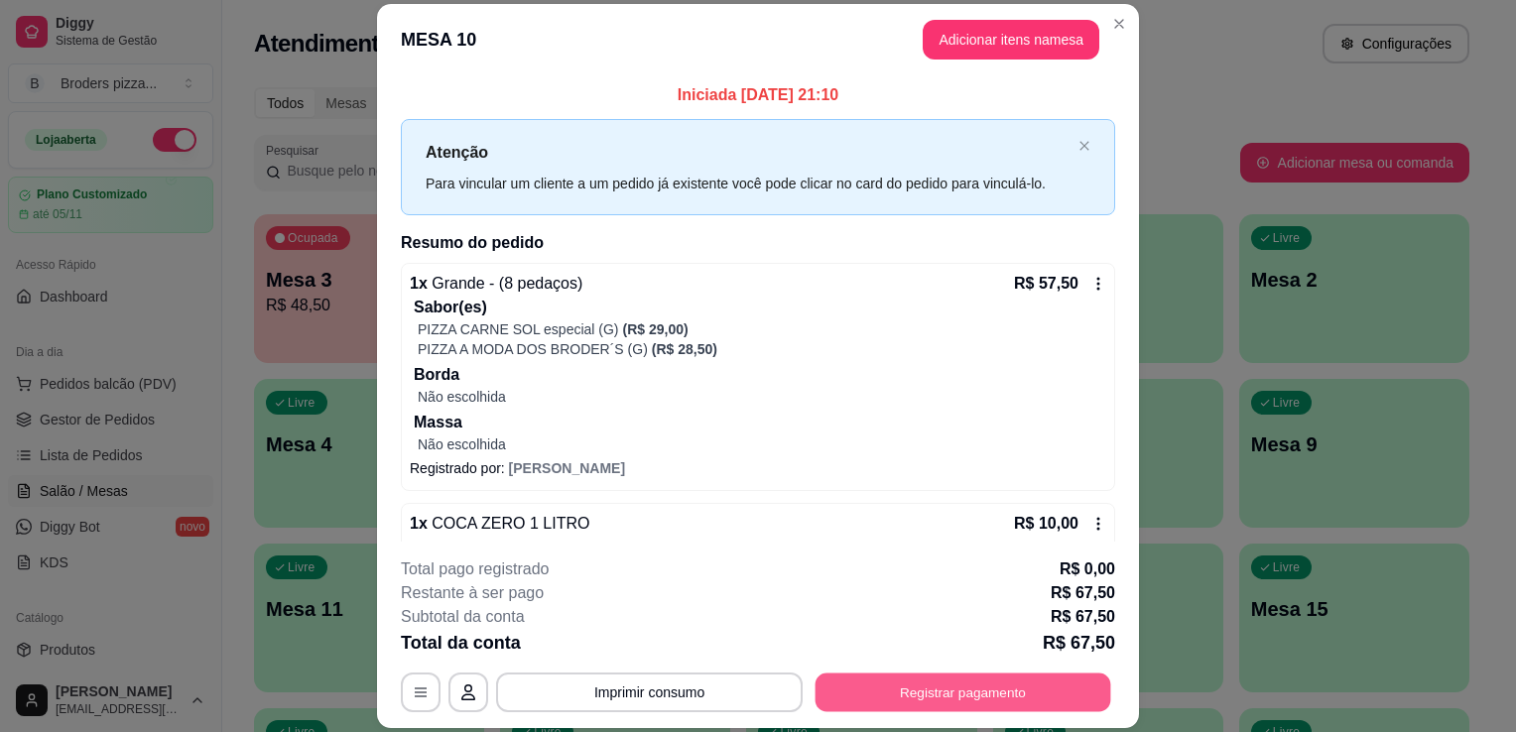
click at [935, 690] on button "Registrar pagamento" at bounding box center [964, 693] width 296 height 39
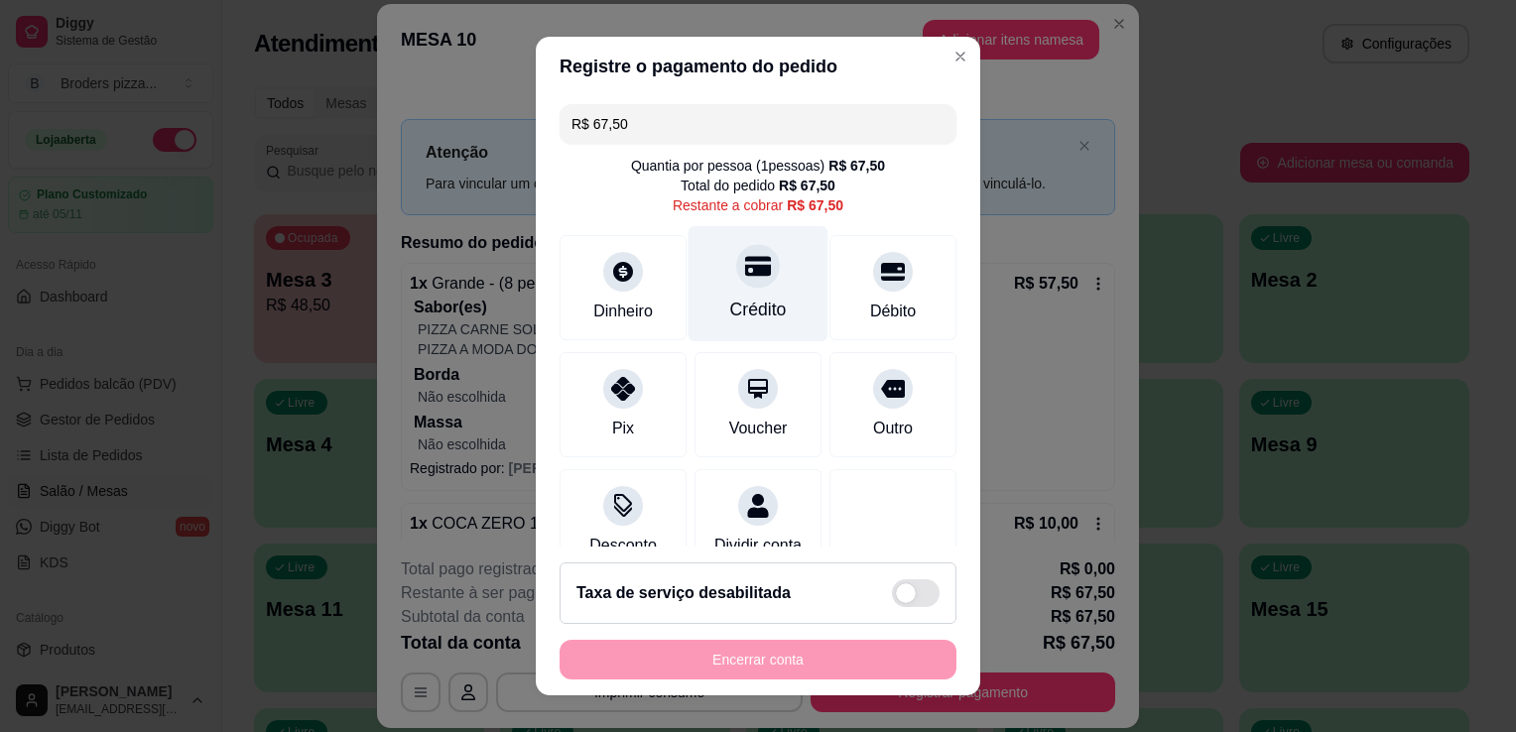
click at [730, 309] on div "Crédito" at bounding box center [758, 310] width 57 height 26
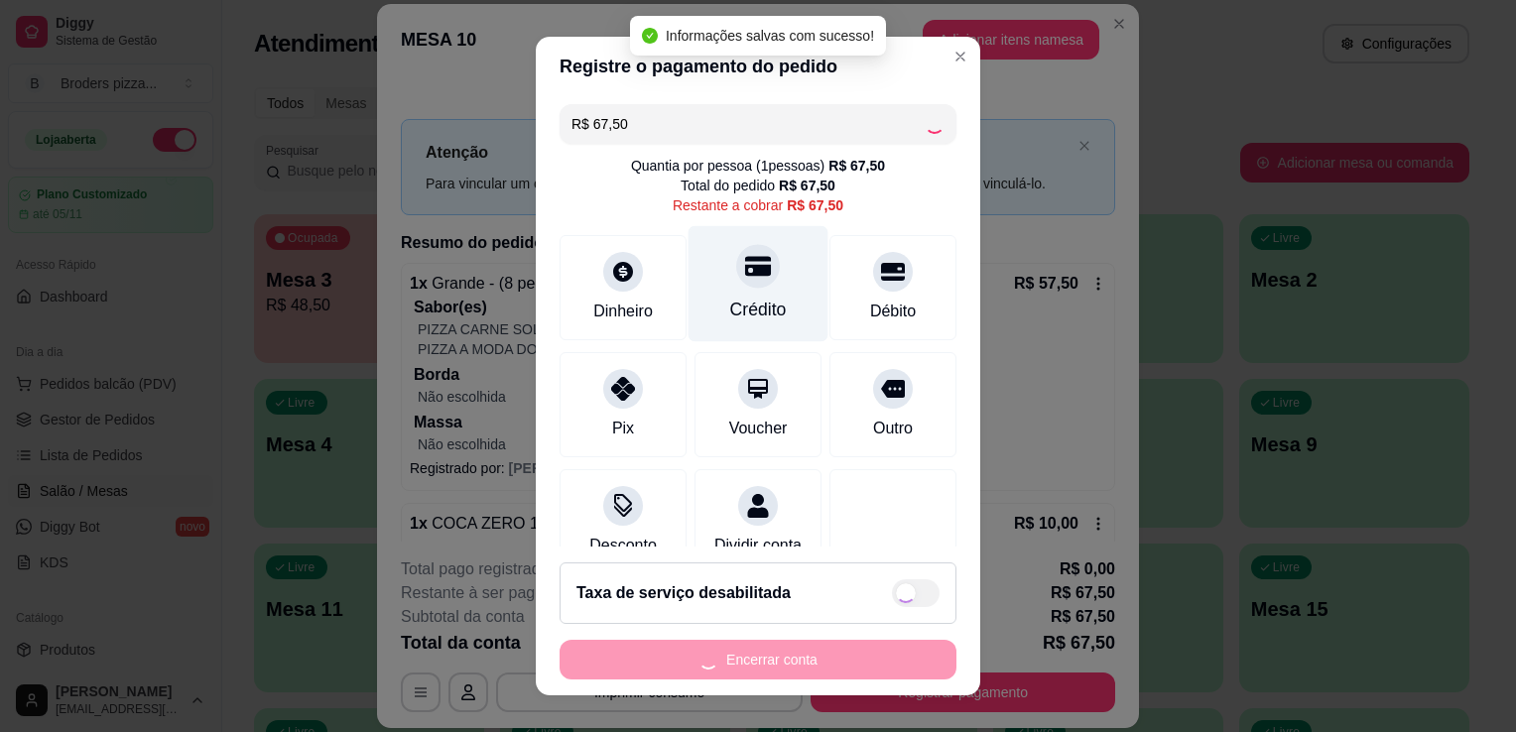
type input "R$ 0,00"
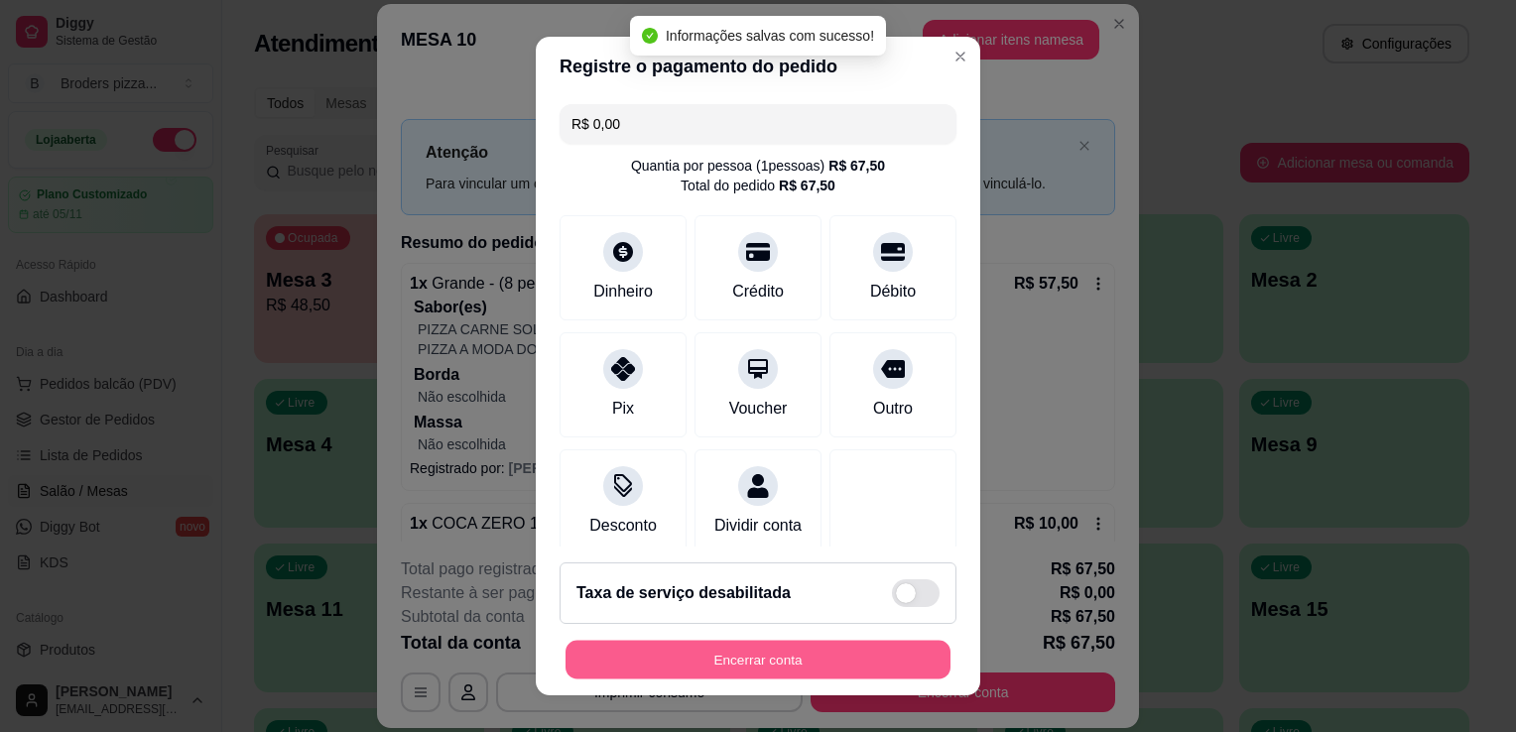
click at [761, 669] on button "Encerrar conta" at bounding box center [758, 660] width 385 height 39
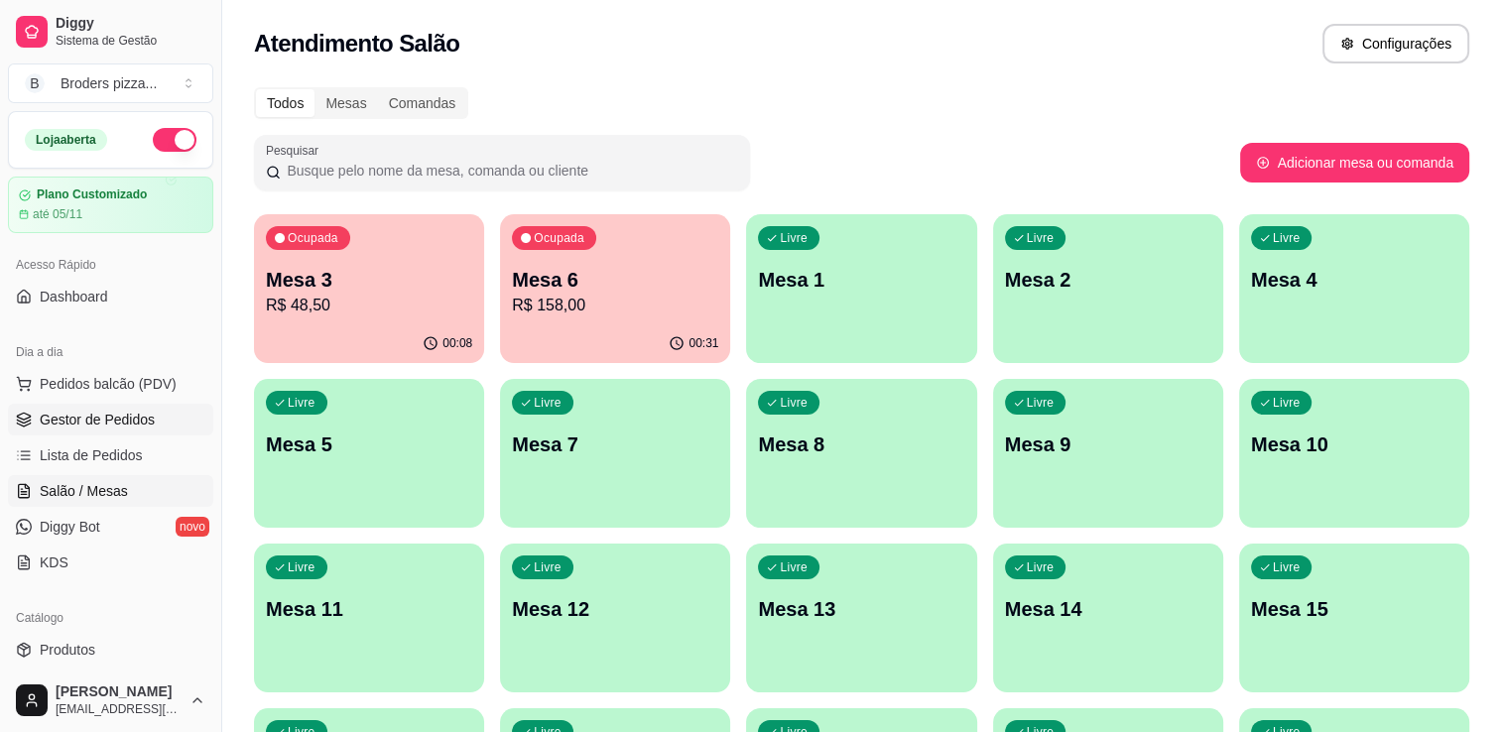
click at [52, 419] on span "Gestor de Pedidos" at bounding box center [97, 420] width 115 height 20
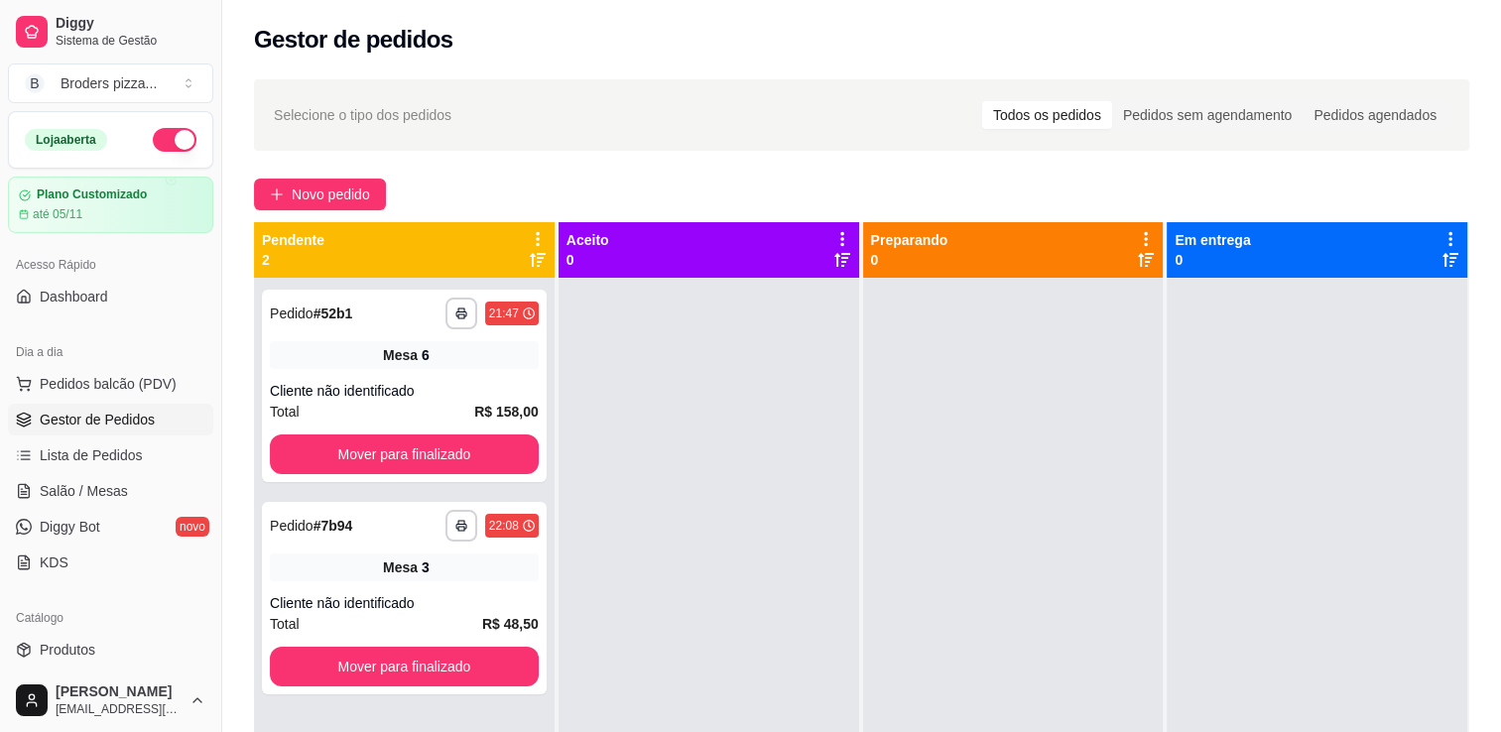
drag, startPoint x: 213, startPoint y: 351, endPoint x: 205, endPoint y: 388, distance: 37.6
click at [205, 388] on div "Diggy Sistema de Gestão B Broders pizza ... Loja aberta Plano Customizado até 0…" at bounding box center [110, 366] width 221 height 732
click at [213, 343] on button "Toggle Sidebar" at bounding box center [221, 366] width 16 height 732
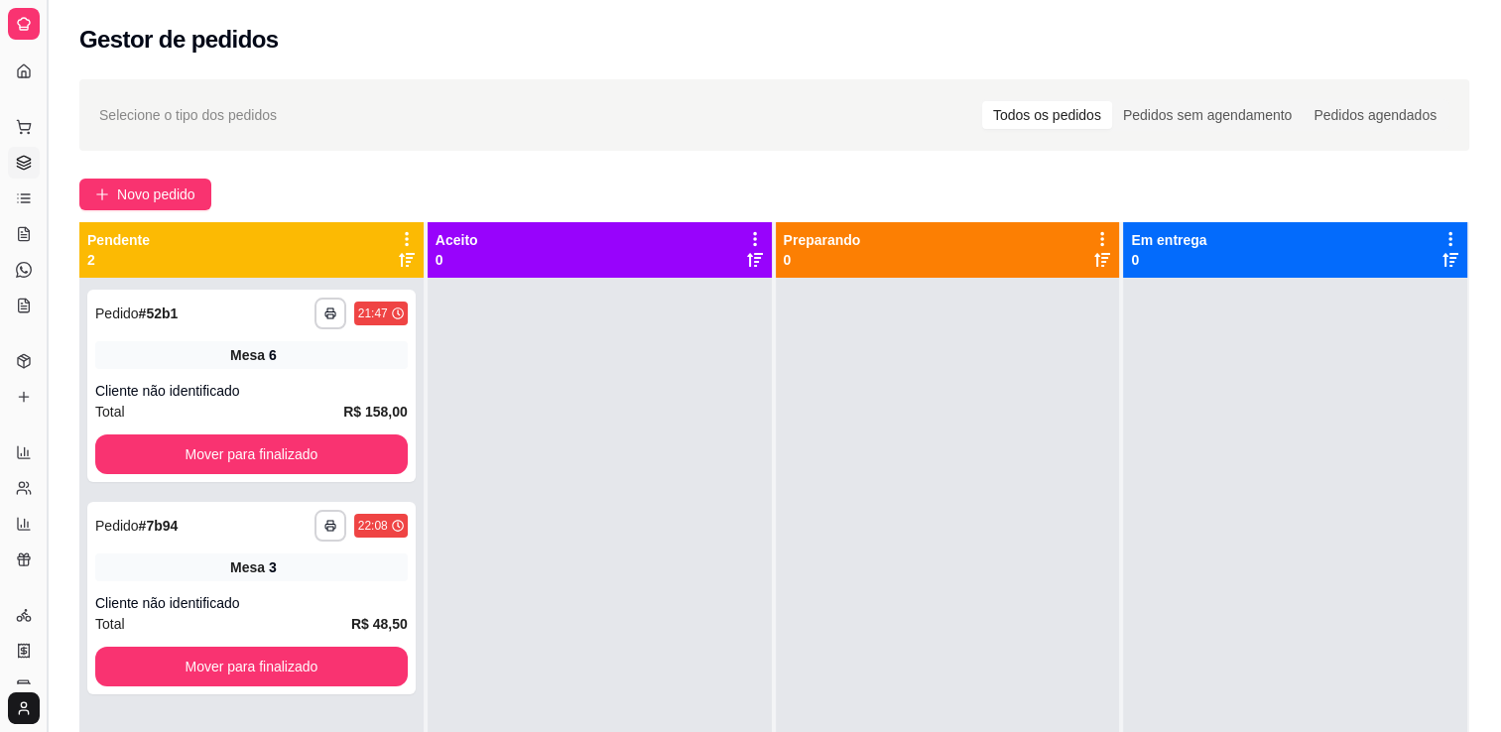
click at [213, 343] on div "Mesa 6" at bounding box center [251, 355] width 313 height 28
click at [28, 440] on link "Relatórios de vendas" at bounding box center [24, 453] width 32 height 32
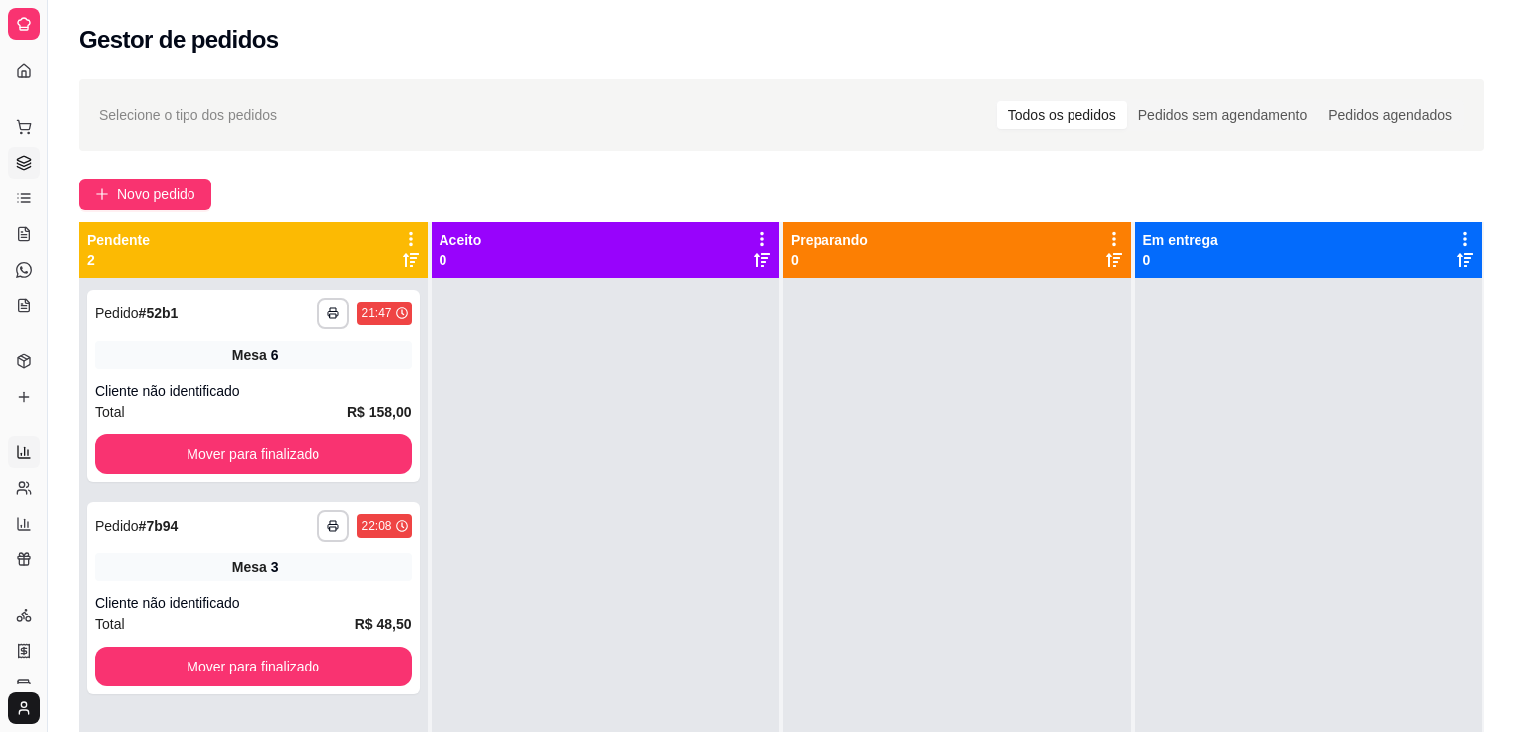
select select "ALL"
select select "0"
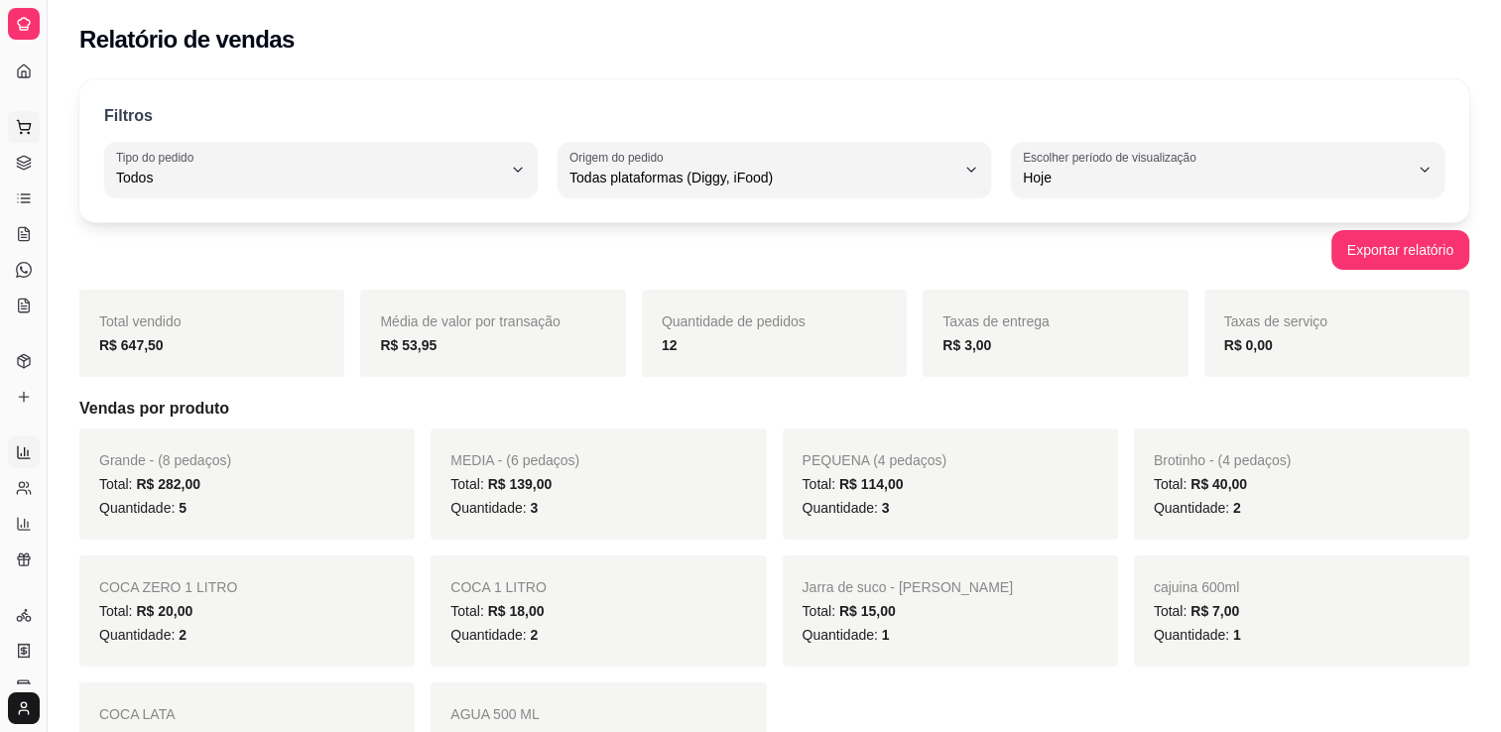
click at [28, 120] on icon at bounding box center [24, 127] width 16 height 16
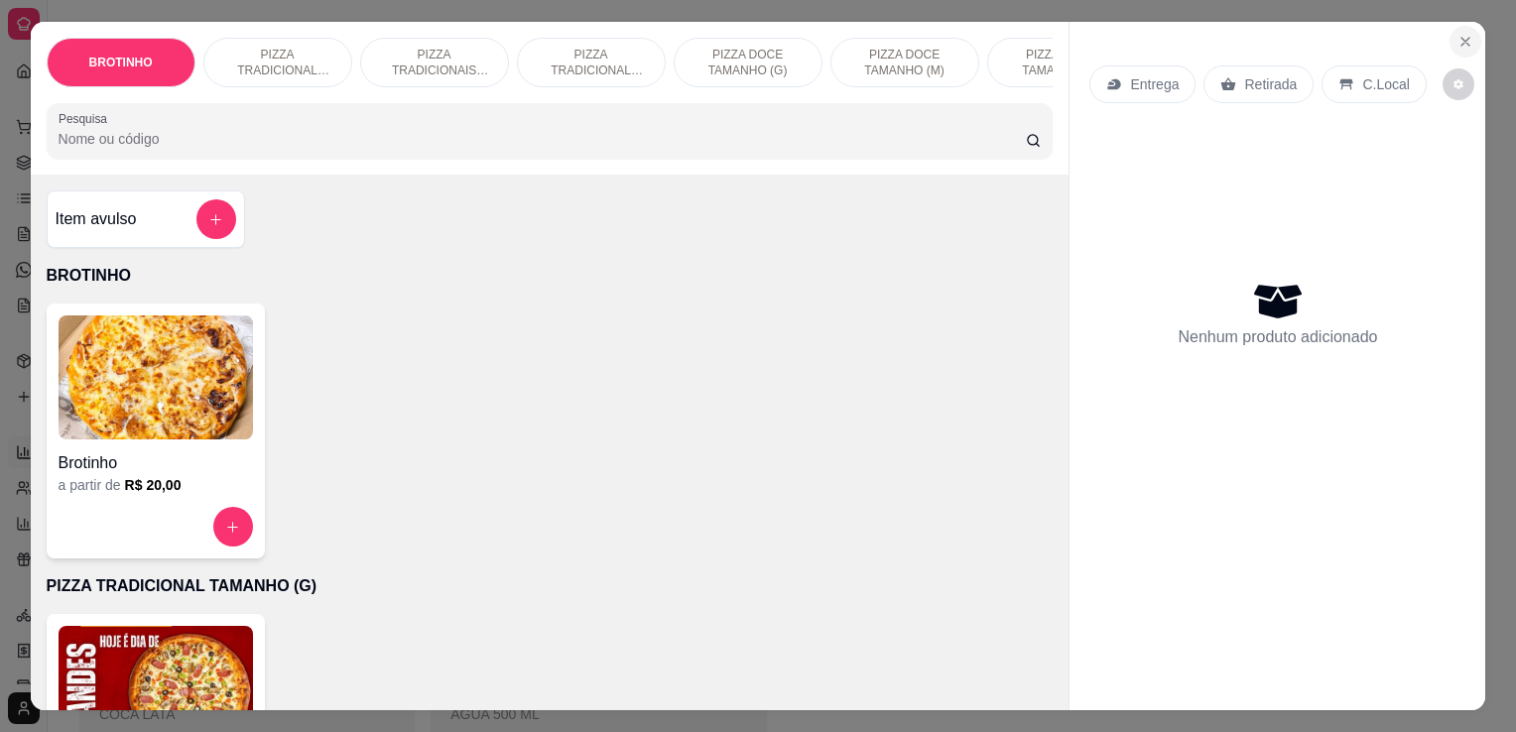
click at [1464, 34] on icon "Close" at bounding box center [1466, 42] width 16 height 16
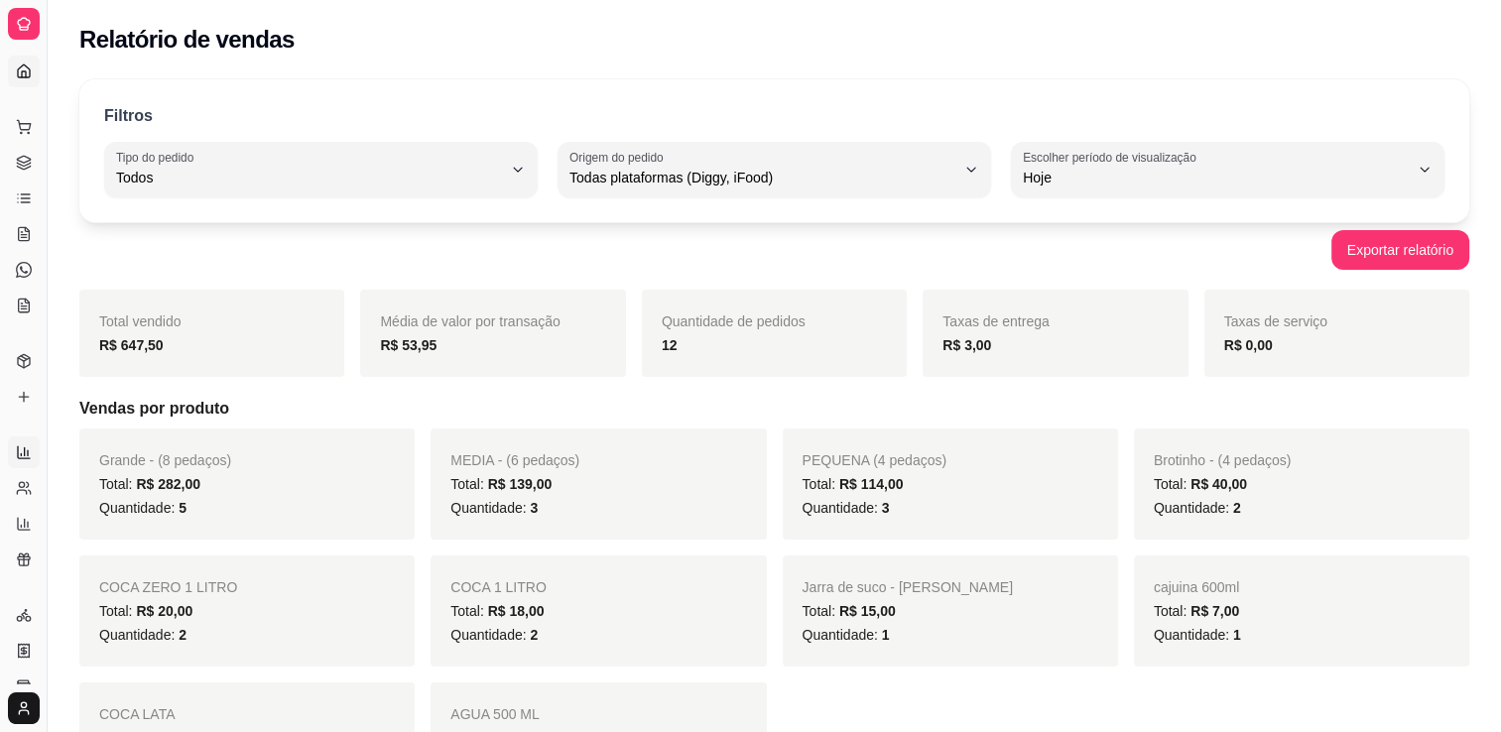
click at [25, 69] on icon at bounding box center [24, 72] width 16 height 16
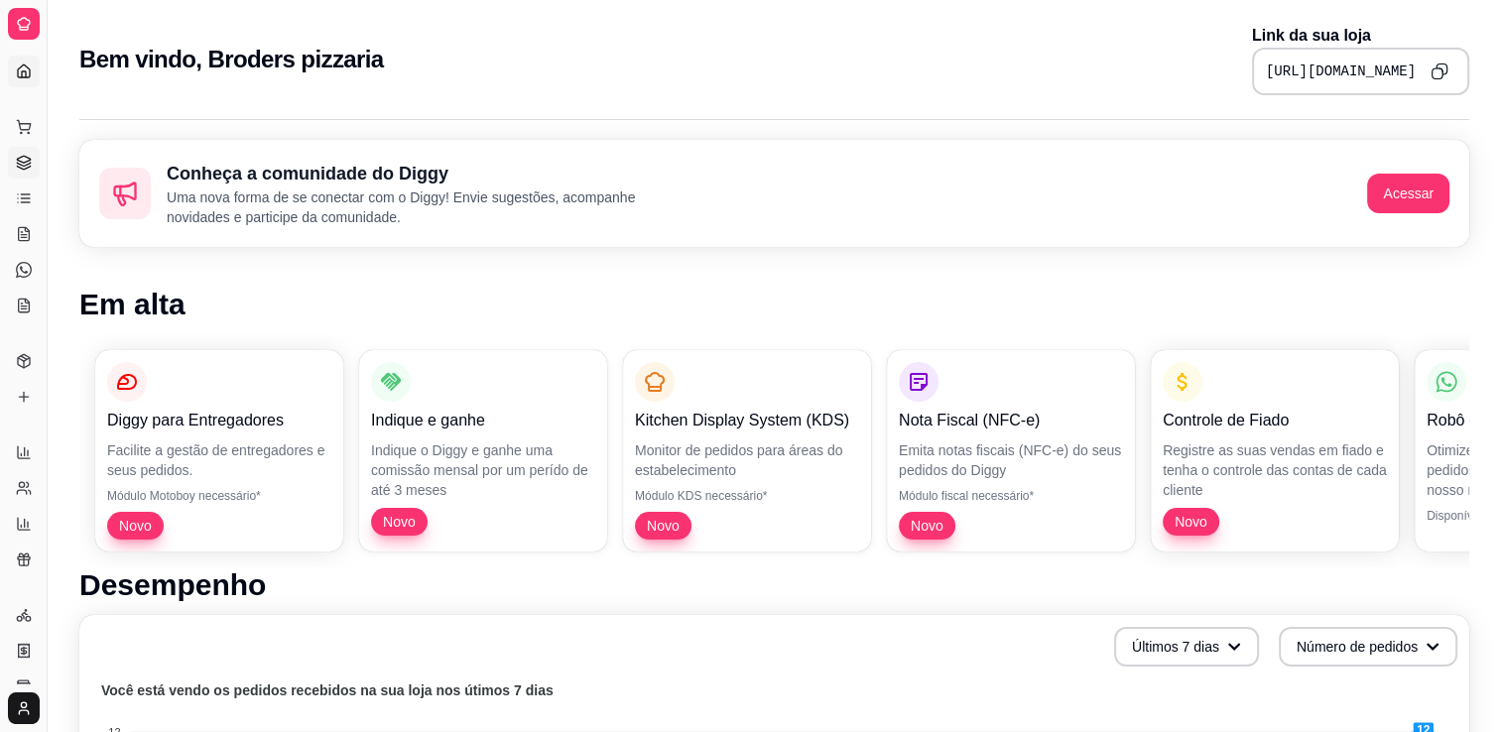
click at [22, 149] on link "Gestor de Pedidos" at bounding box center [24, 163] width 32 height 32
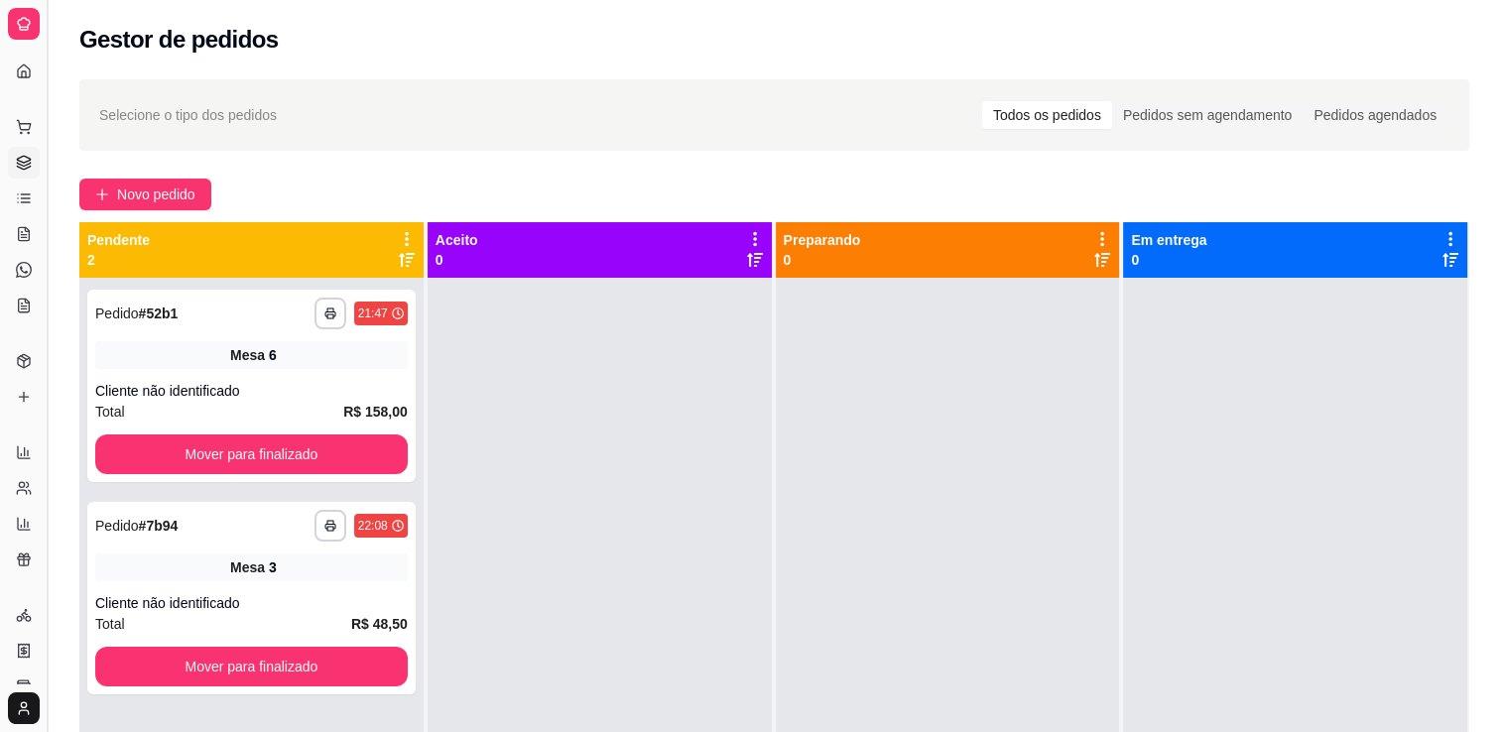
click at [40, 227] on button "Toggle Sidebar" at bounding box center [47, 366] width 16 height 732
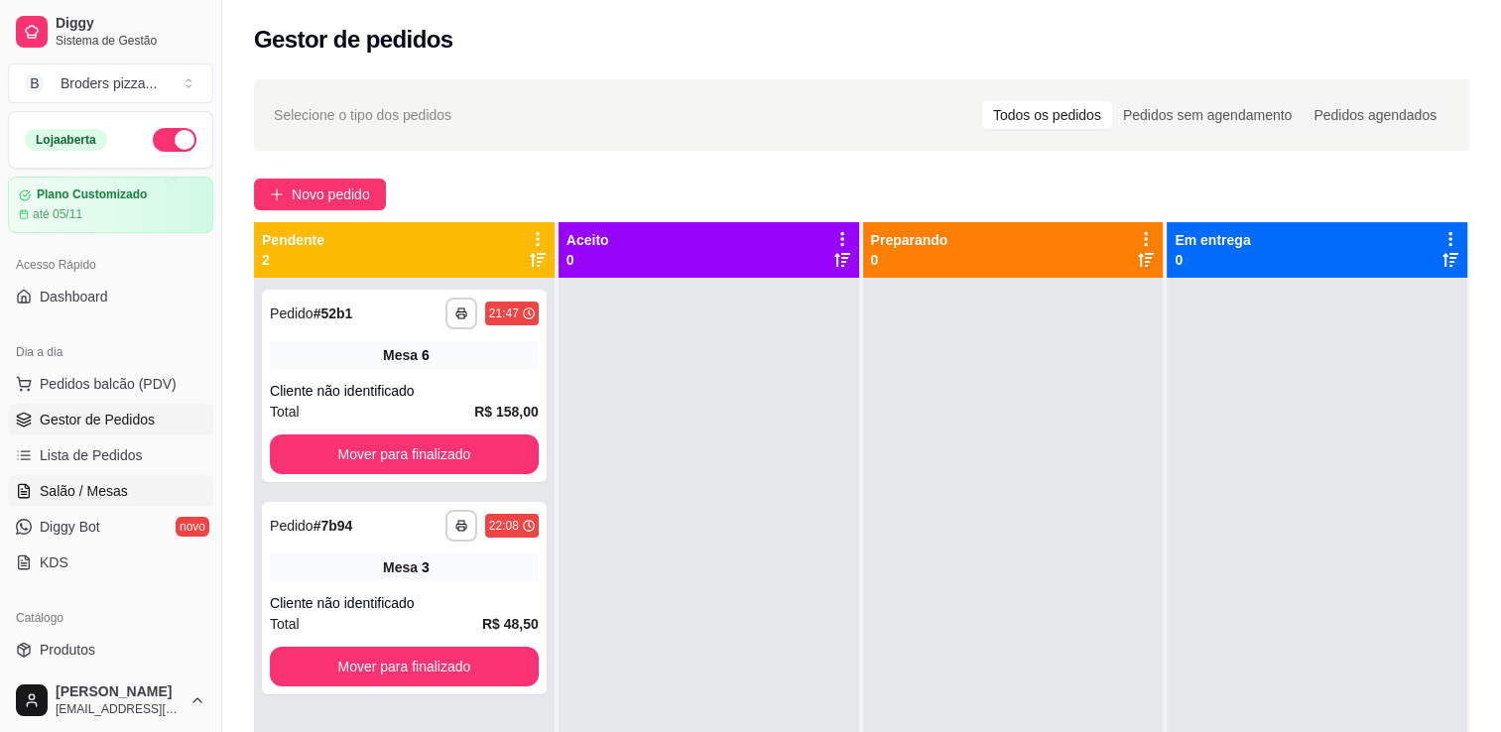
click at [107, 501] on link "Salão / Mesas" at bounding box center [110, 491] width 205 height 32
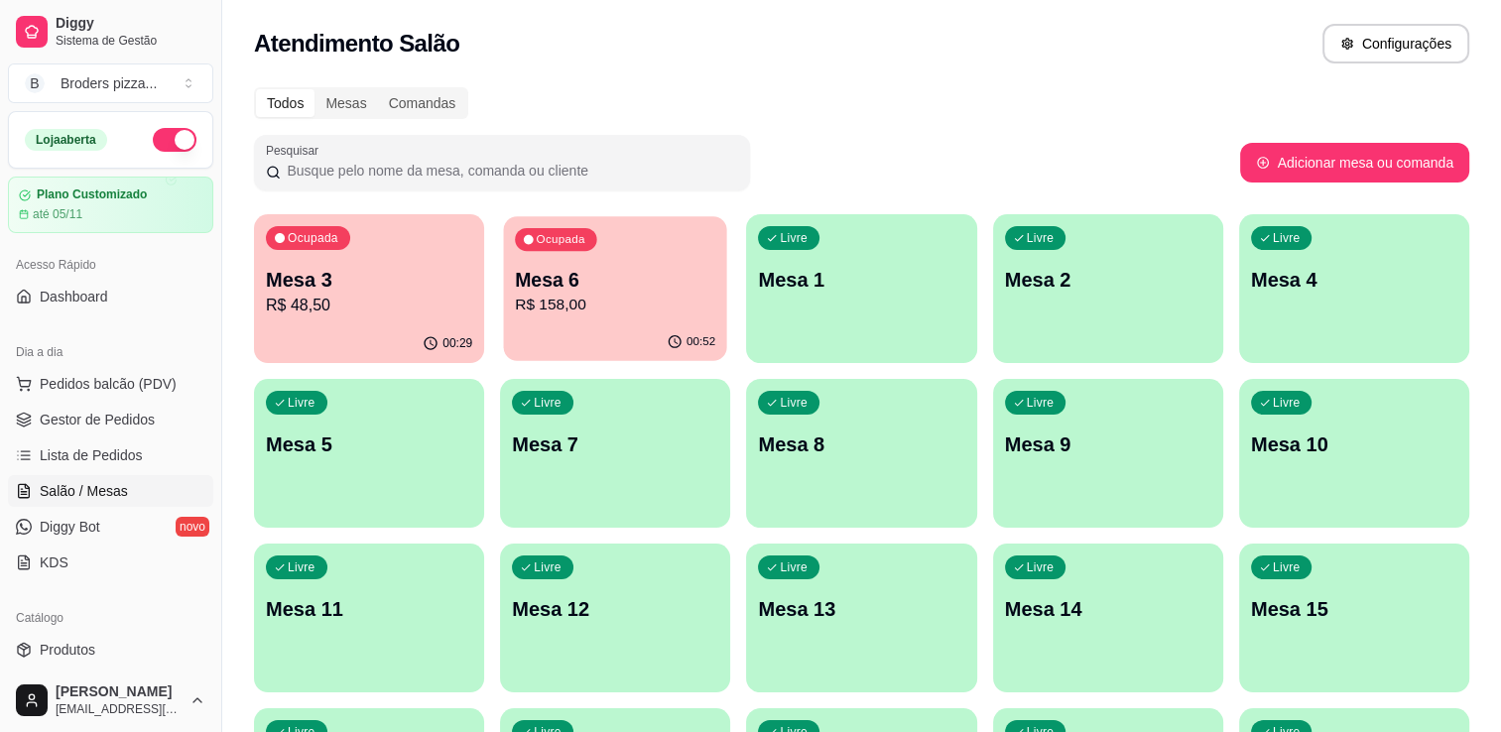
click at [580, 343] on div "00:52" at bounding box center [615, 343] width 223 height 38
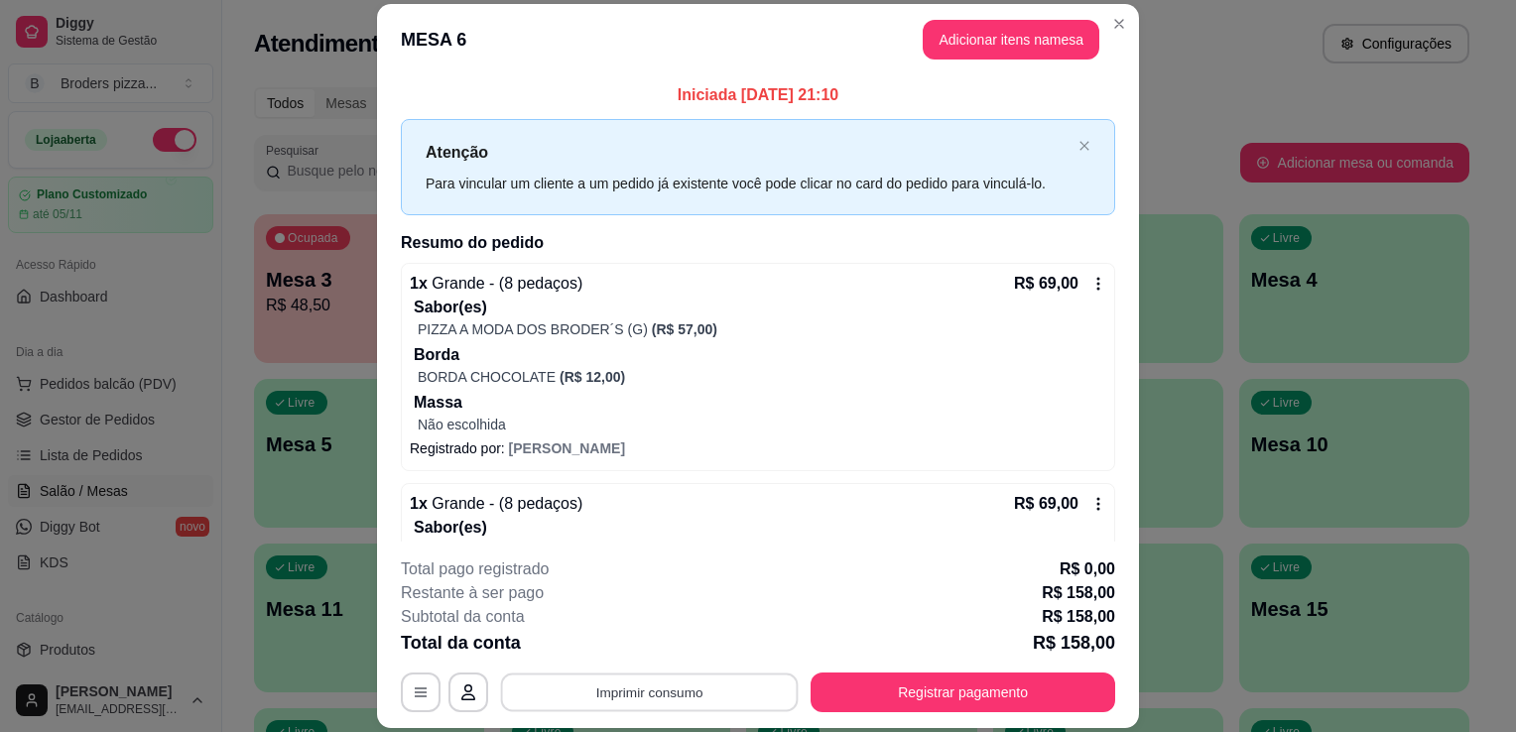
click at [694, 689] on button "Imprimir consumo" at bounding box center [650, 693] width 298 height 39
click at [644, 647] on button "IMPRESSORA" at bounding box center [649, 648] width 144 height 32
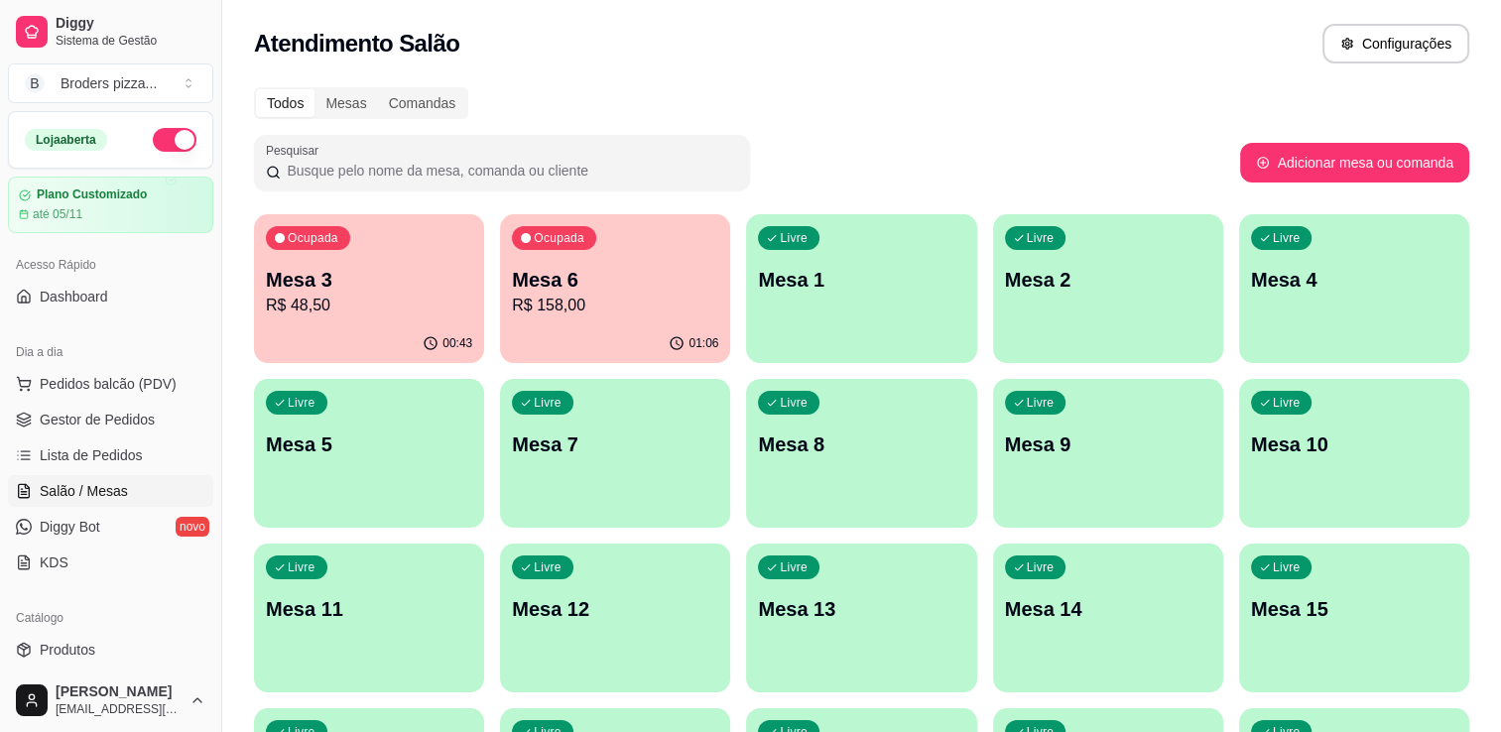
click at [620, 356] on div "01:06" at bounding box center [615, 344] width 230 height 39
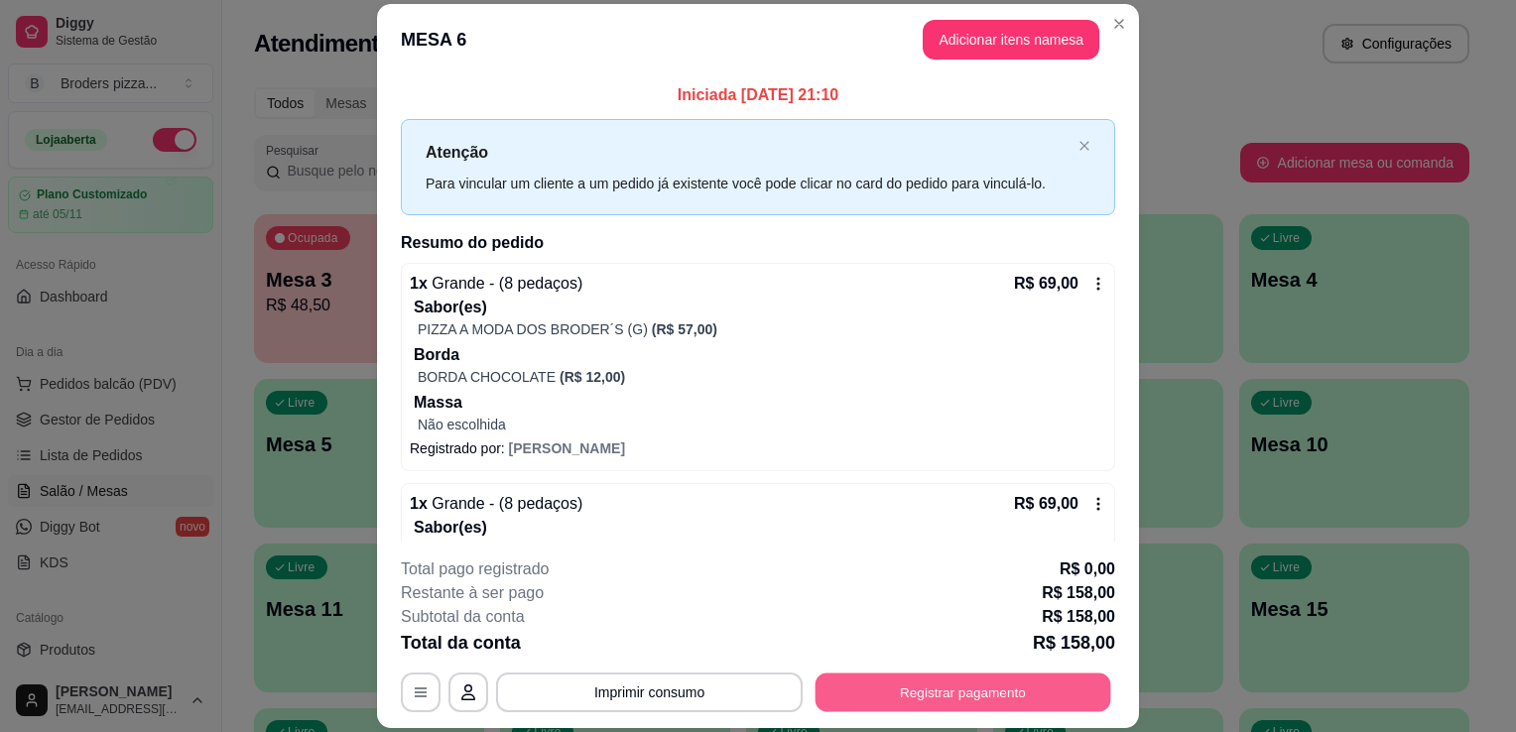
click at [957, 701] on button "Registrar pagamento" at bounding box center [964, 693] width 296 height 39
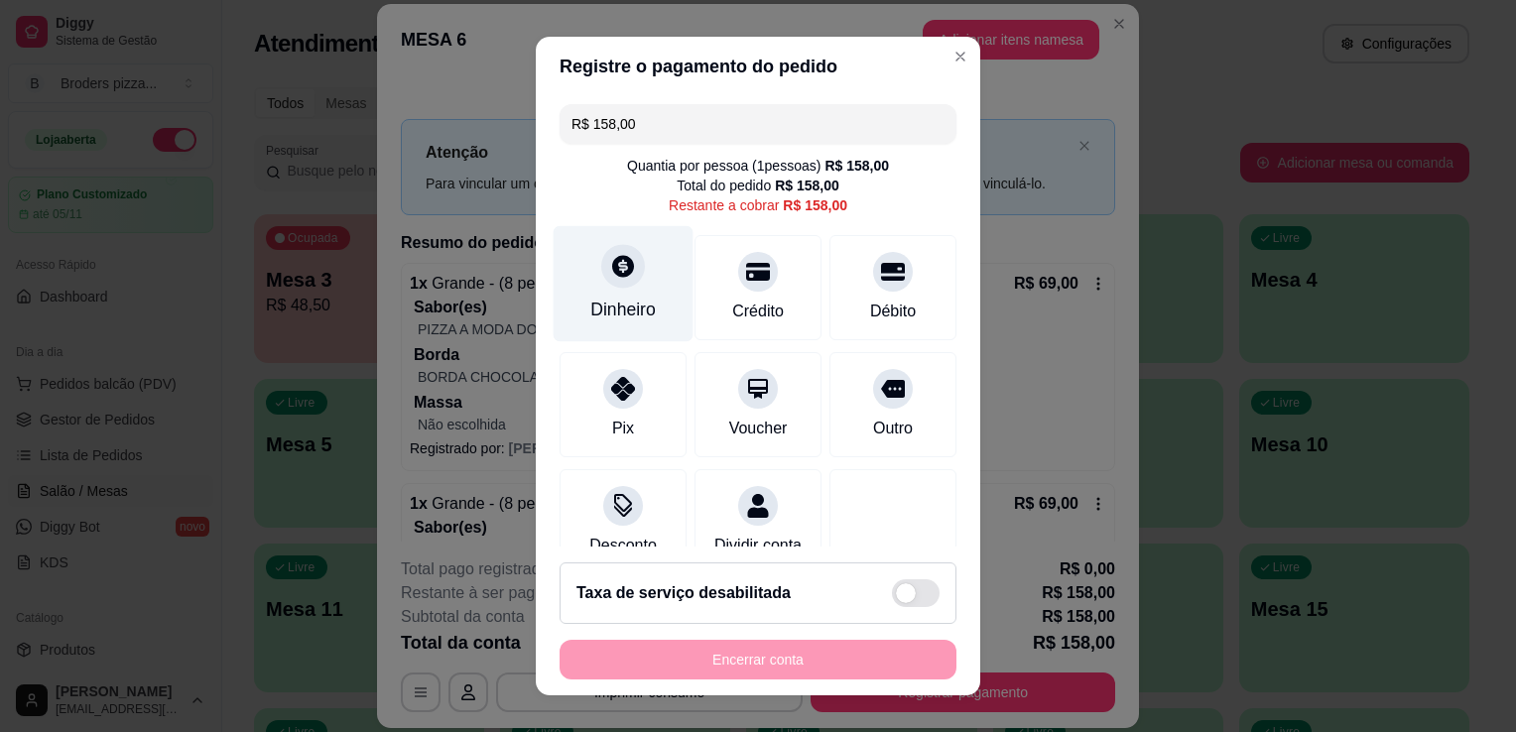
click at [644, 317] on div "Dinheiro" at bounding box center [624, 284] width 140 height 116
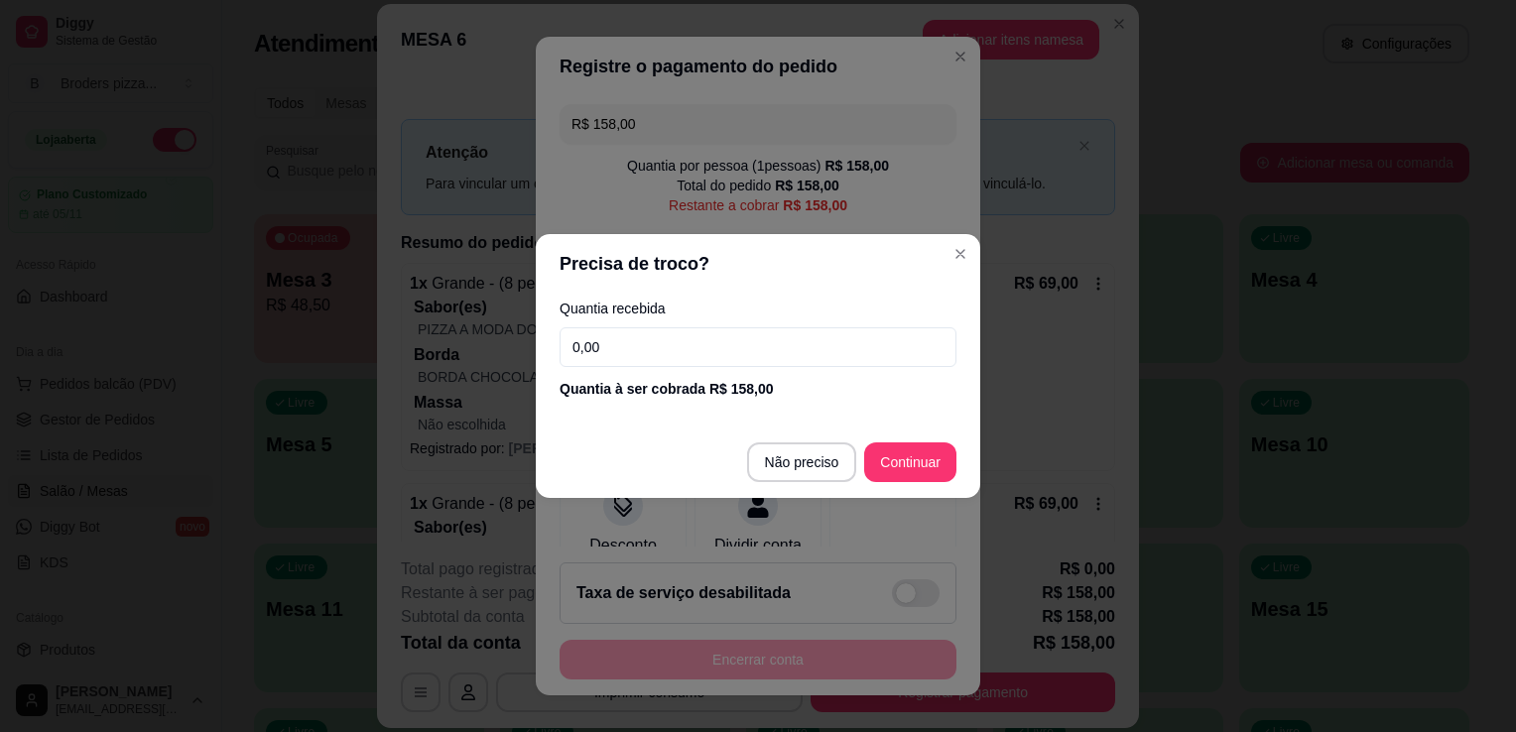
click at [650, 346] on input "0,00" at bounding box center [758, 347] width 397 height 40
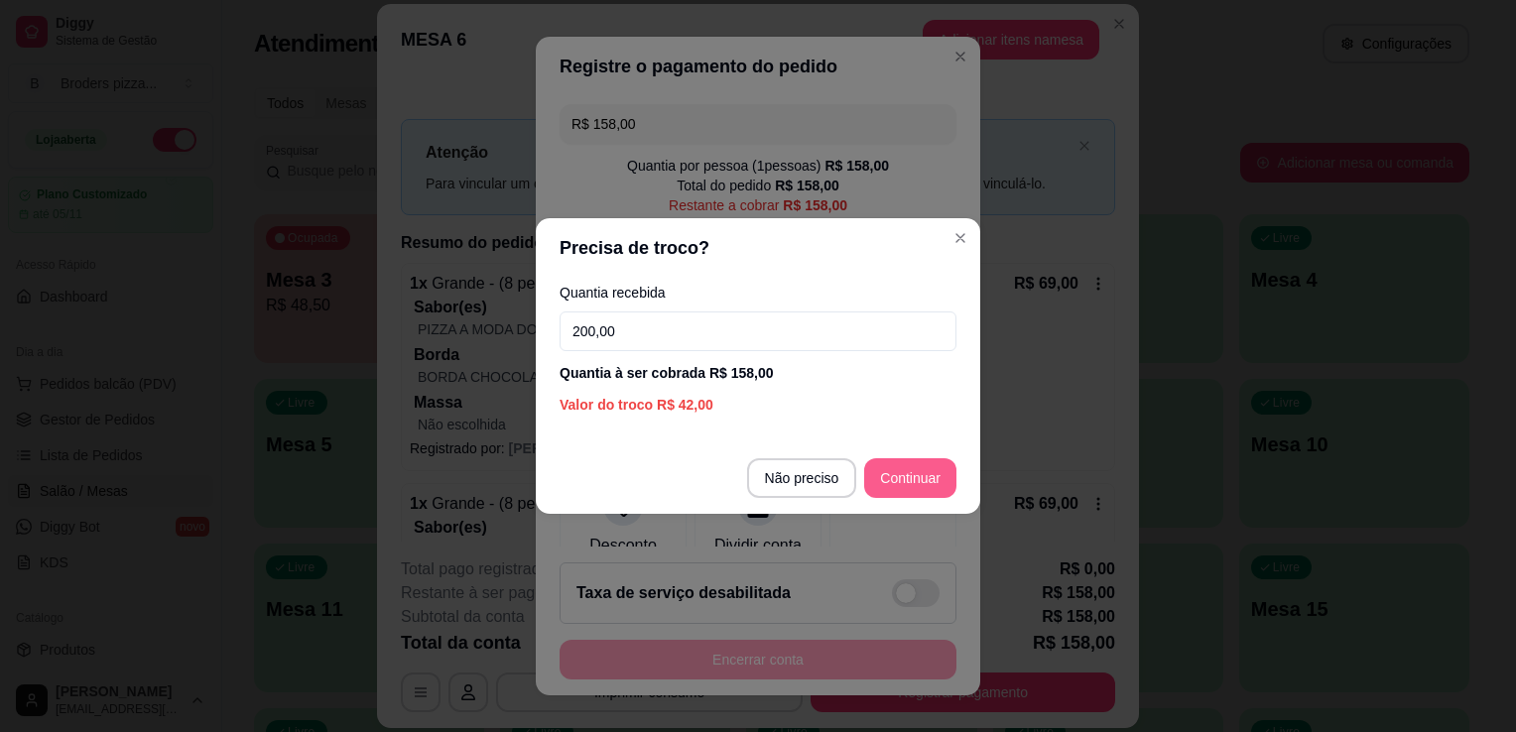
type input "200,00"
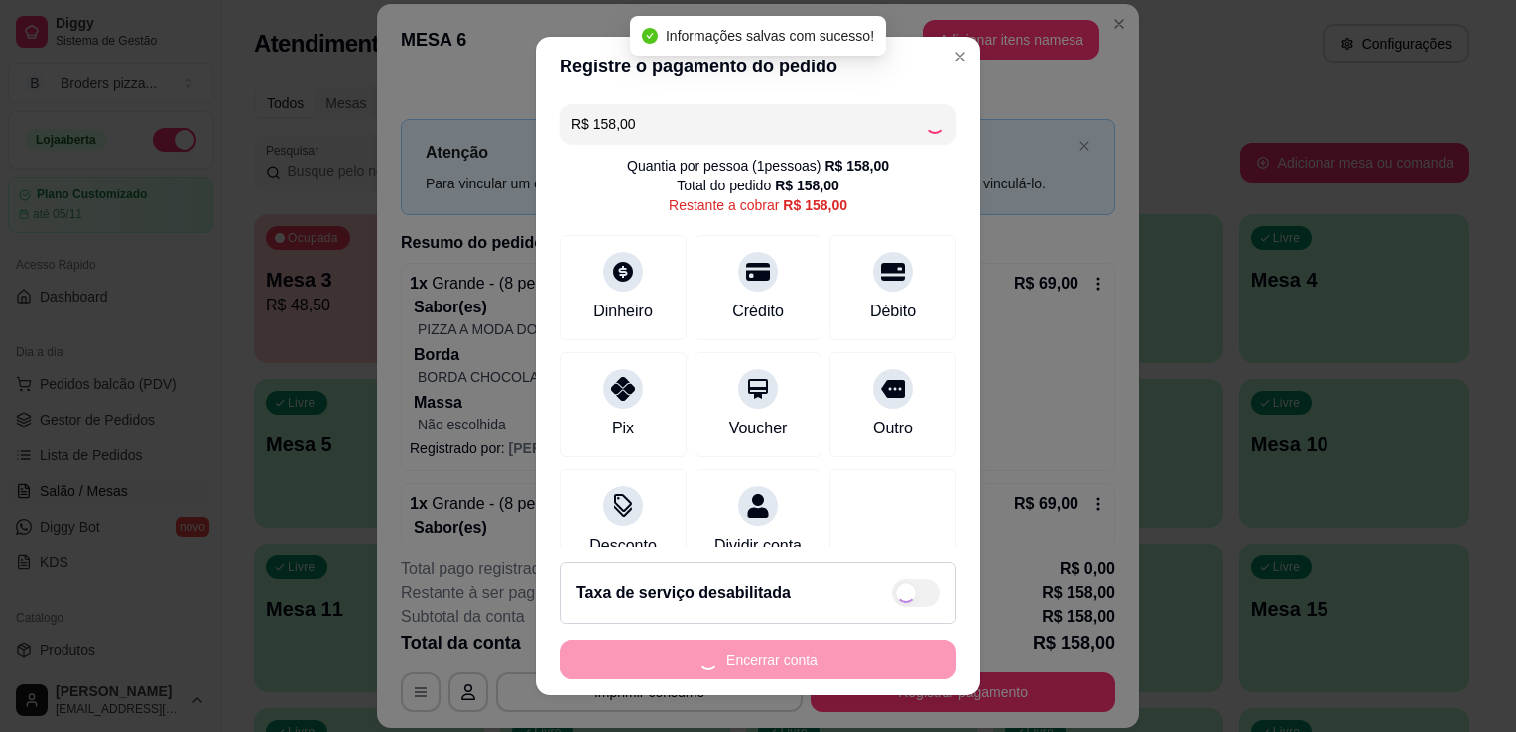
type input "R$ 0,00"
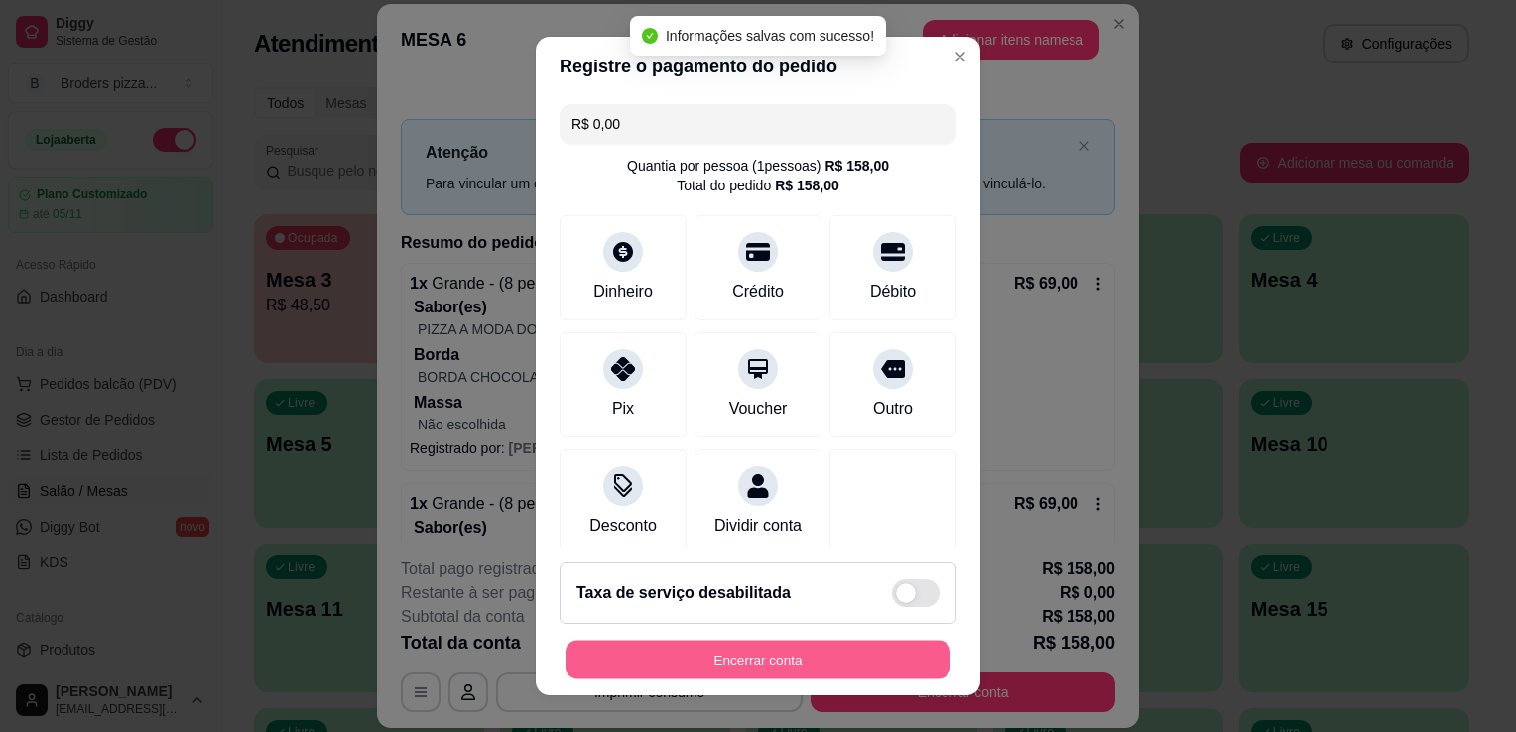
click at [814, 655] on button "Encerrar conta" at bounding box center [758, 660] width 385 height 39
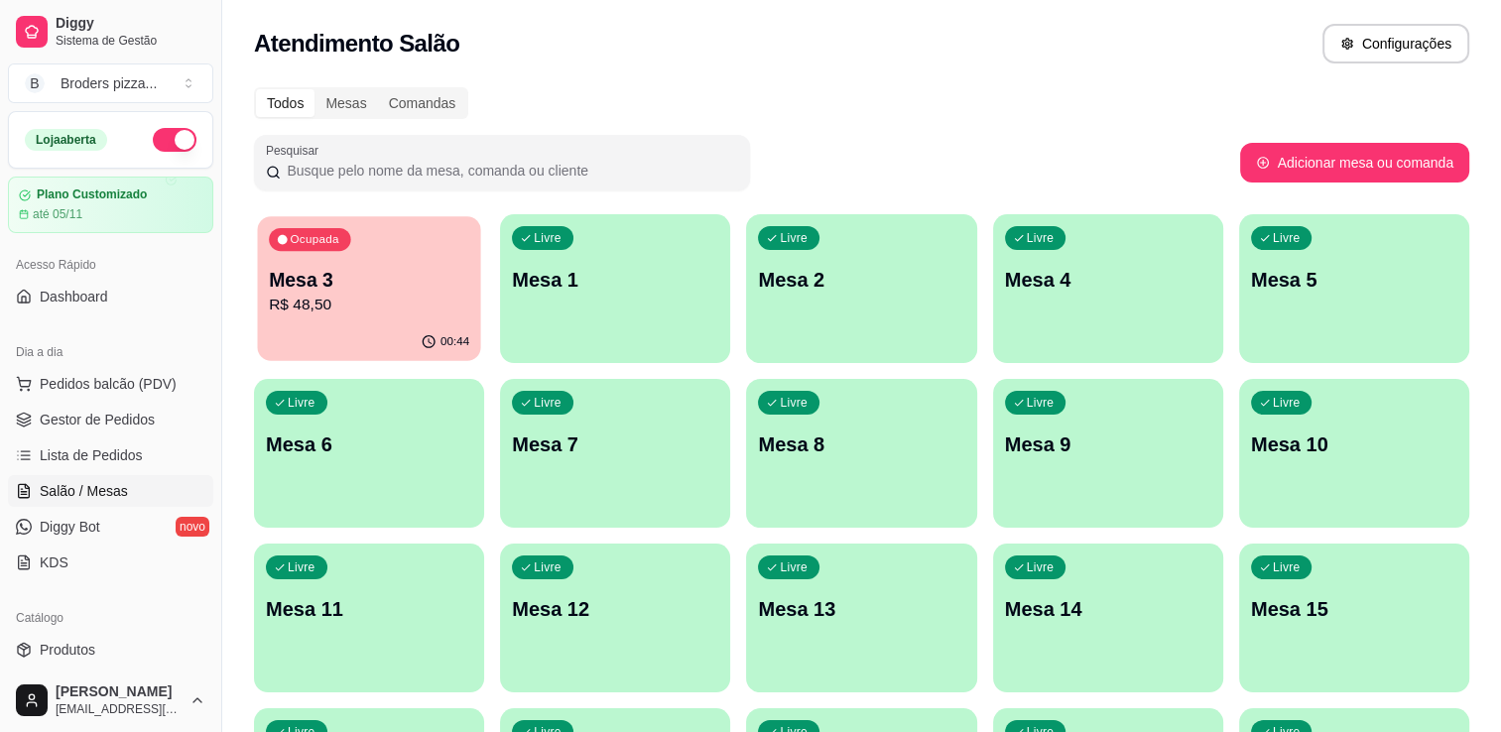
click at [339, 356] on div "00:44" at bounding box center [368, 343] width 223 height 38
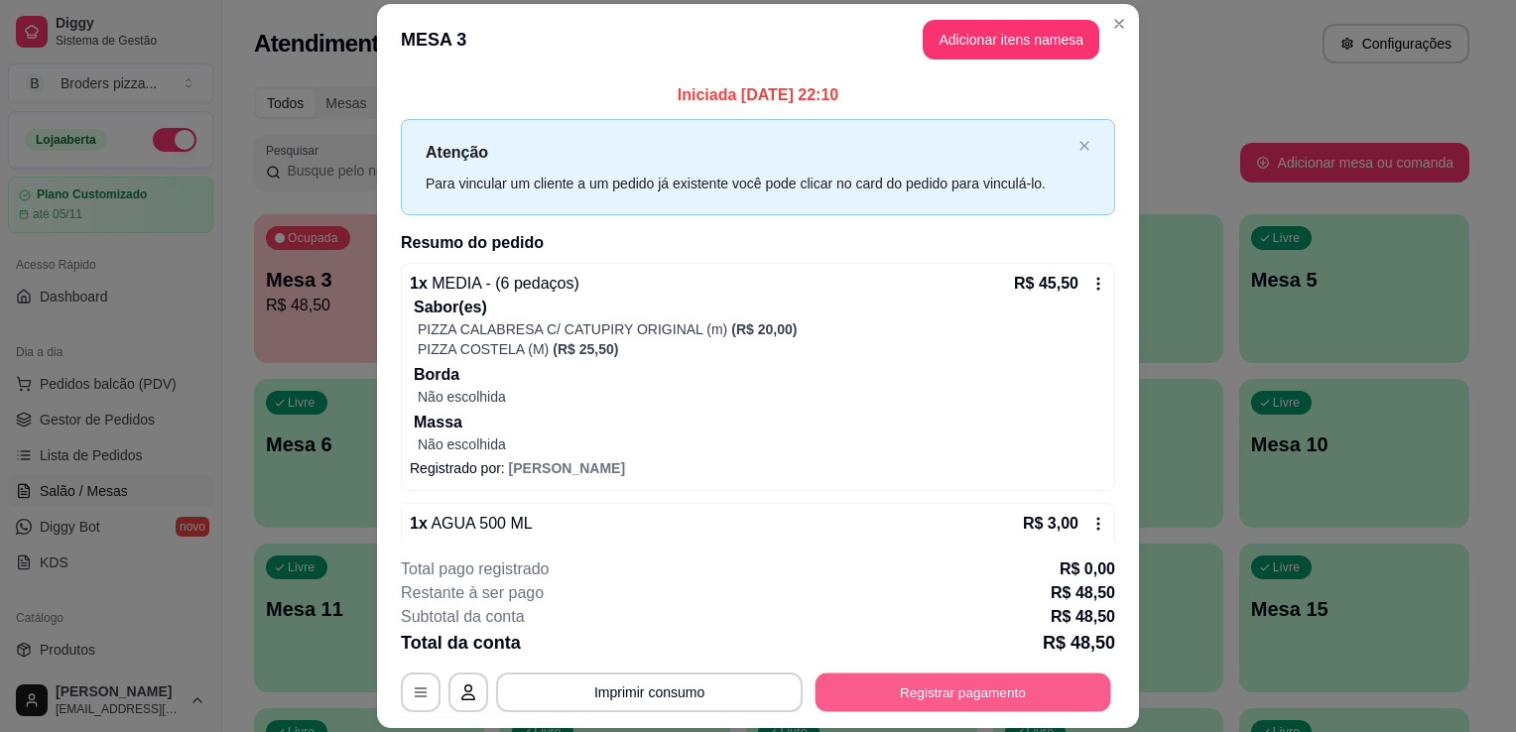
click at [864, 694] on button "Registrar pagamento" at bounding box center [964, 693] width 296 height 39
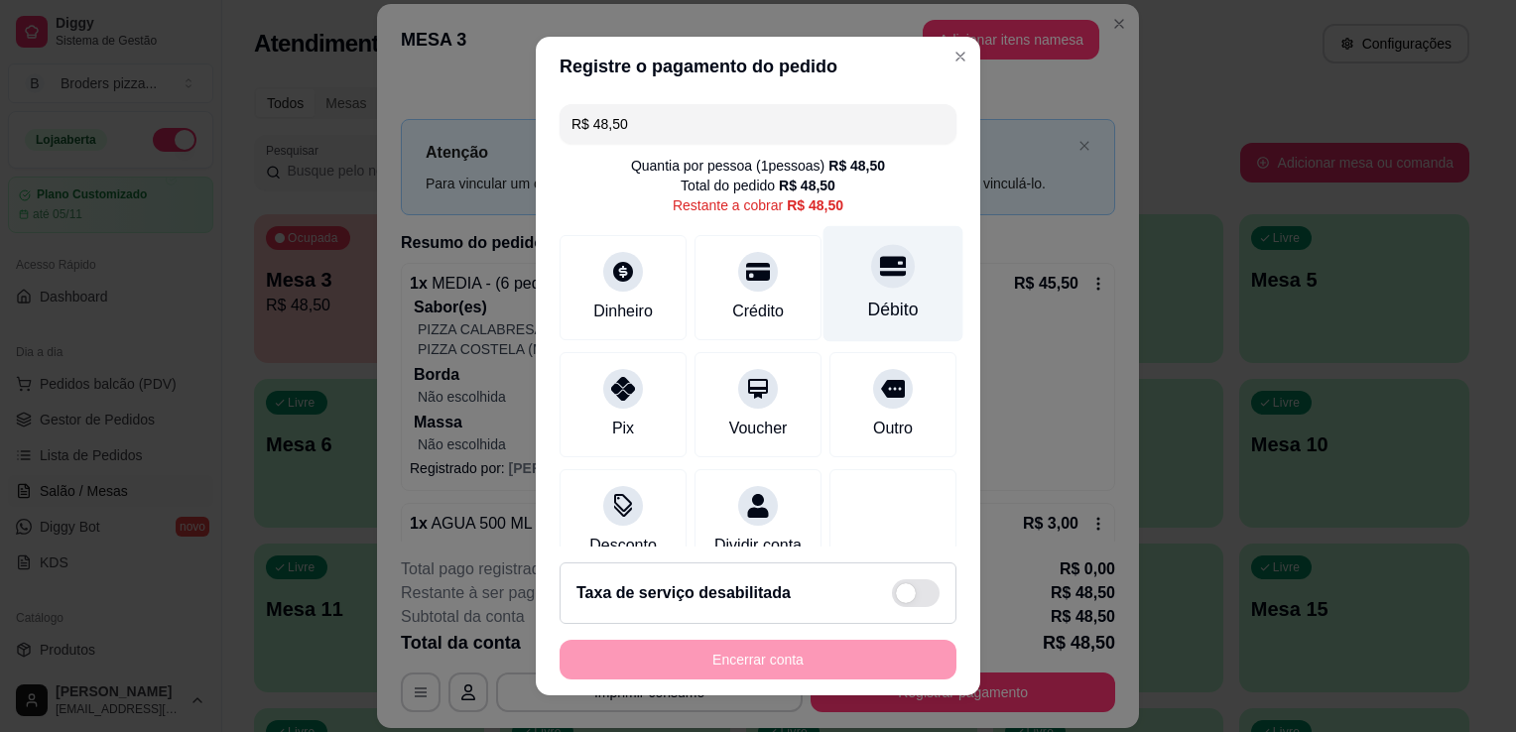
click at [849, 293] on div "Débito" at bounding box center [894, 284] width 140 height 116
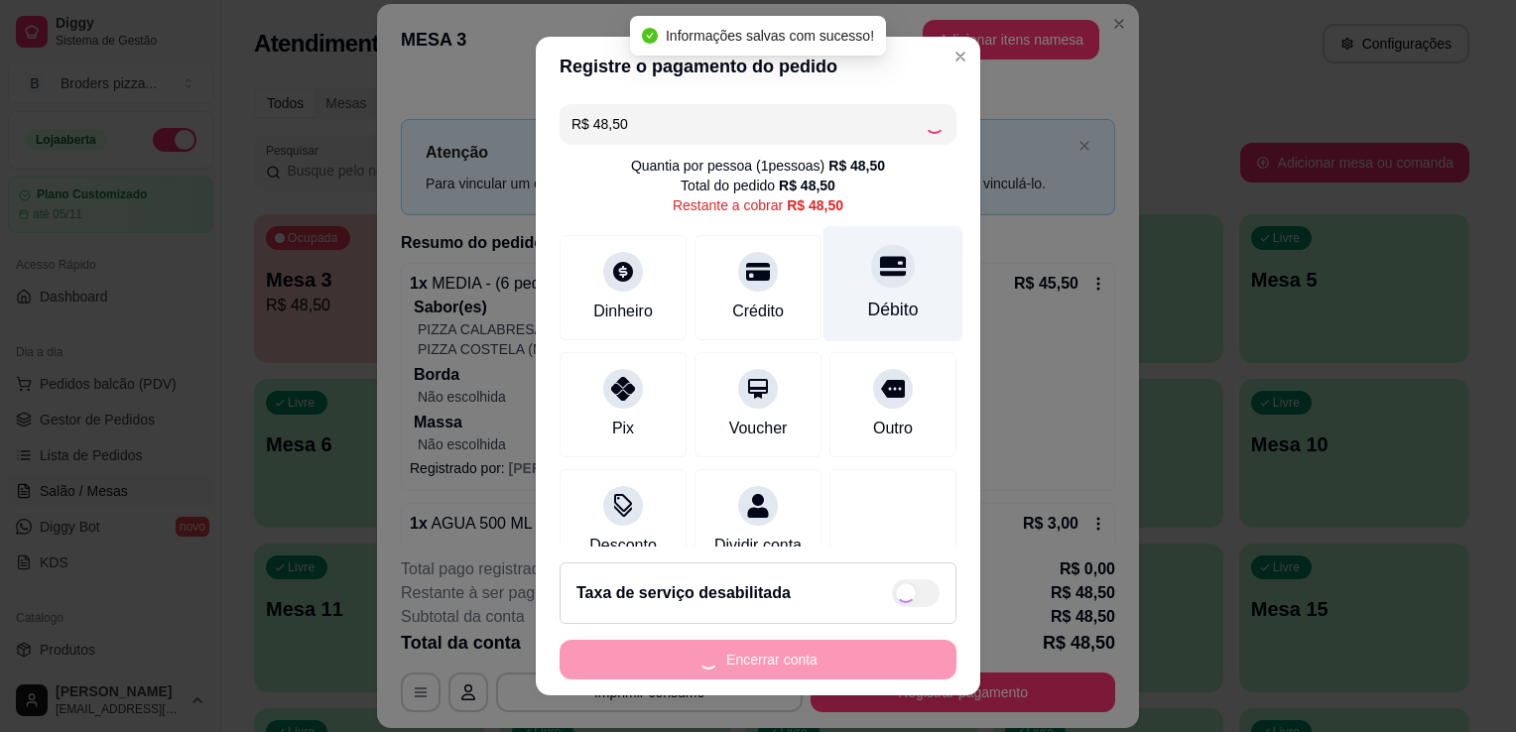
type input "R$ 0,00"
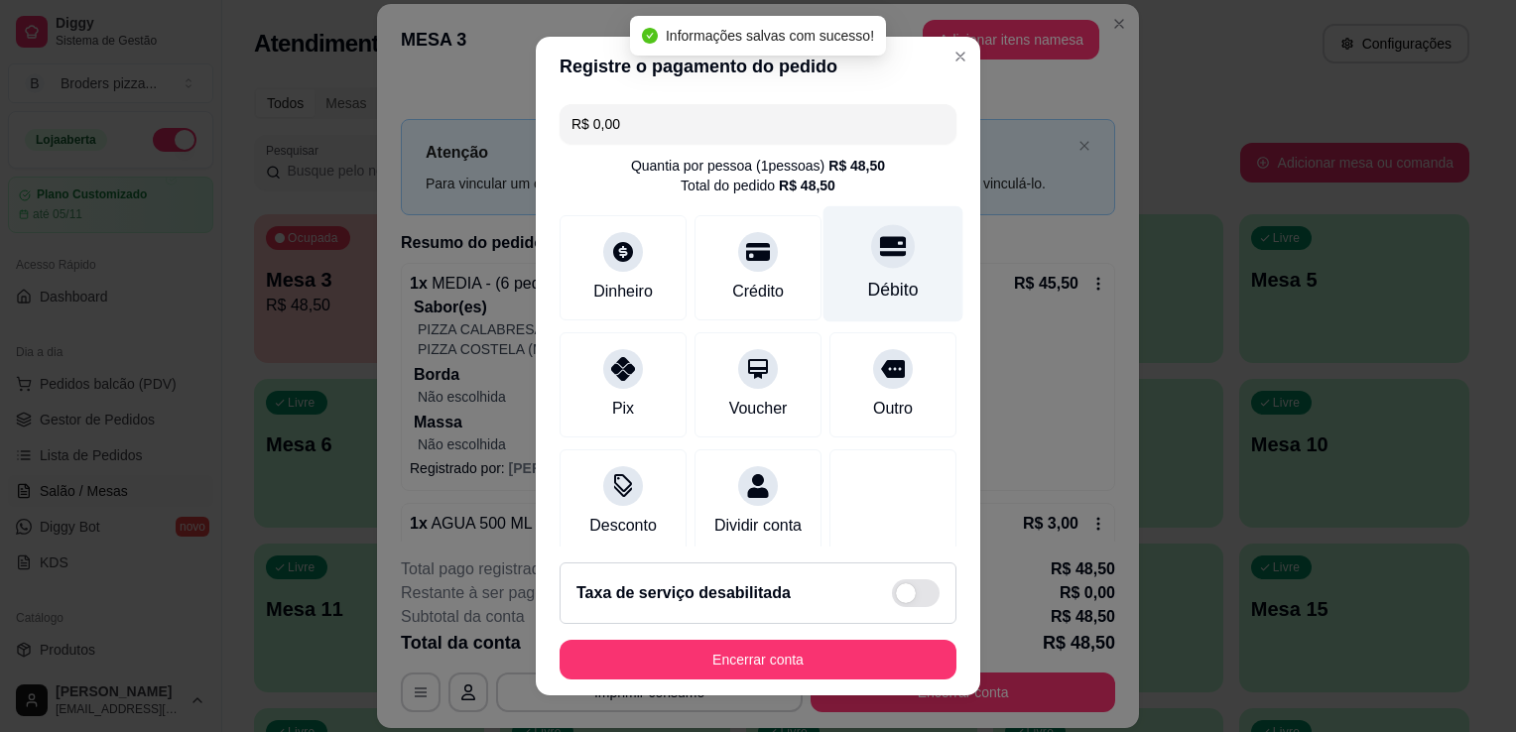
click at [880, 246] on icon at bounding box center [893, 246] width 26 height 20
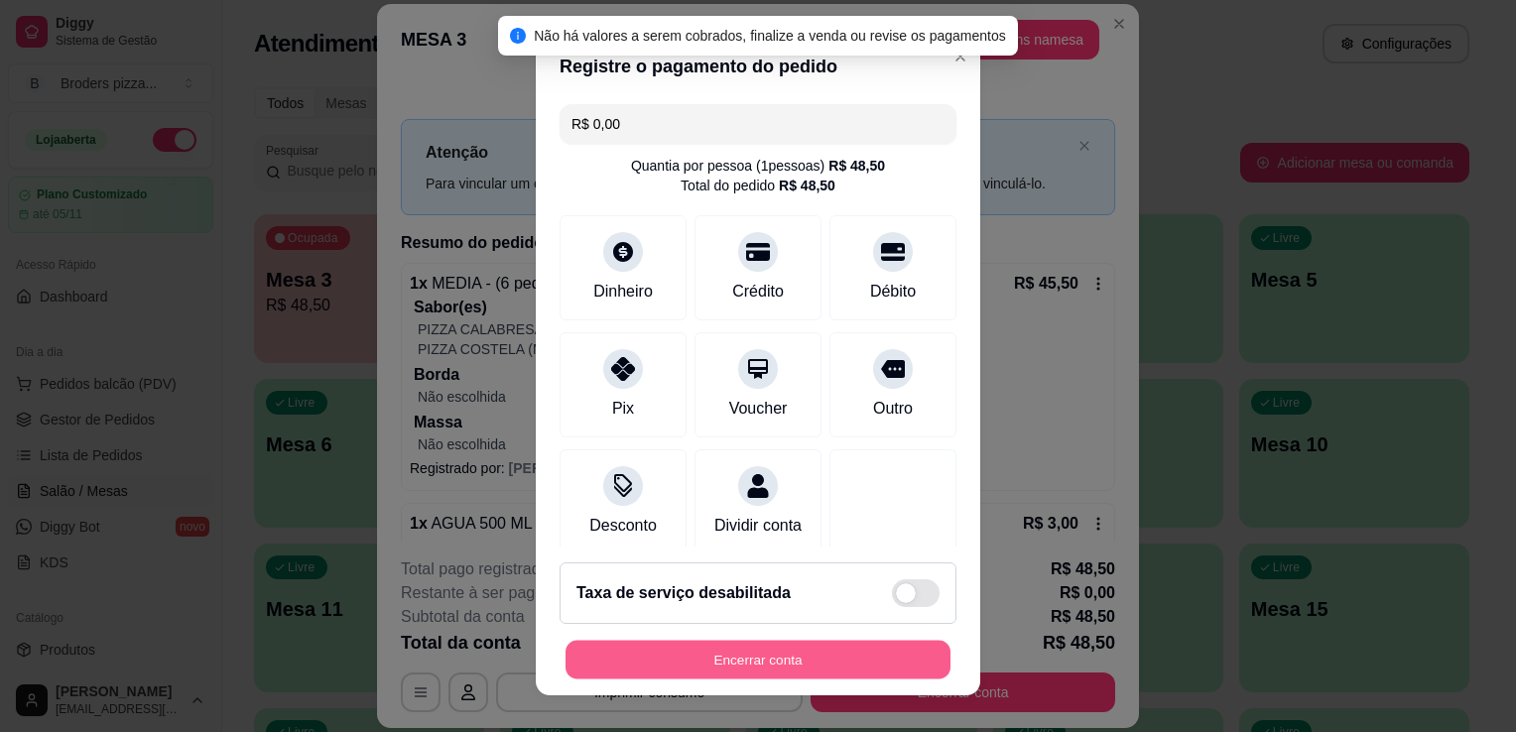
click at [750, 653] on button "Encerrar conta" at bounding box center [758, 660] width 385 height 39
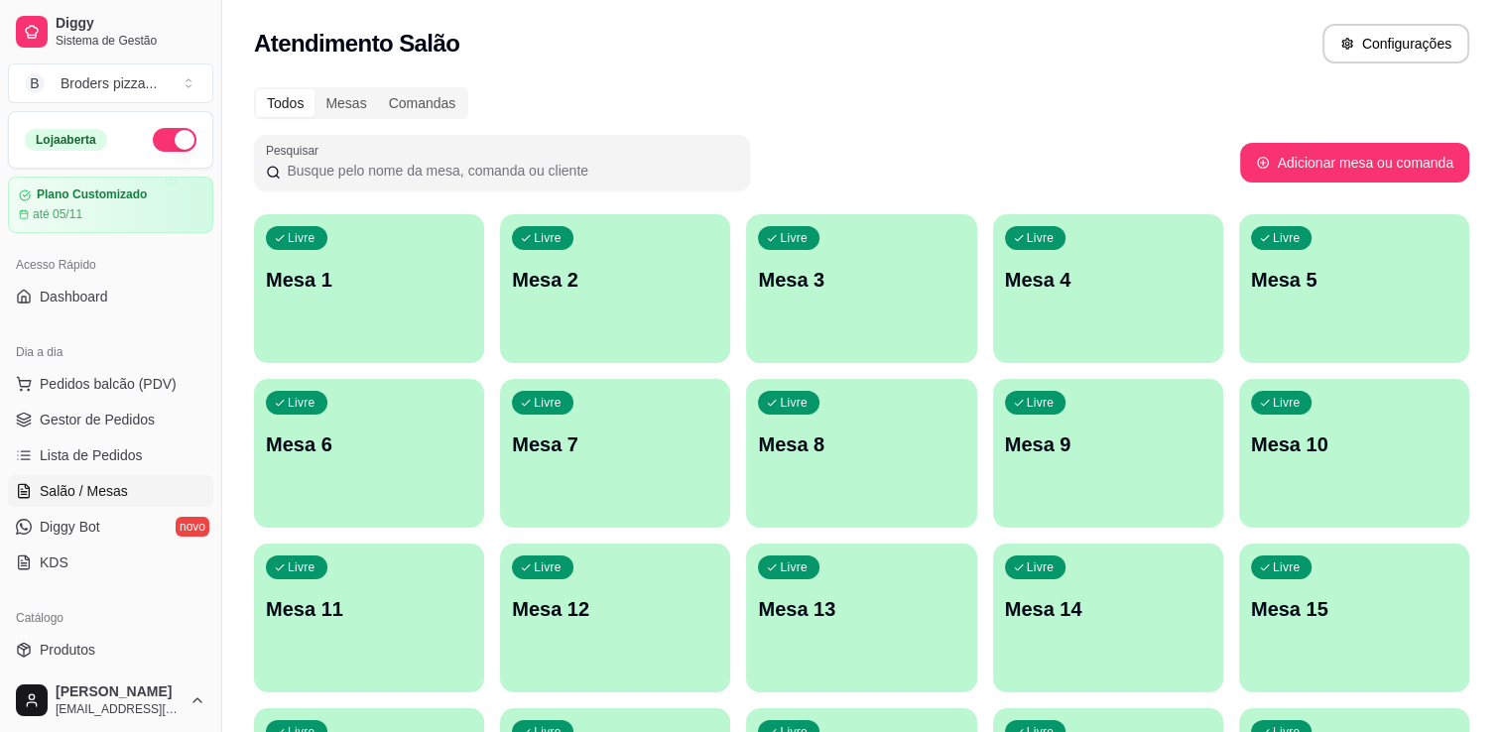
click at [153, 143] on button "button" at bounding box center [175, 140] width 44 height 24
click at [146, 431] on link "Gestor de Pedidos" at bounding box center [110, 420] width 205 height 32
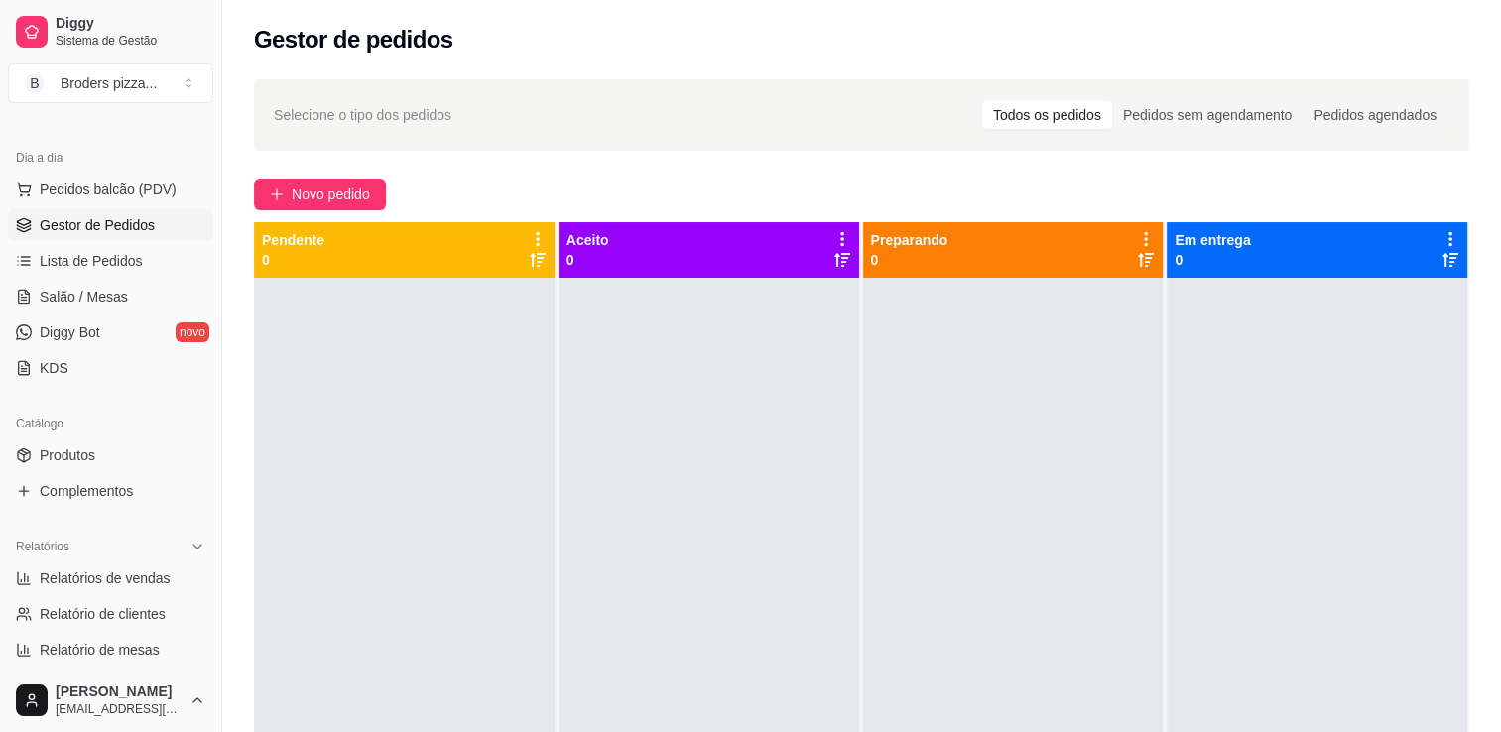
scroll to position [206, 0]
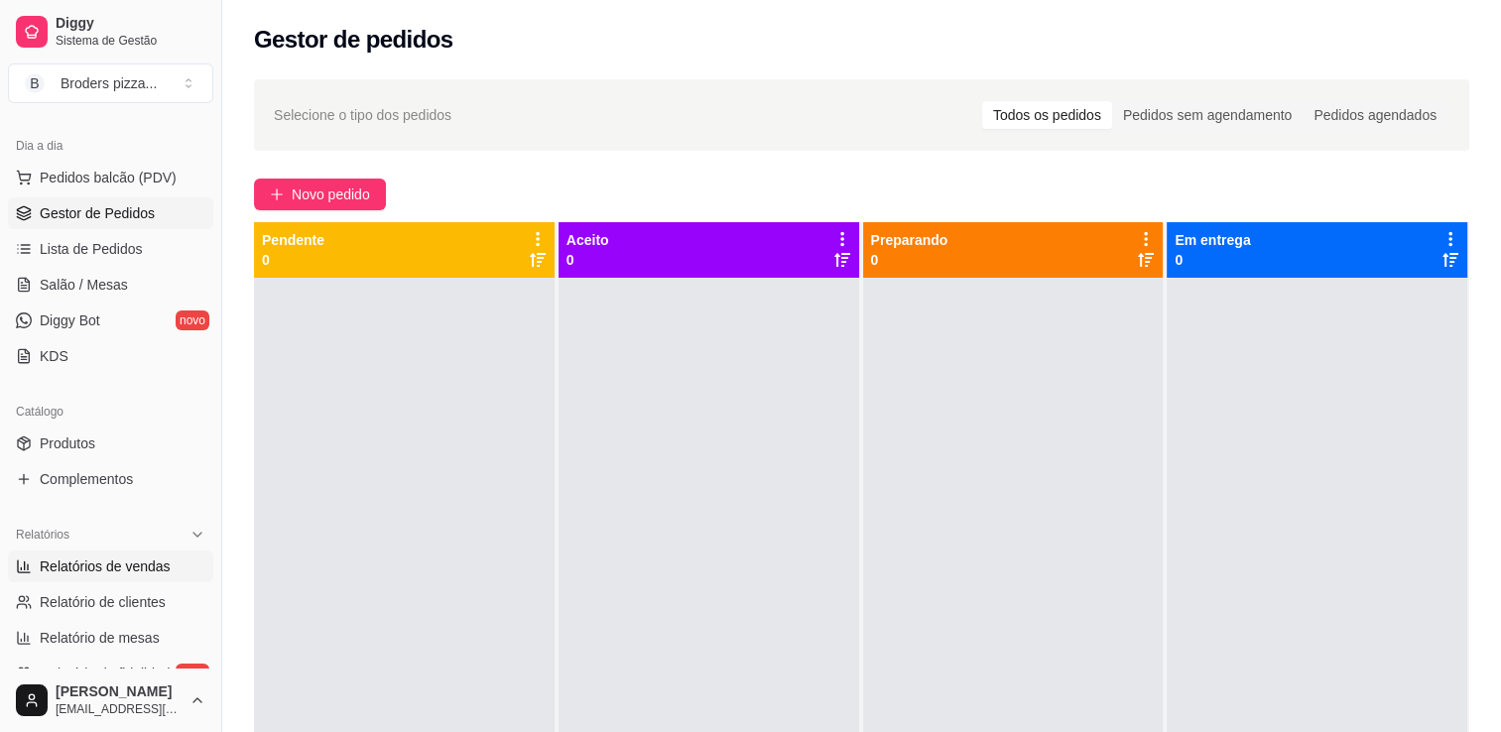
click at [90, 564] on span "Relatórios de vendas" at bounding box center [105, 567] width 131 height 20
select select "ALL"
select select "0"
